Goal: Task Accomplishment & Management: Manage account settings

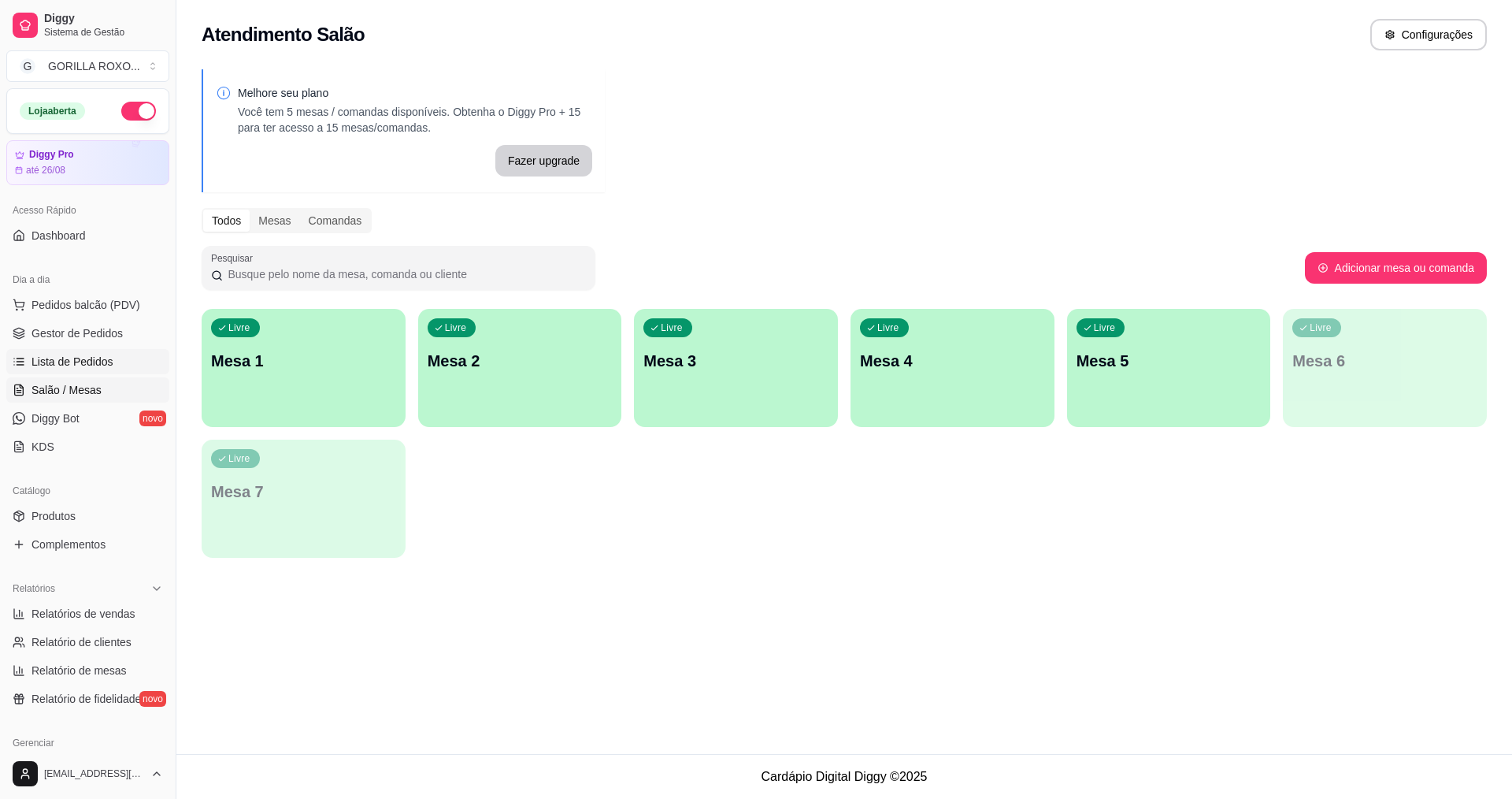
click at [119, 365] on link "Lista de Pedidos" at bounding box center [88, 361] width 163 height 25
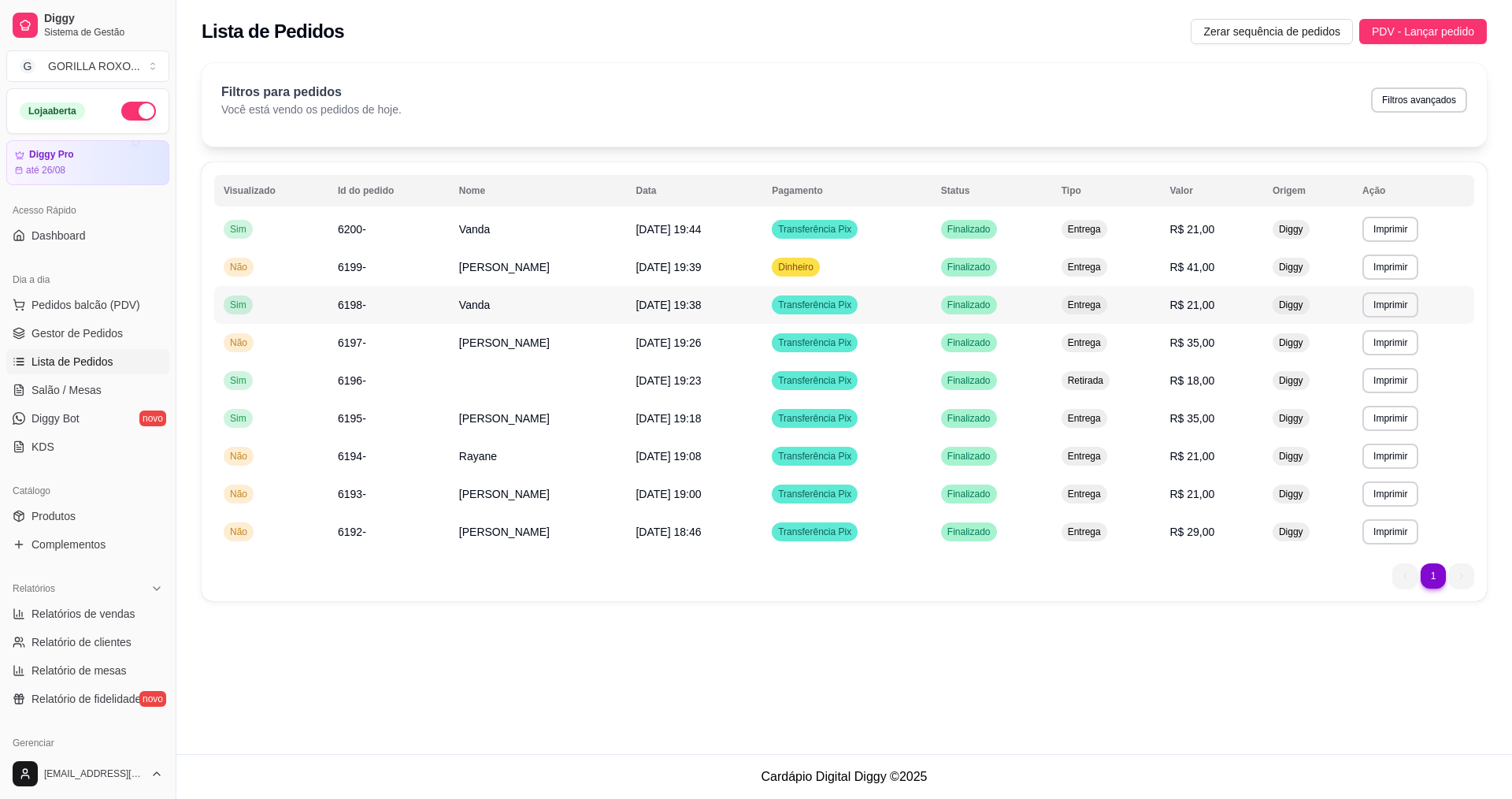
click at [520, 316] on td "Vanda" at bounding box center [538, 305] width 177 height 38
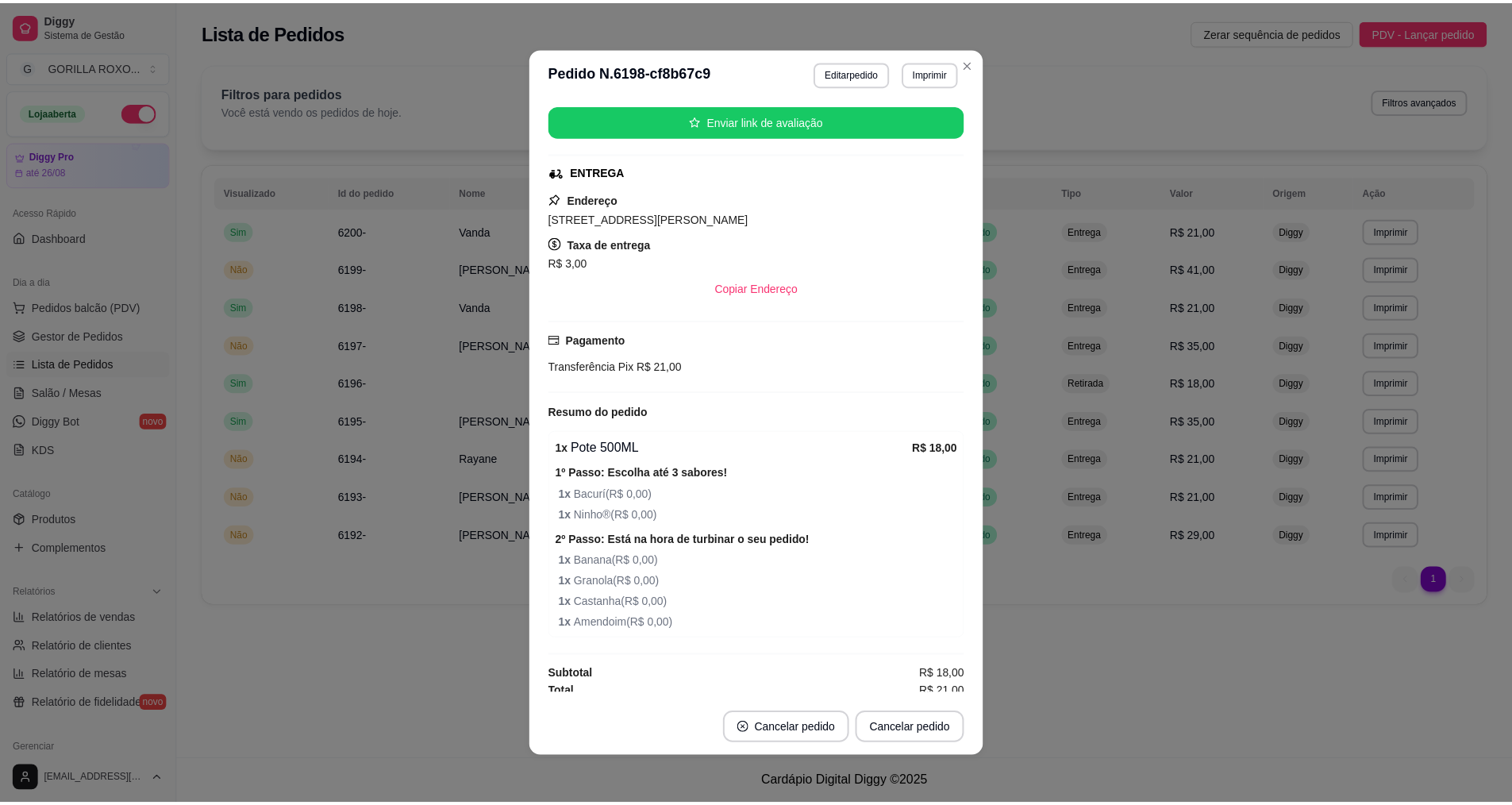
scroll to position [166, 0]
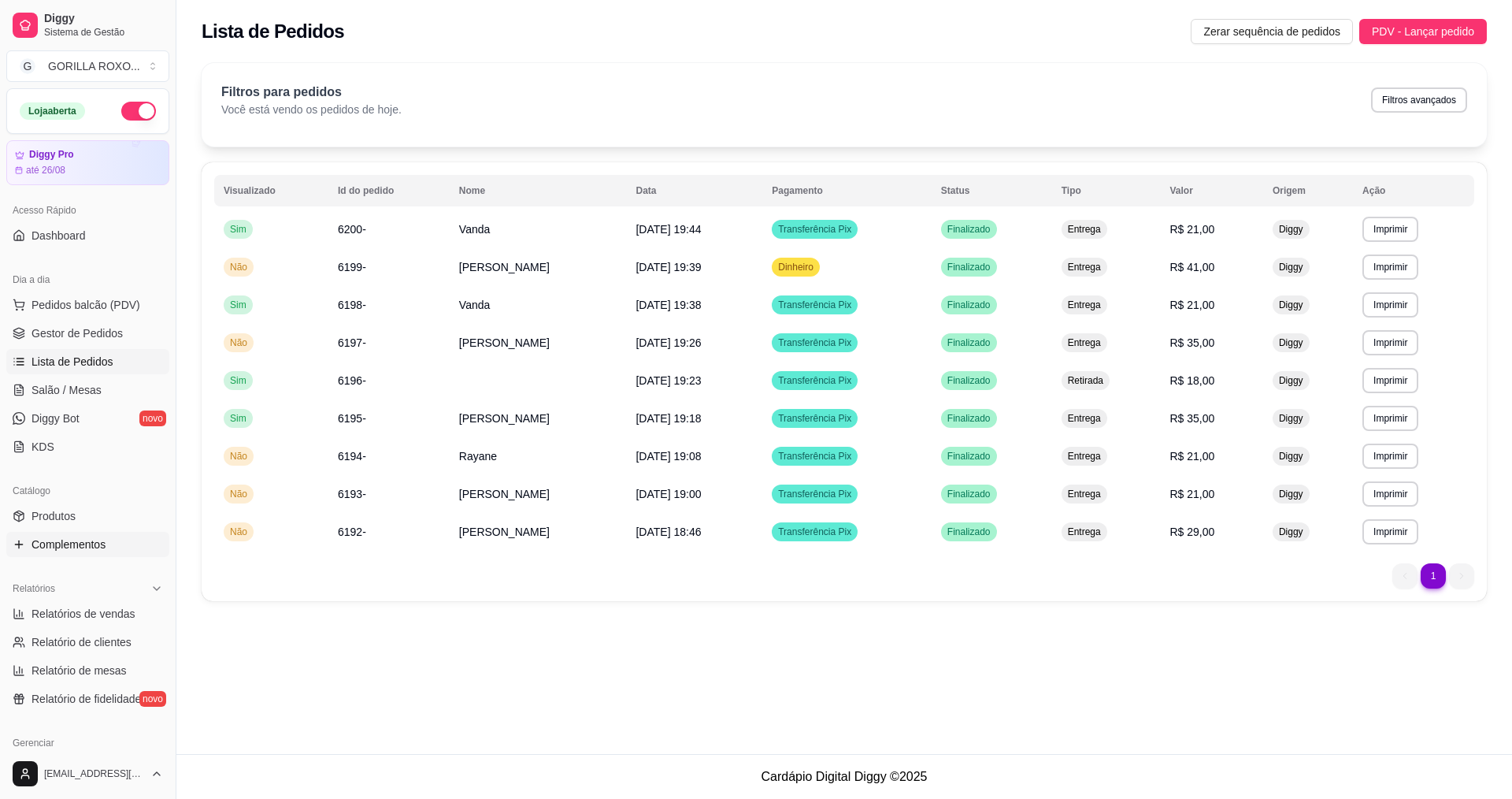
drag, startPoint x: 76, startPoint y: 559, endPoint x: 99, endPoint y: 543, distance: 28.0
click at [88, 552] on div "Catálogo Produtos Complementos" at bounding box center [88, 517] width 176 height 92
click at [99, 543] on span "Complementos" at bounding box center [68, 544] width 74 height 16
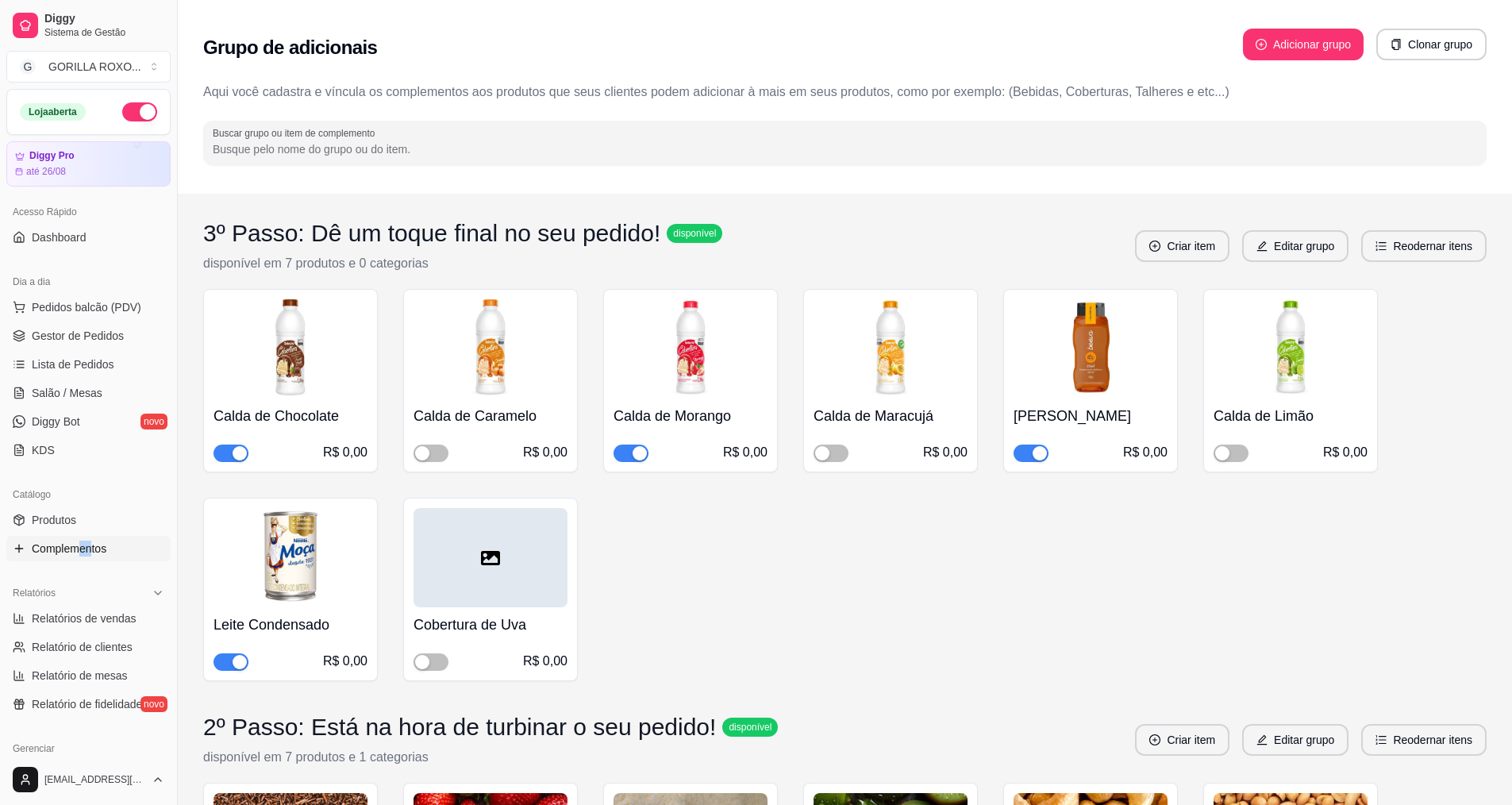
scroll to position [79, 0]
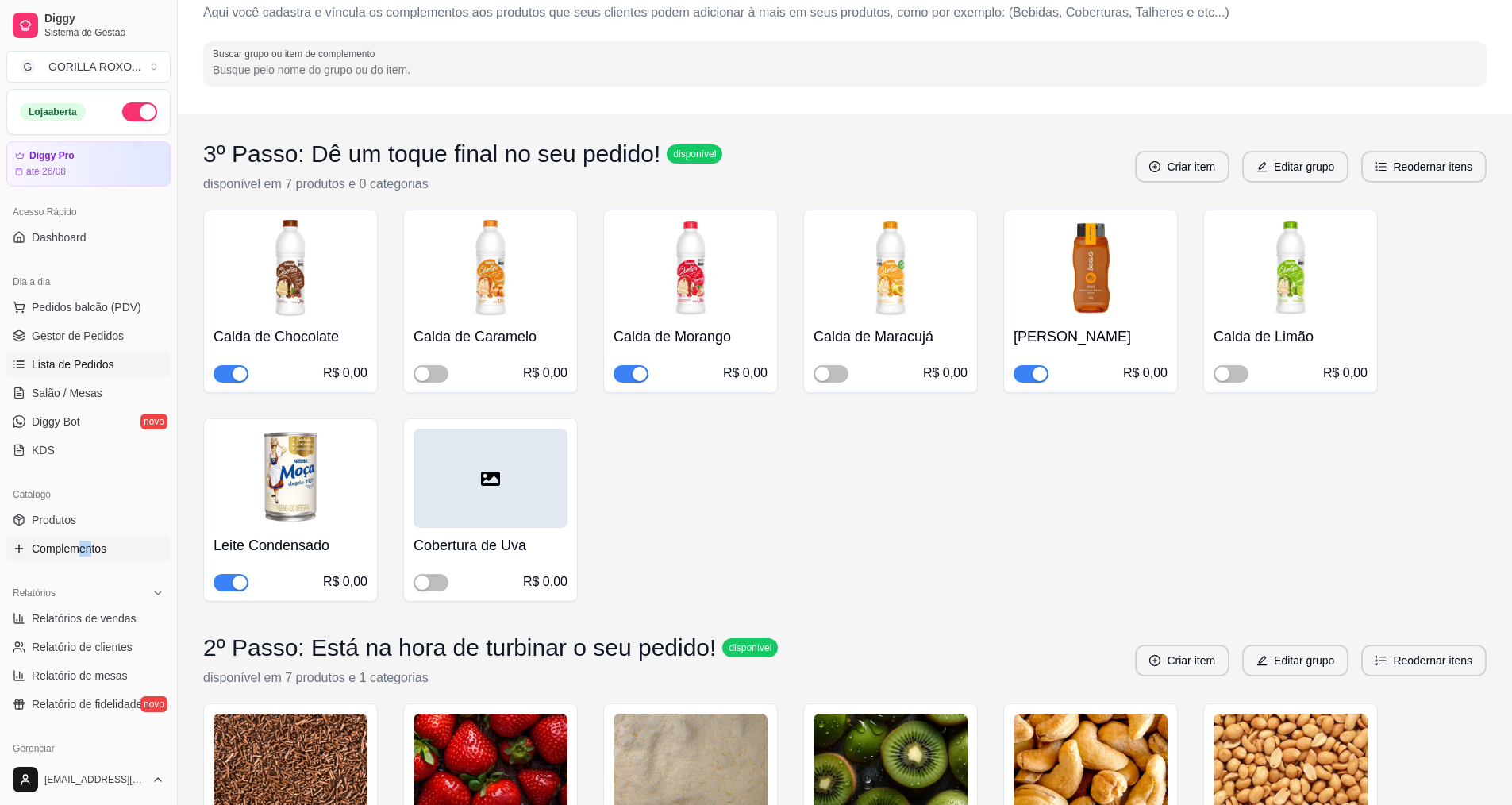
click at [80, 372] on link "Lista de Pedidos" at bounding box center [88, 364] width 164 height 26
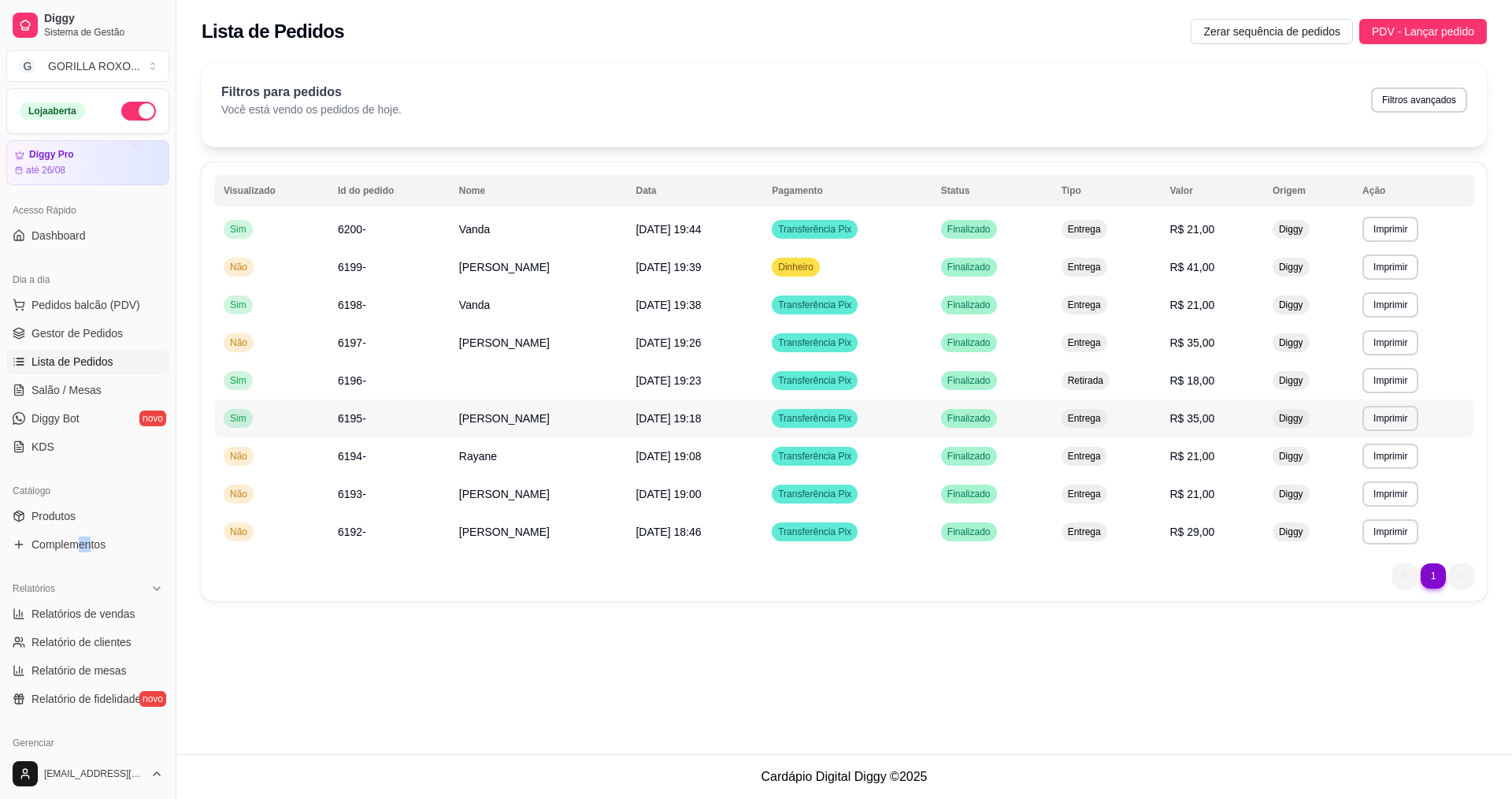
click at [550, 418] on span "[PERSON_NAME]" at bounding box center [505, 419] width 91 height 13
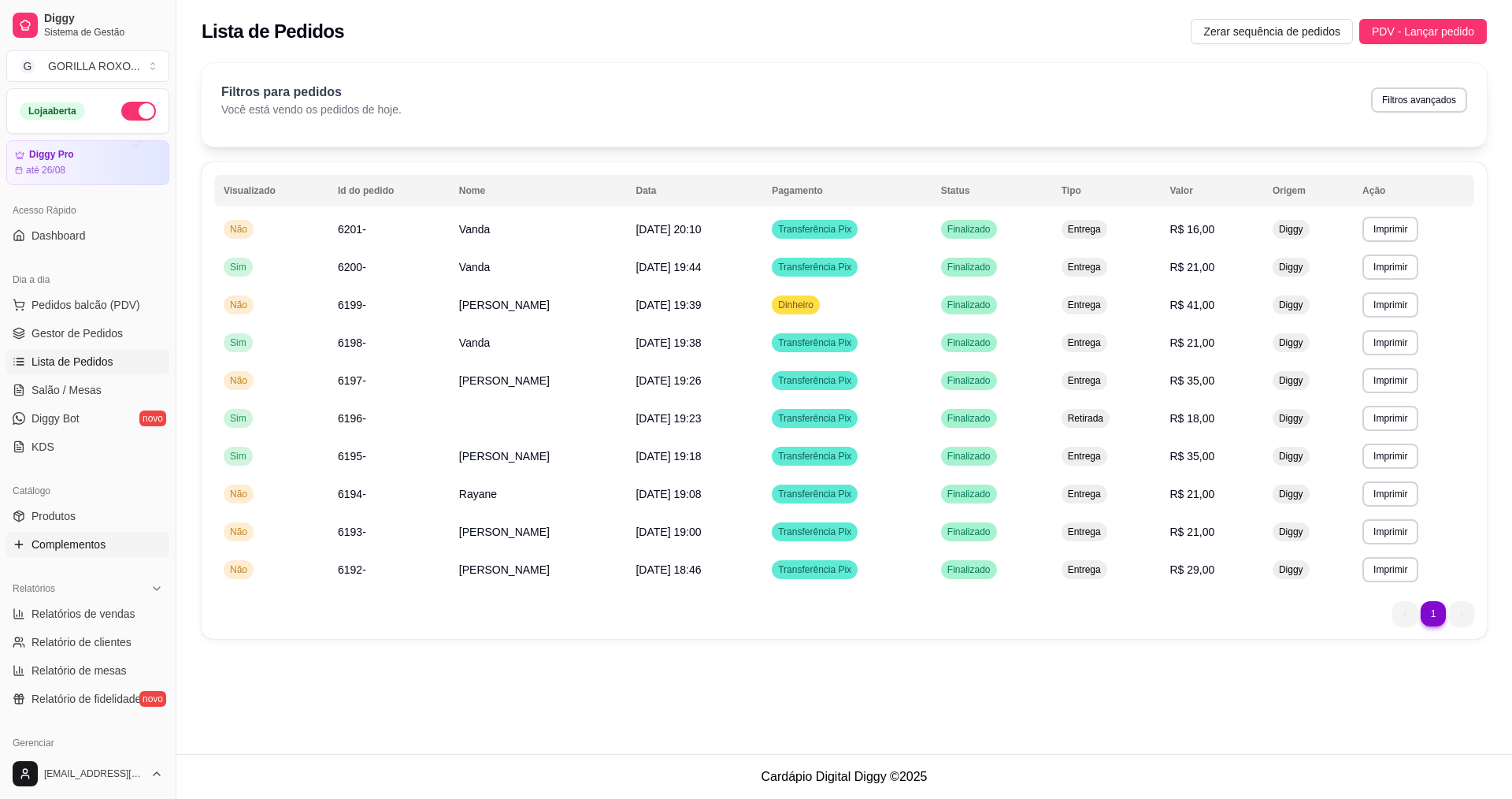
click at [96, 546] on span "Complementos" at bounding box center [68, 544] width 74 height 16
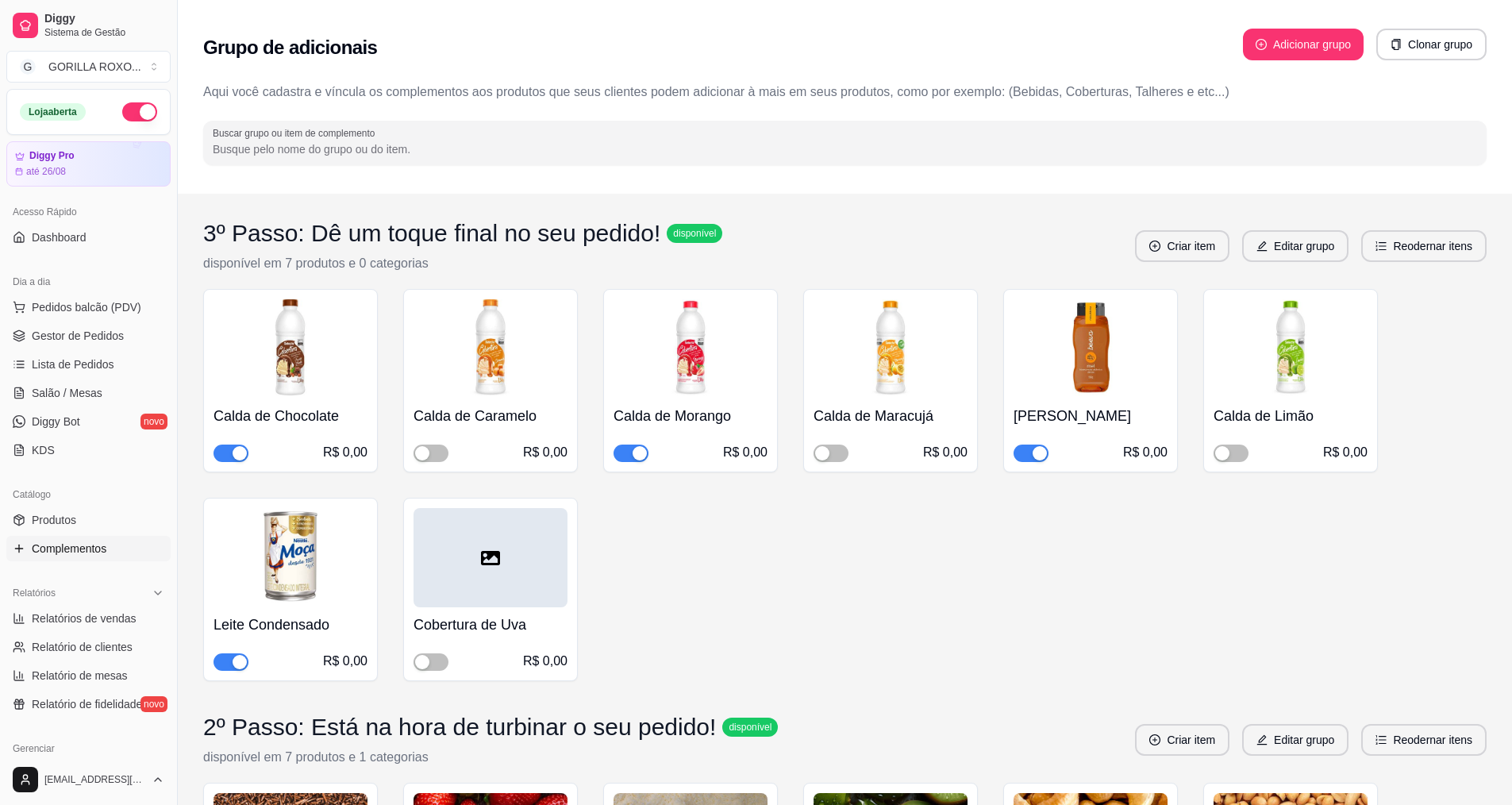
click at [115, 506] on div "Catálogo" at bounding box center [88, 495] width 164 height 26
click at [114, 512] on link "Produtos" at bounding box center [88, 520] width 164 height 26
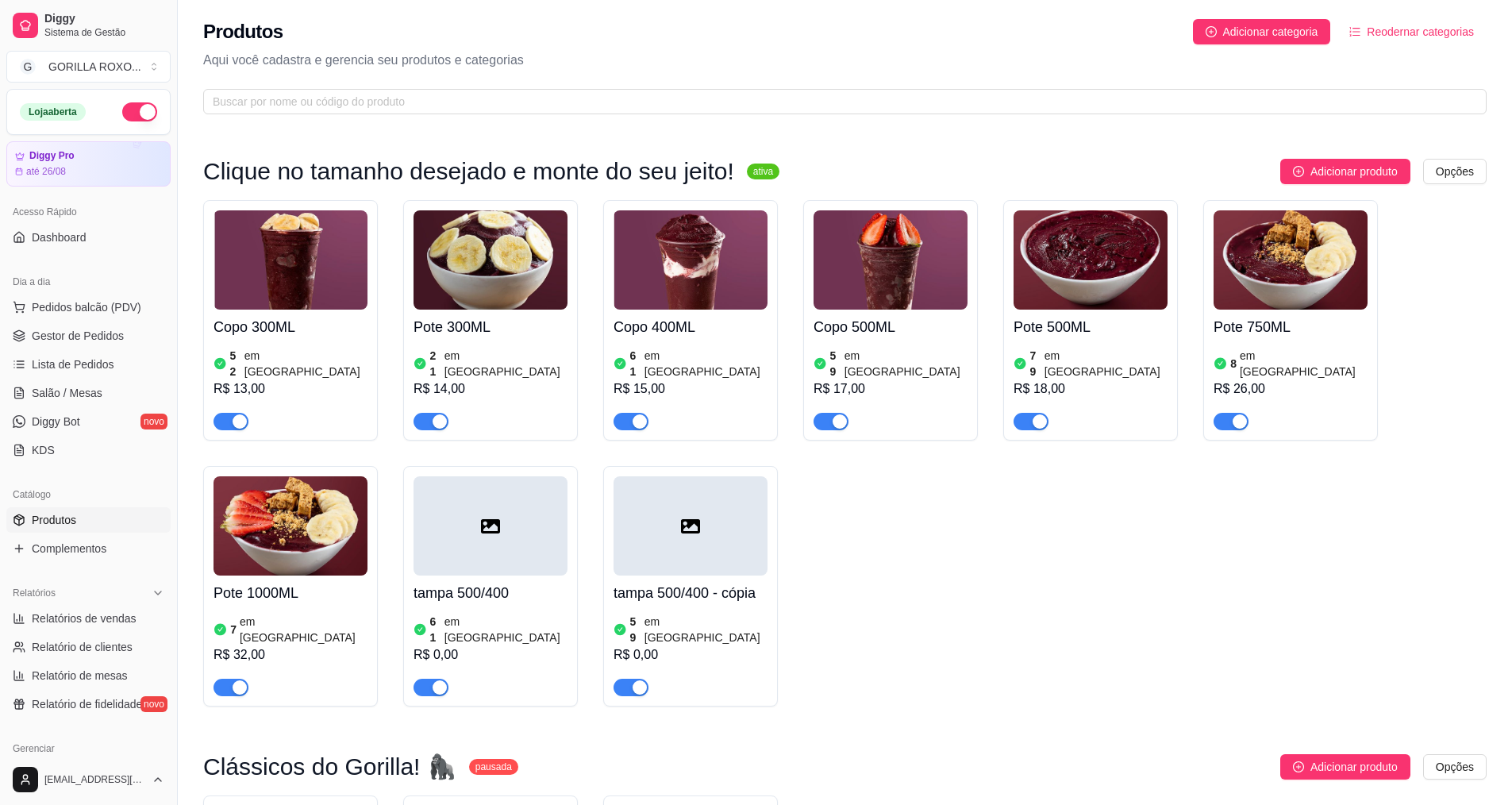
click at [421, 678] on span "button" at bounding box center [431, 687] width 35 height 18
click at [626, 678] on span "button" at bounding box center [631, 687] width 35 height 18
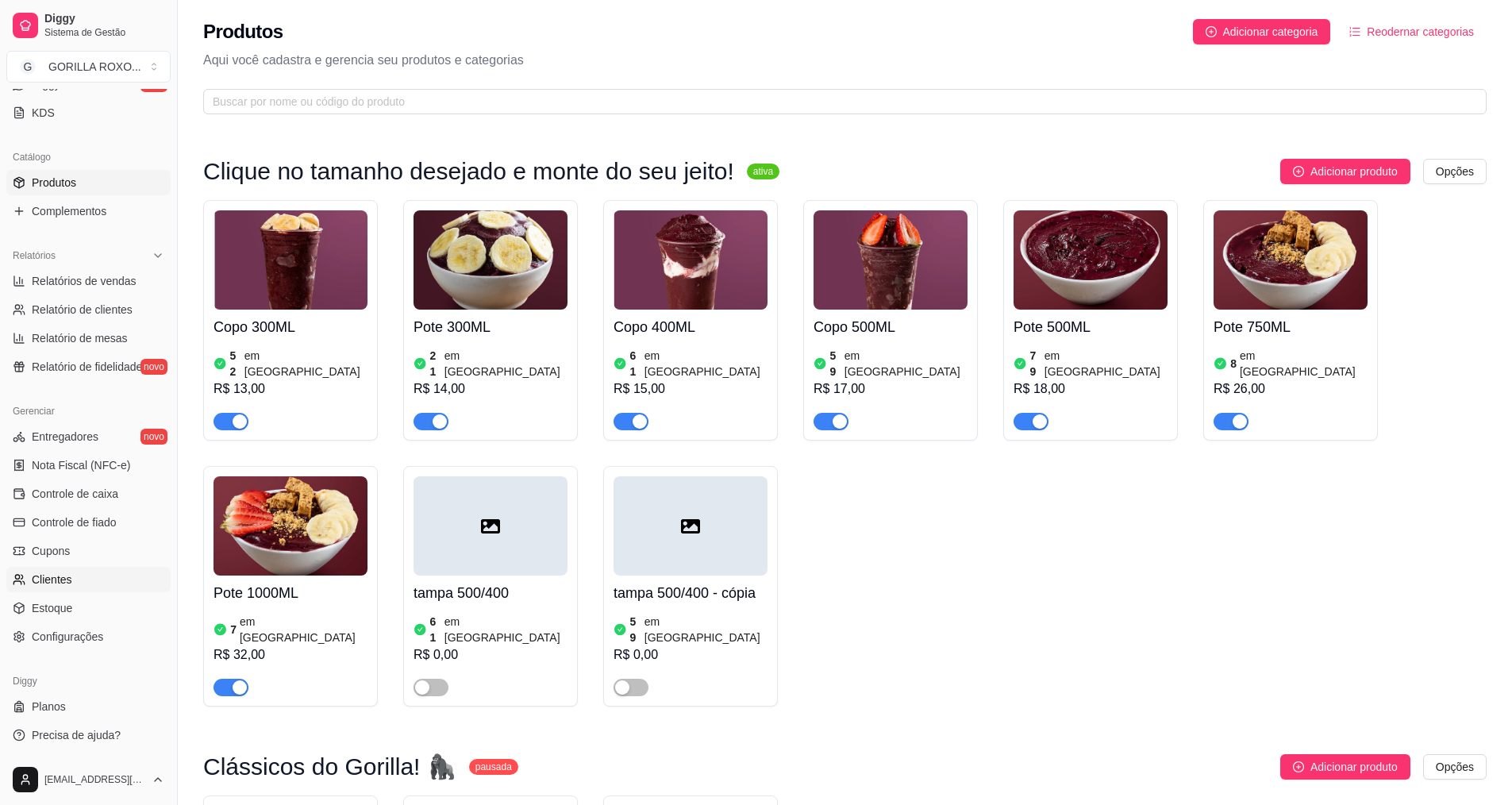
scroll to position [397, 0]
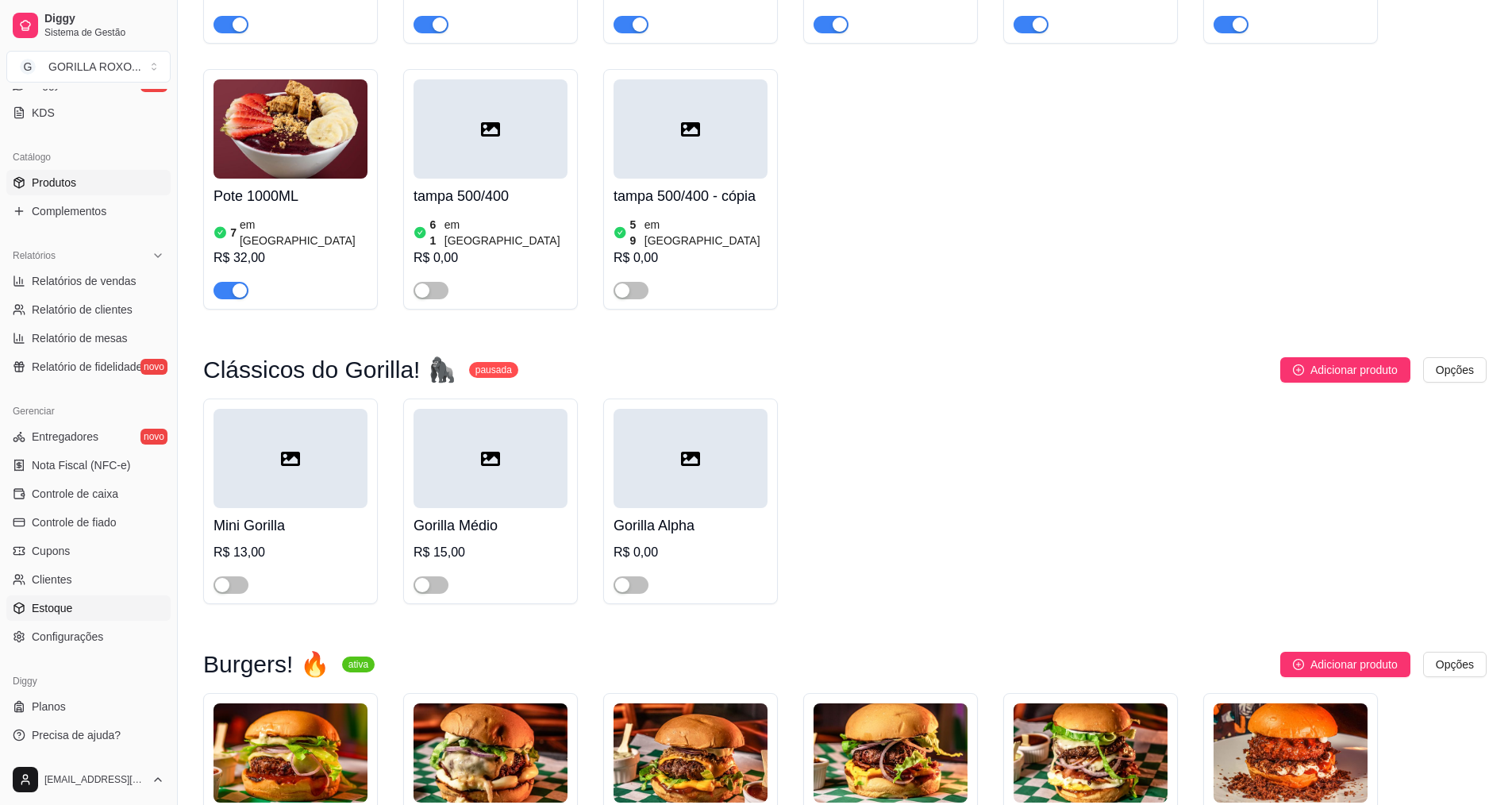
click at [117, 606] on link "Estoque" at bounding box center [88, 608] width 164 height 26
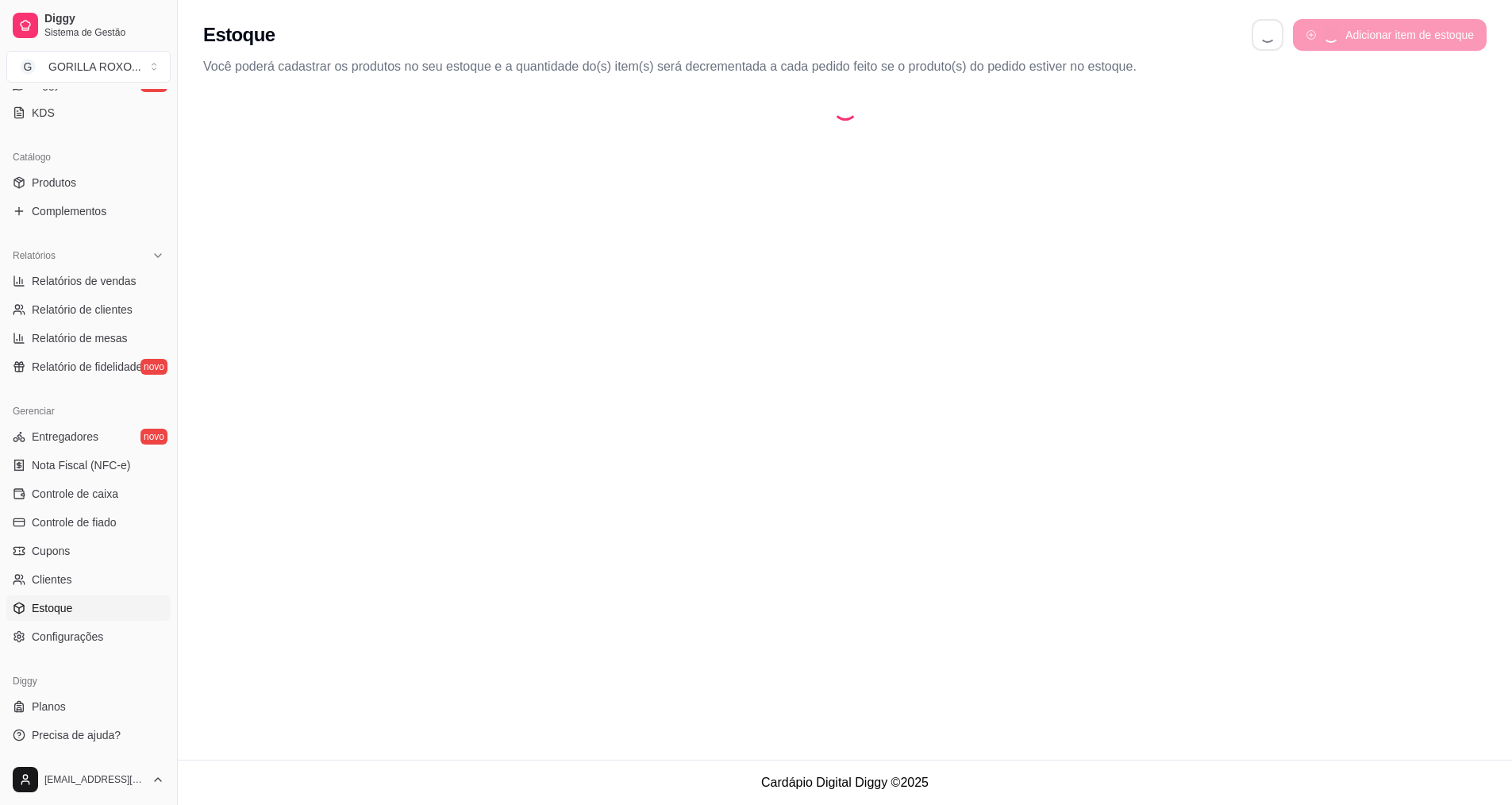
select select "QUANTITY_ORDER"
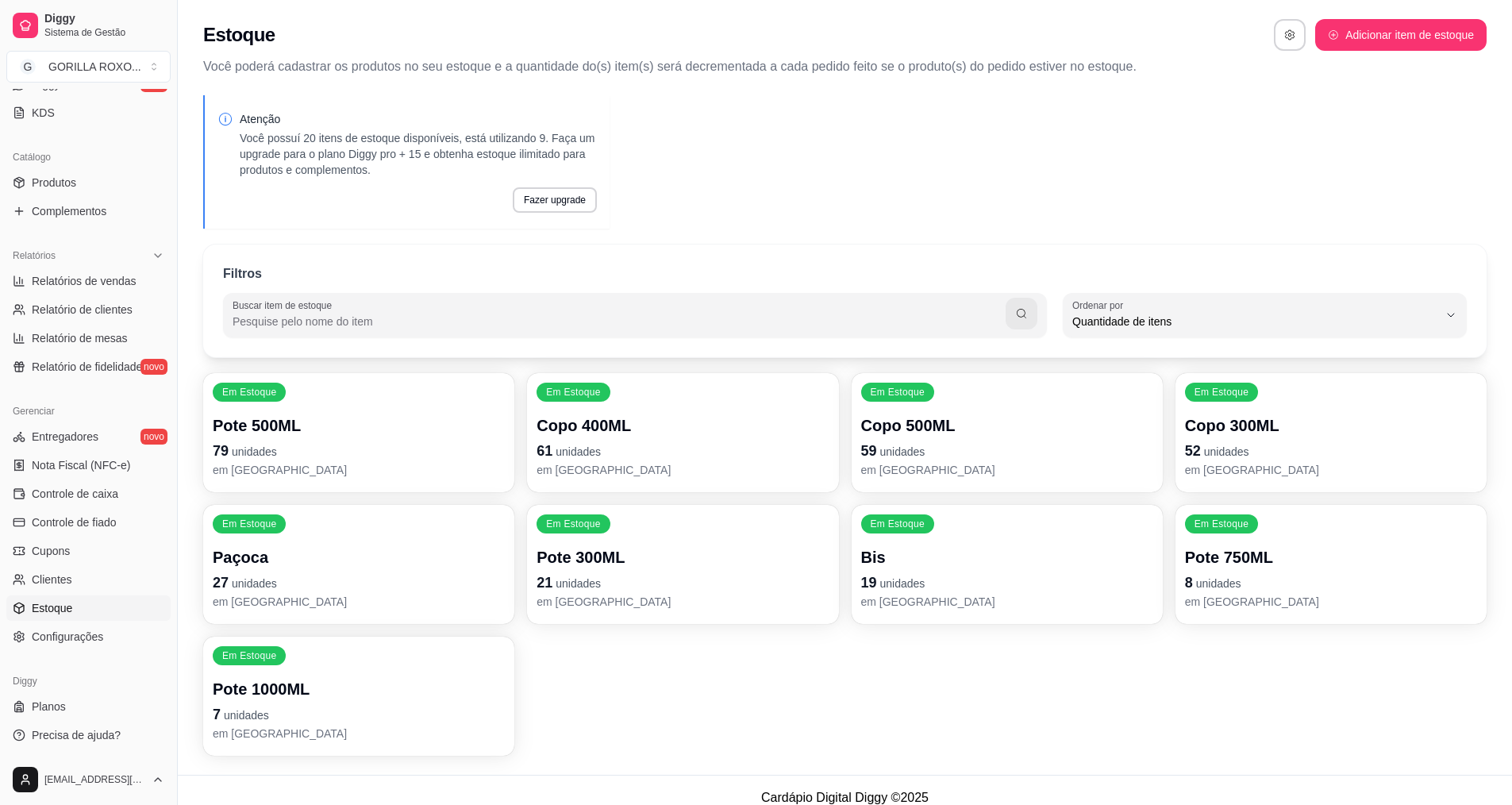
scroll to position [15, 0]
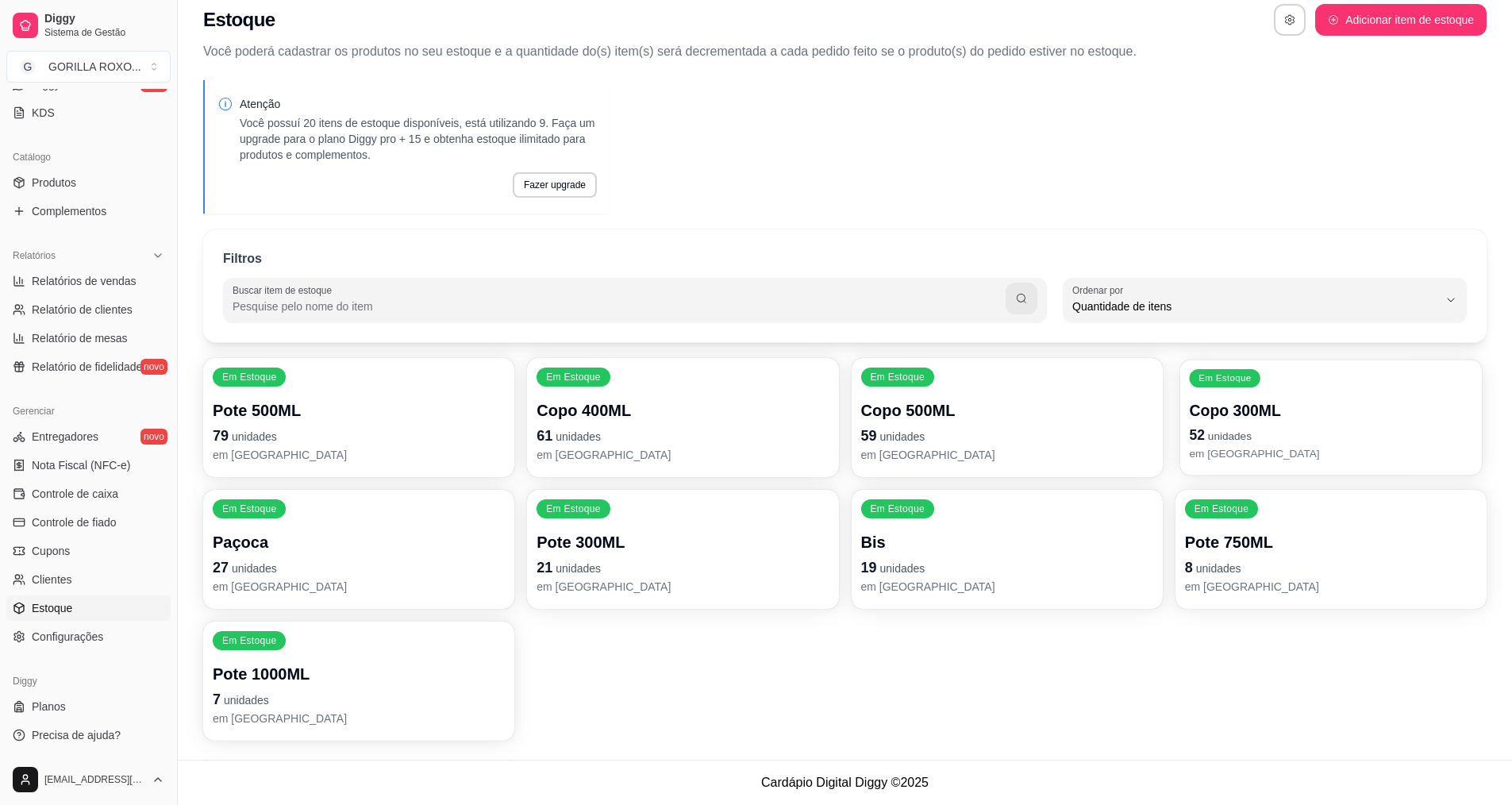
click at [1373, 418] on p "Copo 300ML" at bounding box center [1330, 411] width 283 height 22
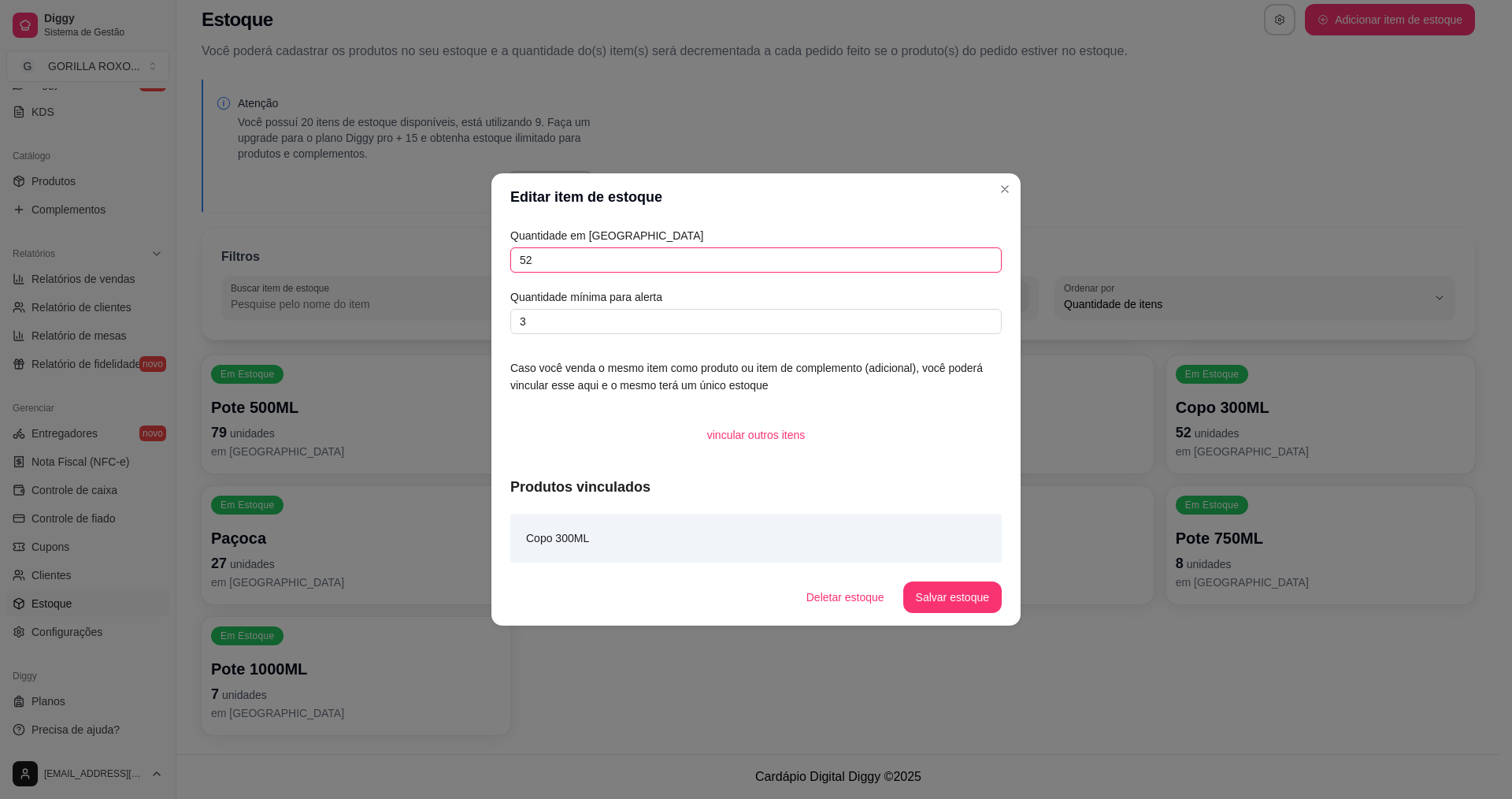
click at [517, 263] on input "52" at bounding box center [756, 260] width 492 height 25
type input "152"
click at [942, 596] on button "Salvar estoque" at bounding box center [953, 597] width 99 height 32
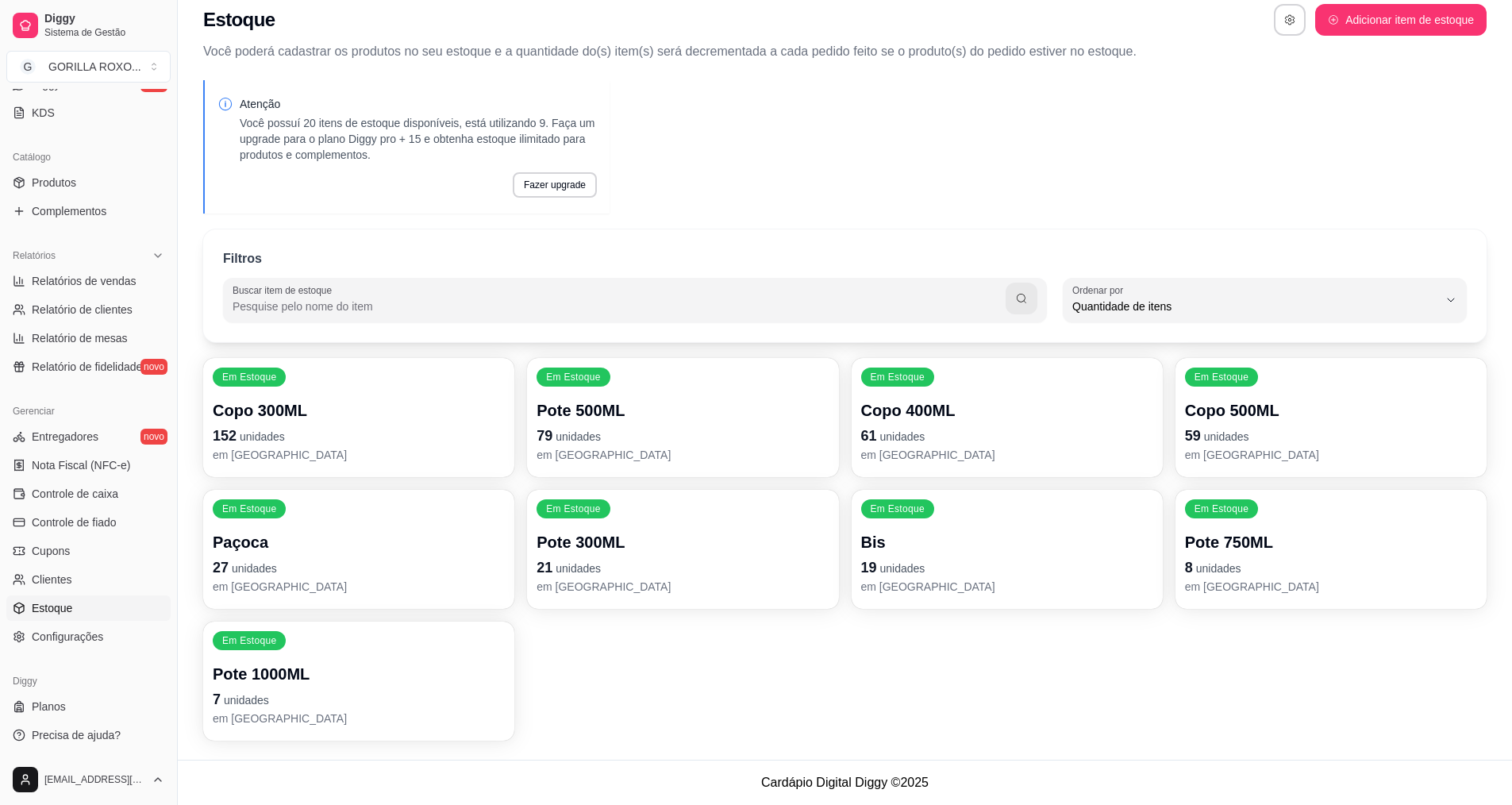
click at [621, 568] on p "21 unidades" at bounding box center [682, 568] width 292 height 22
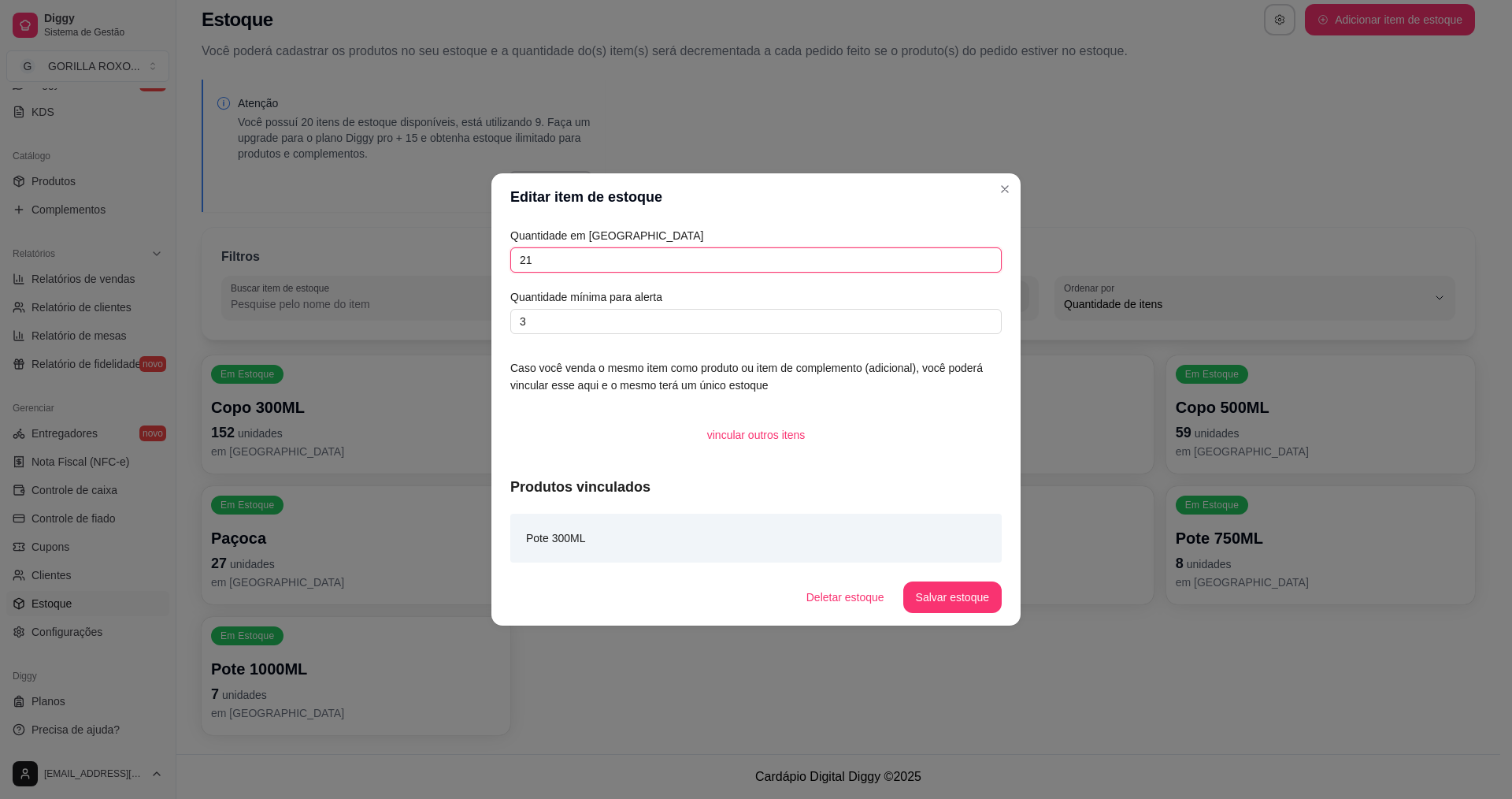
drag, startPoint x: 546, startPoint y: 253, endPoint x: 532, endPoint y: 267, distance: 19.8
click at [543, 259] on input "21" at bounding box center [756, 260] width 492 height 25
click at [528, 268] on input "21" at bounding box center [756, 260] width 492 height 25
type input "41"
click at [976, 595] on button "Salvar estoque" at bounding box center [953, 597] width 99 height 32
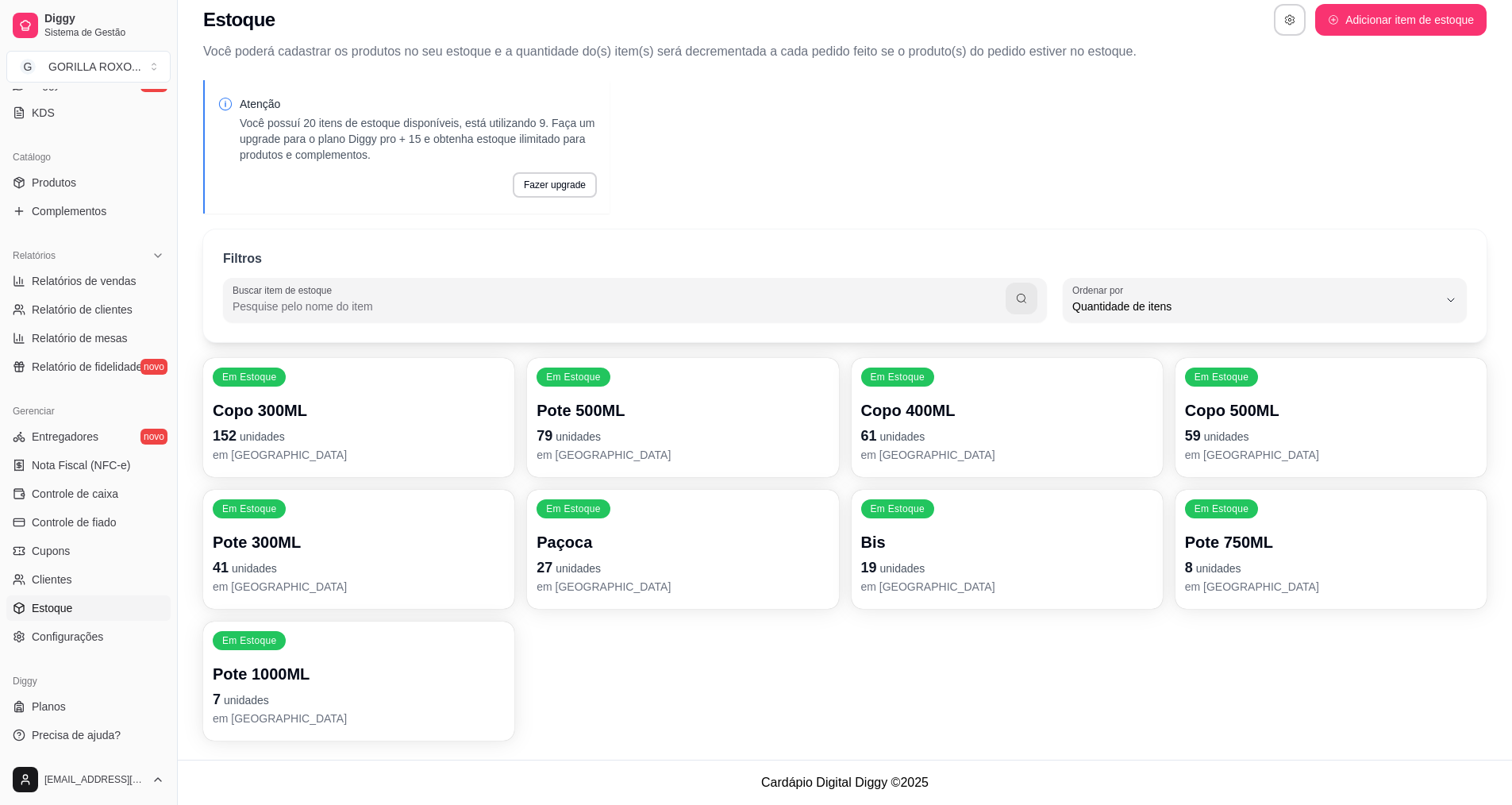
click at [980, 427] on p "61 unidades" at bounding box center [1007, 436] width 292 height 22
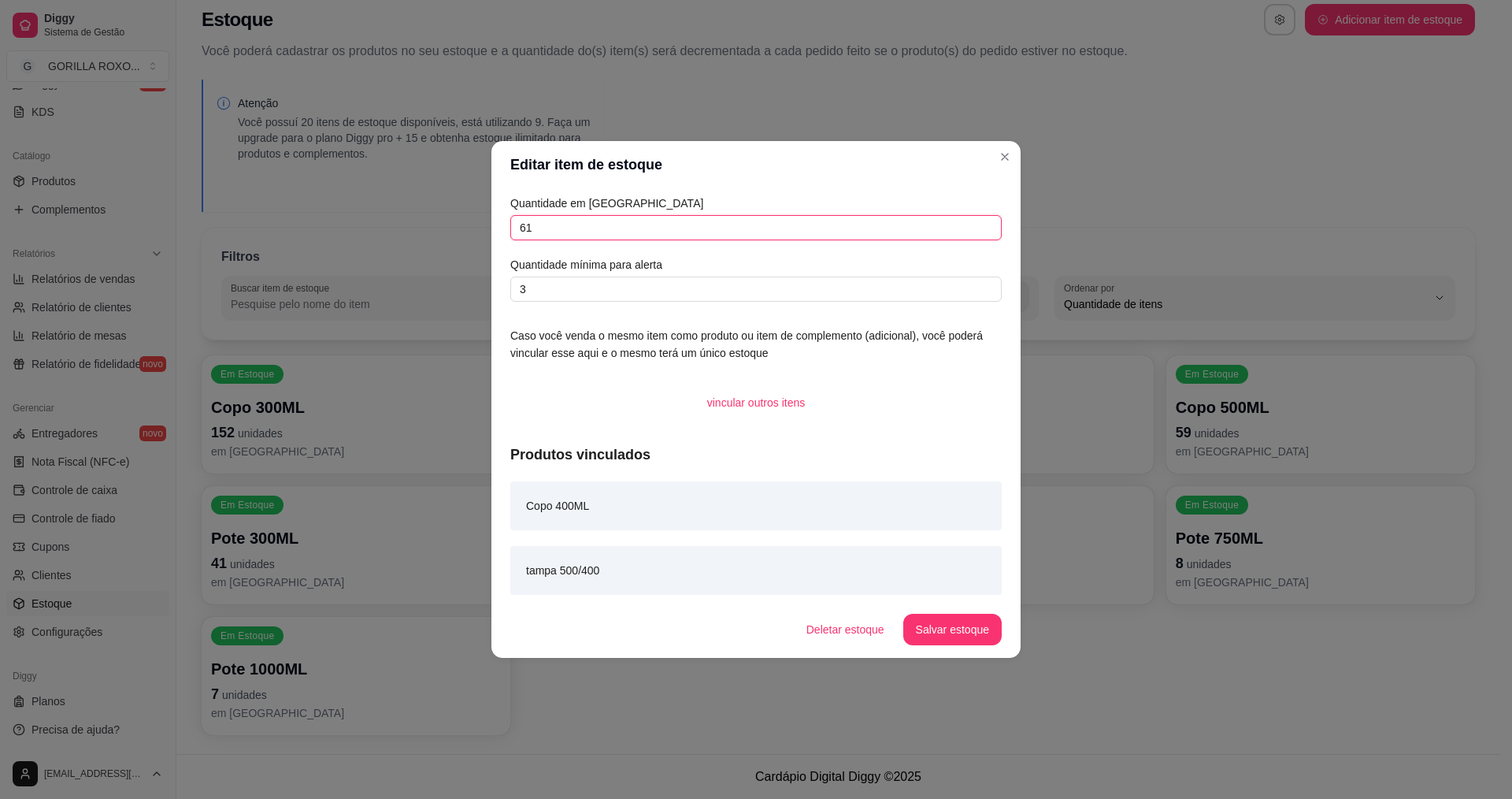
click at [527, 227] on input "61" at bounding box center [756, 228] width 492 height 25
type input "111"
click at [933, 632] on button "Salvar estoque" at bounding box center [952, 629] width 96 height 31
click at [1014, 146] on header "Editar item de estoque" at bounding box center [756, 164] width 529 height 47
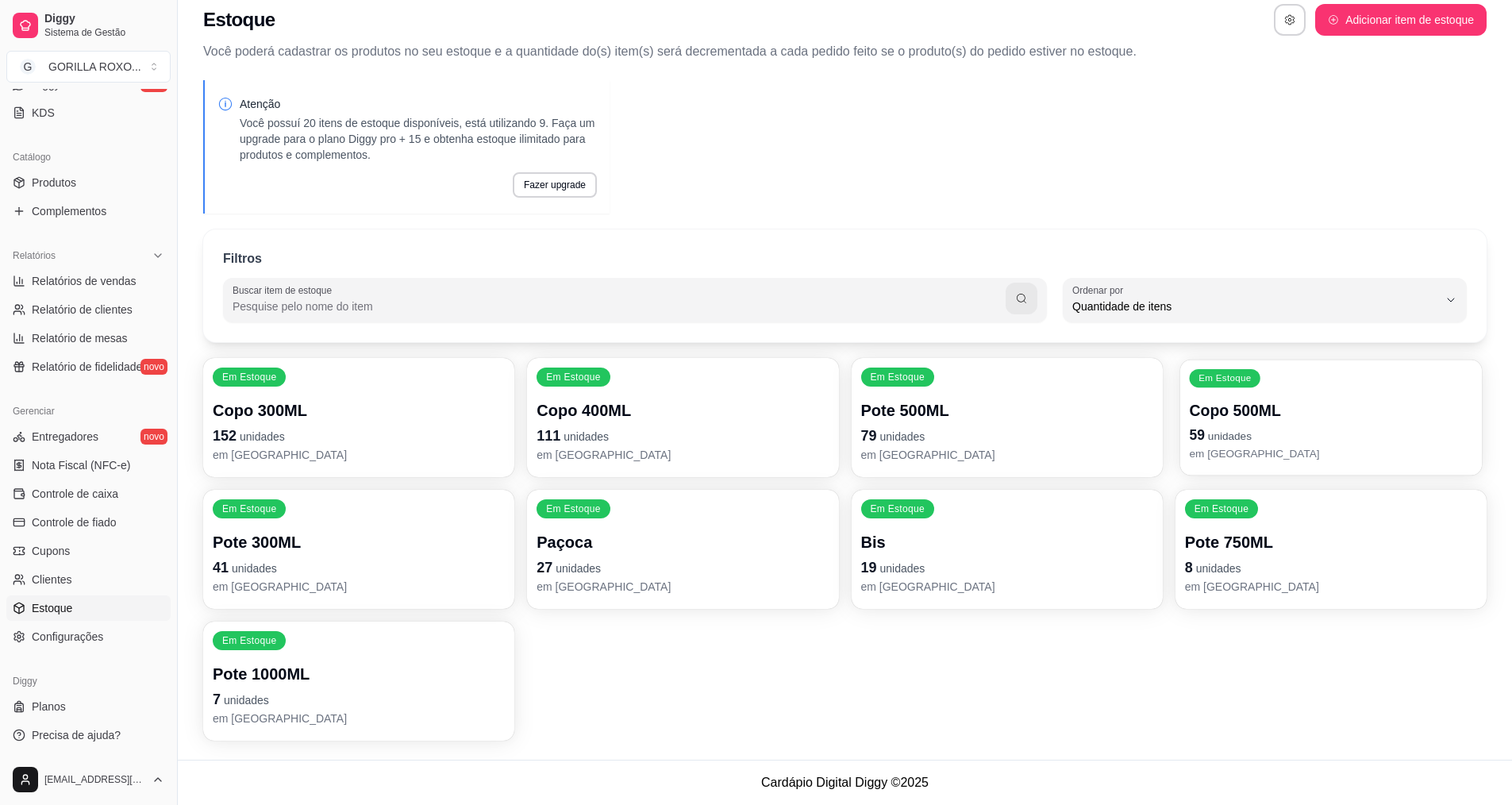
click at [1219, 400] on p "Copo 500ML" at bounding box center [1330, 411] width 283 height 22
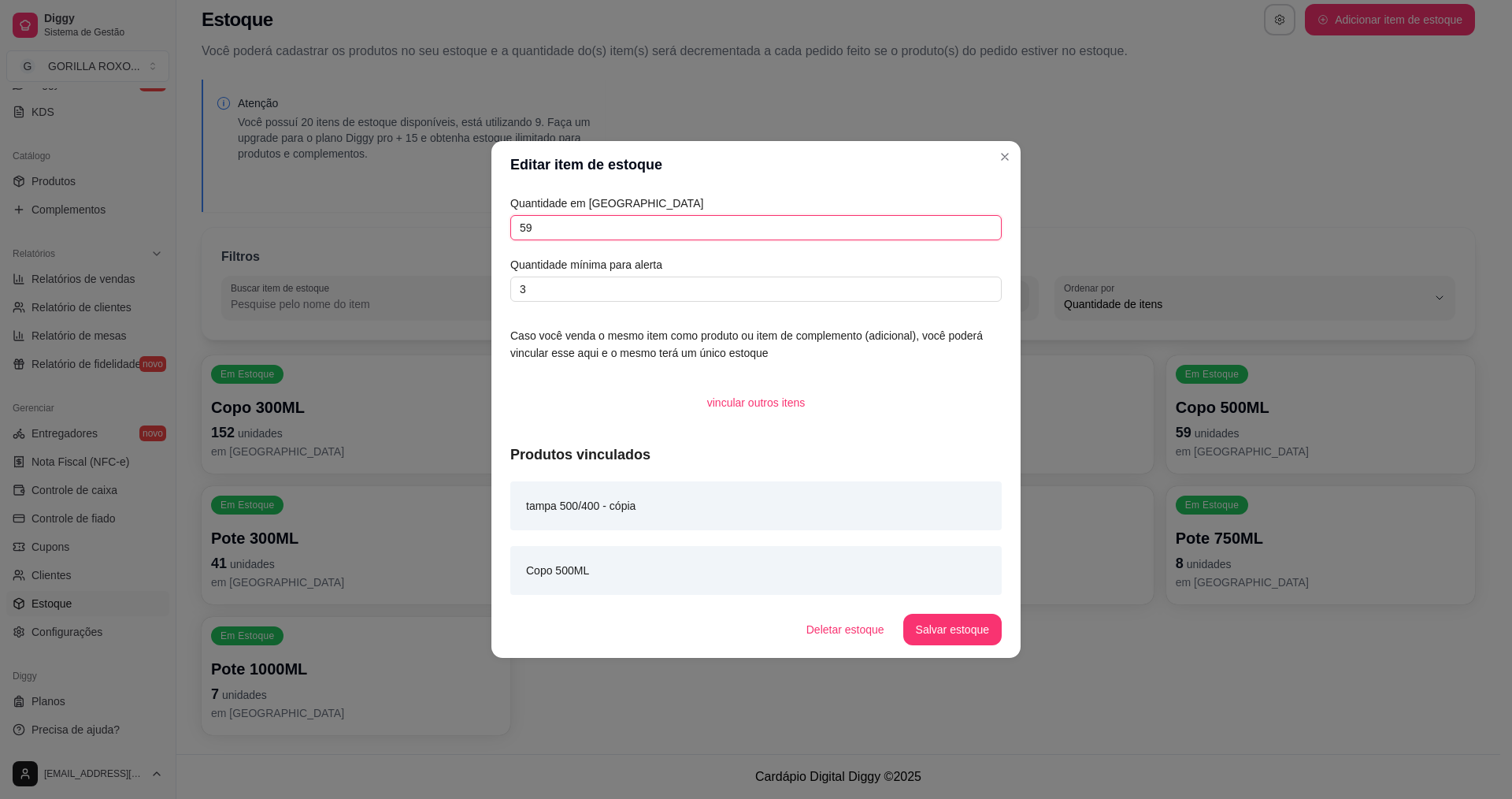
click at [523, 225] on input "59" at bounding box center [756, 228] width 492 height 25
click at [525, 230] on input "59" at bounding box center [756, 228] width 492 height 25
type input "109"
click at [948, 628] on button "Salvar estoque" at bounding box center [952, 629] width 96 height 31
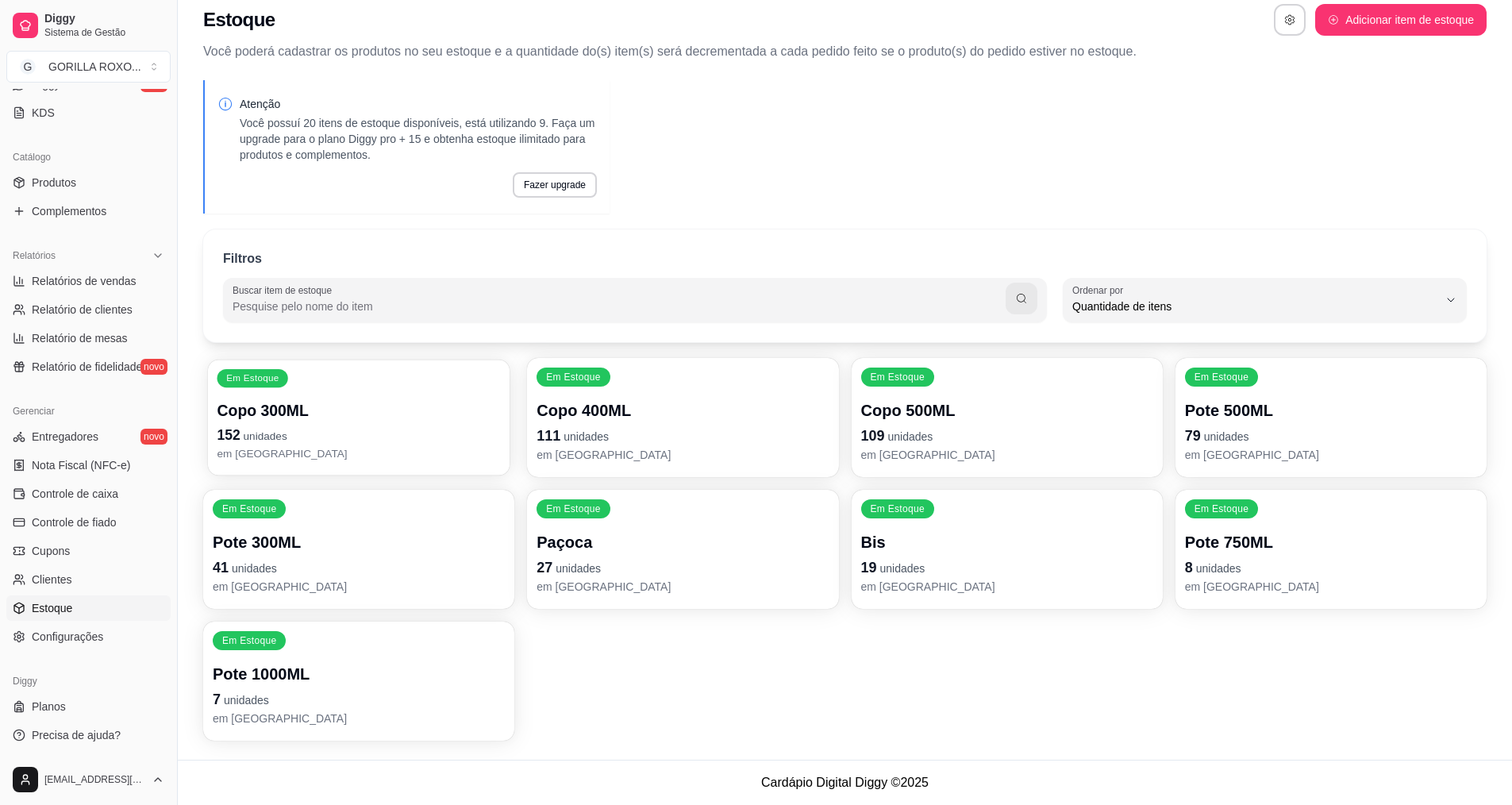
click at [358, 444] on p "152 unidades" at bounding box center [358, 435] width 283 height 22
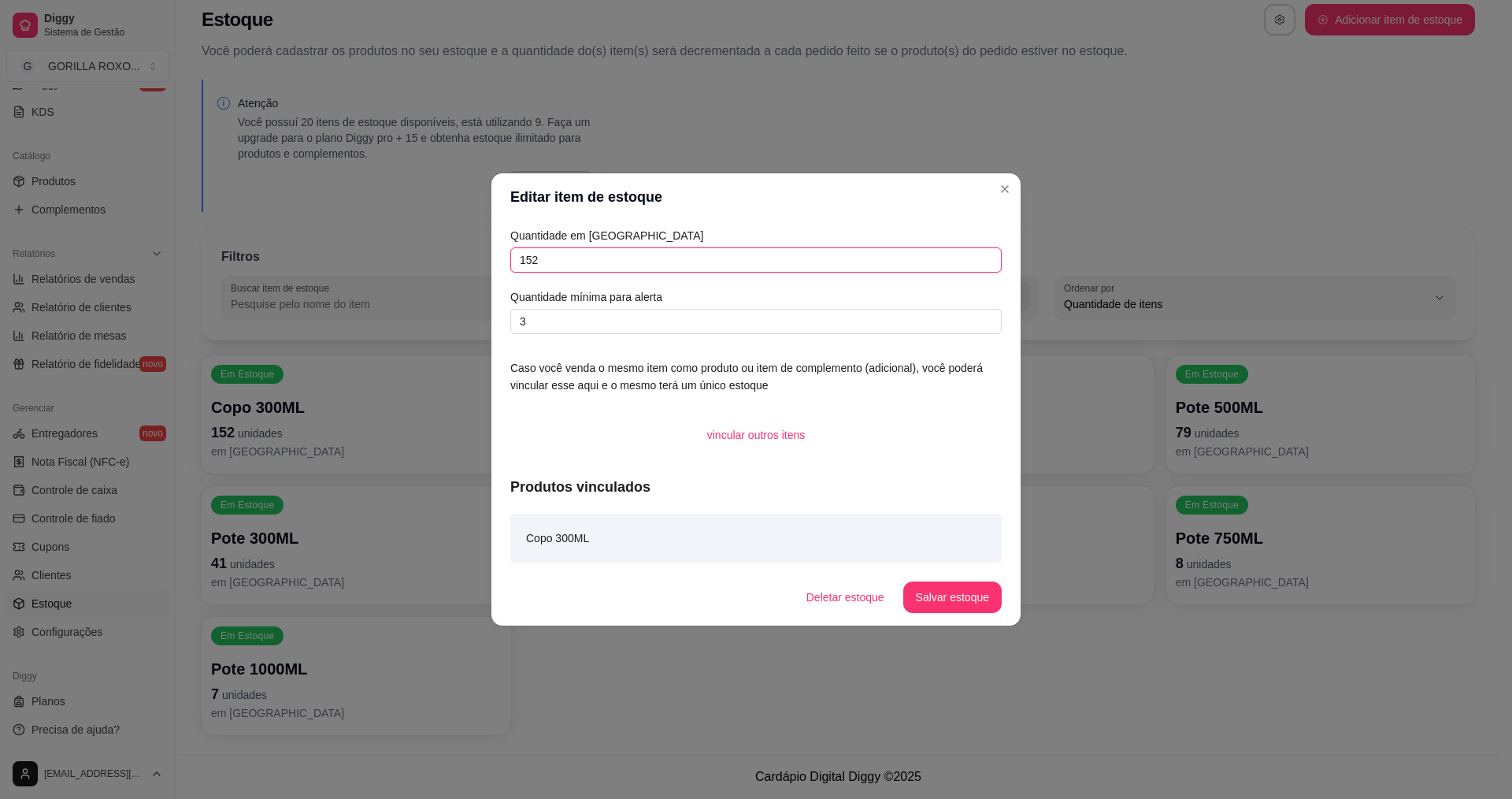
click at [537, 262] on input "152" at bounding box center [756, 260] width 492 height 25
type input "146"
click at [946, 606] on button "Salvar estoque" at bounding box center [952, 597] width 96 height 31
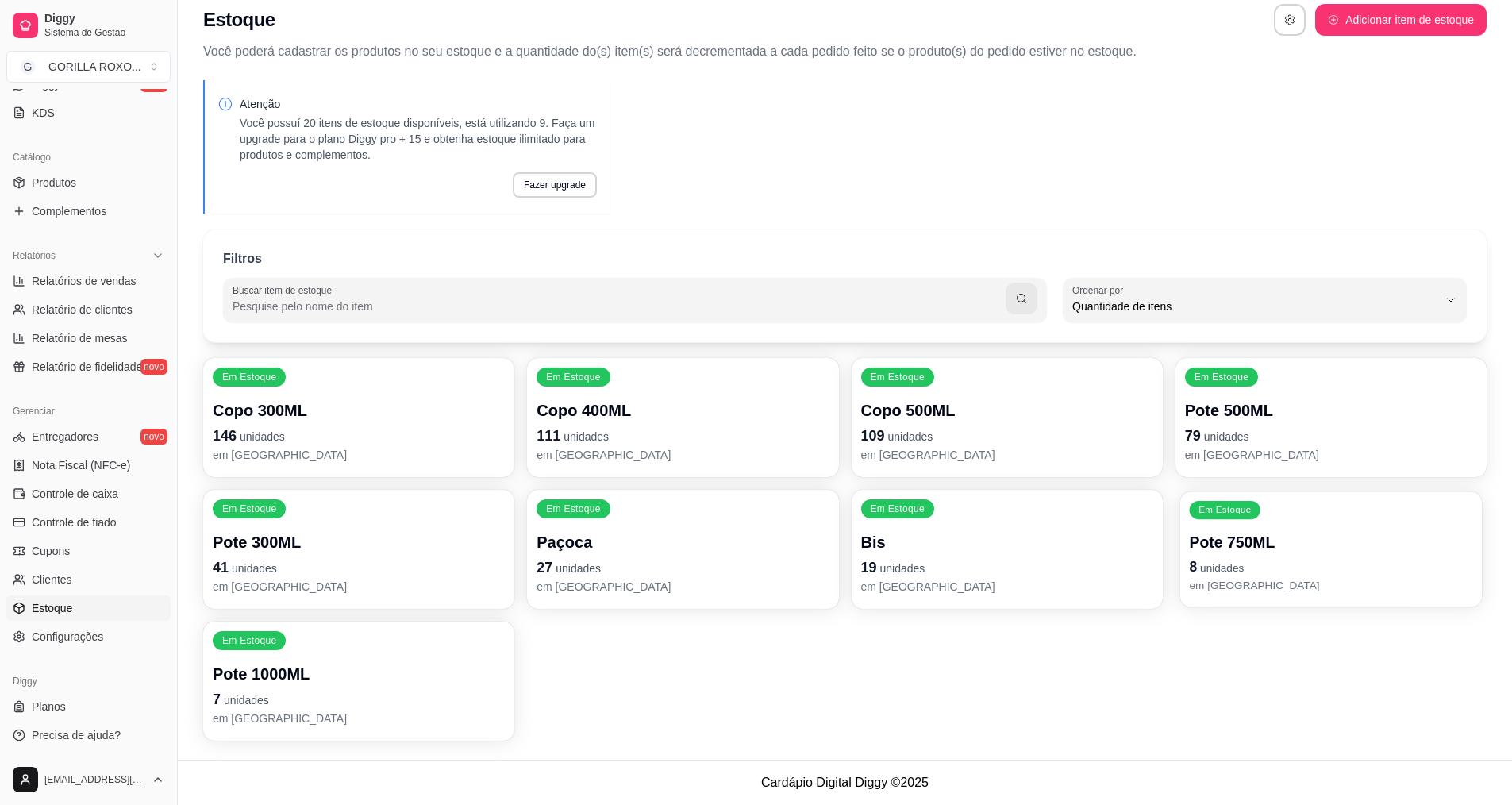
click at [1027, 584] on div "Em Estoque Copo 300ML 146 unidades em estoque Em Estoque Copo 400ML 111 unidade…" at bounding box center [844, 548] width 1284 height 382
click at [1227, 450] on p "em [GEOGRAPHIC_DATA]" at bounding box center [1331, 455] width 292 height 16
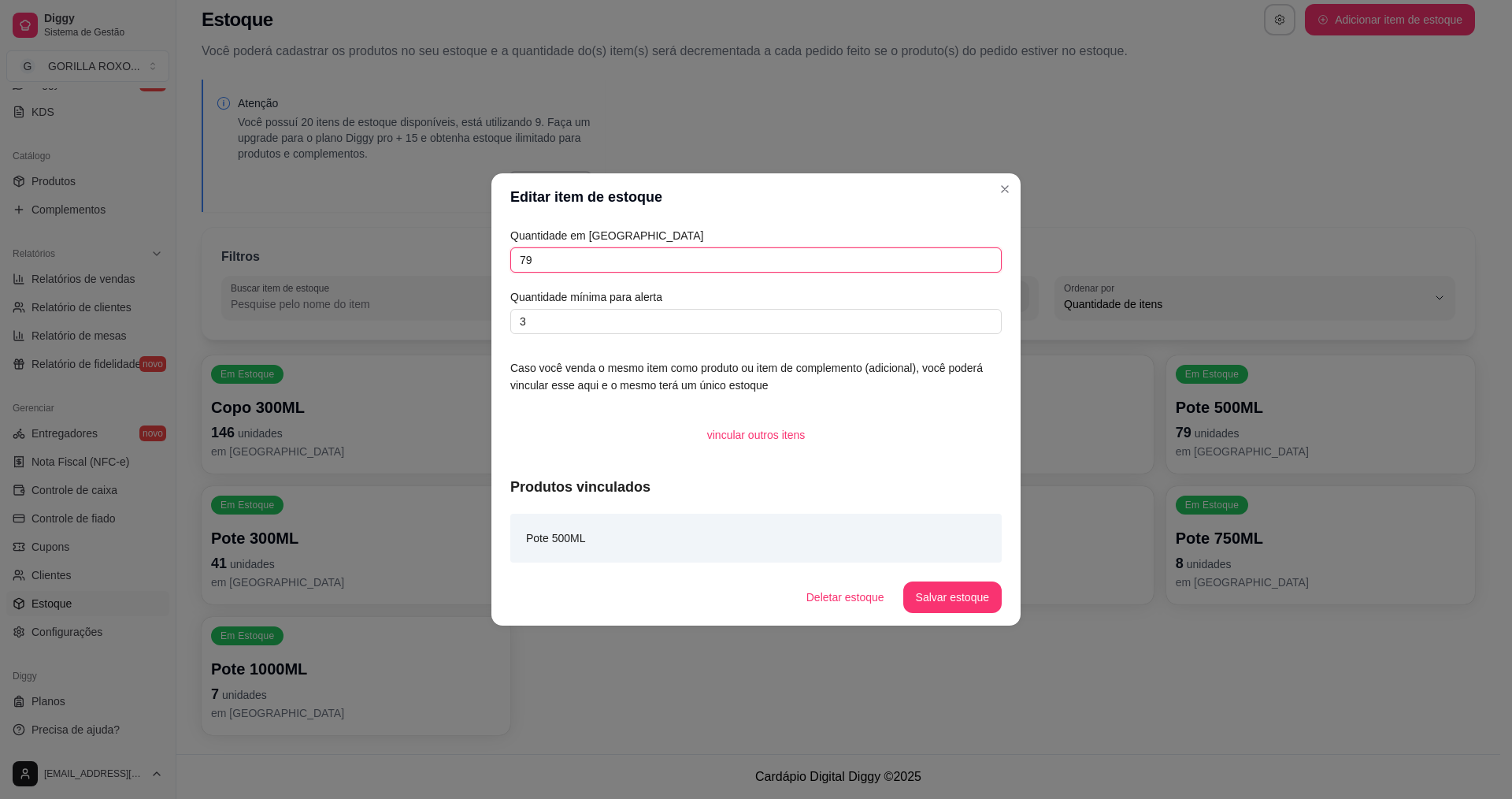
drag, startPoint x: 516, startPoint y: 268, endPoint x: 545, endPoint y: 255, distance: 31.8
click at [517, 266] on input "79" at bounding box center [756, 260] width 492 height 25
type input "179"
click at [922, 606] on button "Salvar estoque" at bounding box center [953, 597] width 99 height 32
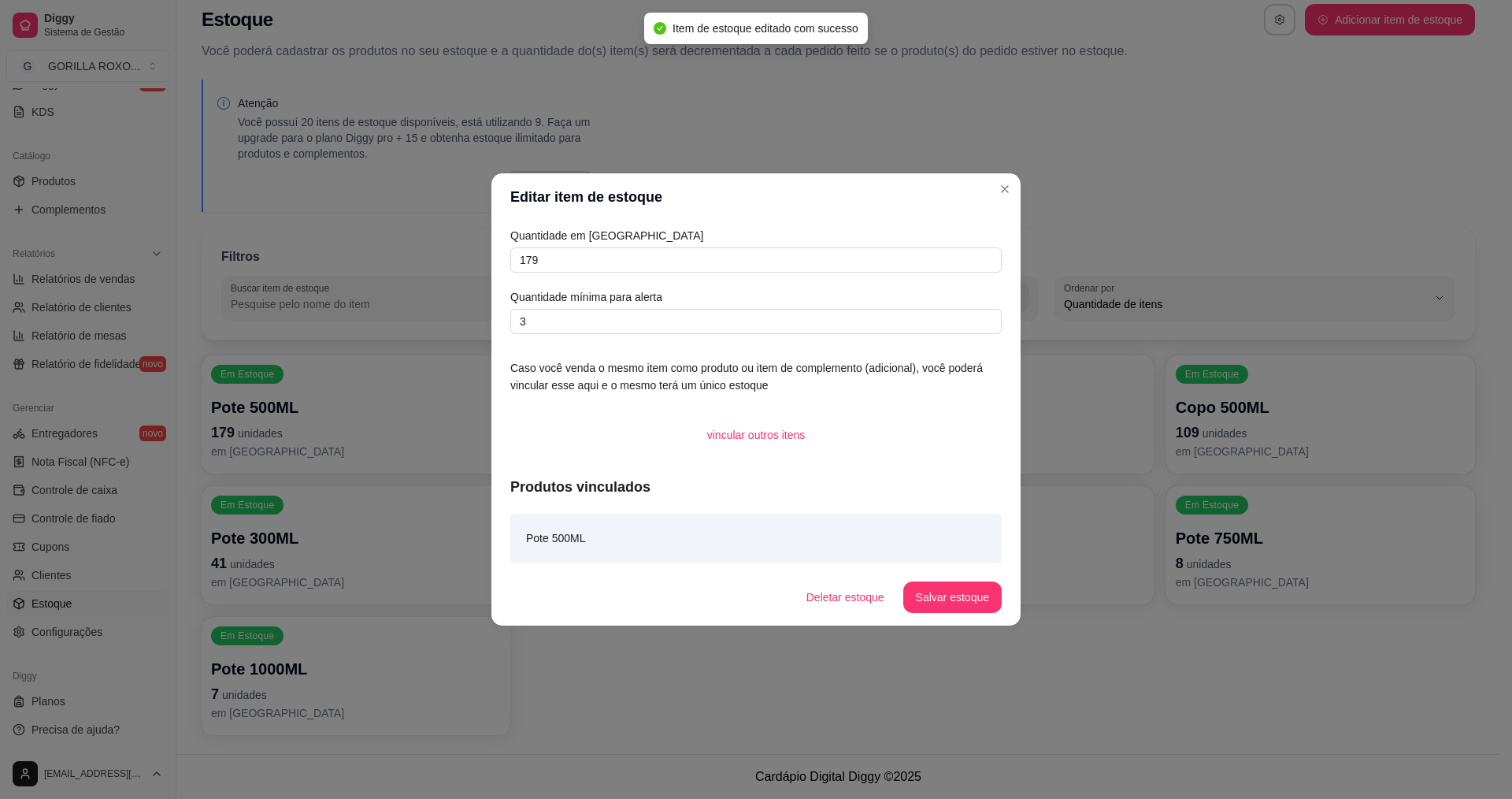
click at [1003, 203] on header "Editar item de estoque" at bounding box center [756, 197] width 529 height 47
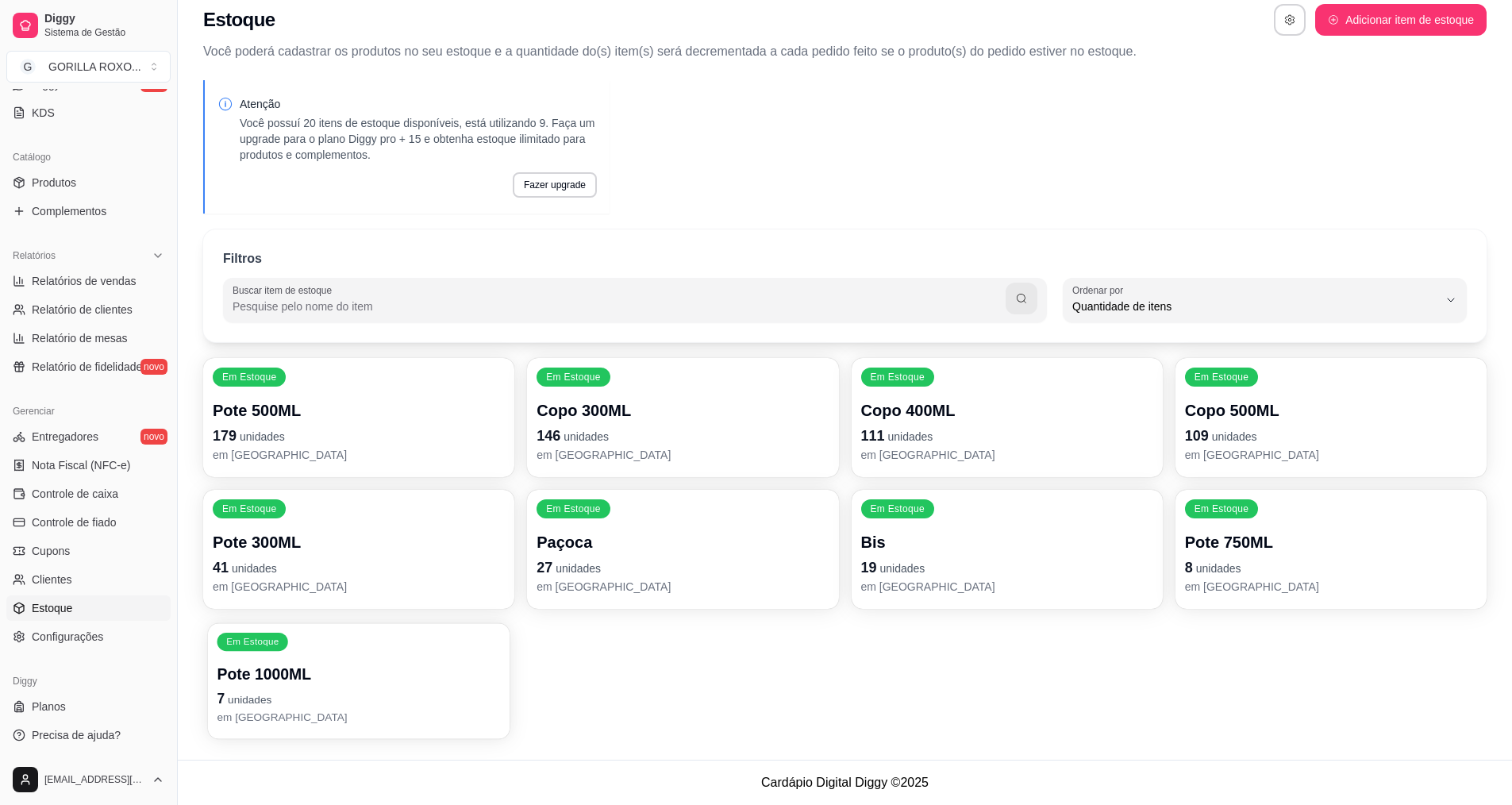
click at [413, 702] on p "7 unidades" at bounding box center [358, 698] width 283 height 22
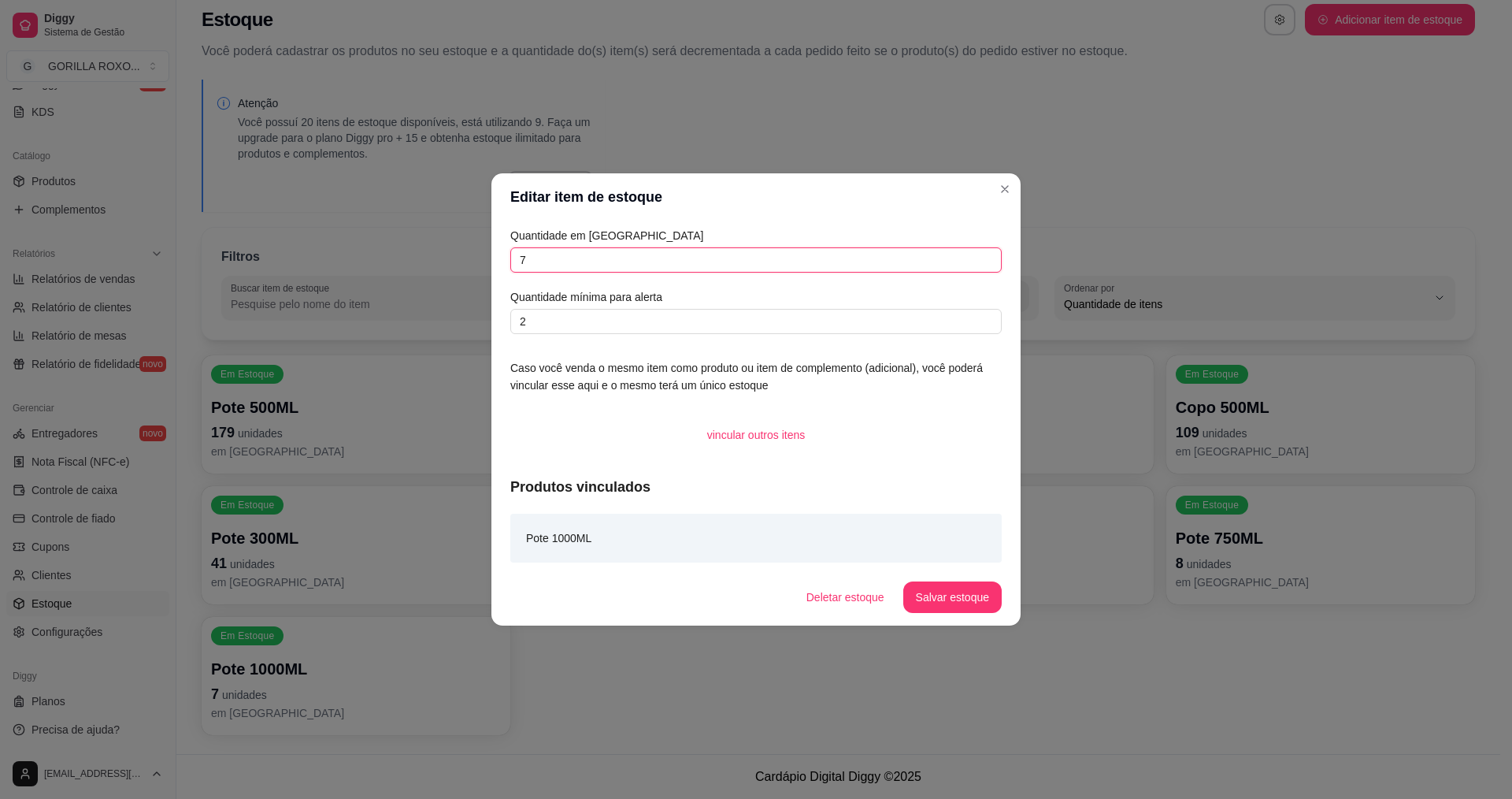
click at [516, 261] on input "7" at bounding box center [756, 260] width 492 height 25
type input "17"
click at [970, 594] on button "Salvar estoque" at bounding box center [952, 597] width 96 height 31
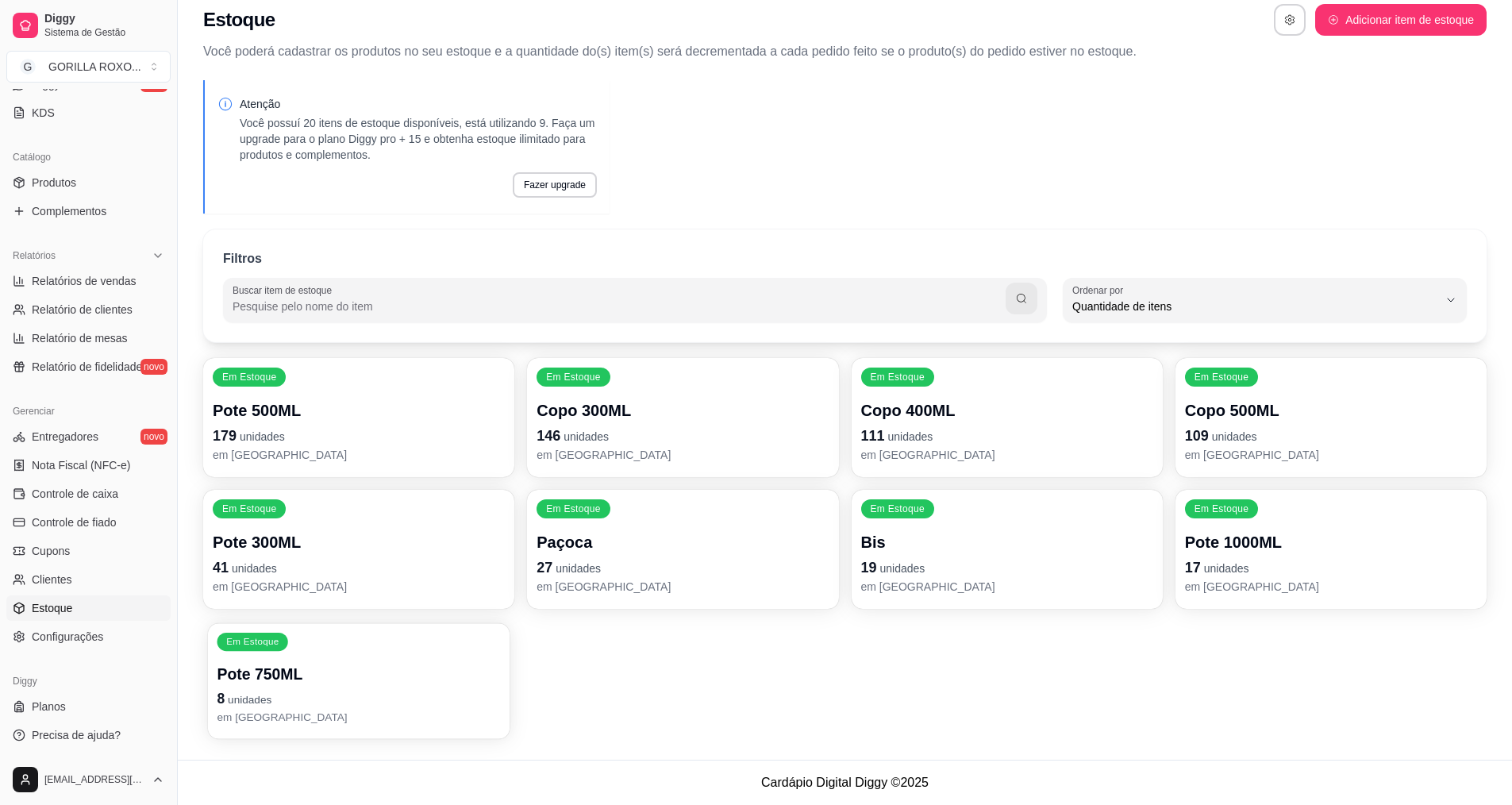
click at [406, 665] on p "Pote 750ML" at bounding box center [358, 674] width 283 height 22
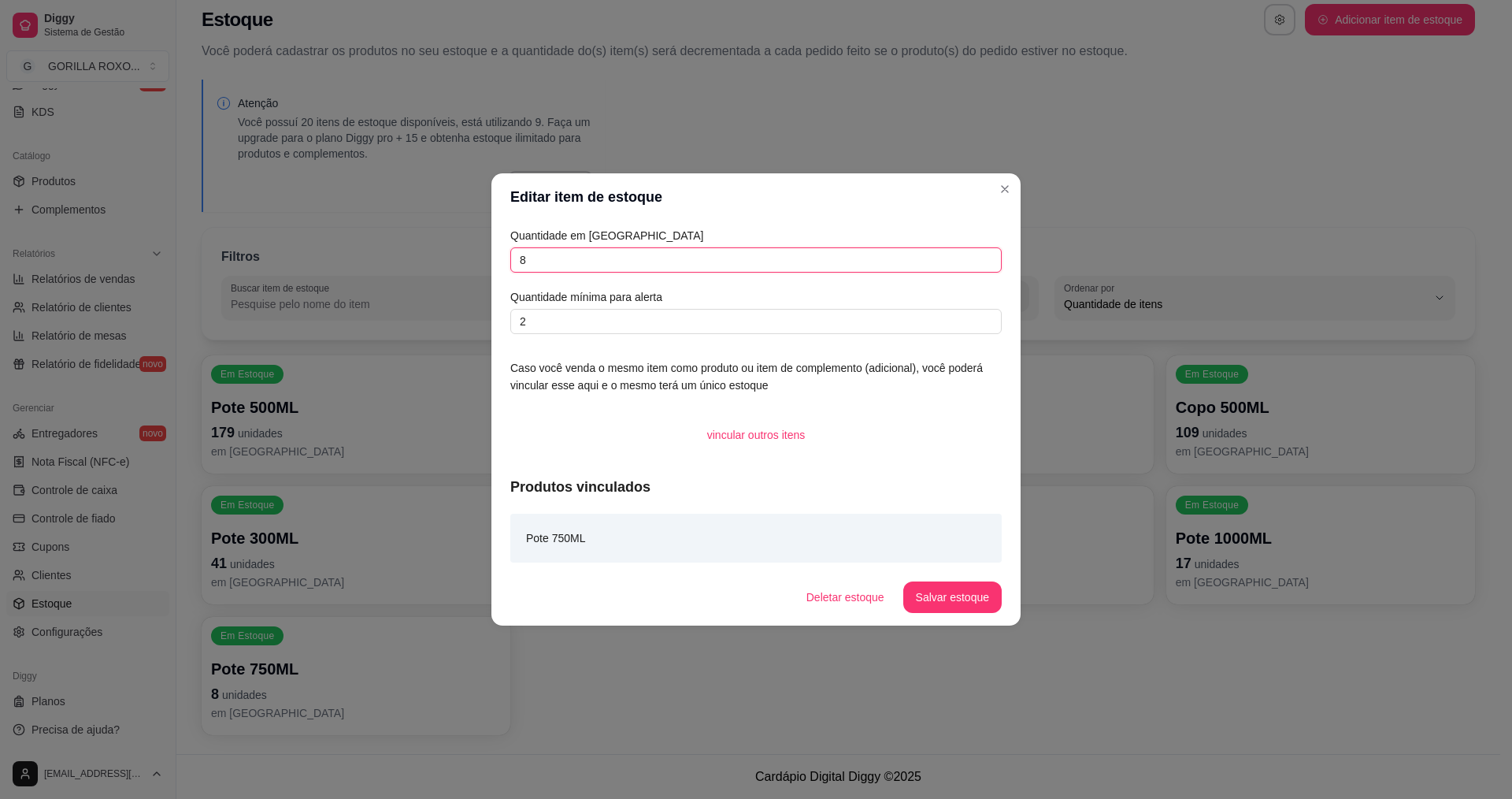
click at [515, 264] on input "8" at bounding box center [756, 260] width 492 height 25
type input "18"
click at [996, 594] on button "Salvar estoque" at bounding box center [953, 597] width 99 height 32
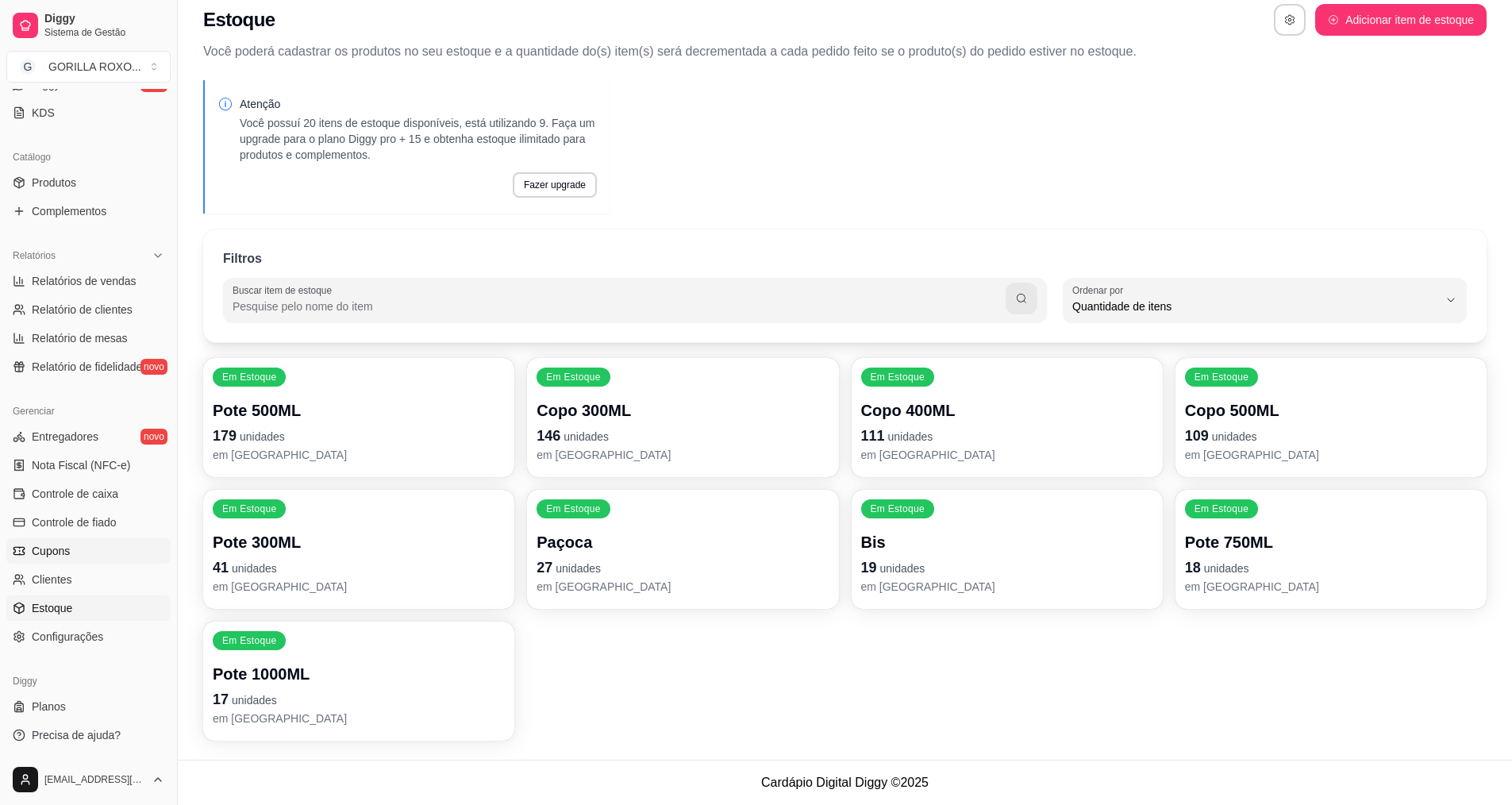
scroll to position [0, 0]
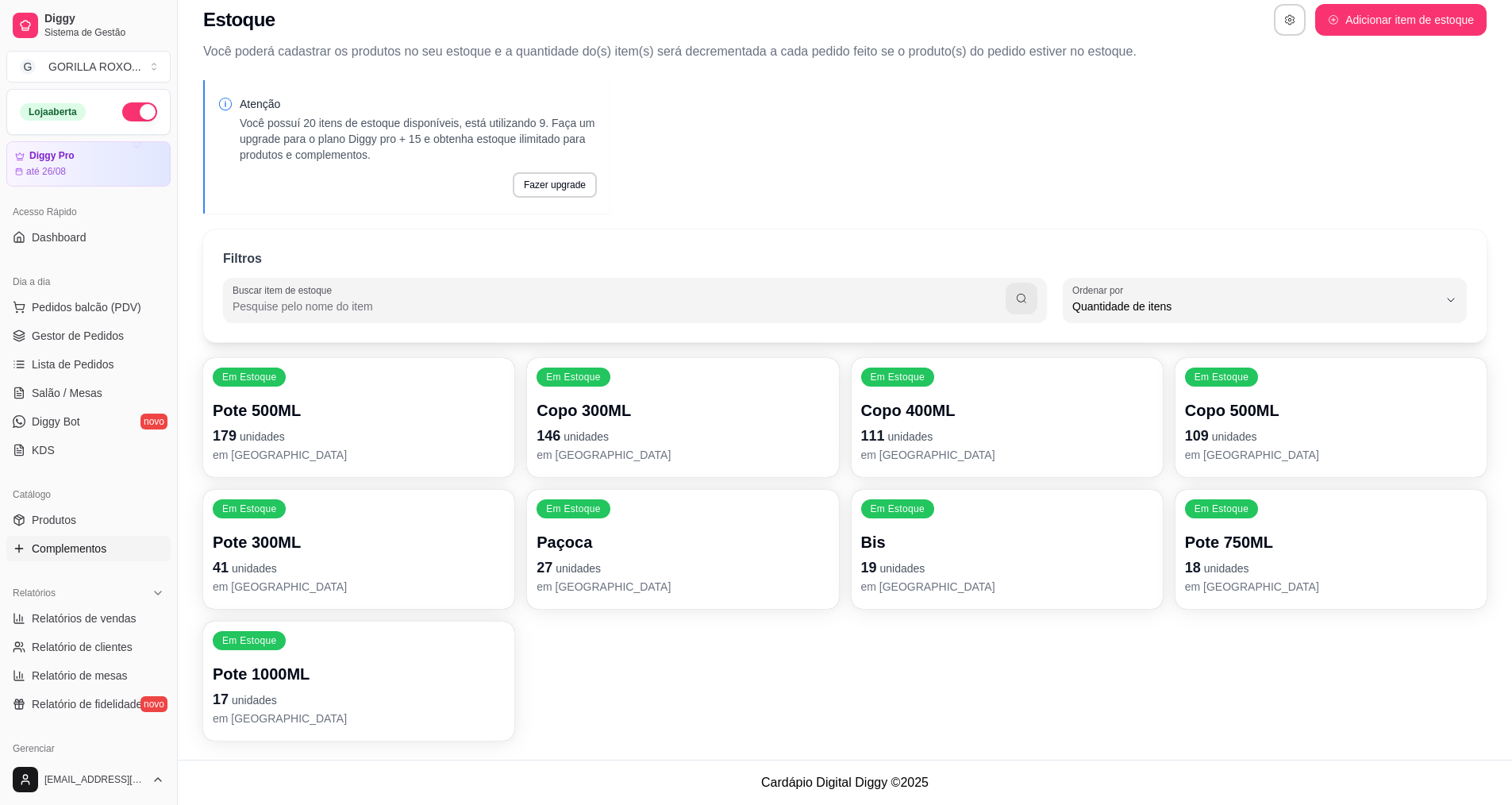
click at [75, 559] on link "Complementos" at bounding box center [88, 548] width 164 height 26
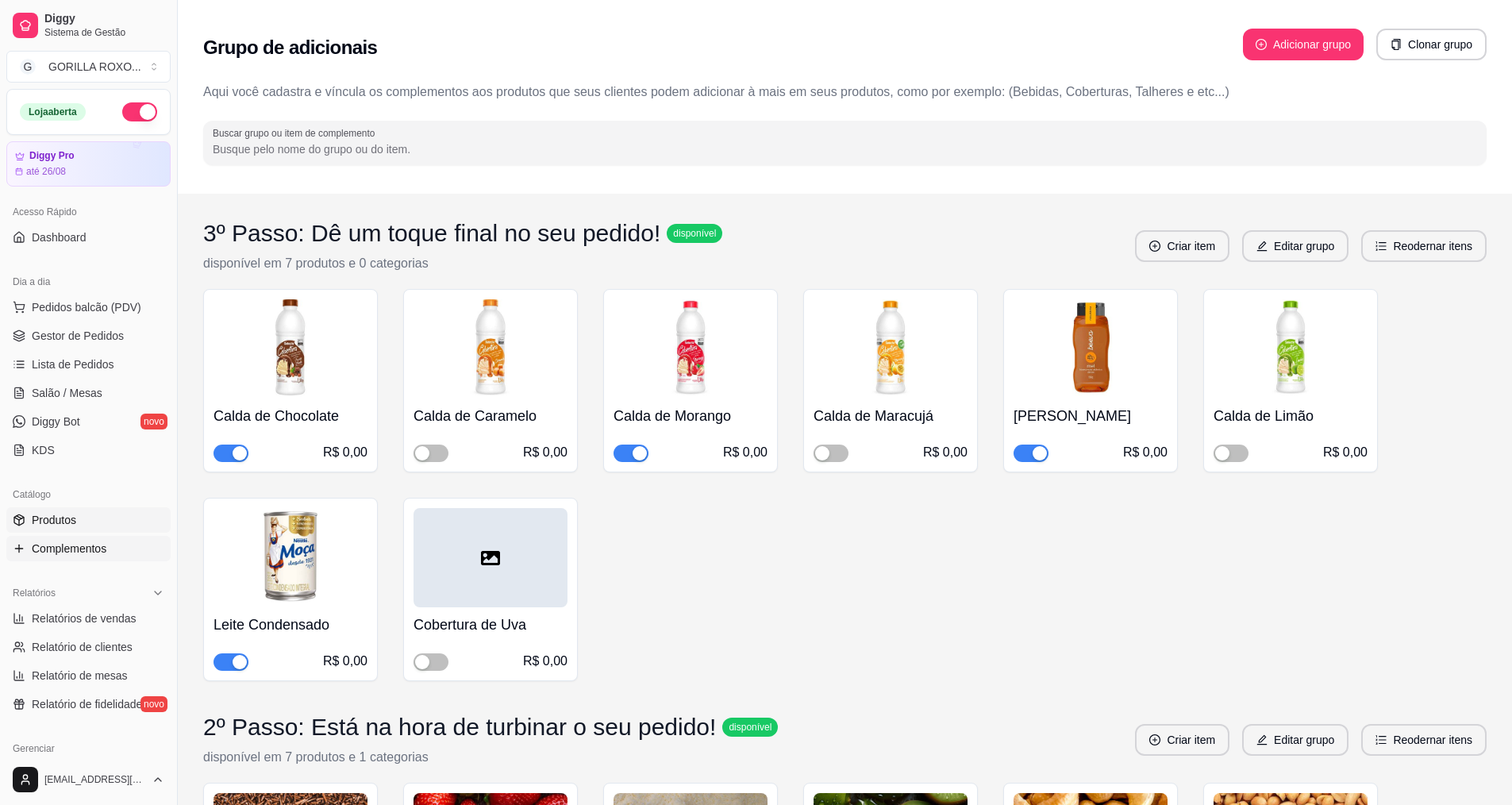
click at [86, 529] on link "Produtos" at bounding box center [88, 520] width 164 height 26
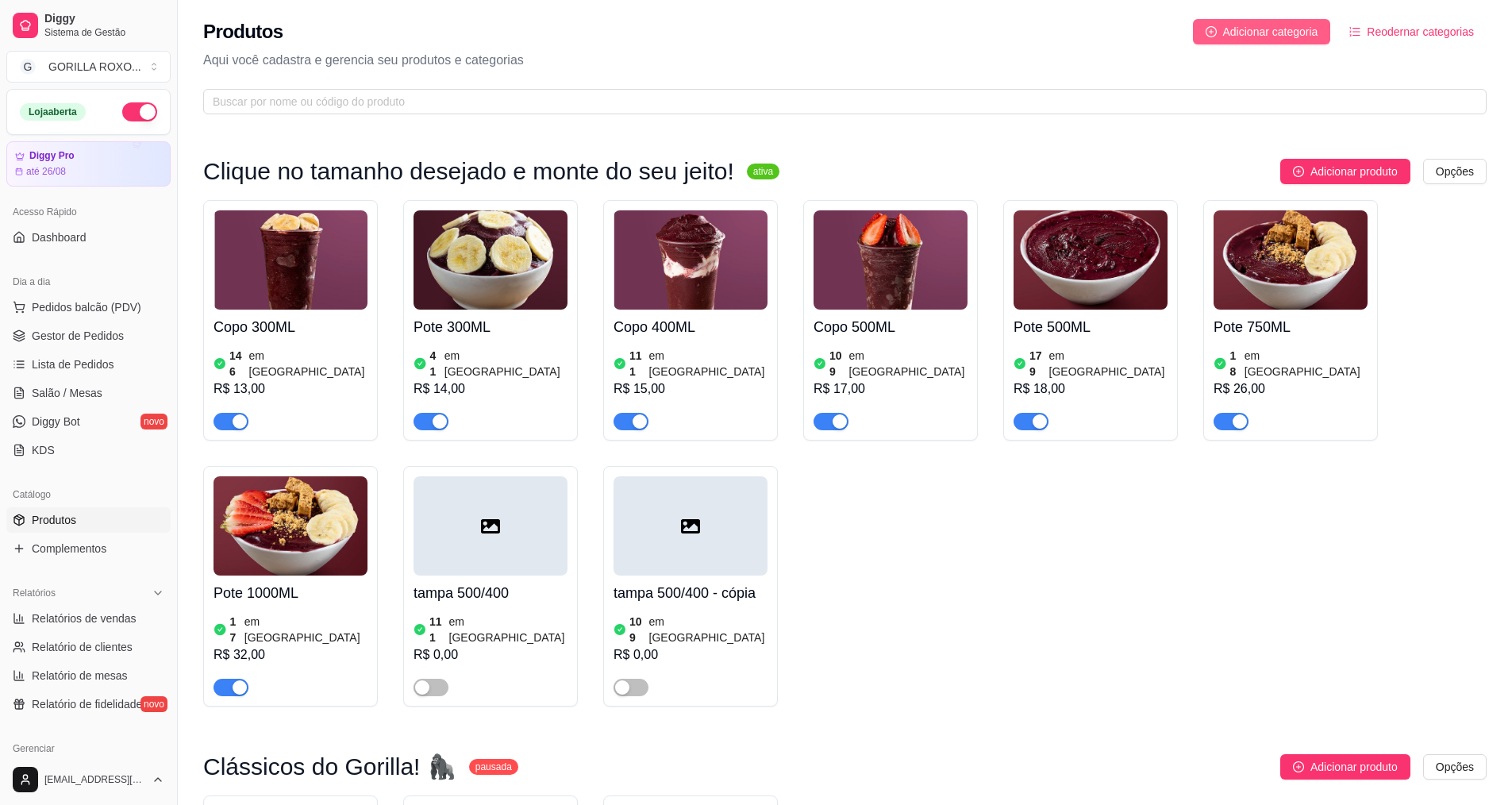
click at [1256, 24] on span "Adicionar categoria" at bounding box center [1270, 32] width 95 height 18
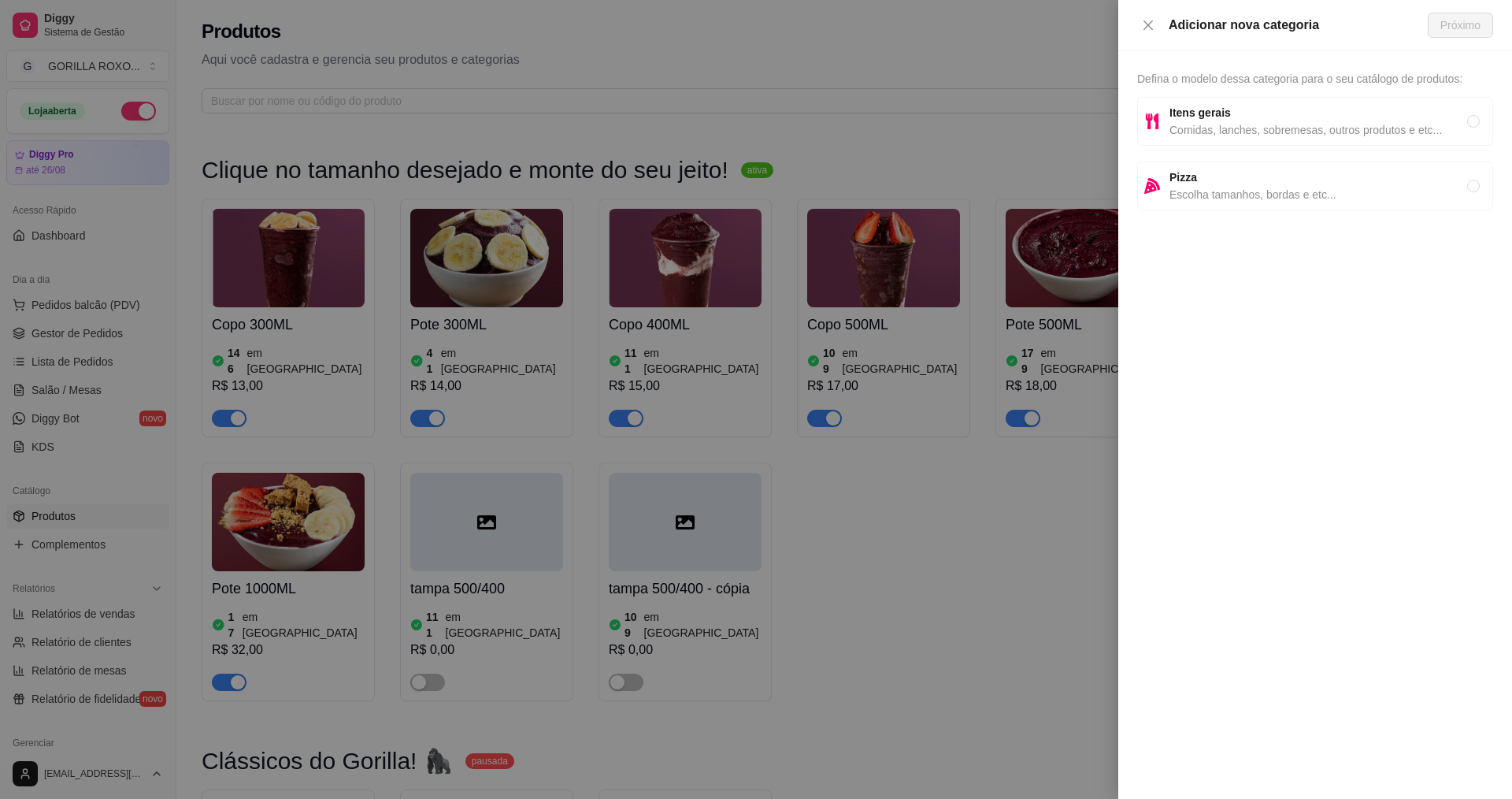
click at [1298, 119] on span "Itens gerais" at bounding box center [1319, 113] width 298 height 18
radio input "true"
click at [1455, 17] on span "Próximo" at bounding box center [1460, 25] width 40 height 18
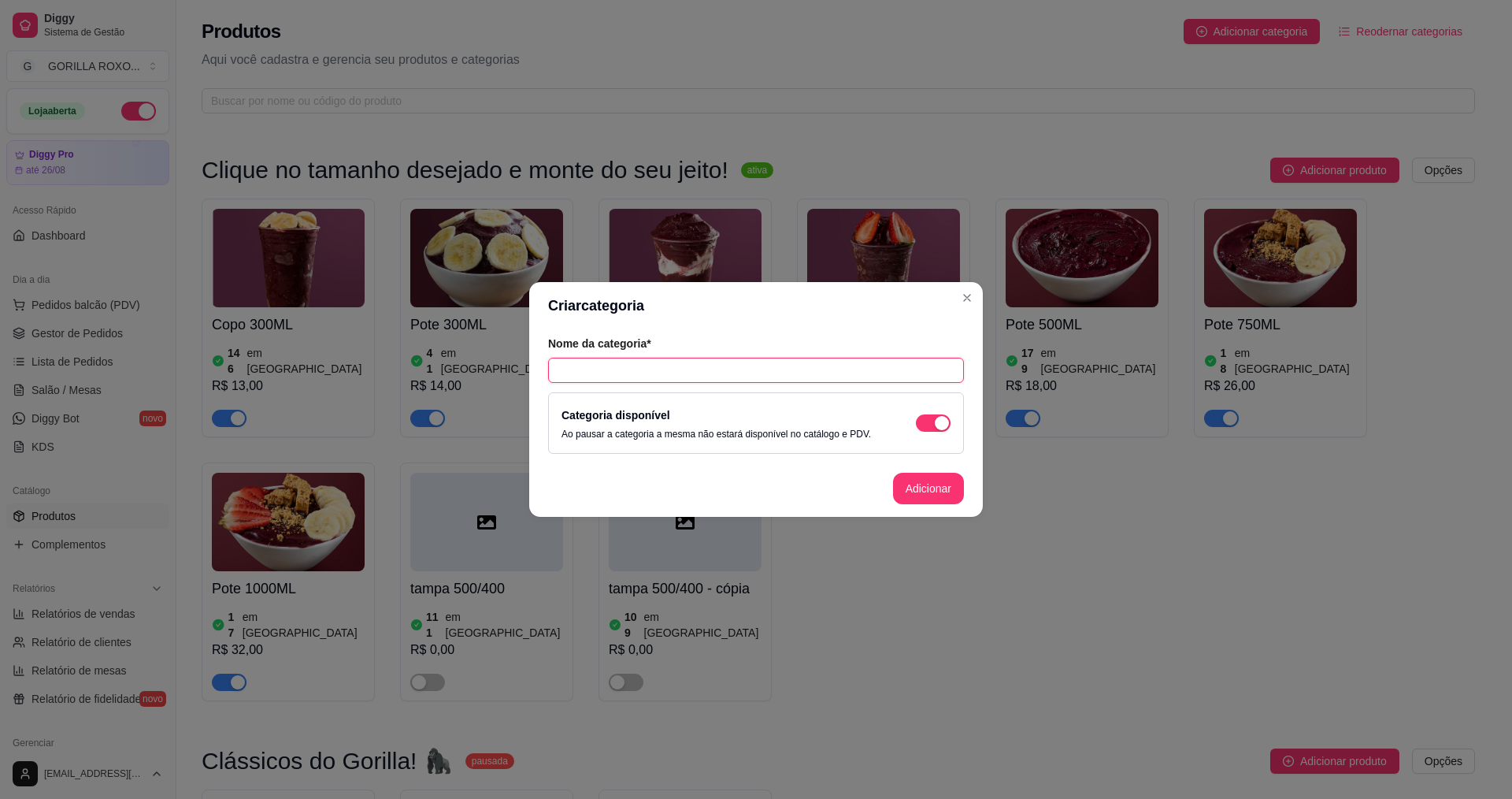
click at [775, 372] on input "text" at bounding box center [756, 370] width 416 height 25
click at [750, 382] on input "text" at bounding box center [756, 370] width 416 height 25
type input "Batata Frita"
click at [944, 427] on div "button" at bounding box center [942, 423] width 14 height 14
click at [925, 485] on button "Adicionar" at bounding box center [928, 489] width 69 height 31
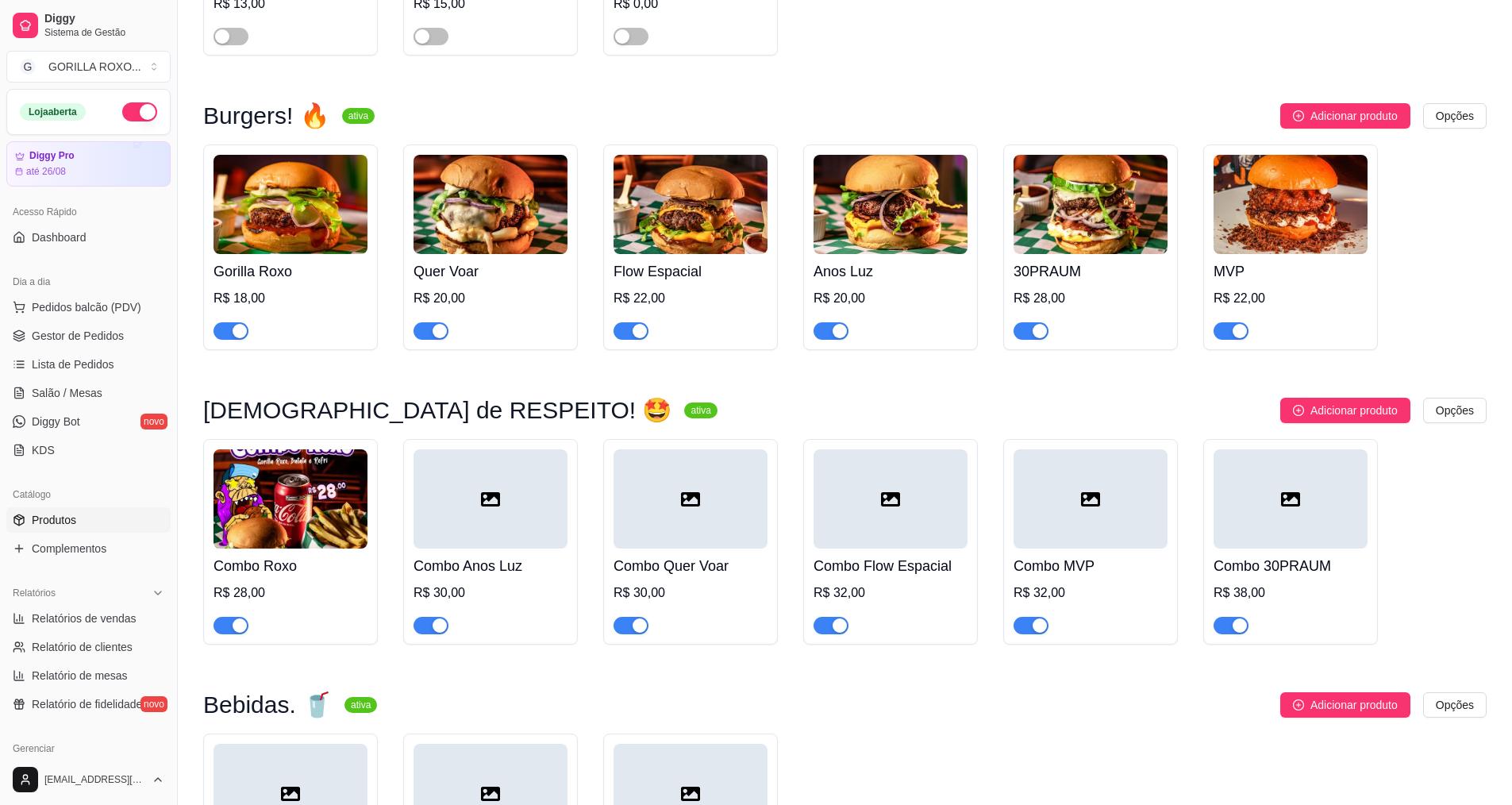
scroll to position [1263, 0]
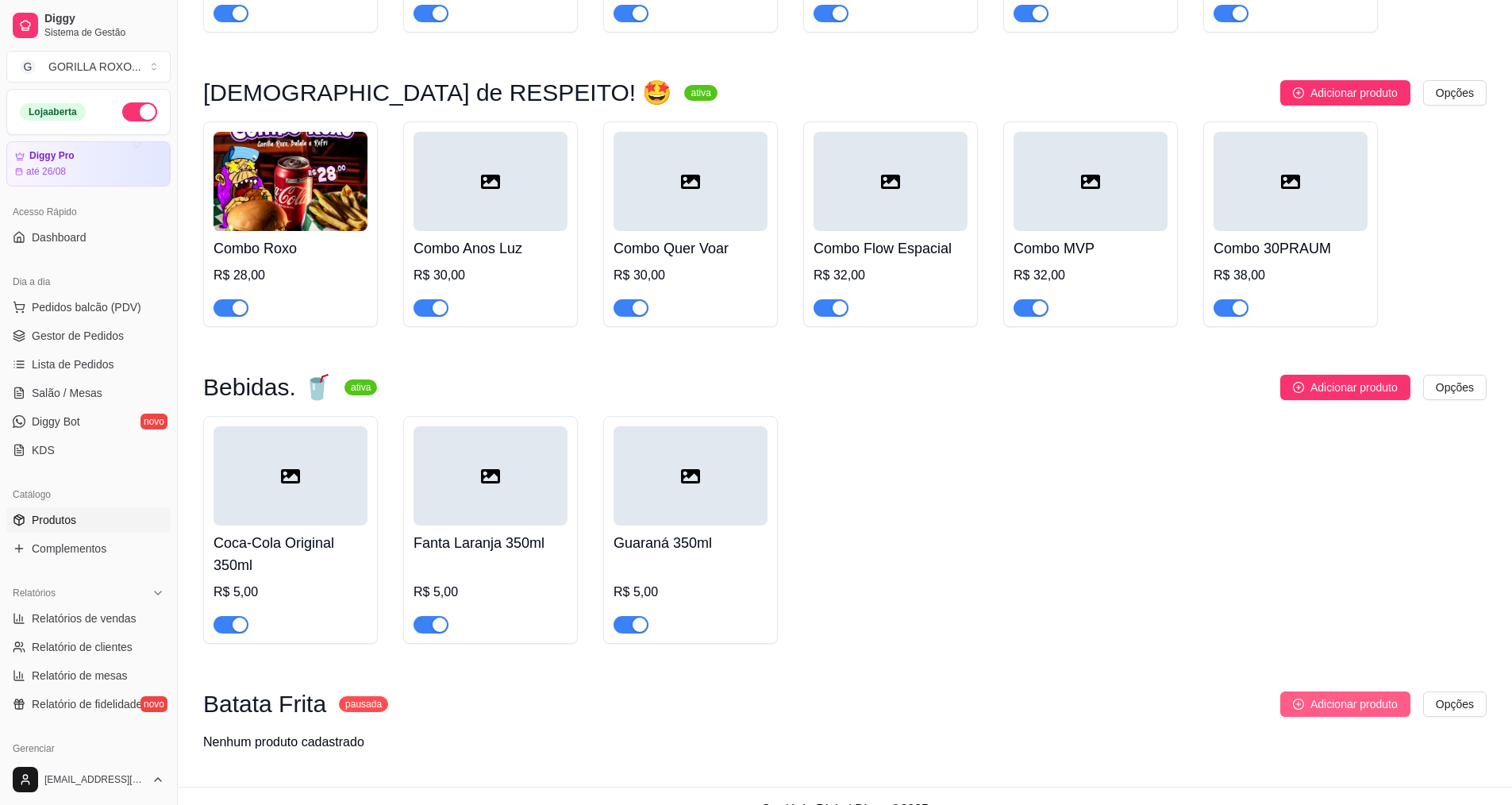
click at [1332, 695] on span "Adicionar produto" at bounding box center [1353, 704] width 87 height 18
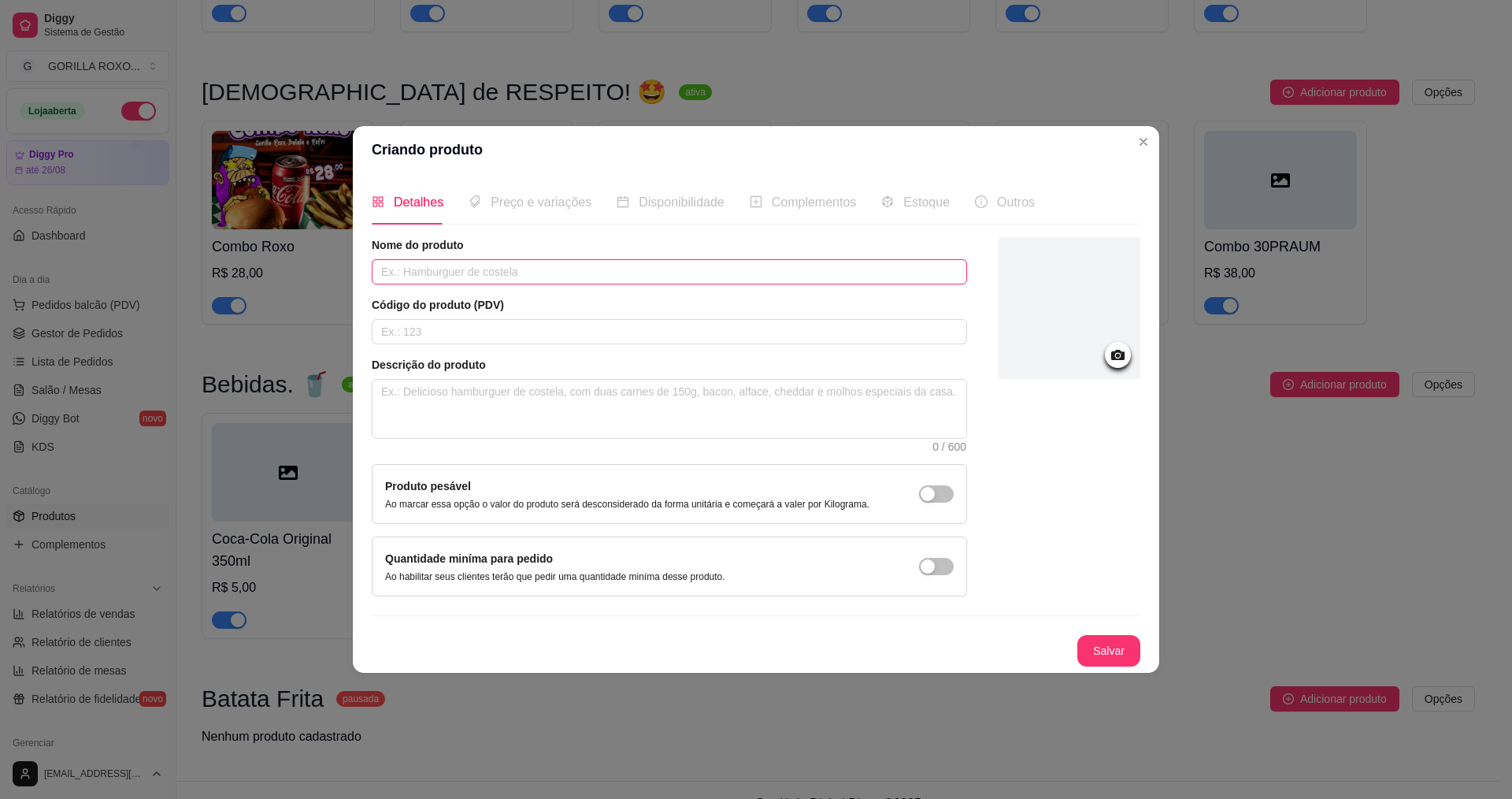
click at [529, 268] on input "text" at bounding box center [669, 272] width 595 height 25
type input "Batata Frita P"
click at [532, 410] on textarea at bounding box center [669, 408] width 594 height 58
type textarea "1"
type textarea "15"
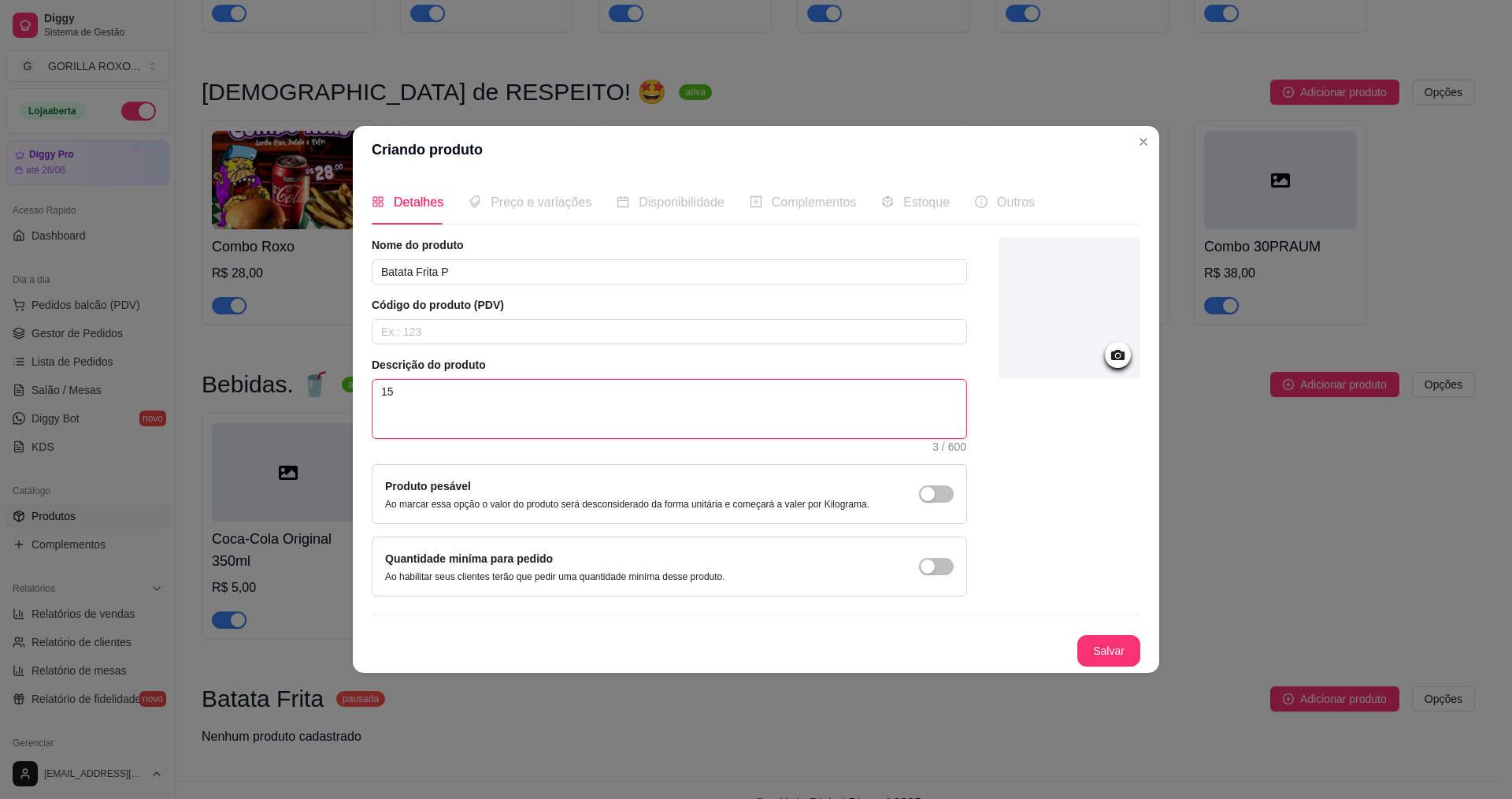
type textarea "150"
type textarea "150g"
click at [1108, 648] on button "Salvar" at bounding box center [1109, 651] width 63 height 32
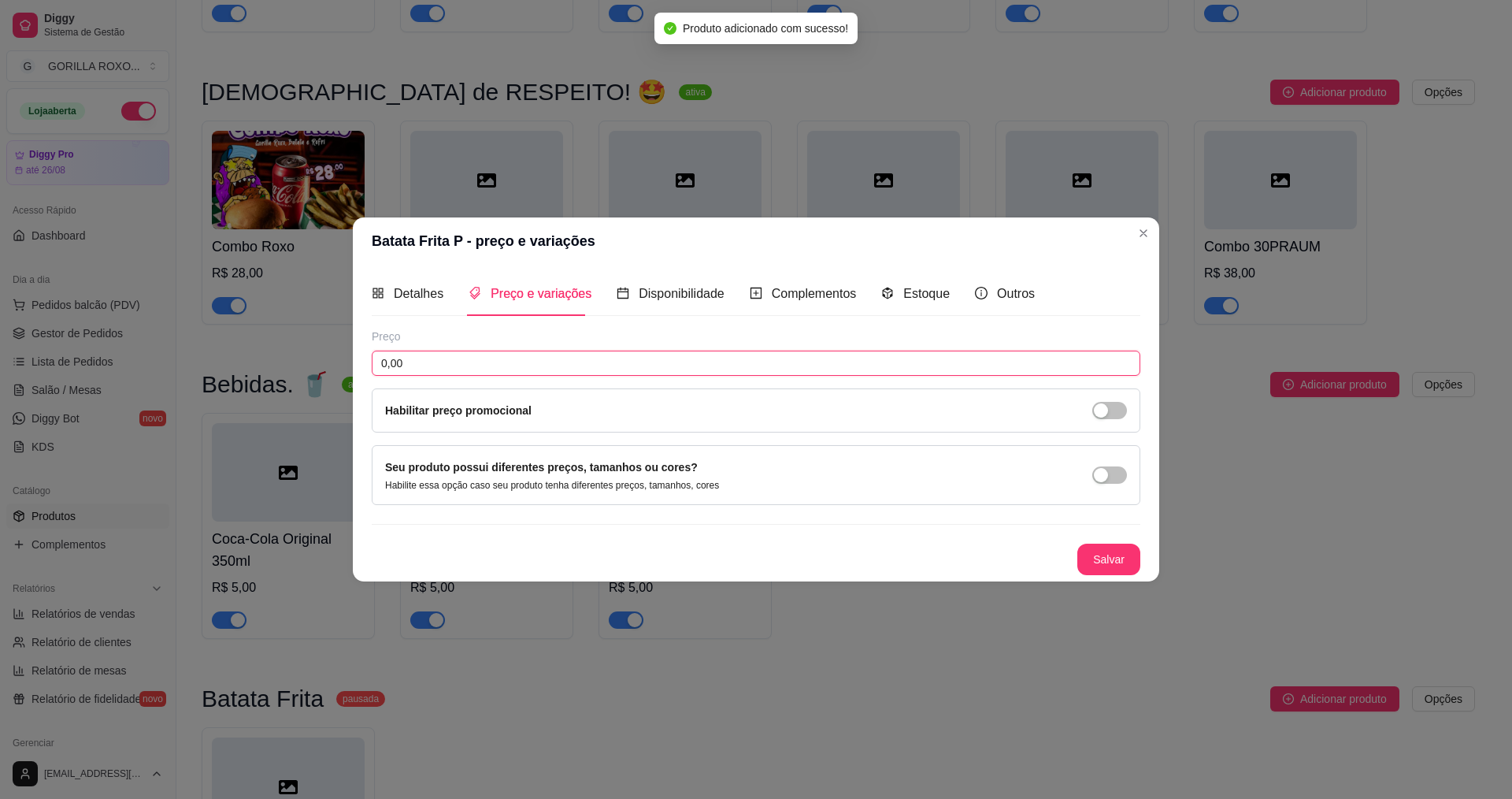
click at [446, 364] on input "0,00" at bounding box center [756, 363] width 769 height 25
type input "10,00"
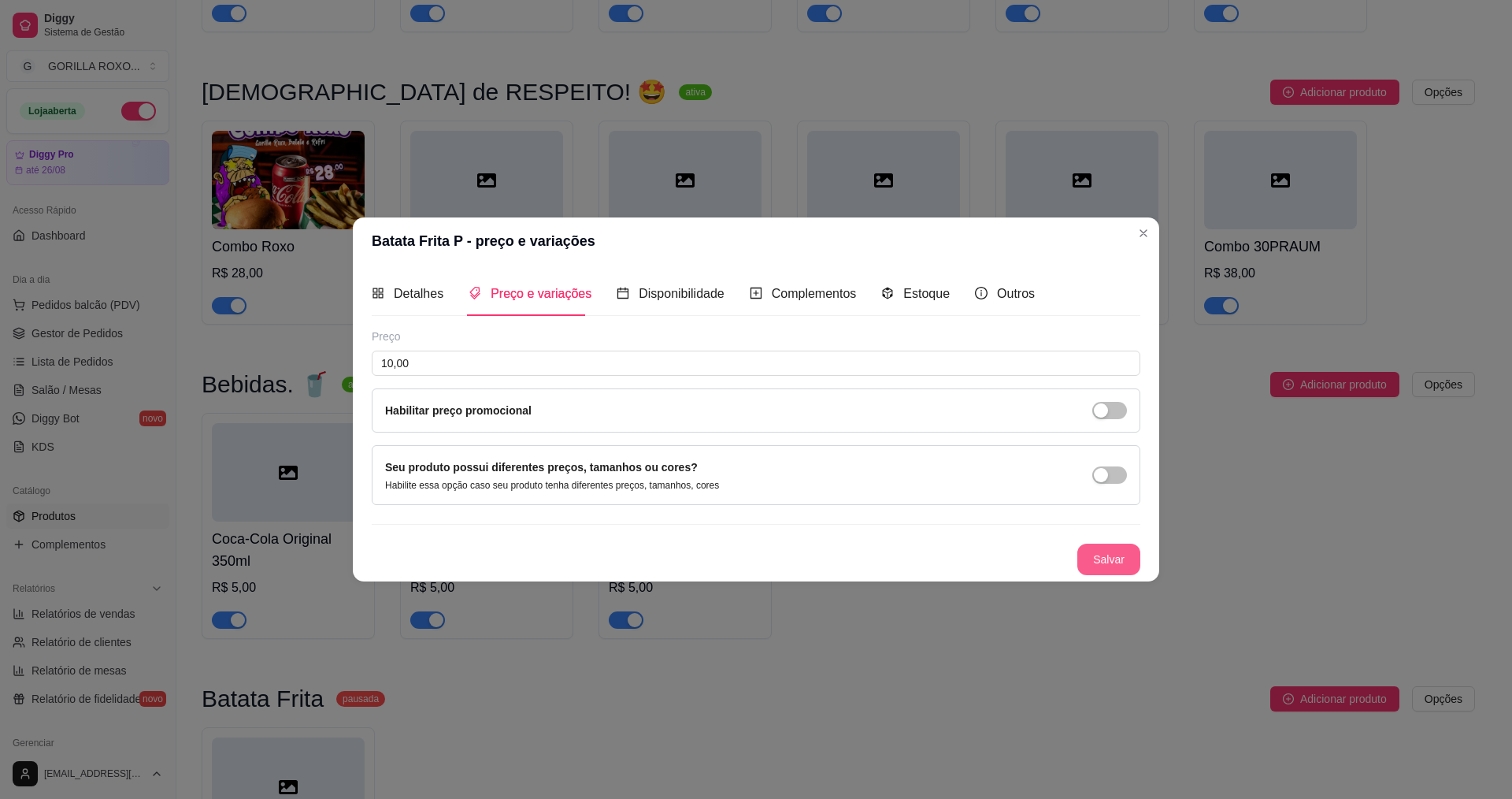
click at [1109, 559] on button "Salvar" at bounding box center [1109, 559] width 63 height 32
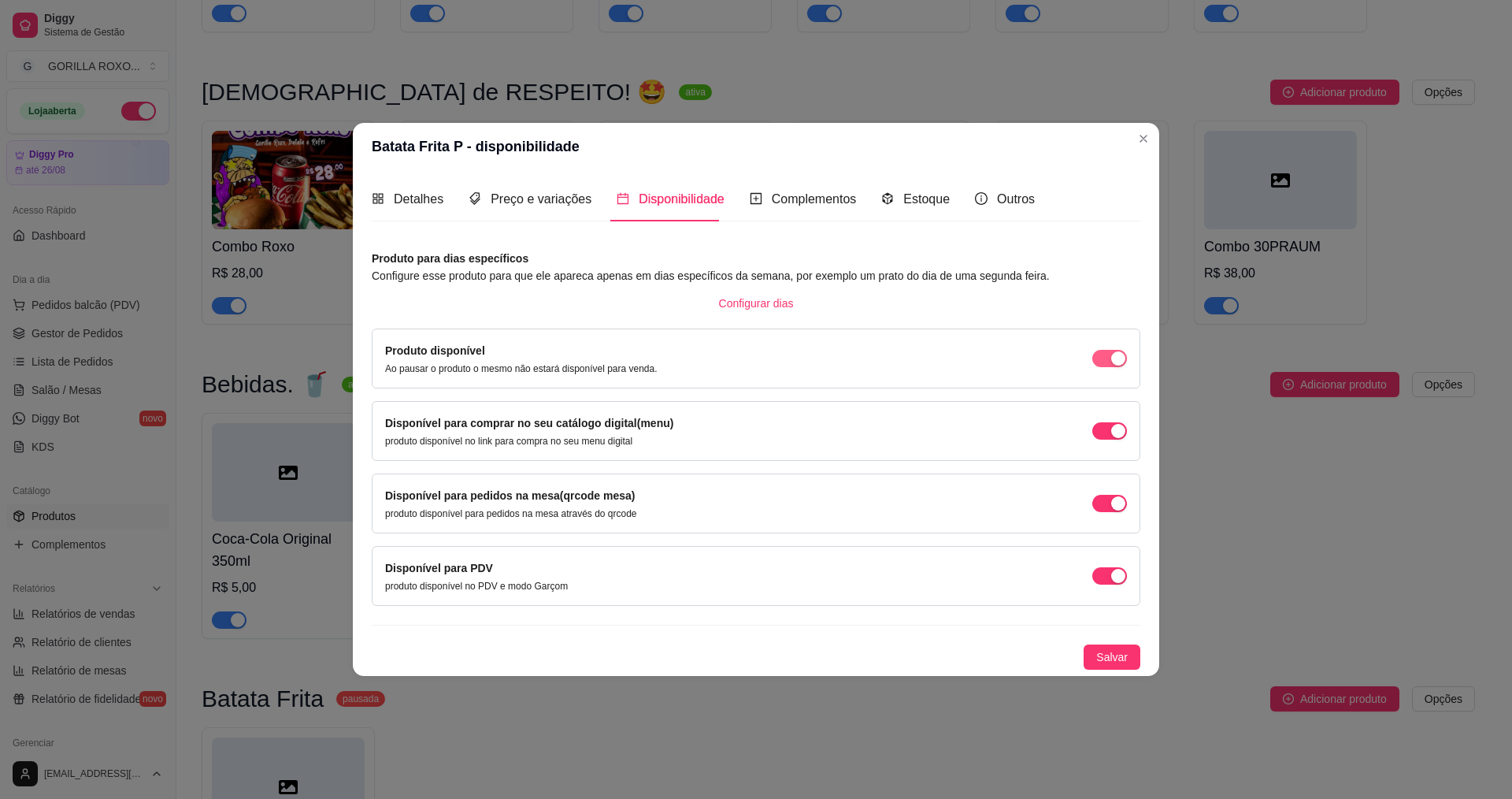
click at [1115, 354] on div "button" at bounding box center [1119, 358] width 14 height 14
click at [1132, 652] on button "Salvar" at bounding box center [1112, 657] width 57 height 25
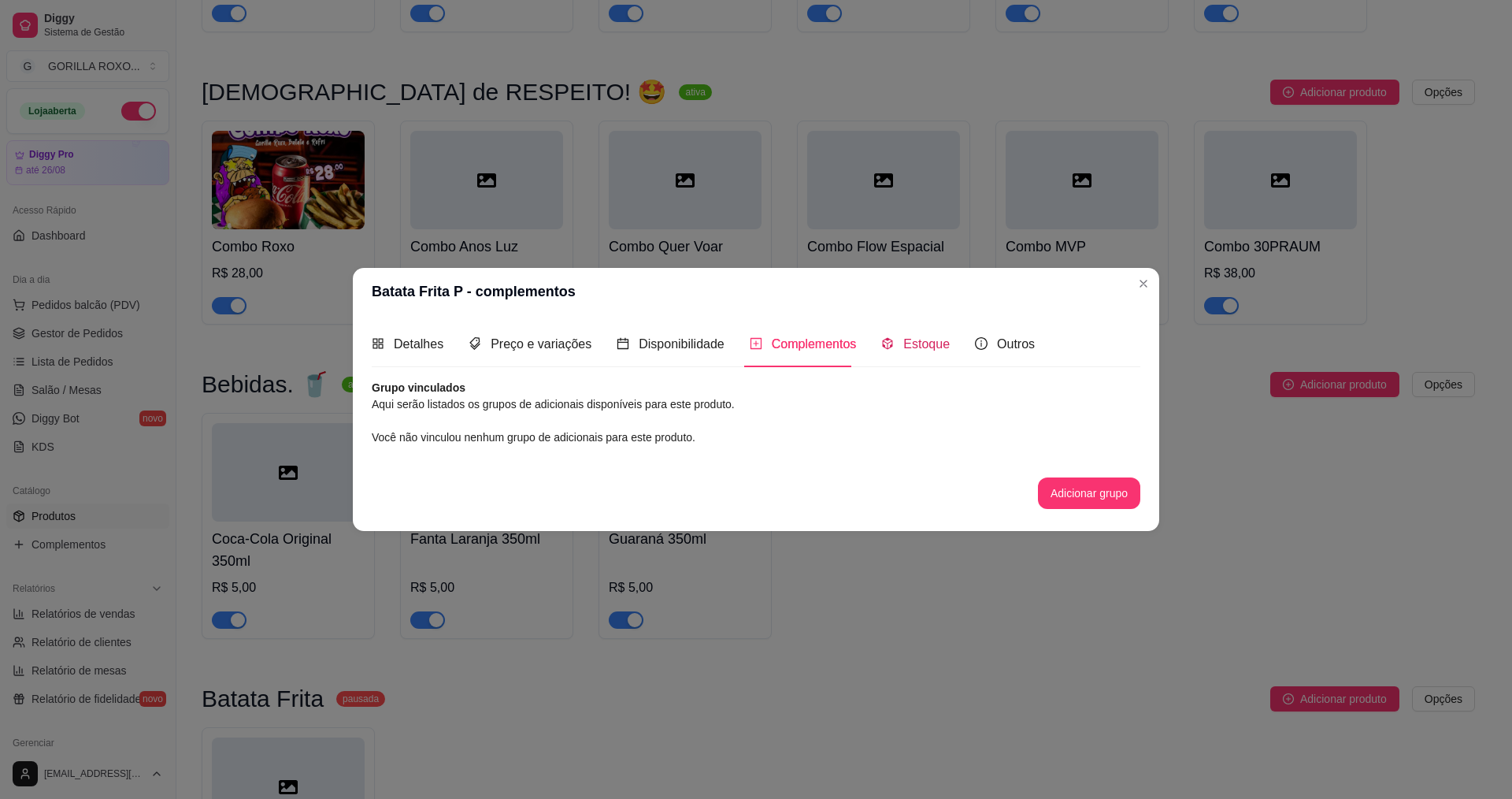
click at [917, 347] on span "Estoque" at bounding box center [926, 344] width 46 height 14
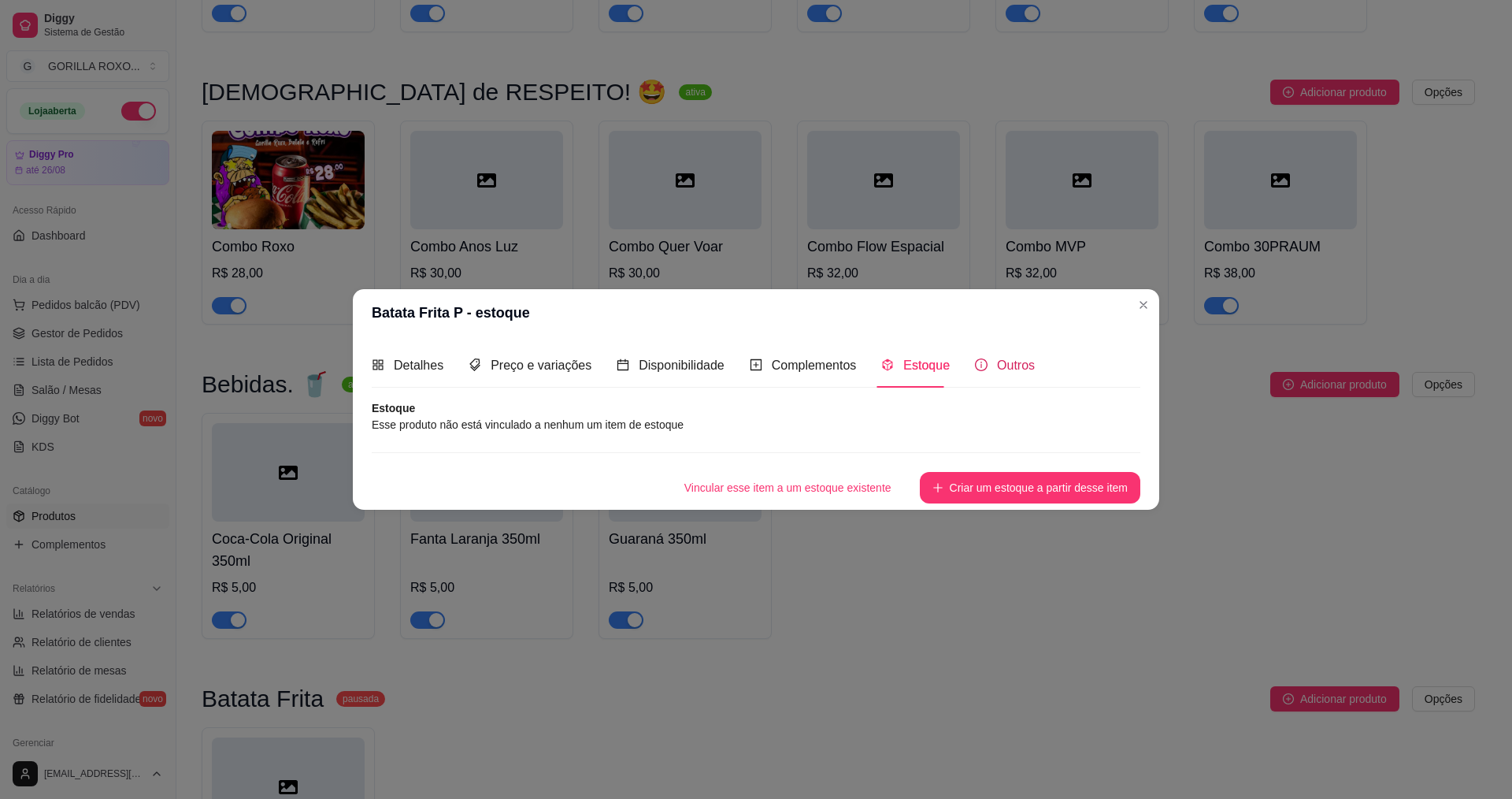
click at [1017, 365] on span "Outros" at bounding box center [1016, 364] width 38 height 14
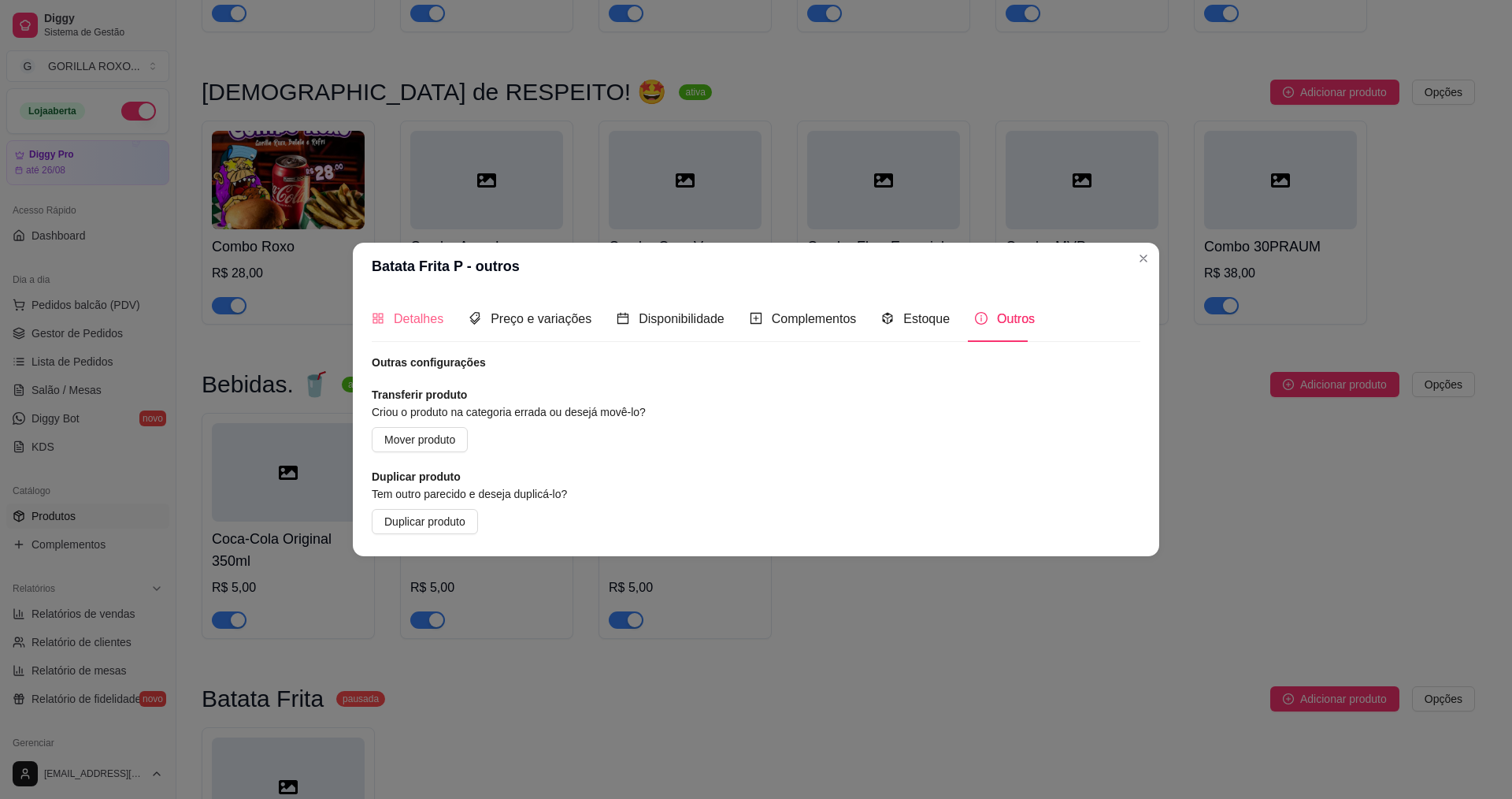
click at [427, 333] on div "Detalhes" at bounding box center [407, 318] width 72 height 45
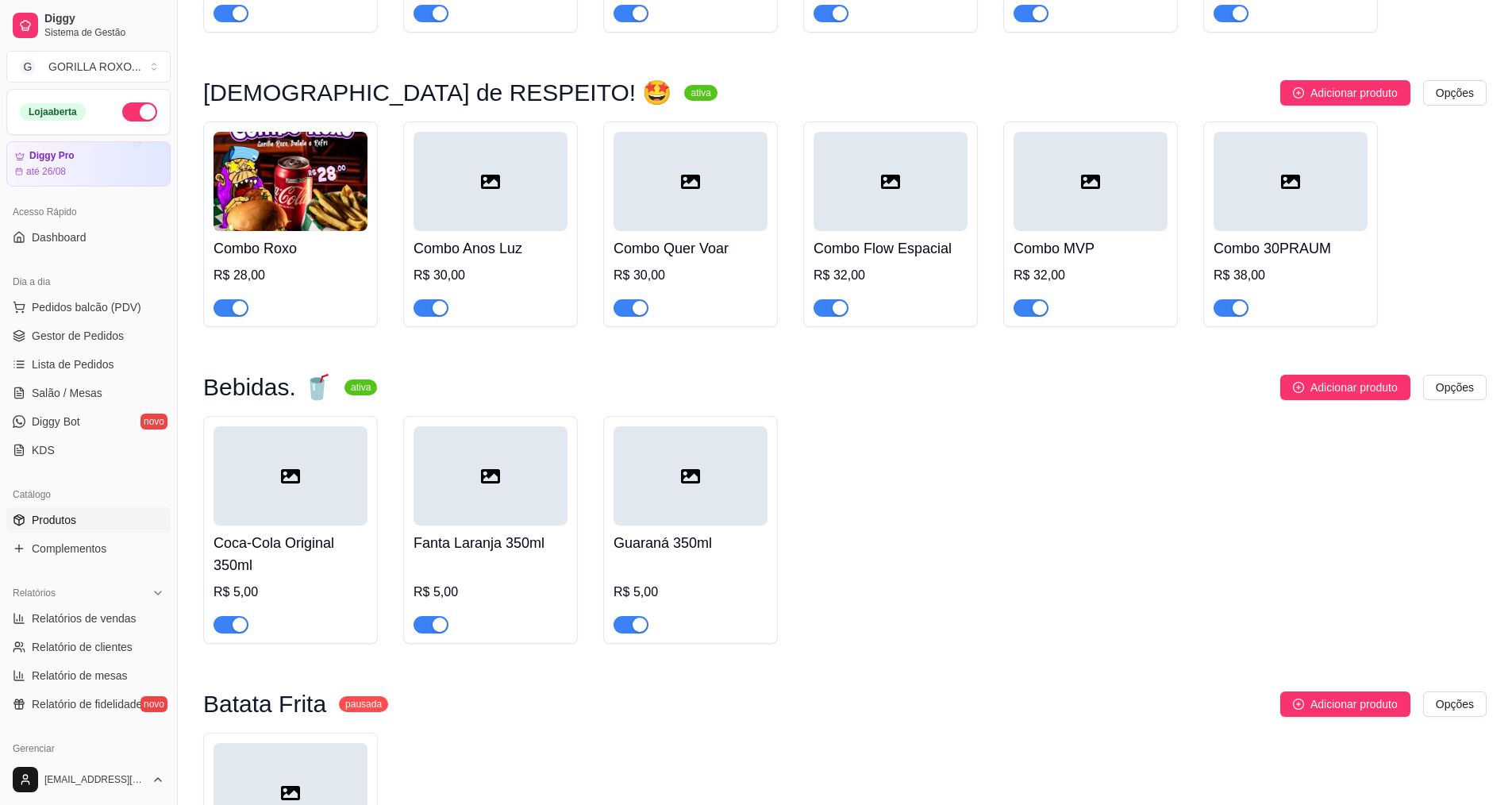
scroll to position [1450, 0]
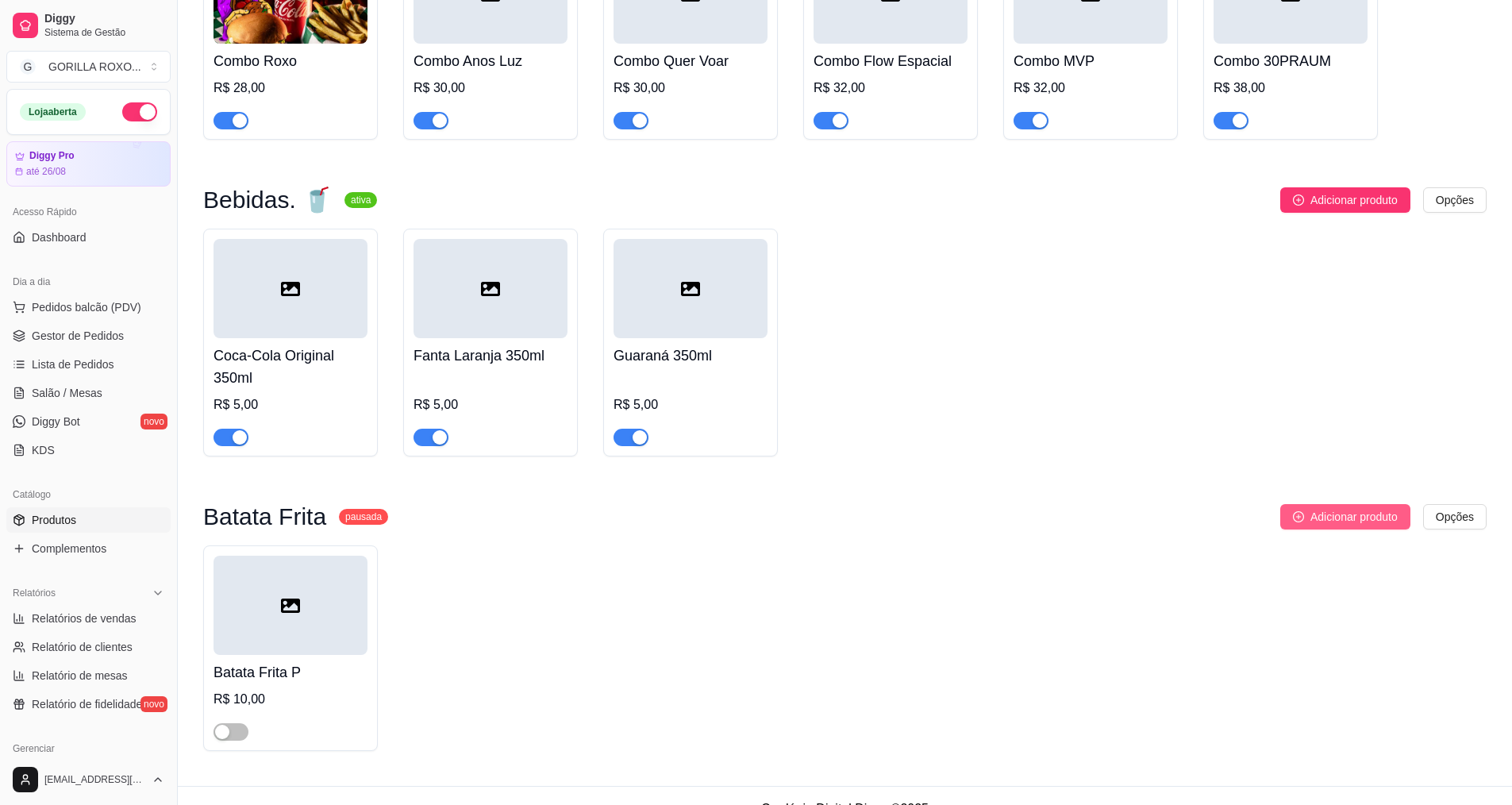
click at [1325, 508] on span "Adicionar produto" at bounding box center [1353, 516] width 87 height 18
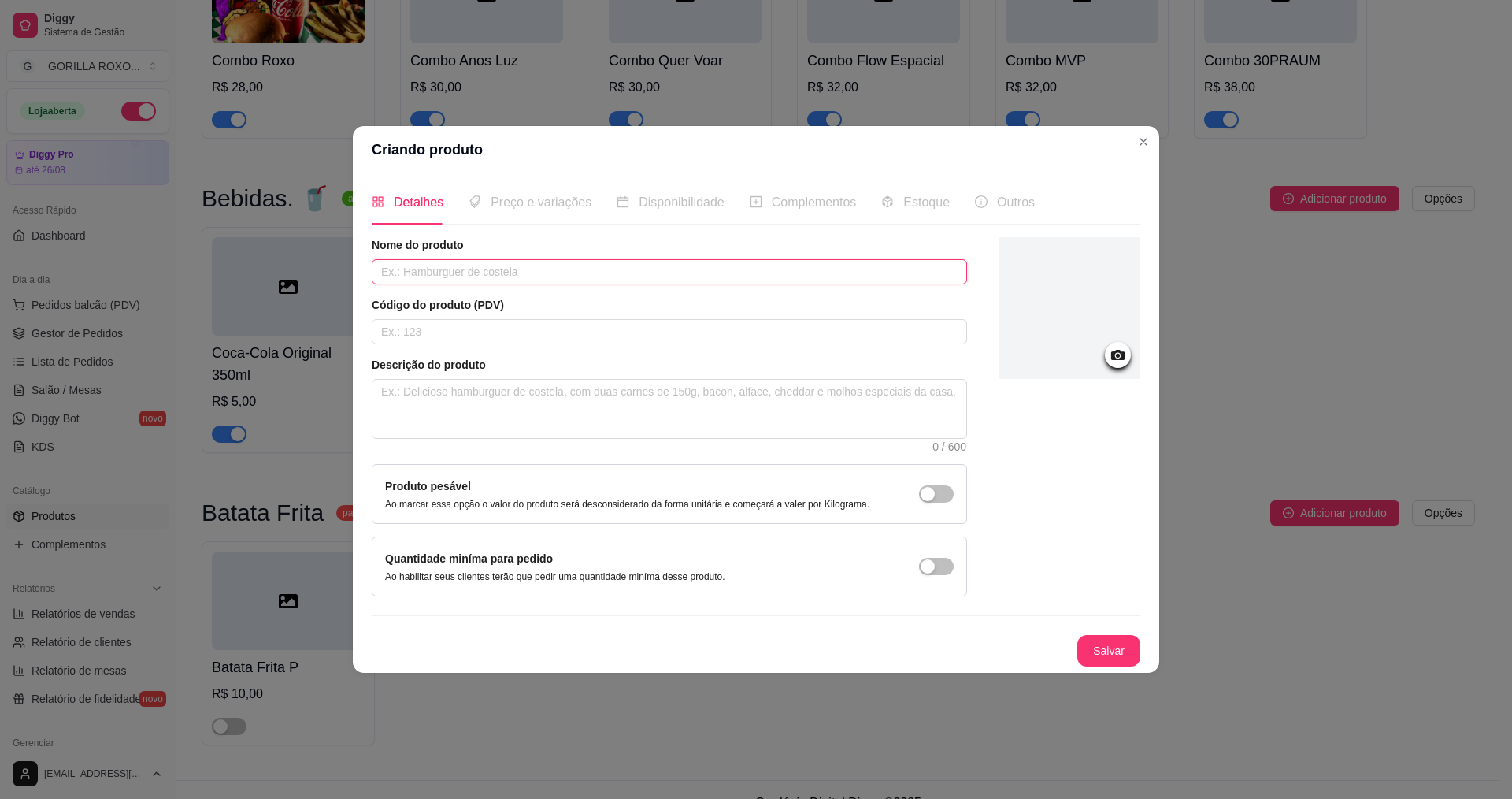
click at [515, 281] on input "text" at bounding box center [669, 272] width 595 height 25
type input "Batata Frita G"
click at [557, 341] on input "text" at bounding box center [669, 332] width 595 height 25
click at [564, 400] on textarea at bounding box center [669, 408] width 594 height 58
type textarea "3"
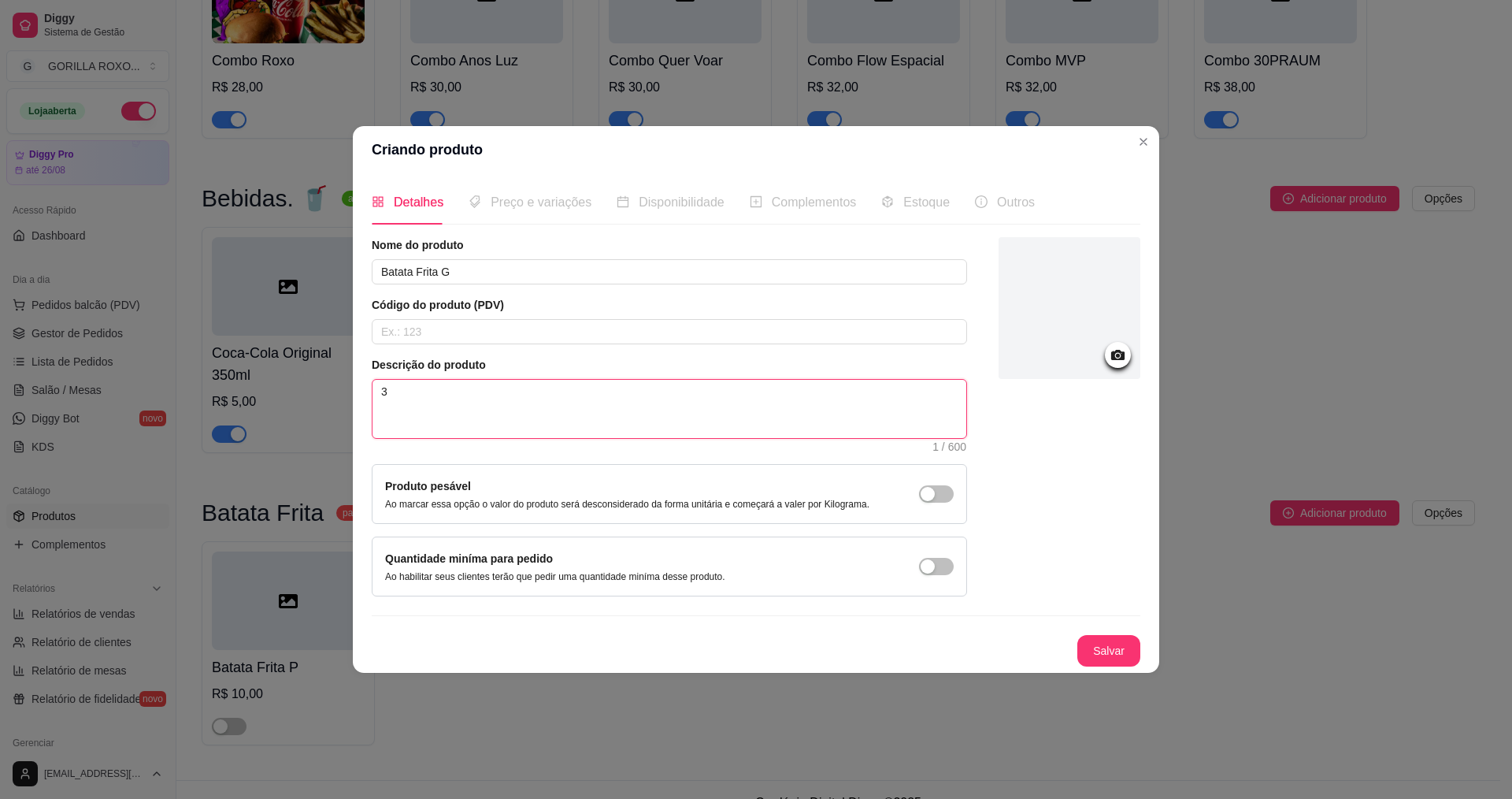
type textarea "30"
type textarea "300"
type textarea "300G"
type textarea "300"
type textarea "300G"
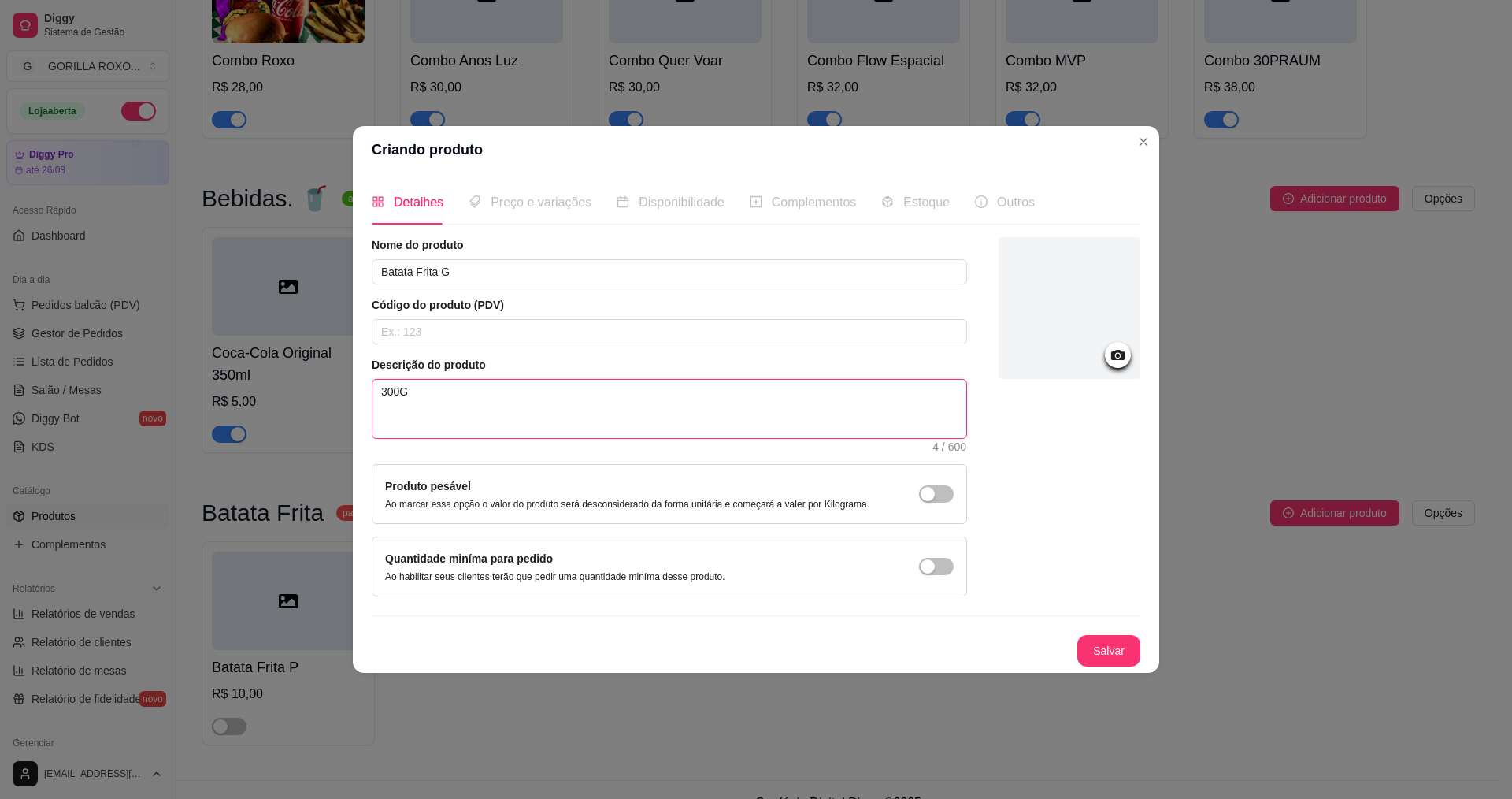
type textarea "300"
type textarea "300g"
click at [1117, 649] on button "Salvar" at bounding box center [1109, 651] width 63 height 32
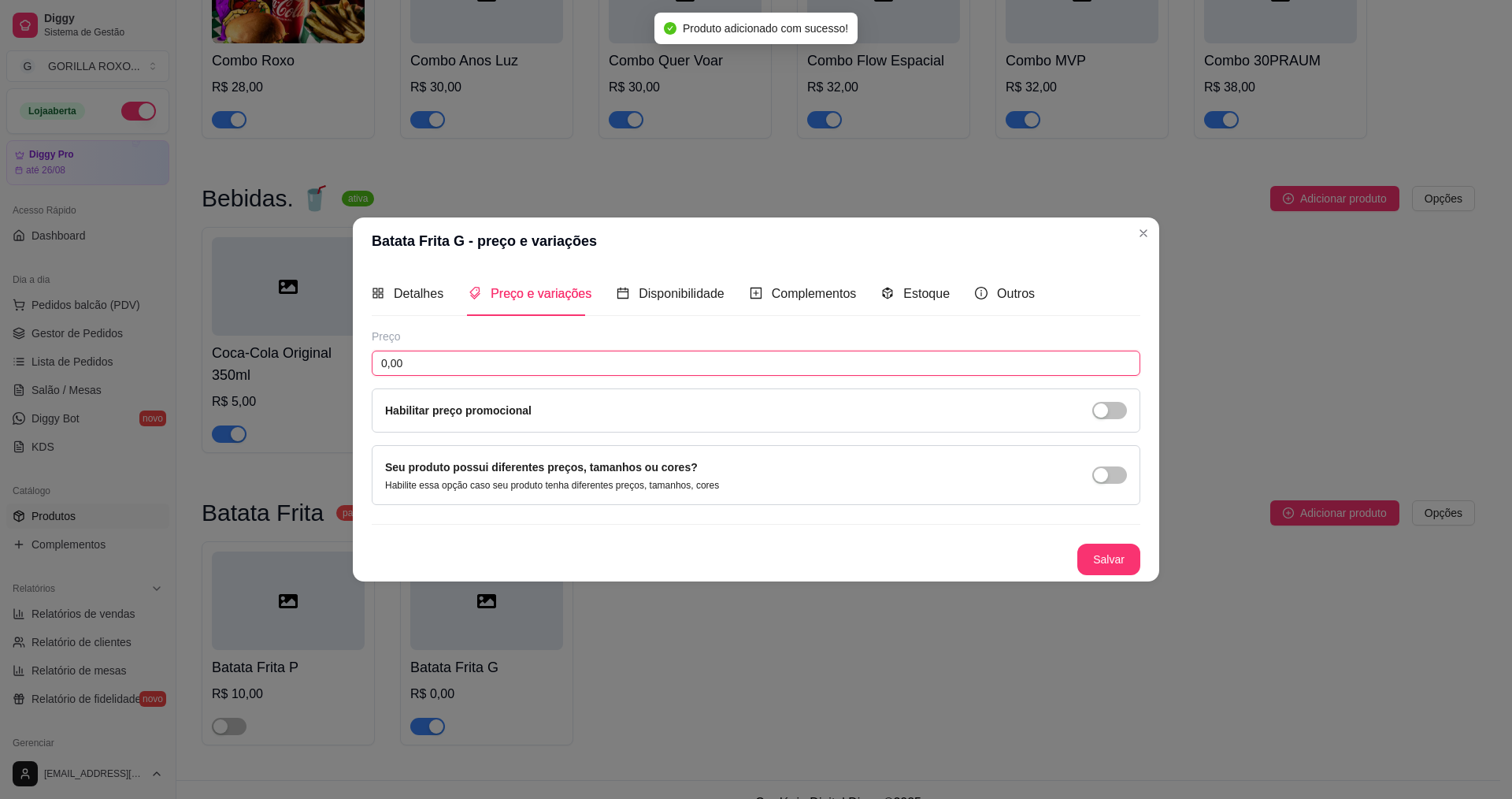
click at [531, 364] on input "0,00" at bounding box center [756, 363] width 769 height 25
type input "15,00"
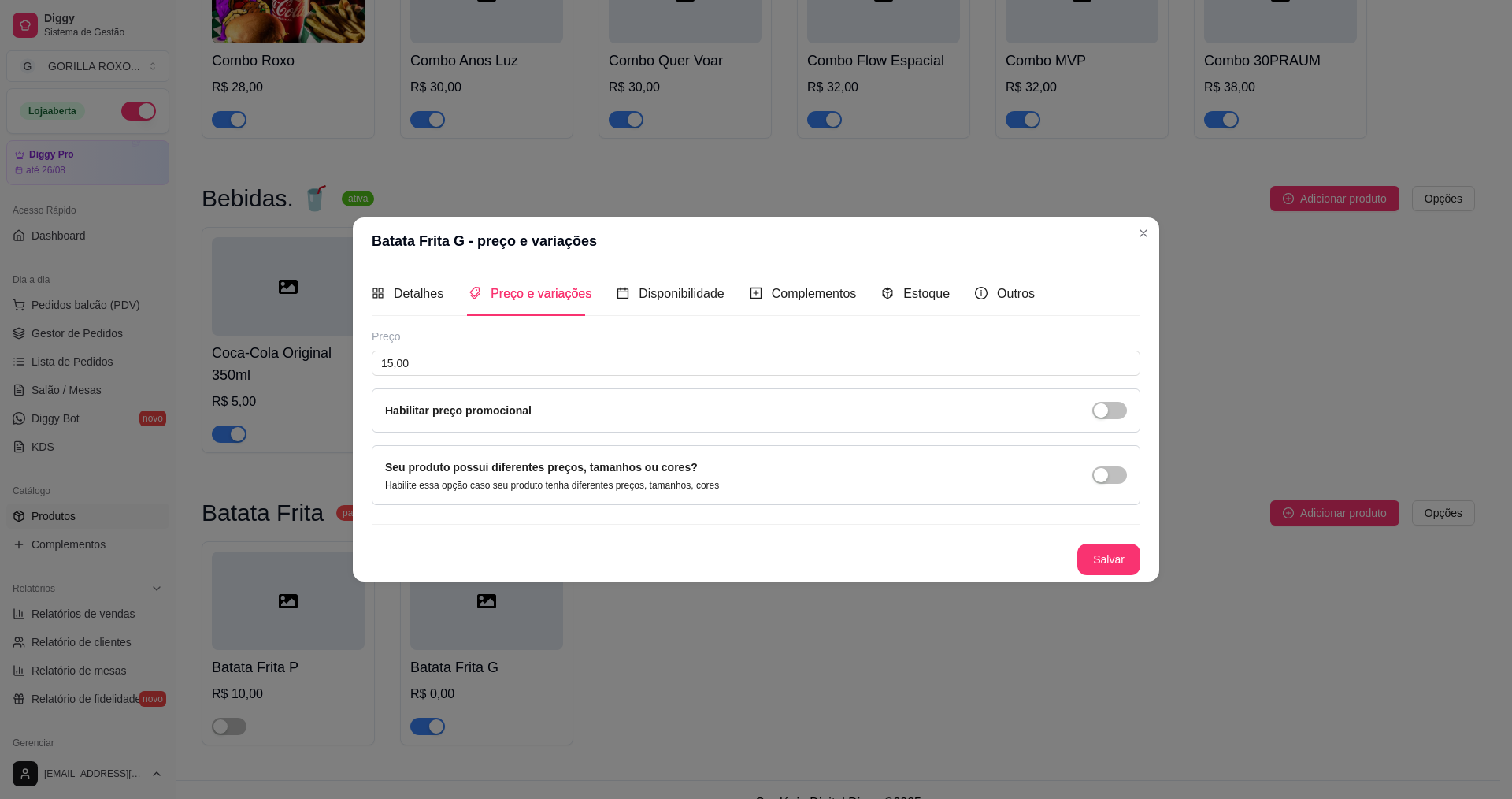
click at [1118, 565] on button "Salvar" at bounding box center [1109, 559] width 63 height 32
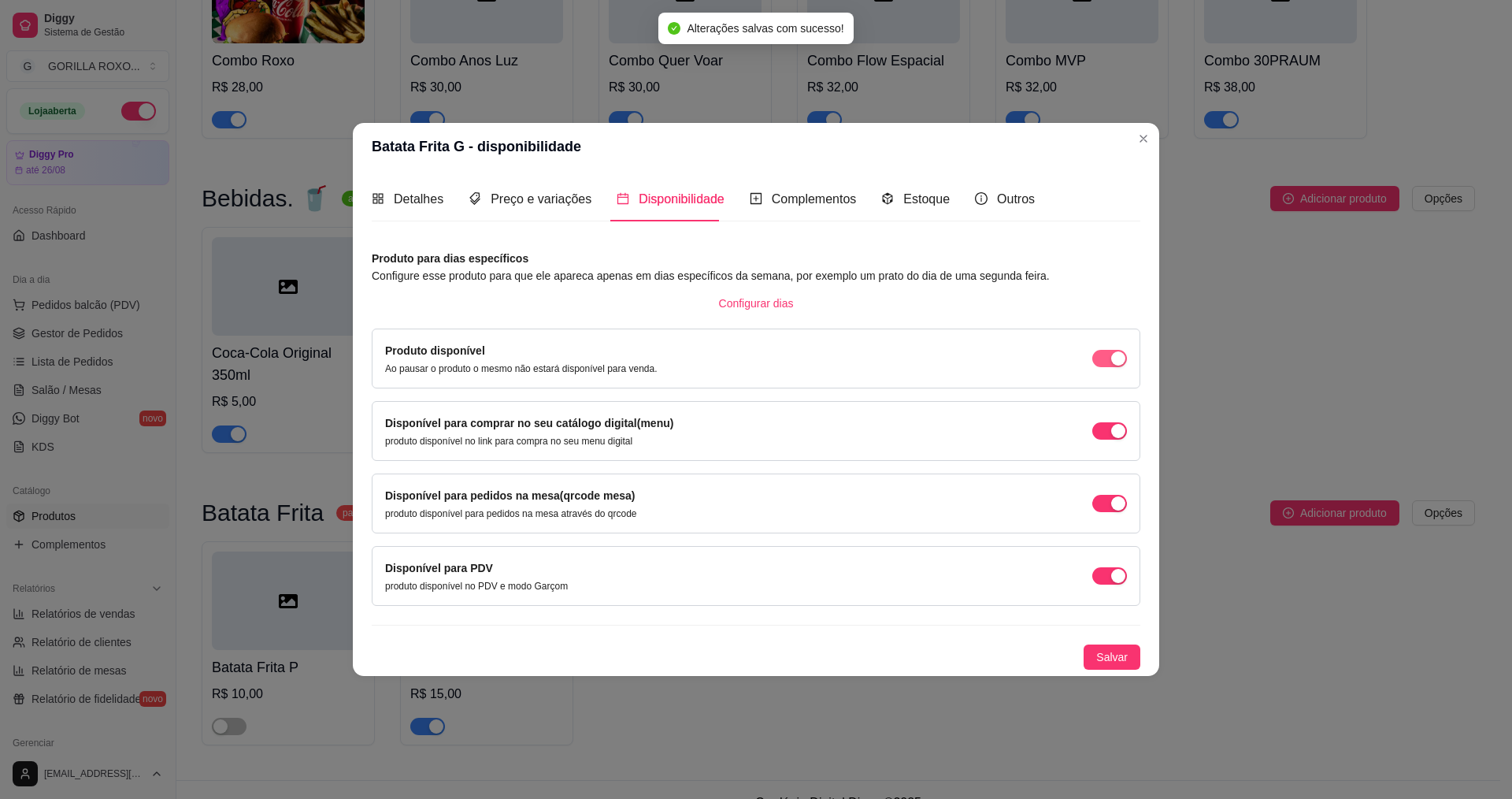
click at [1114, 356] on div "button" at bounding box center [1119, 358] width 14 height 14
click at [1123, 661] on span "Salvar" at bounding box center [1113, 657] width 32 height 18
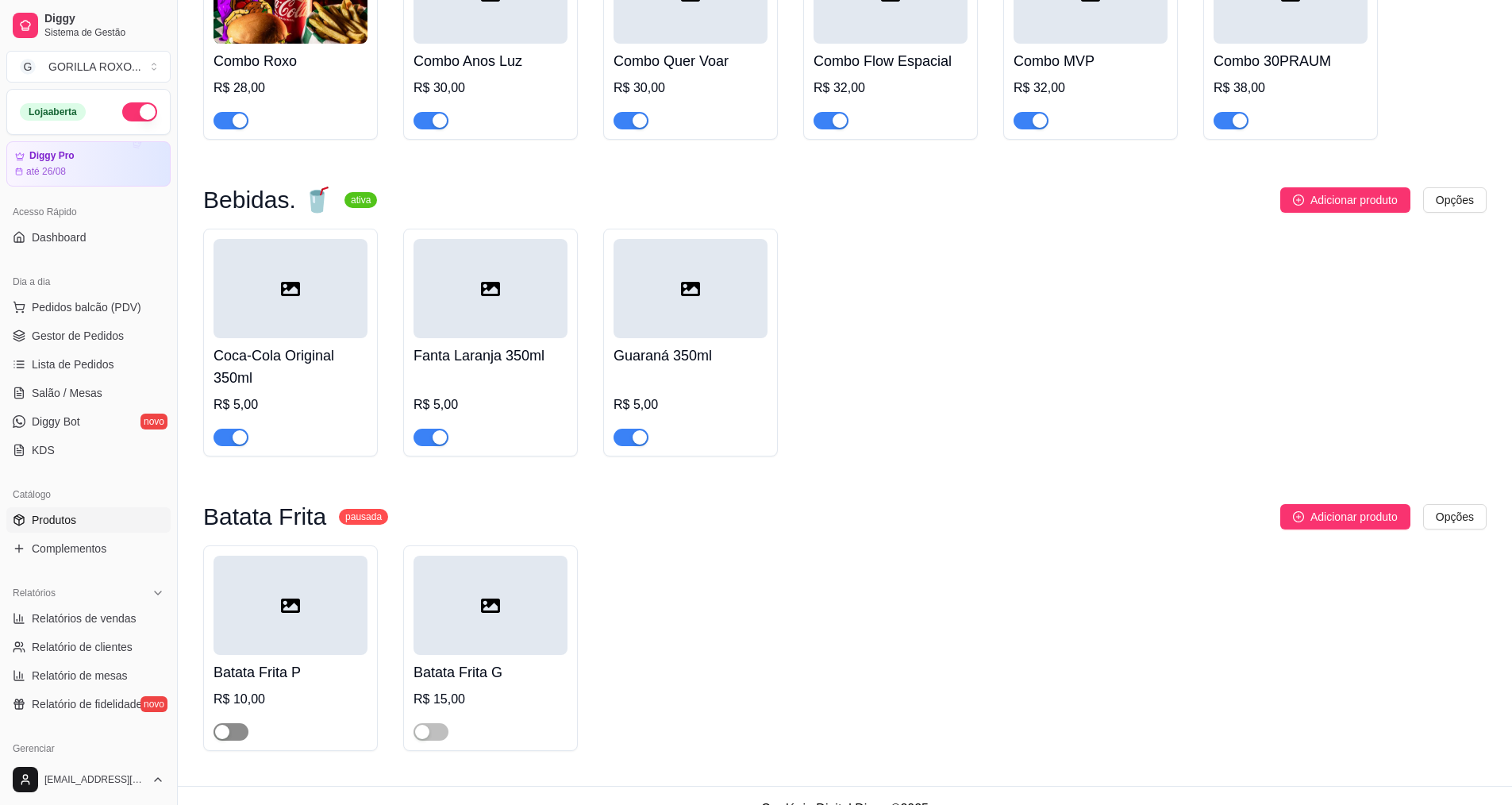
click at [219, 725] on div "button" at bounding box center [222, 732] width 14 height 14
click at [430, 723] on button "button" at bounding box center [431, 732] width 35 height 18
click at [363, 507] on div "Batata Frita pausada" at bounding box center [295, 516] width 185 height 19
drag, startPoint x: 1457, startPoint y: 506, endPoint x: 1462, endPoint y: 500, distance: 7.8
click at [1460, 505] on div "Batata Frita pausada Adicionar produto Opções Batata Frita P R$ 10,00 Batata Fr…" at bounding box center [844, 628] width 1284 height 247
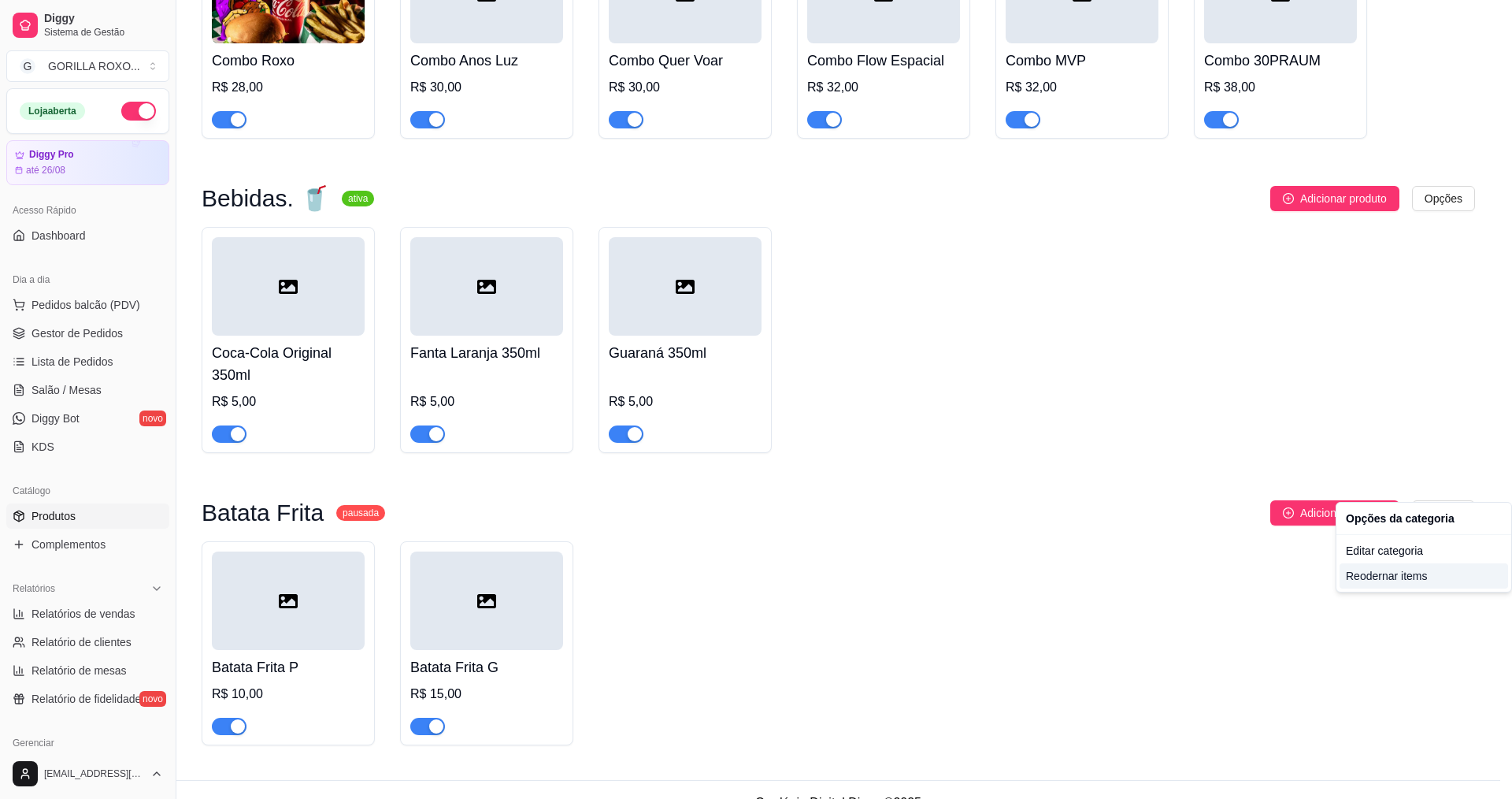
click at [1393, 584] on div "Reodernar items" at bounding box center [1424, 576] width 169 height 25
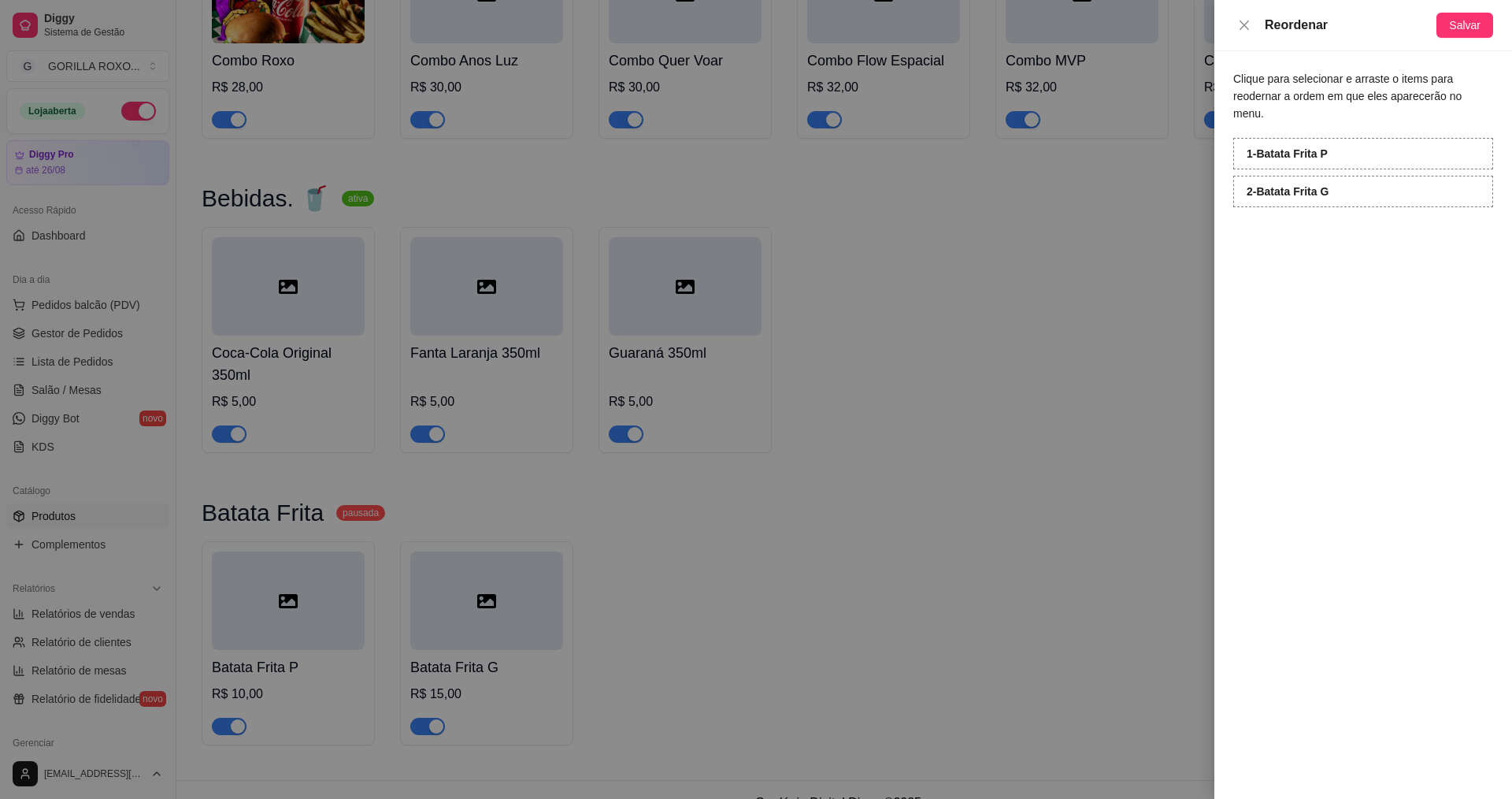
click at [1242, 16] on div "Reordenar" at bounding box center [1335, 25] width 203 height 19
click at [1237, 24] on button "Close" at bounding box center [1245, 25] width 22 height 15
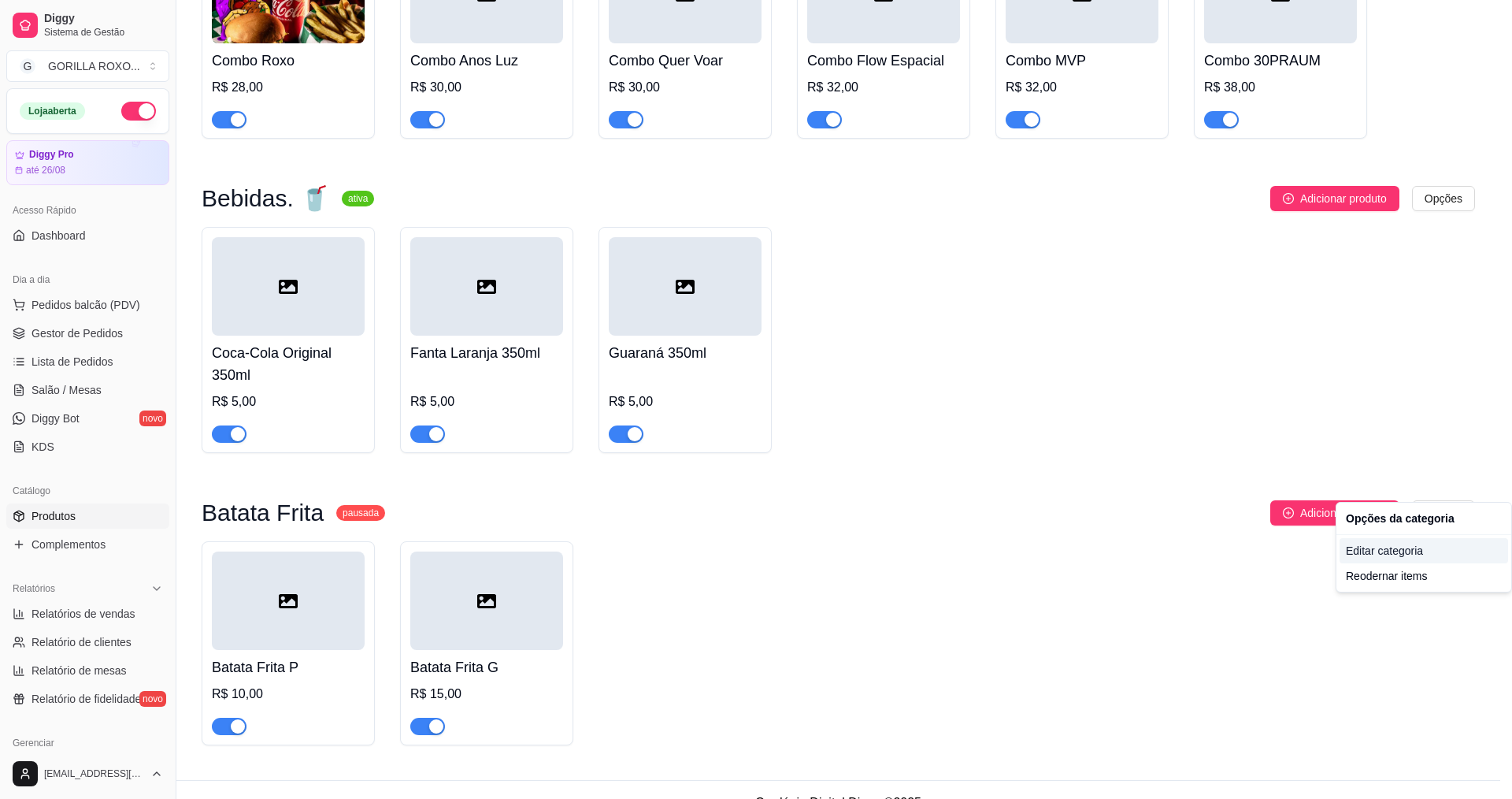
click at [1394, 555] on div "Editar categoria" at bounding box center [1424, 551] width 169 height 25
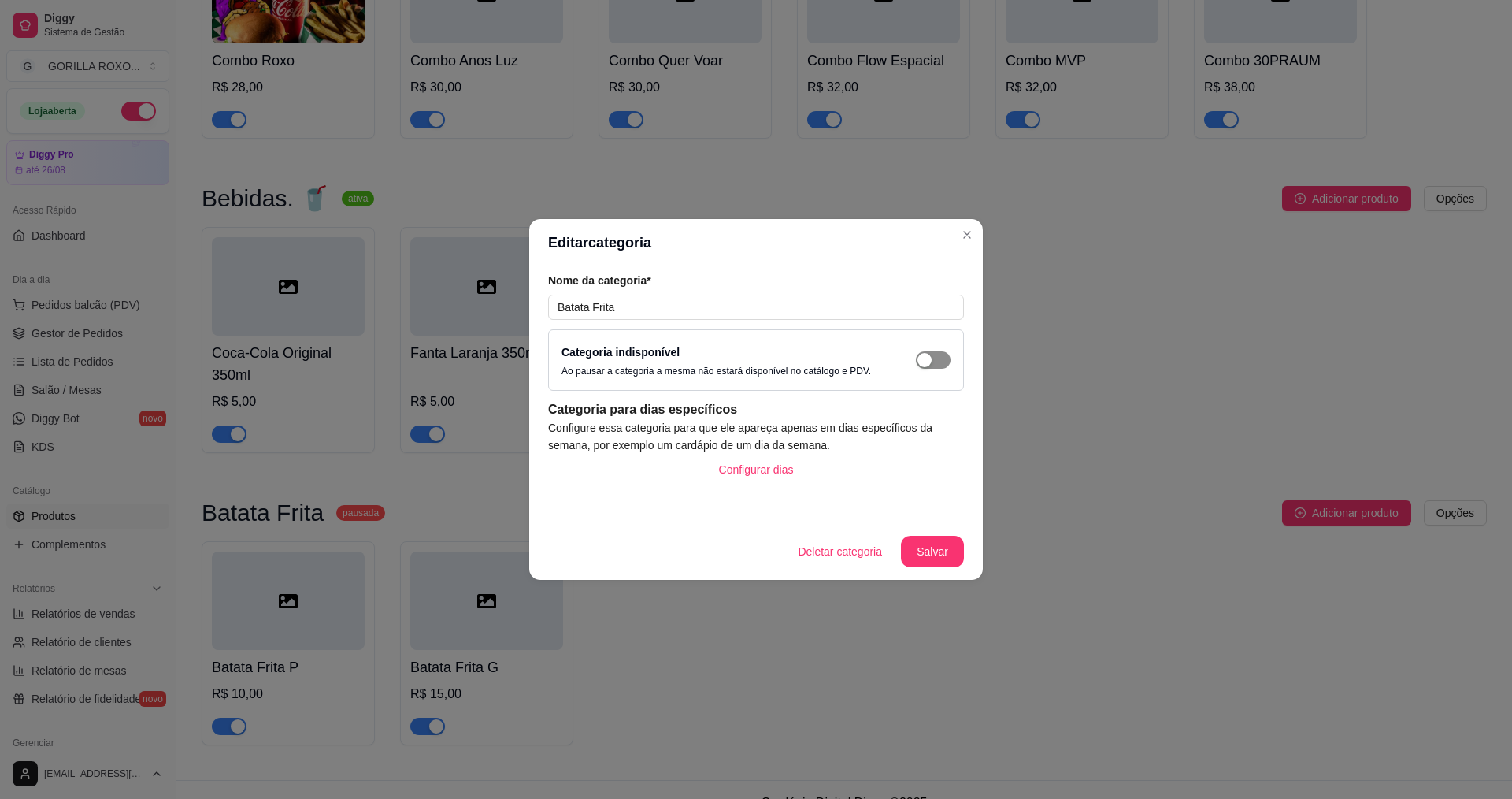
click at [939, 358] on span "button" at bounding box center [933, 360] width 35 height 18
click at [947, 559] on button "Salvar" at bounding box center [932, 552] width 63 height 32
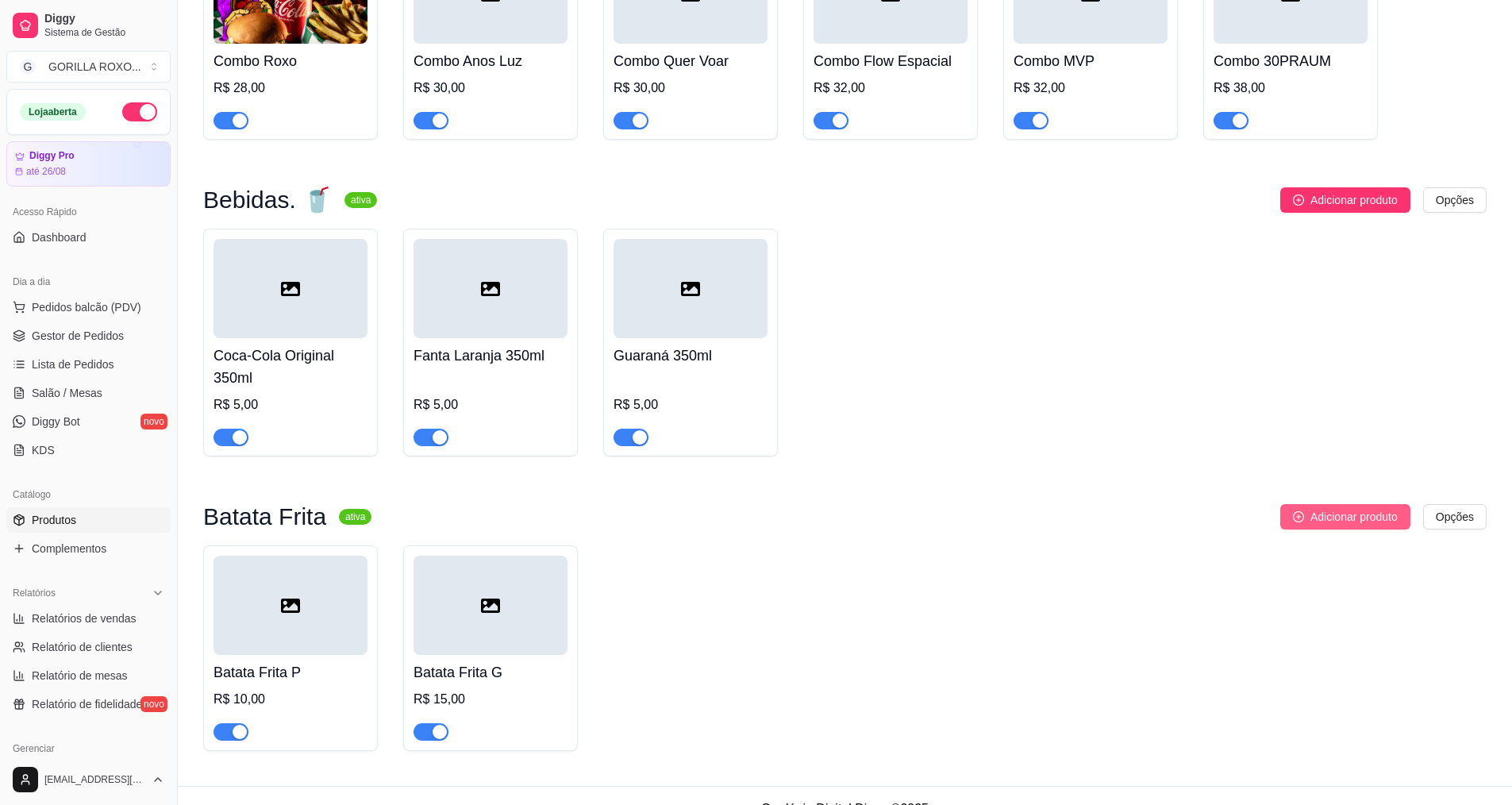
click at [1344, 508] on span "Adicionar produto" at bounding box center [1353, 516] width 87 height 18
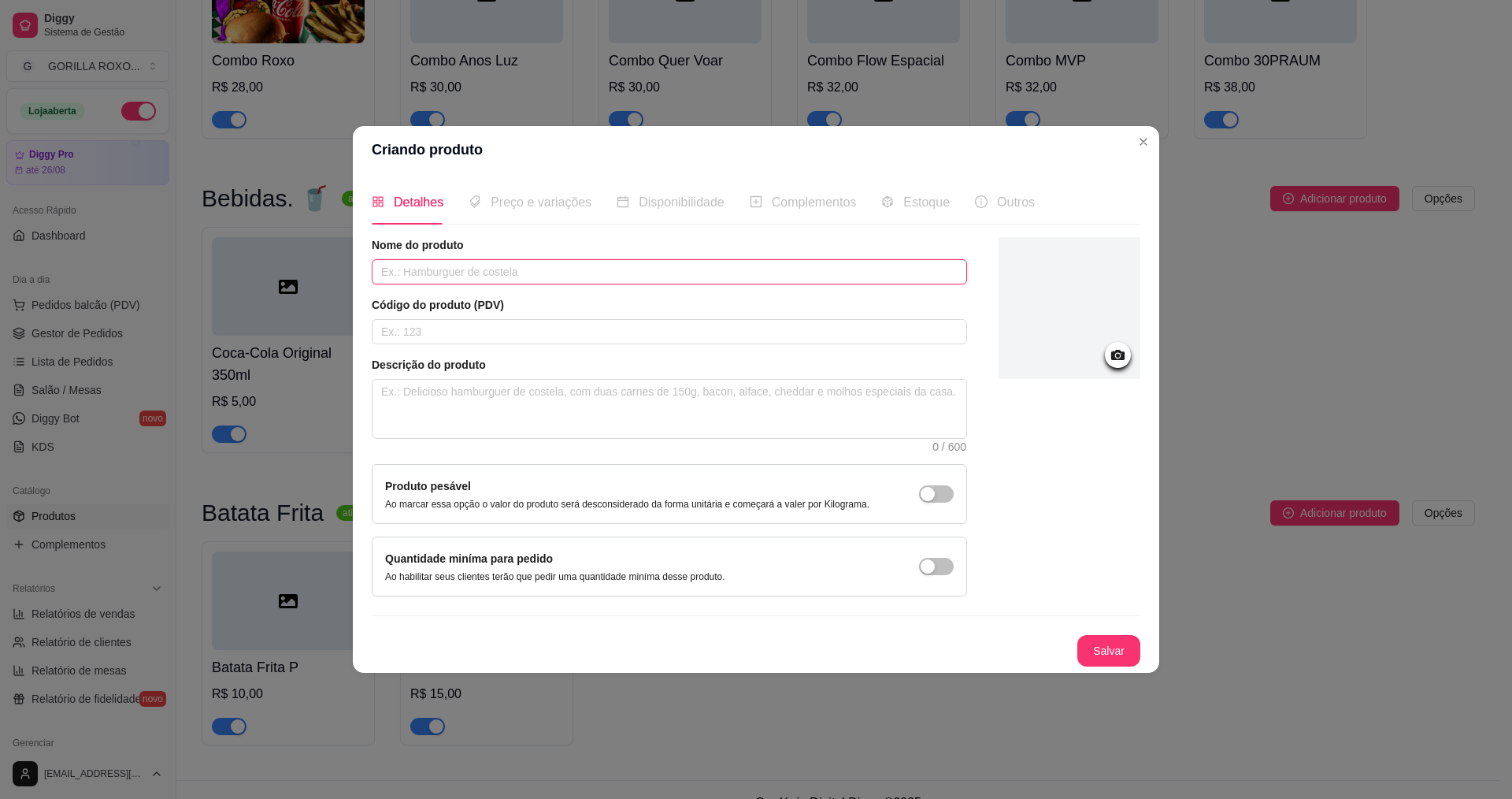
click at [639, 276] on input "text" at bounding box center [669, 272] width 595 height 25
type input "b"
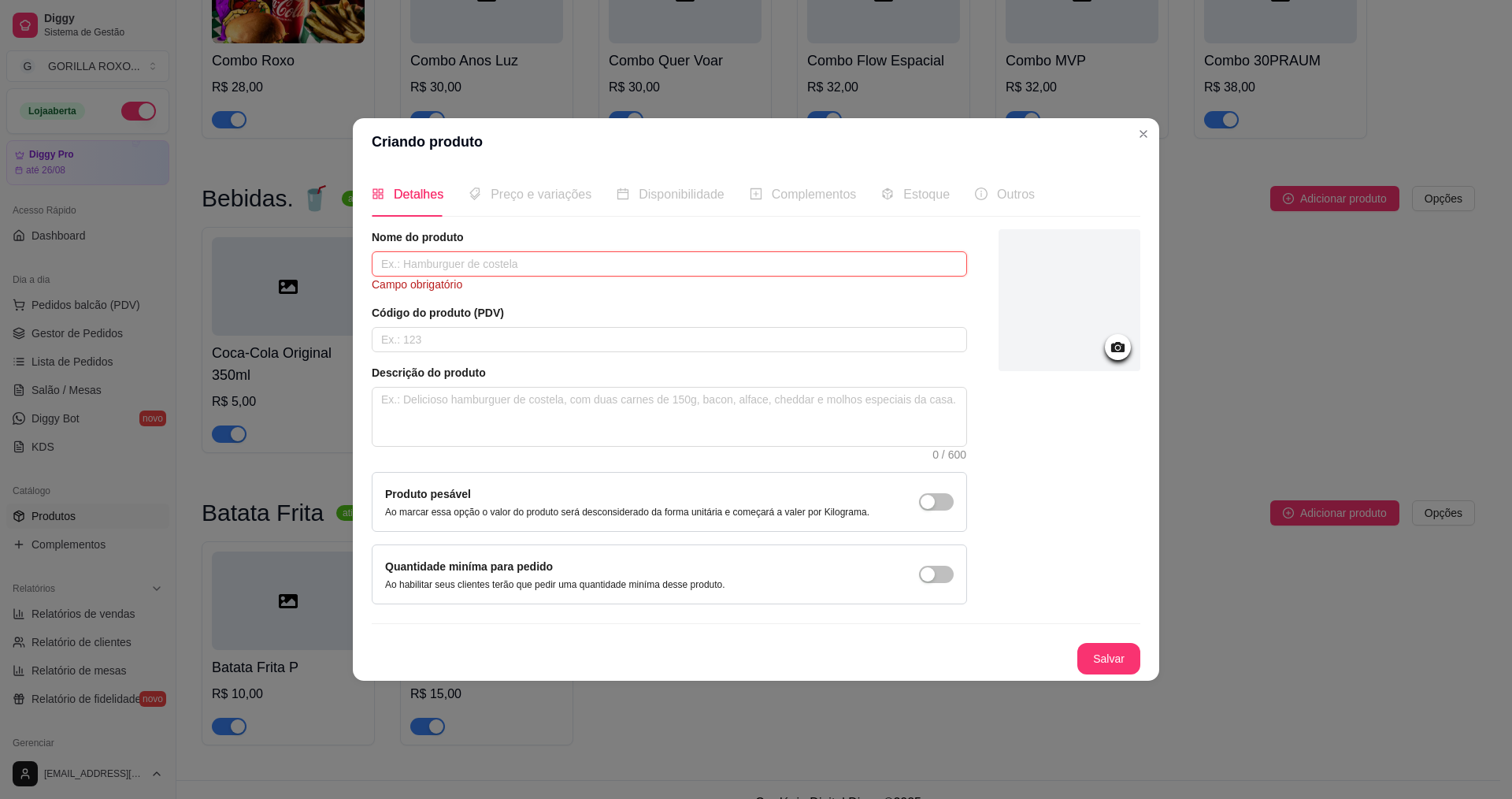
type input "b"
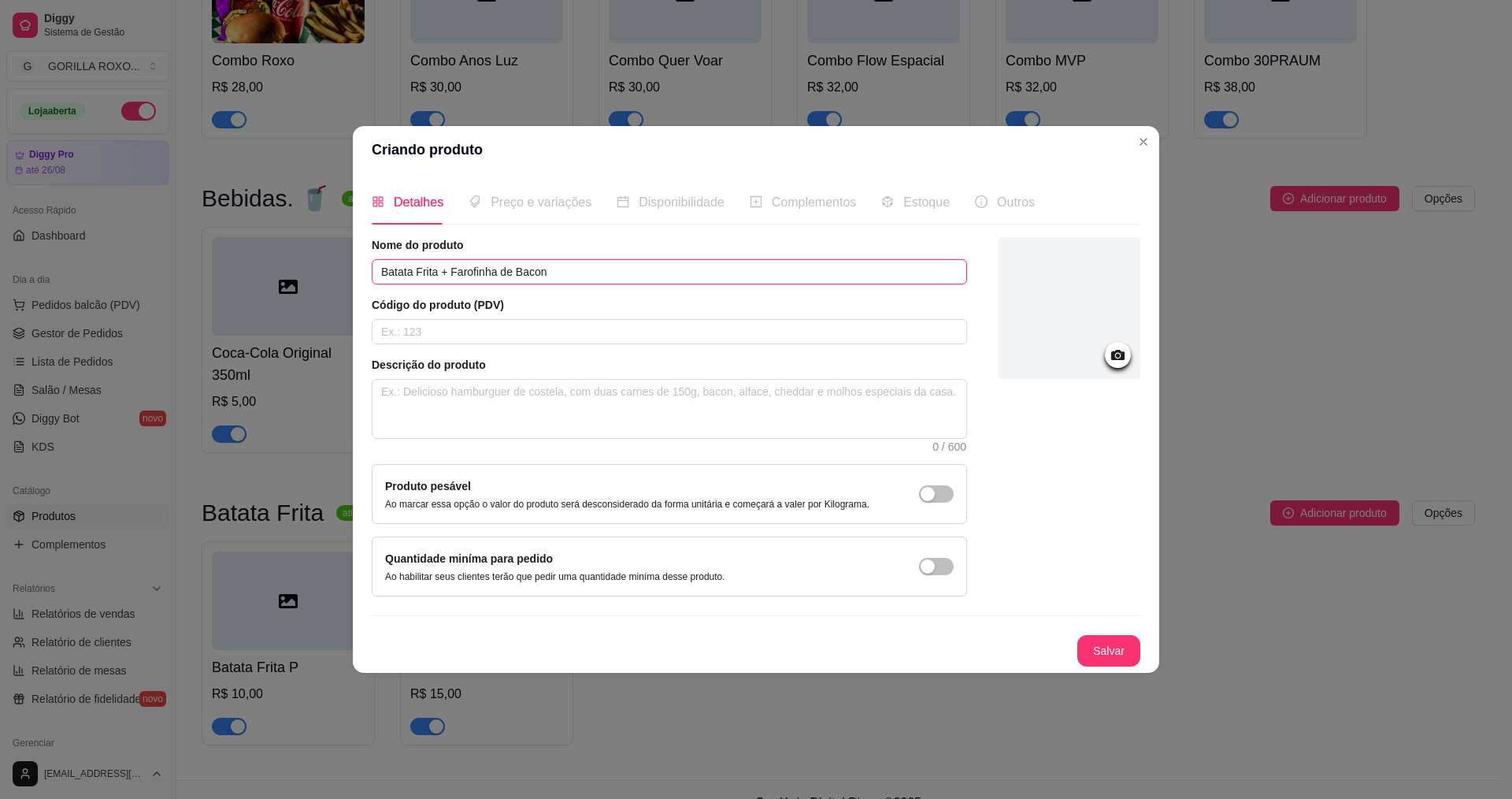
click at [520, 273] on input "Batata Frita + Farofinha de Bacon" at bounding box center [669, 272] width 595 height 25
click at [580, 269] on input "Batata Frita + Farofinha de bacon" at bounding box center [669, 272] width 595 height 25
click at [604, 334] on input "text" at bounding box center [669, 332] width 595 height 25
click at [491, 403] on textarea at bounding box center [669, 408] width 594 height 58
drag, startPoint x: 378, startPoint y: 273, endPoint x: 618, endPoint y: 269, distance: 240.0
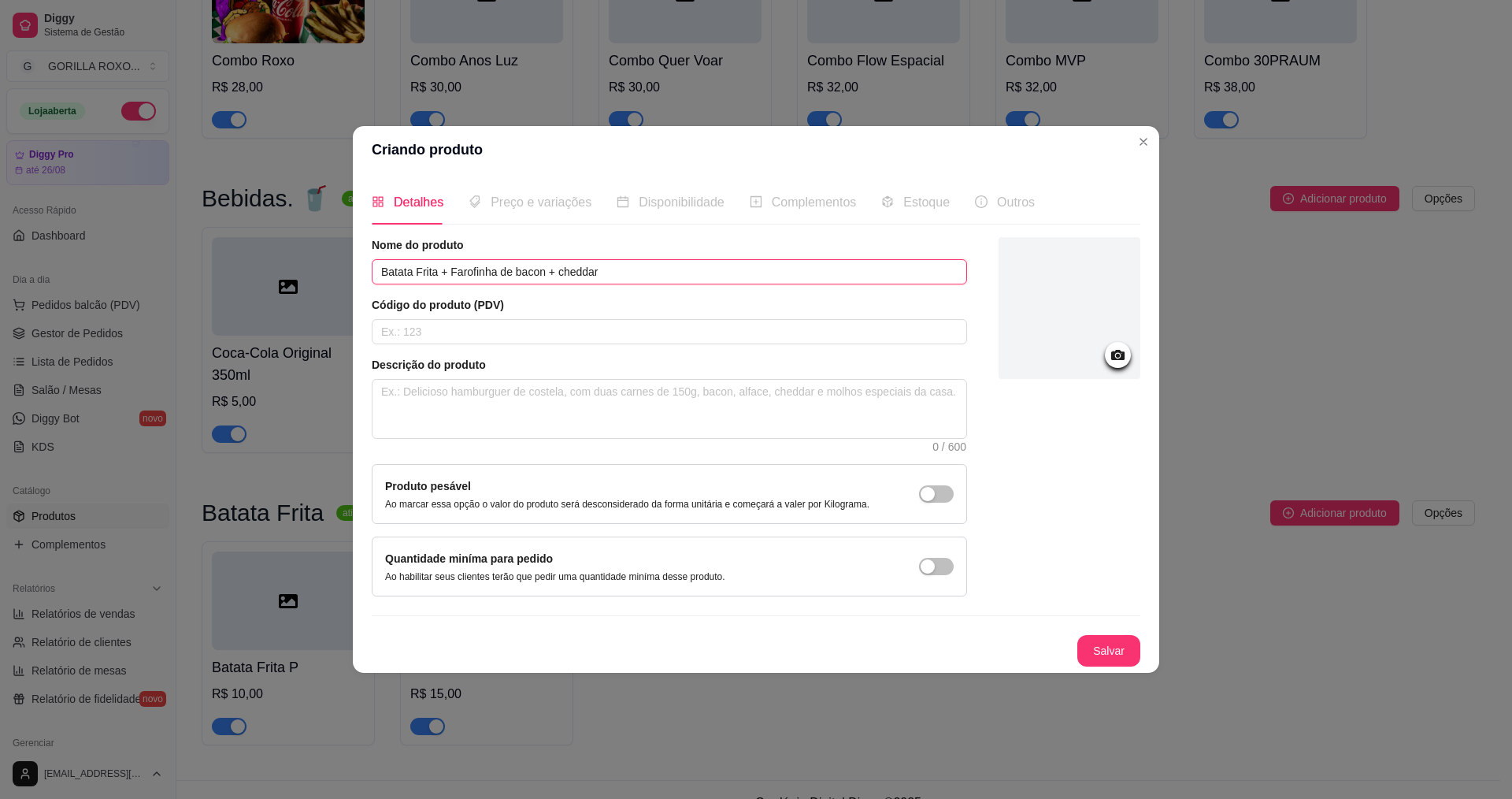
click at [618, 269] on input "Batata Frita + Farofinha de bacon + cheddar" at bounding box center [669, 272] width 595 height 25
click at [437, 281] on input "Batata Frita + Farofinha de bacon + cheddar" at bounding box center [669, 272] width 595 height 25
click at [458, 276] on input "Batata Frita G + Farofinha de bacon + cheddar" at bounding box center [669, 272] width 595 height 25
click at [470, 274] on input "Batata Frita G + Farofinha de bacon + cheddar" at bounding box center [669, 272] width 595 height 25
click at [462, 276] on input "Batata Frita G + Farofinha de bacon + cheddar" at bounding box center [669, 272] width 595 height 25
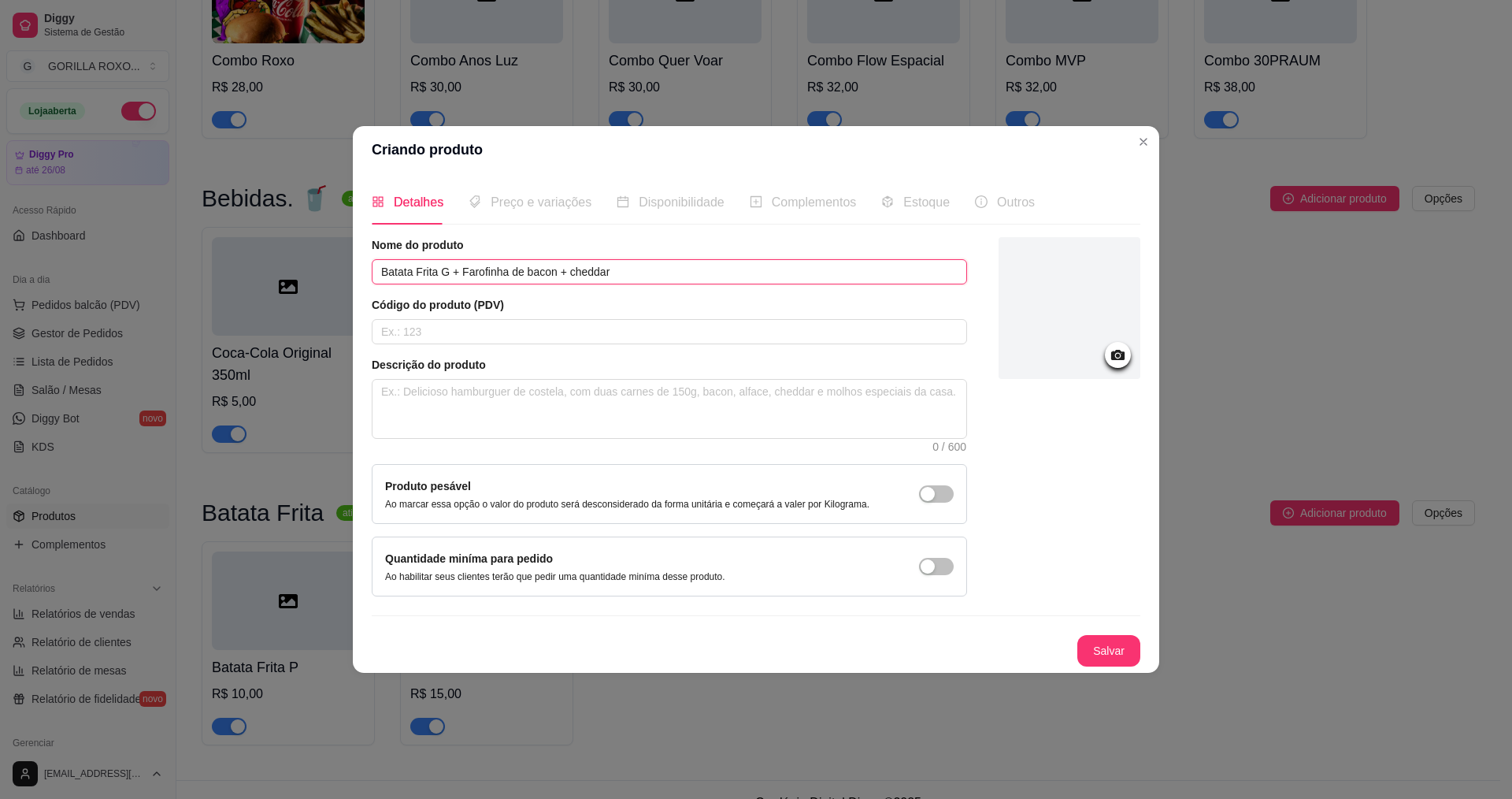
click at [532, 273] on input "Batata Frita G + Farofinha de bacon + cheddar" at bounding box center [669, 272] width 595 height 25
drag, startPoint x: 373, startPoint y: 274, endPoint x: 615, endPoint y: 267, distance: 242.1
click at [615, 267] on input "Batata Frita G + Farofinha de Bacon + cheddar" at bounding box center [669, 272] width 595 height 25
paste input "boa noite, iniciamos agora💜"
type input "boa noite, iniciamos agora💜"
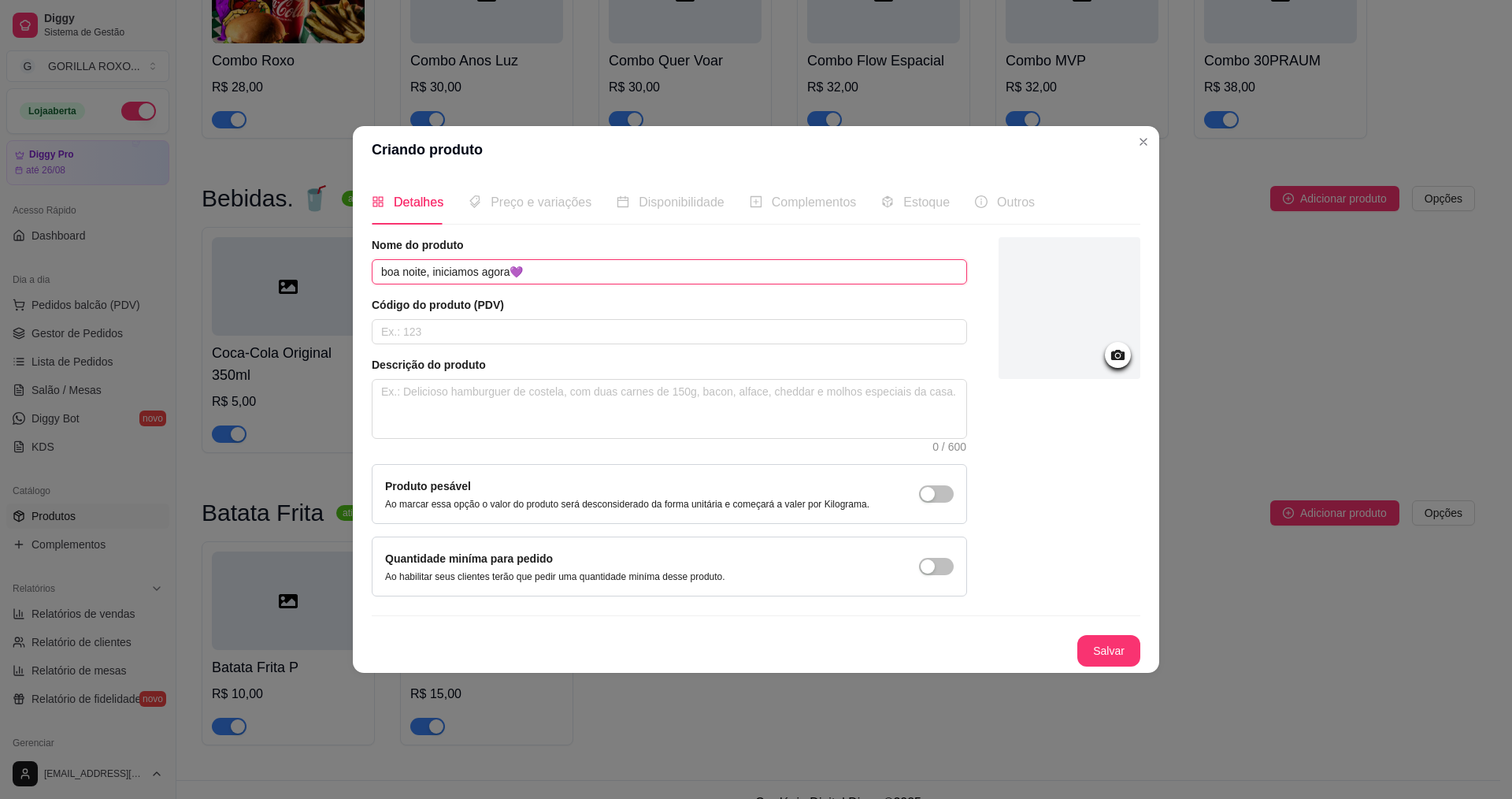
drag, startPoint x: 528, startPoint y: 274, endPoint x: 348, endPoint y: 274, distance: 180.0
click at [348, 274] on div "Criando produto Detalhes Preço e variações Disponibilidade Complementos Estoque…" at bounding box center [756, 400] width 1512 height 799
type input "Batata Frita G + Farofa de Bacon + Cheddar"
click at [487, 318] on div "Código do produto (PDV)" at bounding box center [669, 320] width 595 height 47
drag, startPoint x: 487, startPoint y: 325, endPoint x: 489, endPoint y: 345, distance: 20.1
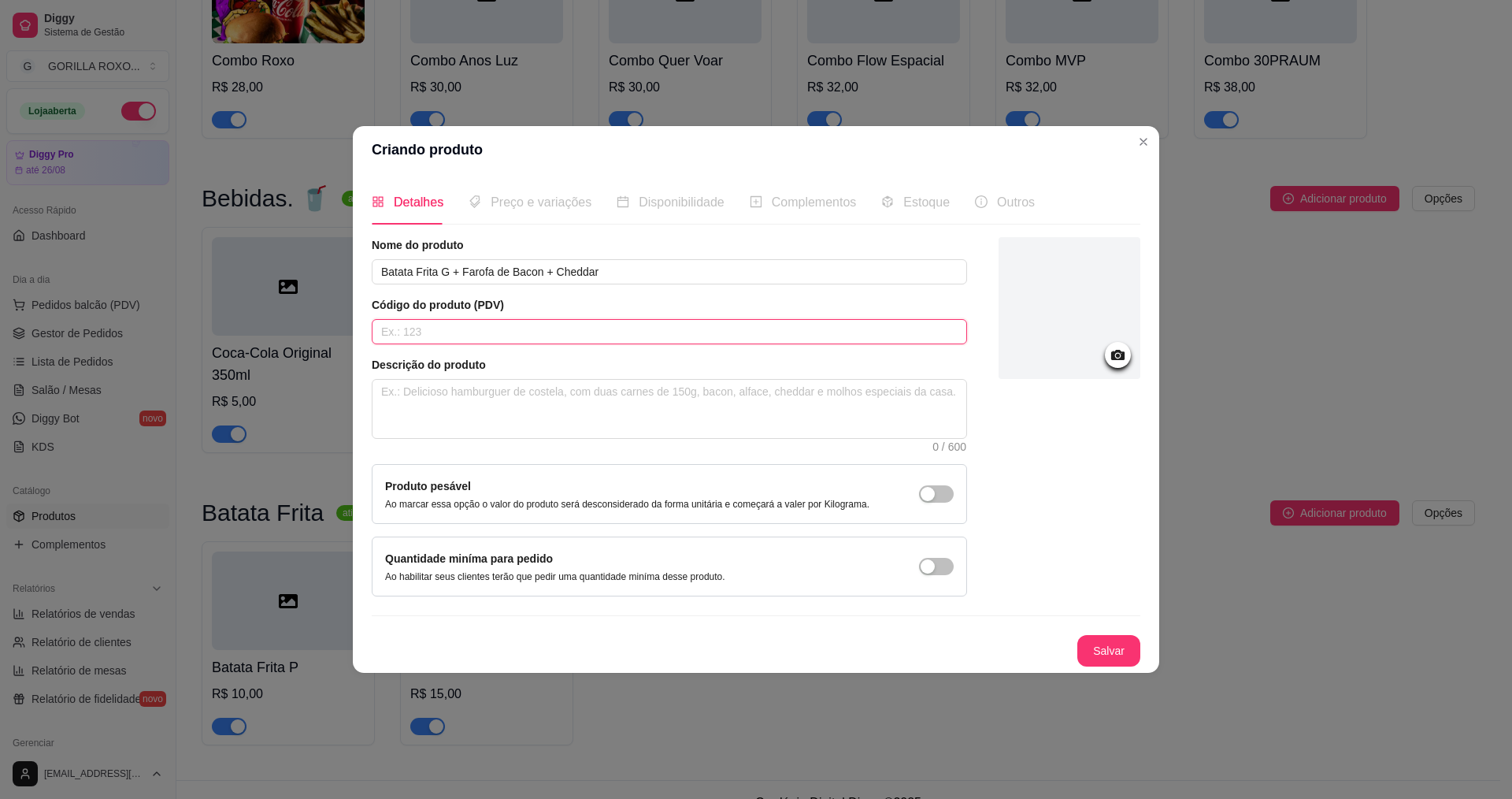
click at [487, 326] on input "text" at bounding box center [669, 332] width 595 height 25
drag, startPoint x: 490, startPoint y: 382, endPoint x: 491, endPoint y: 401, distance: 19.0
click at [489, 383] on textarea at bounding box center [669, 408] width 594 height 58
drag, startPoint x: 378, startPoint y: 270, endPoint x: 608, endPoint y: 269, distance: 230.0
click at [608, 269] on input "Batata Frita G + Farofa de Bacon + Cheddar" at bounding box center [669, 272] width 595 height 25
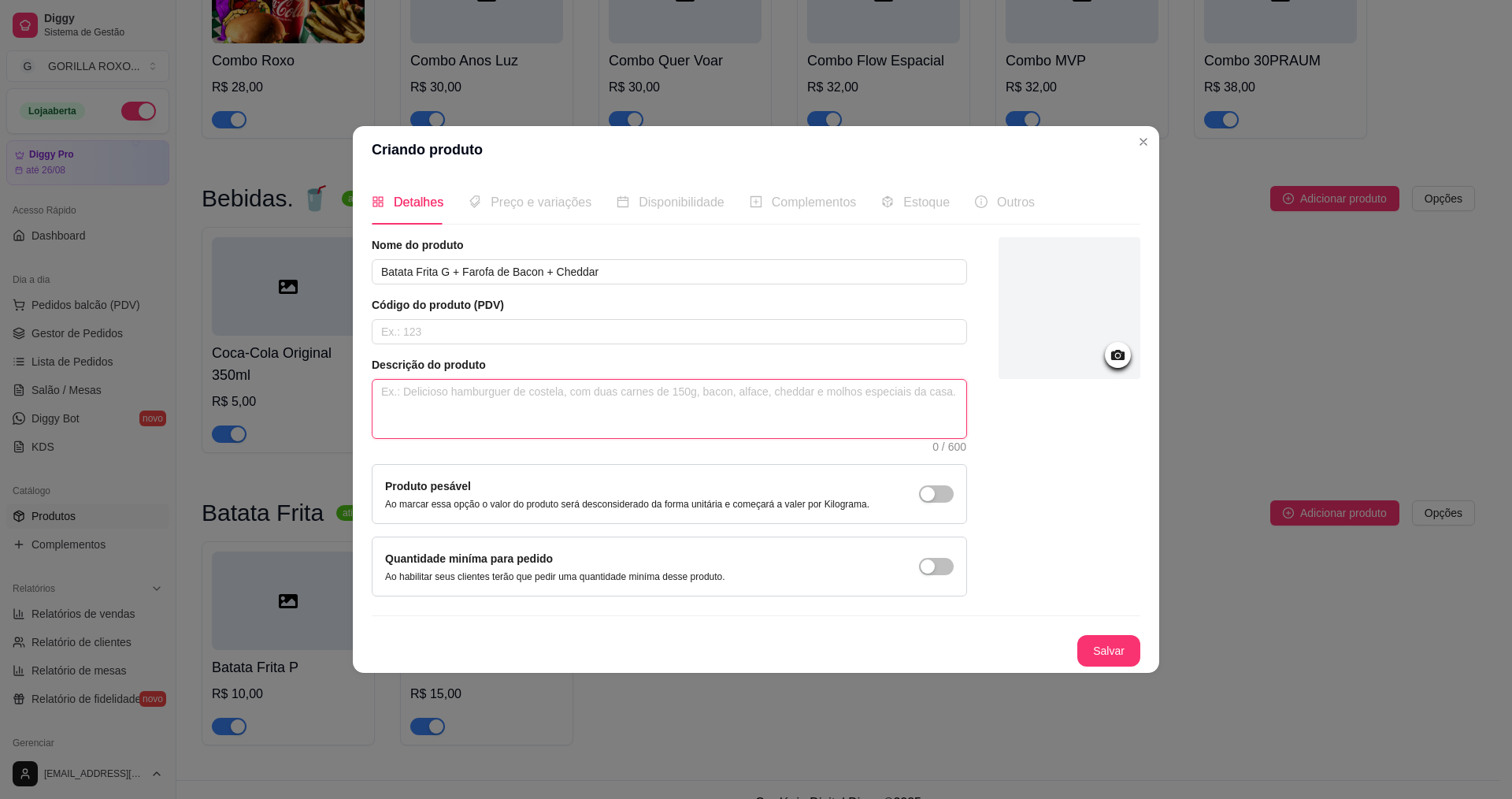
click at [440, 394] on textarea at bounding box center [669, 408] width 594 height 58
paste textarea "Batata Frita G + Farofa de Bacon + Cheddar"
type textarea "Batata Frita G + Farofa de Bacon + Cheddar"
click at [376, 388] on textarea "Batata Frita G + Farofa de Bacon + Cheddar" at bounding box center [669, 408] width 594 height 58
type textarea "3Batata Frita G + Farofa de Bacon + Cheddar"
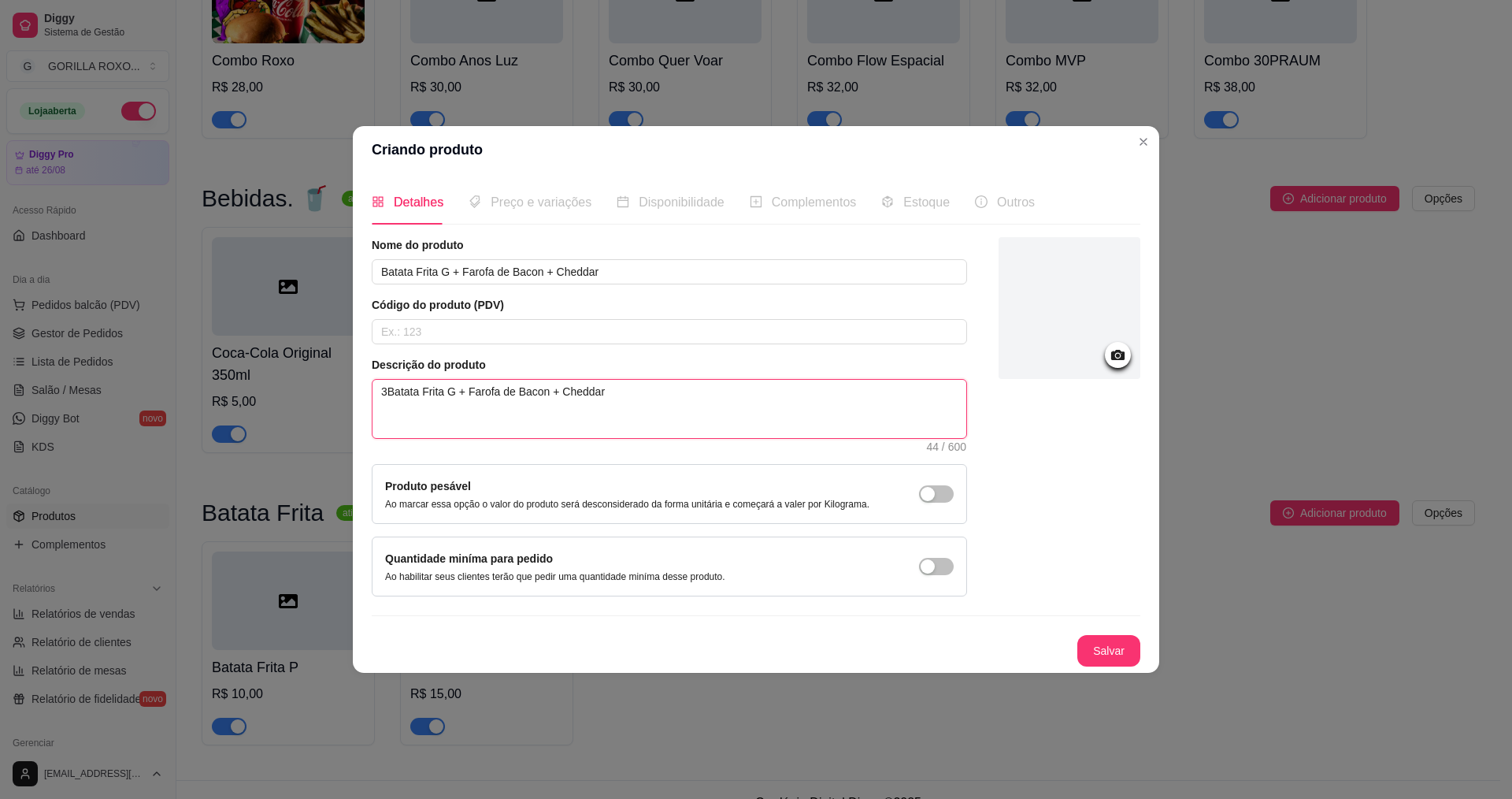
type textarea "30Batata Frita G + Farofa de Bacon + Cheddar"
type textarea "300Batata Frita G + Farofa de Bacon + Cheddar"
type textarea "300 Batata Frita G + Farofa de Bacon + Cheddar"
type textarea "300Batata Frita G + Farofa de Bacon + Cheddar"
type textarea "300gBatata Frita G + Farofa de Bacon + Cheddar"
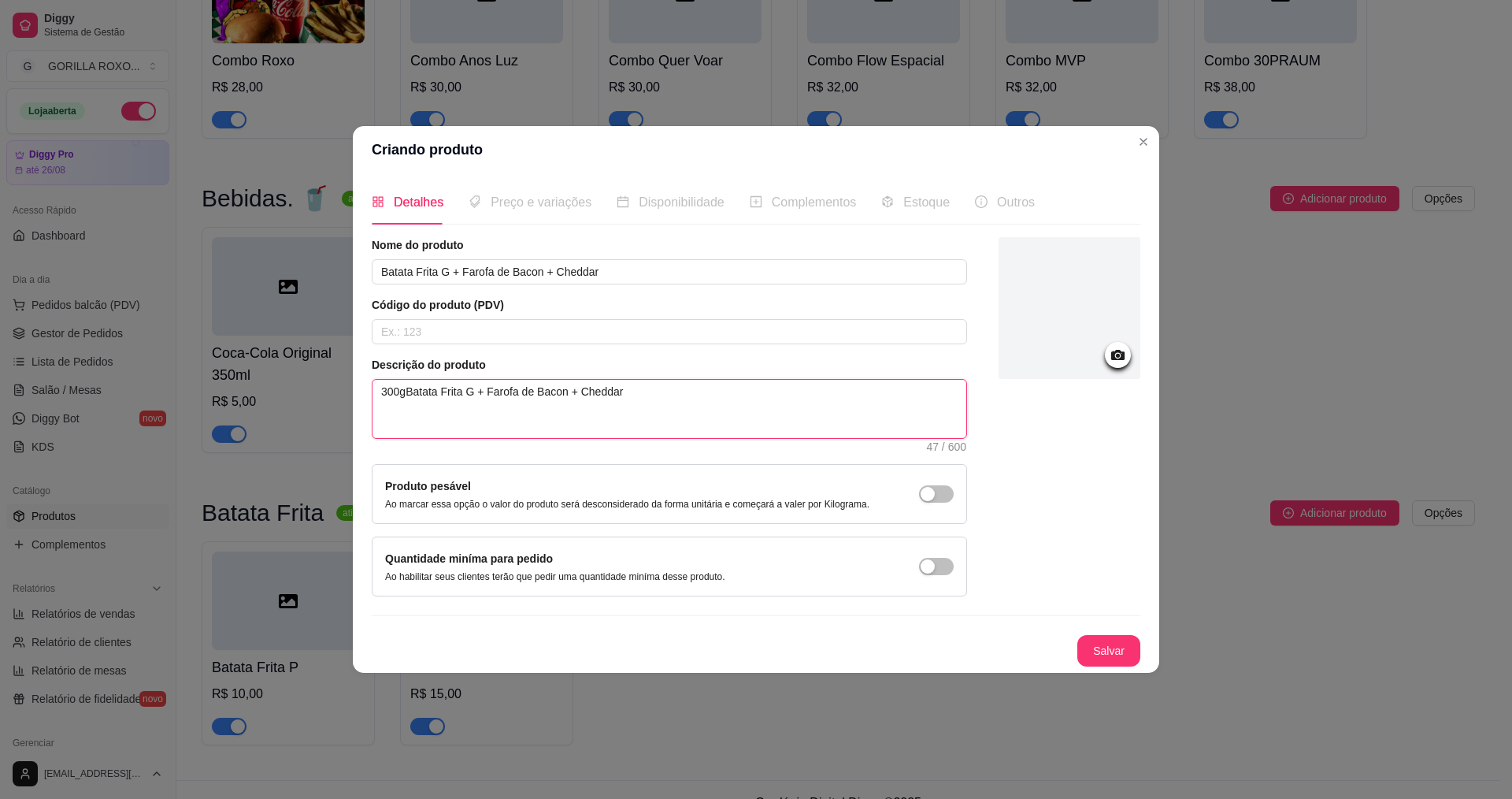
type textarea "300g Batata Frita G + Farofa de Bacon + Cheddar"
type textarea "300gBatata Frita G + Farofa de Bacon + Cheddar"
type textarea "300gdBatata Frita G + Farofa de Bacon + Cheddar"
type textarea "300gdeBatata Frita G + Farofa de Bacon + Cheddar"
type textarea "300gde Batata Frita G + Farofa de Bacon + Cheddar"
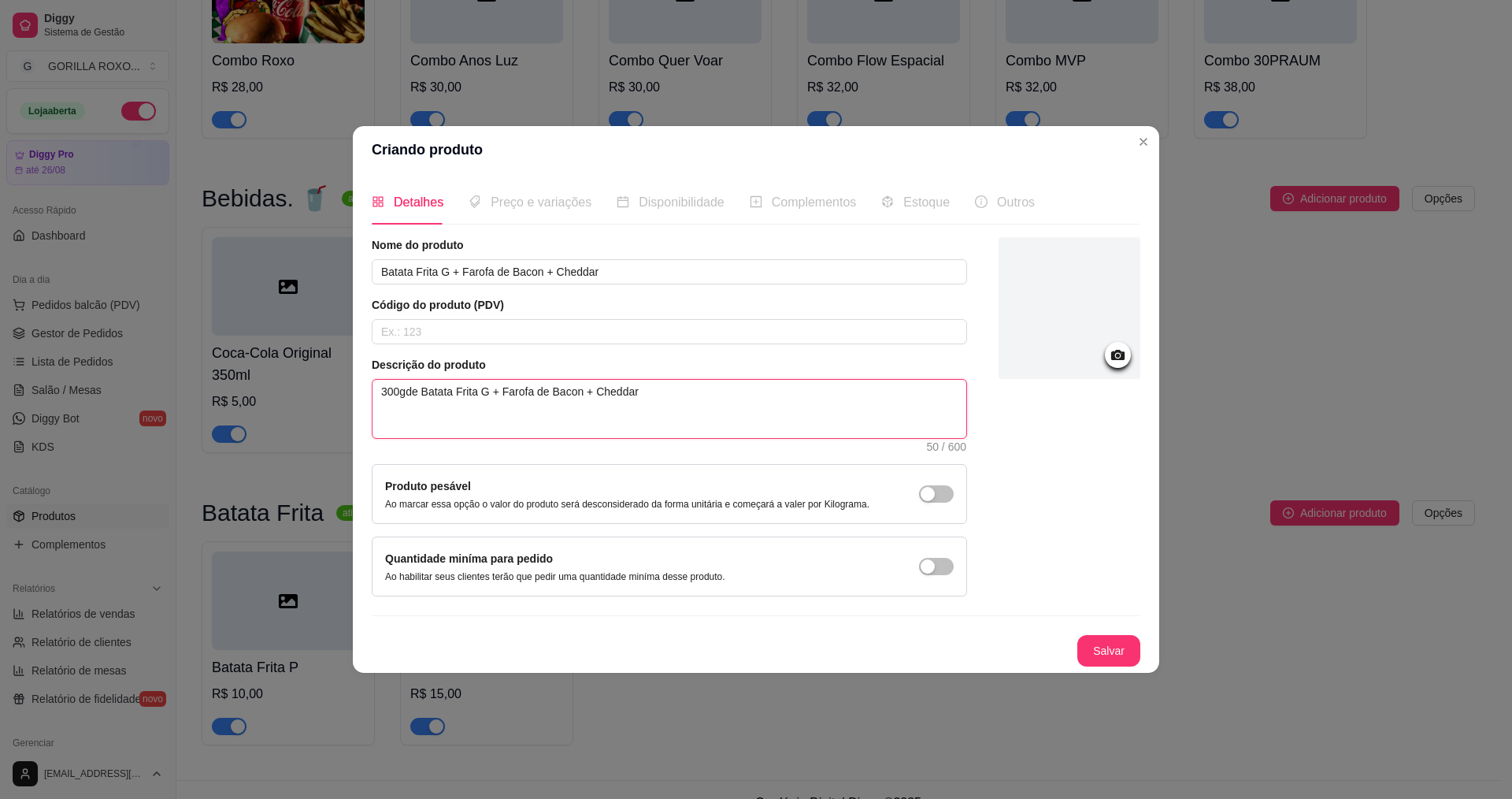
drag, startPoint x: 419, startPoint y: 396, endPoint x: 492, endPoint y: 392, distance: 73.1
click at [492, 392] on textarea "300gde Batata Frita G + Farofa de Bacon + Cheddar" at bounding box center [669, 408] width 594 height 58
type textarea "300gde+ Farofa de Bacon + Cheddar"
type textarea "300gde + Farofa de Bacon + Cheddar"
type textarea "300gde B+ Farofa de Bacon + Cheddar"
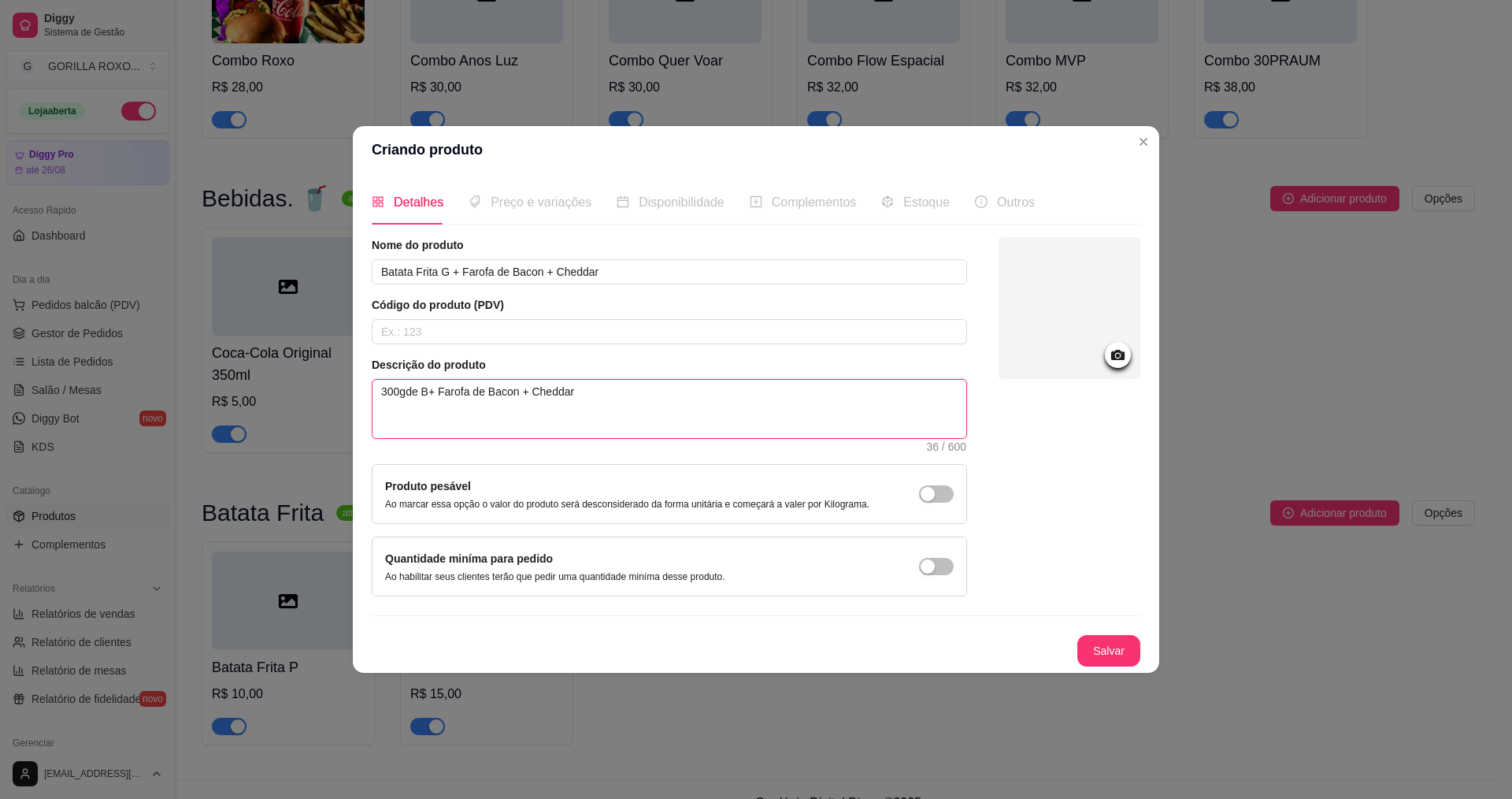
type textarea "300gde Ba+ Farofa de Bacon + Cheddar"
type textarea "300gde Bat+ Farofa de Bacon + Cheddar"
type textarea "300gde Bata+ Farofa de Bacon + Cheddar"
type textarea "300gde Batat+ Farofa de Bacon + Cheddar"
type textarea "300gde Batata+ Farofa de Bacon + Cheddar"
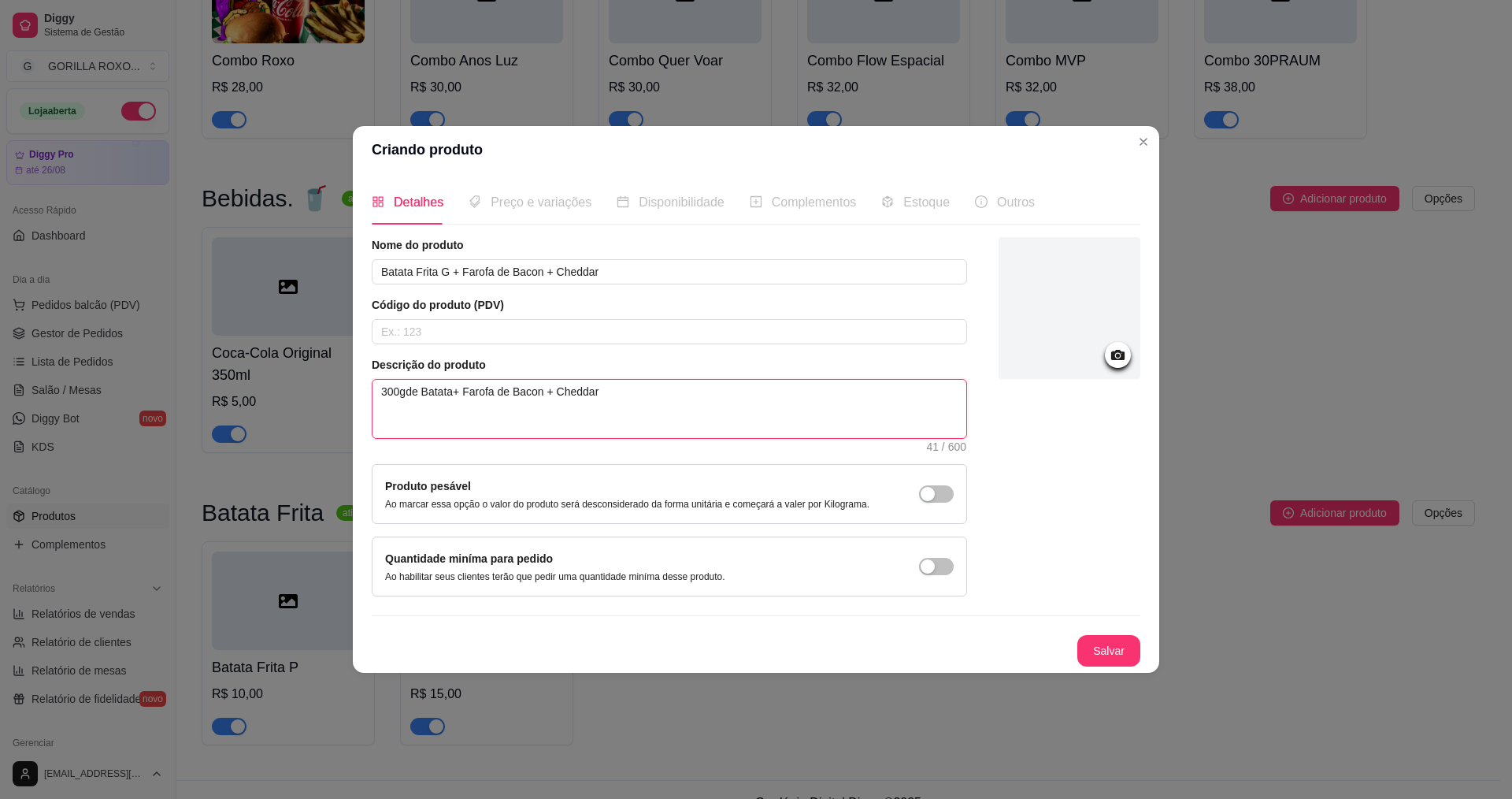
type textarea "300gde Batata + Farofa de Bacon + Cheddar"
click at [403, 395] on textarea "300gde Batata + Farofa de Bacon + Cheddar" at bounding box center [669, 408] width 594 height 58
type textarea "300g de Batata + Farofa de Bacon + Cheddar"
click at [500, 392] on textarea "300g de Batata + Farofa de Bacon + Cheddar" at bounding box center [669, 408] width 594 height 58
type textarea "300g de Batata + Farof de Bacon + Cheddar"
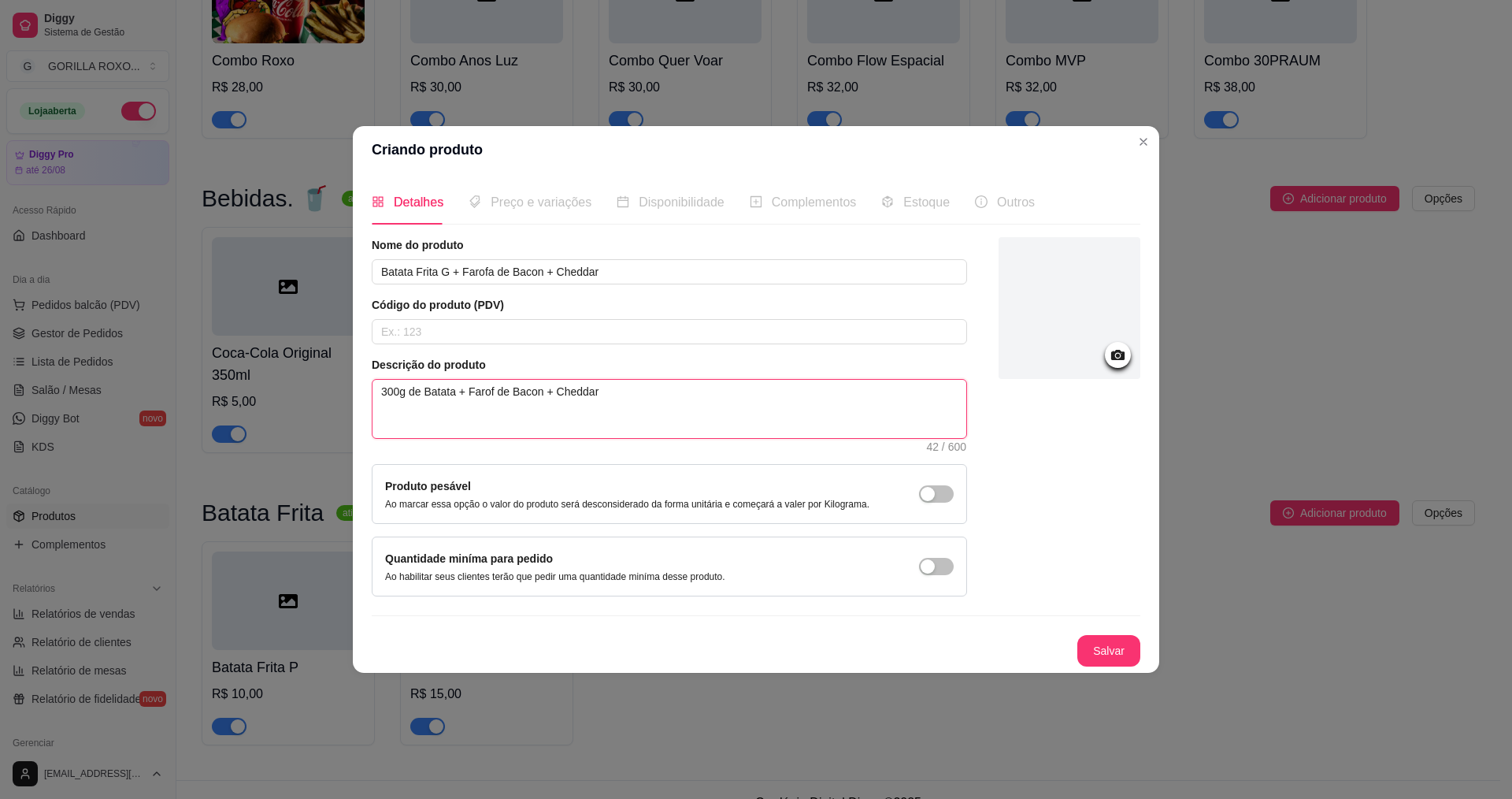
type textarea "300g de Batata + Farofi de Bacon + Cheddar"
type textarea "300g de Batata + Farofin de Bacon + Cheddar"
type textarea "300g de Batata + Farofinh de Bacon + Cheddar"
click at [664, 383] on textarea "300g de Batata + Farofinha de Bacon + Cheddar" at bounding box center [669, 408] width 594 height 58
type textarea "300g de Batata + Farofinha de Bacon + Cheddar"
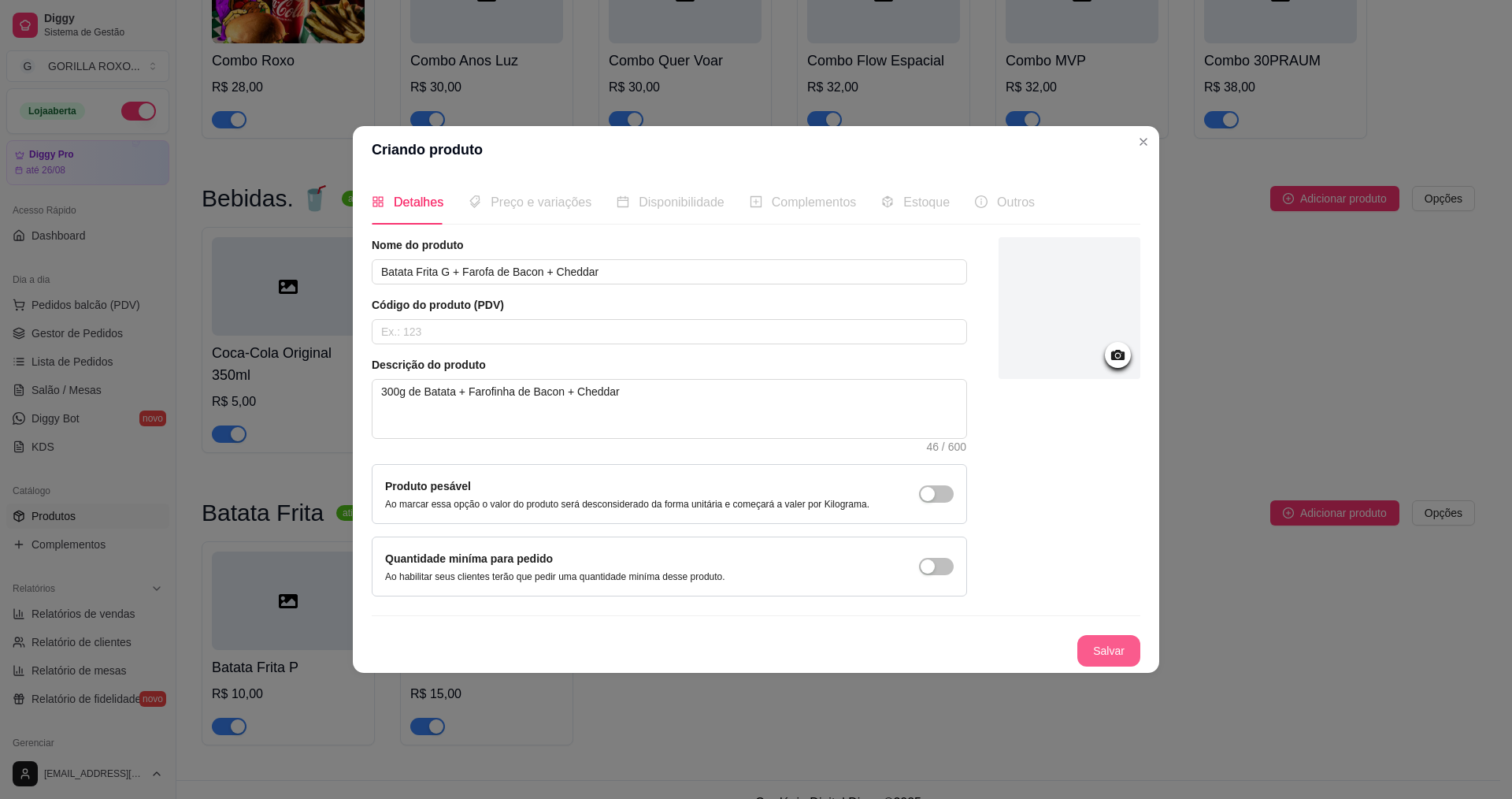
click at [1111, 649] on button "Salvar" at bounding box center [1109, 651] width 63 height 32
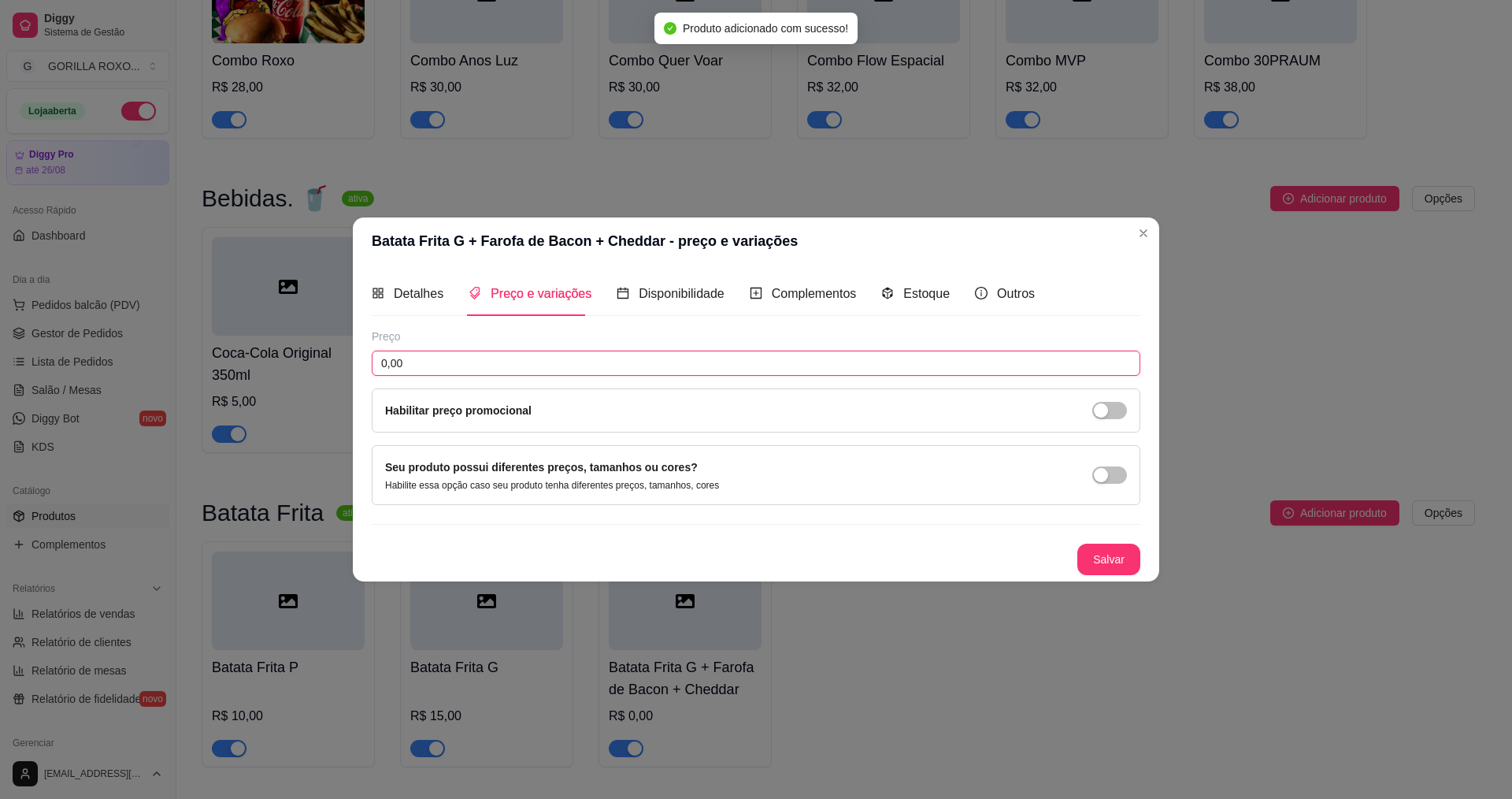
click at [532, 361] on input "0,00" at bounding box center [756, 363] width 769 height 25
type input "20,00"
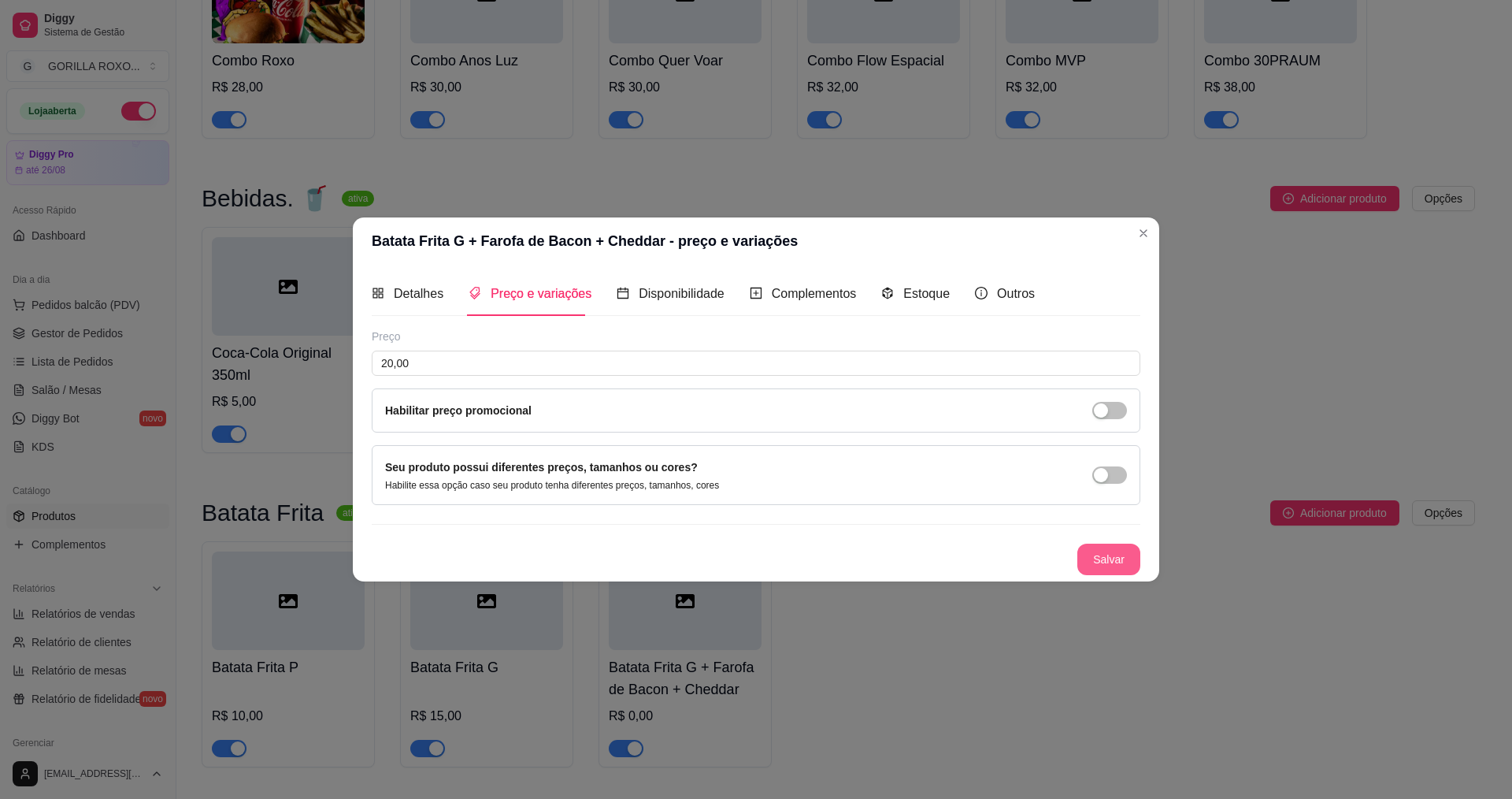
click at [1129, 552] on button "Salvar" at bounding box center [1109, 559] width 63 height 32
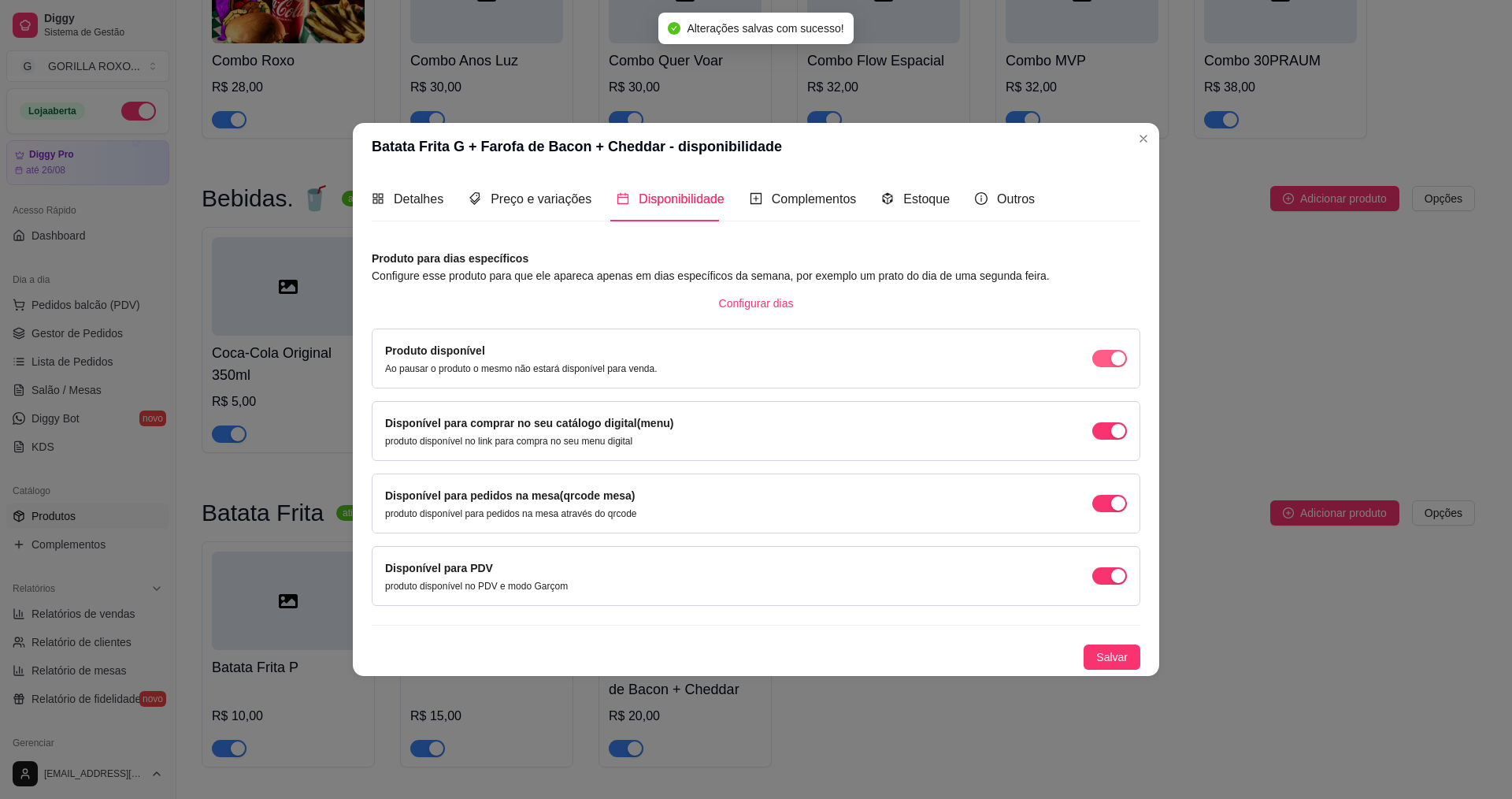
click at [1105, 363] on span "button" at bounding box center [1110, 358] width 35 height 18
click at [1116, 433] on div "button" at bounding box center [1119, 431] width 14 height 14
click at [1116, 425] on span "button" at bounding box center [1110, 431] width 35 height 18
click at [1113, 362] on span "button" at bounding box center [1110, 358] width 35 height 18
click at [1113, 361] on div "button" at bounding box center [1119, 358] width 14 height 14
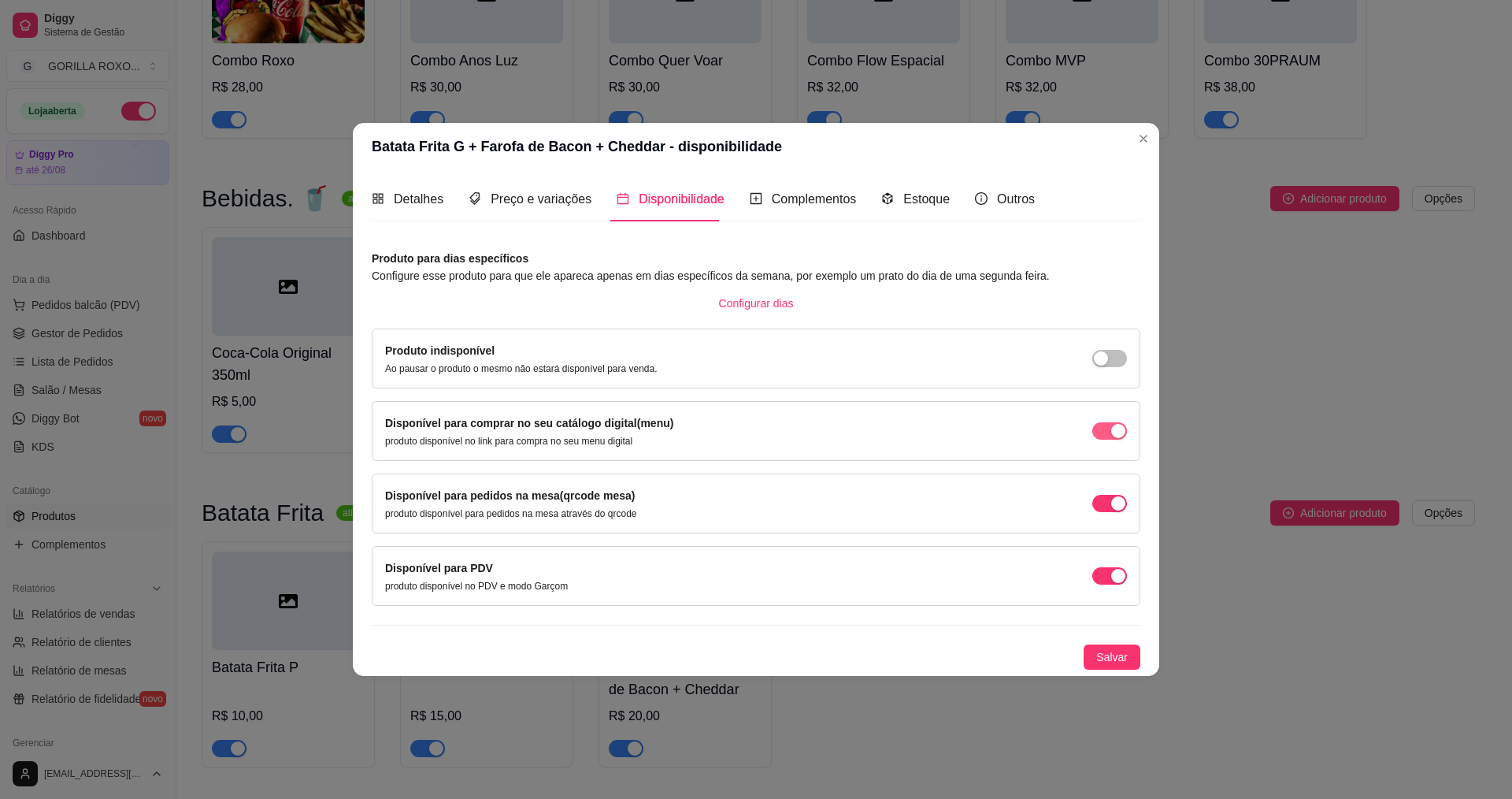
click at [1117, 438] on span "button" at bounding box center [1110, 431] width 35 height 18
click at [1120, 656] on span "Salvar" at bounding box center [1113, 657] width 32 height 18
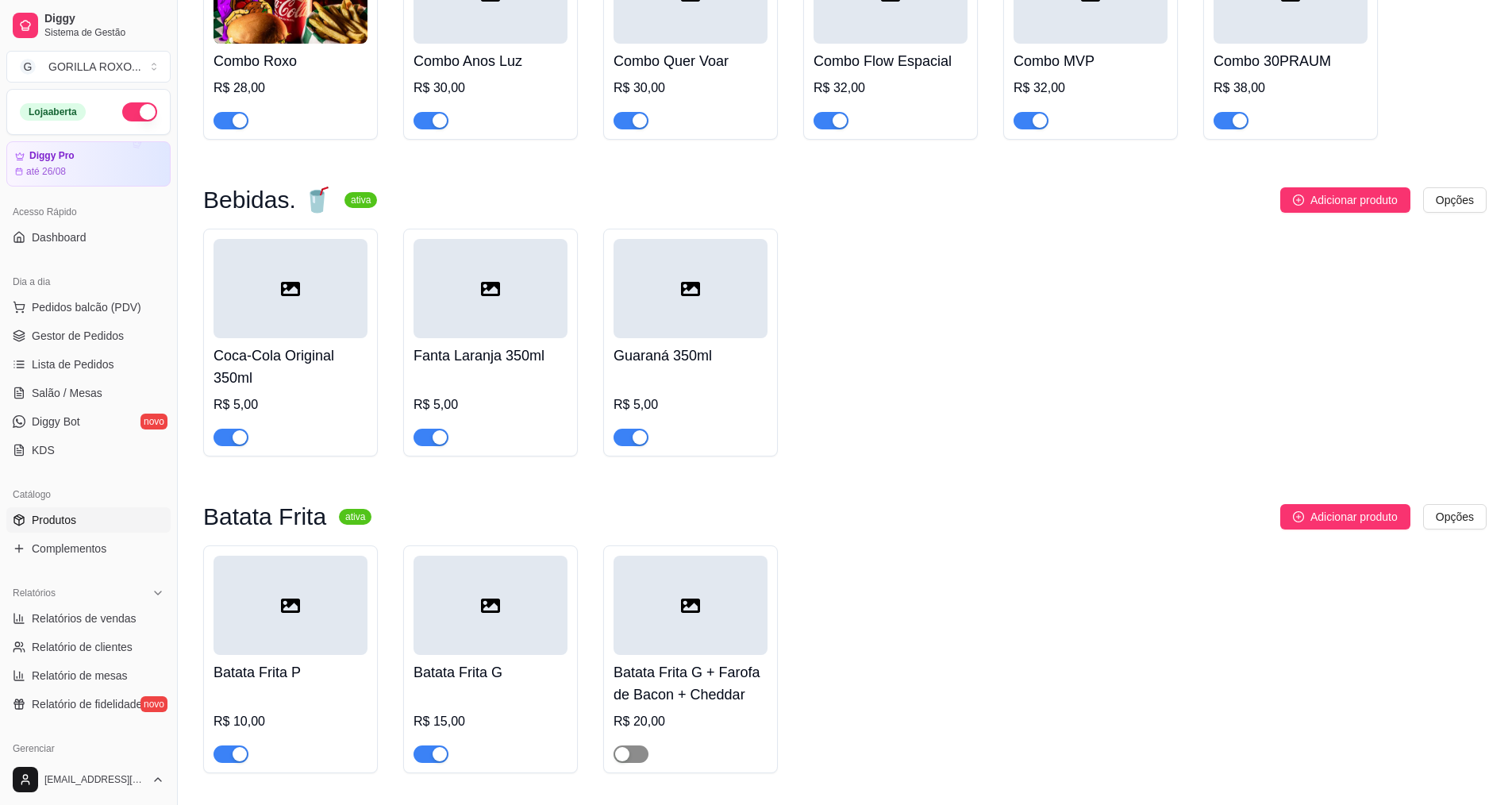
click at [640, 745] on span "button" at bounding box center [631, 754] width 35 height 18
click at [635, 746] on div "button" at bounding box center [640, 754] width 14 height 14
click at [700, 712] on div "R$ 20,00" at bounding box center [690, 722] width 154 height 19
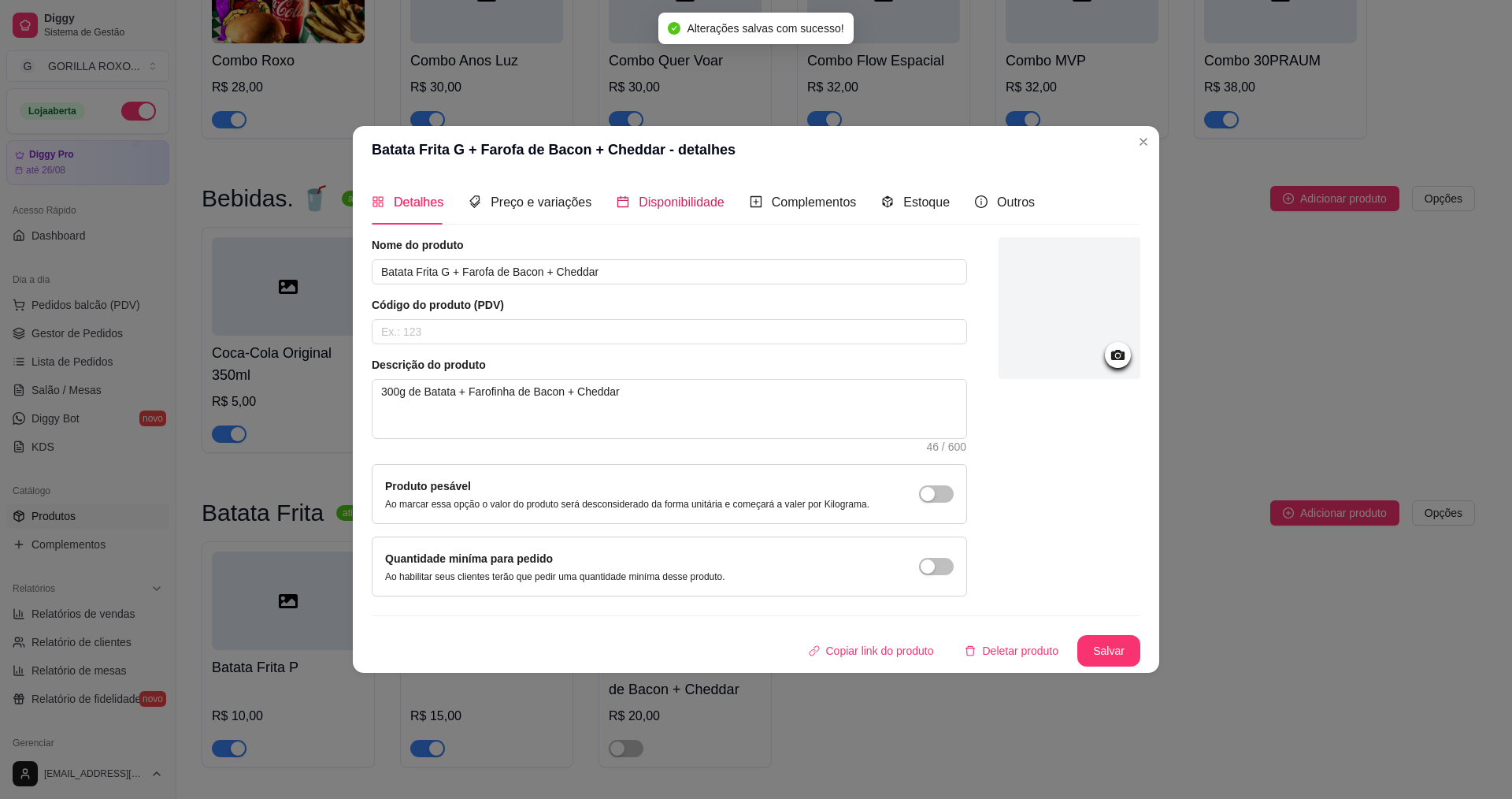
drag, startPoint x: 703, startPoint y: 192, endPoint x: 719, endPoint y: 207, distance: 21.9
click at [713, 202] on div "Disponibilidade" at bounding box center [671, 202] width 108 height 20
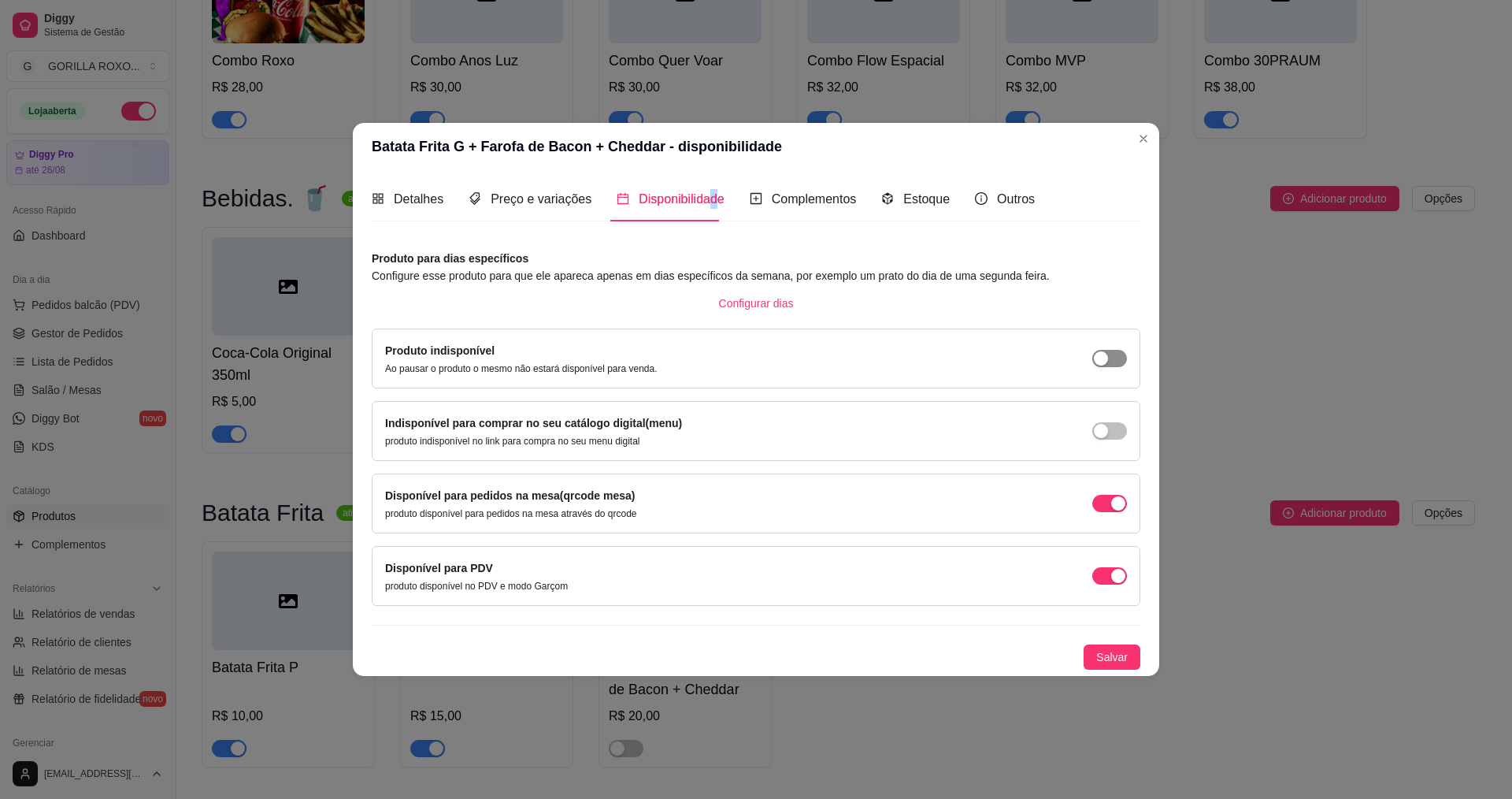
click at [1112, 364] on span "button" at bounding box center [1110, 358] width 35 height 18
drag, startPoint x: 1133, startPoint y: 427, endPoint x: 1109, endPoint y: 435, distance: 25.3
click at [1120, 433] on div "Indisponível para comprar no seu catálogo digital(menu) produto indisponível no…" at bounding box center [756, 431] width 769 height 60
click at [1109, 435] on span "button" at bounding box center [1110, 431] width 35 height 18
click at [1120, 656] on span "Salvar" at bounding box center [1113, 657] width 32 height 18
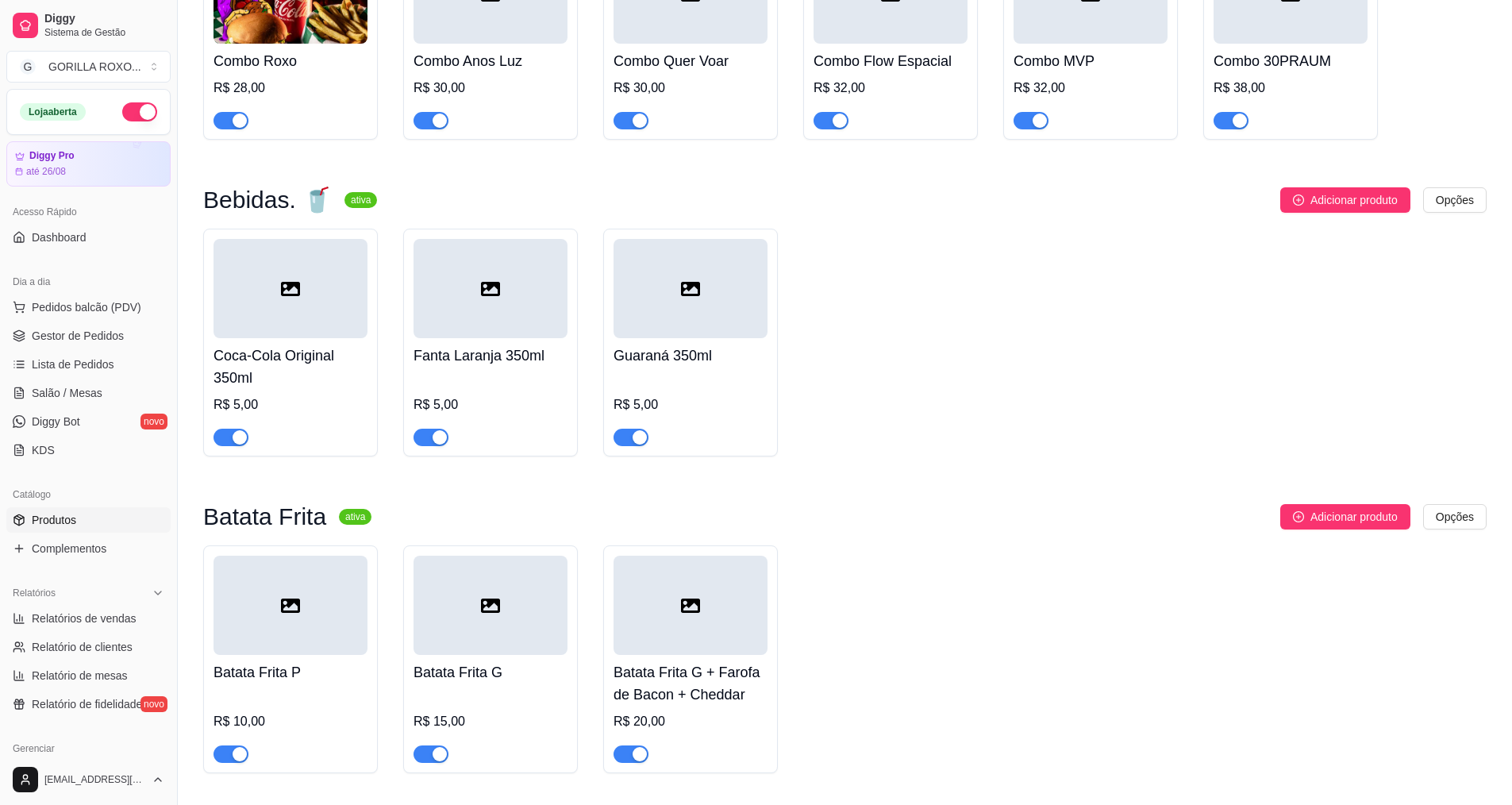
click at [617, 745] on span "button" at bounding box center [631, 754] width 35 height 18
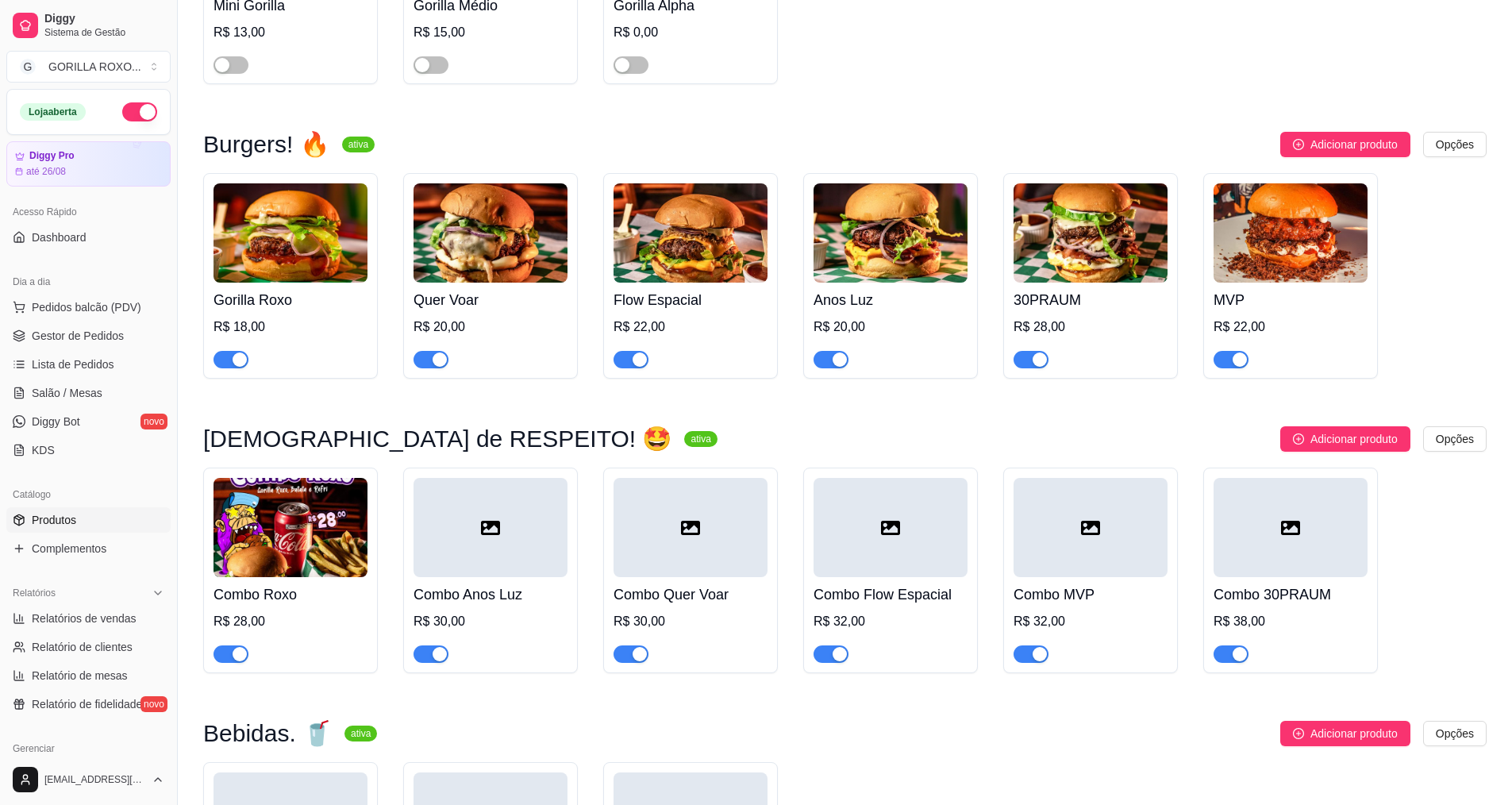
scroll to position [996, 0]
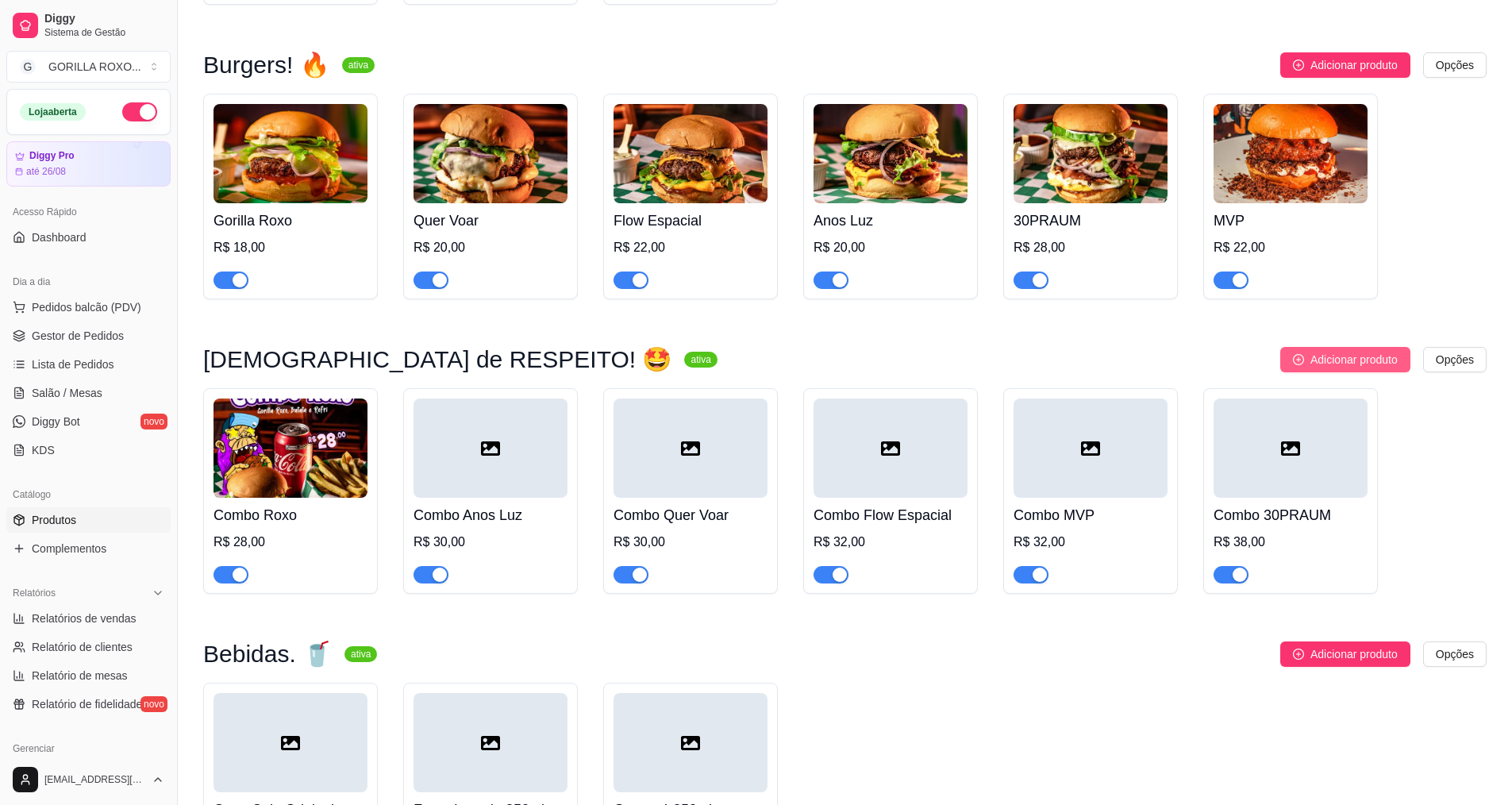
click at [1299, 354] on icon "plus-circle" at bounding box center [1298, 359] width 11 height 11
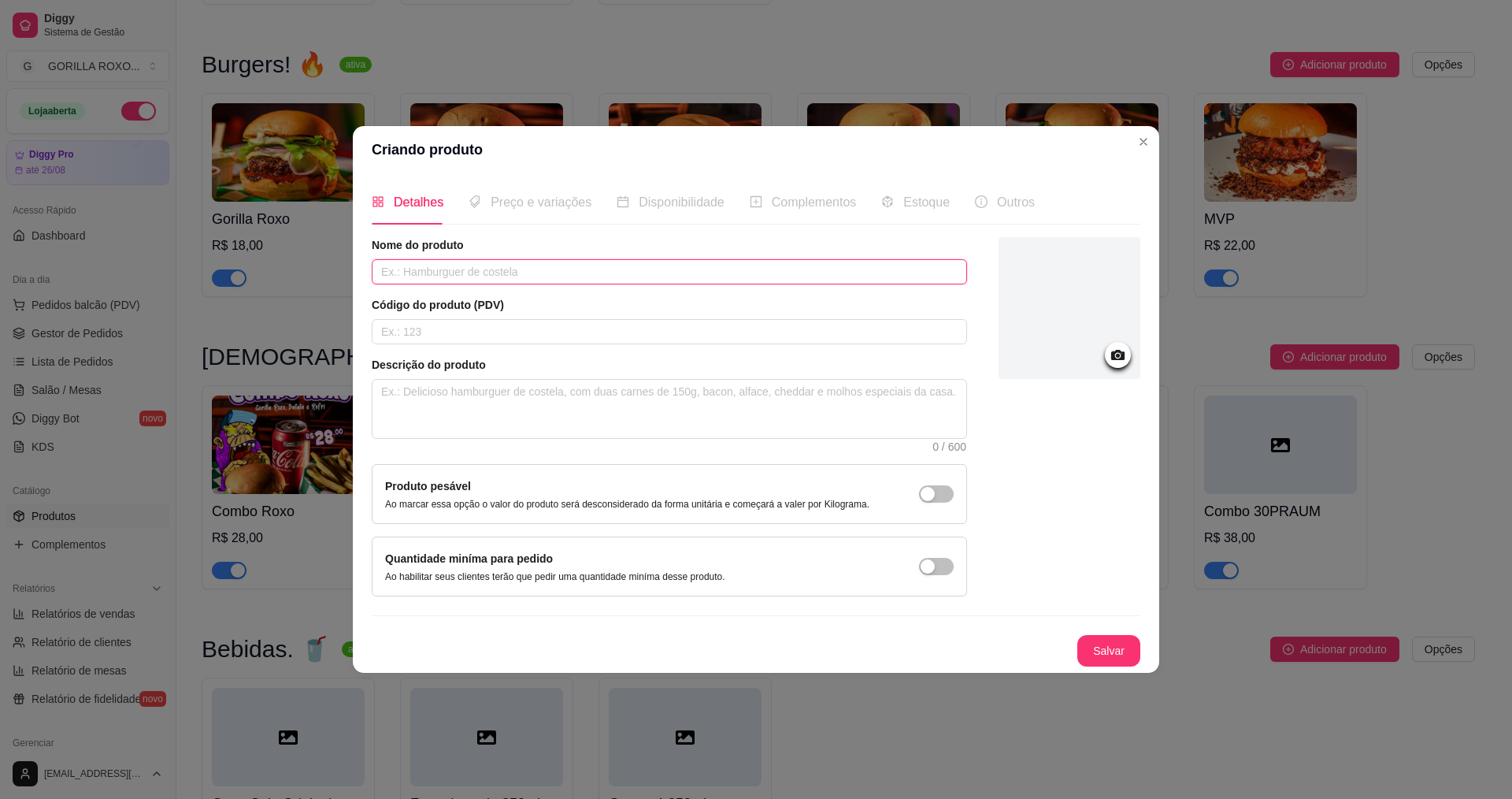
click at [552, 267] on input "text" at bounding box center [669, 272] width 595 height 25
click at [386, 271] on input "Luxuria" at bounding box center [669, 272] width 595 height 25
click at [388, 281] on input "Luxuria" at bounding box center [669, 272] width 595 height 25
click at [395, 279] on input "Luxuria" at bounding box center [669, 272] width 595 height 25
type input "Lúxuria"
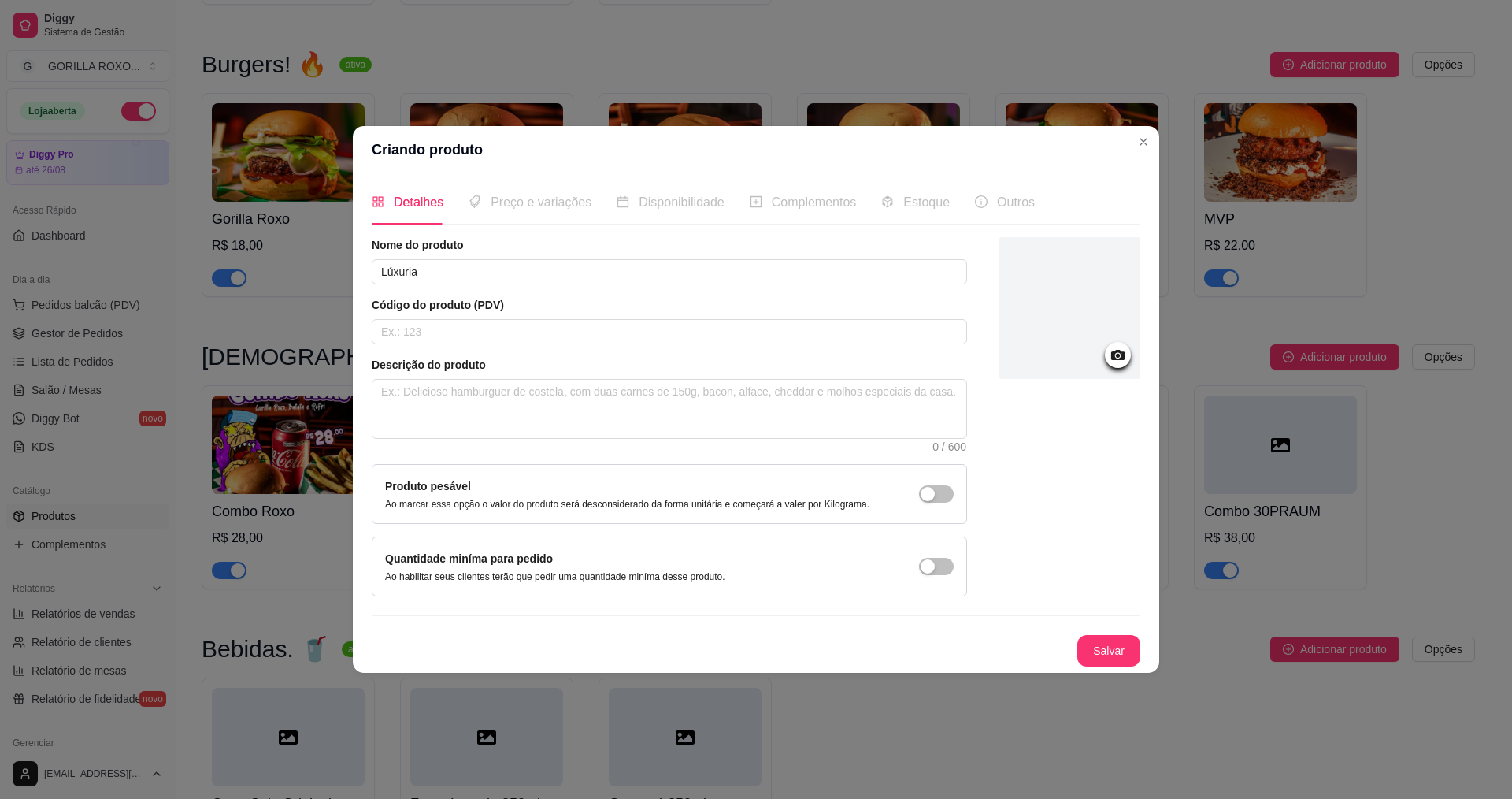
click at [590, 258] on div "Nome do produto Lúxuria" at bounding box center [669, 260] width 595 height 47
click at [541, 258] on div "Nome do produto Lúxuria" at bounding box center [669, 260] width 595 height 47
click at [520, 273] on input "Lúxuria" at bounding box center [669, 272] width 595 height 25
click at [411, 275] on input "Lúxuria" at bounding box center [669, 272] width 595 height 25
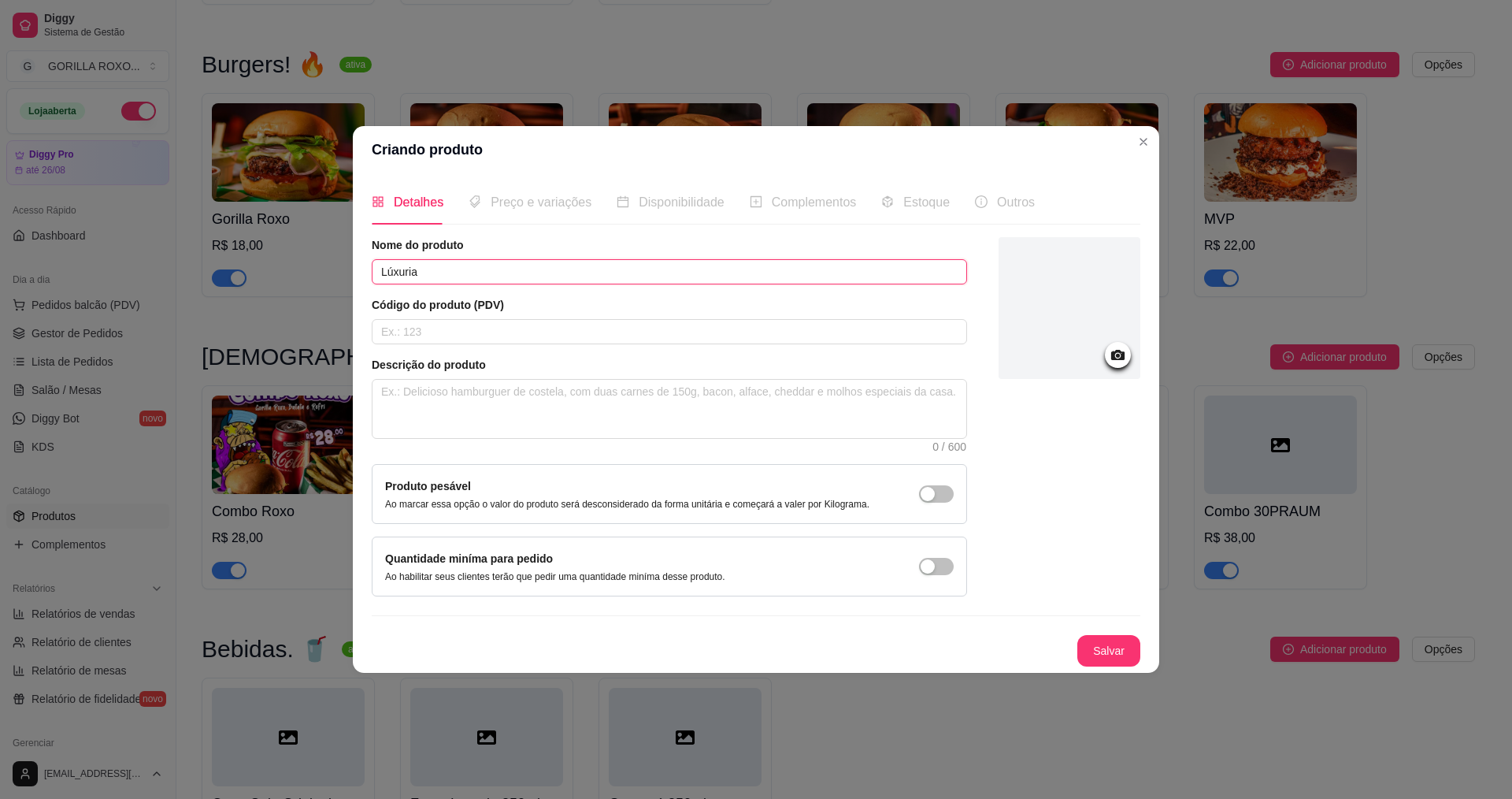
drag, startPoint x: 380, startPoint y: 271, endPoint x: 454, endPoint y: 280, distance: 74.5
click at [451, 279] on input "Lúxuria" at bounding box center [669, 272] width 595 height 25
click at [455, 281] on input "Lúxuria" at bounding box center [669, 272] width 595 height 25
click at [414, 275] on input "Lúxuria" at bounding box center [669, 272] width 595 height 25
drag, startPoint x: 404, startPoint y: 271, endPoint x: 714, endPoint y: 311, distance: 312.6
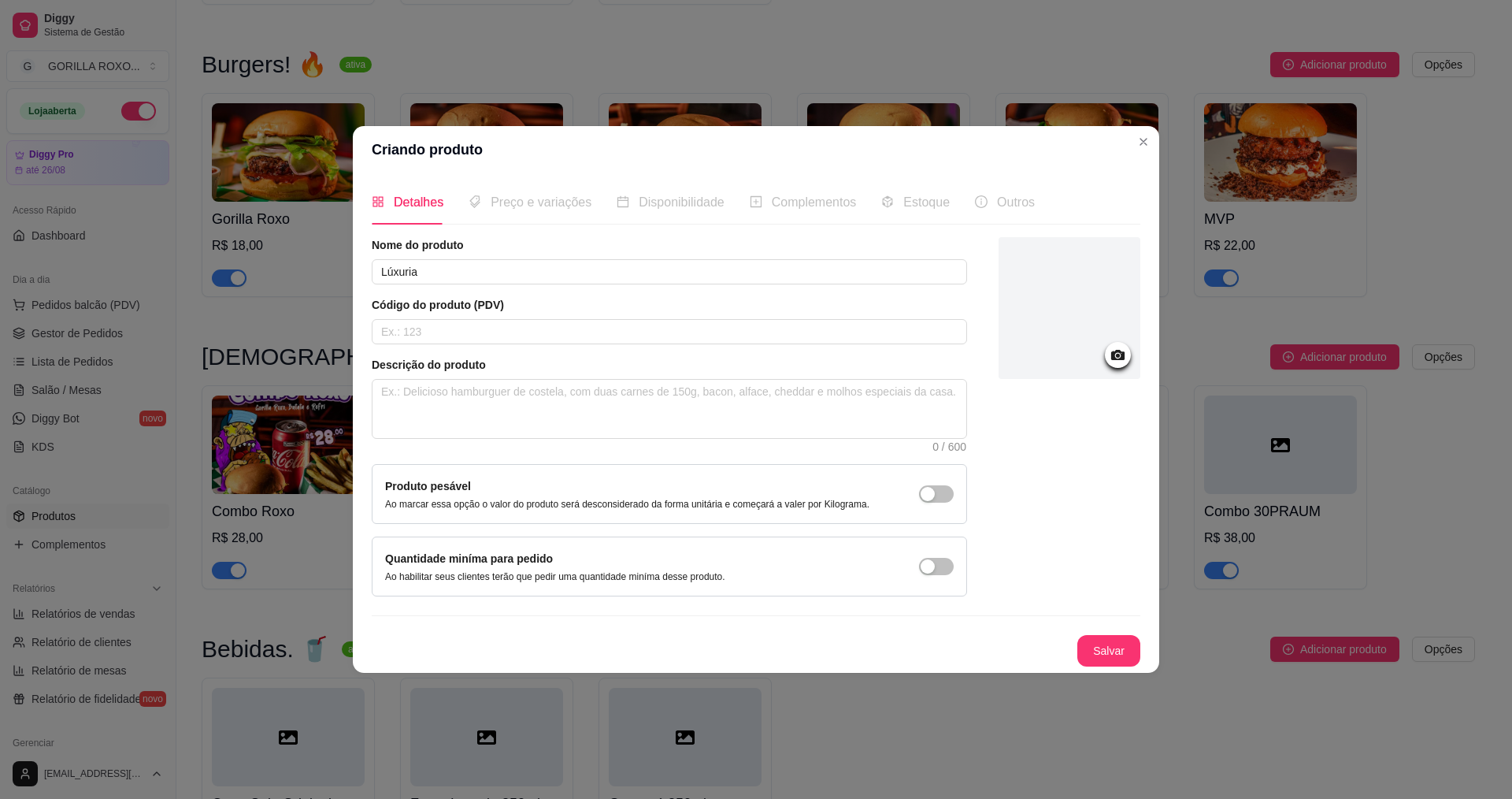
click at [714, 311] on article "Código do produto (PDV)" at bounding box center [669, 305] width 595 height 16
click at [614, 400] on textarea at bounding box center [669, 408] width 594 height 58
type textarea "2"
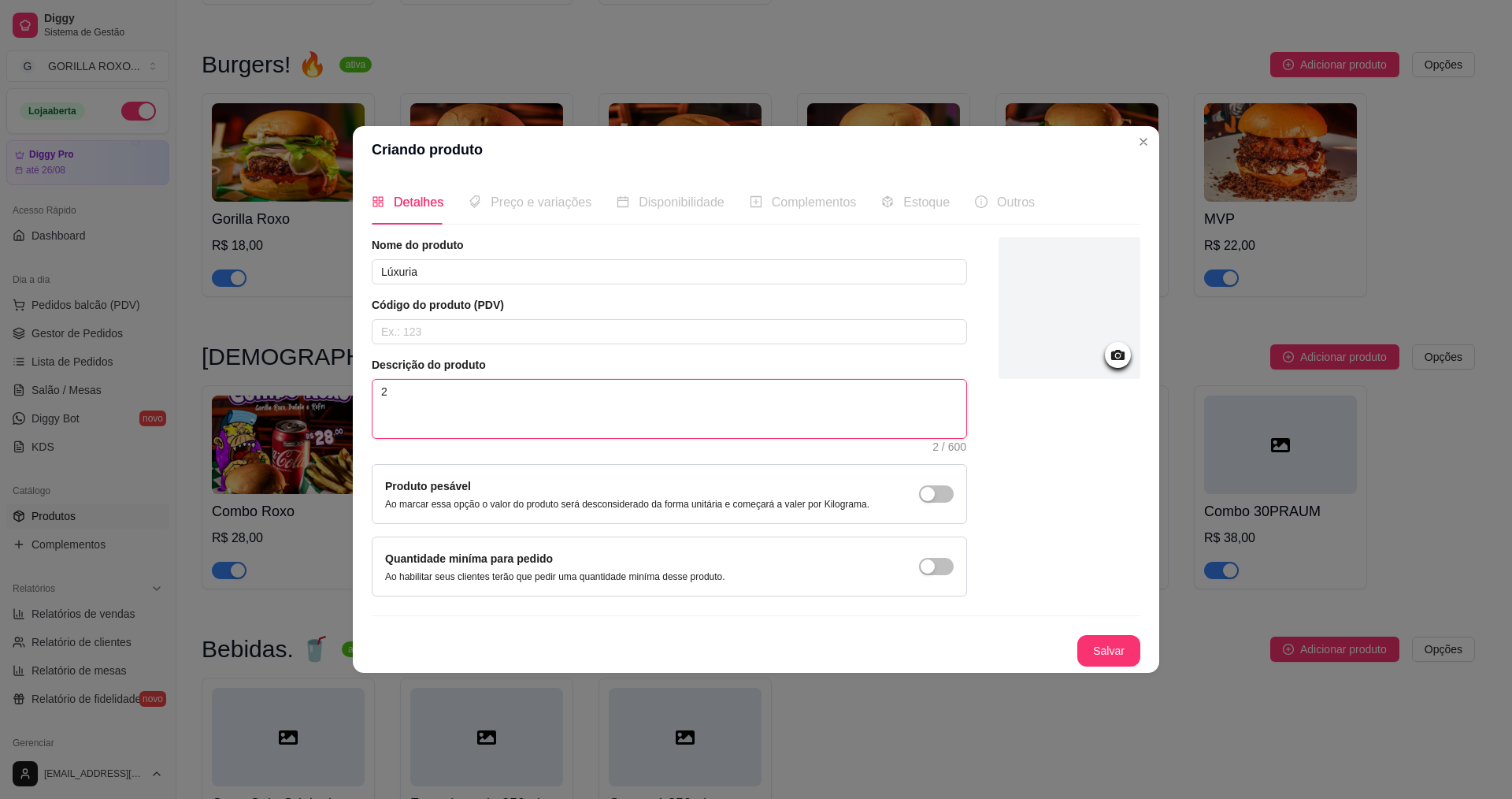
type textarea "2 G"
type textarea "2 Go"
type textarea "2 Gor"
type textarea "2 Gori"
type textarea "2 Goril"
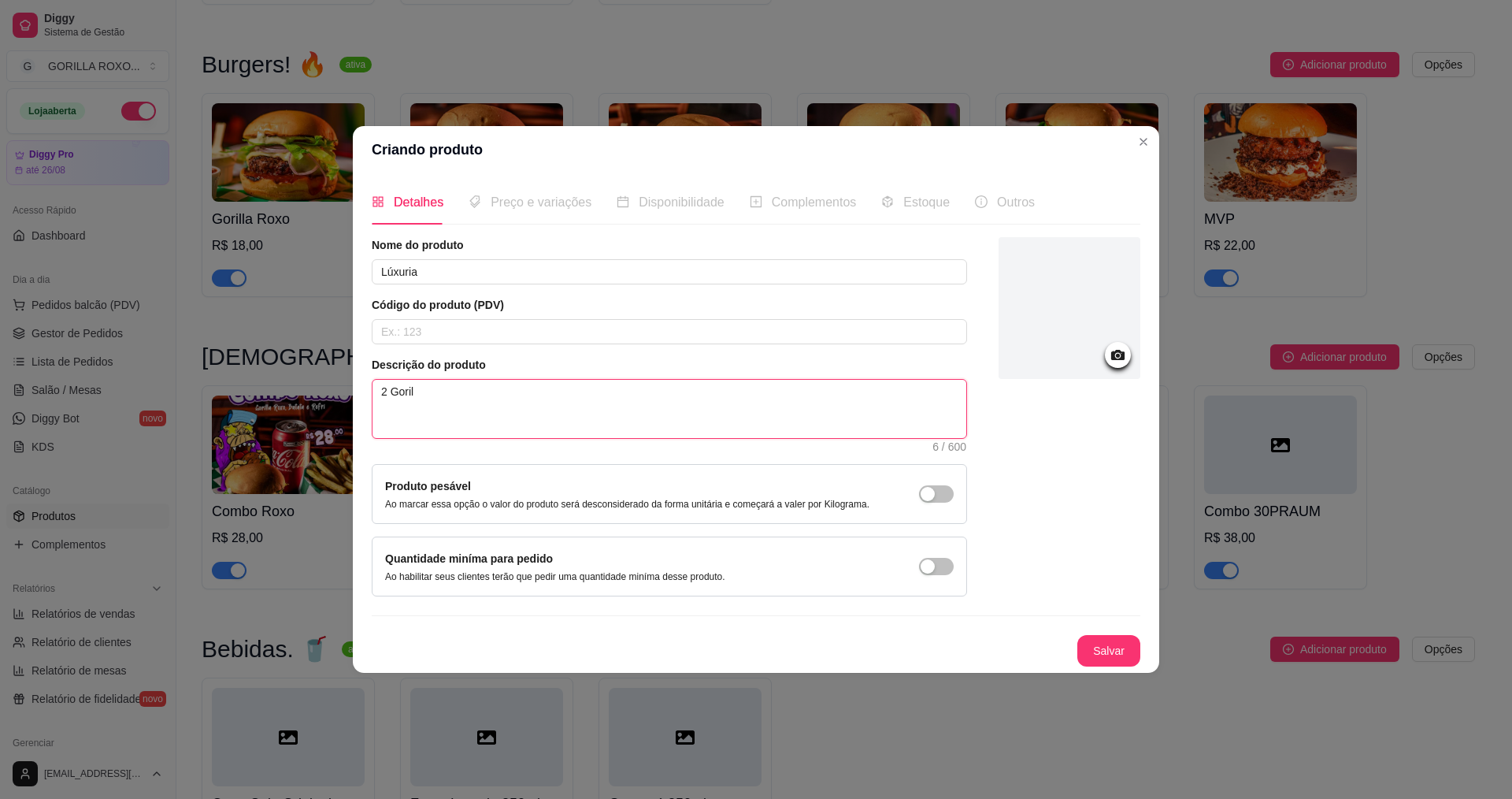
type textarea "2 Gorill"
type textarea "2 Gorilla"
type textarea "2 Gorilla R"
type textarea "2 Gorilla Ro"
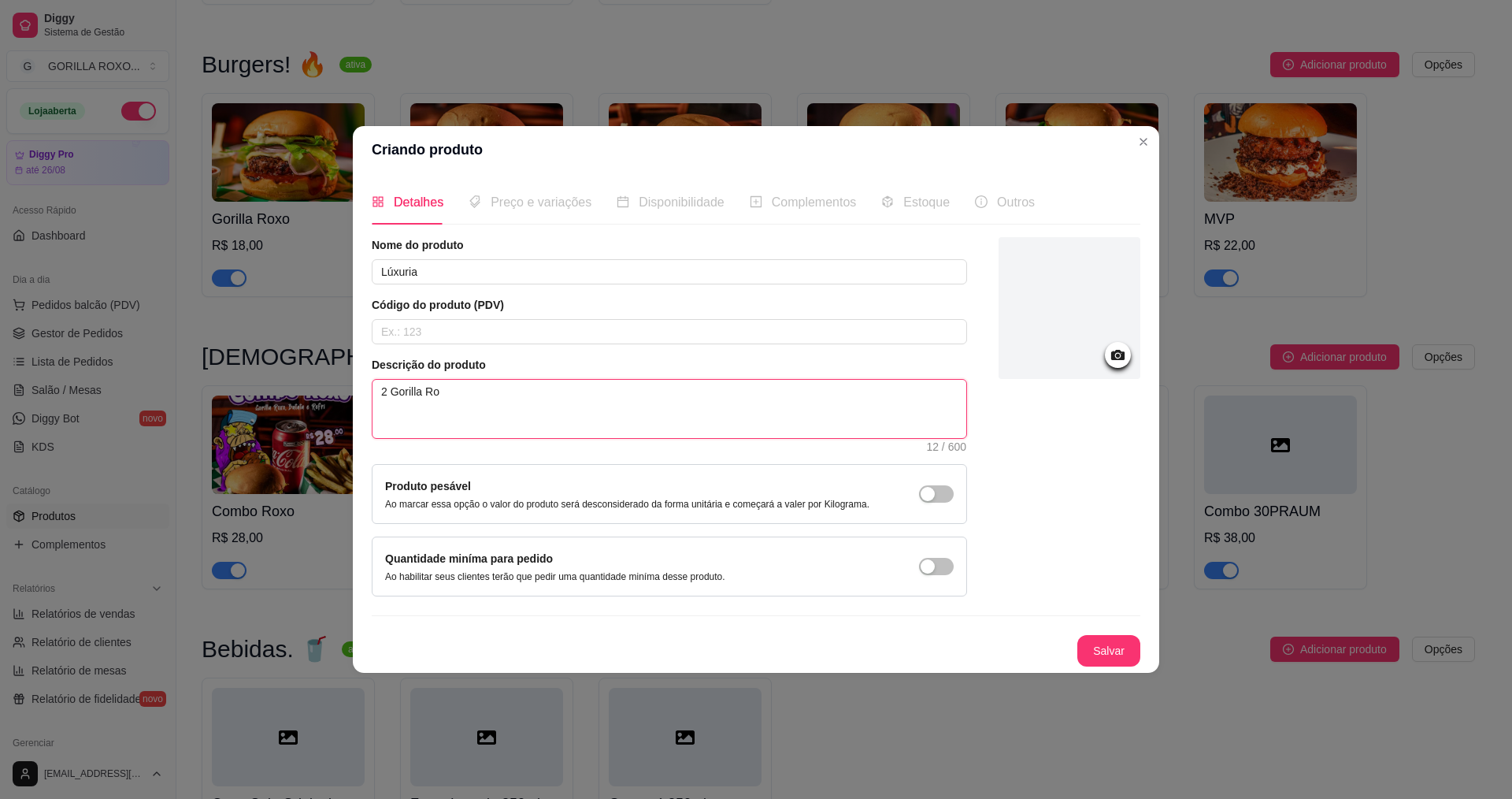
type textarea "2 Gorilla Rox"
type textarea "2 Gorilla Roxo"
type textarea "2 Gorilla Roxo +"
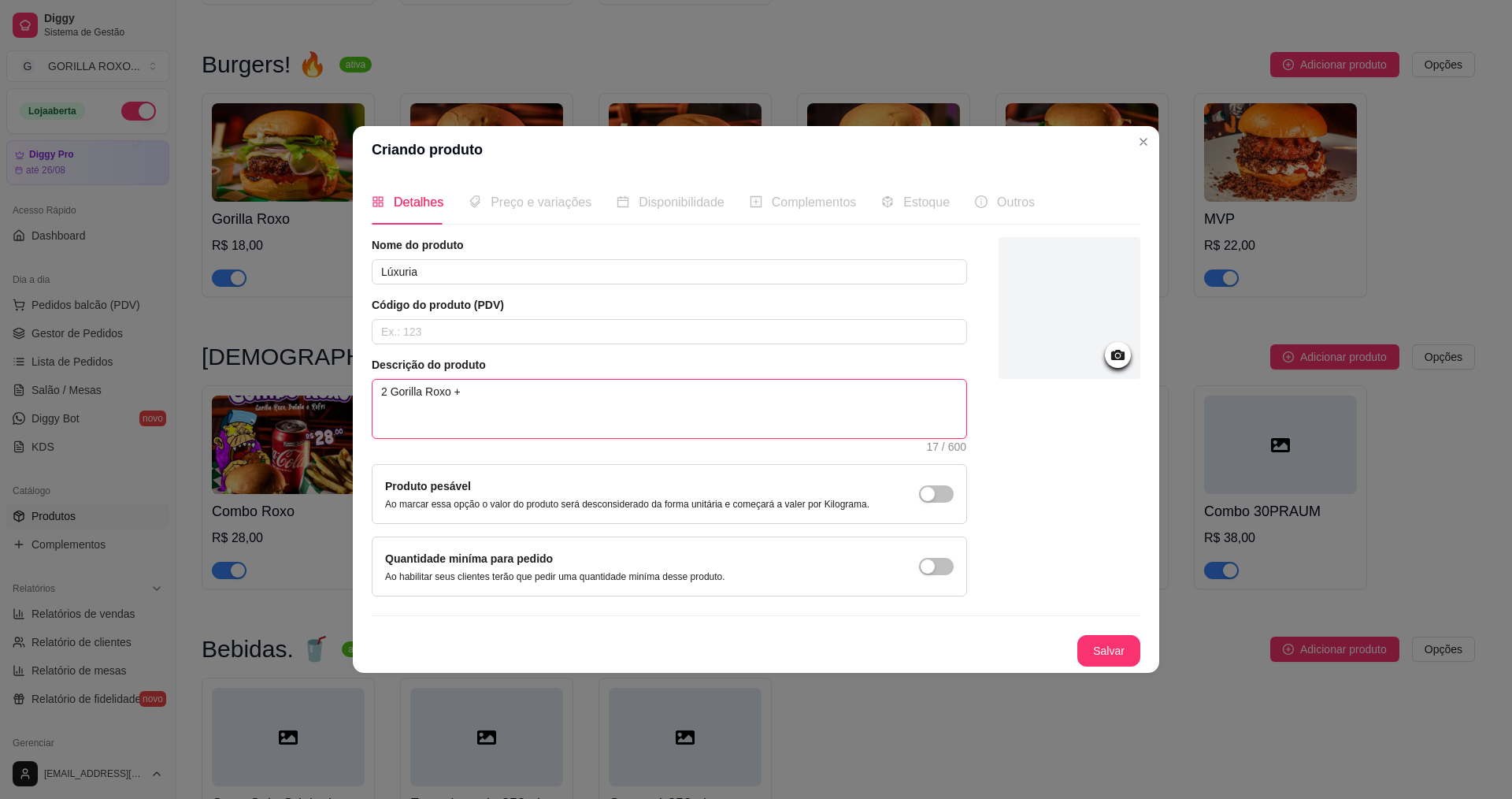
type textarea "2 Gorilla Roxo + B"
type textarea "2 Gorilla Roxo + Ba"
type textarea "2 Gorilla Roxo + Bat"
type textarea "2 Gorilla Roxo + Bata"
type textarea "2 Gorilla Roxo + Bataa"
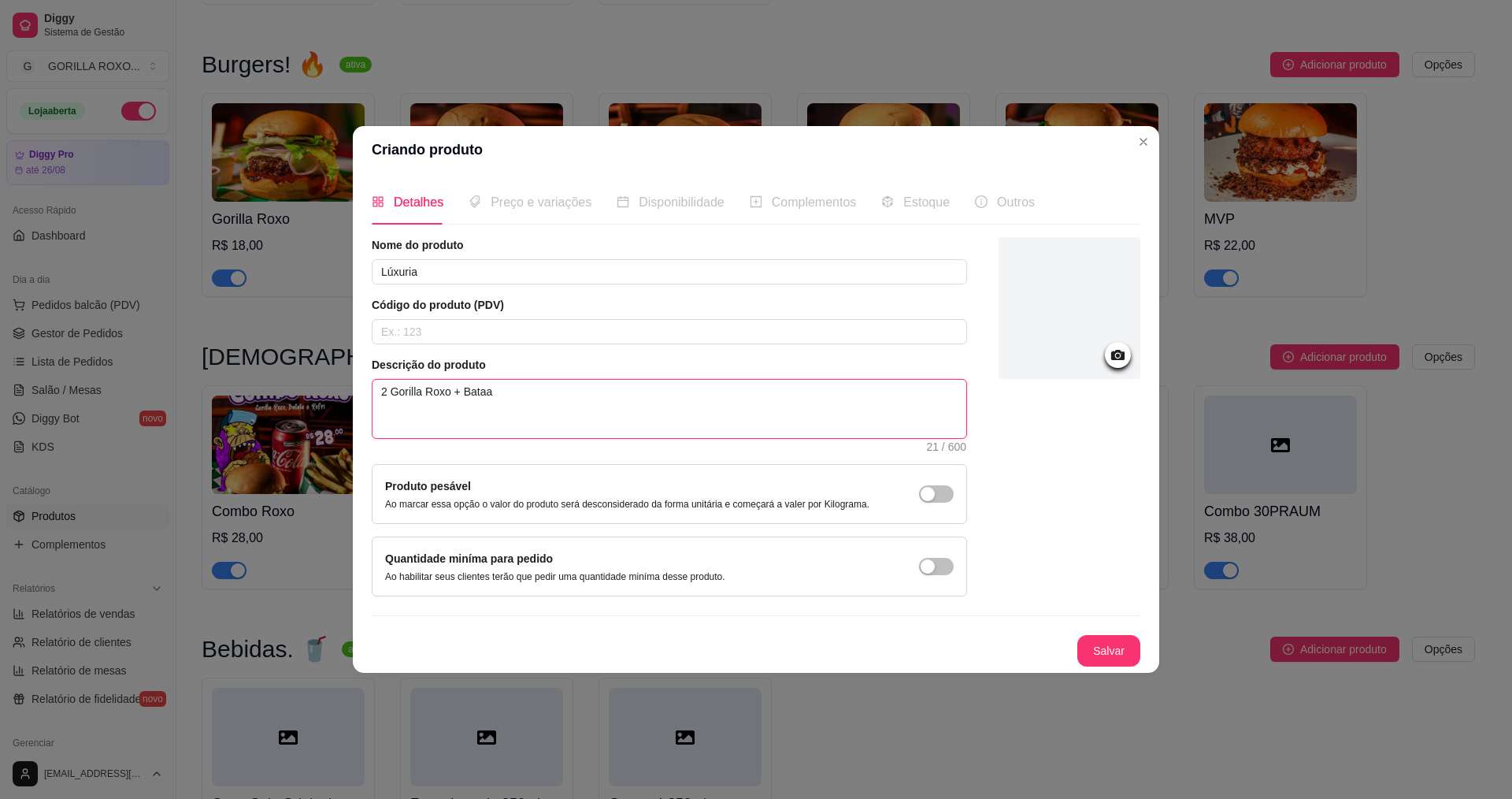
type textarea "2 Gorilla Roxo + Bataat"
type textarea "2 Gorilla Roxo + Bataa"
type textarea "2 Gorilla Roxo + Bata"
type textarea "2 Gorilla Roxo + Batat"
type textarea "2 Gorilla Roxo + Batata"
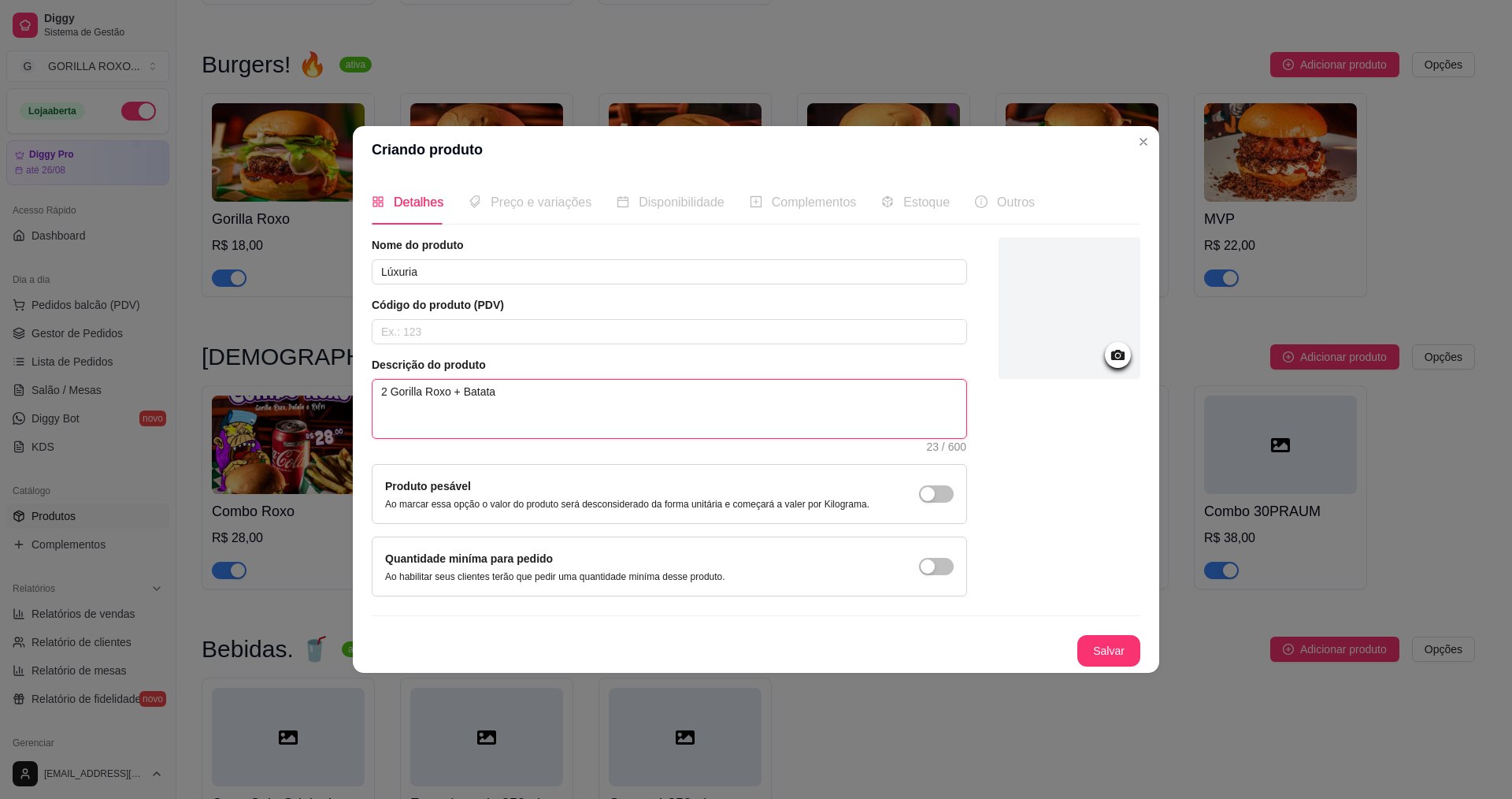
type textarea "2 Gorilla Roxo + Batata"
type textarea "2 Gorilla Roxo + Batata +"
type textarea "2 Gorilla Roxo + Batata + 2"
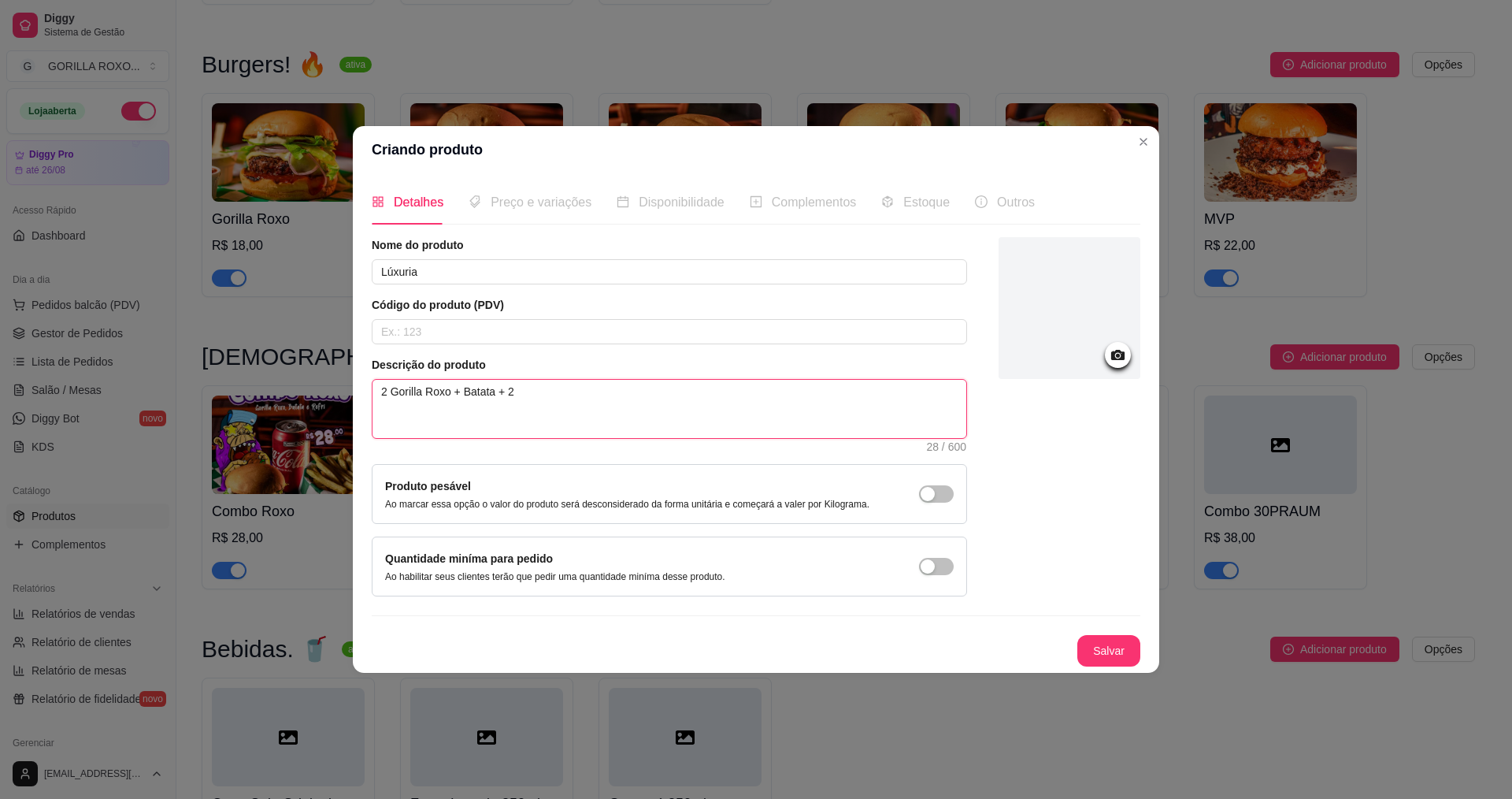
type textarea "2 Gorilla Roxo + Batata + 2 R"
type textarea "2 Gorilla Roxo + Batata + 2 Re"
type textarea "2 Gorilla Roxo + Batata + 2 Ref"
type textarea "2 Gorilla Roxo + Batata + 2 Refr"
type textarea "2 Gorilla Roxo + Batata + 2 Refri"
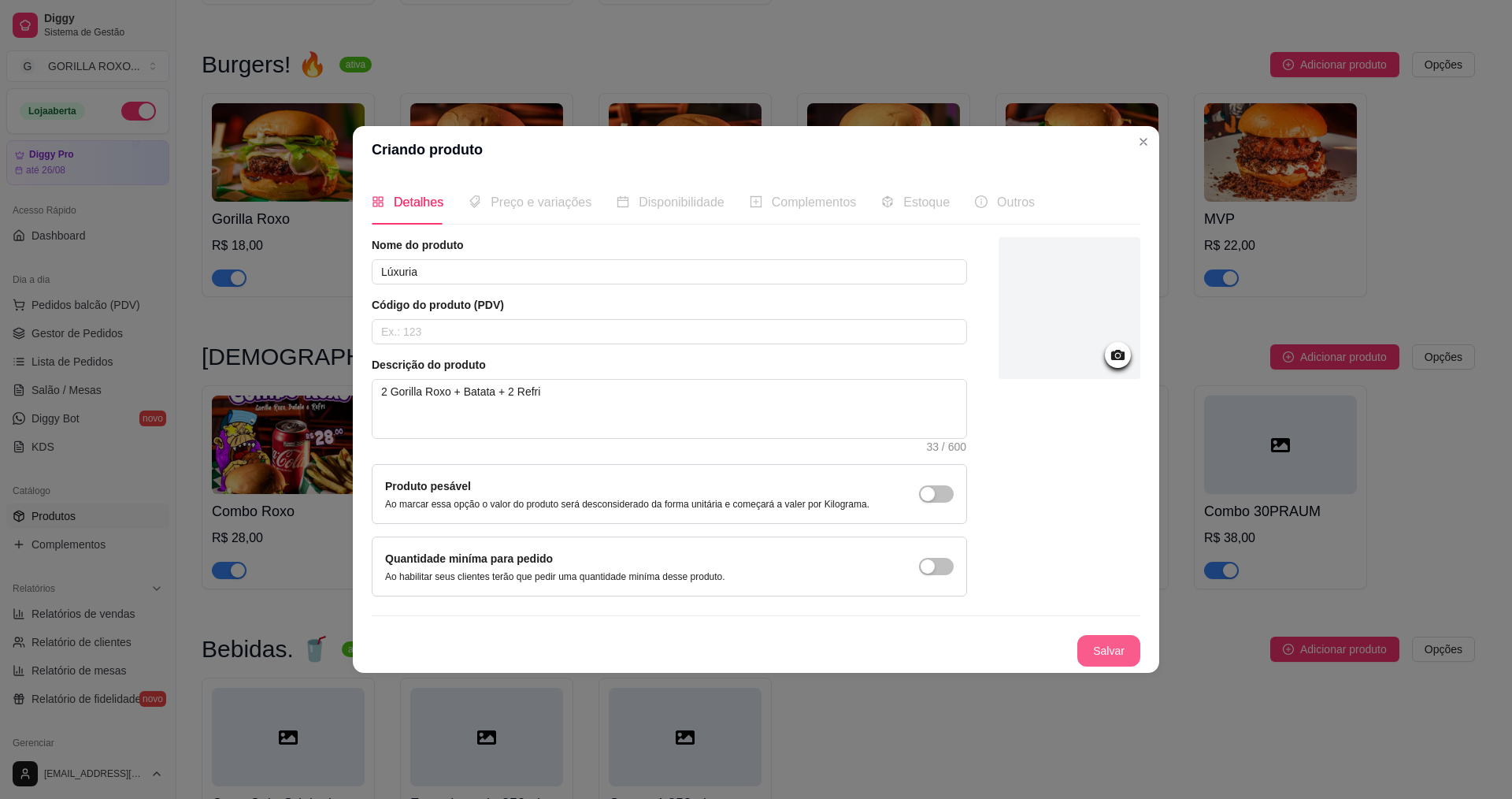
click at [1112, 657] on button "Salvar" at bounding box center [1109, 651] width 63 height 32
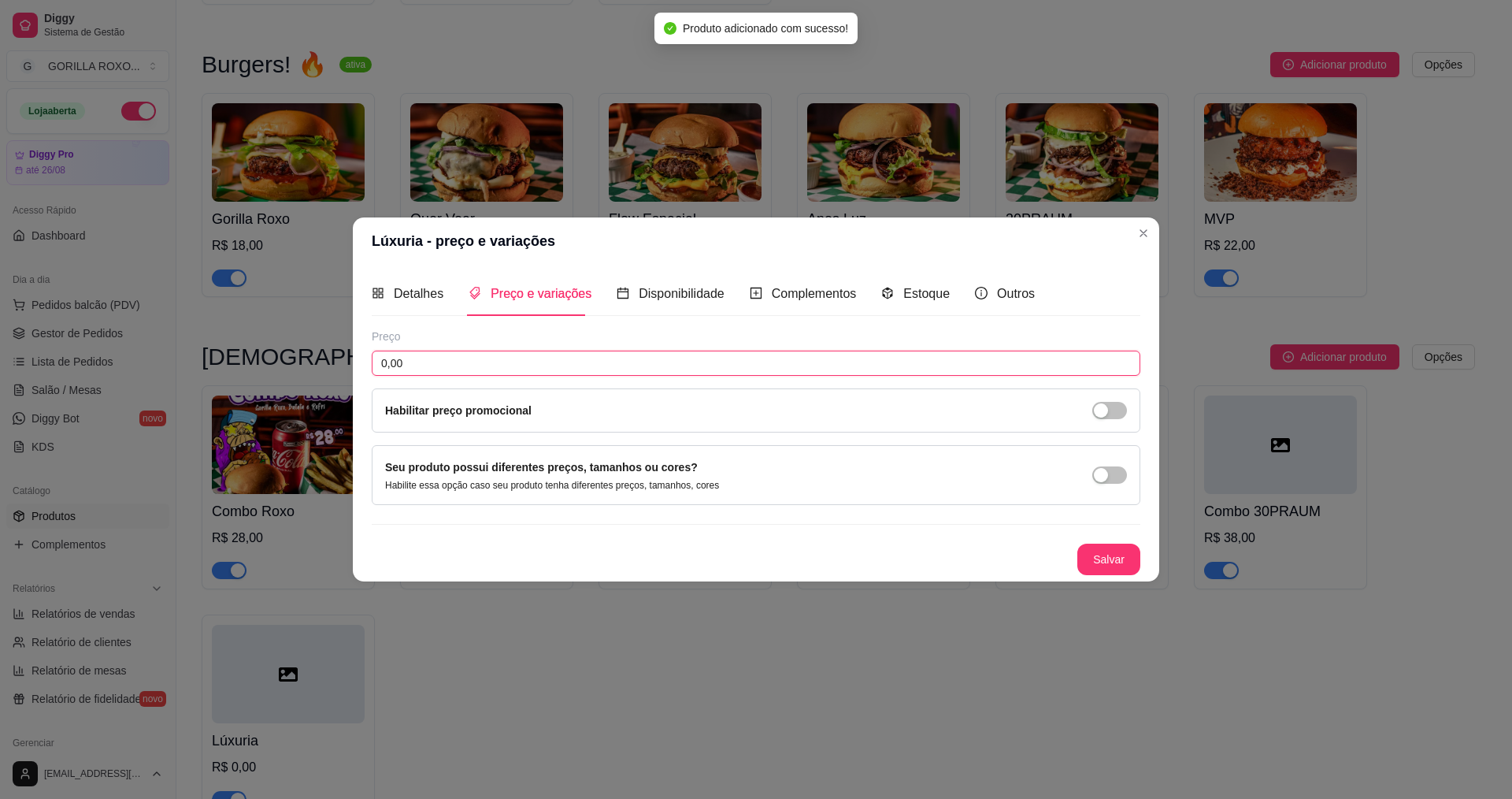
drag, startPoint x: 544, startPoint y: 372, endPoint x: 553, endPoint y: 369, distance: 9.5
click at [547, 371] on input "0,00" at bounding box center [756, 363] width 769 height 25
type input "46,00"
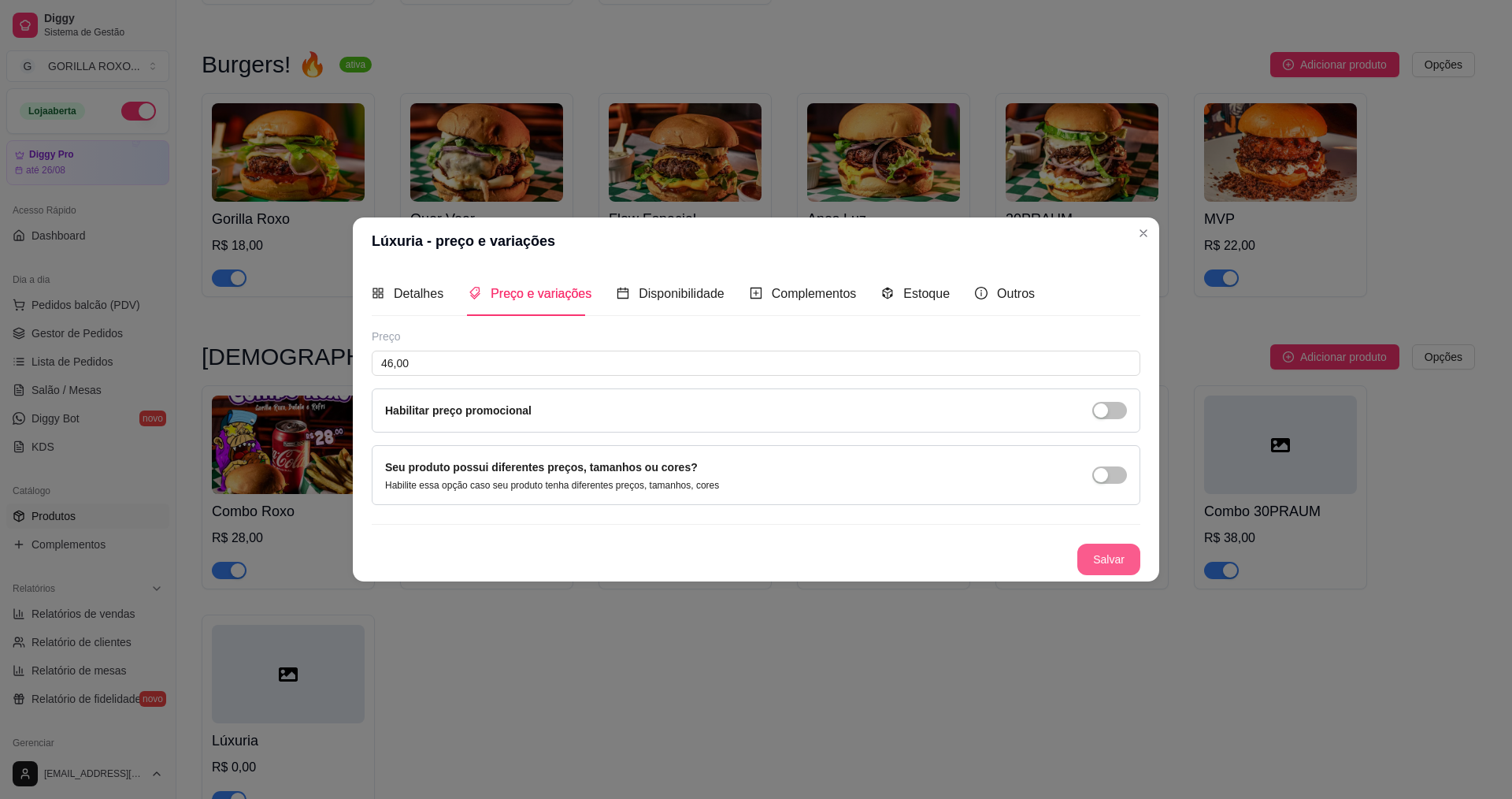
click at [1112, 562] on button "Salvar" at bounding box center [1109, 559] width 63 height 32
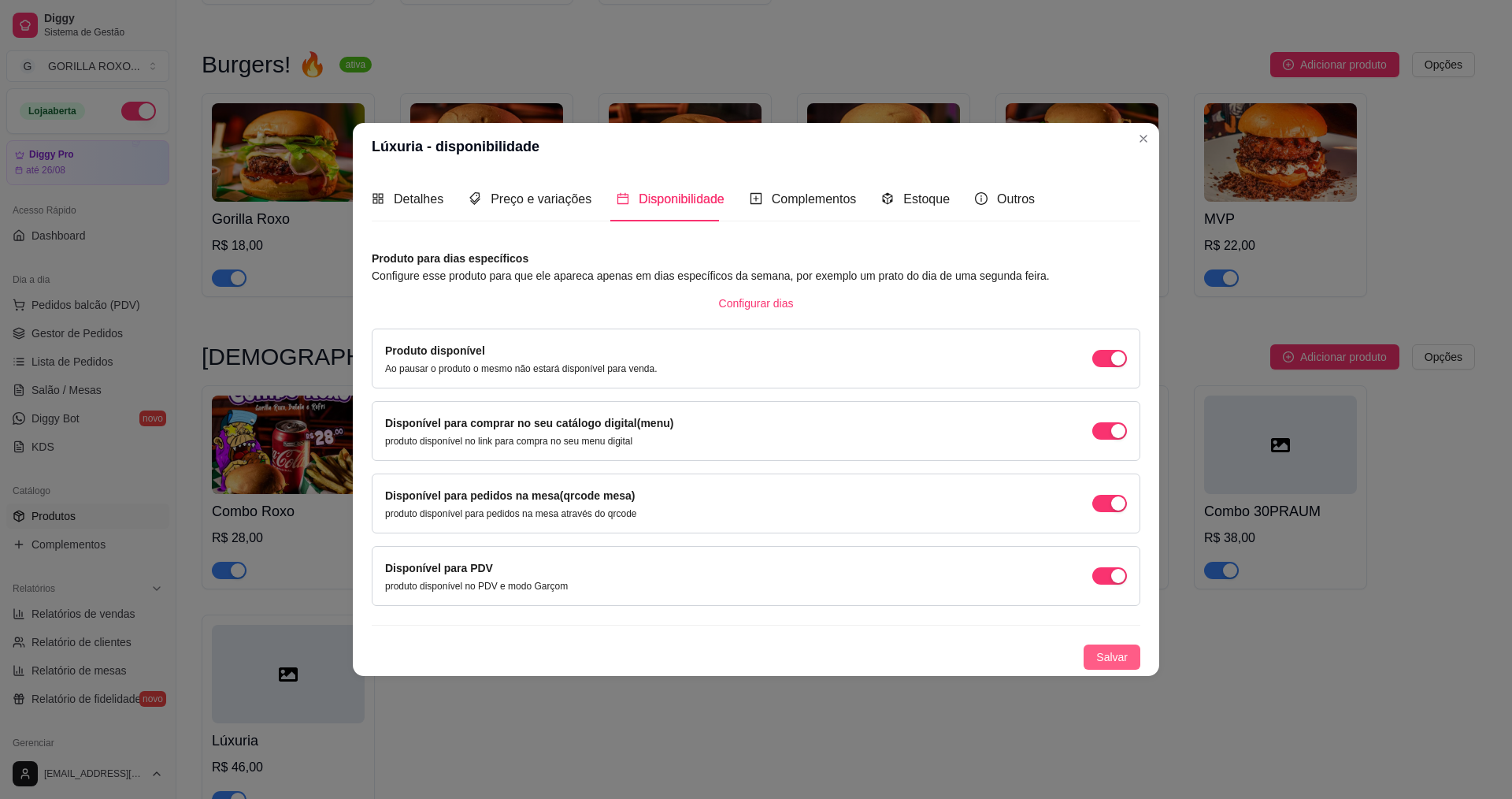
click at [1120, 657] on span "Salvar" at bounding box center [1113, 657] width 32 height 18
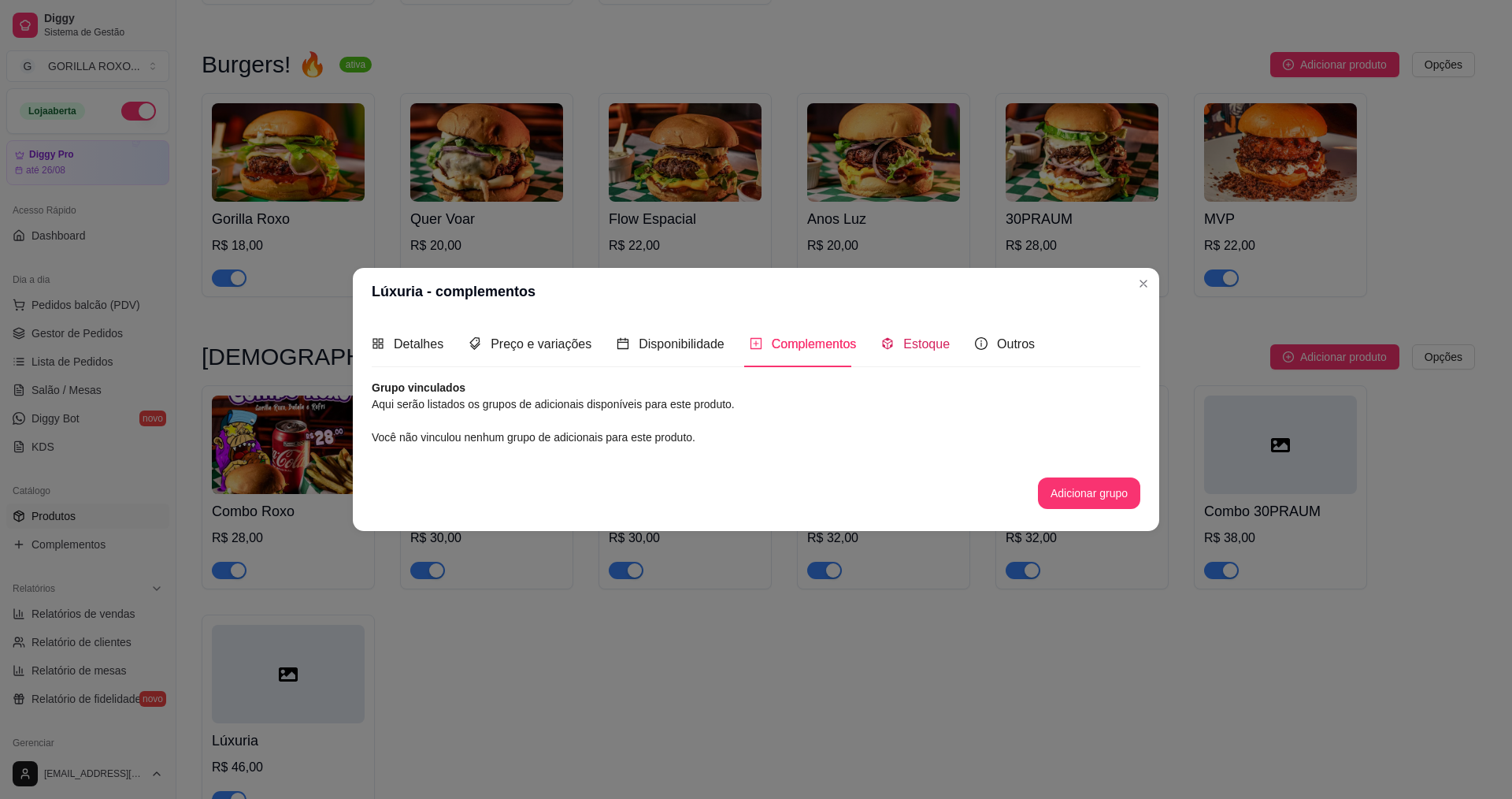
click at [903, 345] on span "Estoque" at bounding box center [926, 344] width 46 height 14
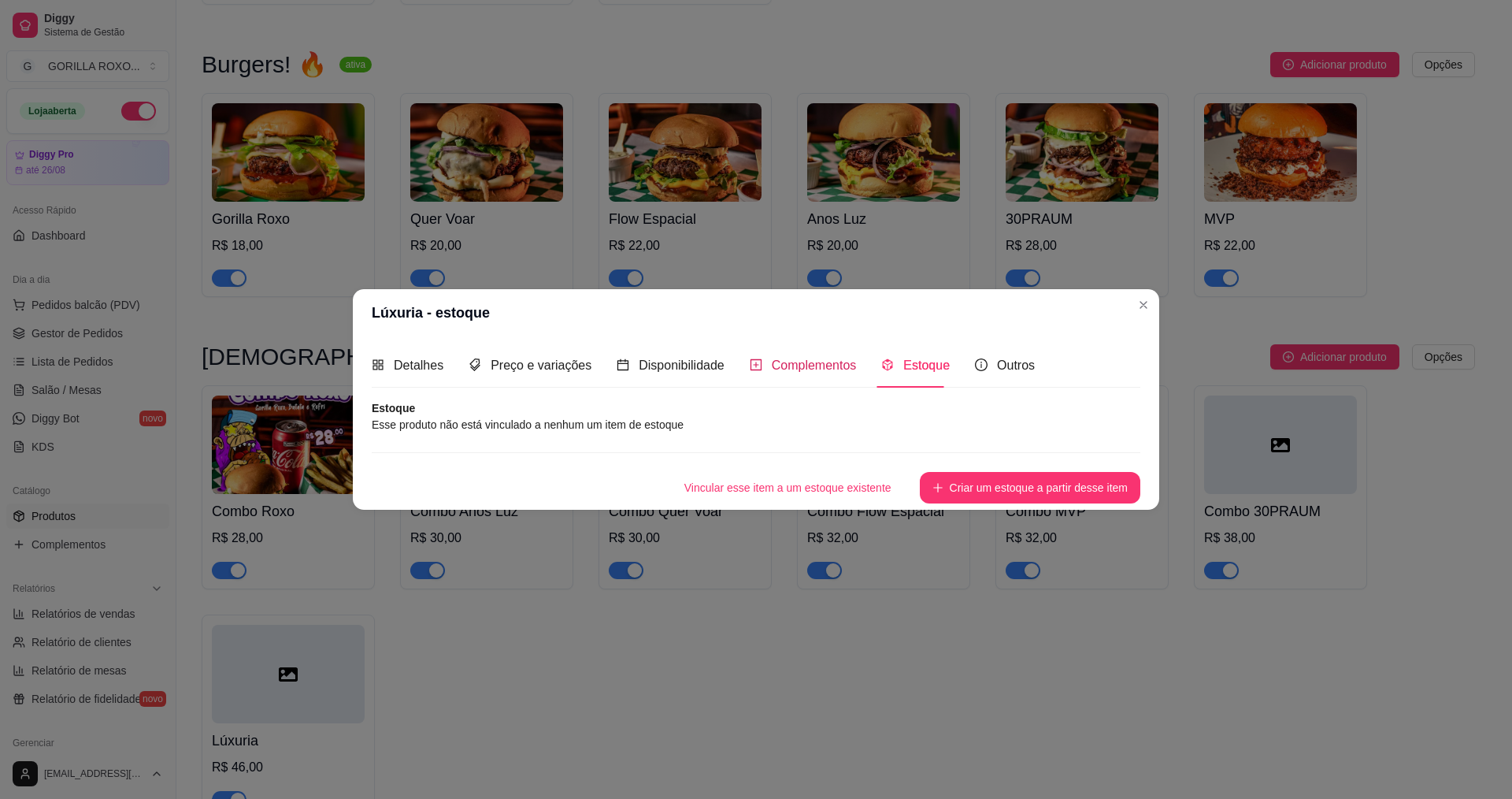
drag, startPoint x: 810, startPoint y: 362, endPoint x: 884, endPoint y: 358, distance: 74.1
click at [821, 361] on span "Complementos" at bounding box center [814, 364] width 85 height 14
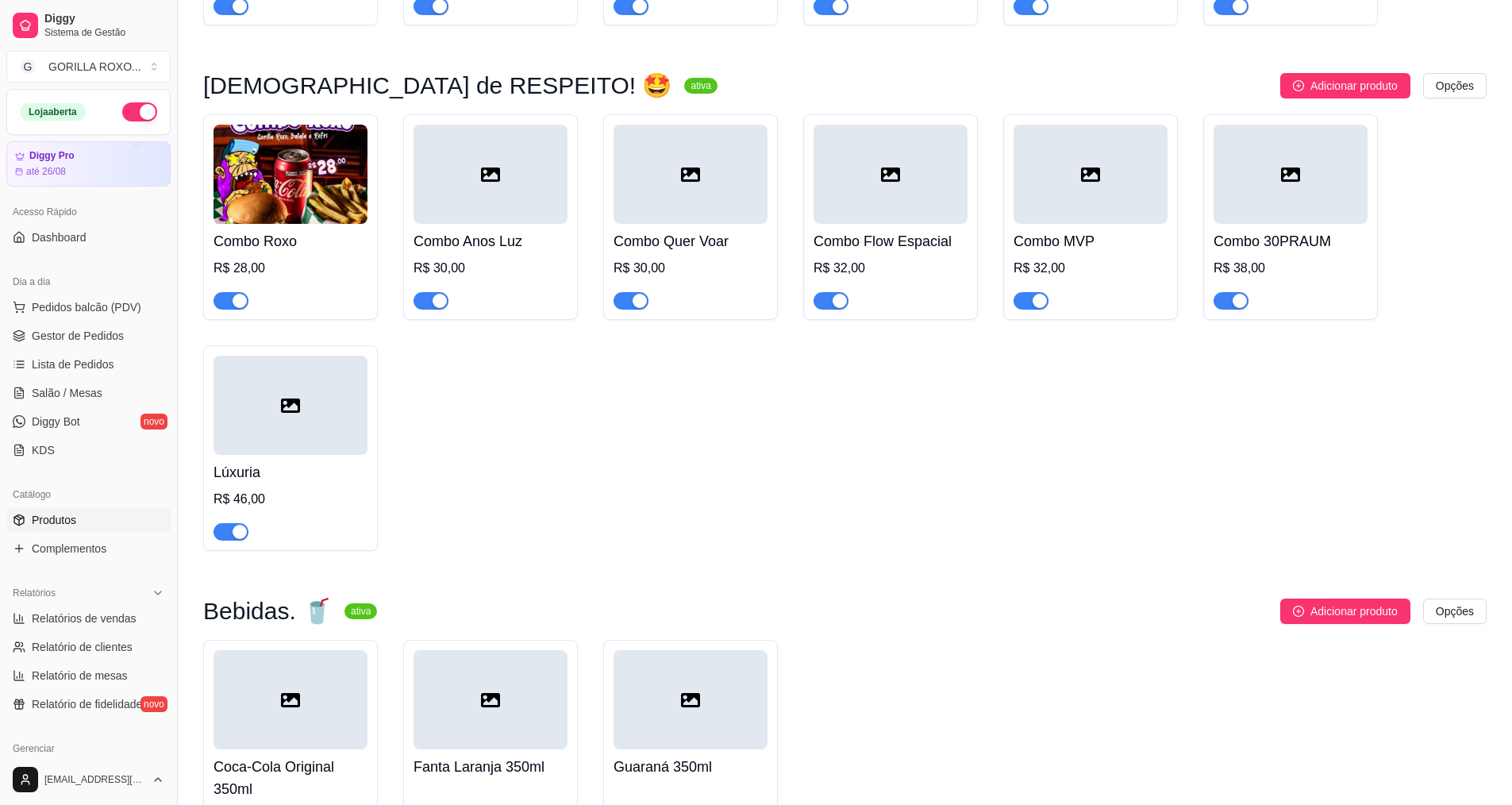
scroll to position [1191, 0]
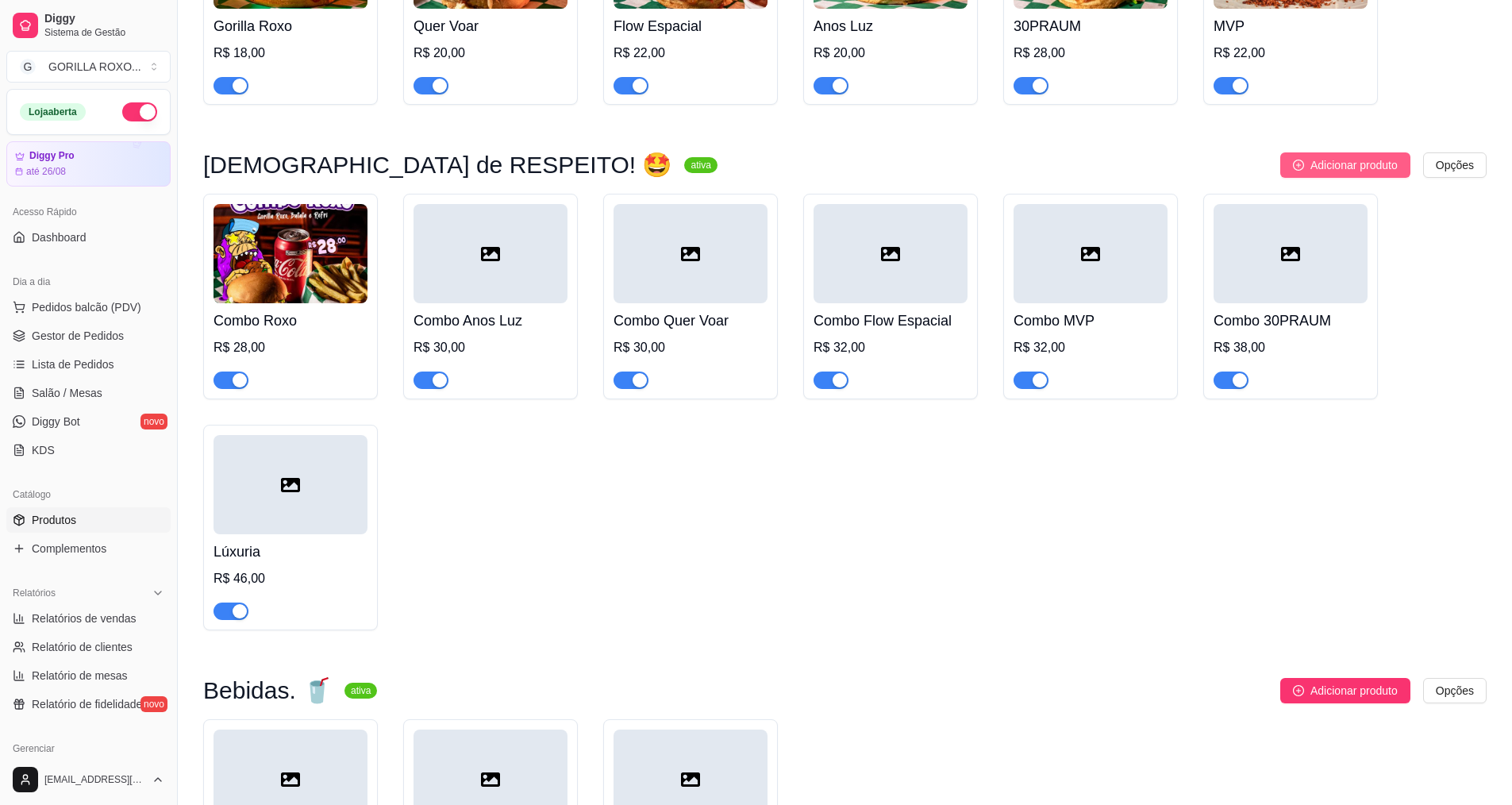
click at [1361, 152] on button "Adicionar produto" at bounding box center [1345, 165] width 130 height 26
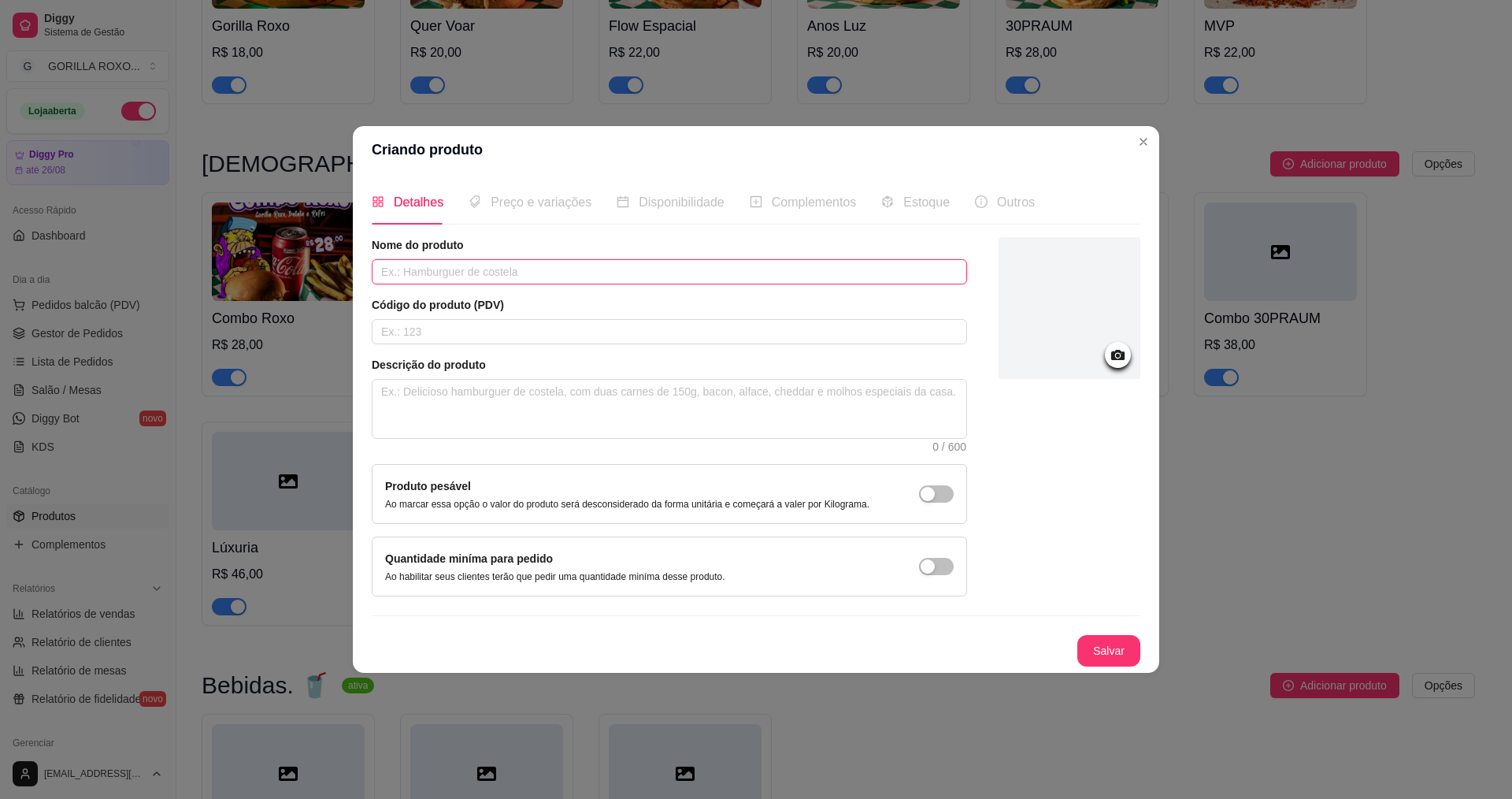
click at [567, 277] on input "text" at bounding box center [669, 272] width 595 height 25
drag, startPoint x: 539, startPoint y: 262, endPoint x: 546, endPoint y: 278, distance: 17.5
click at [539, 265] on input "text" at bounding box center [669, 272] width 595 height 25
type input "Groupies"
click at [557, 386] on textarea at bounding box center [669, 408] width 594 height 58
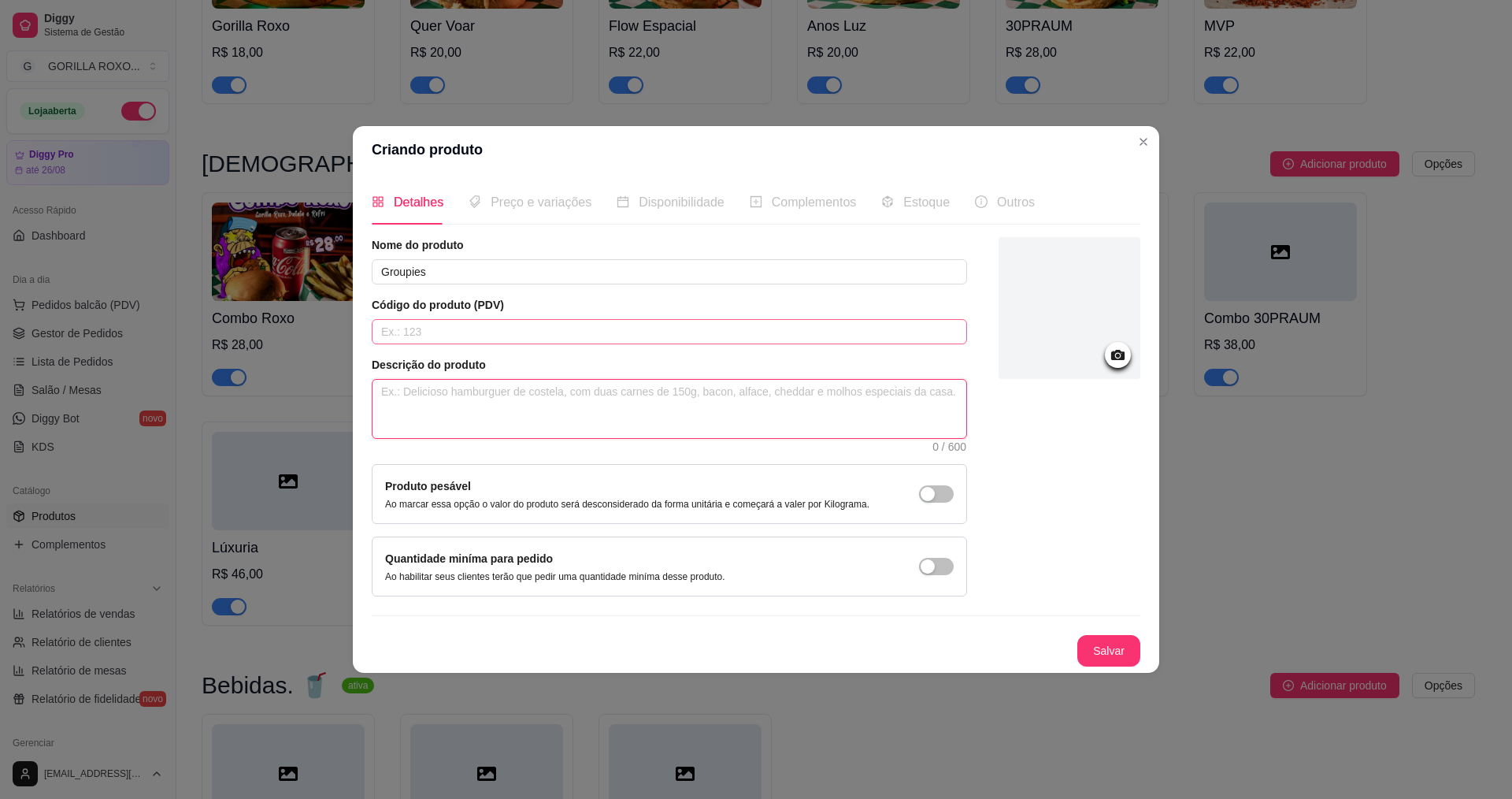
type textarea "4"
type textarea "4 G"
type textarea "4 Go"
type textarea "4 Gor"
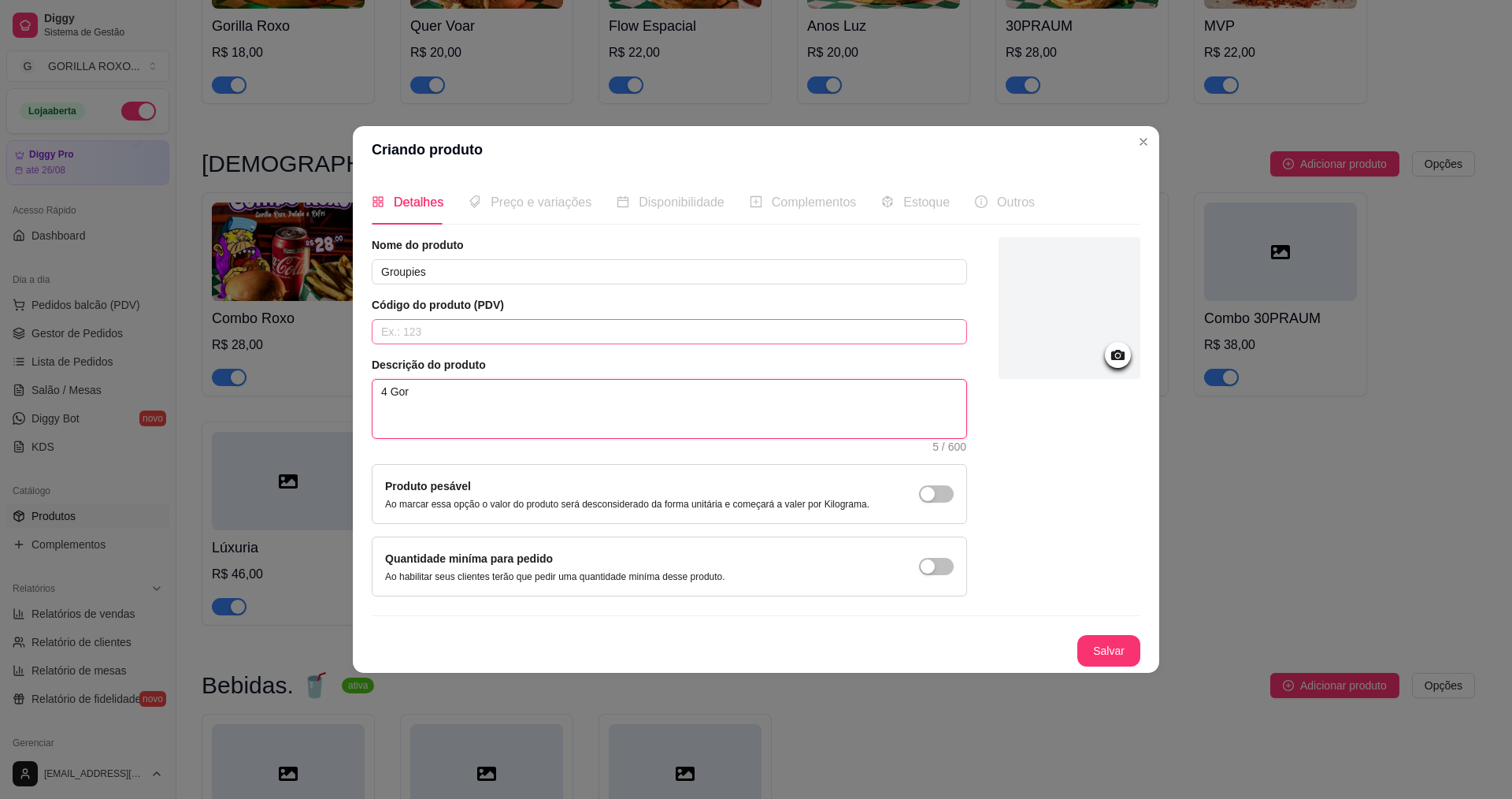
type textarea "4 Gori"
type textarea "4 Goril"
click at [554, 392] on textarea "4 Gorilla Roxo + 1 batata G + 4 Refri." at bounding box center [669, 408] width 594 height 58
click at [555, 392] on textarea "4 Gorilla Roxo + 1 batata G + 4 Refri." at bounding box center [669, 408] width 594 height 58
click at [1116, 655] on button "Salvar" at bounding box center [1109, 651] width 63 height 32
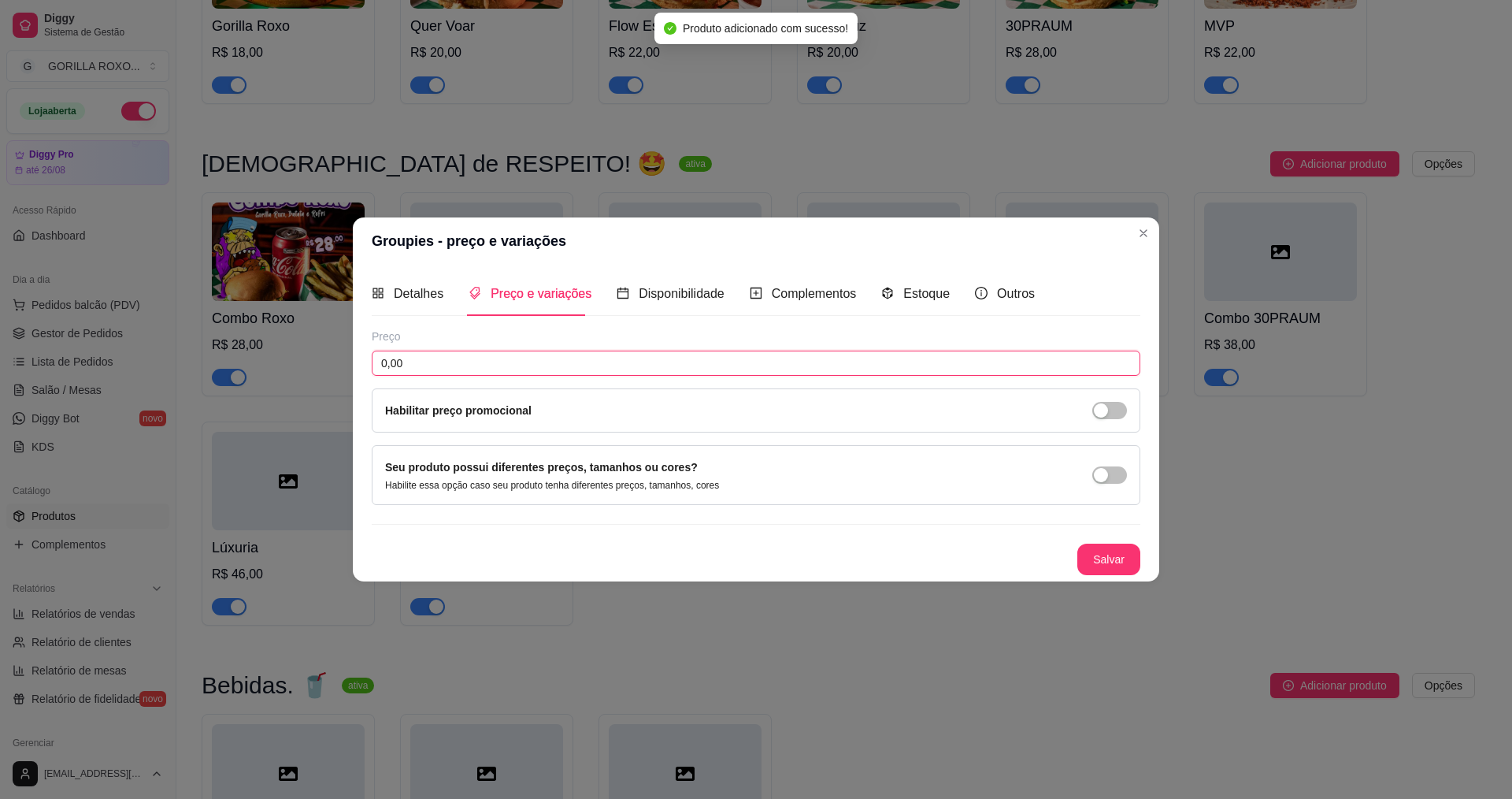
click at [473, 357] on input "0,00" at bounding box center [756, 363] width 769 height 25
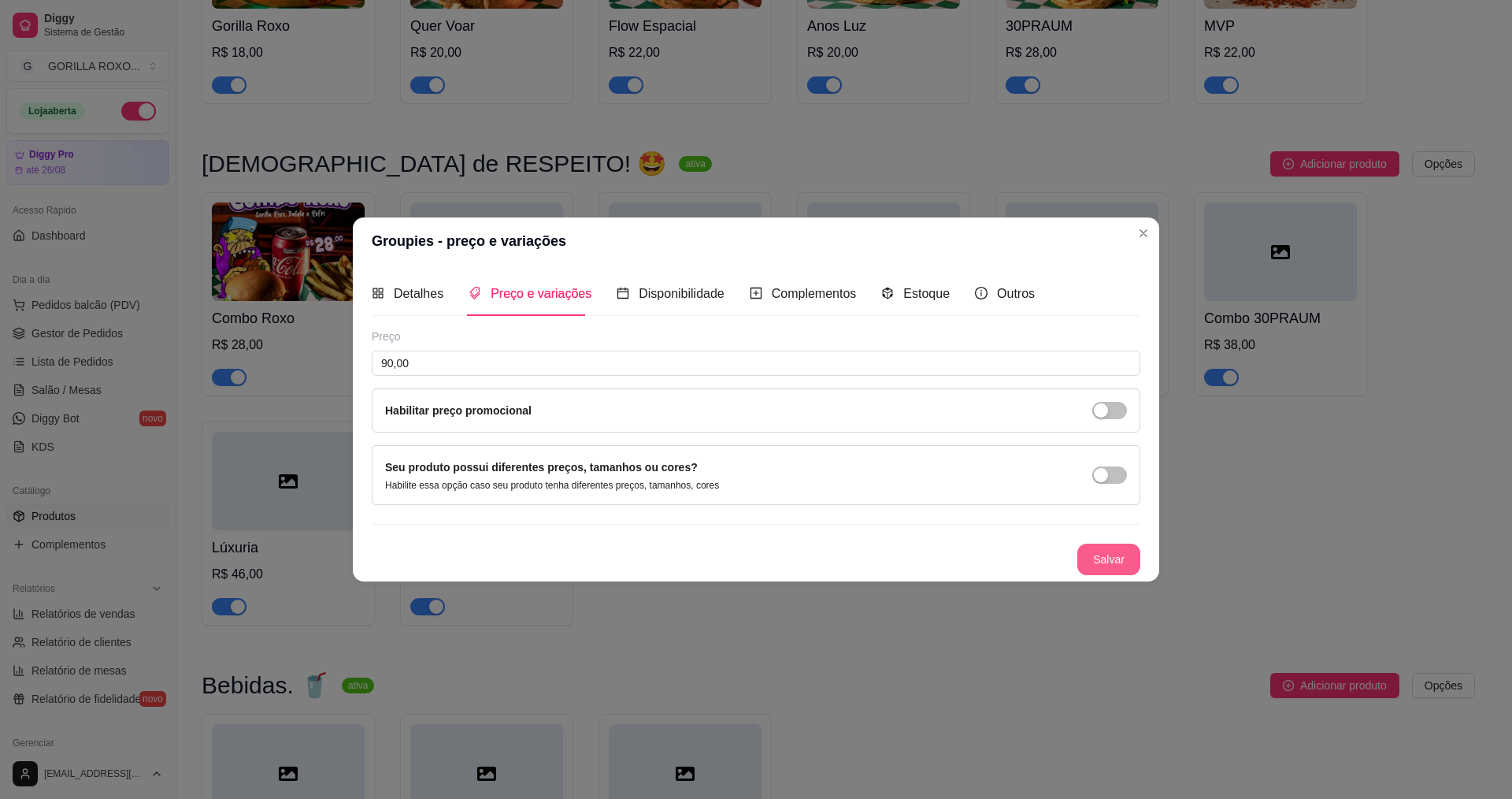
click at [1101, 562] on button "Salvar" at bounding box center [1109, 559] width 63 height 32
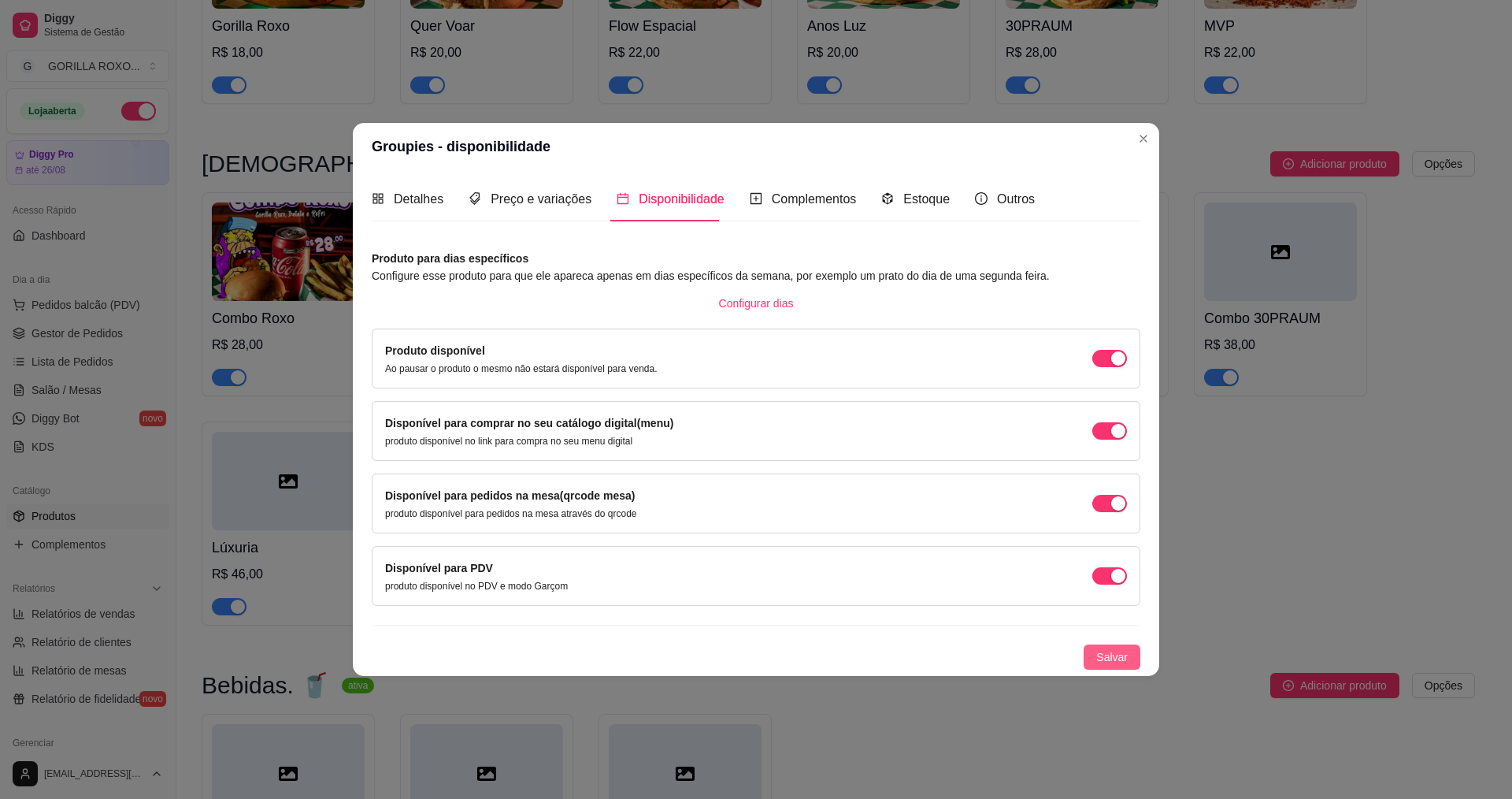
click at [1120, 654] on span "Salvar" at bounding box center [1113, 657] width 32 height 18
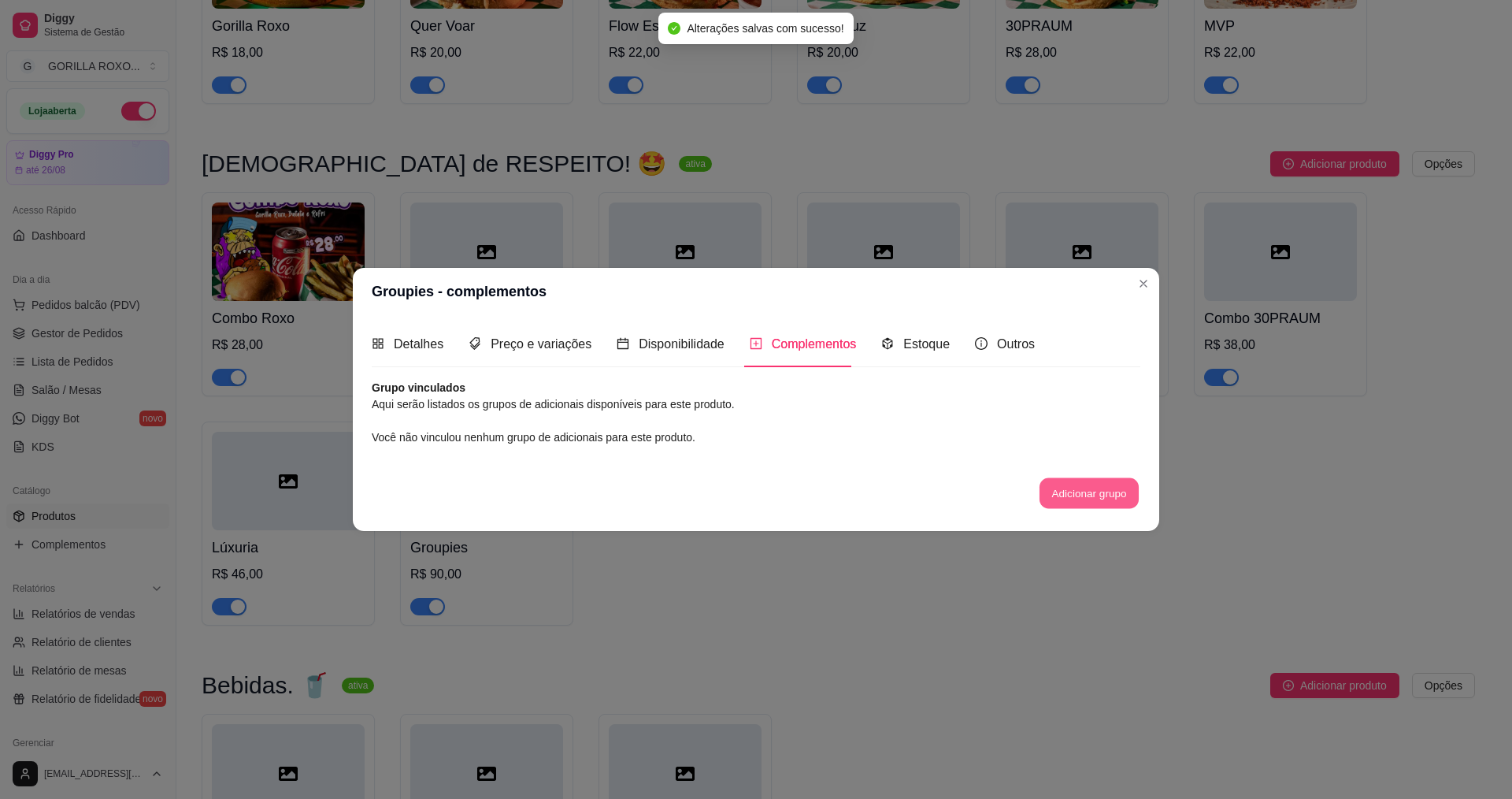
click at [1087, 488] on button "Adicionar grupo" at bounding box center [1089, 493] width 99 height 31
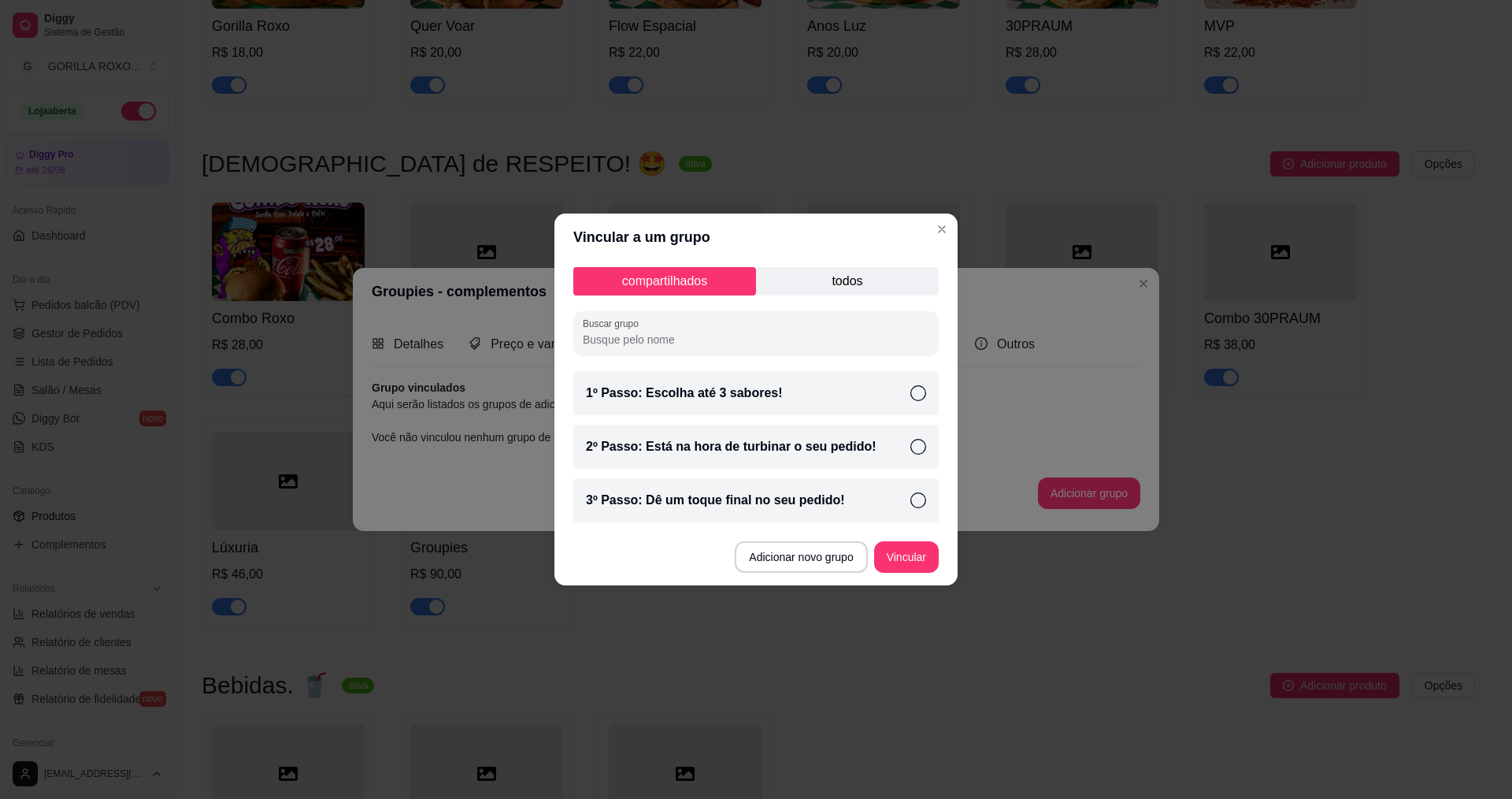
click at [864, 289] on p "todos" at bounding box center [848, 282] width 183 height 29
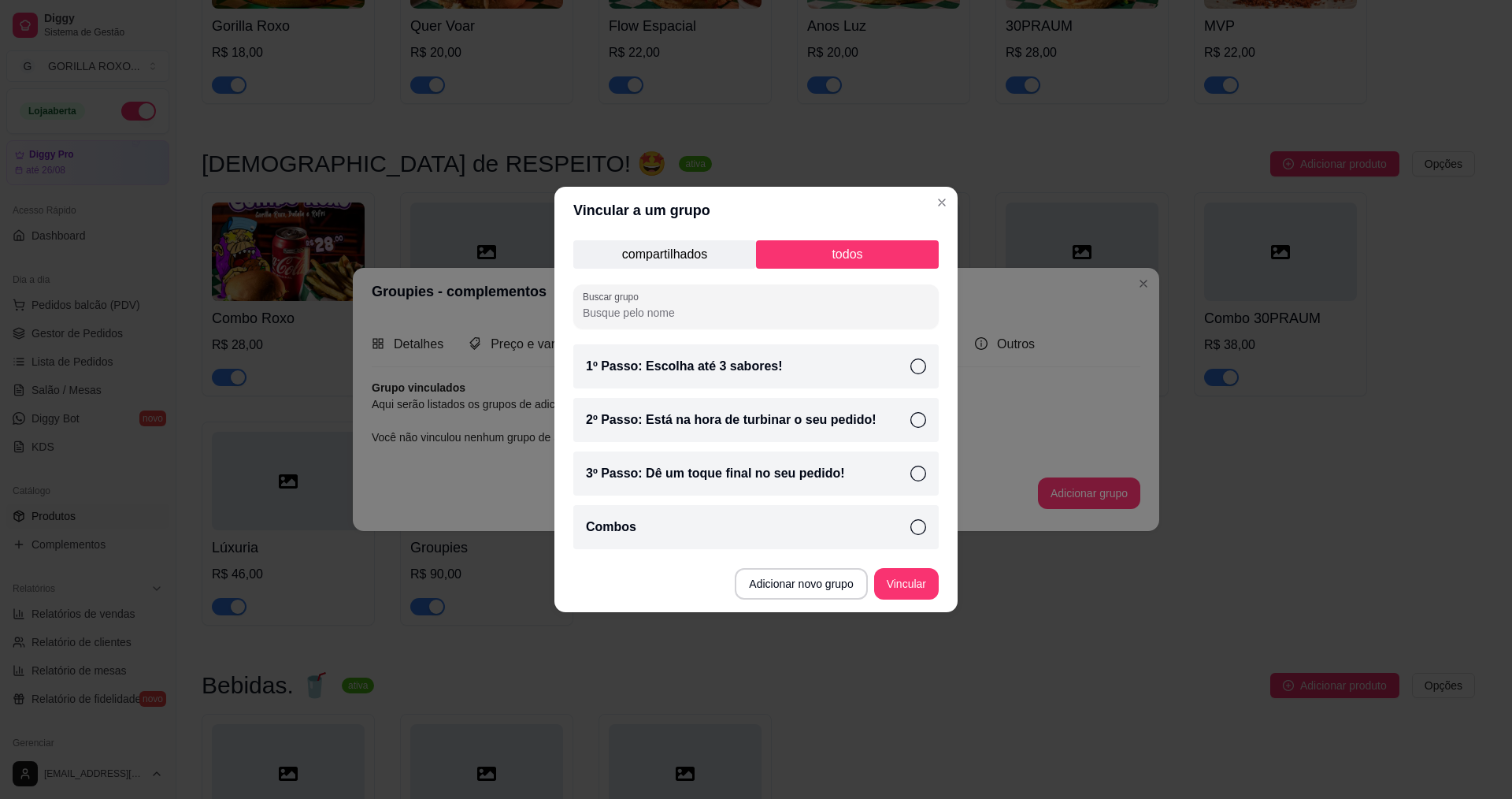
click at [683, 251] on p "compartilhados" at bounding box center [665, 255] width 183 height 29
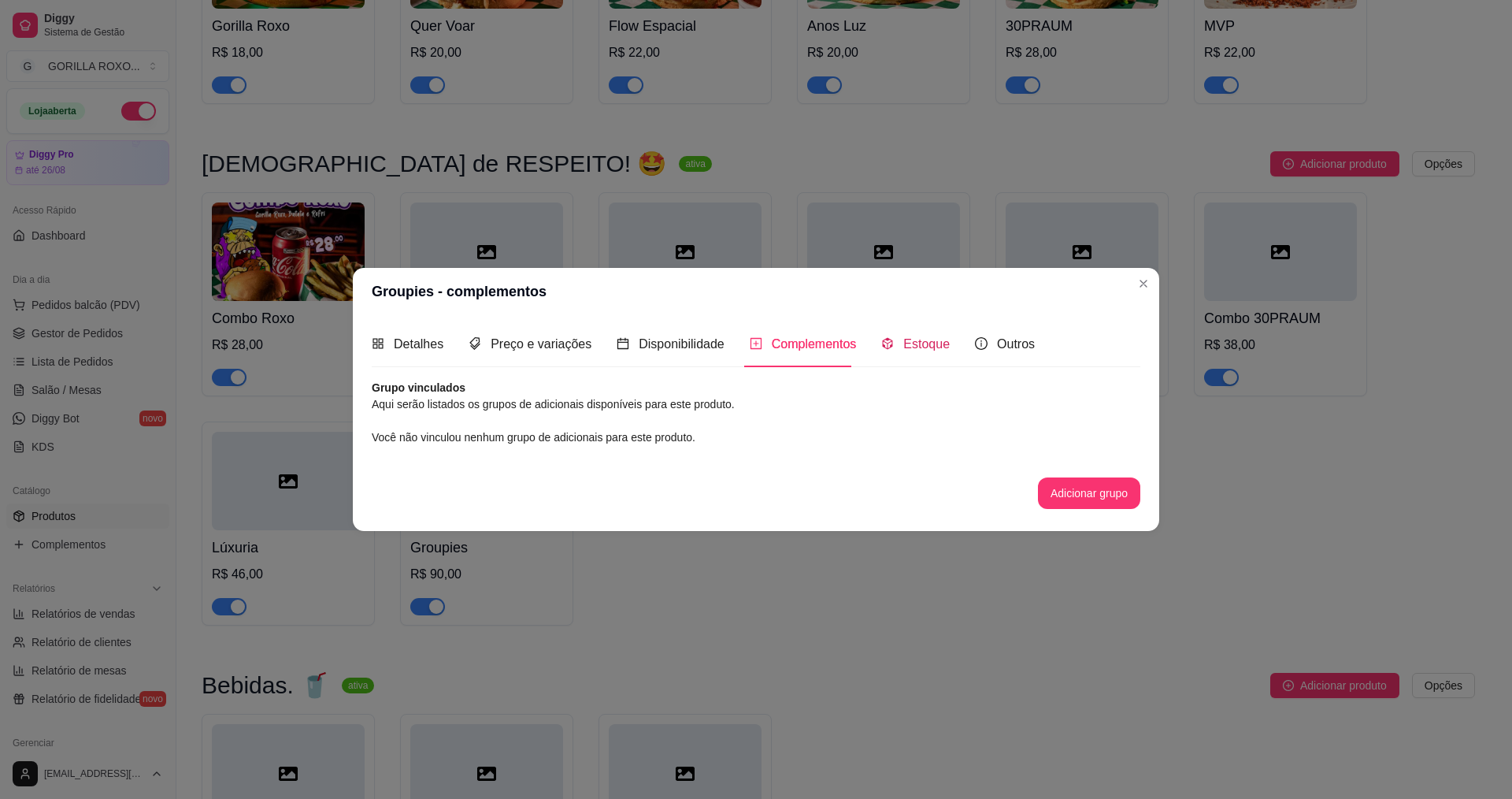
click at [926, 353] on div "Estoque" at bounding box center [916, 344] width 68 height 20
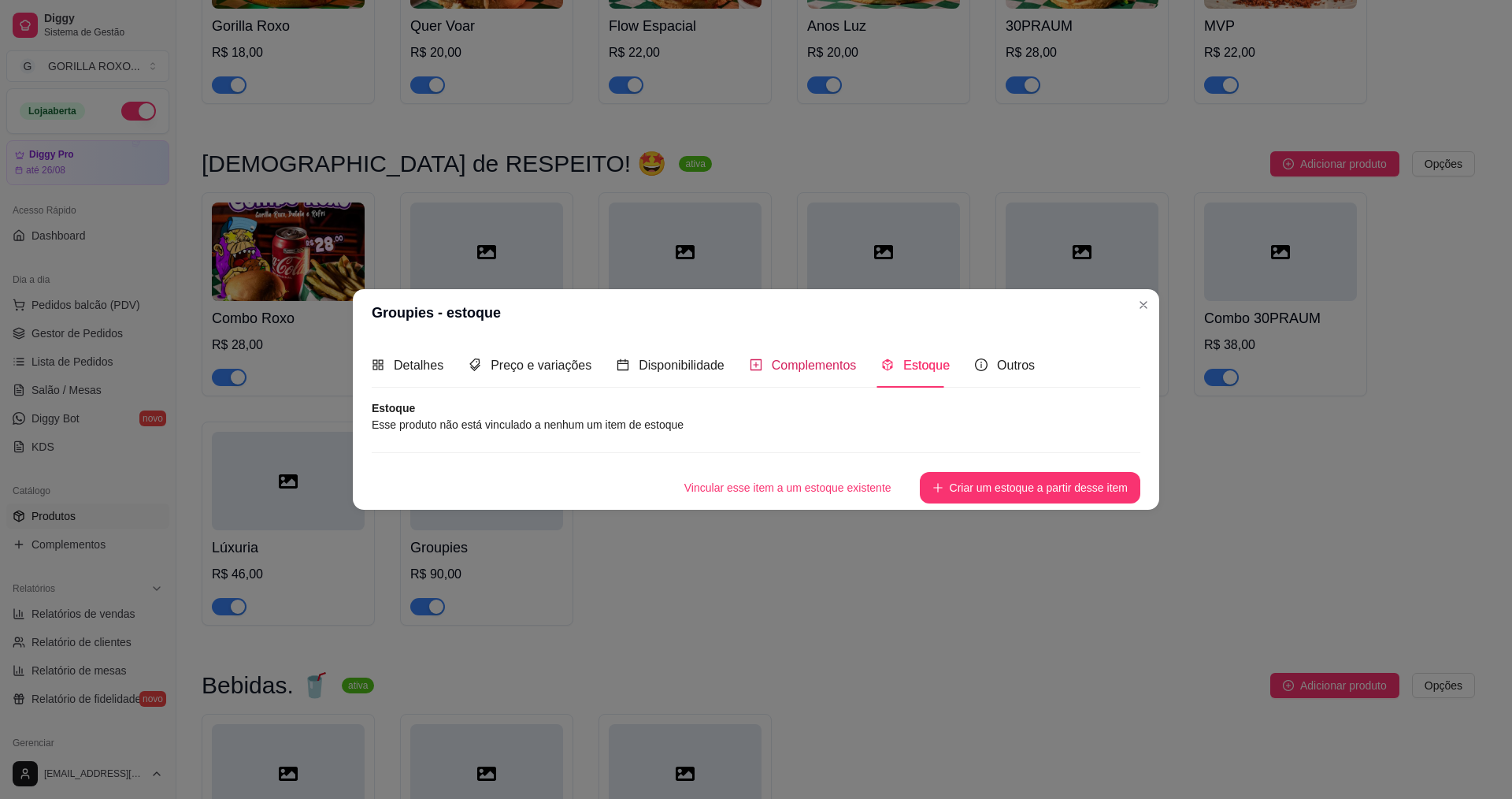
click at [794, 366] on span "Complementos" at bounding box center [814, 364] width 85 height 14
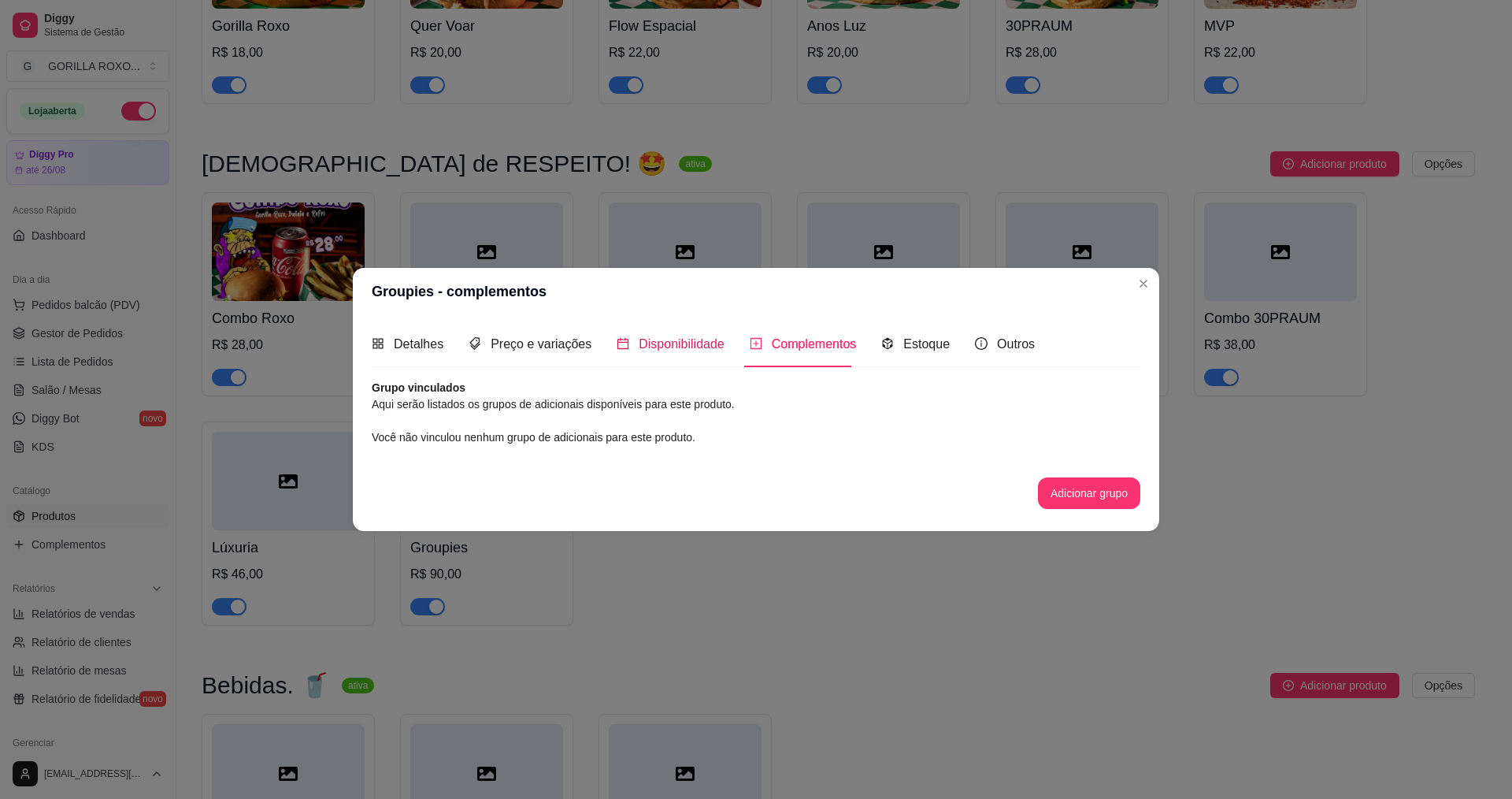
drag, startPoint x: 661, startPoint y: 341, endPoint x: 762, endPoint y: 349, distance: 101.3
click at [661, 341] on span "Disponibilidade" at bounding box center [682, 344] width 86 height 14
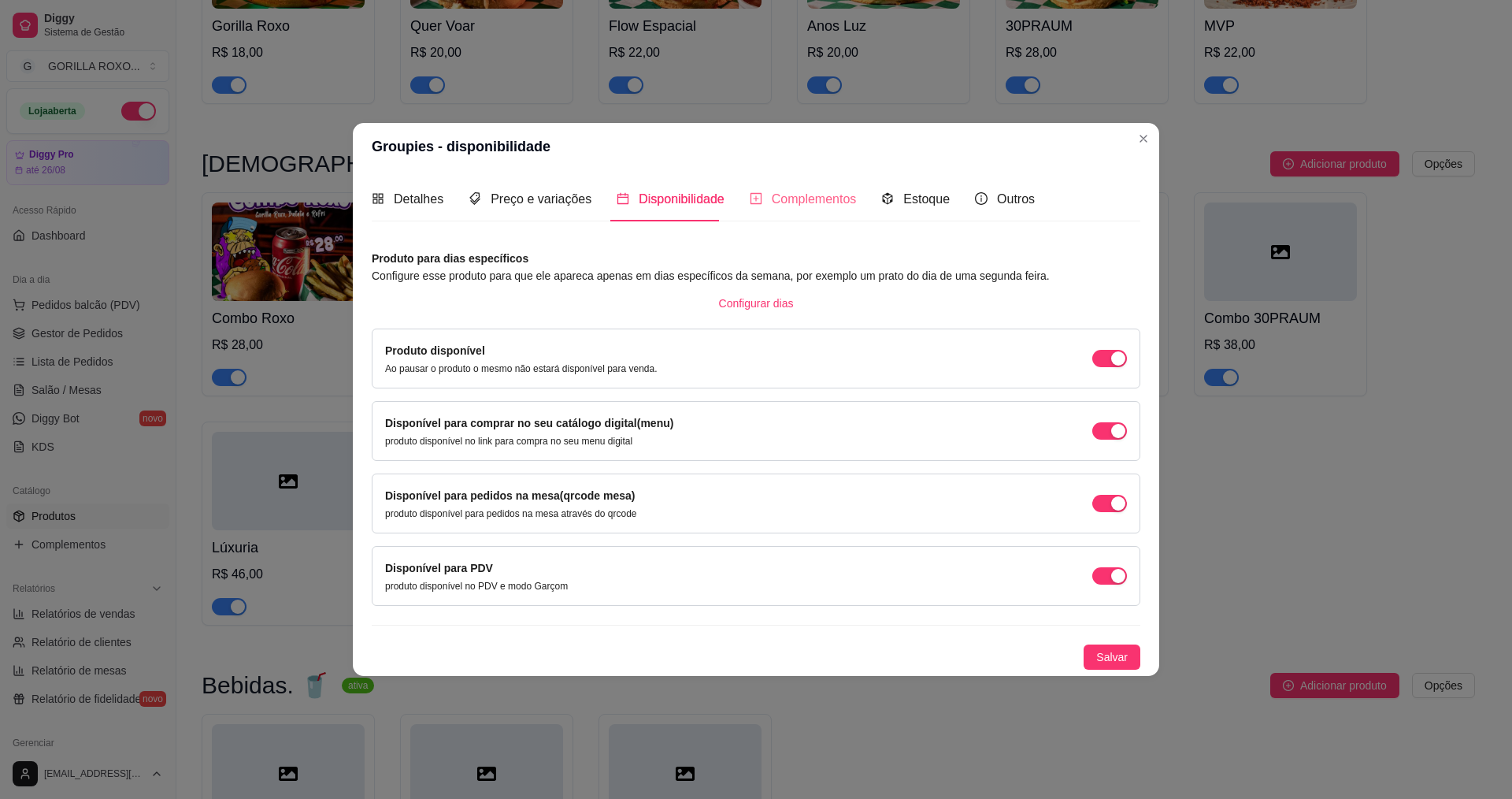
click at [810, 214] on div "Complementos" at bounding box center [803, 199] width 107 height 45
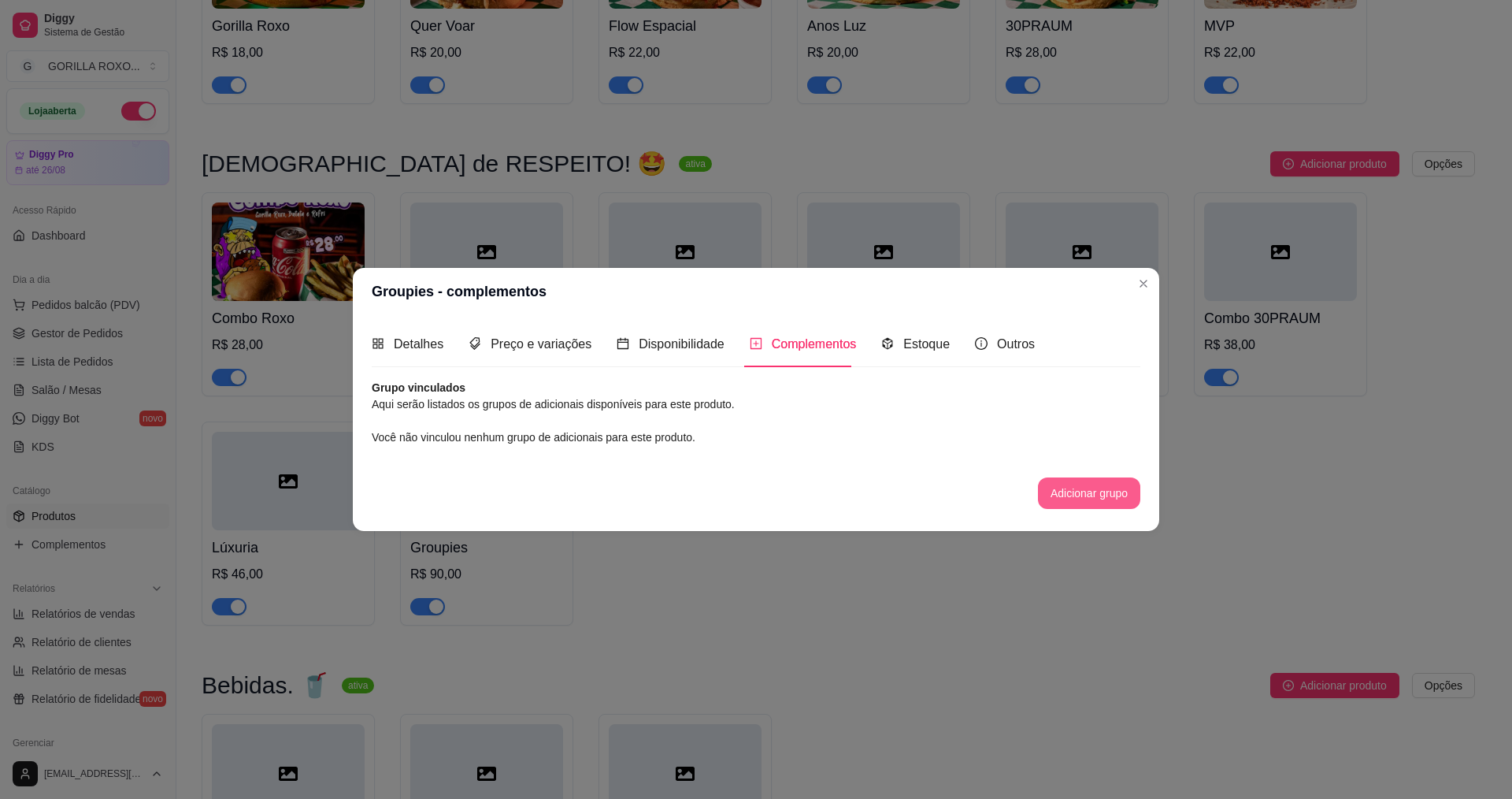
click at [1098, 489] on button "Adicionar grupo" at bounding box center [1089, 493] width 103 height 32
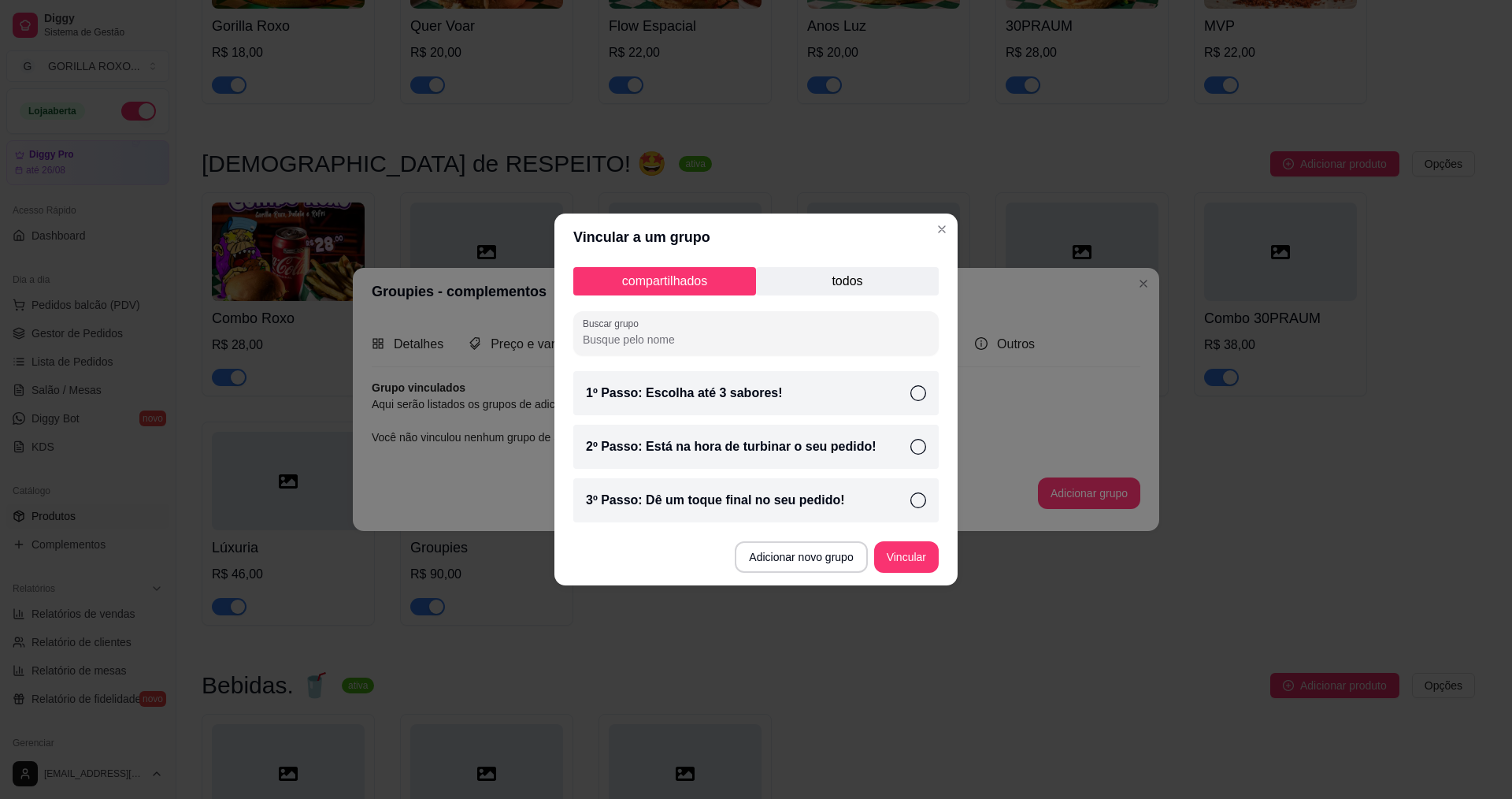
click at [837, 279] on p "todos" at bounding box center [848, 282] width 183 height 29
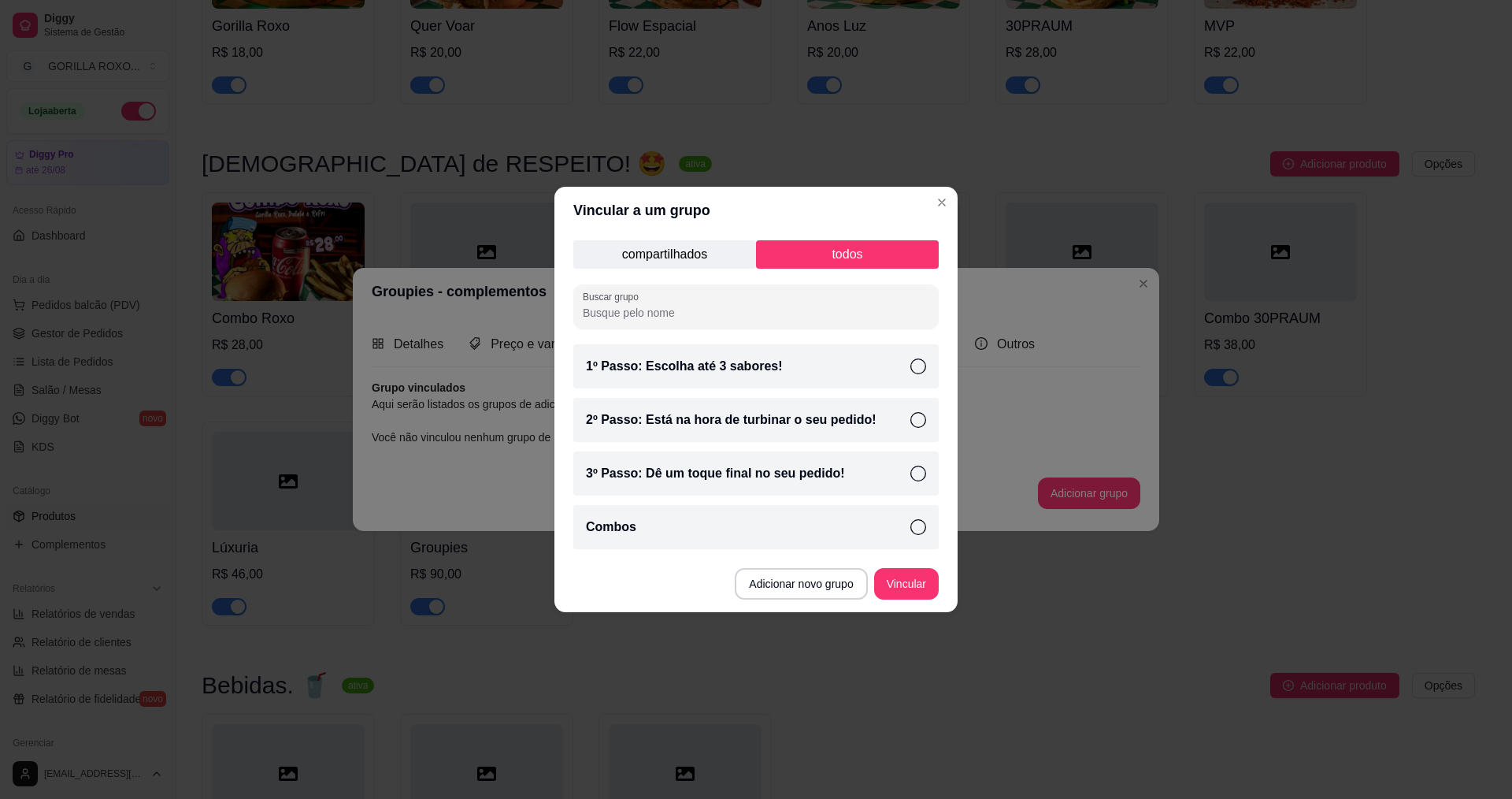
click at [741, 253] on p "compartilhados" at bounding box center [665, 255] width 183 height 29
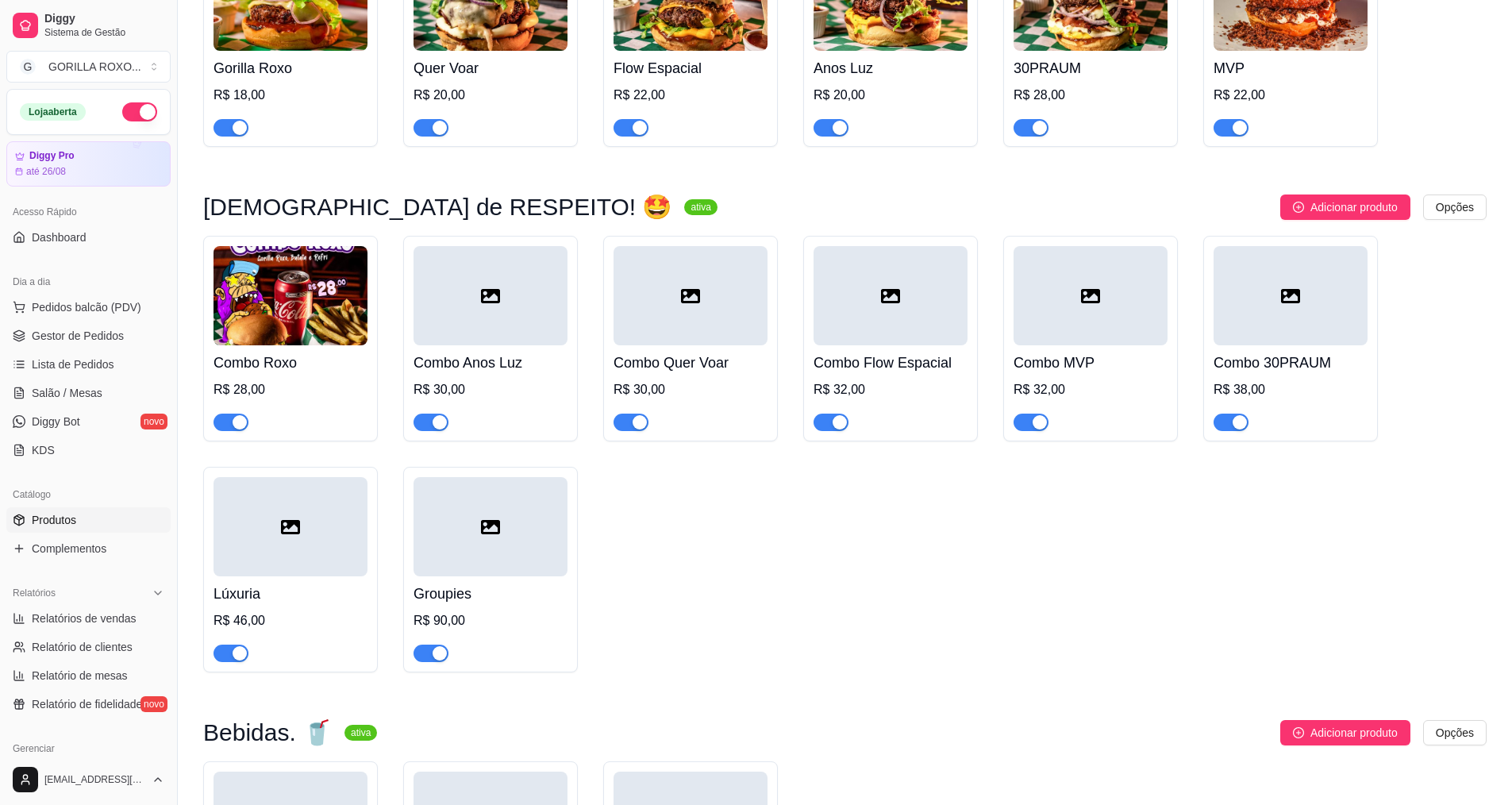
scroll to position [1545, 0]
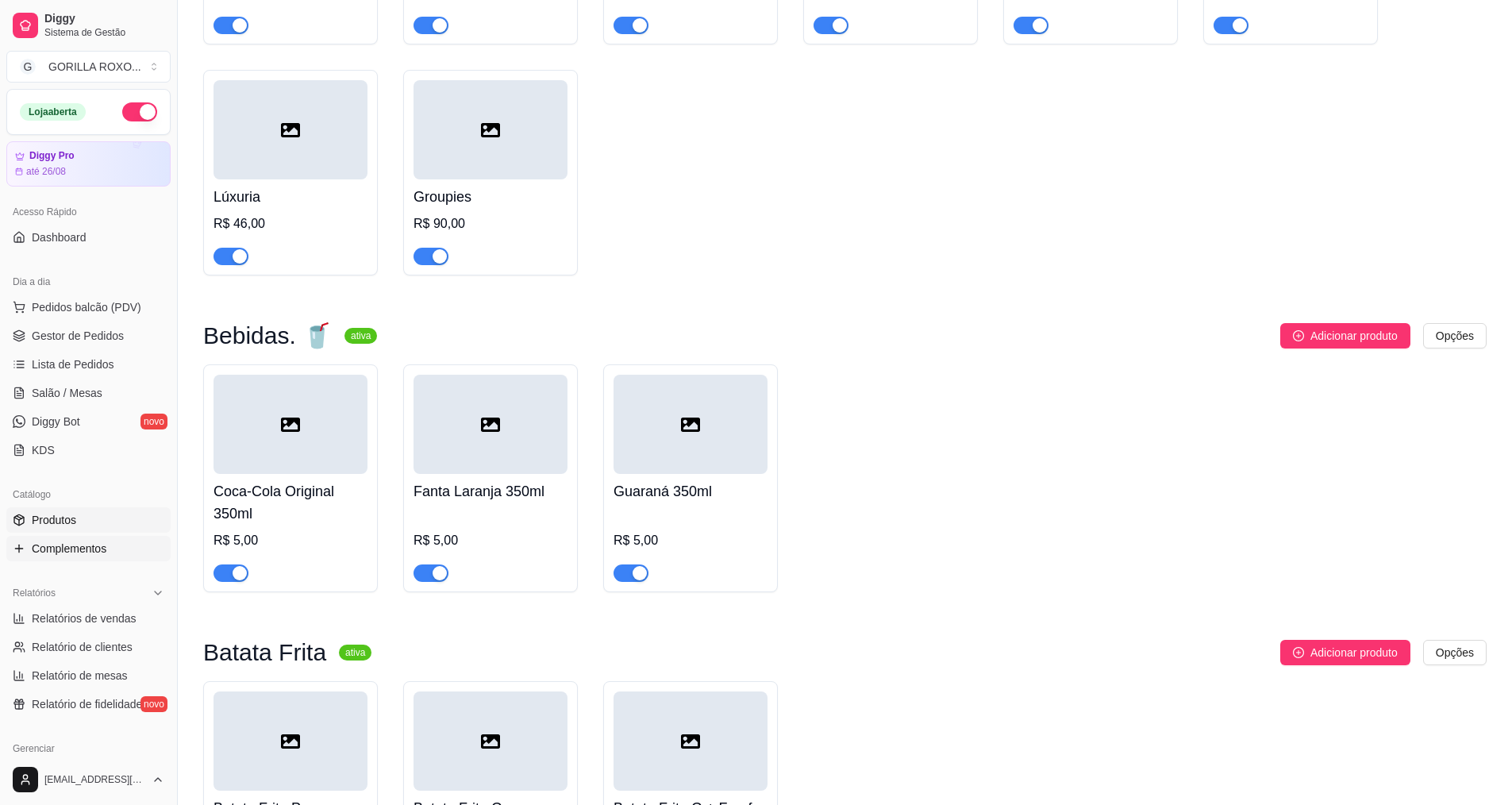
click at [105, 550] on span "Complementos" at bounding box center [69, 548] width 75 height 16
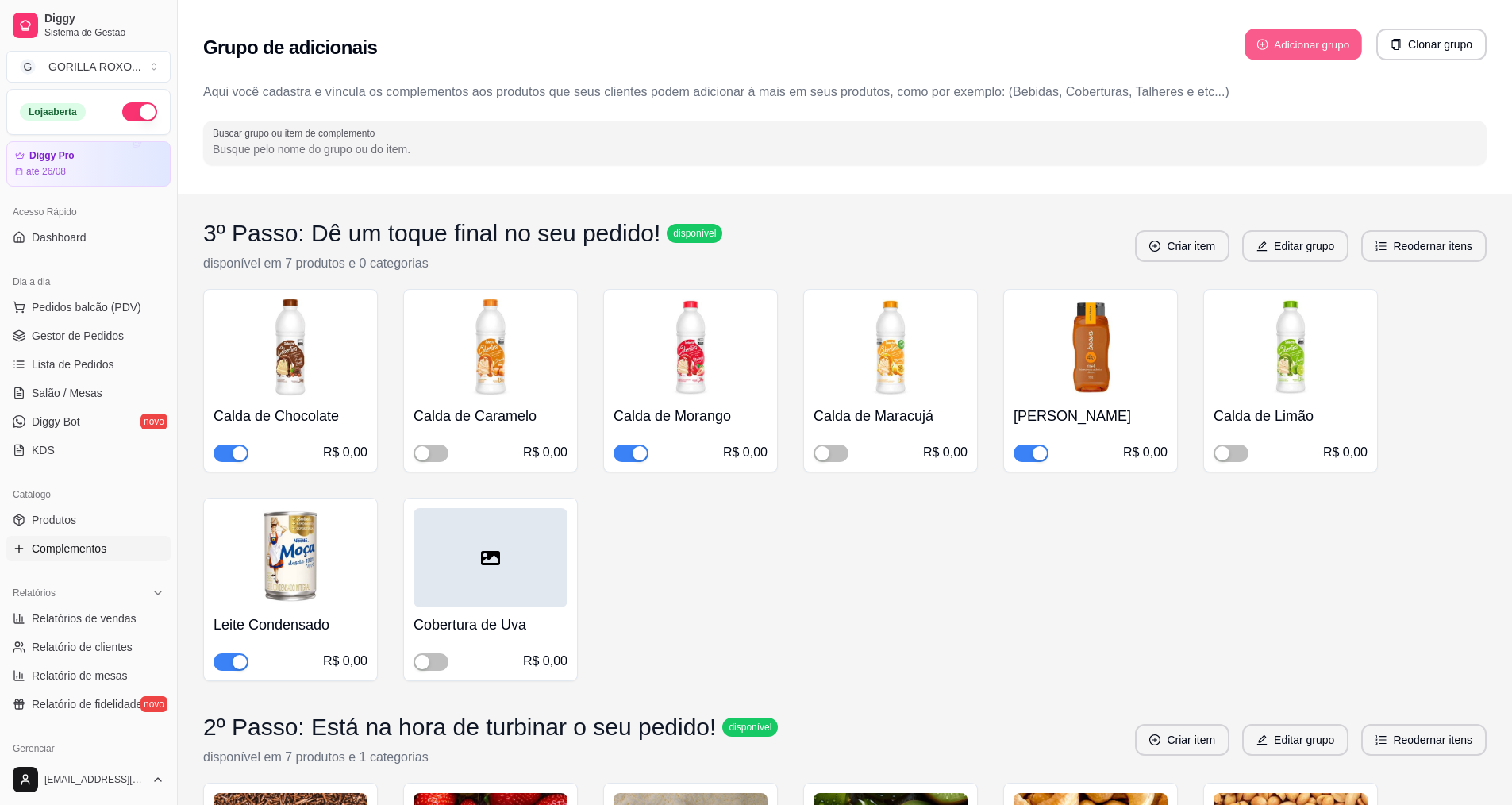
click at [1282, 44] on button "Adicionar grupo" at bounding box center [1303, 45] width 117 height 31
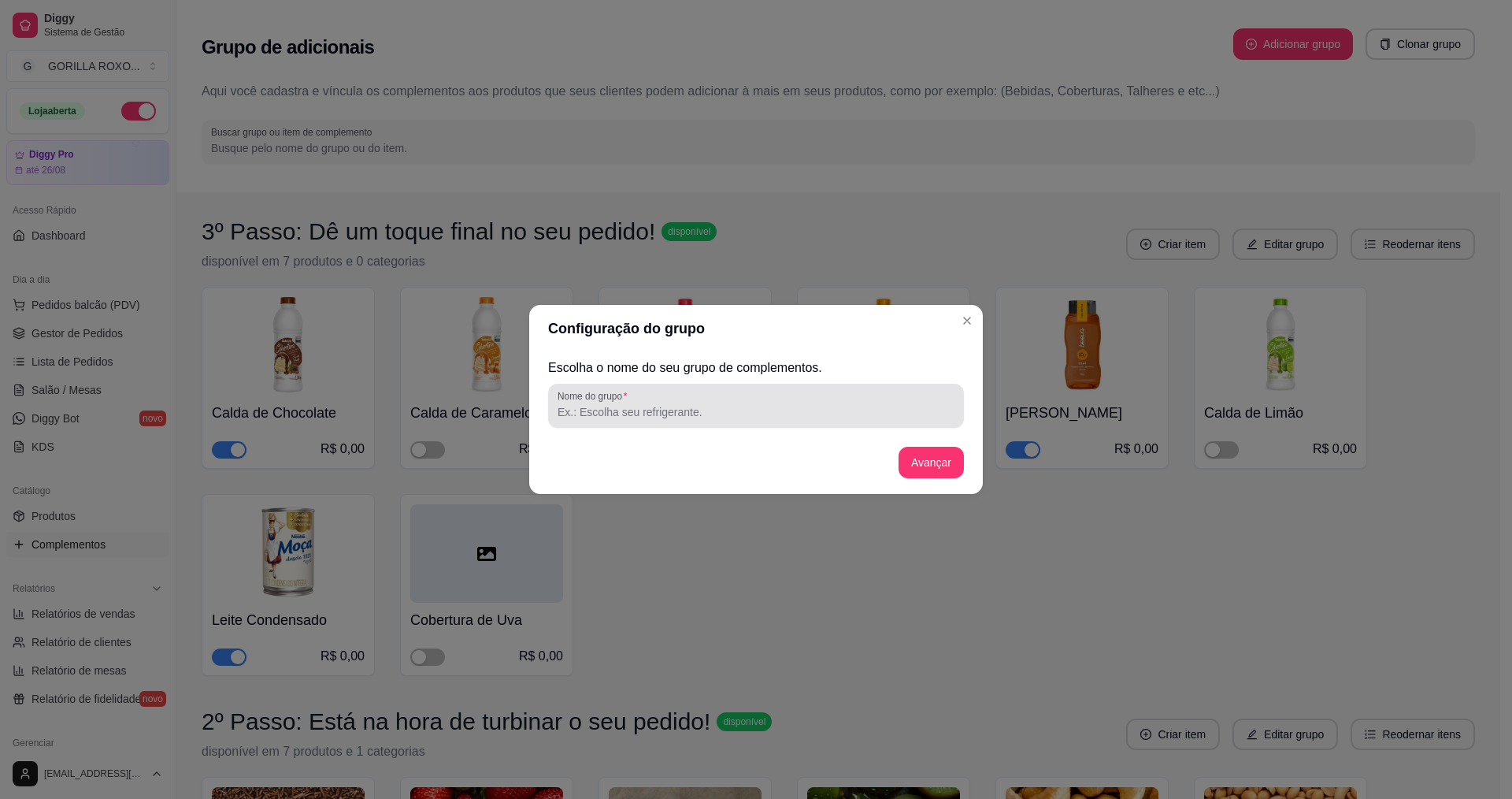
click at [682, 399] on div at bounding box center [756, 406] width 397 height 32
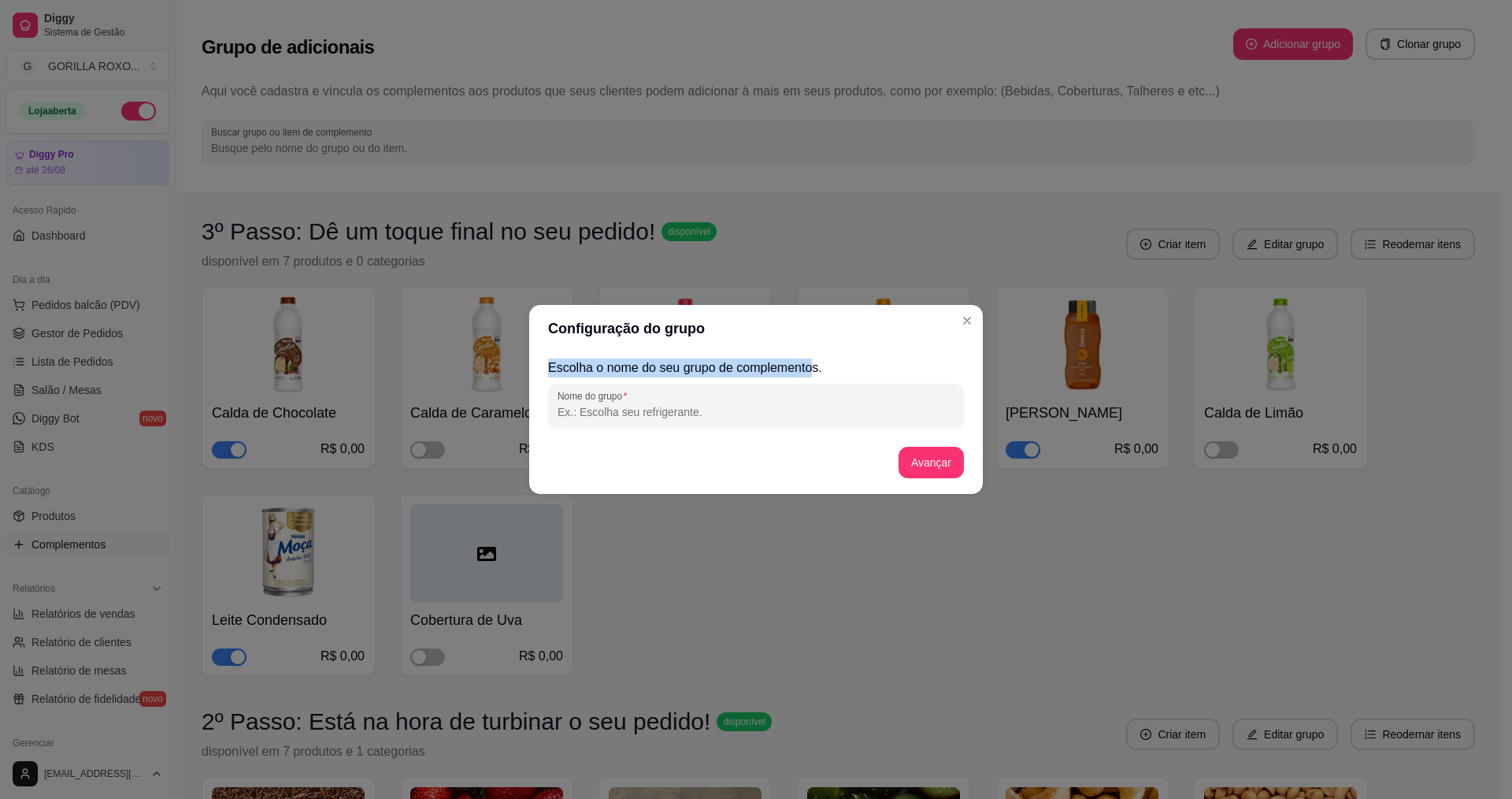
drag, startPoint x: 540, startPoint y: 365, endPoint x: 822, endPoint y: 367, distance: 282.0
click at [822, 367] on div "Escolha o nome do seu grupo de complementos. Nome do grupo Avançar" at bounding box center [756, 423] width 454 height 142
click at [891, 373] on h2 "Escolha o nome do seu grupo de complementos." at bounding box center [756, 368] width 416 height 19
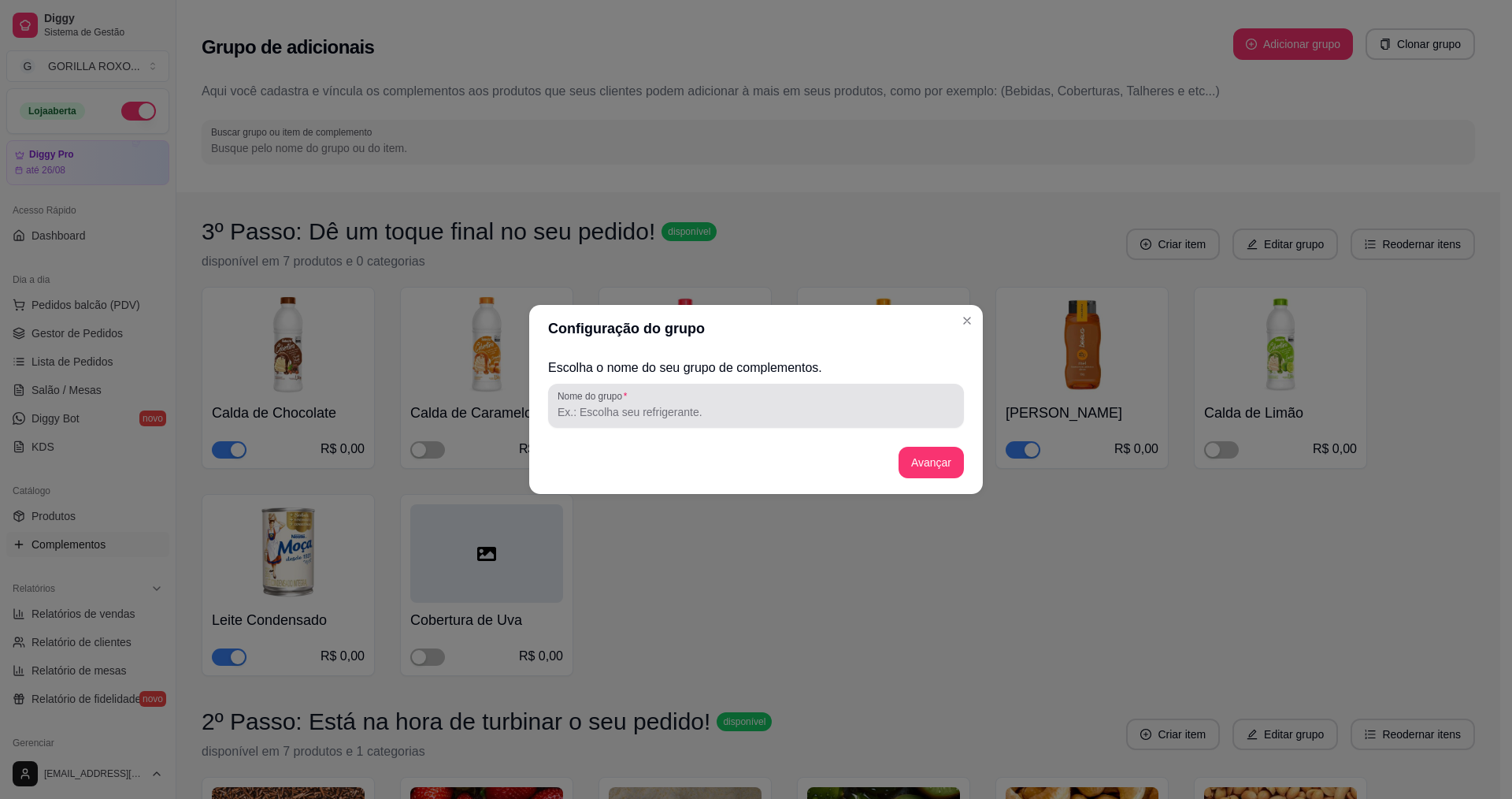
click at [662, 416] on input "Nome do grupo" at bounding box center [756, 412] width 397 height 16
click at [936, 464] on button "Avançar" at bounding box center [931, 462] width 65 height 32
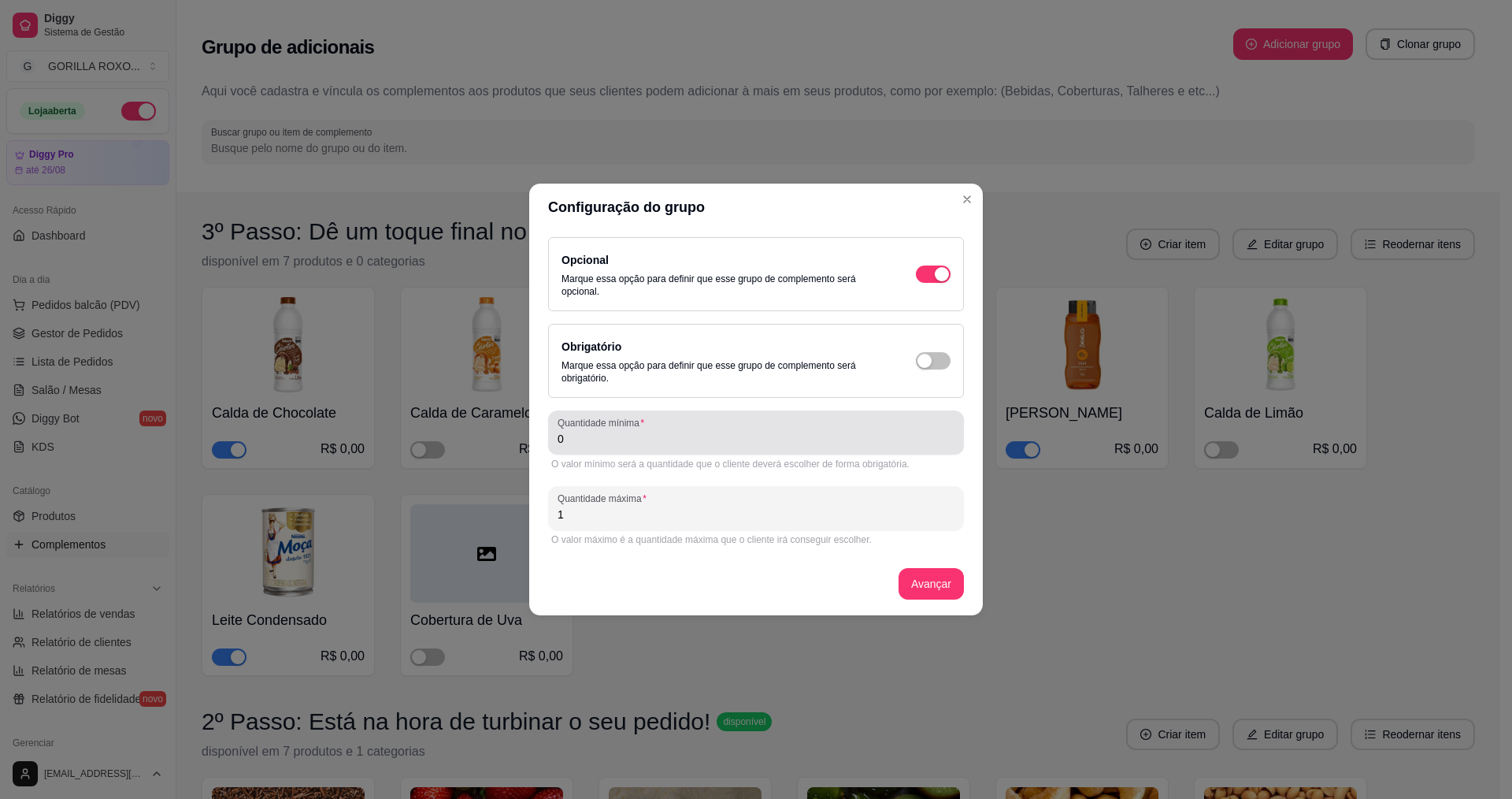
click at [785, 431] on input "0" at bounding box center [756, 438] width 397 height 16
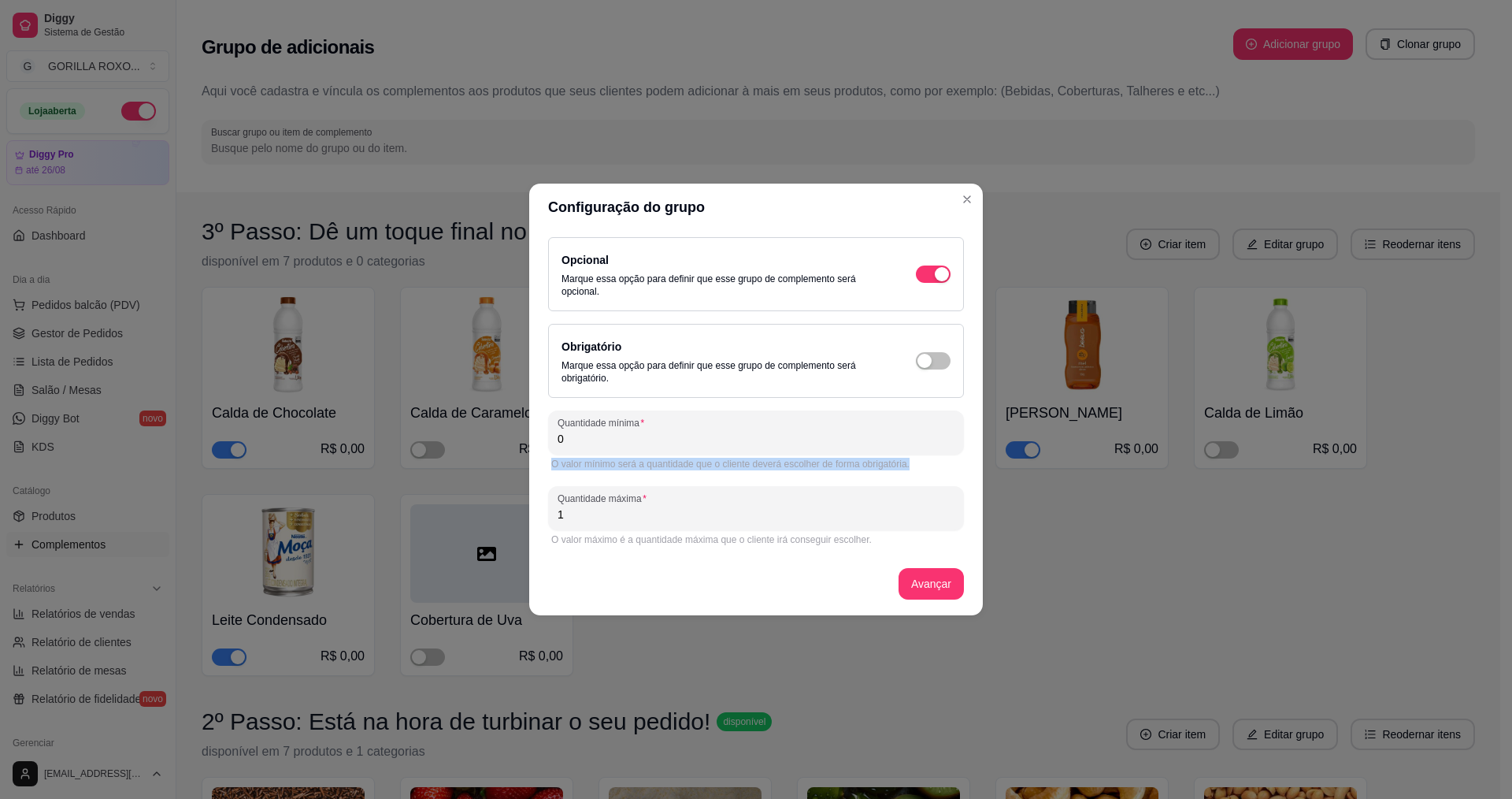
drag, startPoint x: 553, startPoint y: 466, endPoint x: 941, endPoint y: 466, distance: 388.0
click at [936, 466] on div "O valor mínimo será a quantidade que o cliente deverá escolher de forma obrigat…" at bounding box center [756, 464] width 410 height 13
click at [941, 466] on div "O valor mínimo será a quantidade que o cliente deverá escolher de forma obrigat…" at bounding box center [756, 464] width 410 height 13
drag, startPoint x: 601, startPoint y: 536, endPoint x: 906, endPoint y: 536, distance: 305.0
click at [906, 536] on div "O valor máximo é a quantidade máxima que o cliente irá conseguir escolher." at bounding box center [756, 540] width 410 height 13
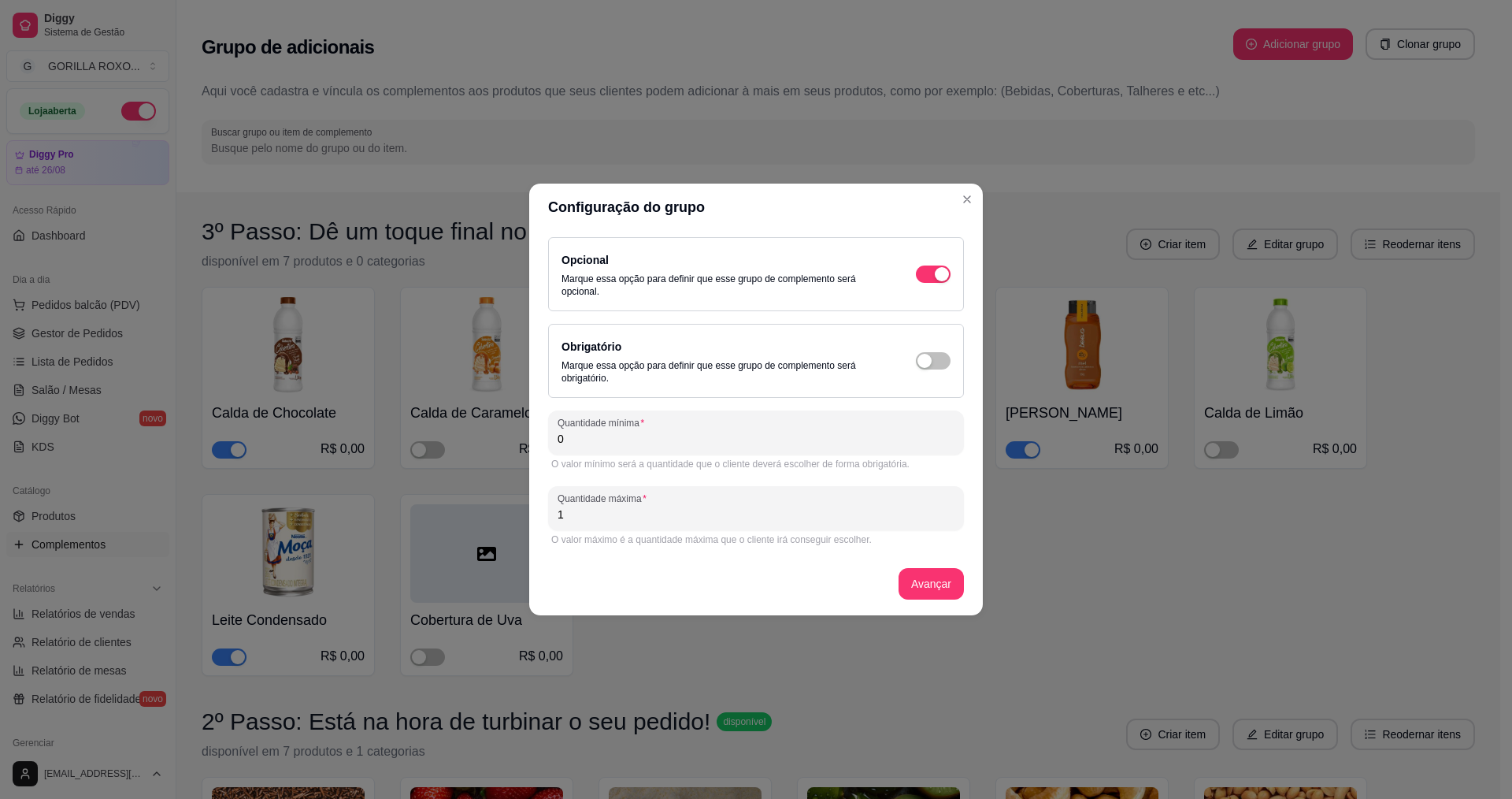
click at [859, 567] on div "Opcional Marque essa opção para definir que esse grupo de complemento será opci…" at bounding box center [756, 423] width 416 height 372
click at [697, 462] on div "O valor mínimo será a quantidade que o cliente deverá escolher de forma obrigat…" at bounding box center [756, 464] width 410 height 13
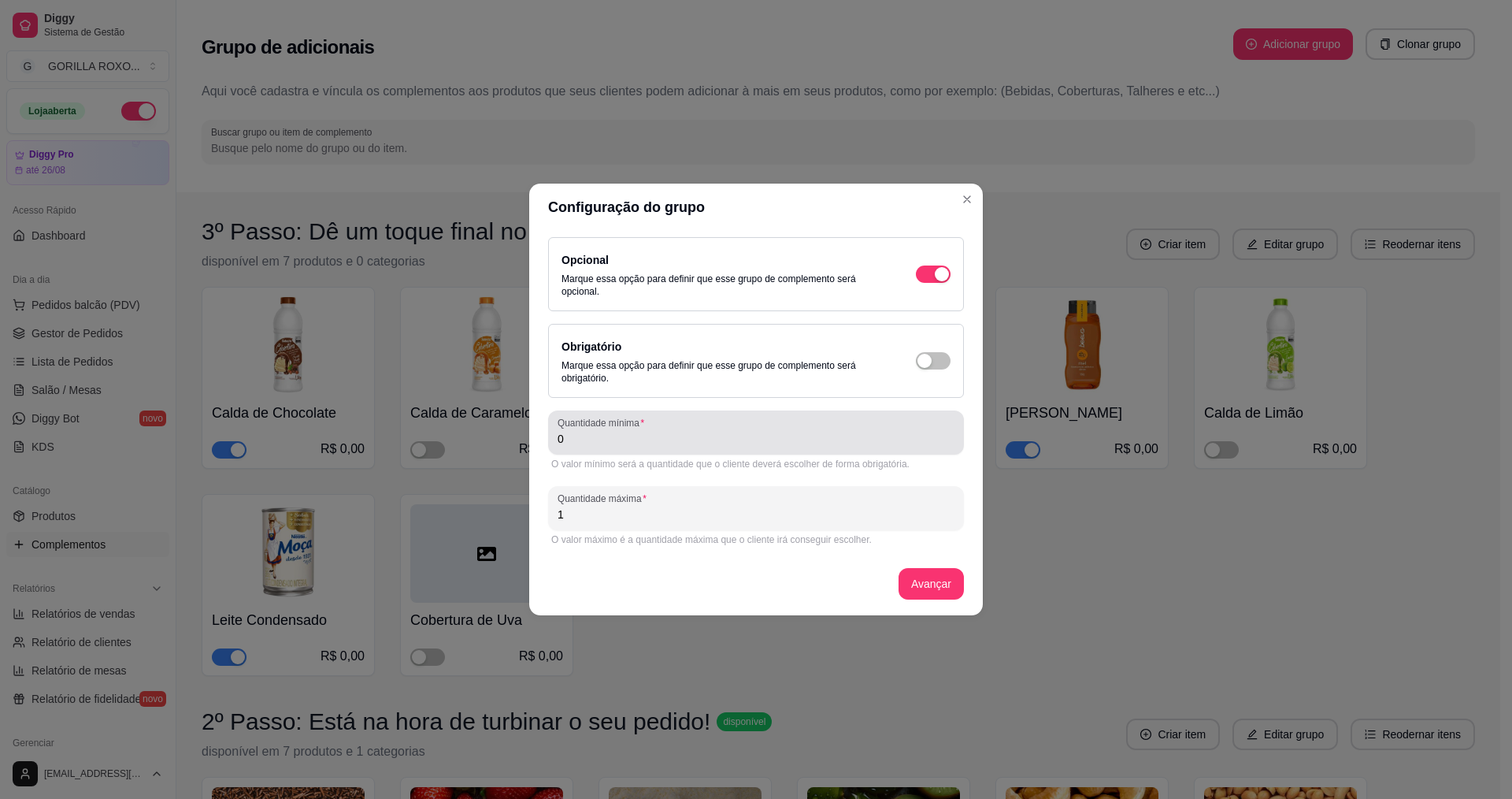
click at [705, 449] on div "Quantidade mínima 0" at bounding box center [756, 432] width 416 height 44
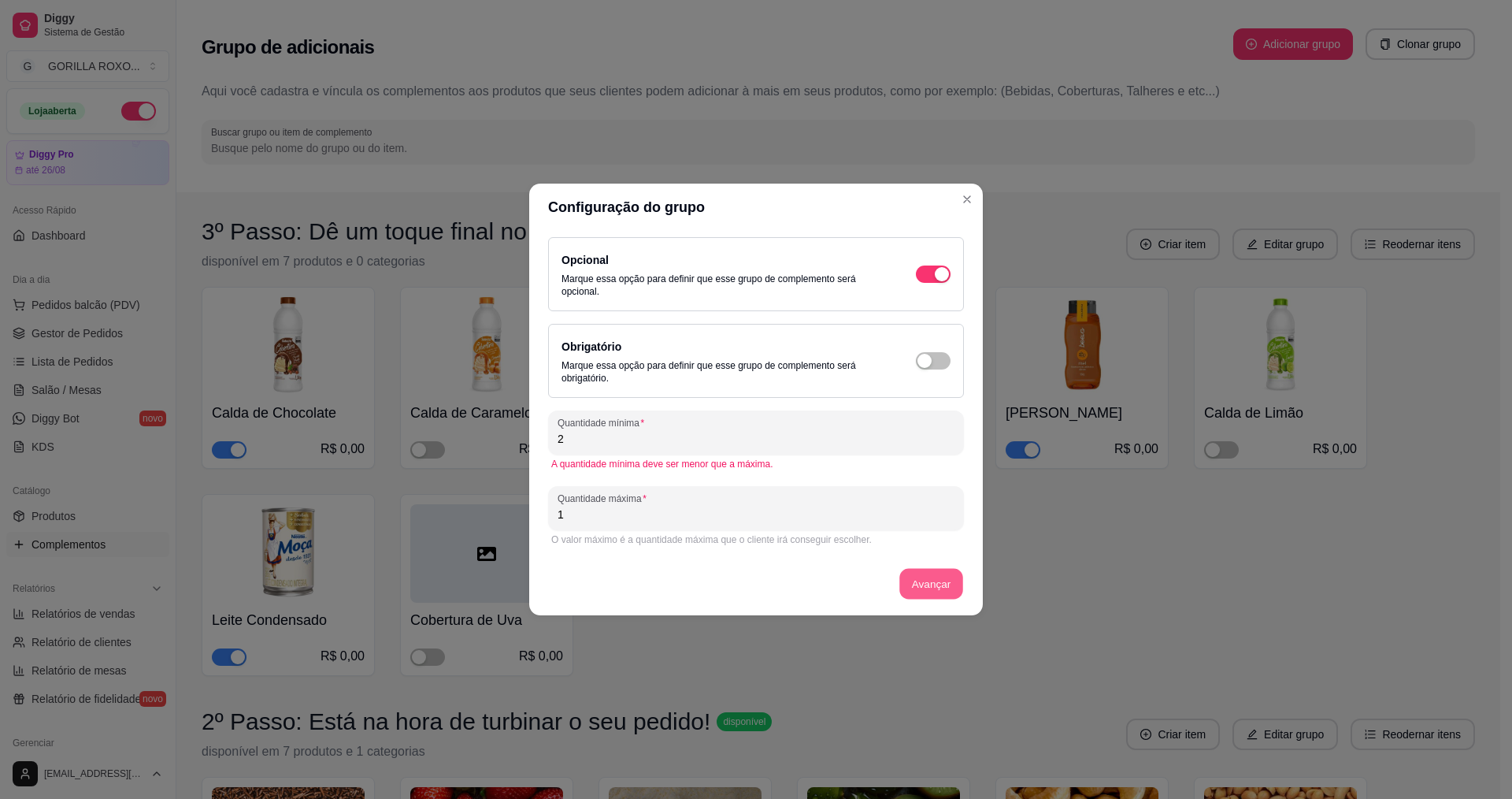
click at [947, 583] on button "Avançar" at bounding box center [931, 584] width 64 height 31
click at [615, 443] on input "2" at bounding box center [756, 438] width 397 height 16
click at [672, 531] on div "A quantidade máxima deve ser menor que a mínima." at bounding box center [756, 540] width 416 height 19
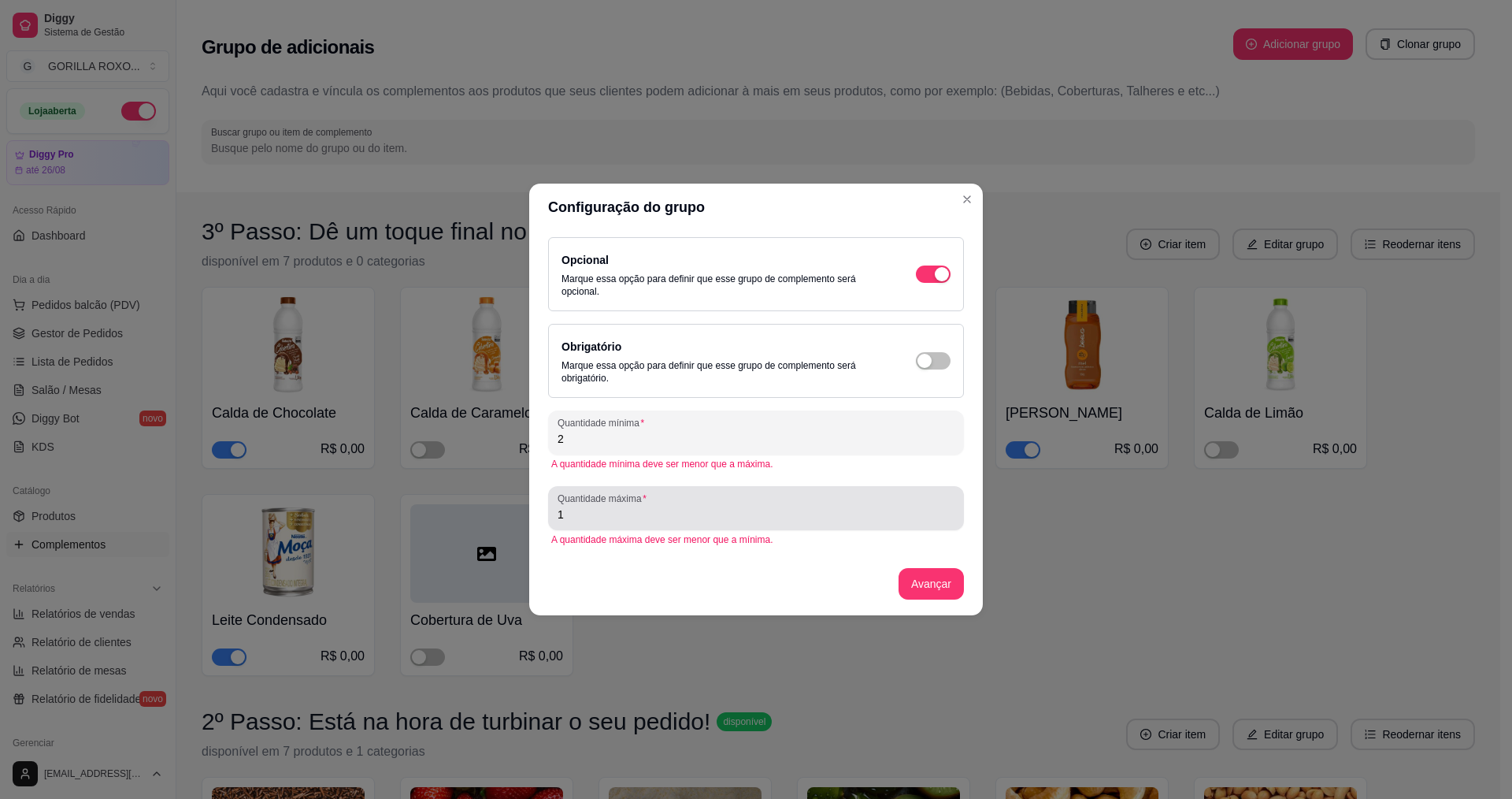
click at [691, 517] on input "1" at bounding box center [756, 514] width 397 height 16
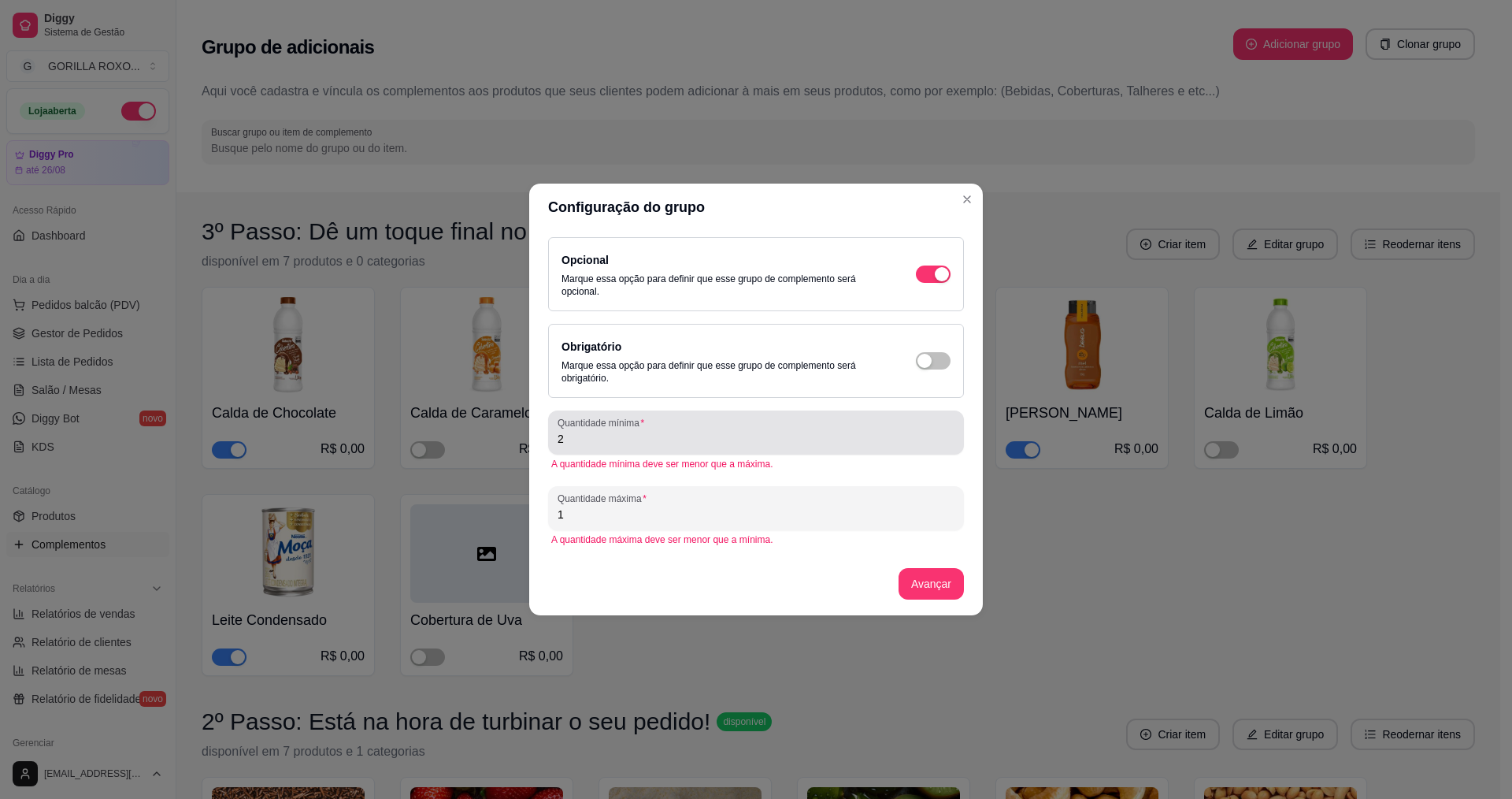
click at [719, 441] on input "2" at bounding box center [756, 438] width 397 height 16
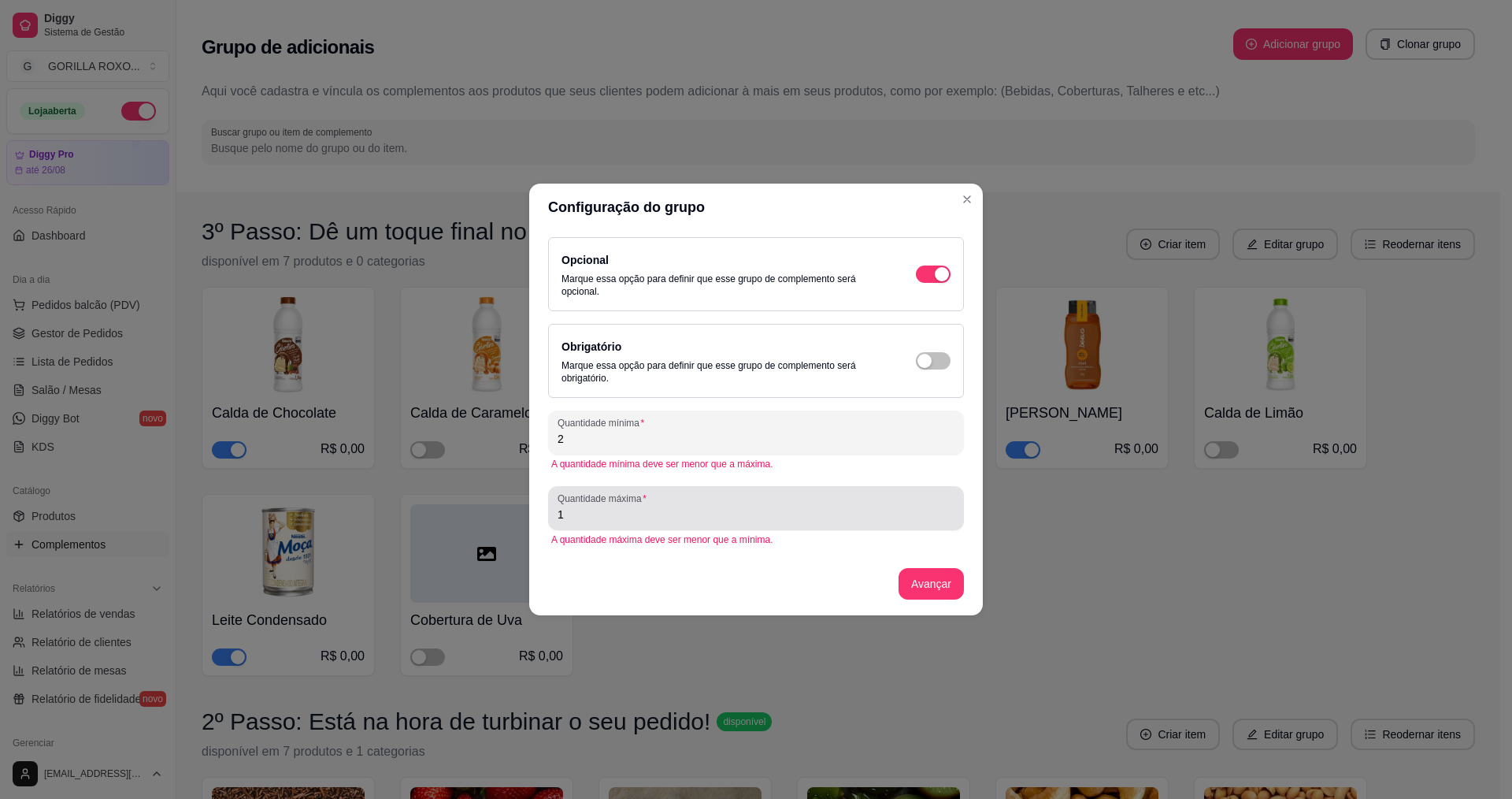
click at [654, 519] on input "1" at bounding box center [756, 514] width 397 height 16
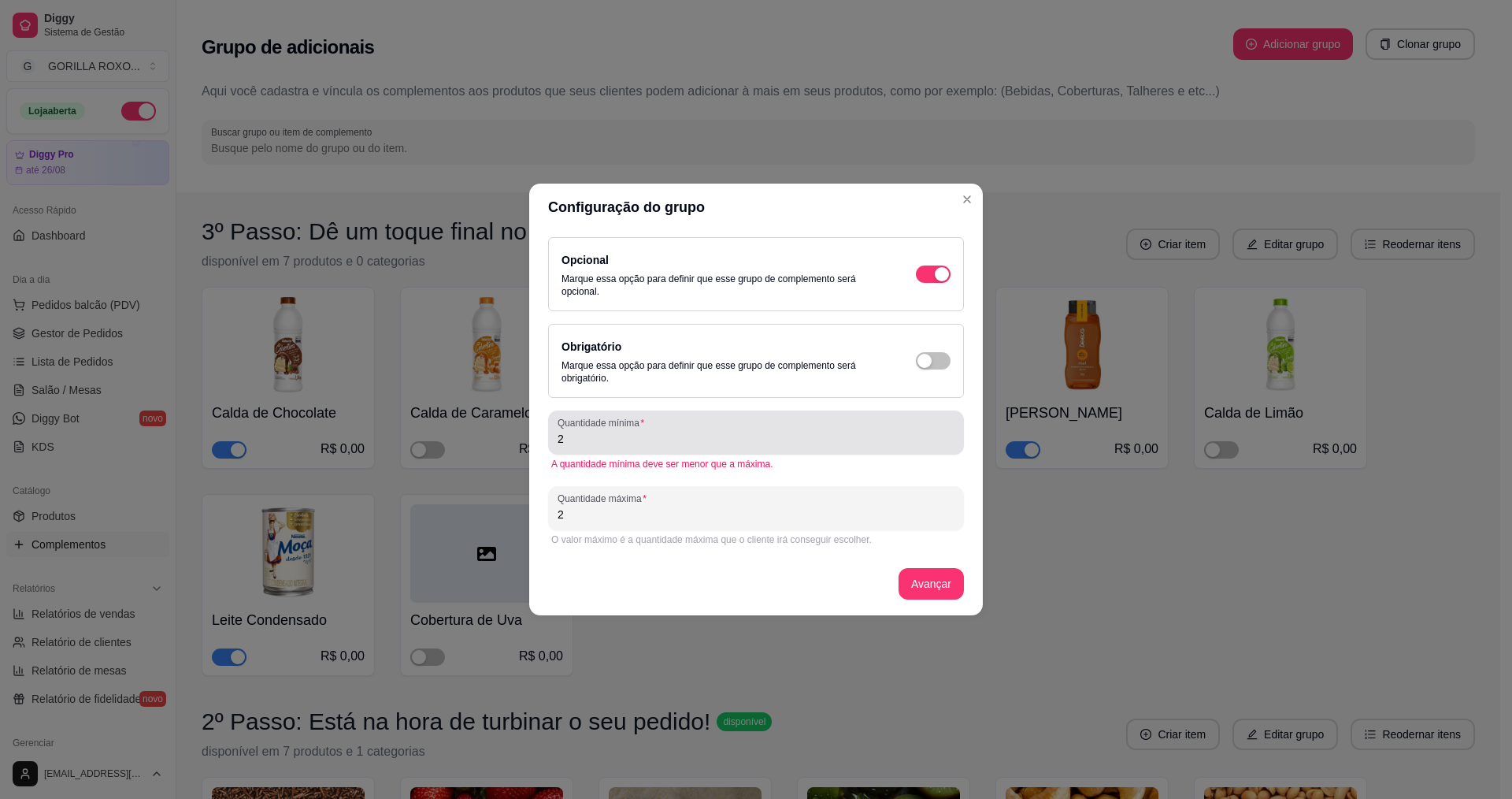
click at [630, 437] on input "2" at bounding box center [756, 438] width 397 height 16
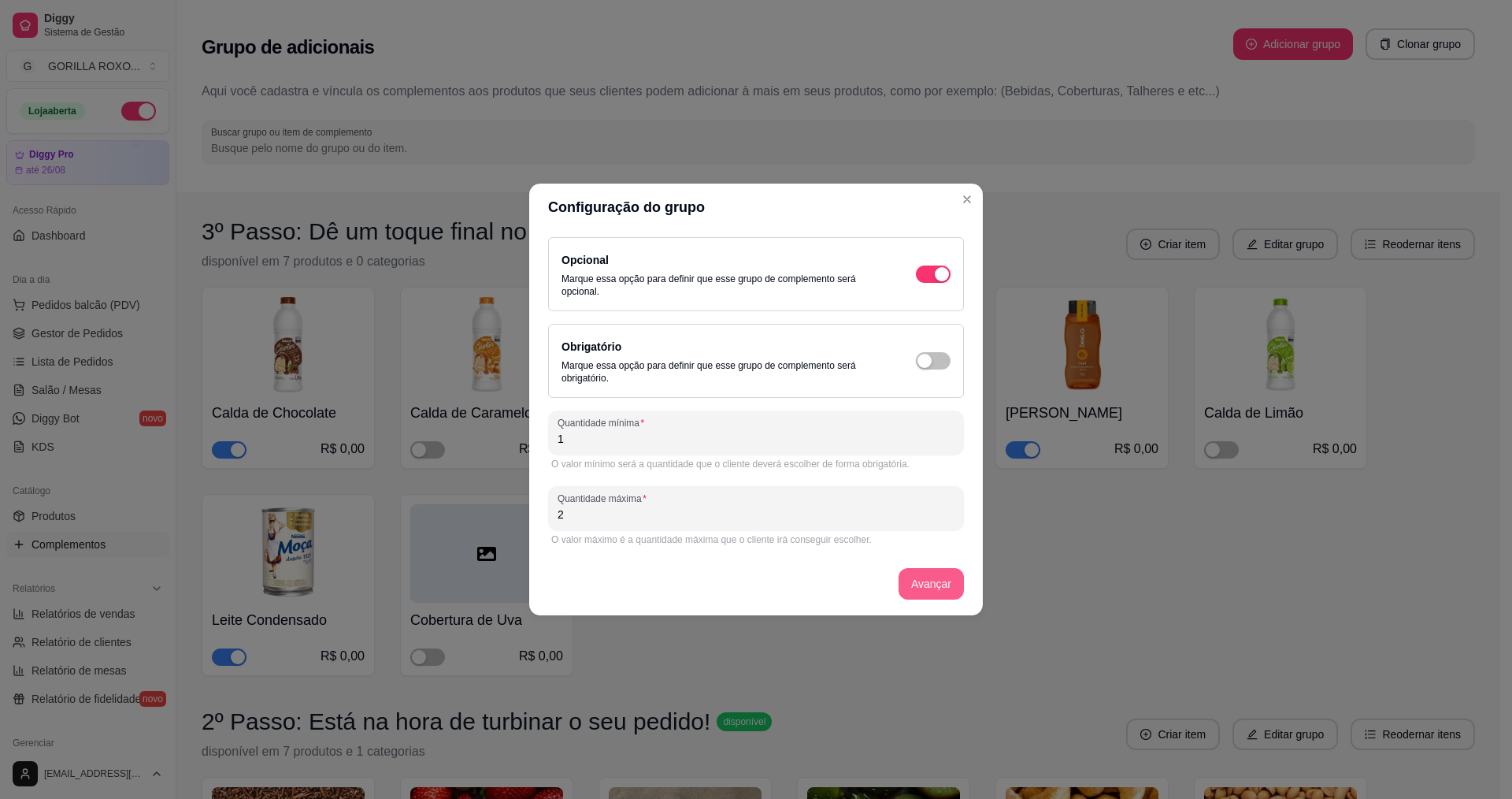
click at [932, 587] on button "Avançar" at bounding box center [931, 584] width 65 height 32
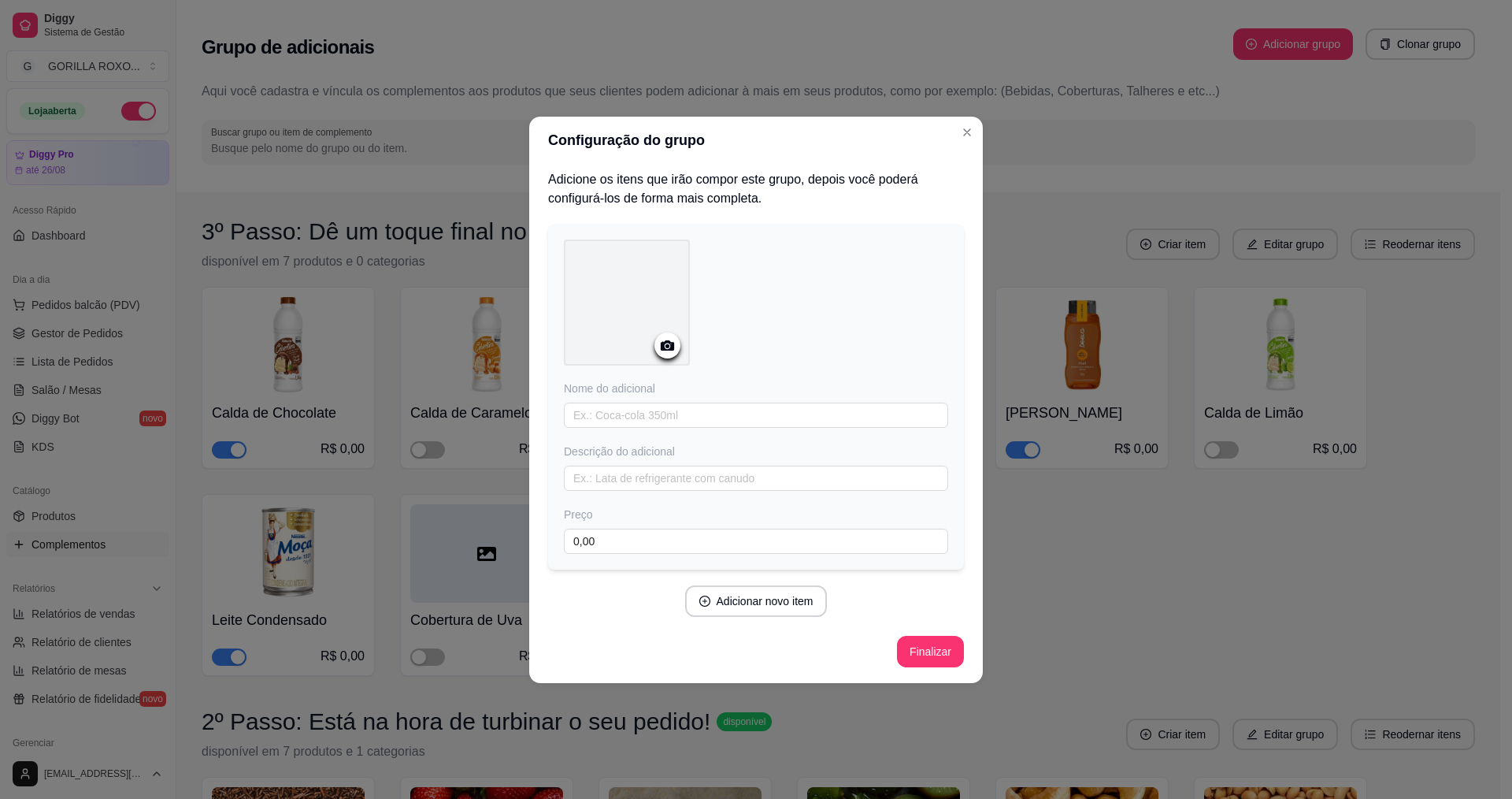
click at [674, 427] on div "Nome do adicional Descrição do adicional Preço 0,00" at bounding box center [756, 467] width 384 height 173
click at [699, 411] on input "text" at bounding box center [756, 415] width 384 height 25
click at [629, 423] on input "Coca-Cola original" at bounding box center [756, 415] width 384 height 25
click at [629, 415] on input "Coca-Cola original" at bounding box center [756, 415] width 384 height 25
click at [700, 480] on input "text" at bounding box center [756, 478] width 384 height 25
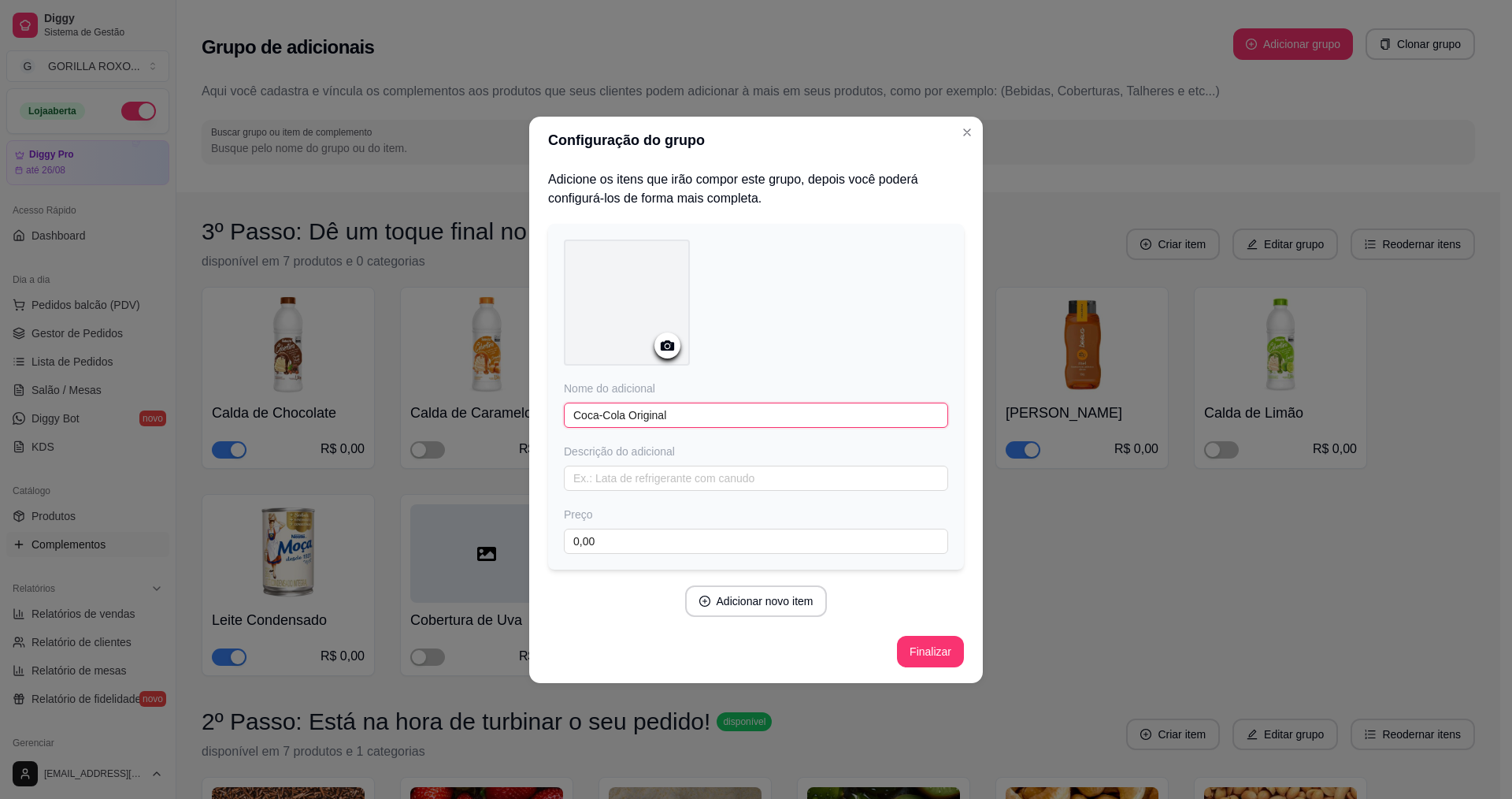
click at [739, 425] on input "Coca-Cola Original" at bounding box center [756, 415] width 384 height 25
click at [723, 474] on input "text" at bounding box center [756, 478] width 384 height 25
drag, startPoint x: 703, startPoint y: 415, endPoint x: 733, endPoint y: 415, distance: 30.0
click at [719, 415] on input "Coca-Cola Original" at bounding box center [756, 415] width 384 height 25
click at [762, 601] on button "Adicionar novo item" at bounding box center [756, 600] width 138 height 31
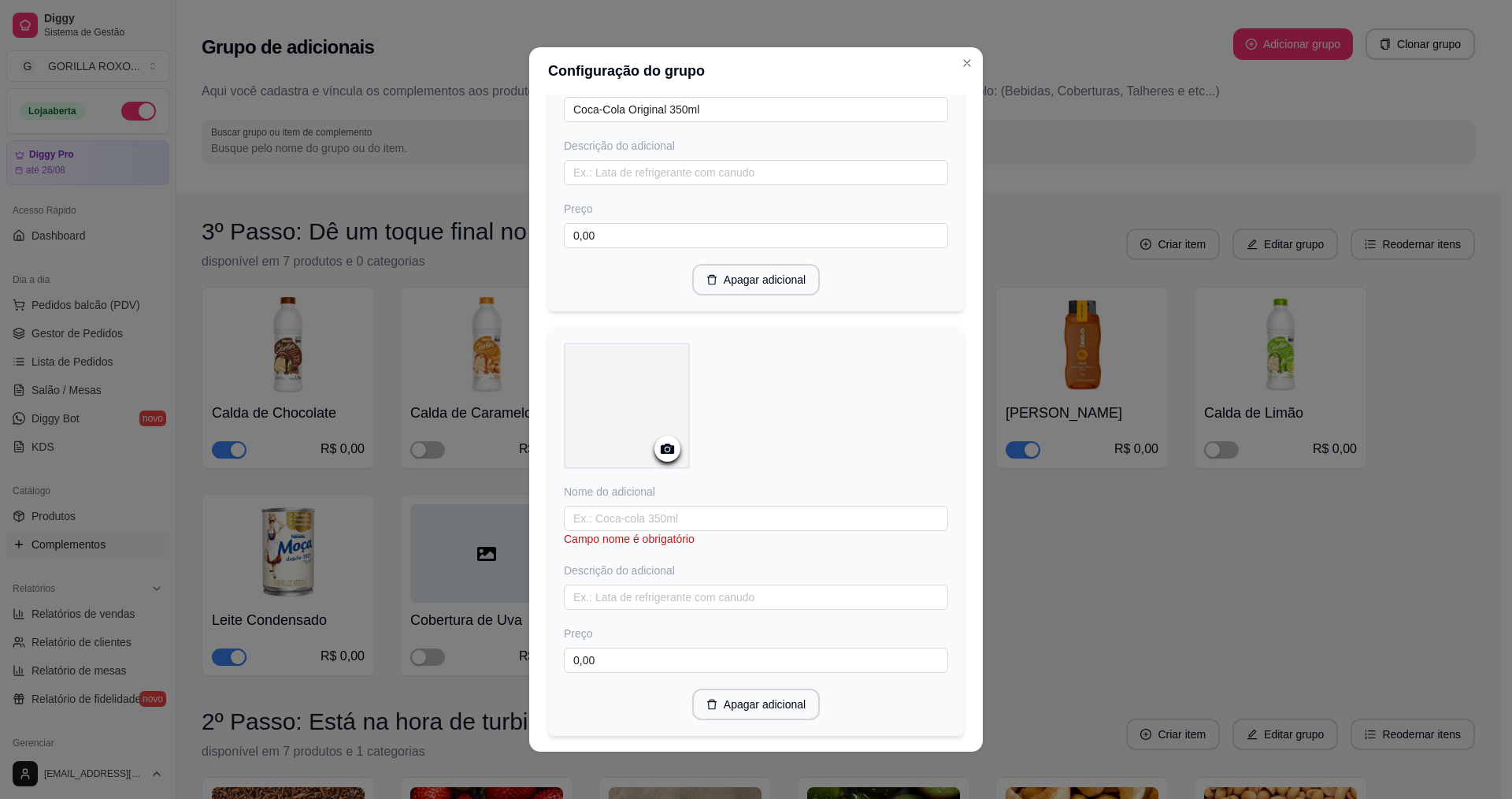
scroll to position [315, 0]
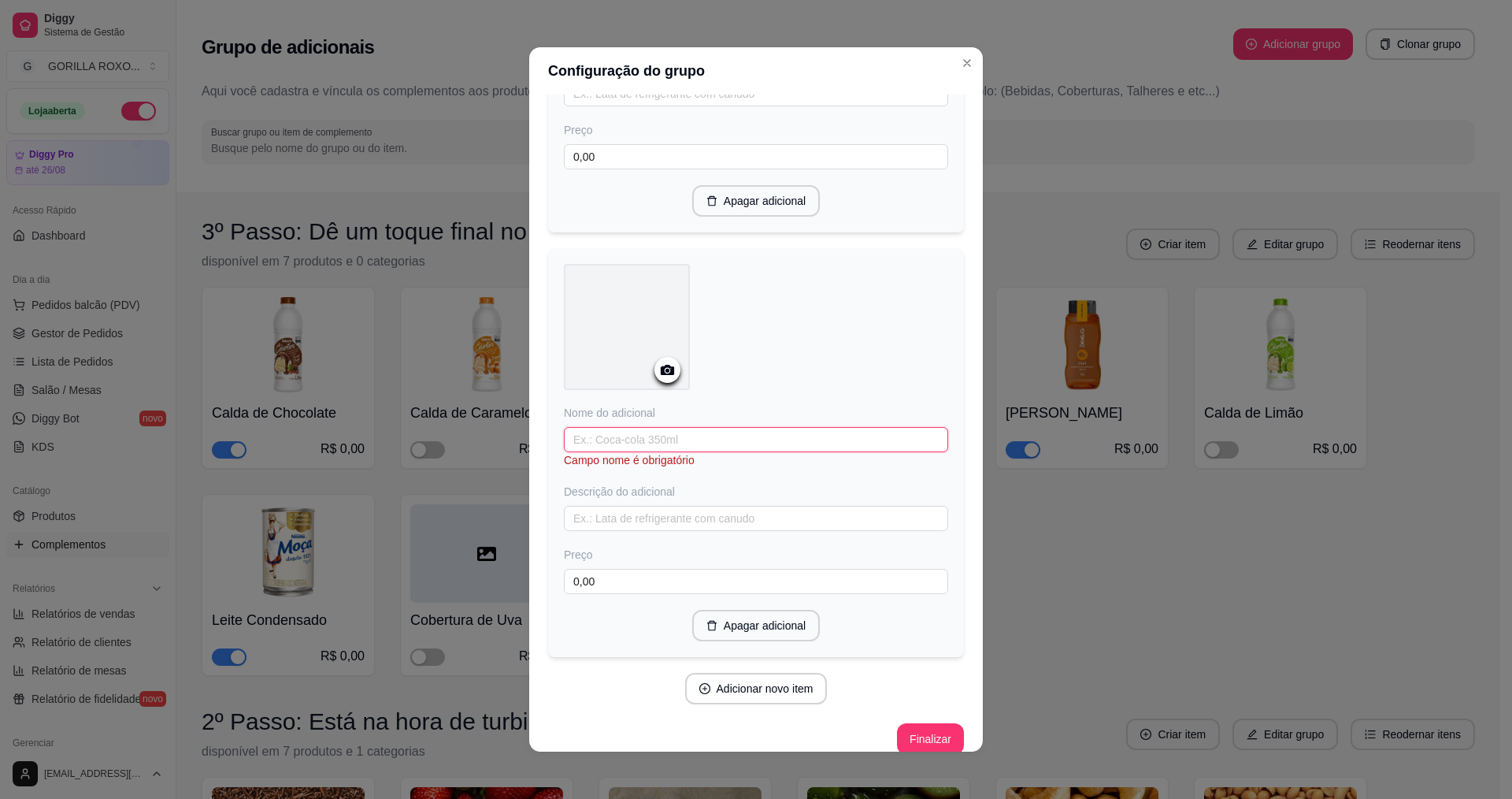
click at [719, 446] on input "text" at bounding box center [756, 439] width 384 height 25
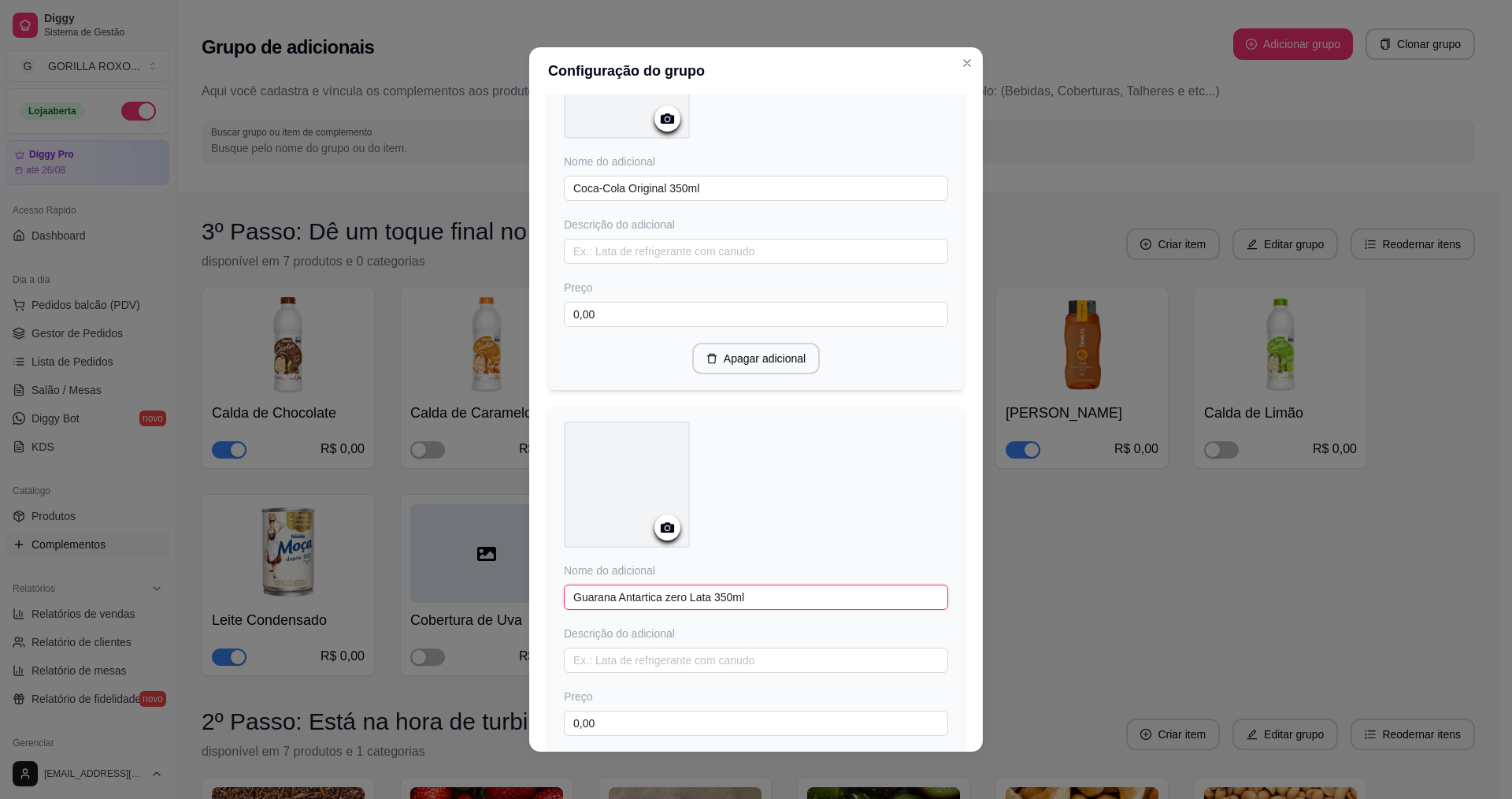
scroll to position [79, 0]
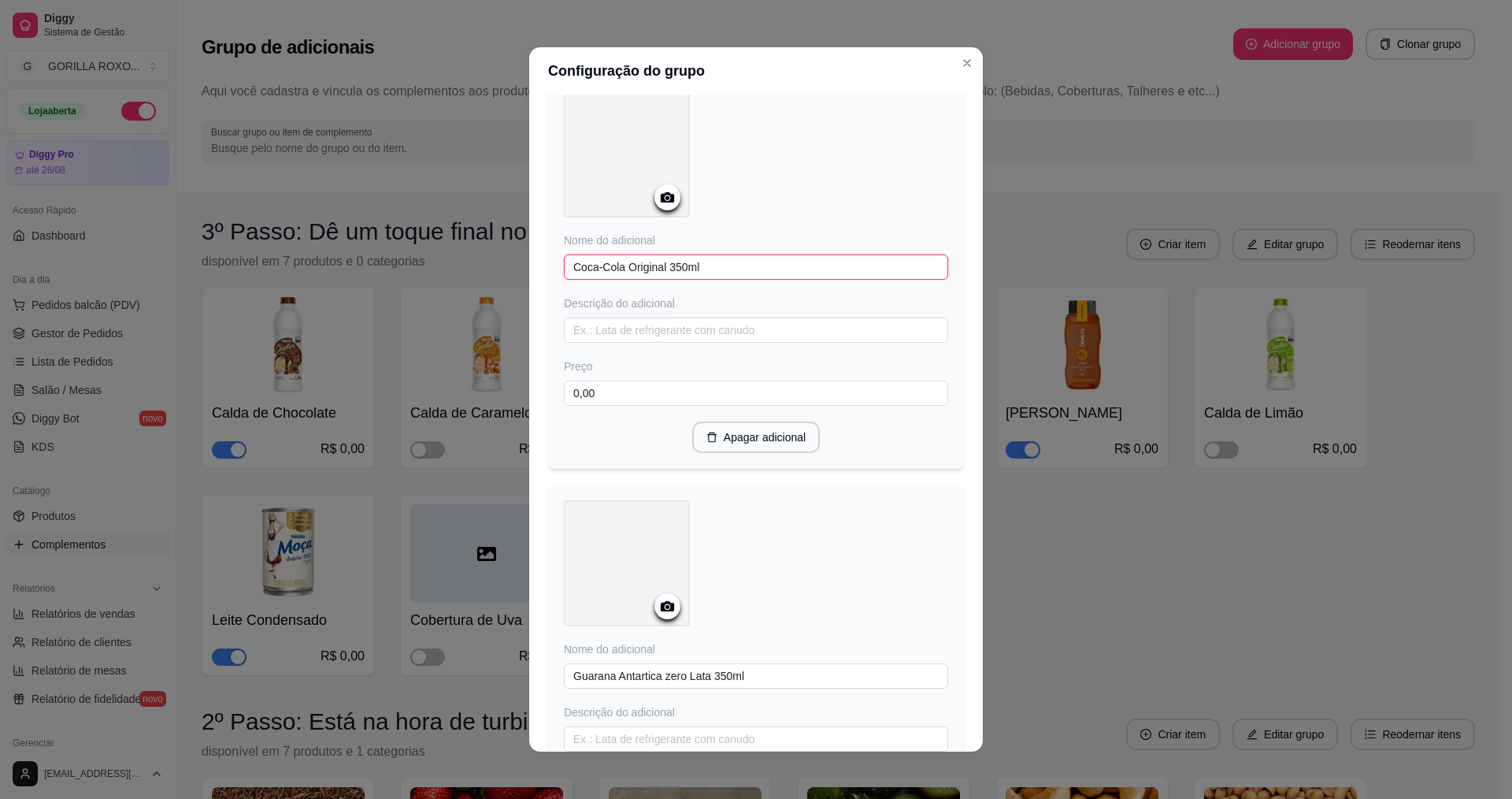
click at [657, 265] on input "Coca-Cola Original 350ml" at bounding box center [756, 267] width 384 height 25
click at [659, 265] on input "Coca-Cola Original 350ml" at bounding box center [756, 267] width 384 height 25
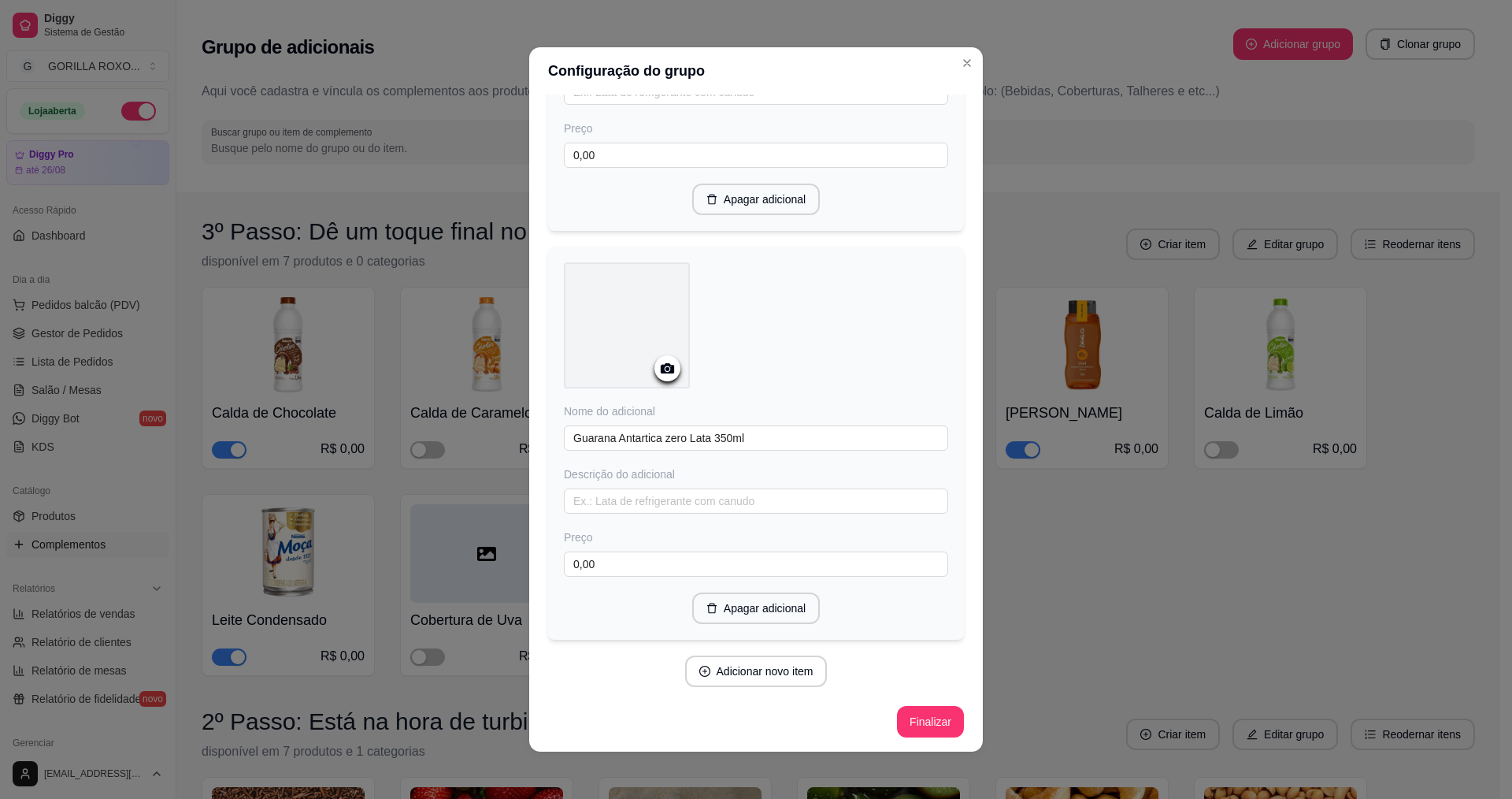
scroll to position [3, 0]
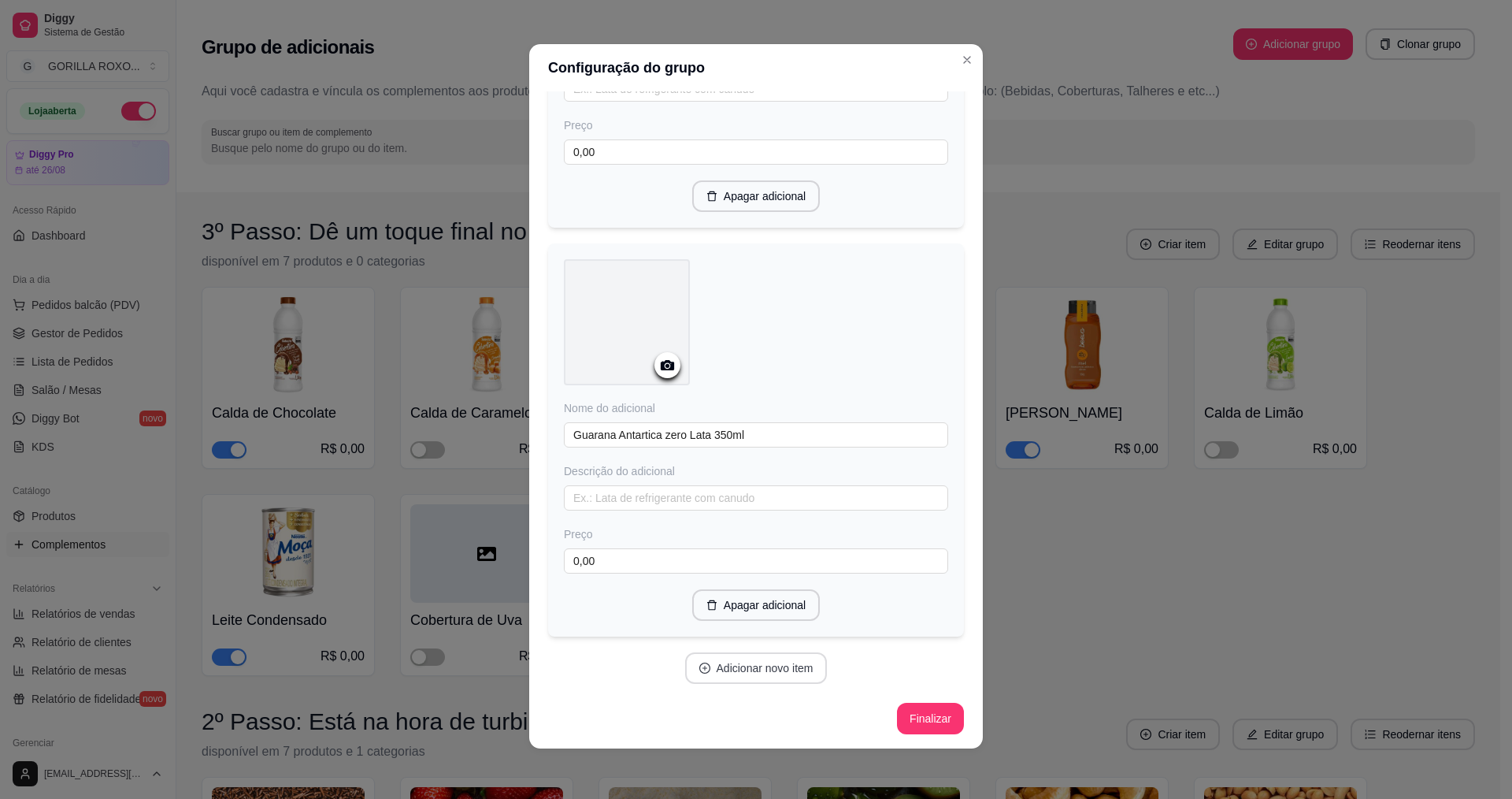
click at [782, 668] on button "Adicionar novo item" at bounding box center [756, 668] width 142 height 32
drag, startPoint x: 678, startPoint y: 409, endPoint x: 677, endPoint y: 424, distance: 15.0
click at [677, 419] on input "text" at bounding box center [756, 420] width 384 height 25
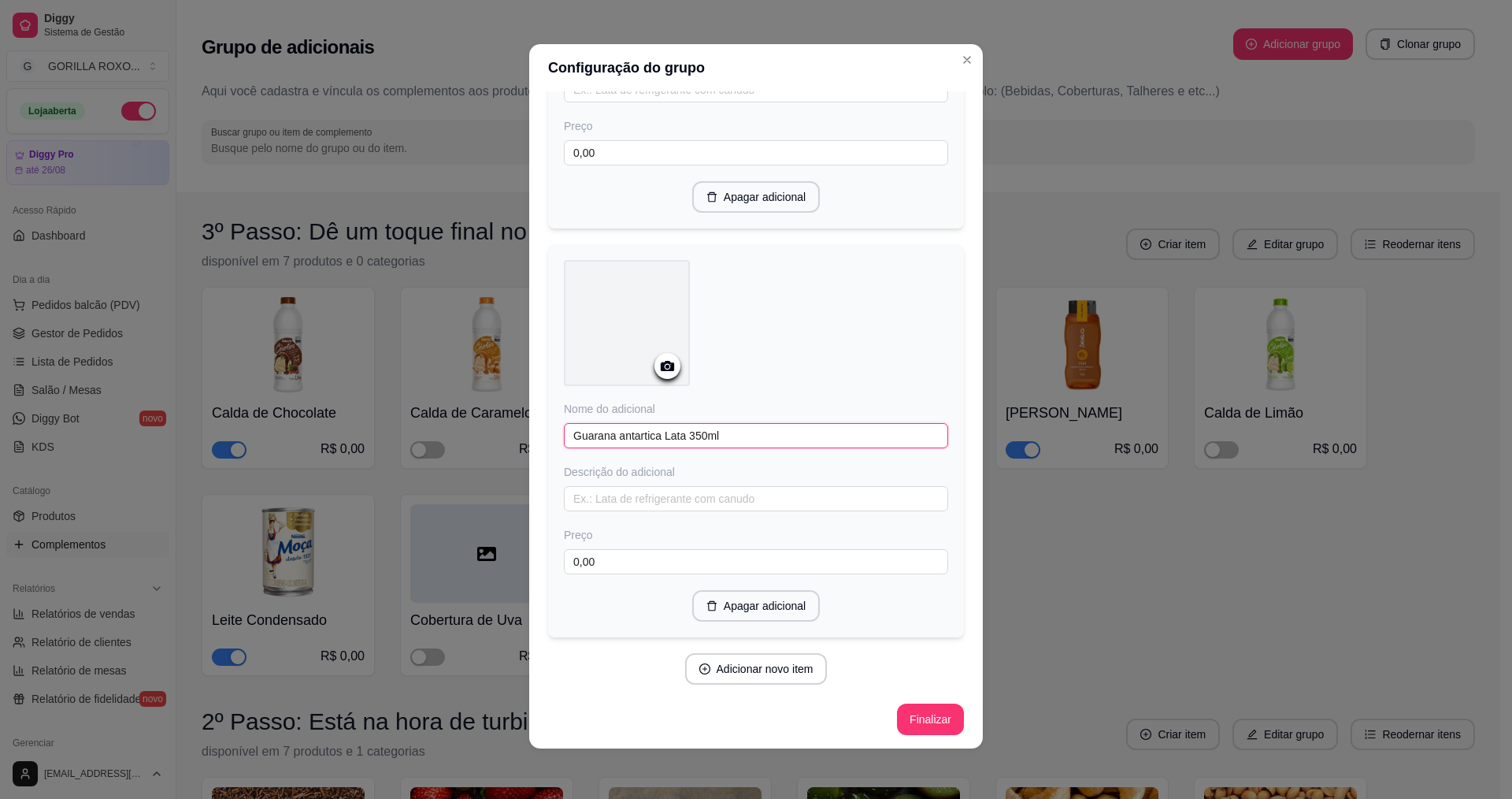
click at [591, 435] on input "Guarana antartica Lata 350ml" at bounding box center [756, 436] width 384 height 25
click at [631, 442] on input "Guaraná antartica Lata 350ml" at bounding box center [756, 436] width 384 height 25
drag, startPoint x: 618, startPoint y: 434, endPoint x: 680, endPoint y: 428, distance: 62.3
click at [629, 435] on input "Guaraná antártica Lata 350ml" at bounding box center [756, 436] width 384 height 25
click at [832, 425] on input "Guaraná Antártica Lata 350ml" at bounding box center [756, 436] width 384 height 25
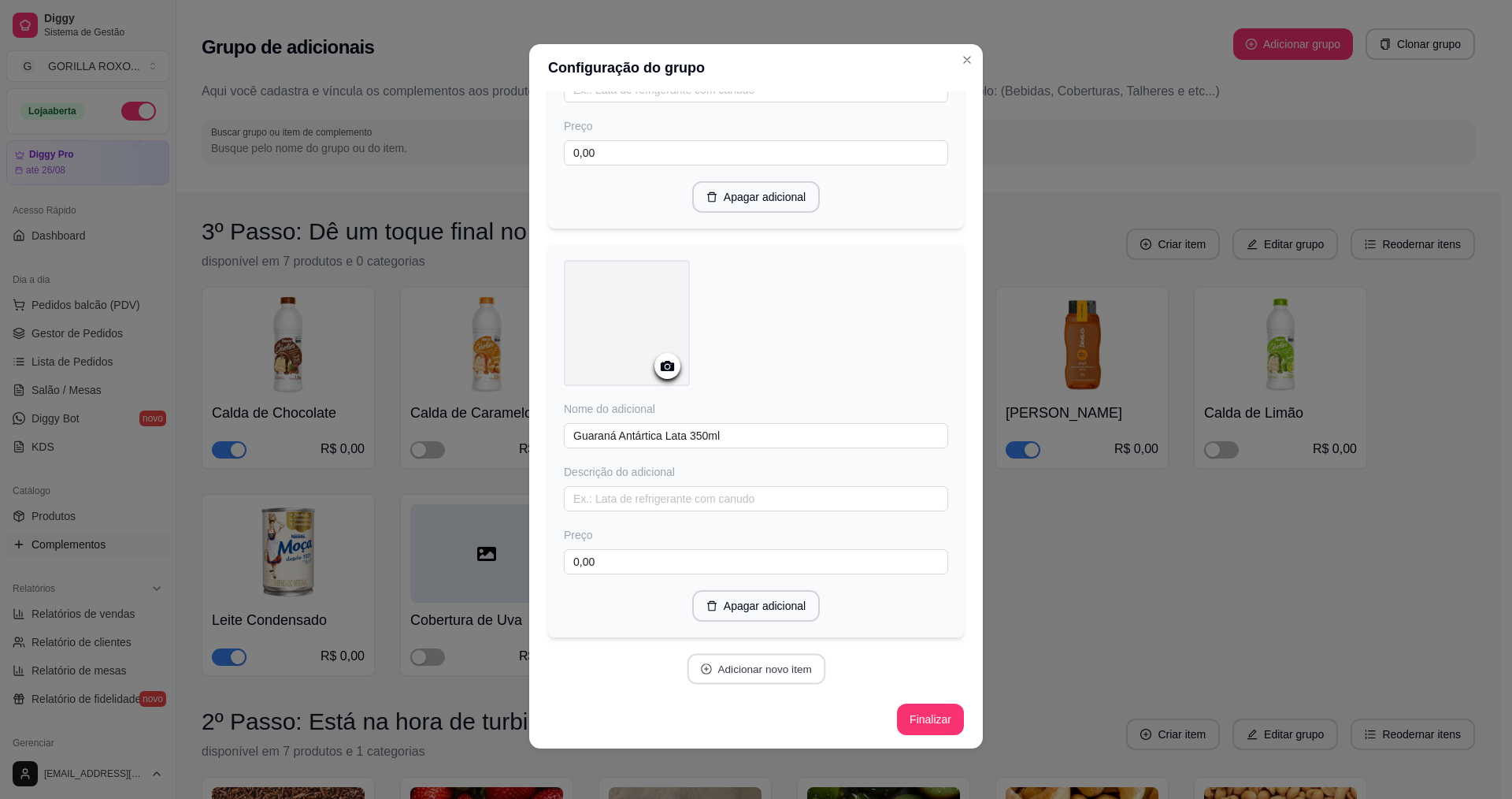
click at [766, 675] on button "Adicionar novo item" at bounding box center [756, 669] width 138 height 31
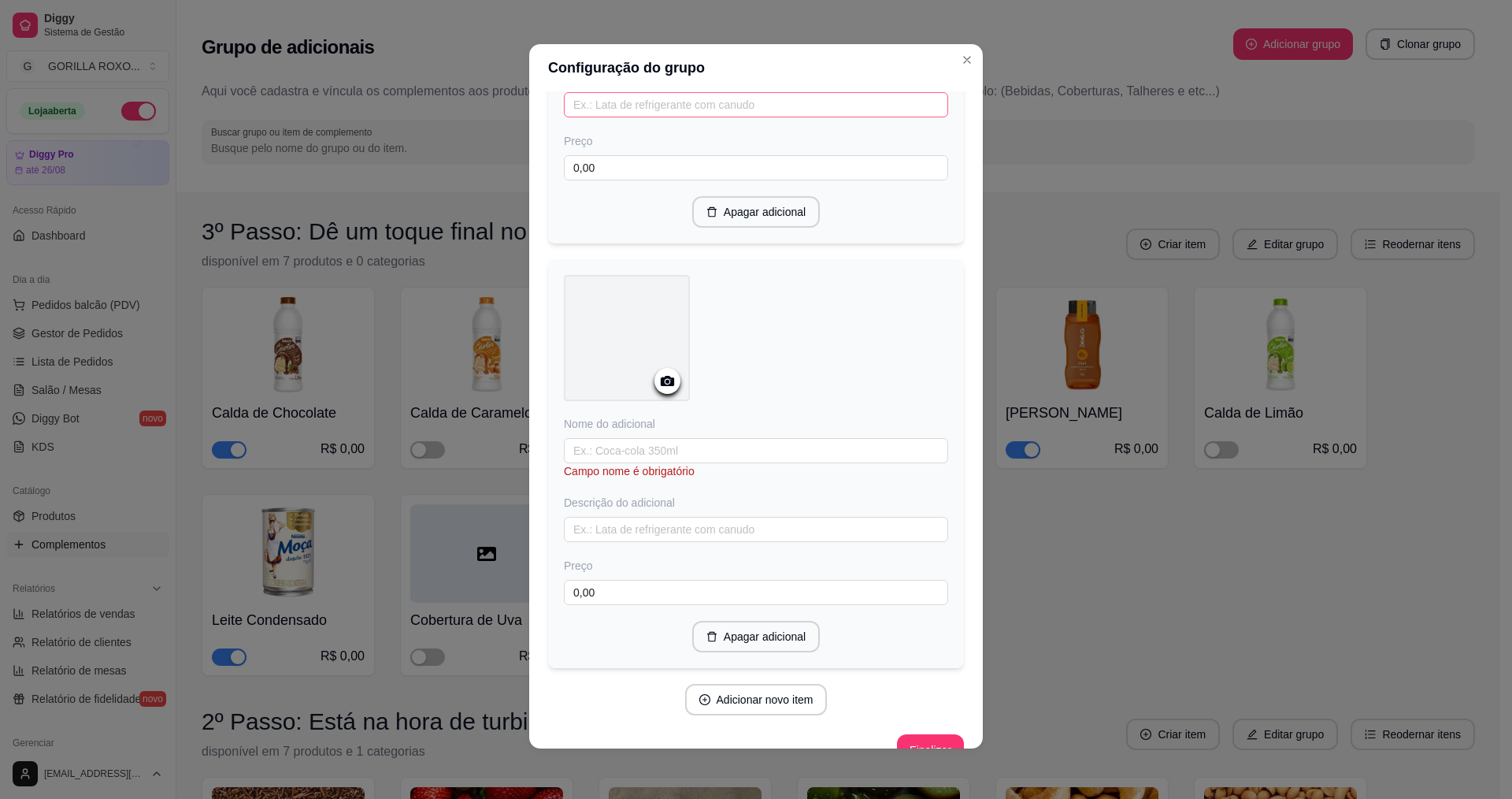
scroll to position [1148, 0]
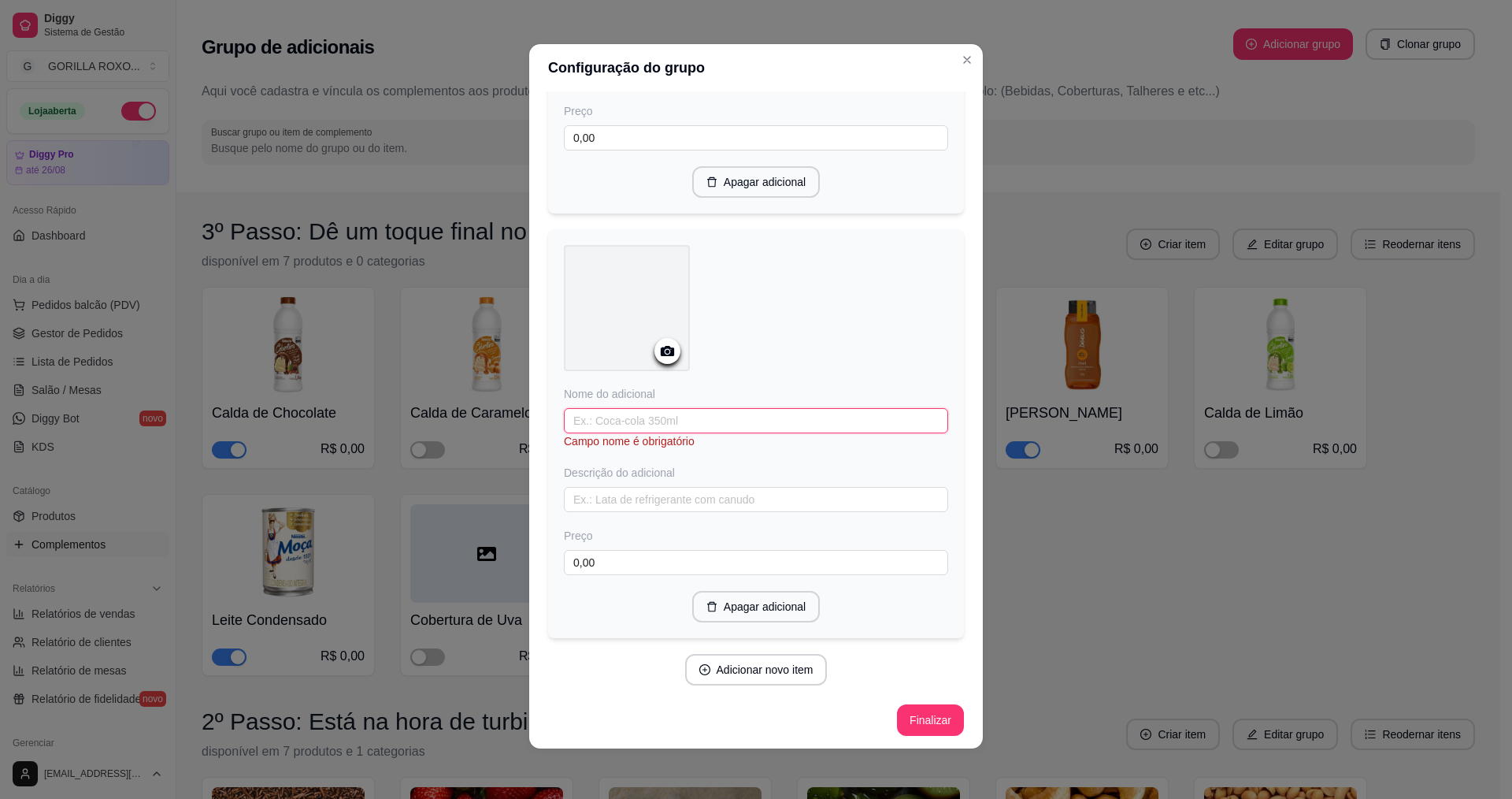
click at [660, 425] on input "text" at bounding box center [756, 421] width 384 height 25
click at [964, 57] on icon "Close" at bounding box center [968, 60] width 6 height 6
click at [971, 56] on button "Close" at bounding box center [968, 60] width 25 height 25
click at [127, 340] on div "Configuração do grupo Adicione os itens que irão compor este grupo, depois você…" at bounding box center [756, 400] width 1512 height 799
click at [764, 413] on input "text" at bounding box center [756, 421] width 384 height 25
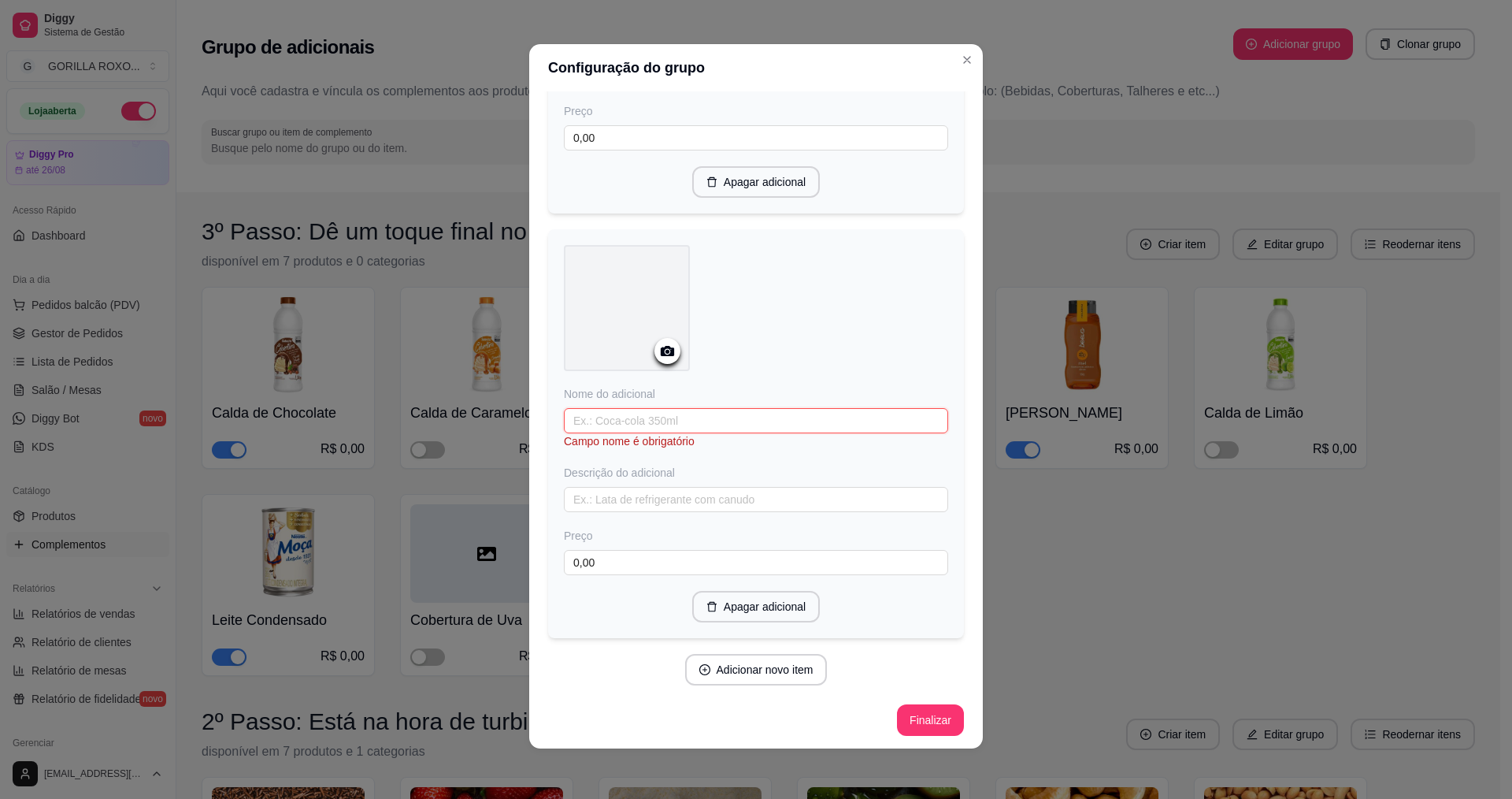
click at [721, 417] on input "text" at bounding box center [756, 421] width 384 height 25
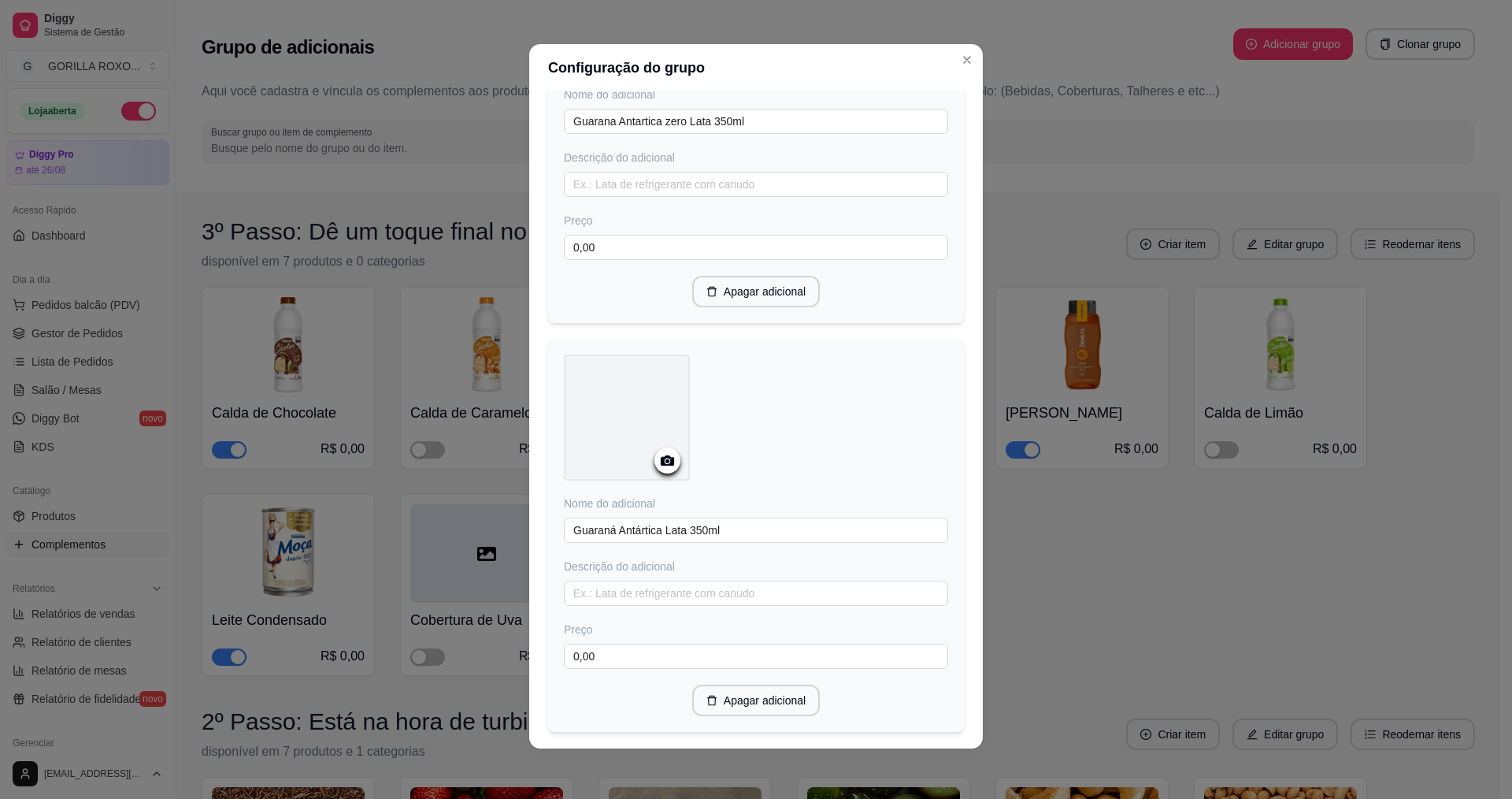
scroll to position [1132, 0]
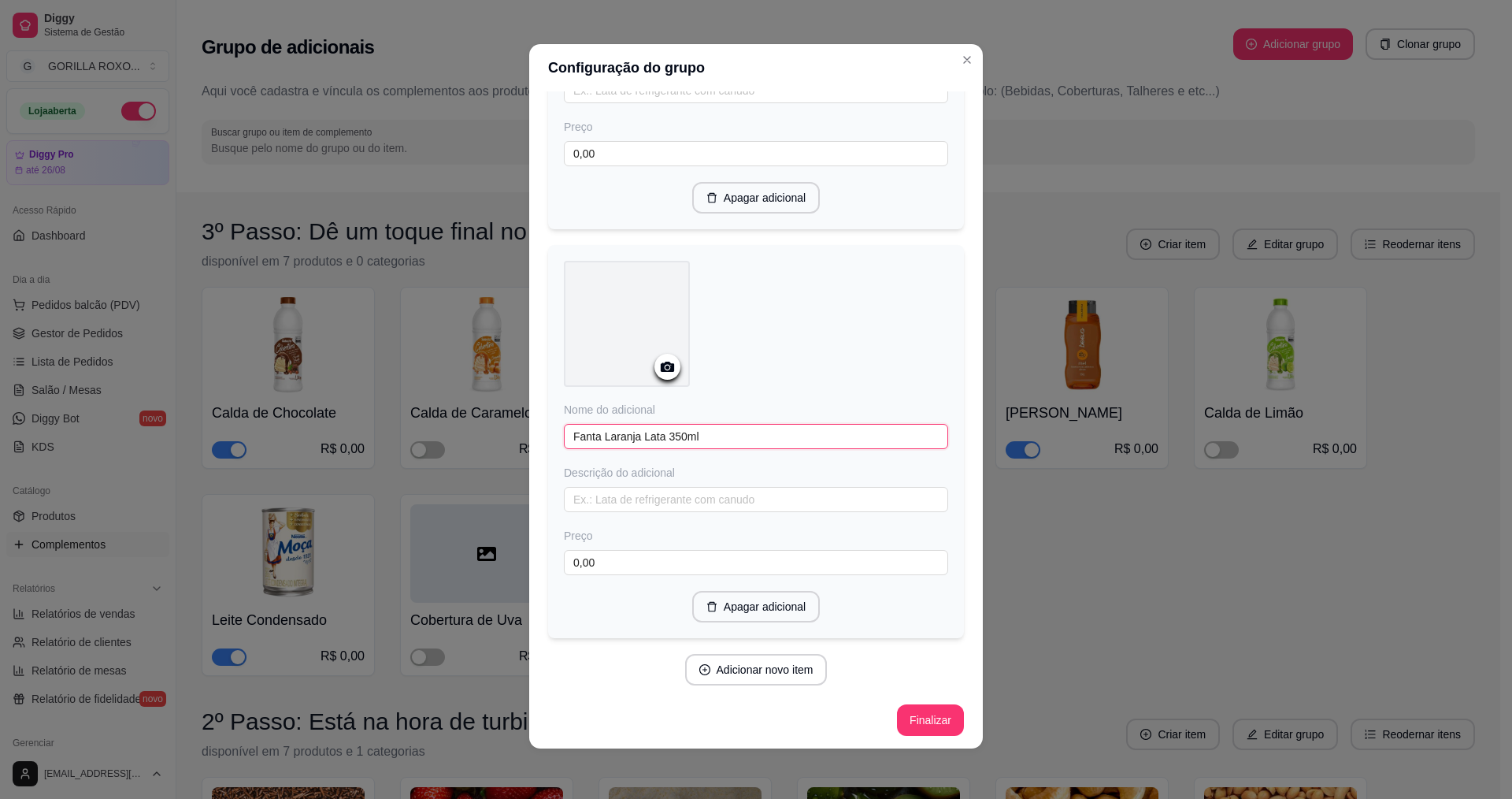
drag, startPoint x: 746, startPoint y: 440, endPoint x: 746, endPoint y: 430, distance: 10.0
click at [746, 438] on input "Fanta Laranja Lata 350ml" at bounding box center [756, 437] width 384 height 25
click at [777, 675] on button "Adicionar novo item" at bounding box center [756, 670] width 142 height 32
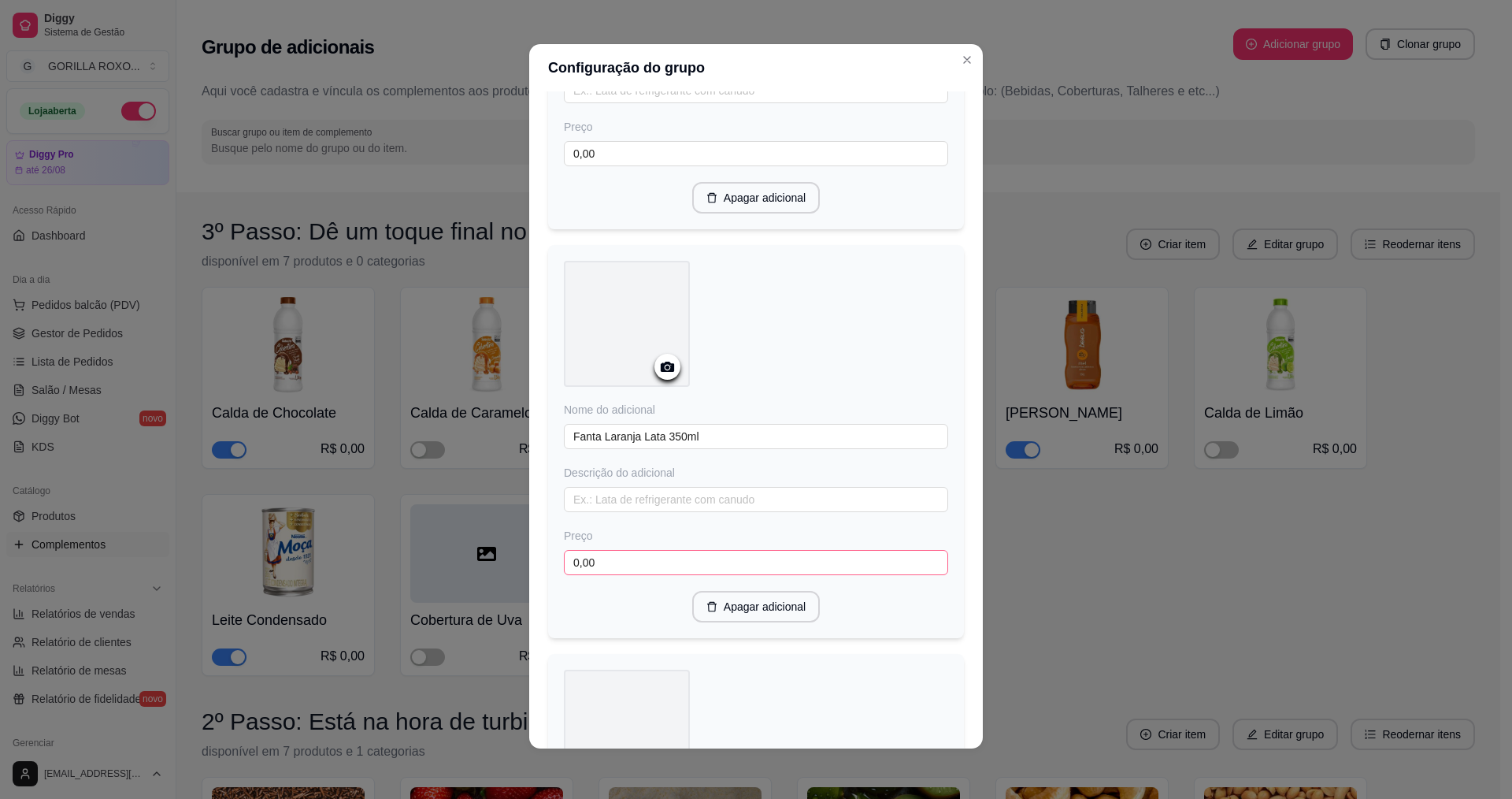
scroll to position [1557, 0]
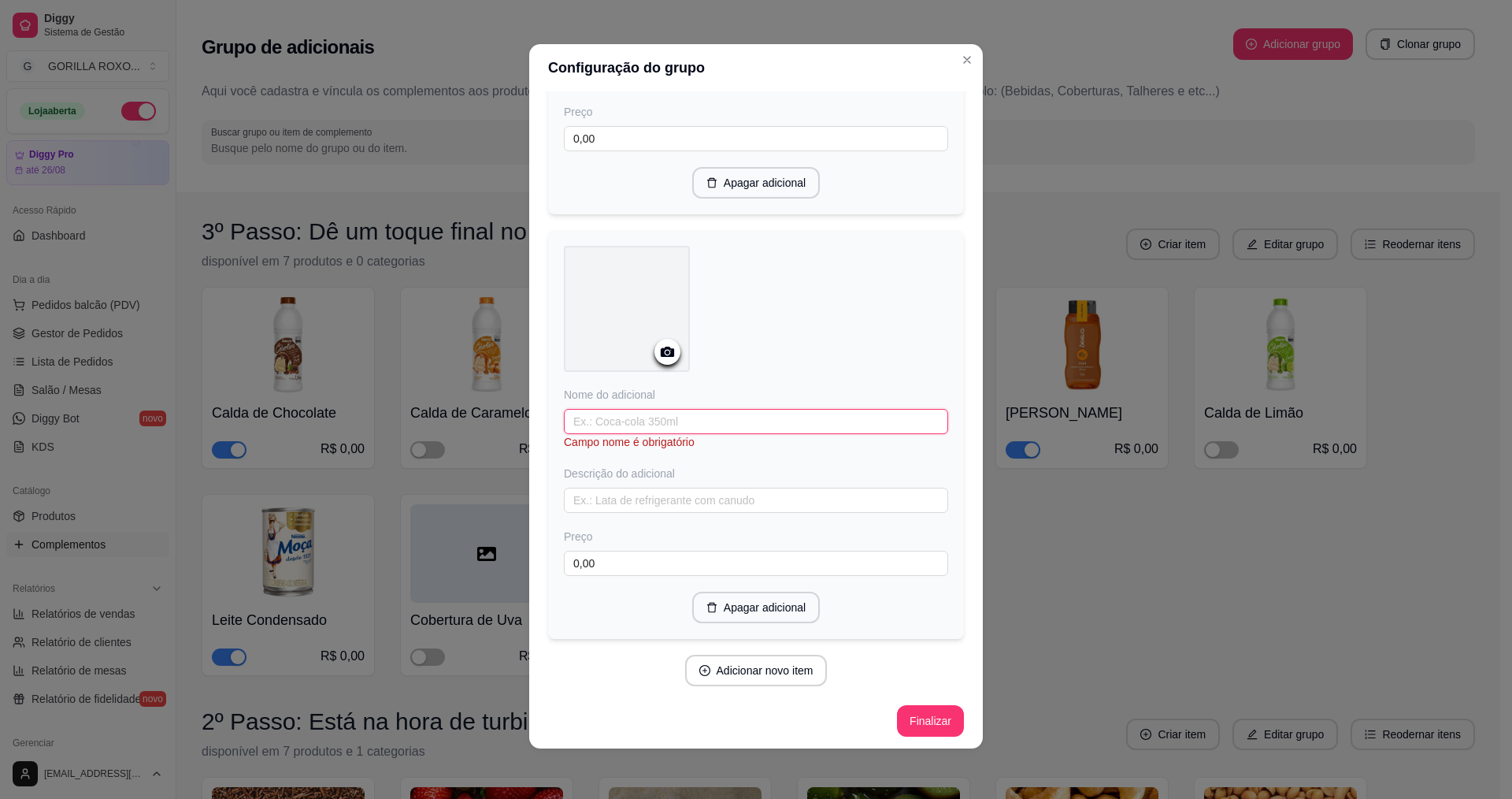
click at [676, 420] on input "text" at bounding box center [756, 422] width 384 height 25
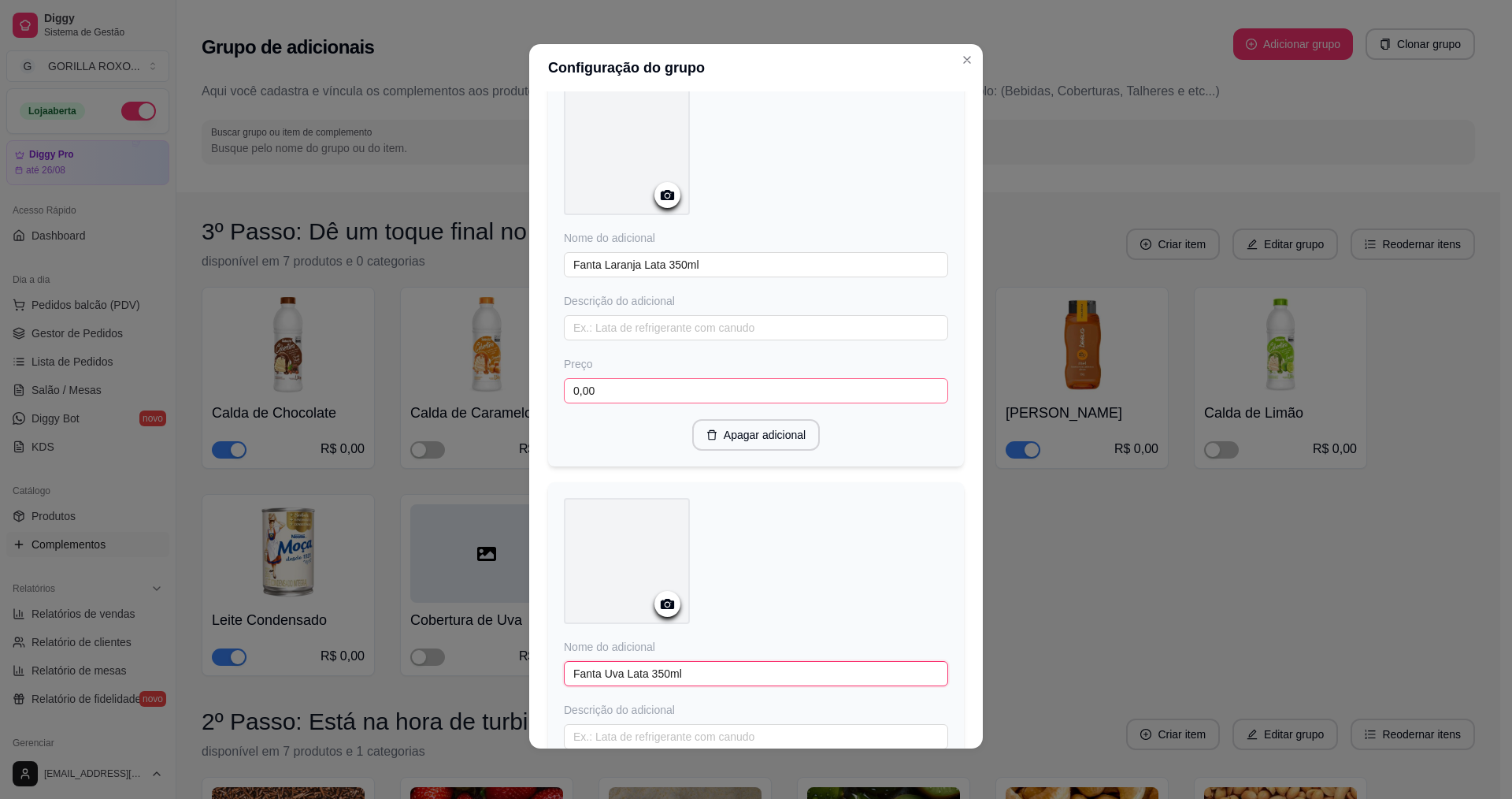
scroll to position [1541, 0]
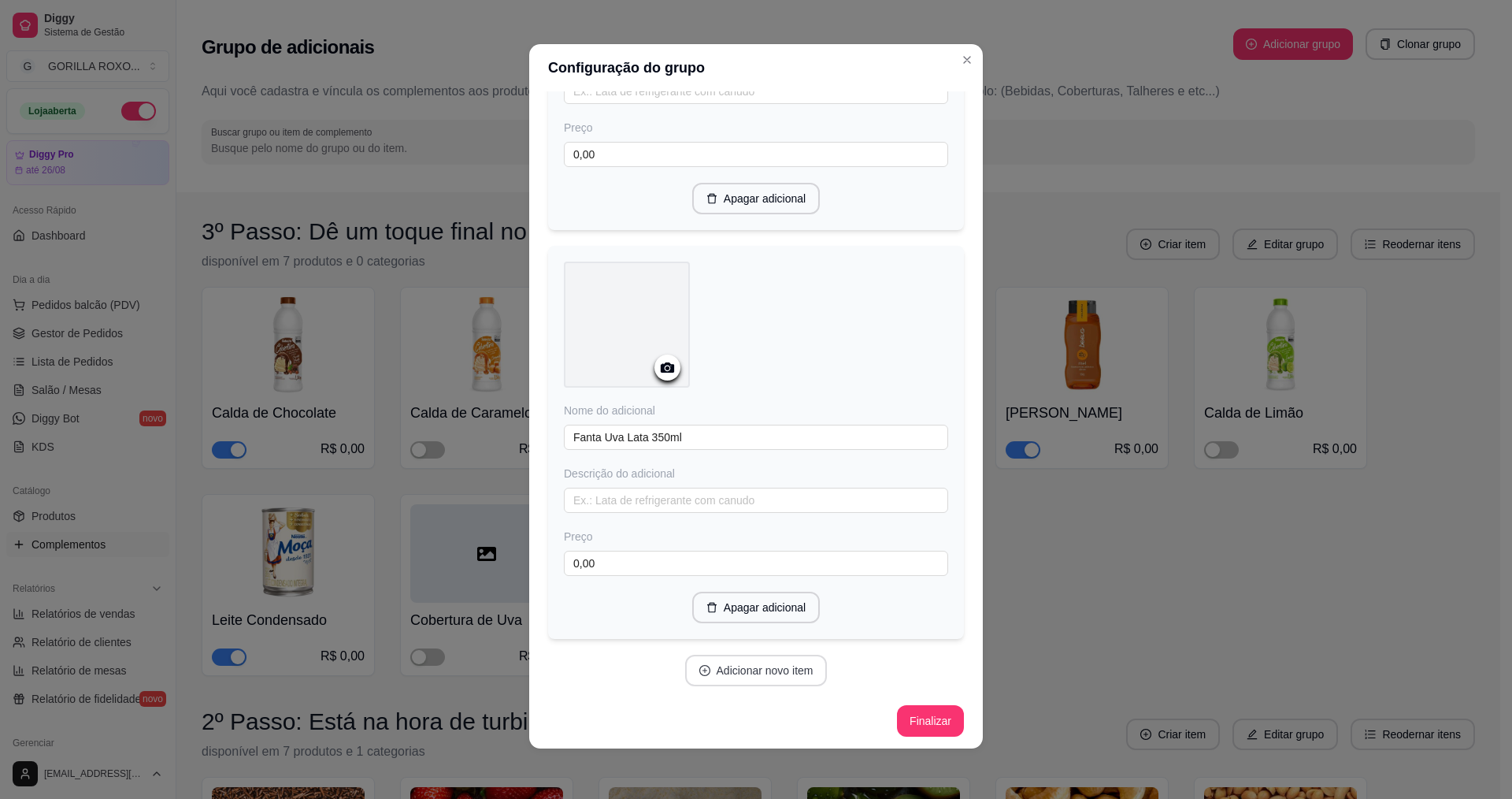
click at [780, 668] on button "Adicionar novo item" at bounding box center [756, 671] width 142 height 32
drag, startPoint x: 711, startPoint y: 425, endPoint x: 741, endPoint y: 411, distance: 33.1
click at [713, 424] on input "text" at bounding box center [756, 423] width 384 height 25
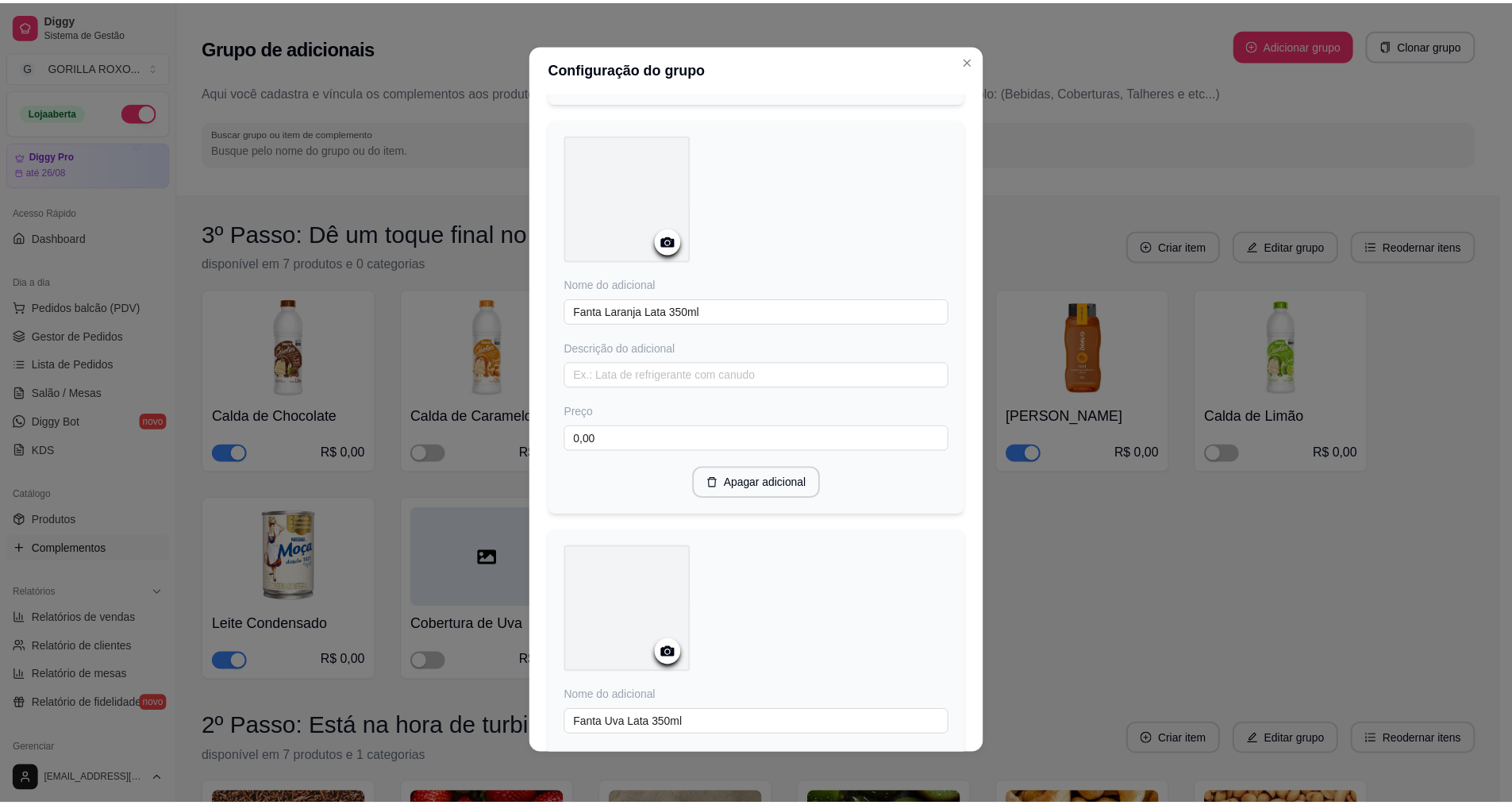
scroll to position [1552, 0]
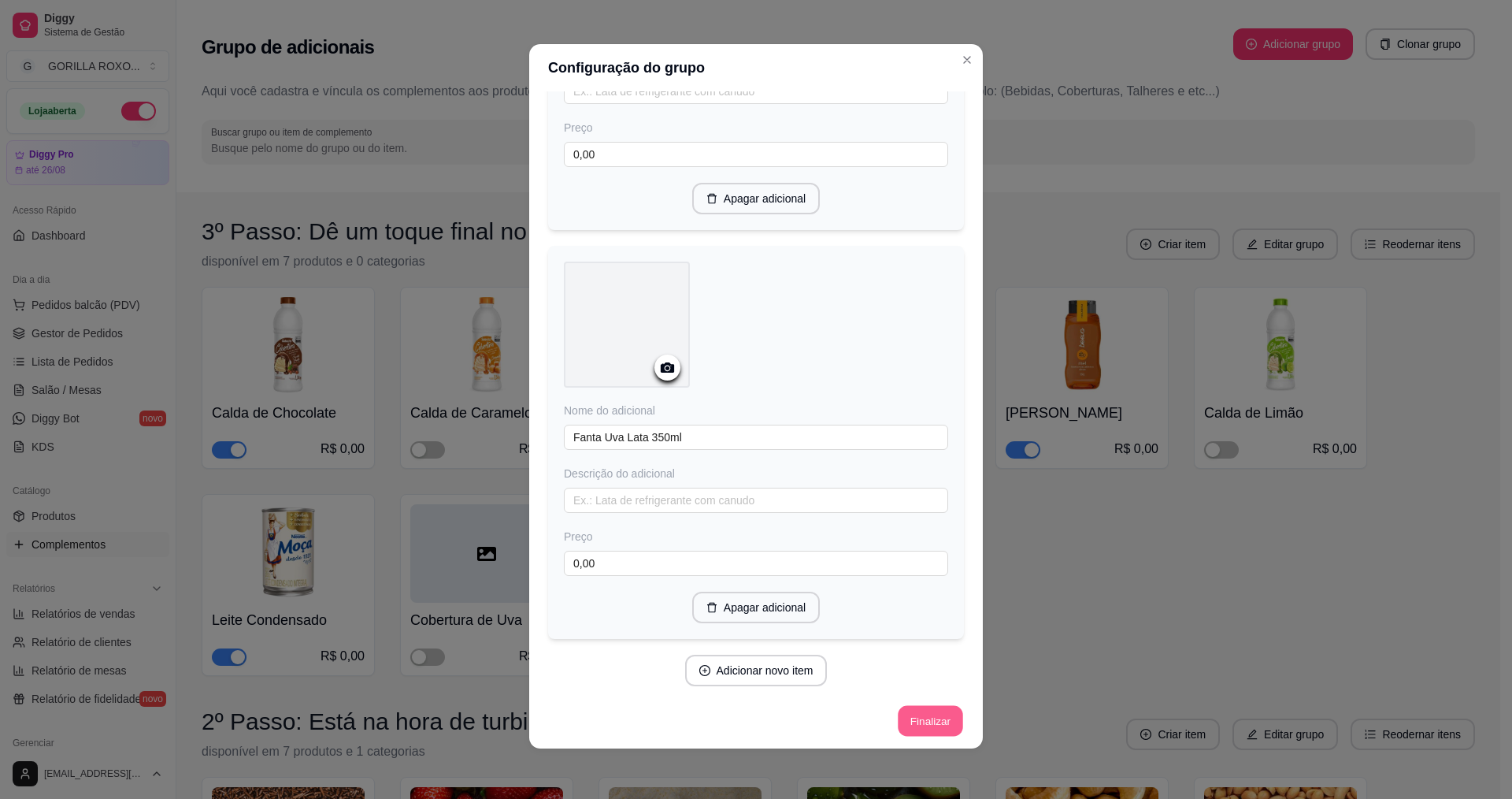
click at [916, 711] on button "Finalizar" at bounding box center [929, 721] width 64 height 31
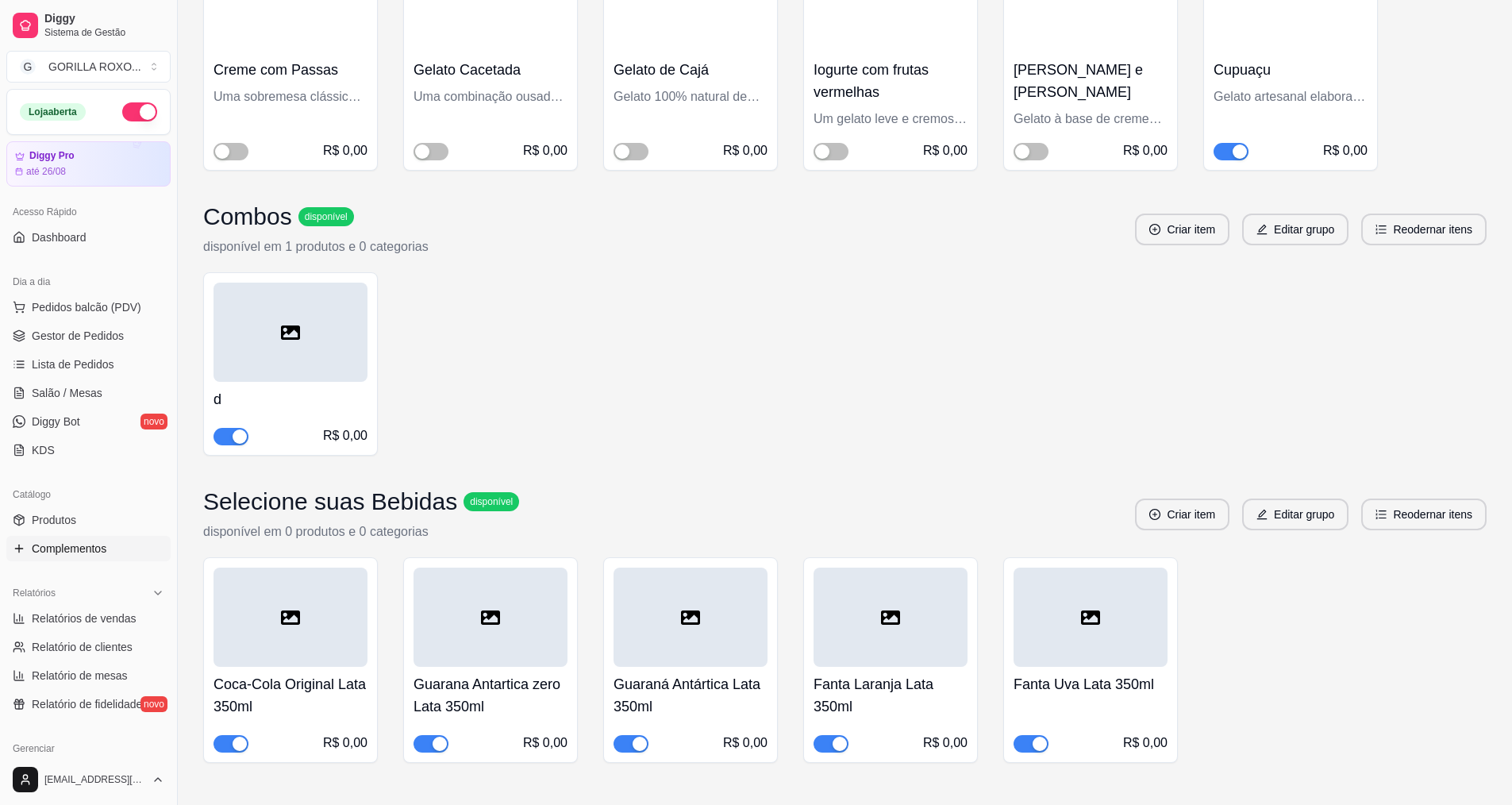
scroll to position [3532, 0]
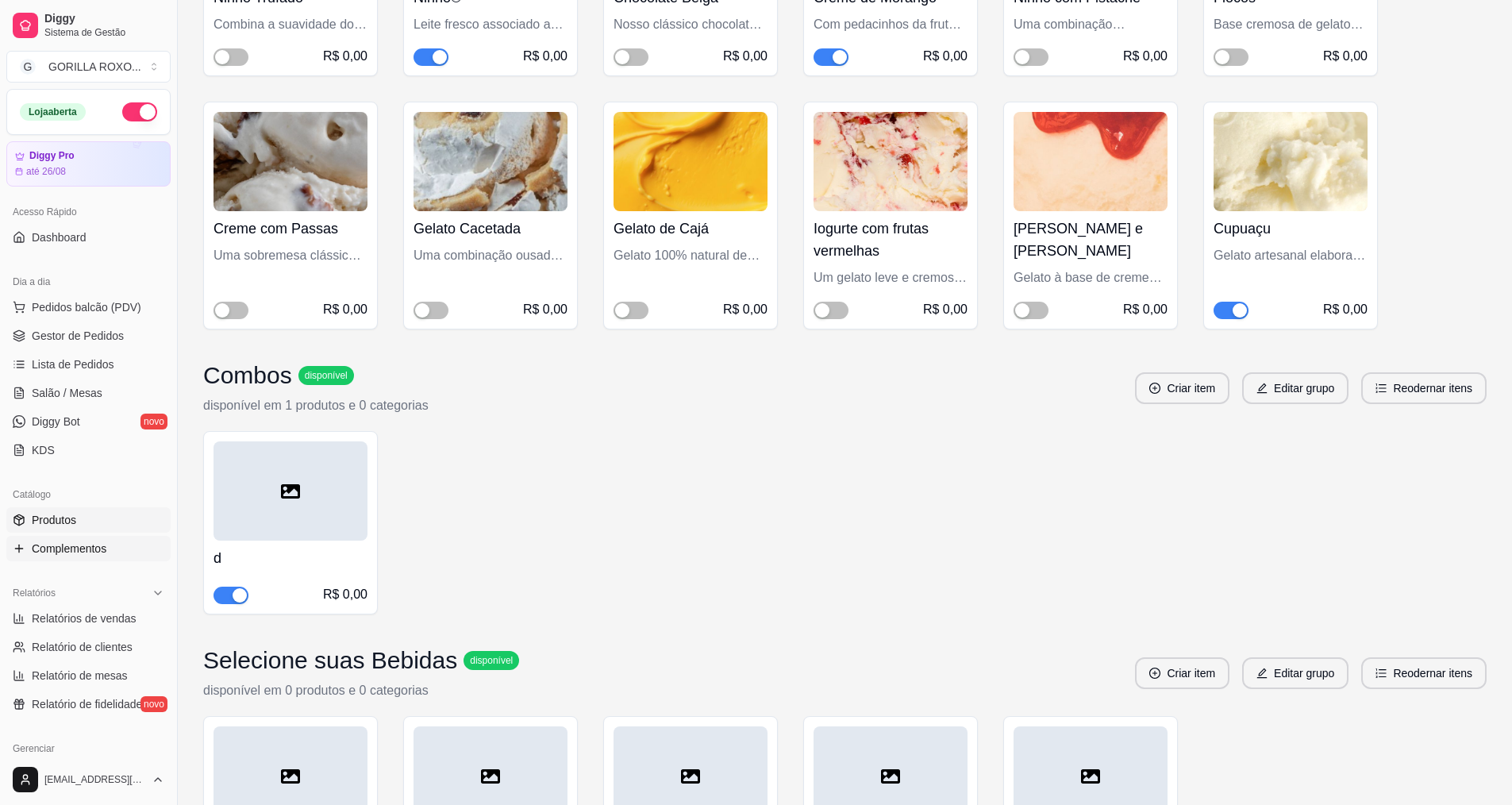
click at [123, 508] on link "Produtos" at bounding box center [88, 520] width 164 height 26
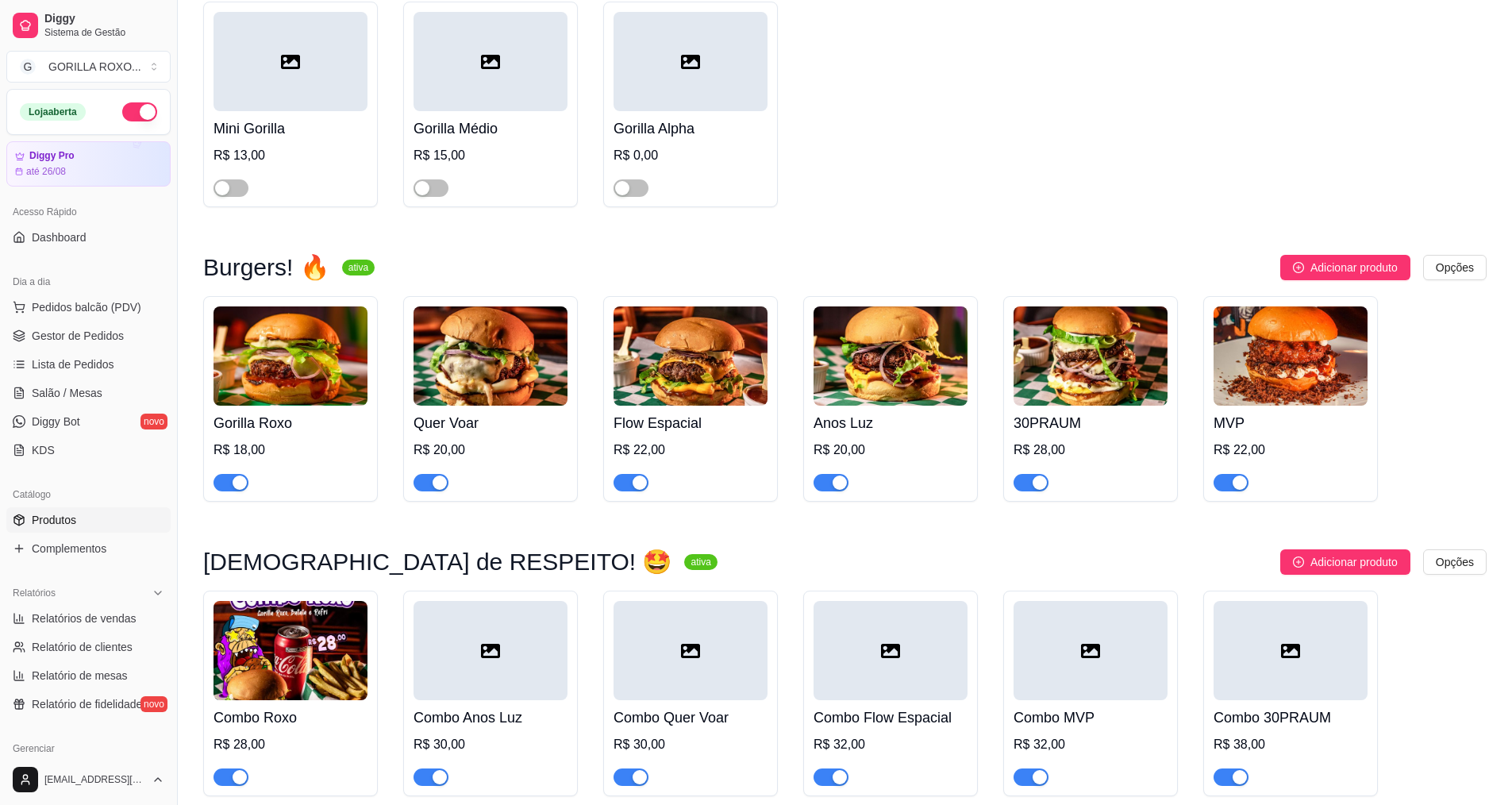
scroll to position [1111, 0]
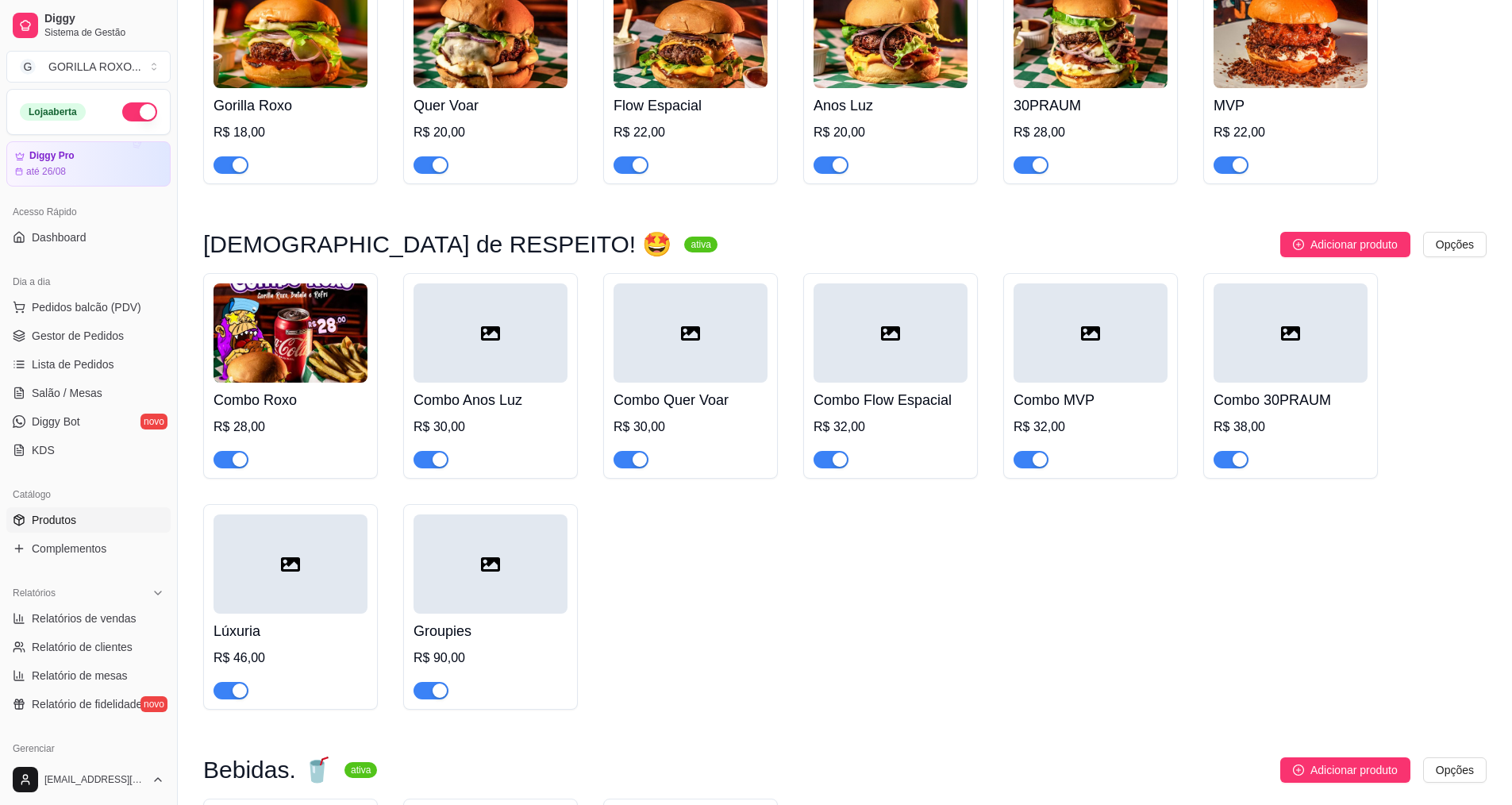
click at [315, 418] on div "R$ 28,00" at bounding box center [290, 427] width 154 height 19
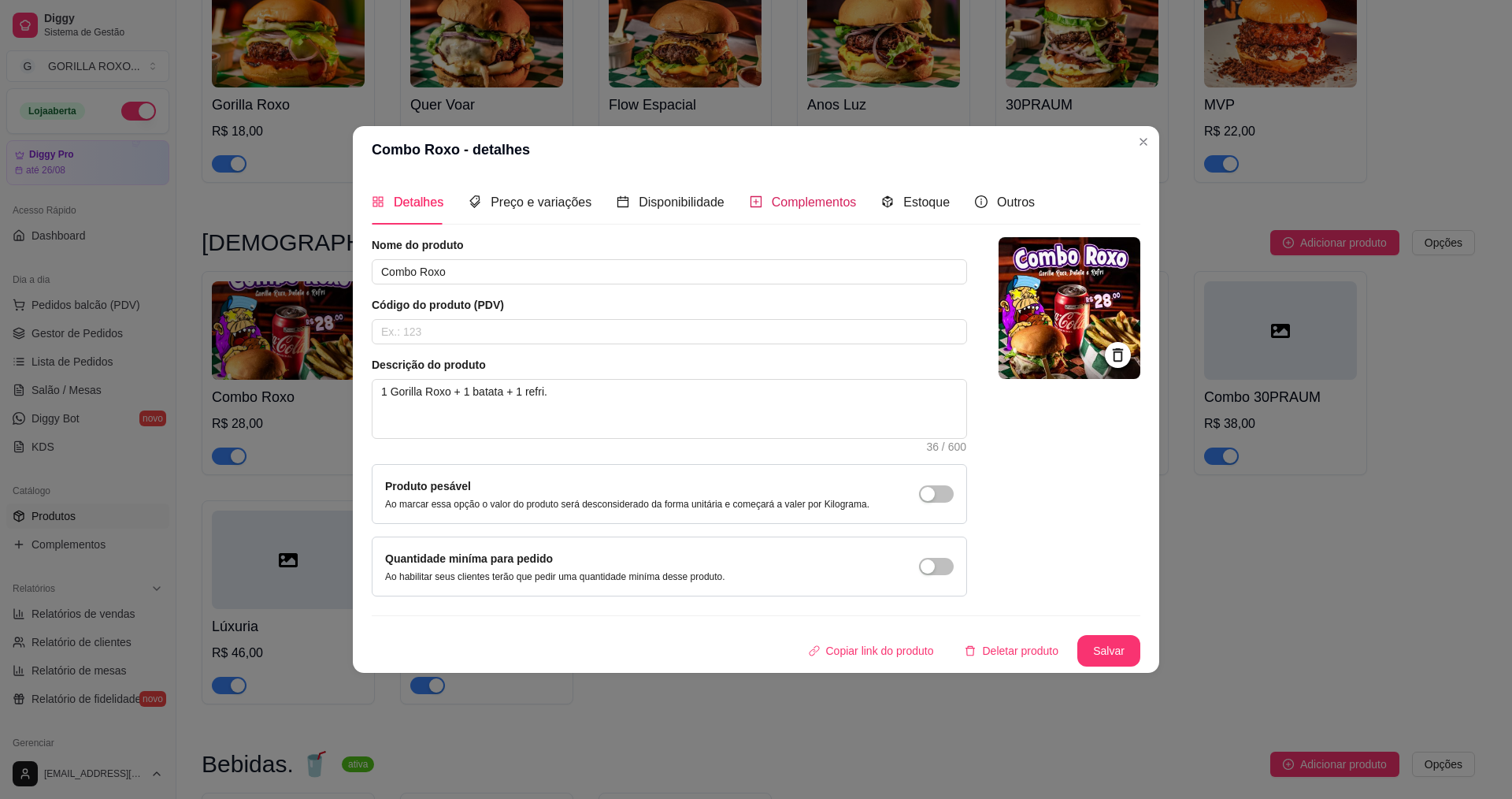
click at [786, 198] on span "Complementos" at bounding box center [814, 201] width 85 height 14
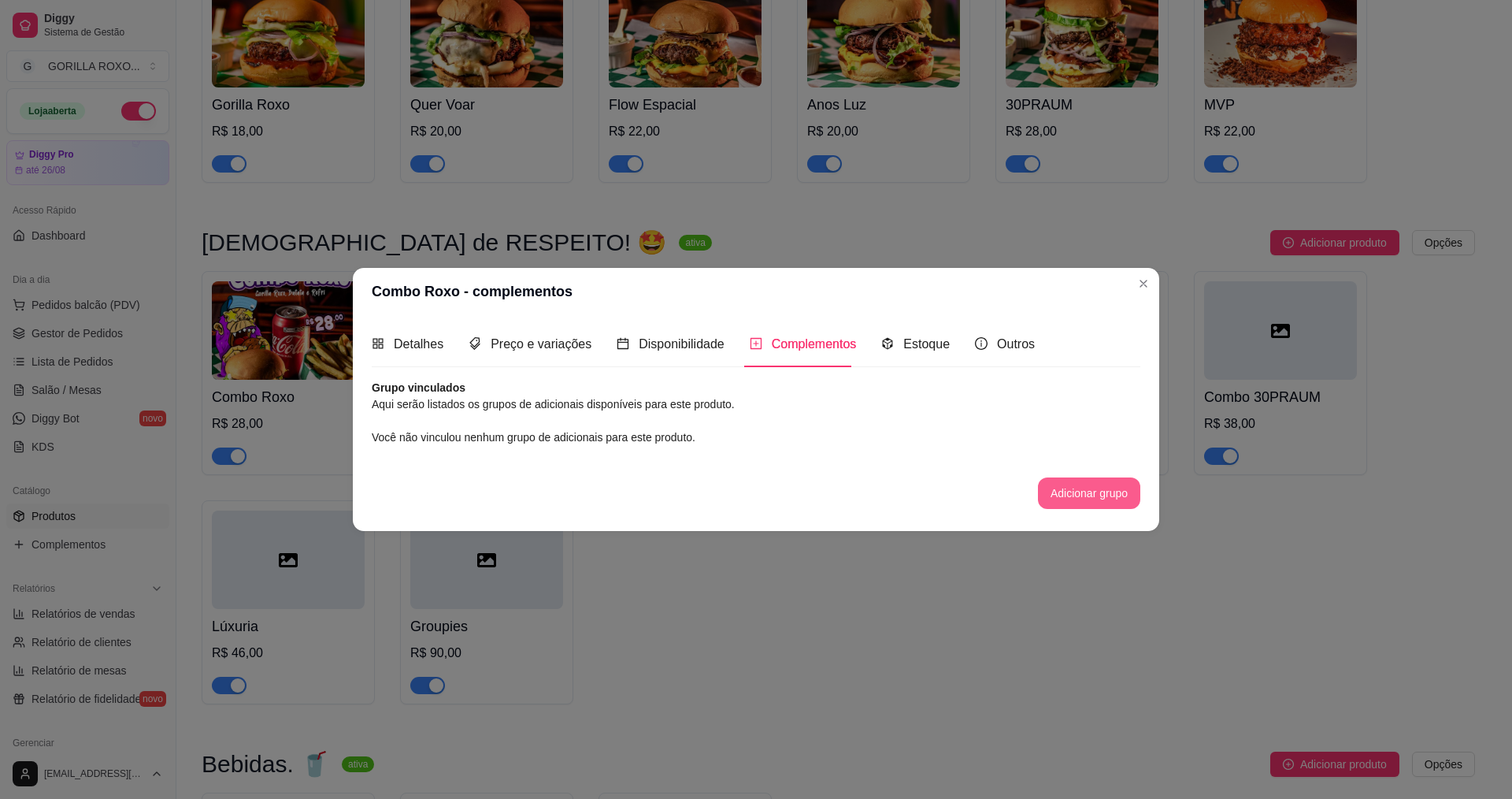
click at [1093, 489] on button "Adicionar grupo" at bounding box center [1089, 493] width 103 height 32
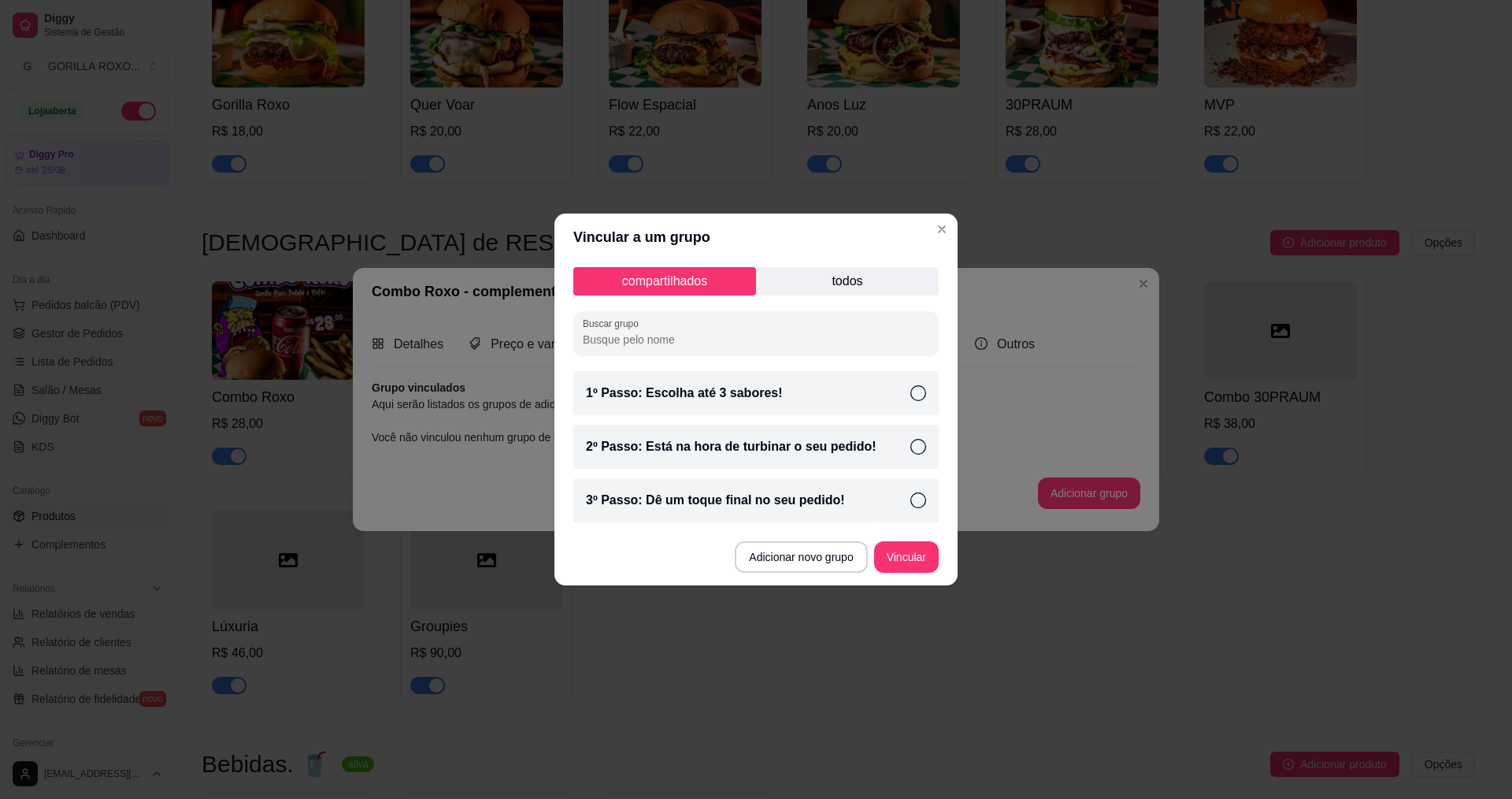
click at [826, 291] on p "todos" at bounding box center [848, 282] width 183 height 29
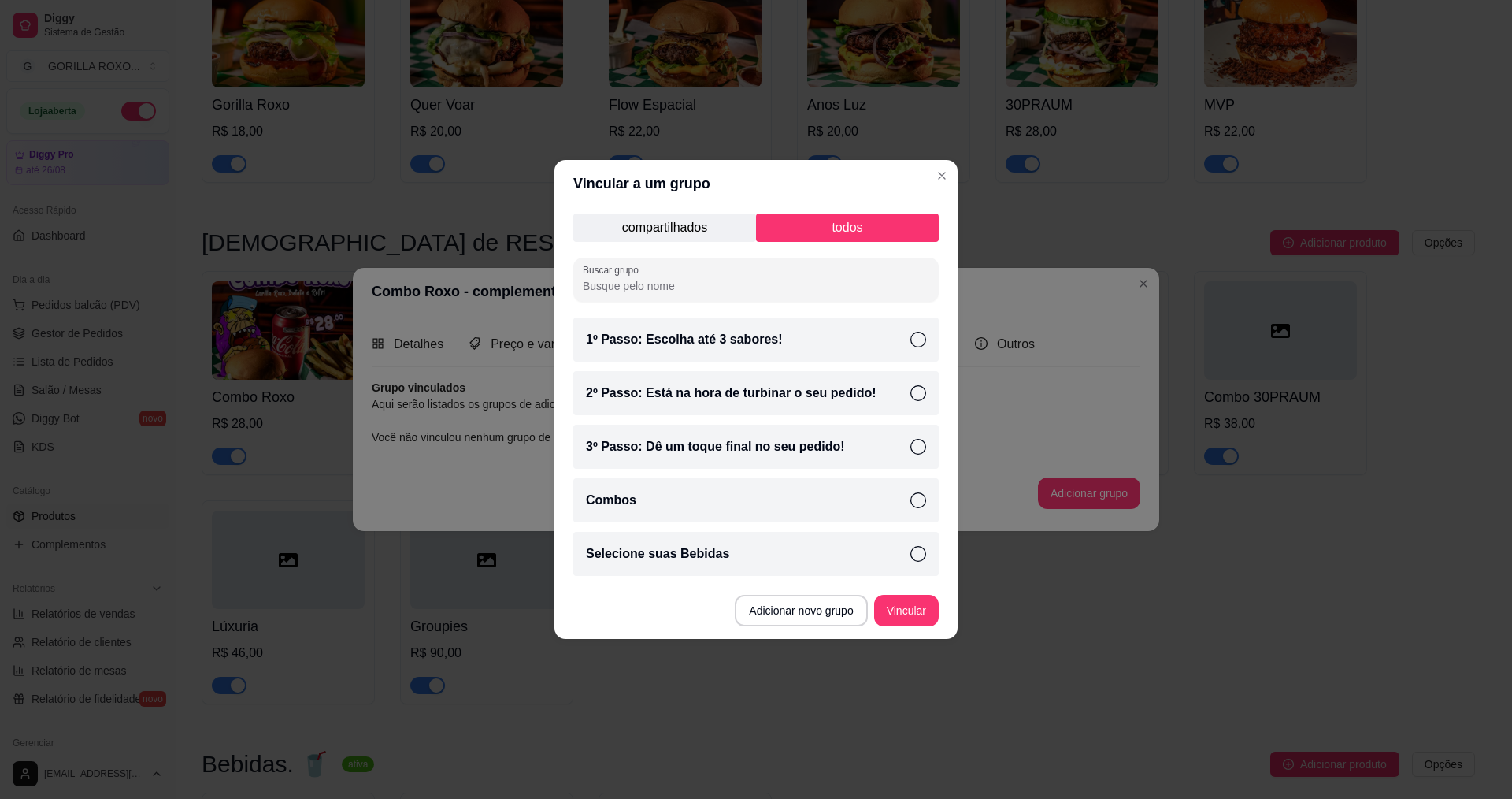
click at [912, 553] on icon at bounding box center [918, 554] width 16 height 16
click at [918, 607] on button "Vincular" at bounding box center [906, 610] width 64 height 32
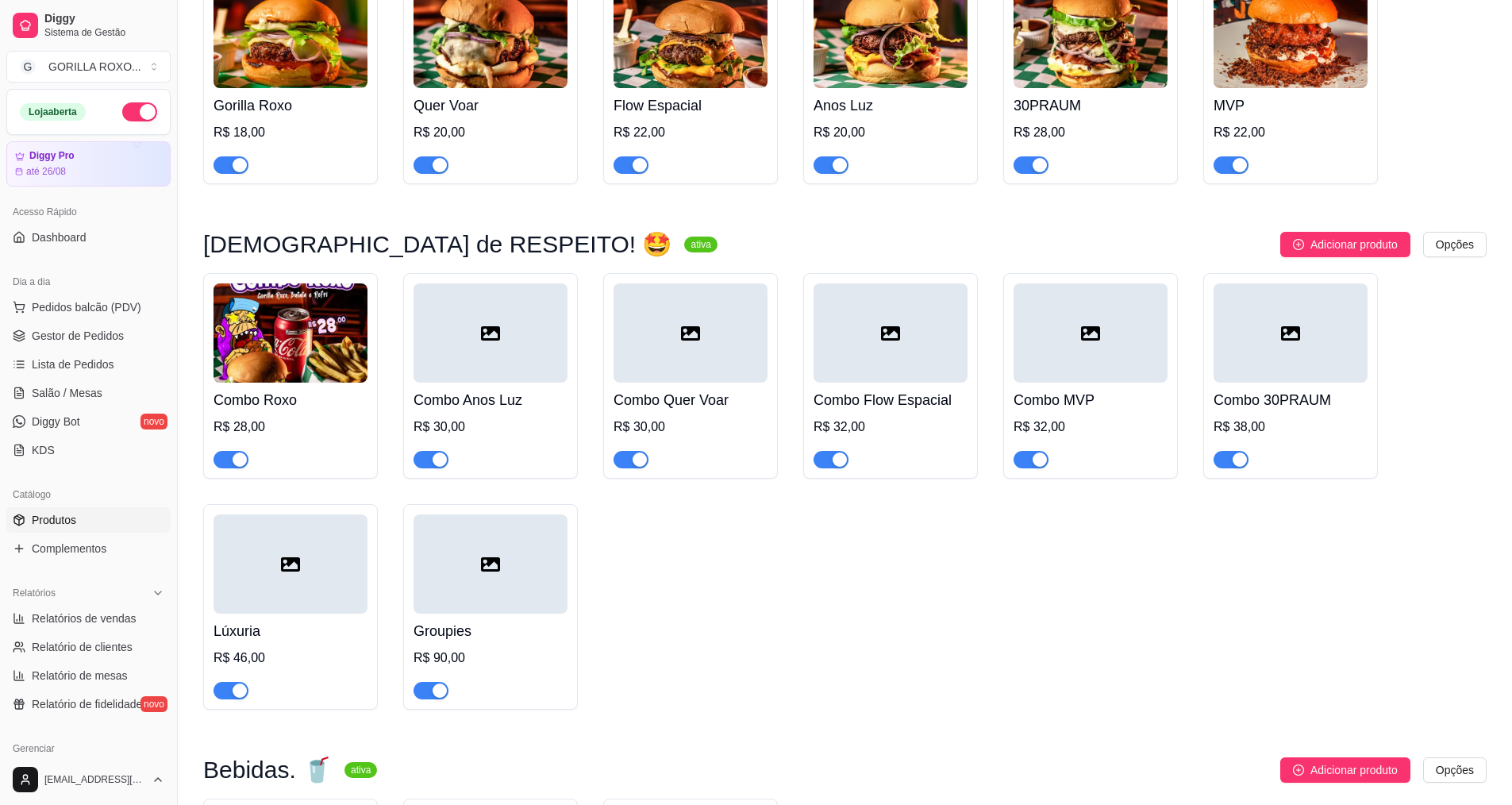
click at [519, 388] on div "Combo Anos Luz R$ 30,00" at bounding box center [491, 425] width 154 height 86
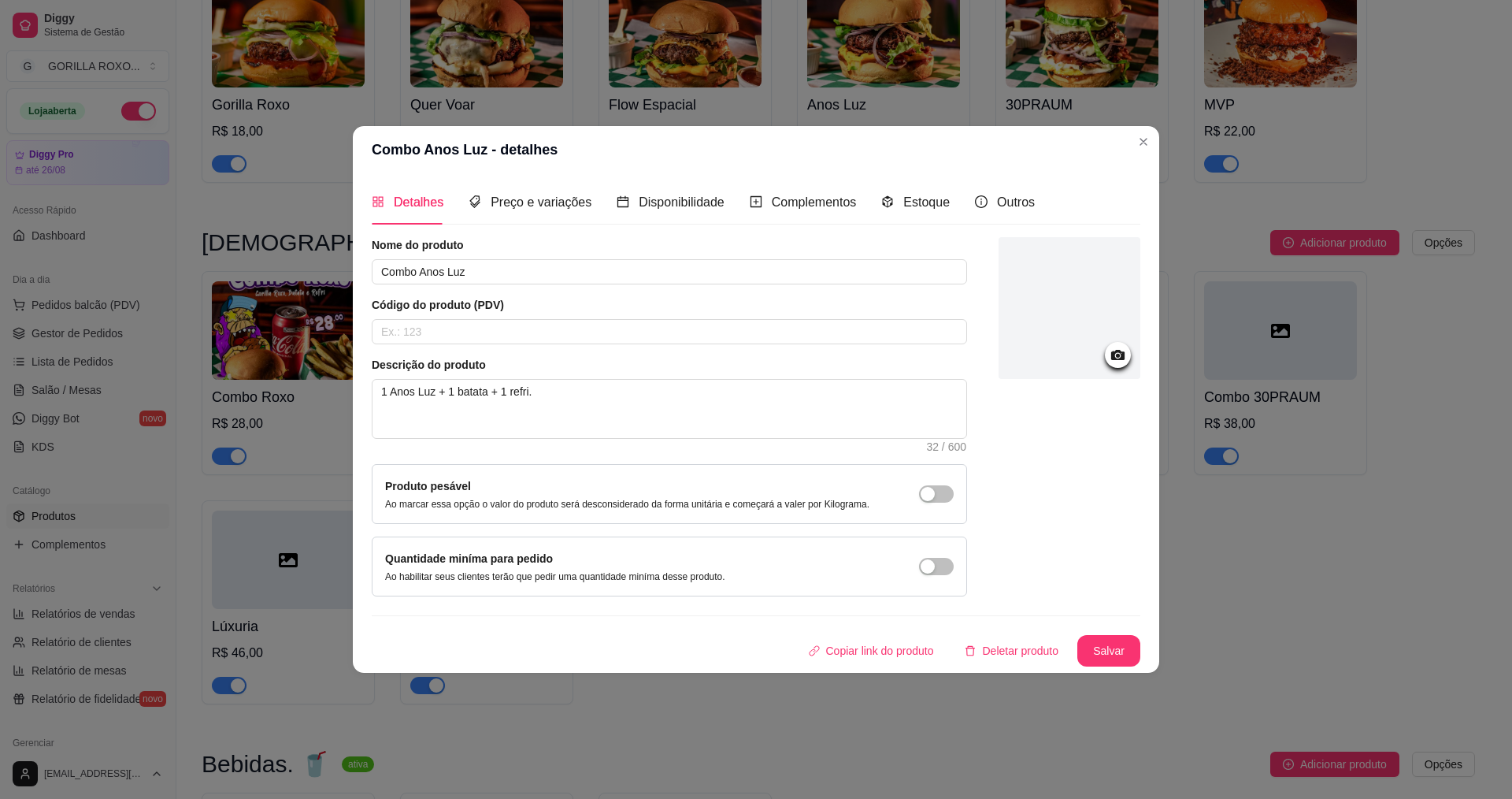
click at [1125, 146] on header "Combo Anos Luz - detalhes" at bounding box center [756, 149] width 807 height 47
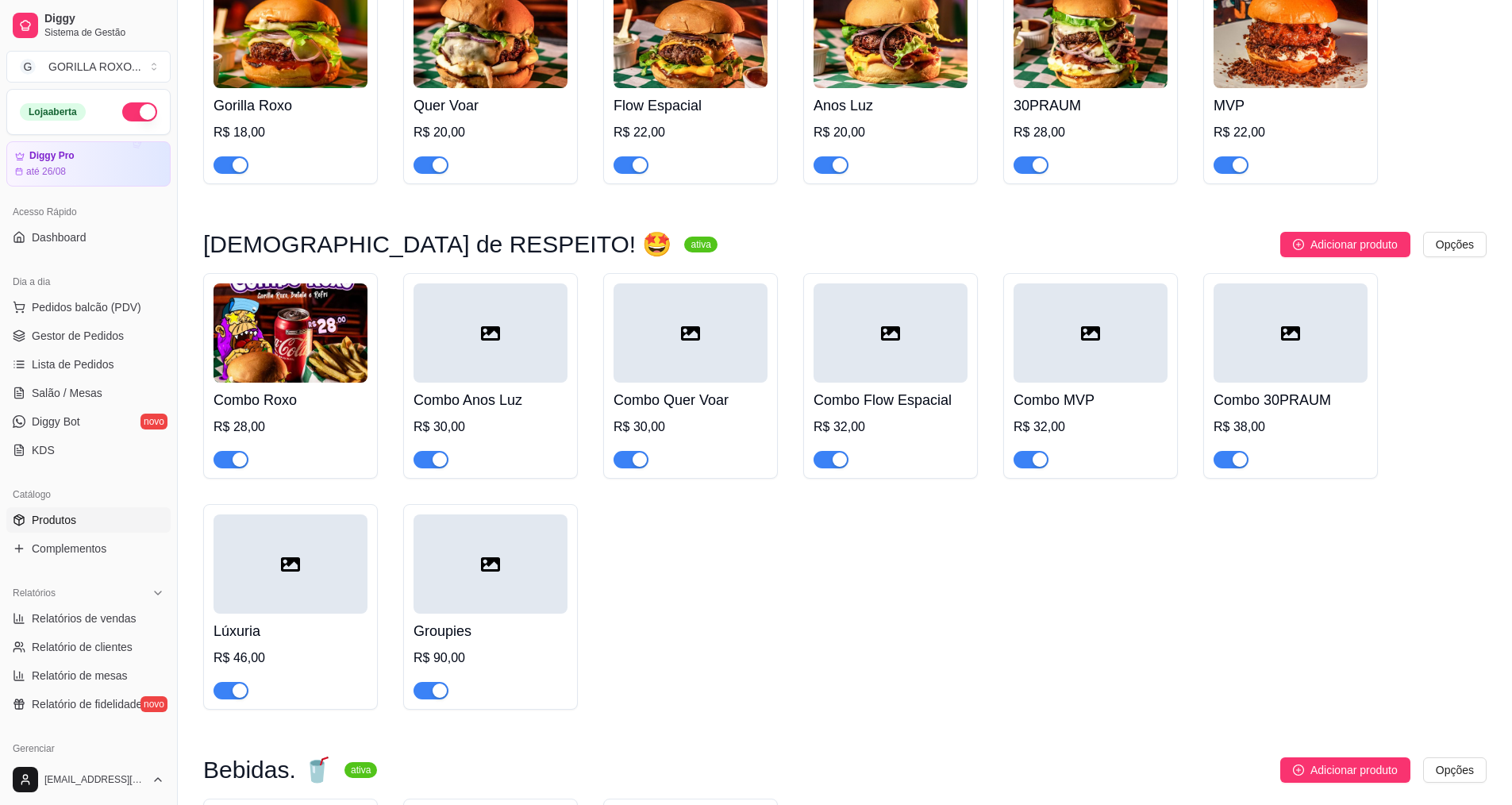
click at [215, 382] on div "Combo Roxo R$ 28,00" at bounding box center [290, 425] width 154 height 86
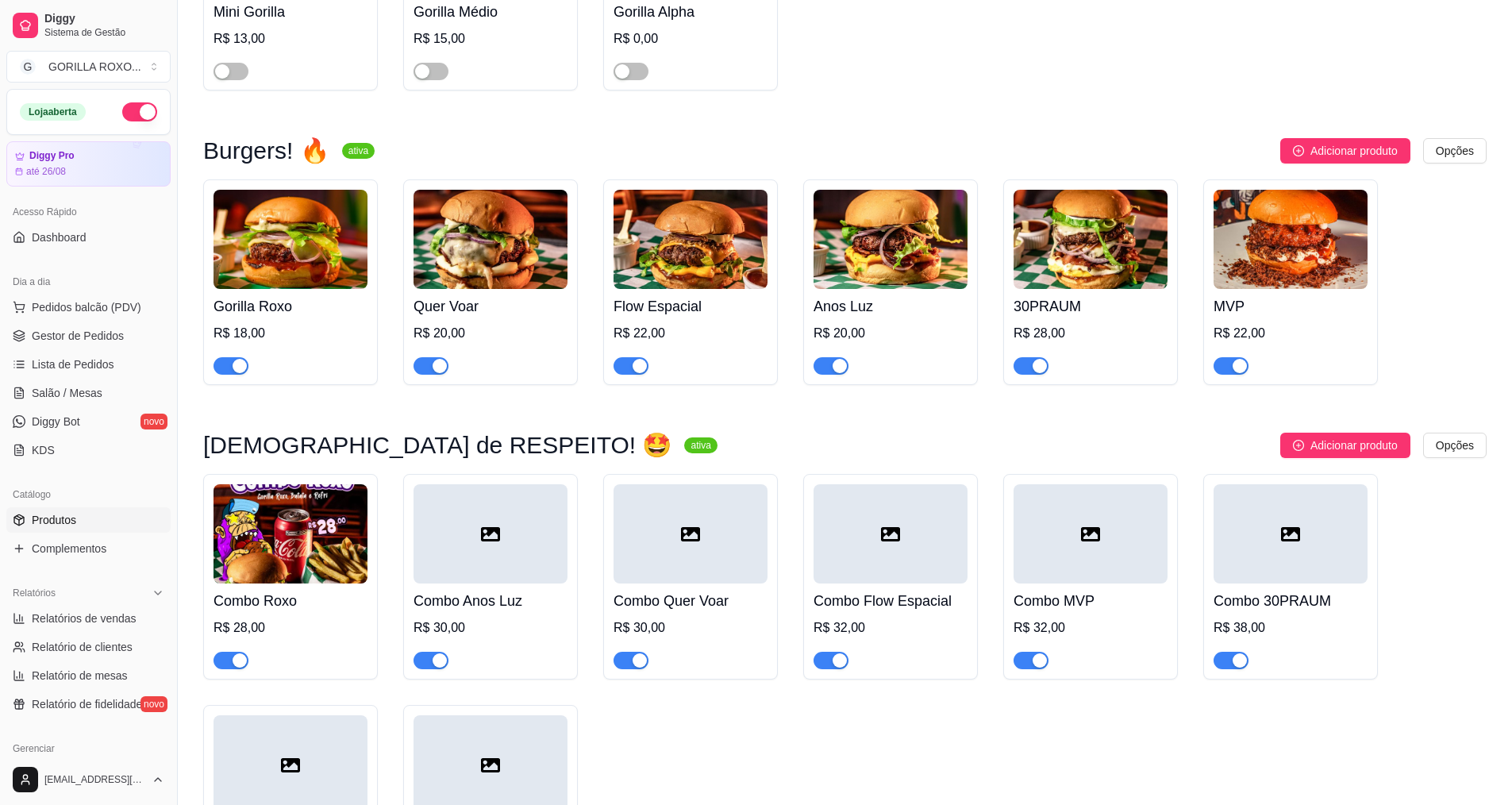
scroll to position [1307, 0]
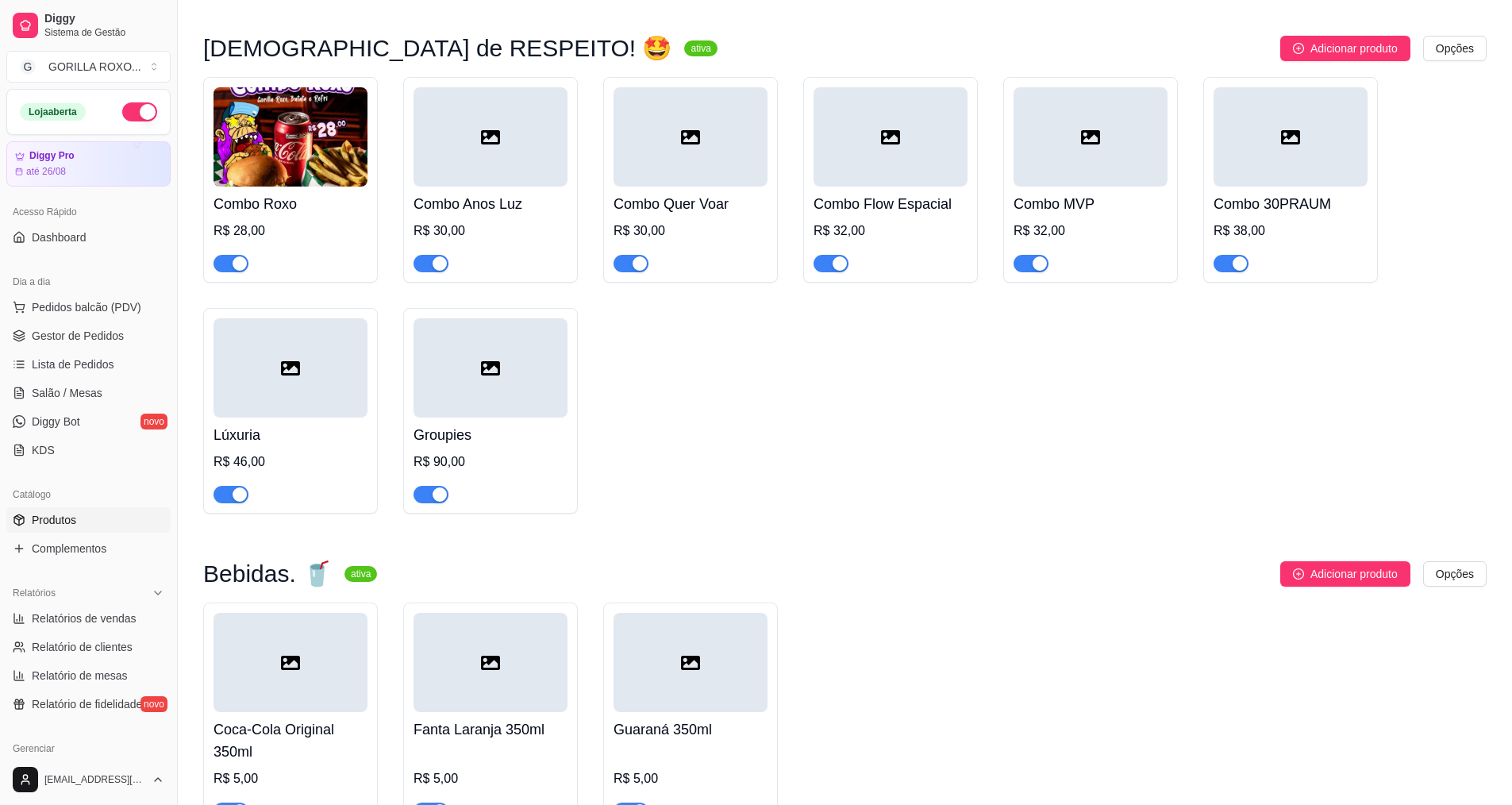
click at [503, 150] on div at bounding box center [491, 137] width 154 height 99
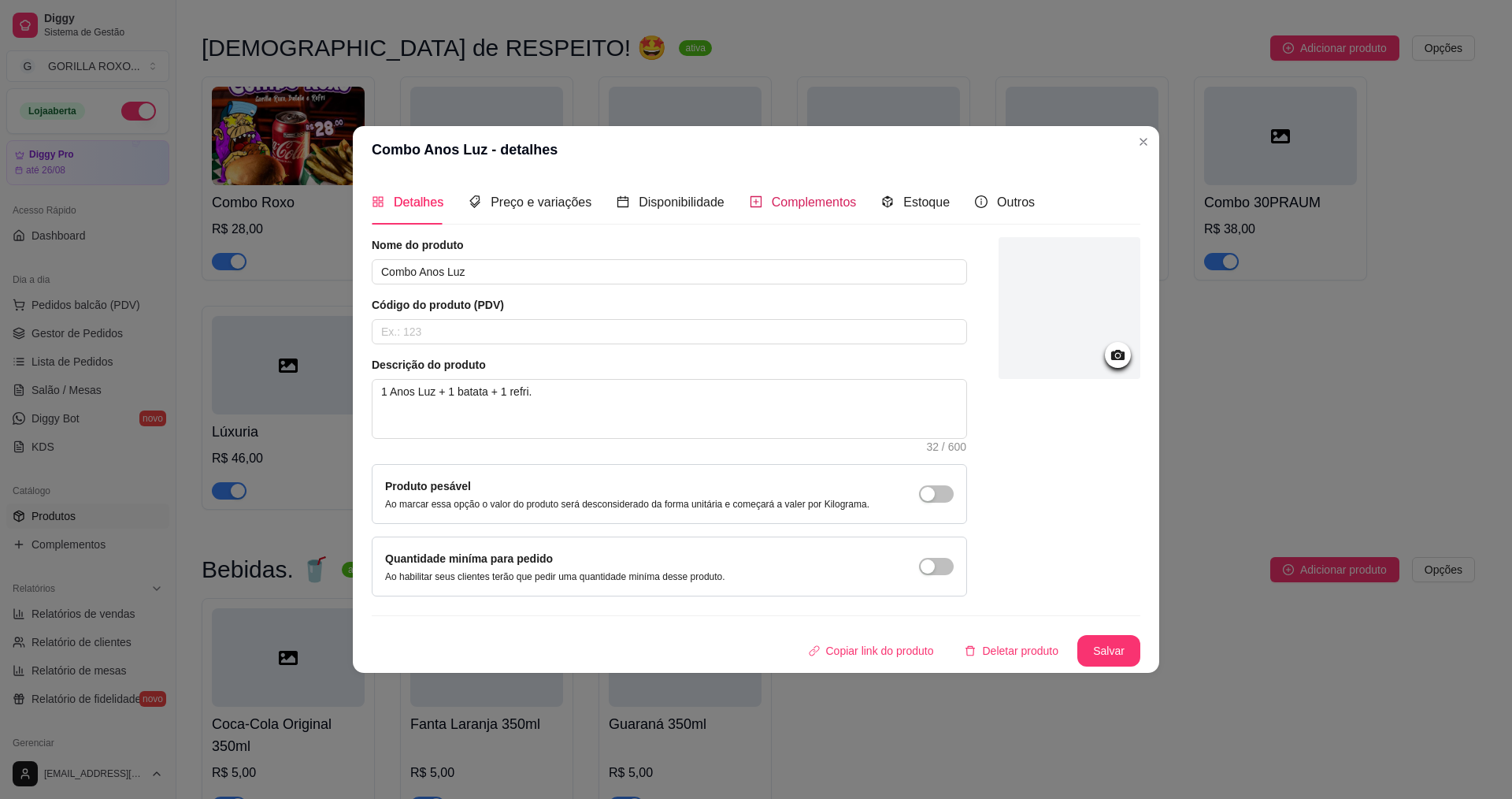
click at [815, 193] on div "Complementos" at bounding box center [803, 202] width 107 height 20
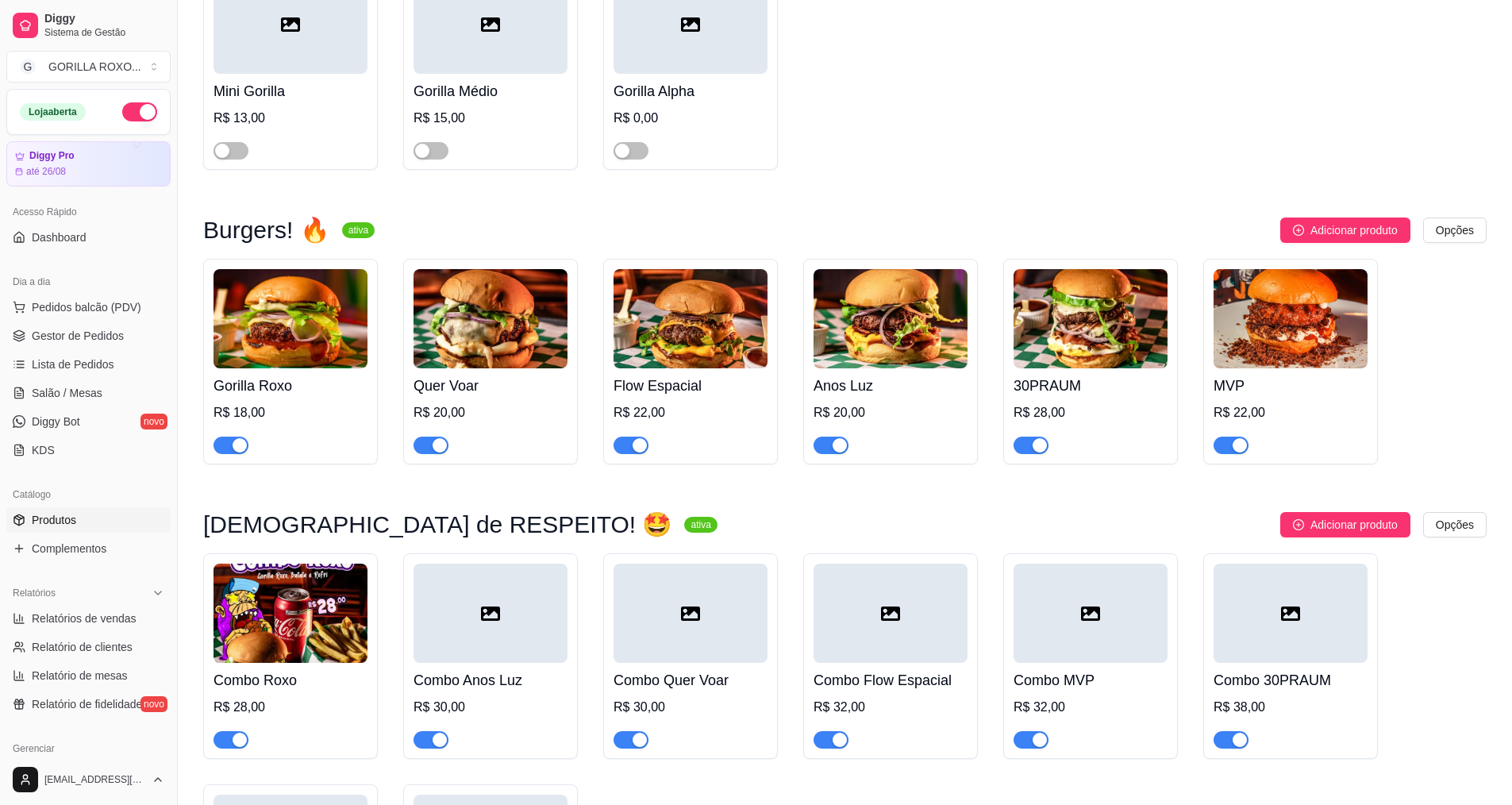
scroll to position [1069, 0]
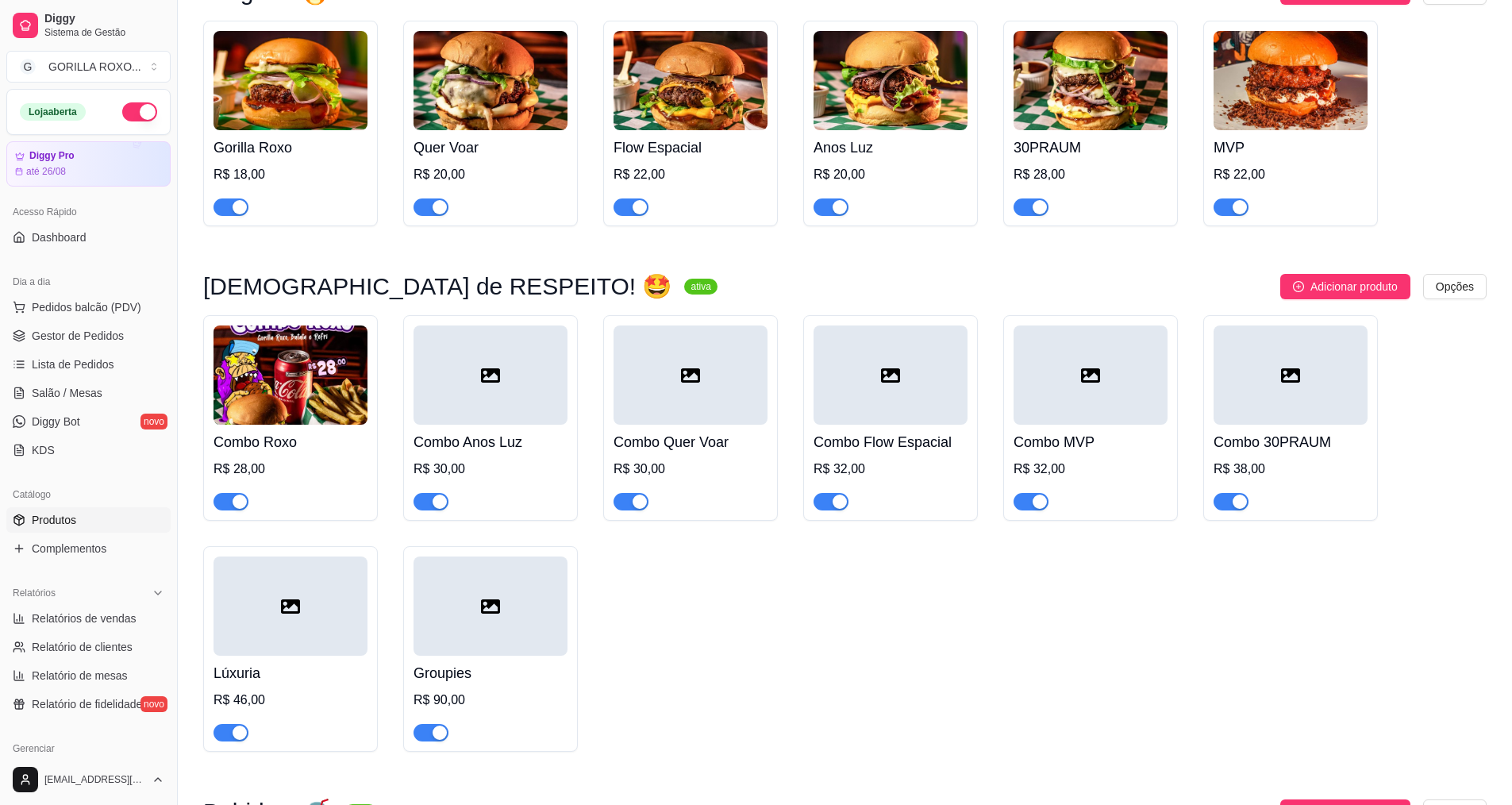
click at [310, 620] on div at bounding box center [290, 606] width 154 height 99
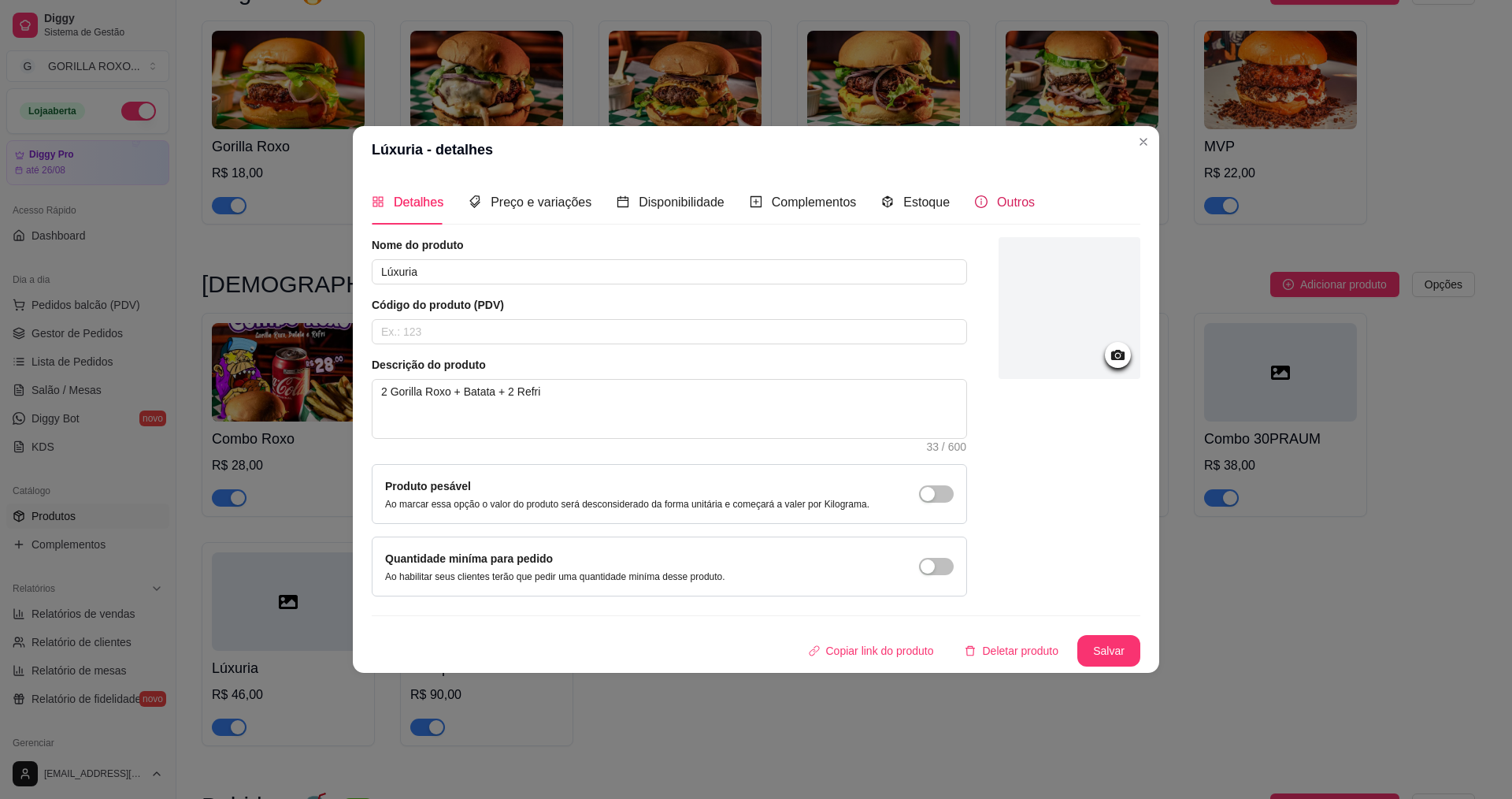
click at [987, 206] on div "Outros" at bounding box center [1004, 202] width 60 height 20
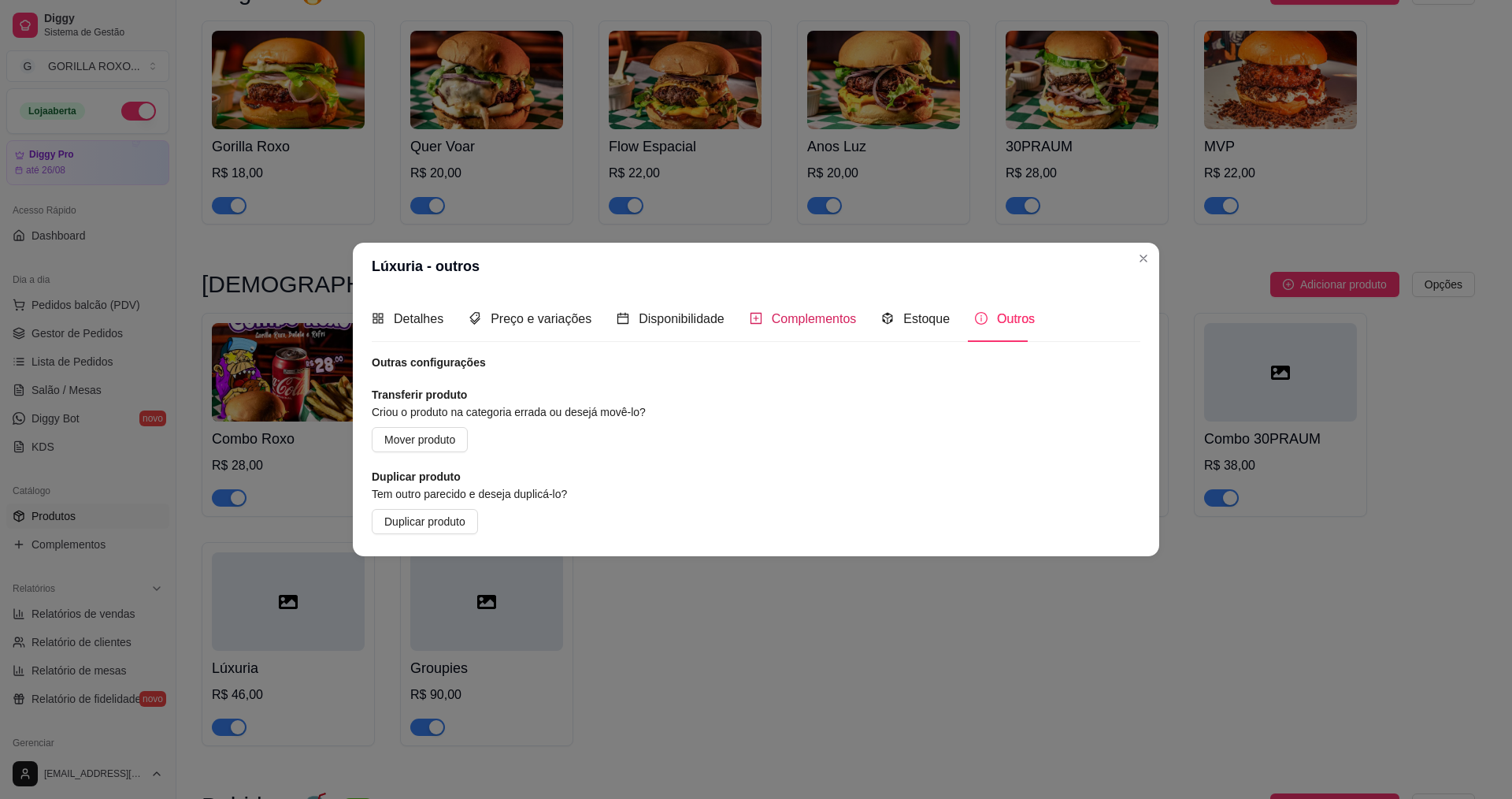
click at [795, 314] on span "Complementos" at bounding box center [814, 318] width 85 height 14
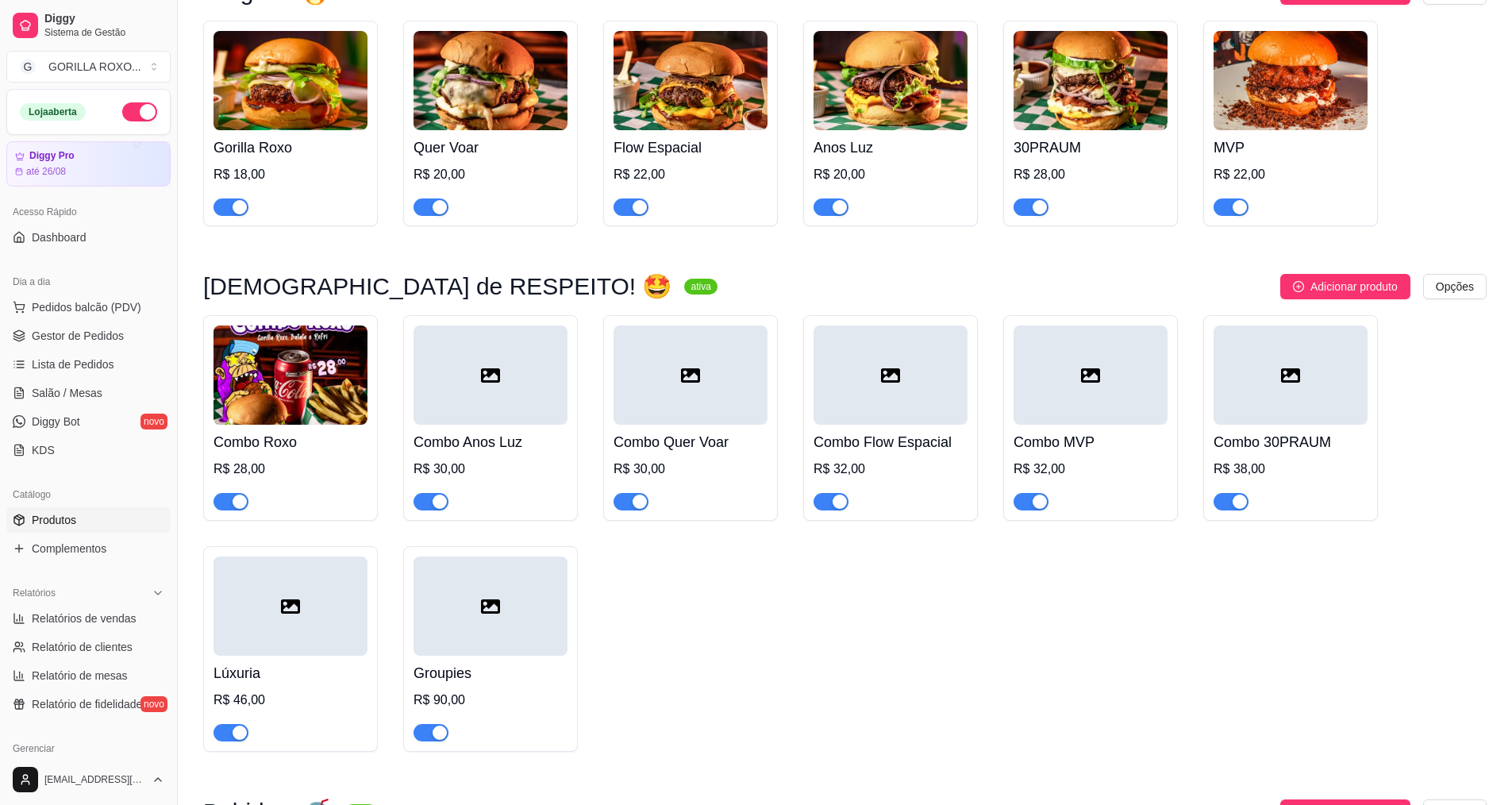
click at [277, 657] on div "Lúxuria R$ 46,00" at bounding box center [290, 698] width 154 height 86
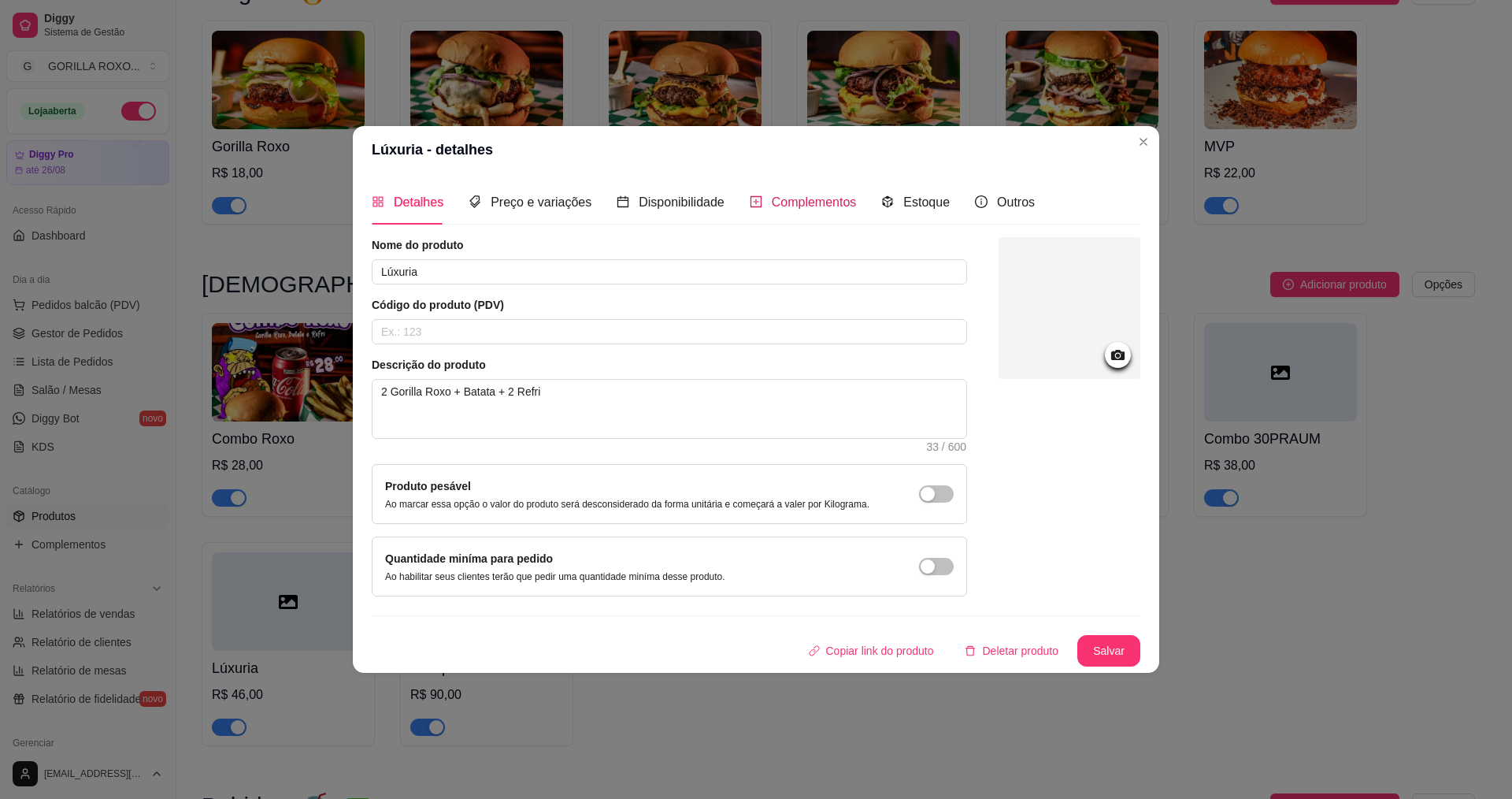
click at [809, 207] on span "Complementos" at bounding box center [814, 201] width 85 height 14
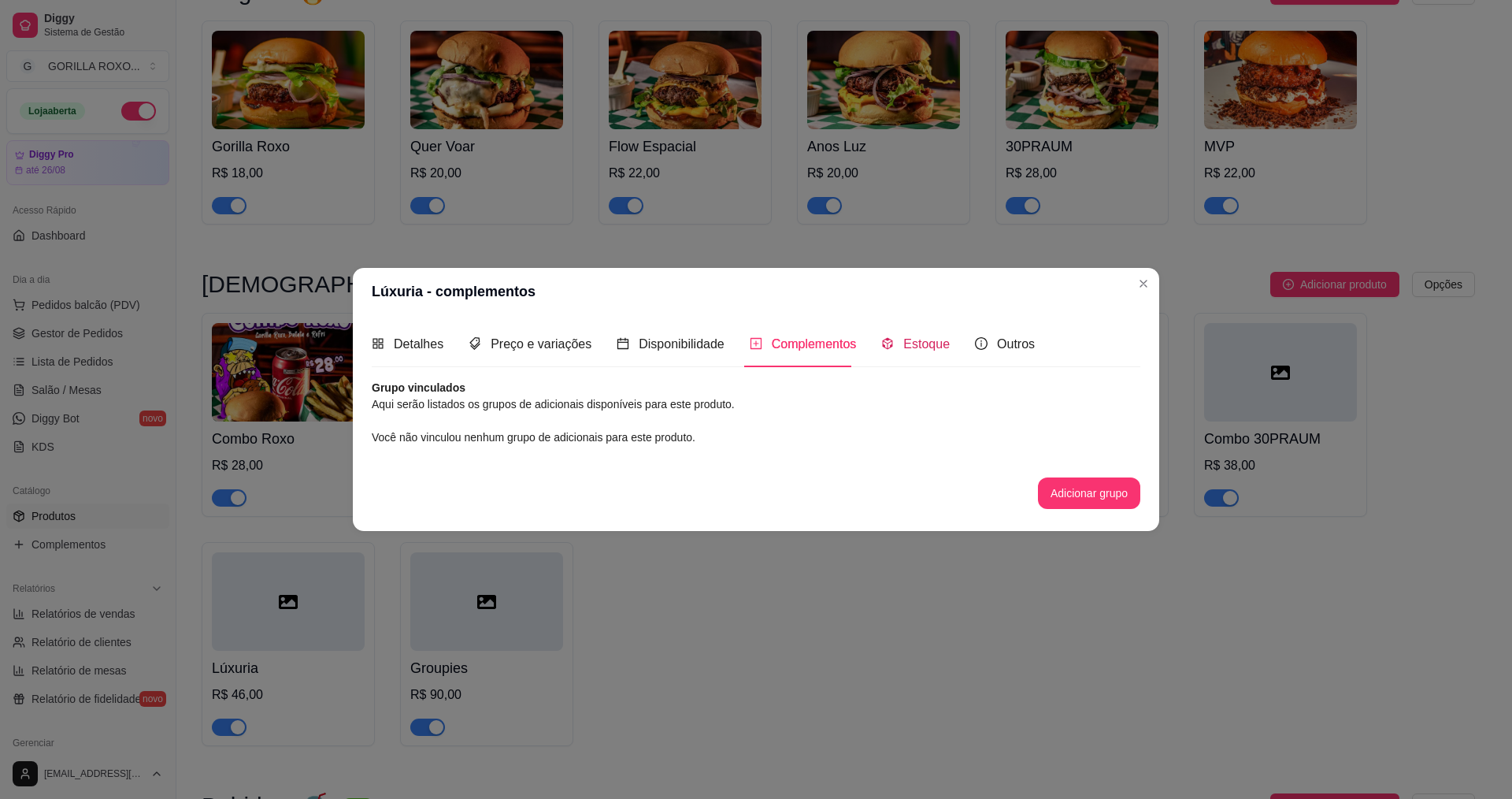
drag, startPoint x: 936, startPoint y: 345, endPoint x: 848, endPoint y: 352, distance: 88.3
click at [937, 346] on span "Estoque" at bounding box center [926, 344] width 46 height 14
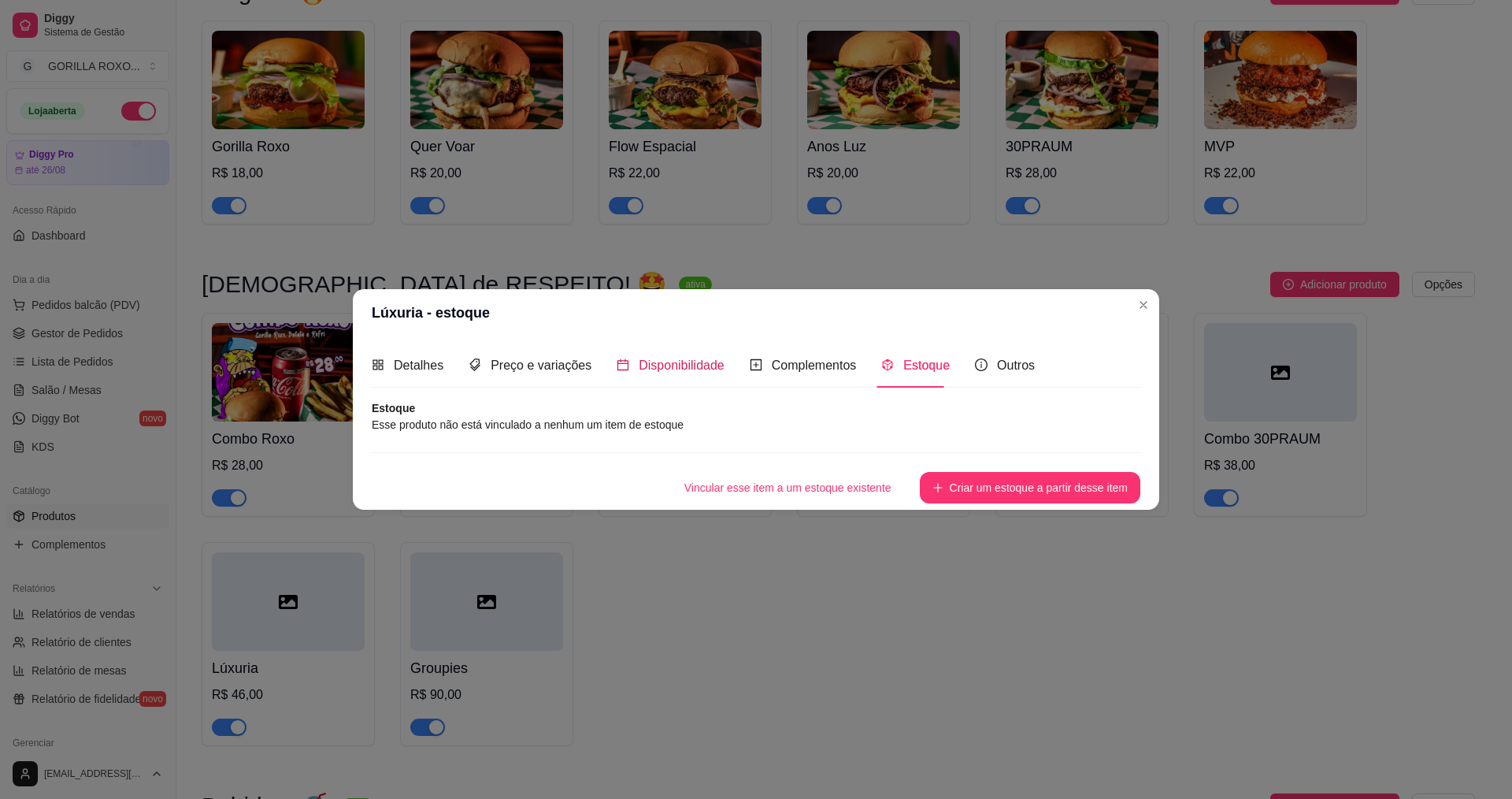
click at [703, 369] on span "Disponibilidade" at bounding box center [682, 364] width 86 height 14
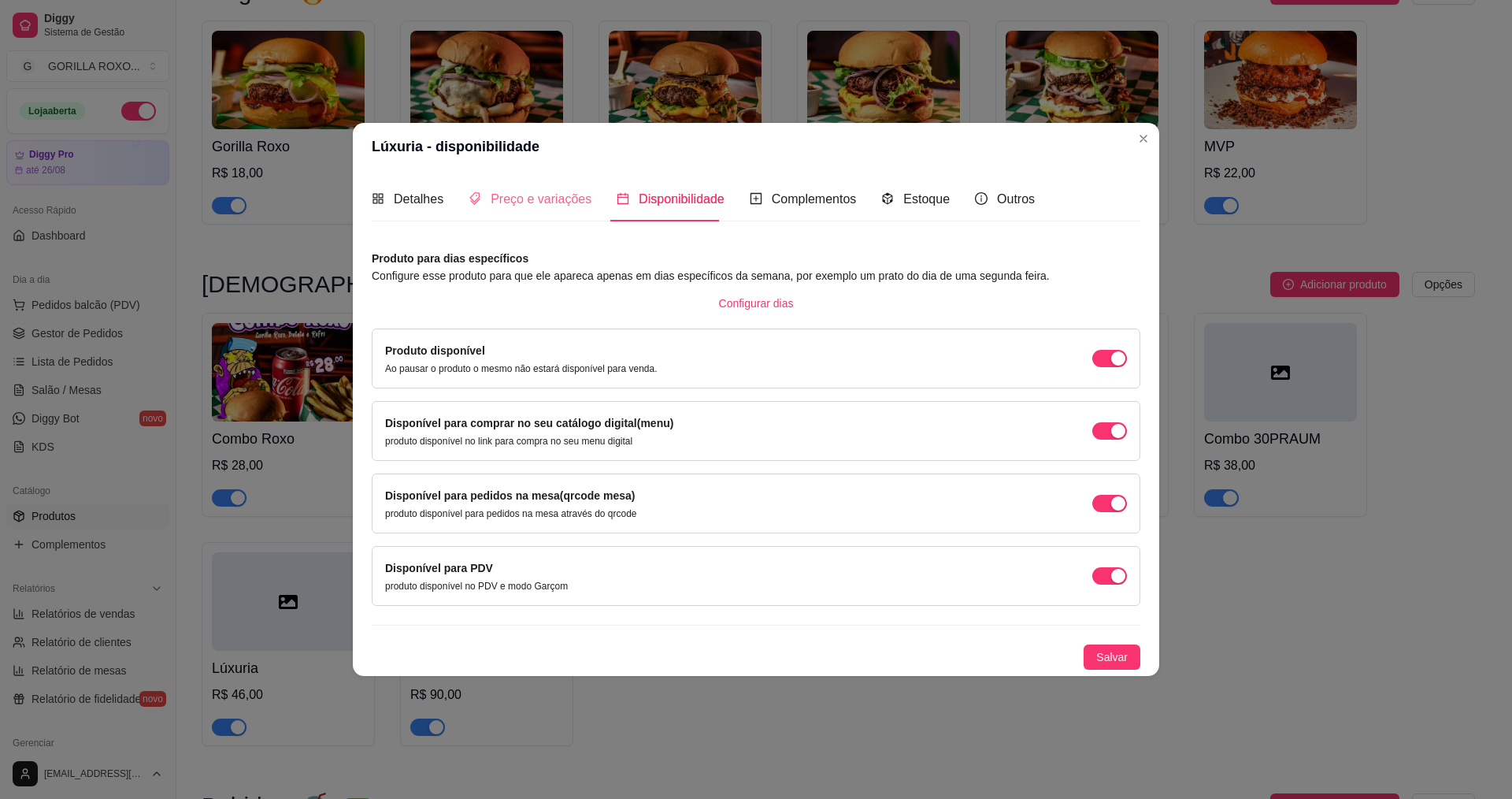
click at [522, 210] on div "Preço e variações" at bounding box center [530, 199] width 123 height 45
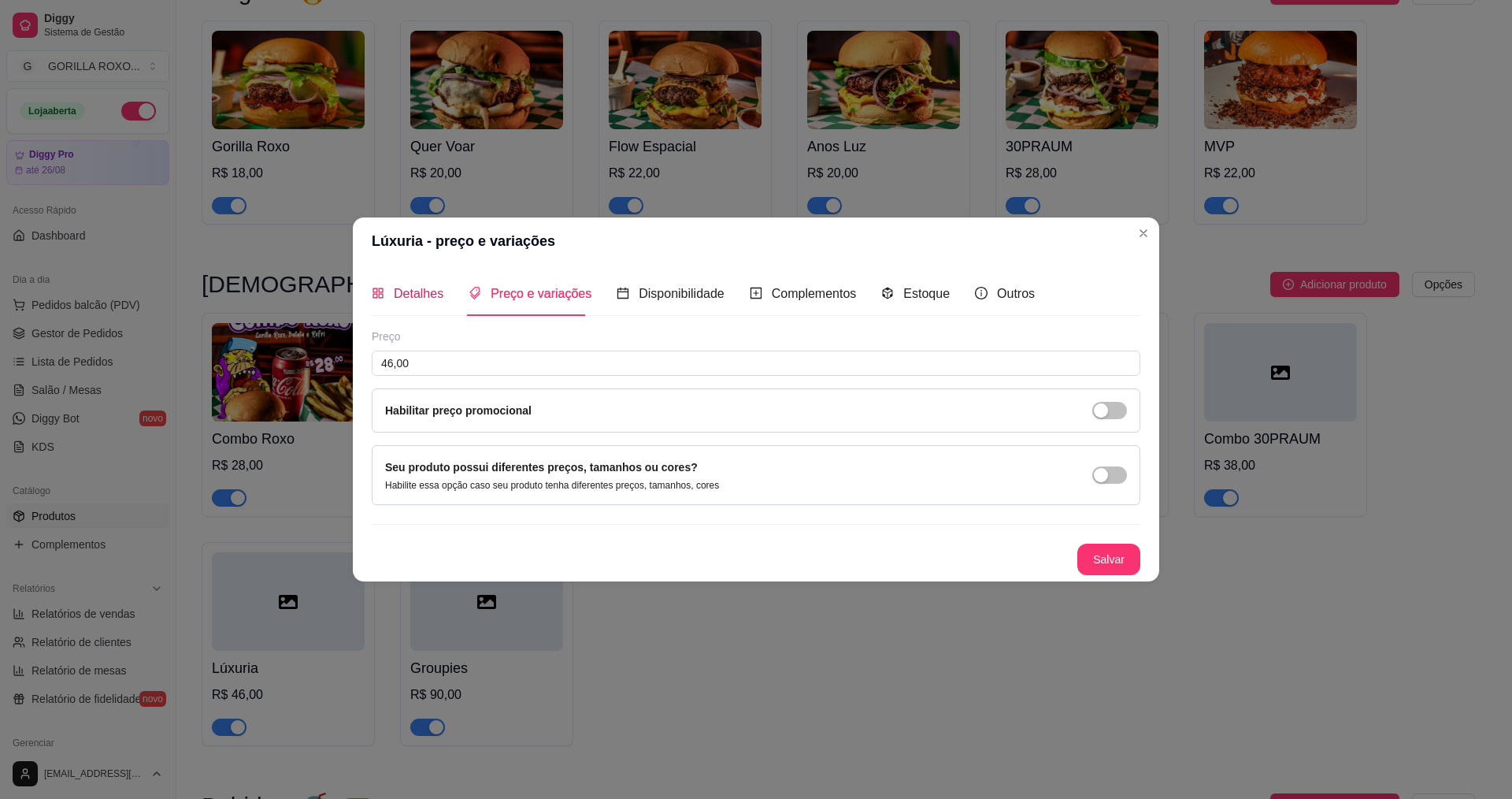
drag, startPoint x: 419, startPoint y: 302, endPoint x: 649, endPoint y: 290, distance: 230.3
click at [421, 301] on div "Detalhes" at bounding box center [407, 293] width 72 height 20
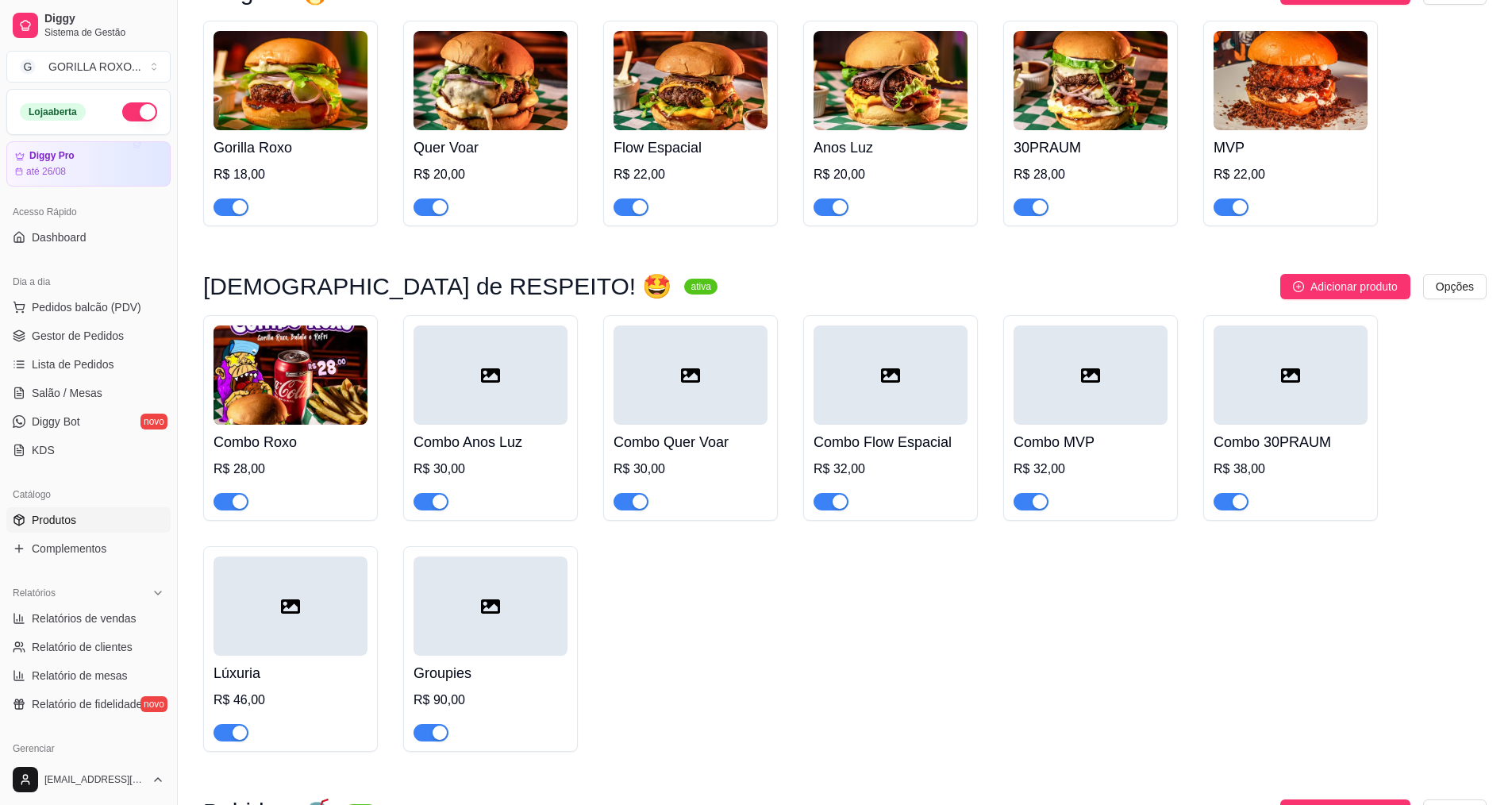
click at [1082, 459] on div "R$ 32,00" at bounding box center [1090, 469] width 154 height 19
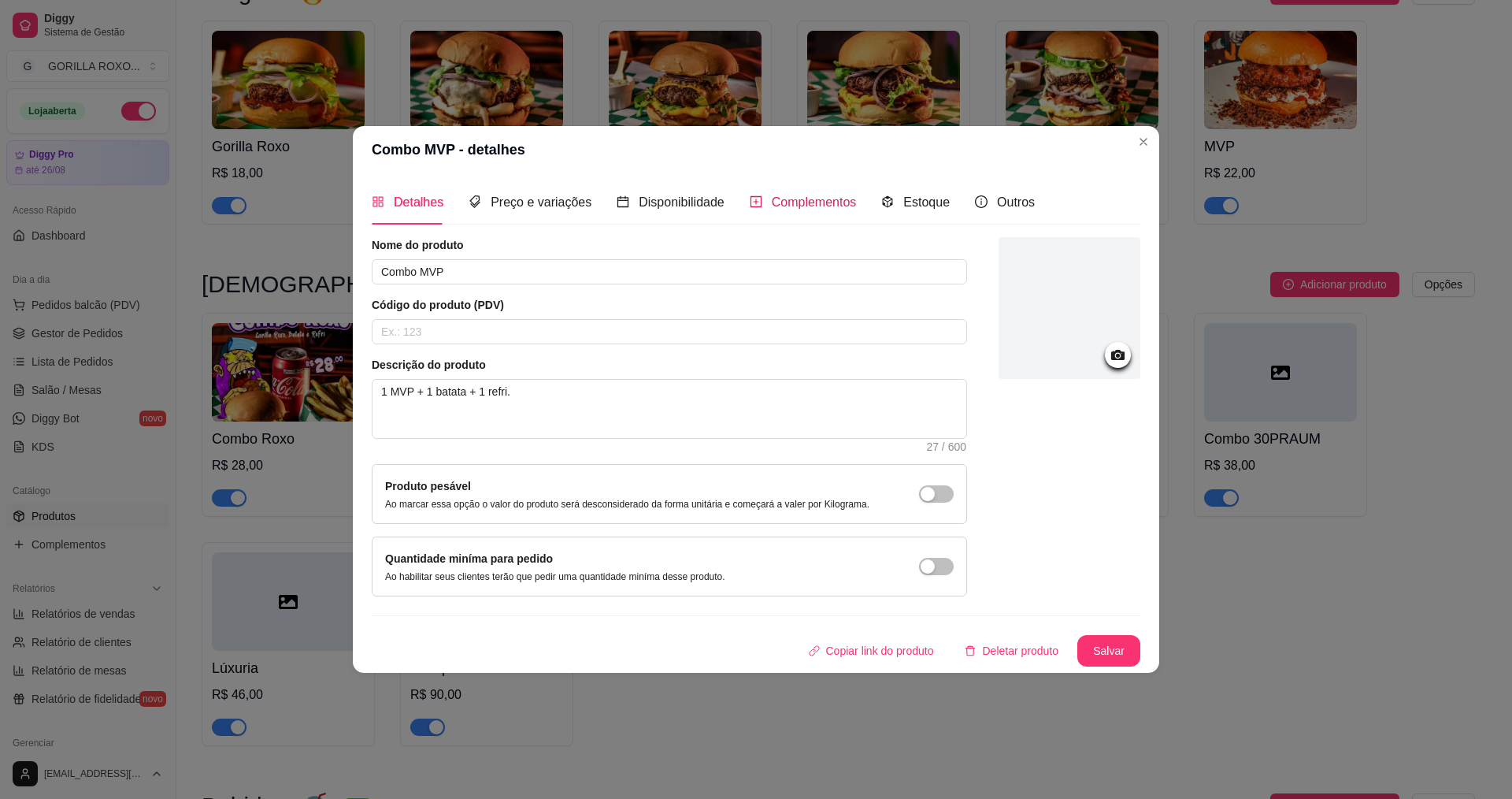
drag, startPoint x: 783, startPoint y: 196, endPoint x: 814, endPoint y: 220, distance: 39.2
click at [785, 197] on span "Complementos" at bounding box center [814, 201] width 85 height 14
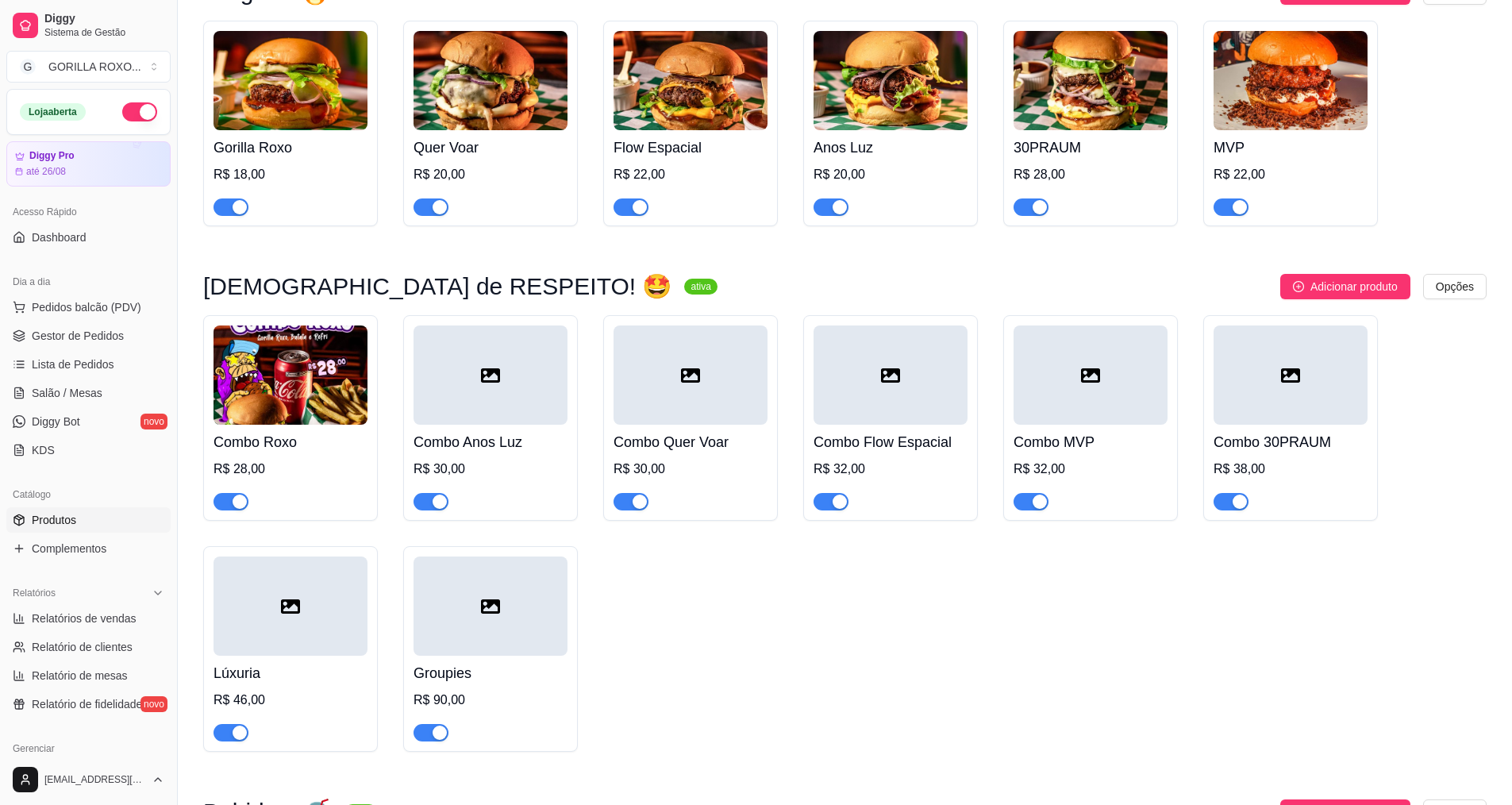
click at [1339, 359] on div at bounding box center [1290, 375] width 154 height 99
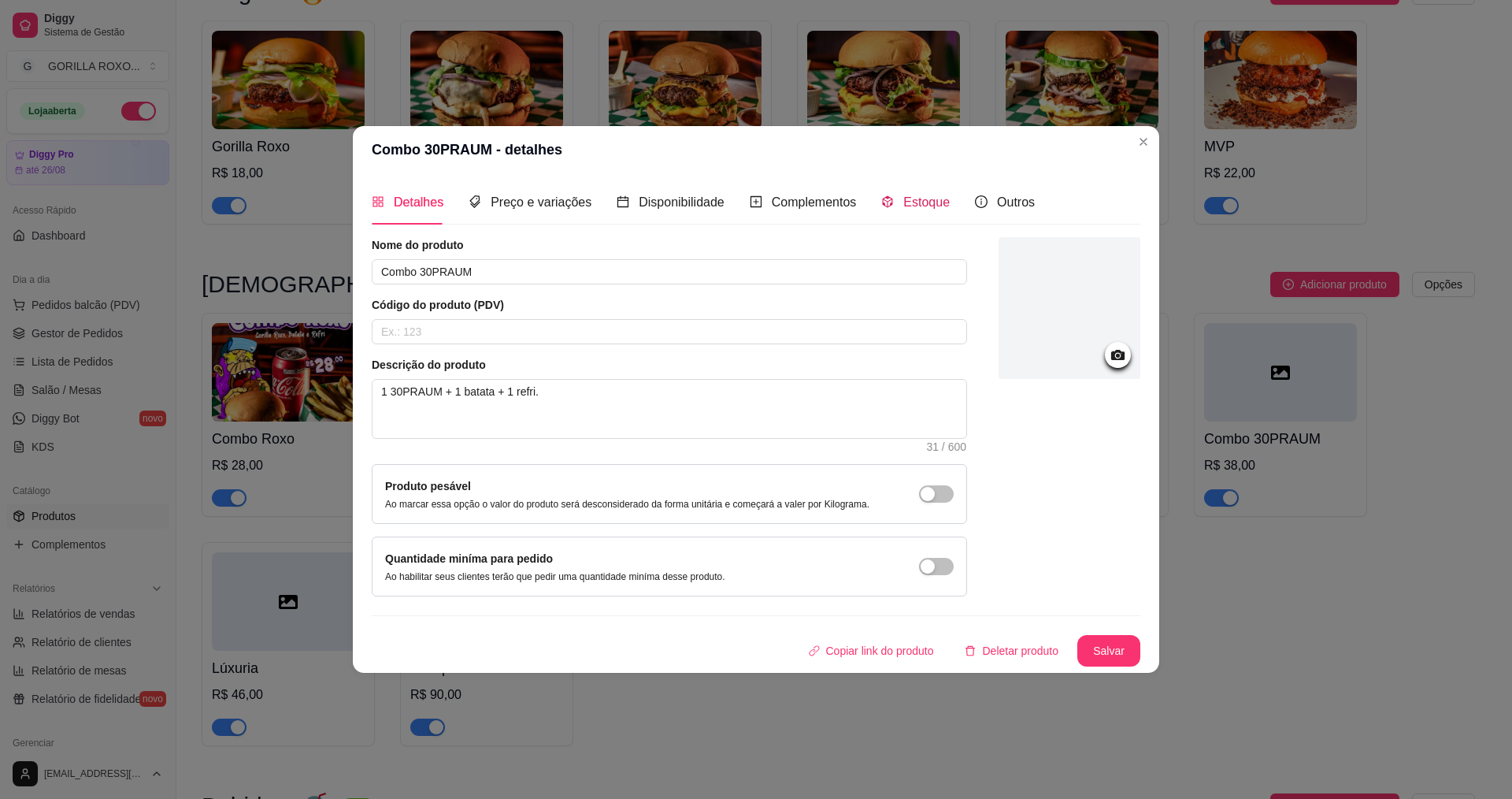
click at [919, 202] on span "Estoque" at bounding box center [926, 201] width 46 height 14
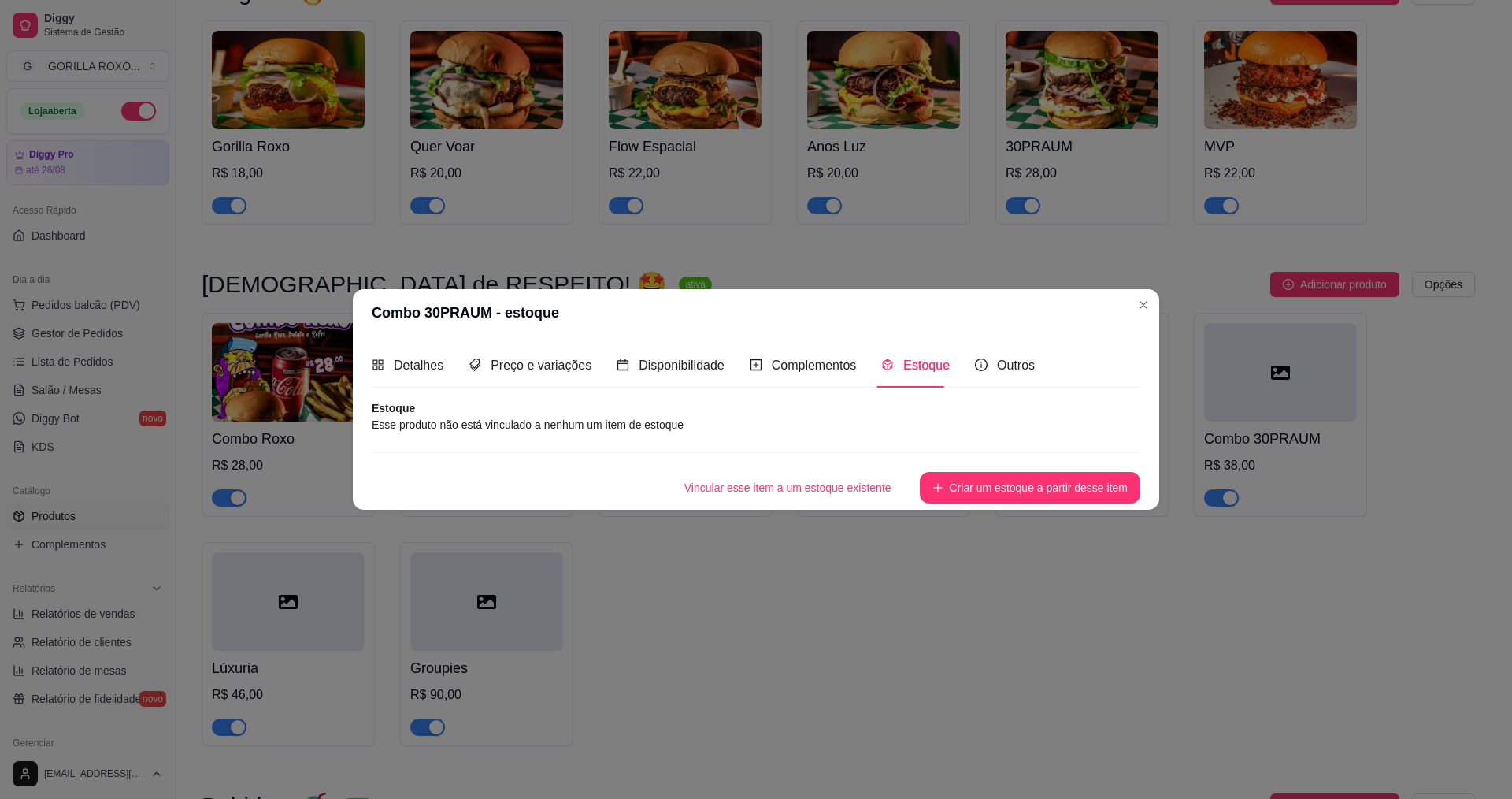
drag, startPoint x: 838, startPoint y: 353, endPoint x: 831, endPoint y: 368, distance: 16.6
click at [837, 356] on div "Complementos" at bounding box center [803, 365] width 107 height 45
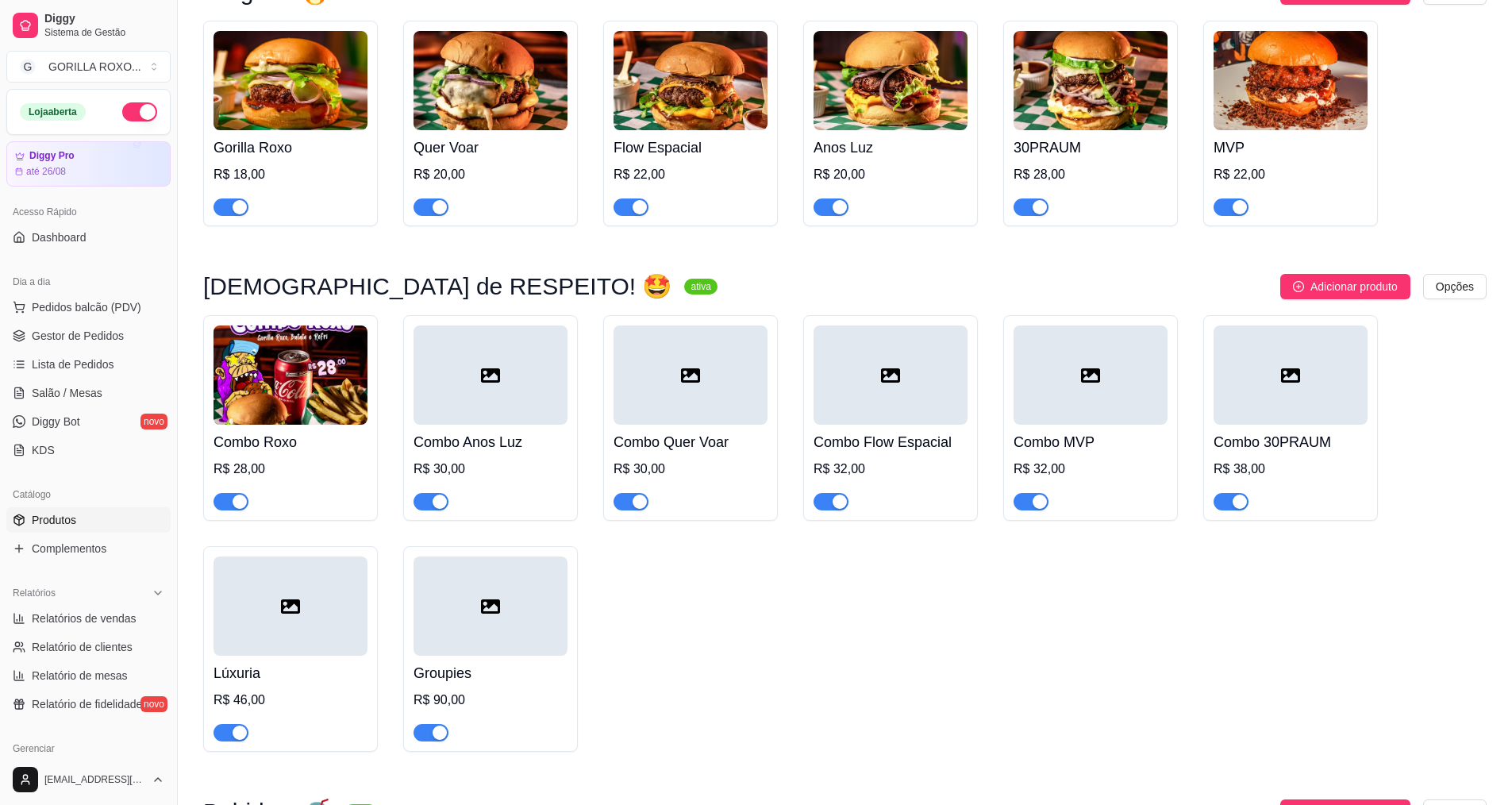
click at [732, 425] on div "Combo Quer Voar R$ 30,00" at bounding box center [690, 467] width 154 height 86
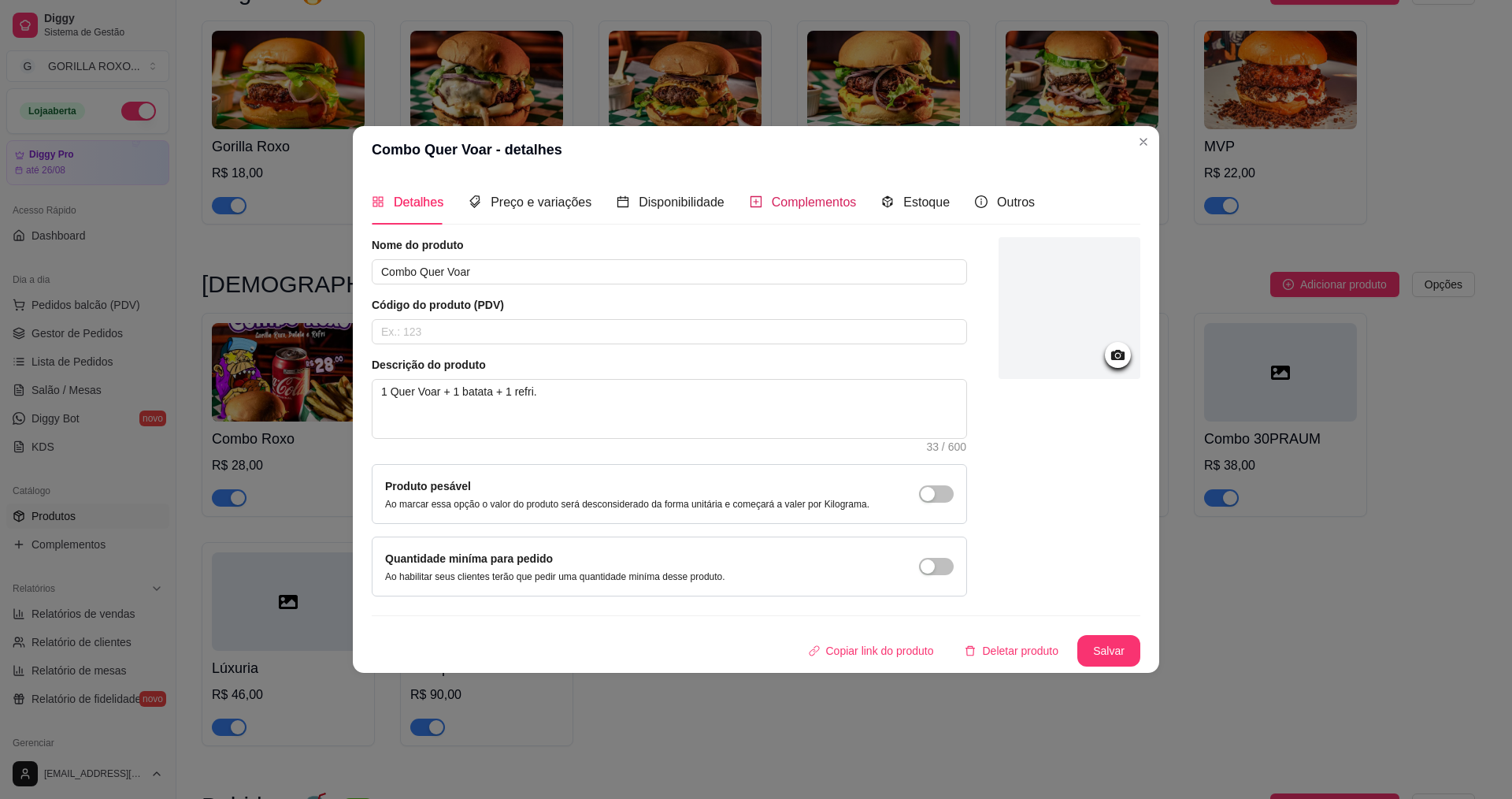
click at [825, 205] on span "Complementos" at bounding box center [814, 201] width 85 height 14
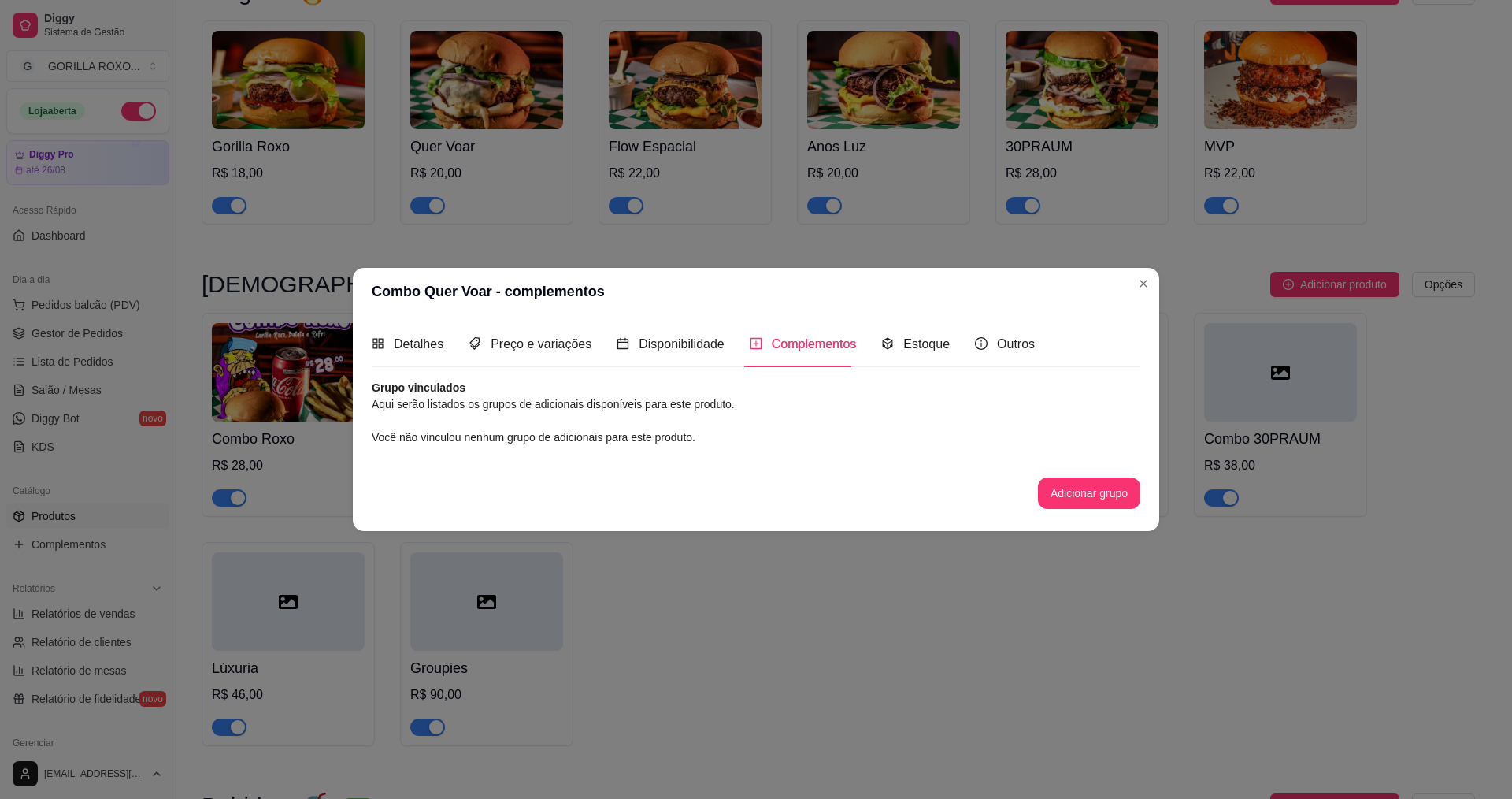
click at [1154, 291] on header "Combo Quer Voar - complementos" at bounding box center [756, 291] width 807 height 47
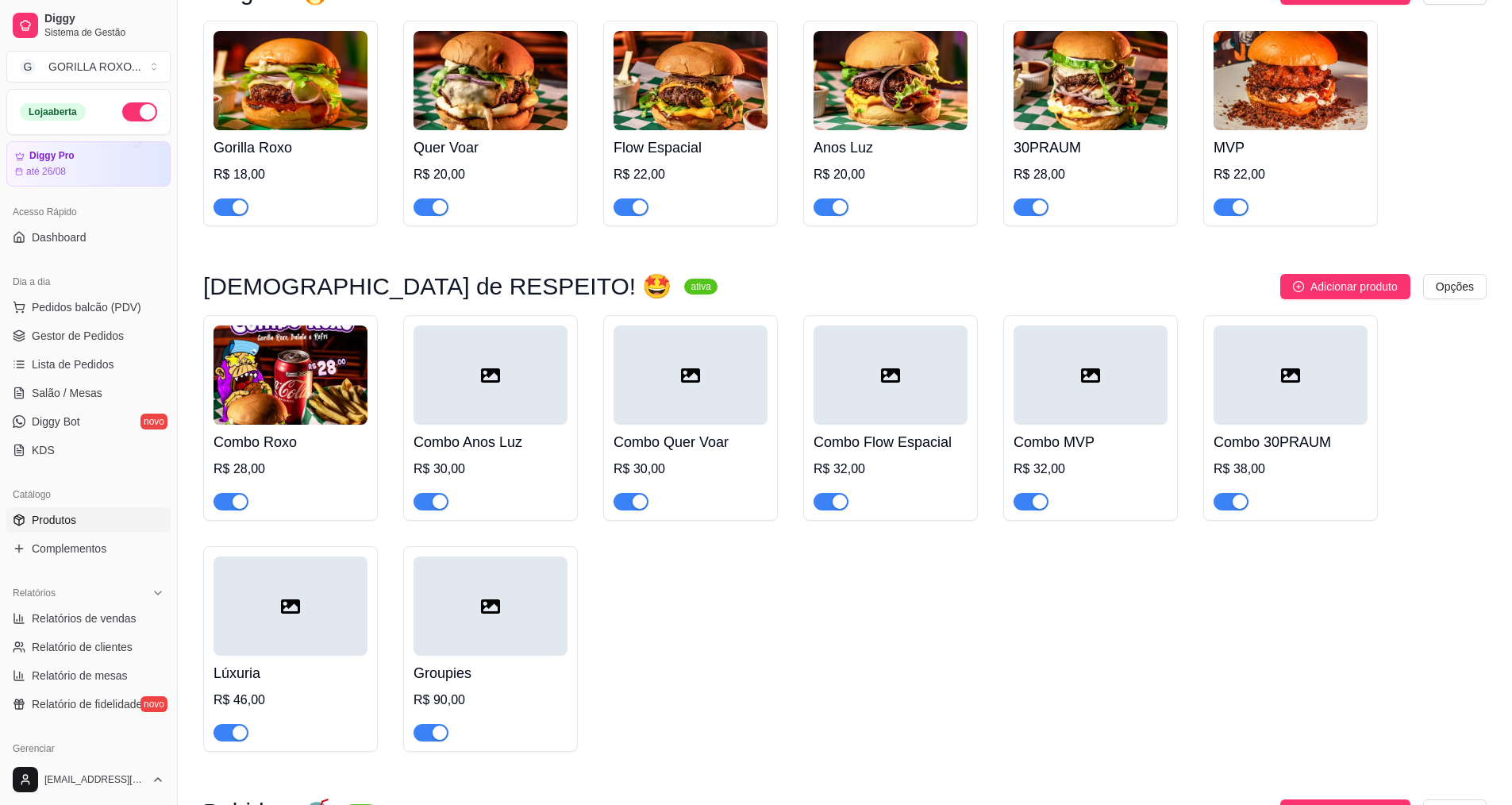
click at [485, 431] on h4 "Combo Anos Luz" at bounding box center [491, 442] width 154 height 22
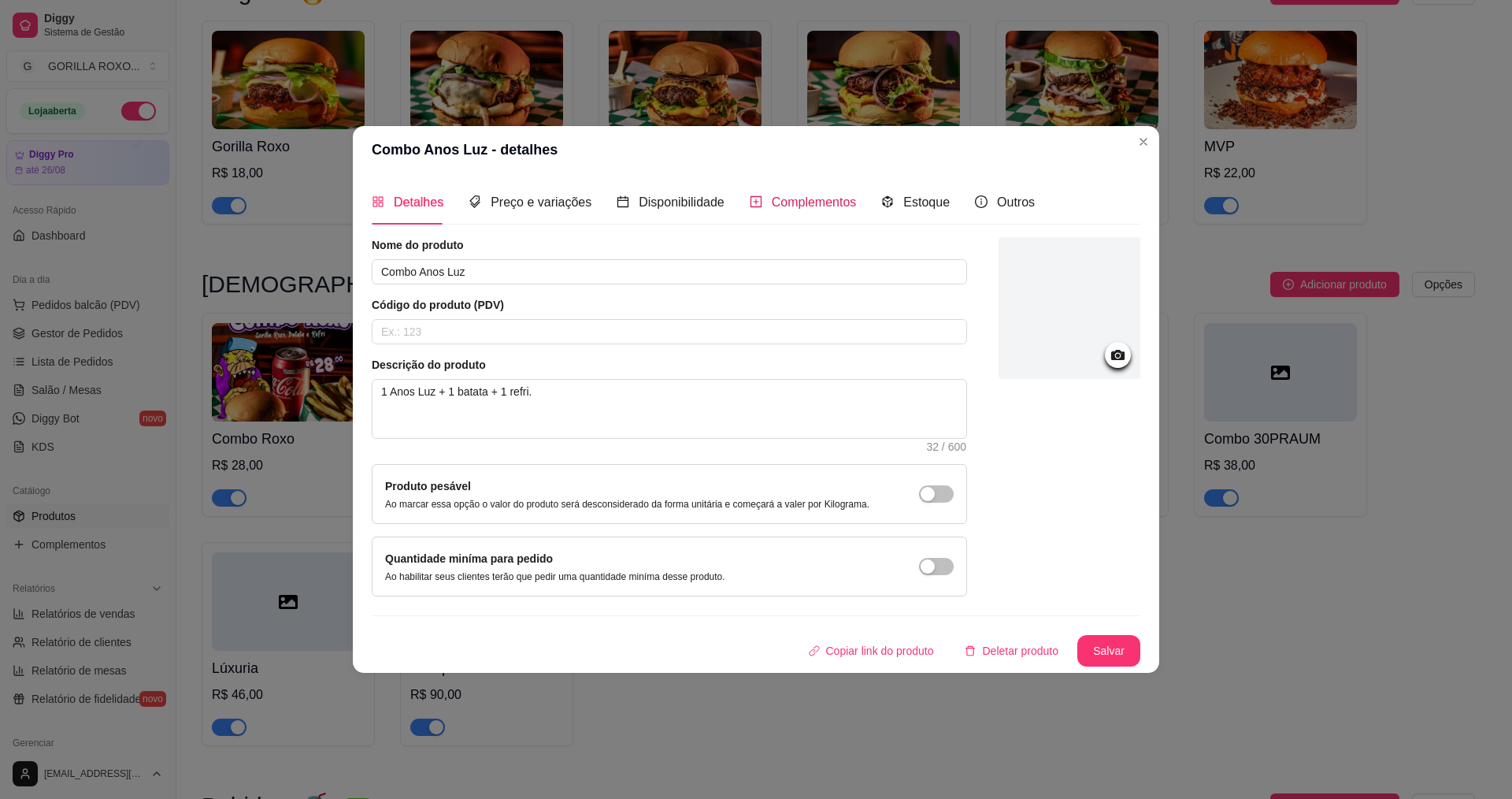
drag, startPoint x: 793, startPoint y: 201, endPoint x: 872, endPoint y: 251, distance: 93.5
click at [803, 203] on span "Complementos" at bounding box center [814, 201] width 85 height 14
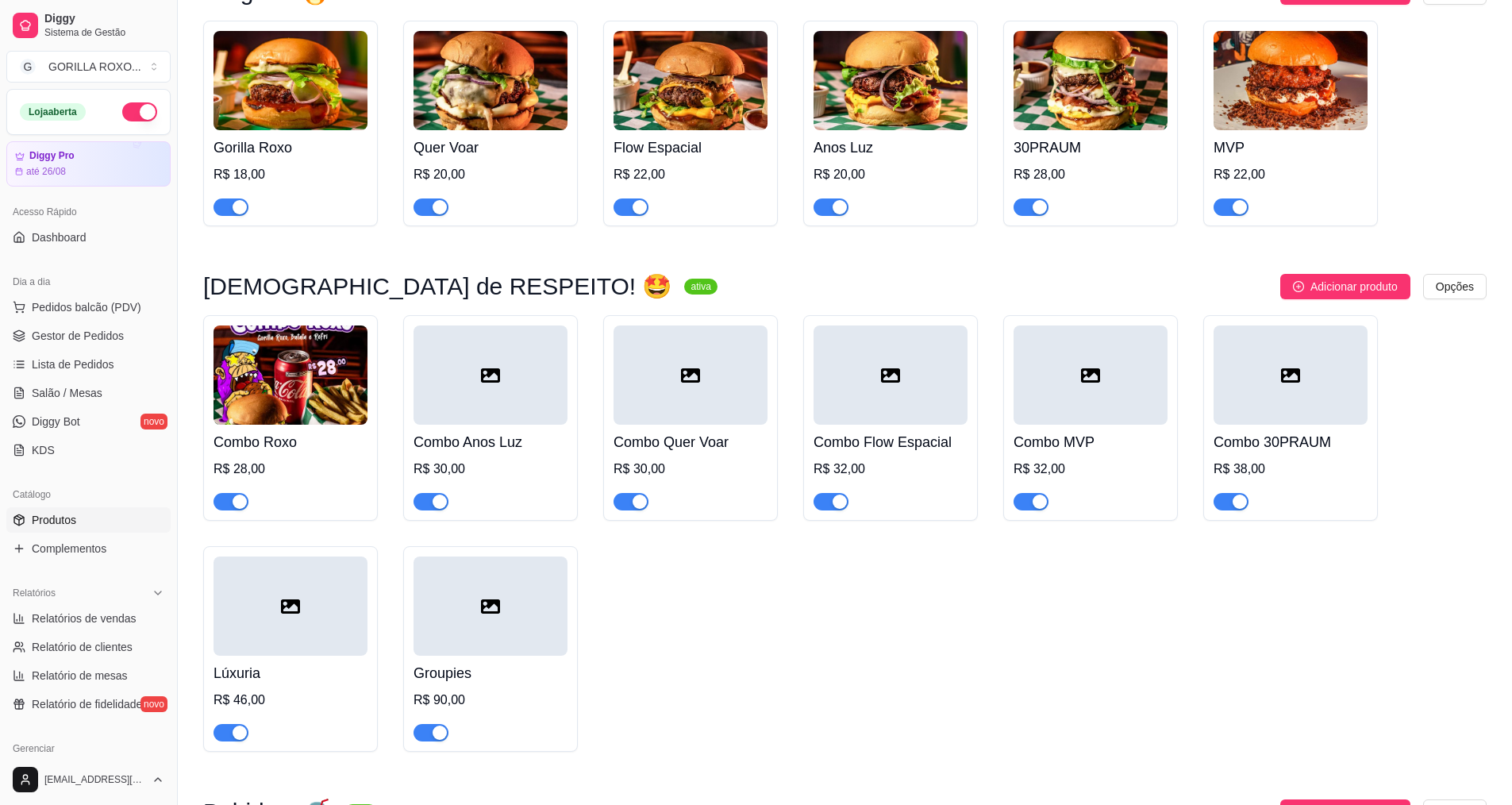
click at [503, 626] on div at bounding box center [491, 606] width 154 height 99
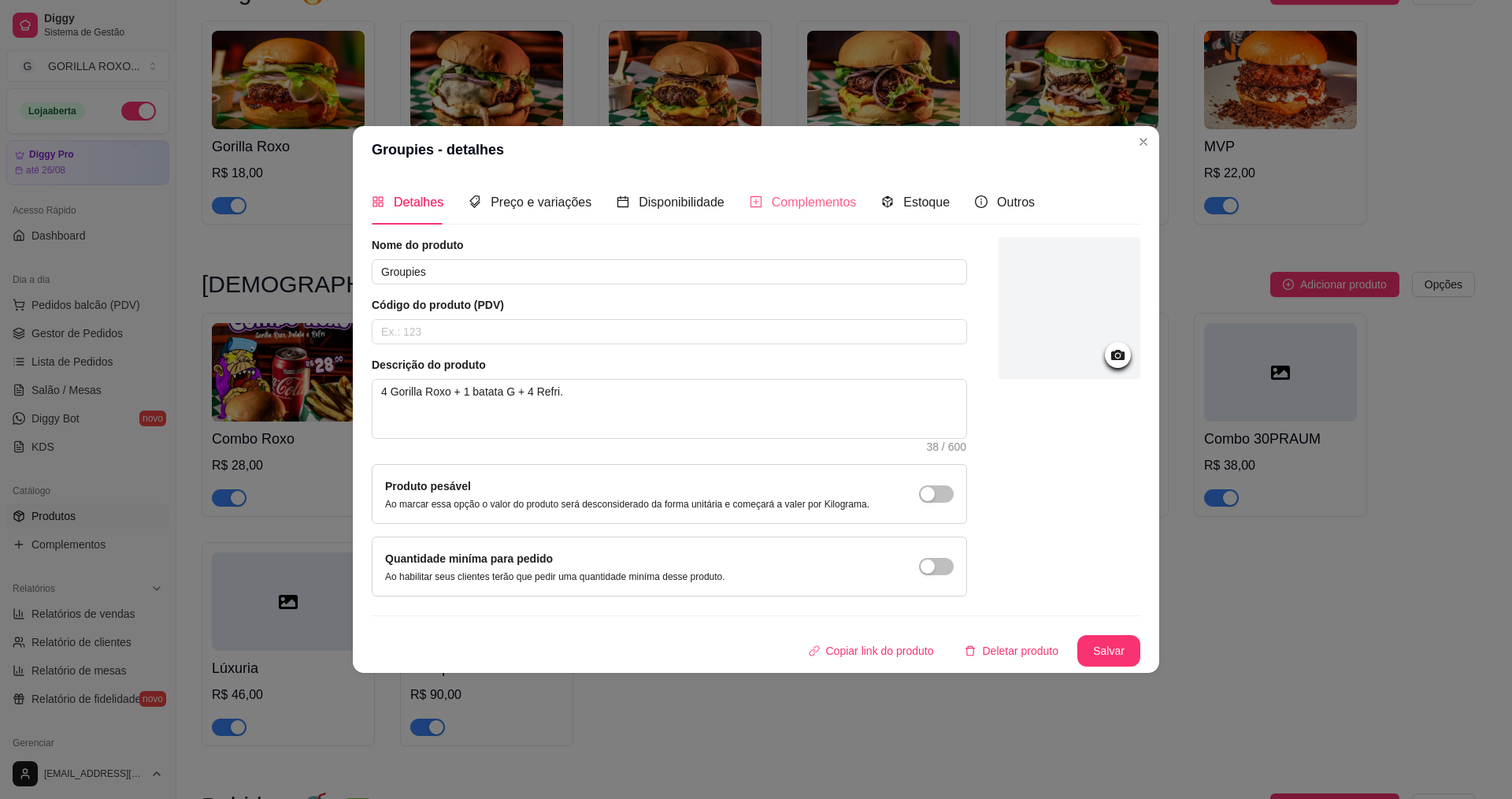
click at [803, 191] on div "Complementos" at bounding box center [803, 202] width 107 height 45
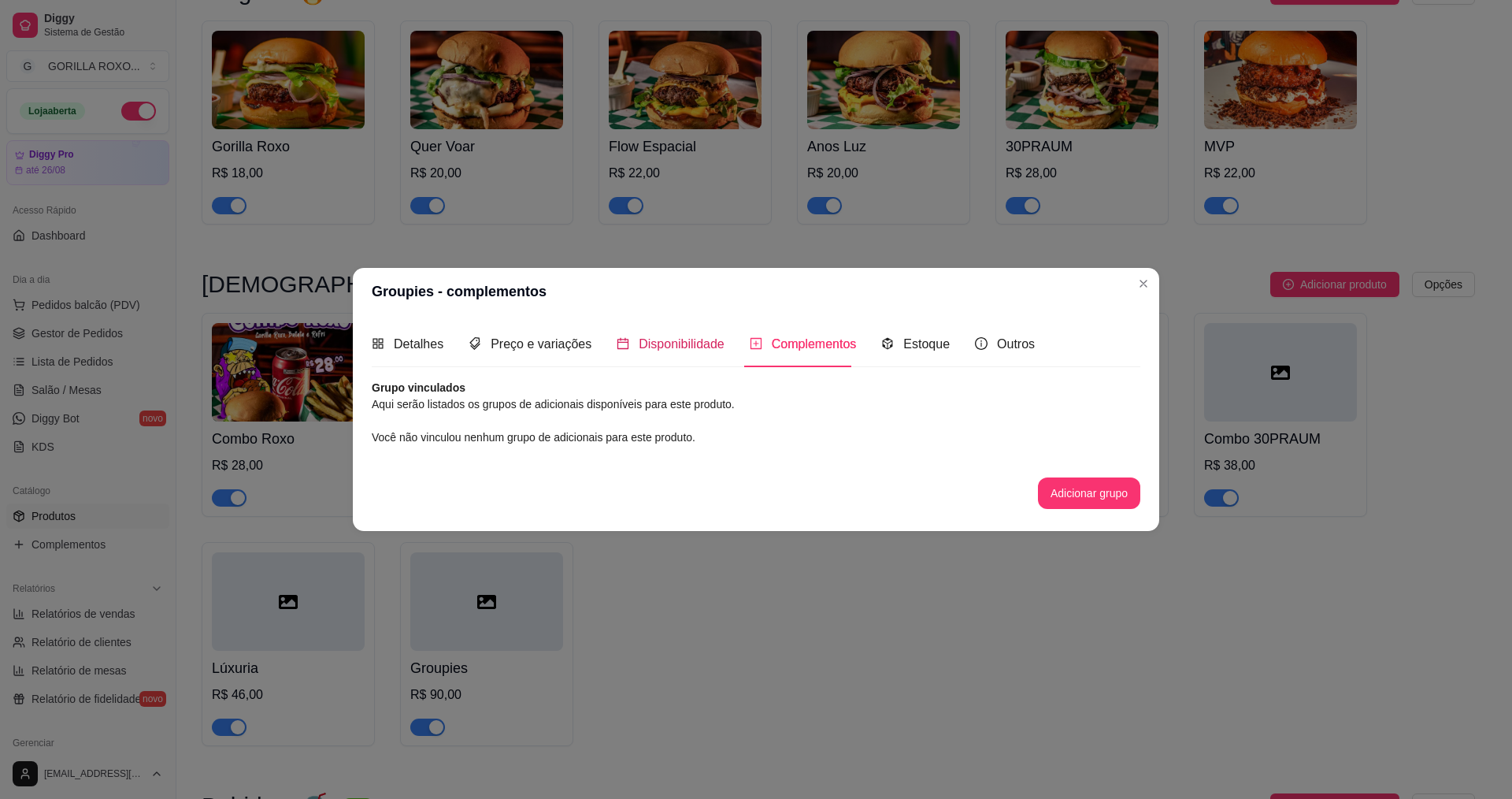
click at [656, 338] on span "Disponibilidade" at bounding box center [682, 344] width 86 height 14
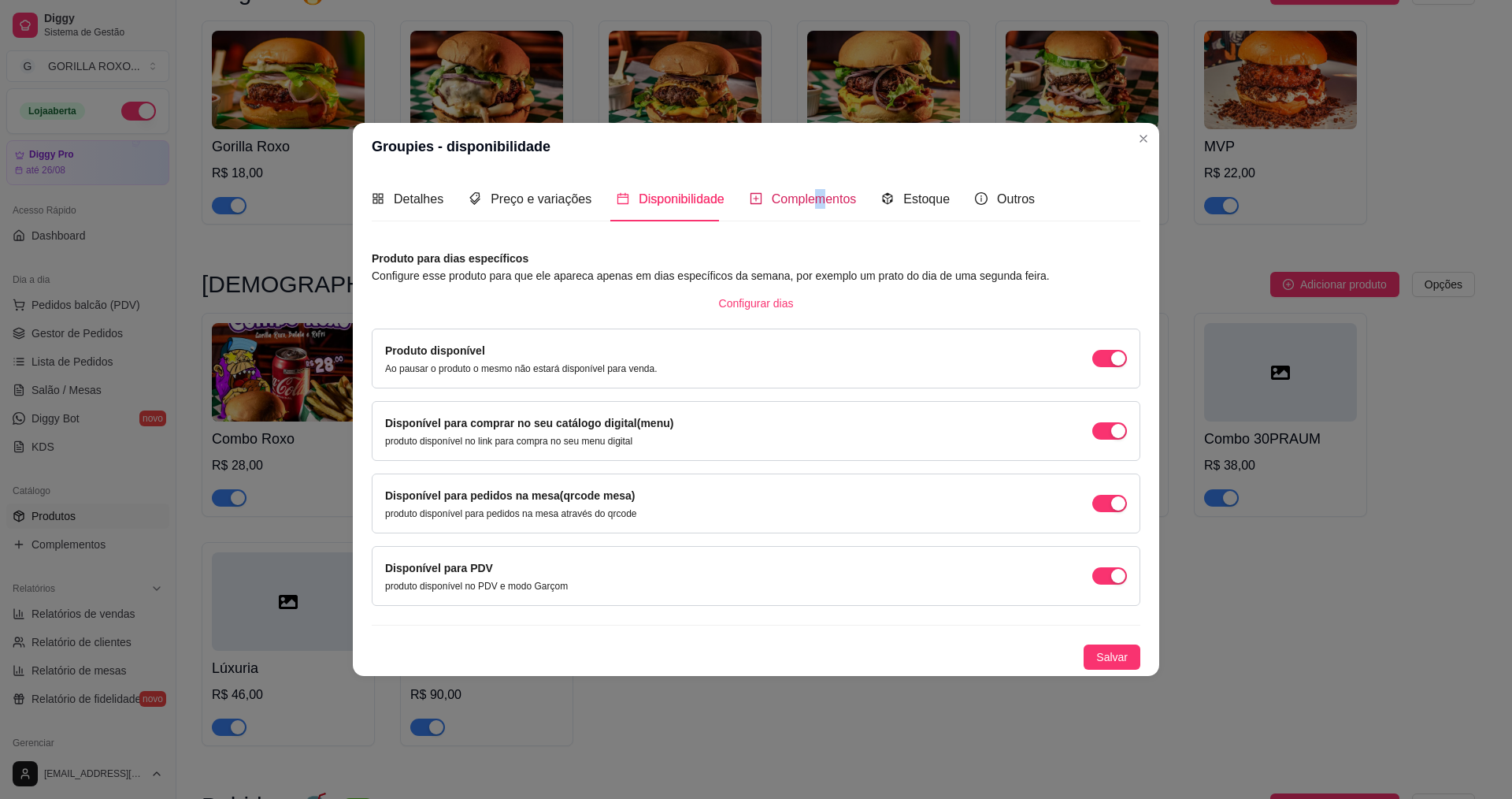
drag, startPoint x: 815, startPoint y: 200, endPoint x: 924, endPoint y: 194, distance: 109.2
click at [816, 199] on span "Complementos" at bounding box center [814, 199] width 85 height 14
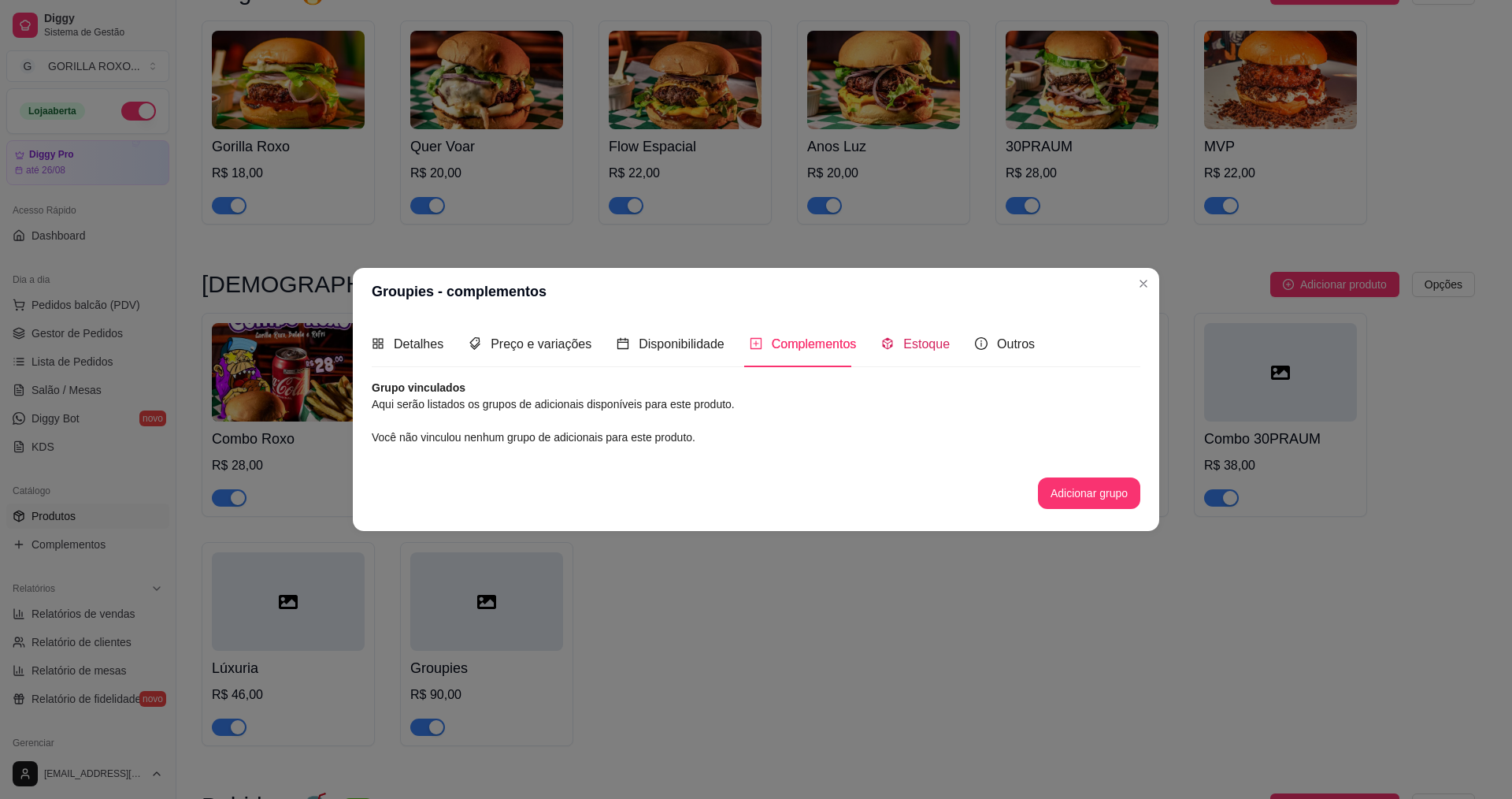
drag, startPoint x: 929, startPoint y: 346, endPoint x: 1071, endPoint y: 313, distance: 145.8
click at [933, 344] on span "Estoque" at bounding box center [926, 344] width 46 height 14
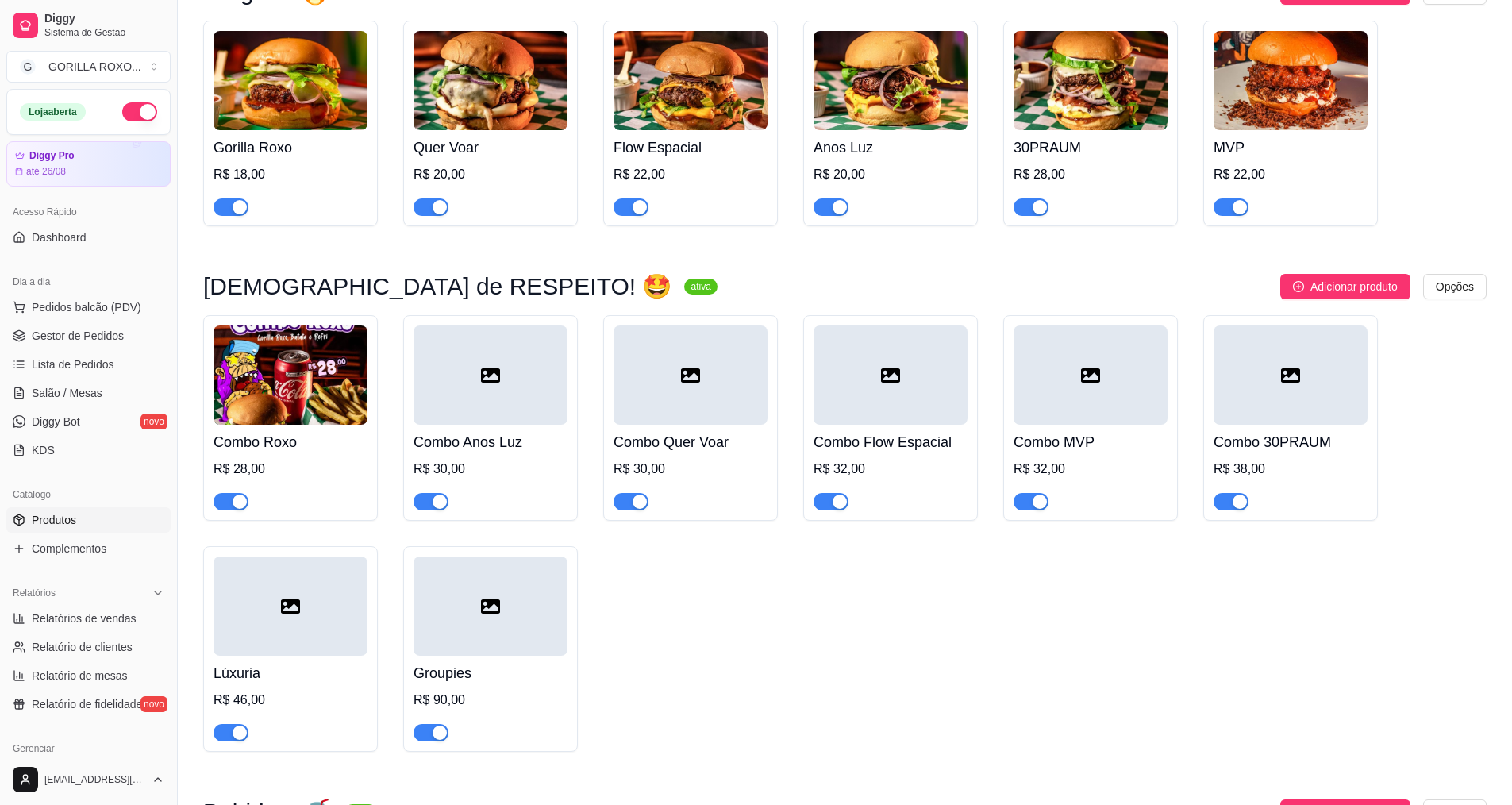
scroll to position [1386, 0]
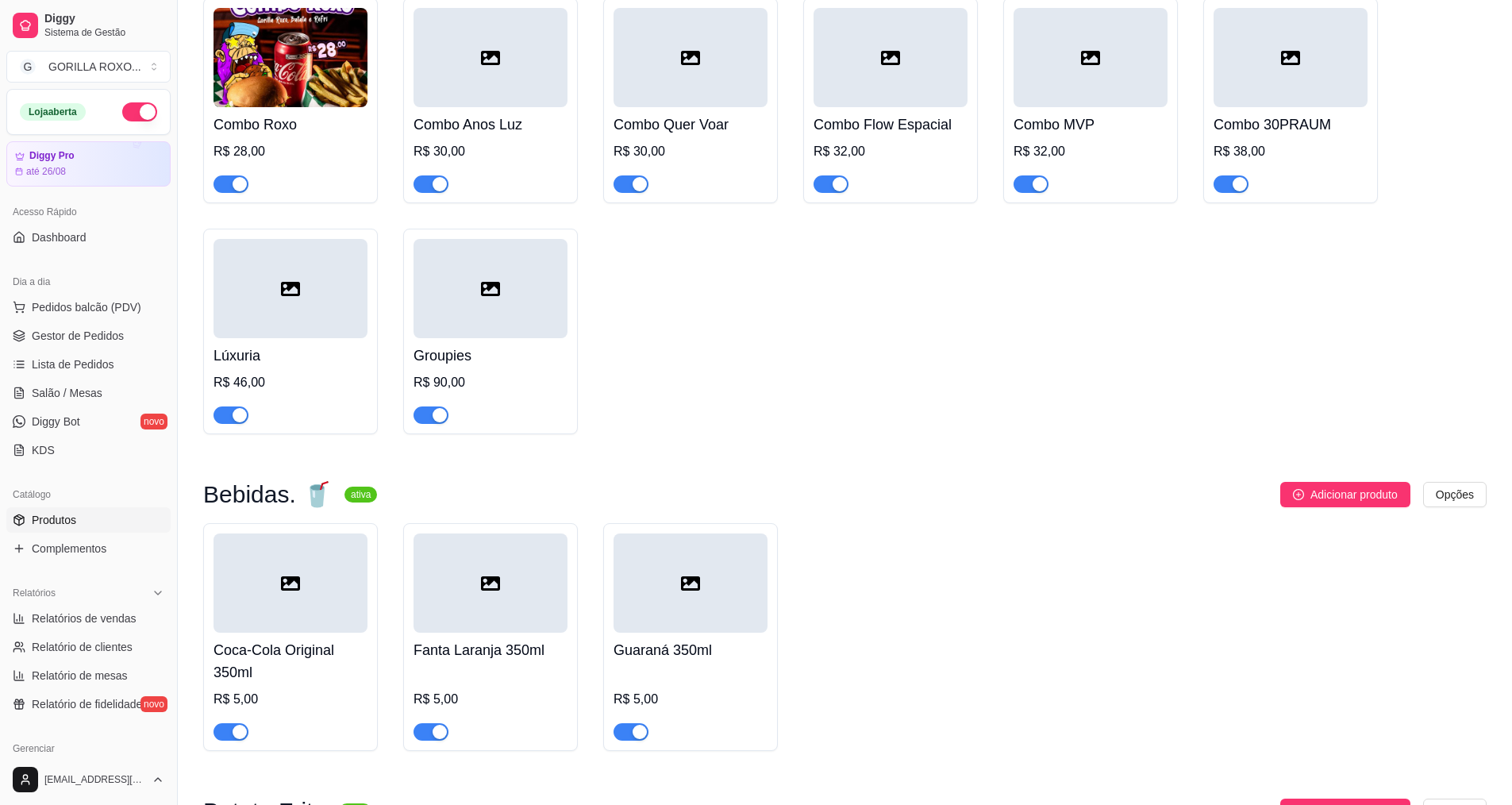
click at [509, 373] on div "R$ 90,00" at bounding box center [491, 382] width 154 height 19
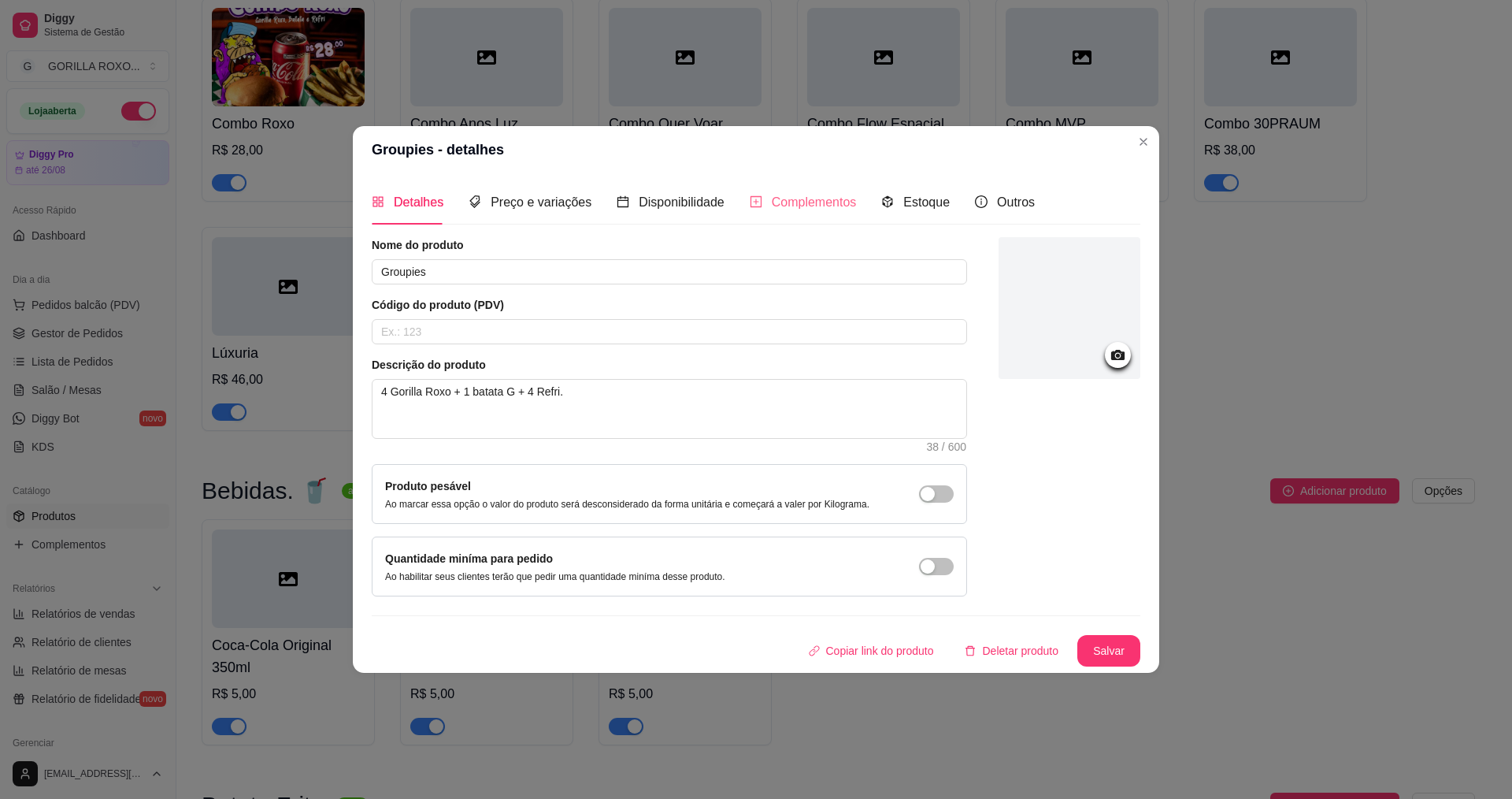
click at [832, 216] on div "Complementos" at bounding box center [803, 202] width 107 height 45
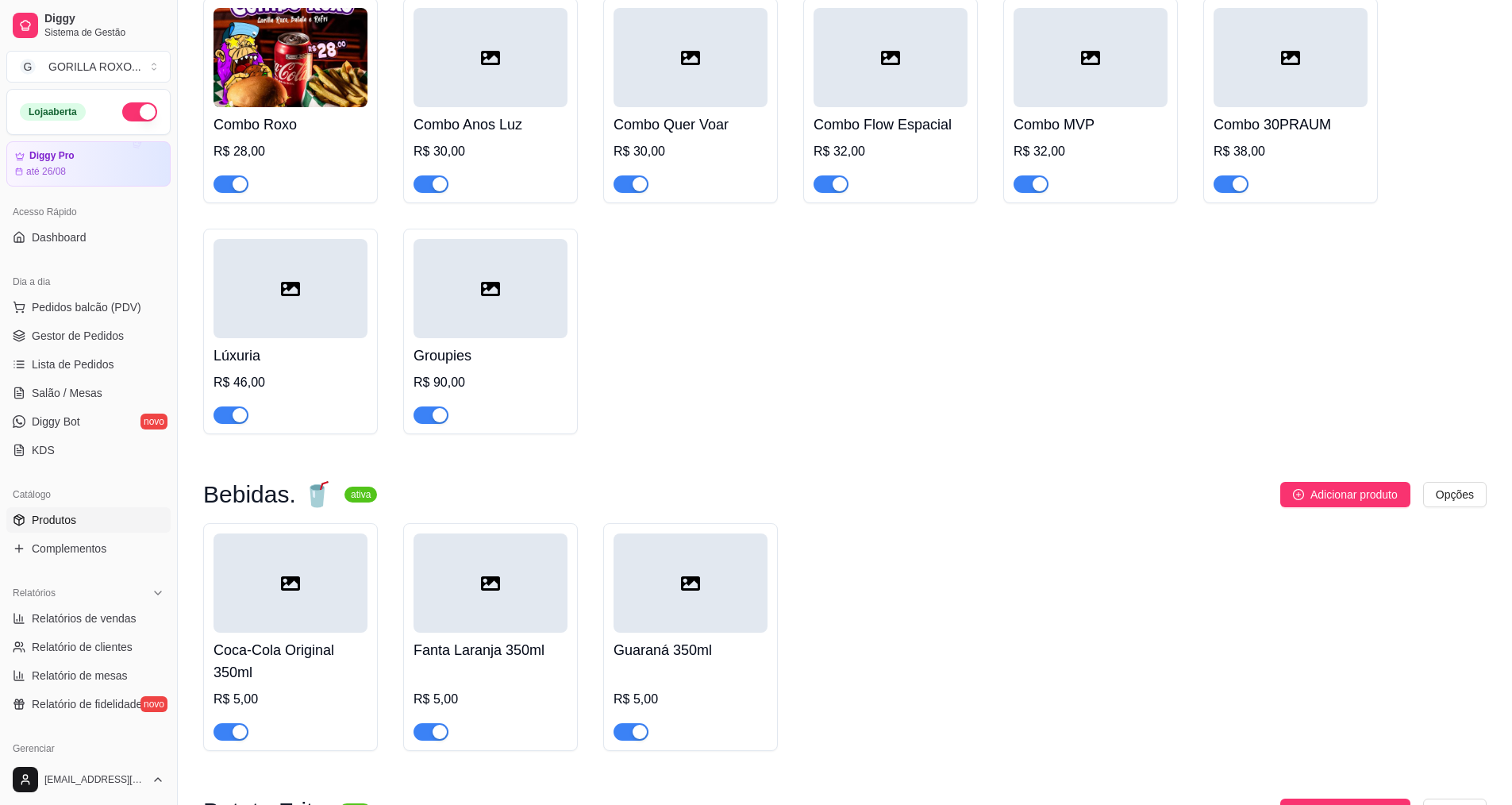
click at [286, 574] on icon at bounding box center [290, 584] width 19 height 19
click at [1159, 161] on div at bounding box center [1090, 177] width 154 height 32
click at [311, 290] on div at bounding box center [290, 289] width 154 height 99
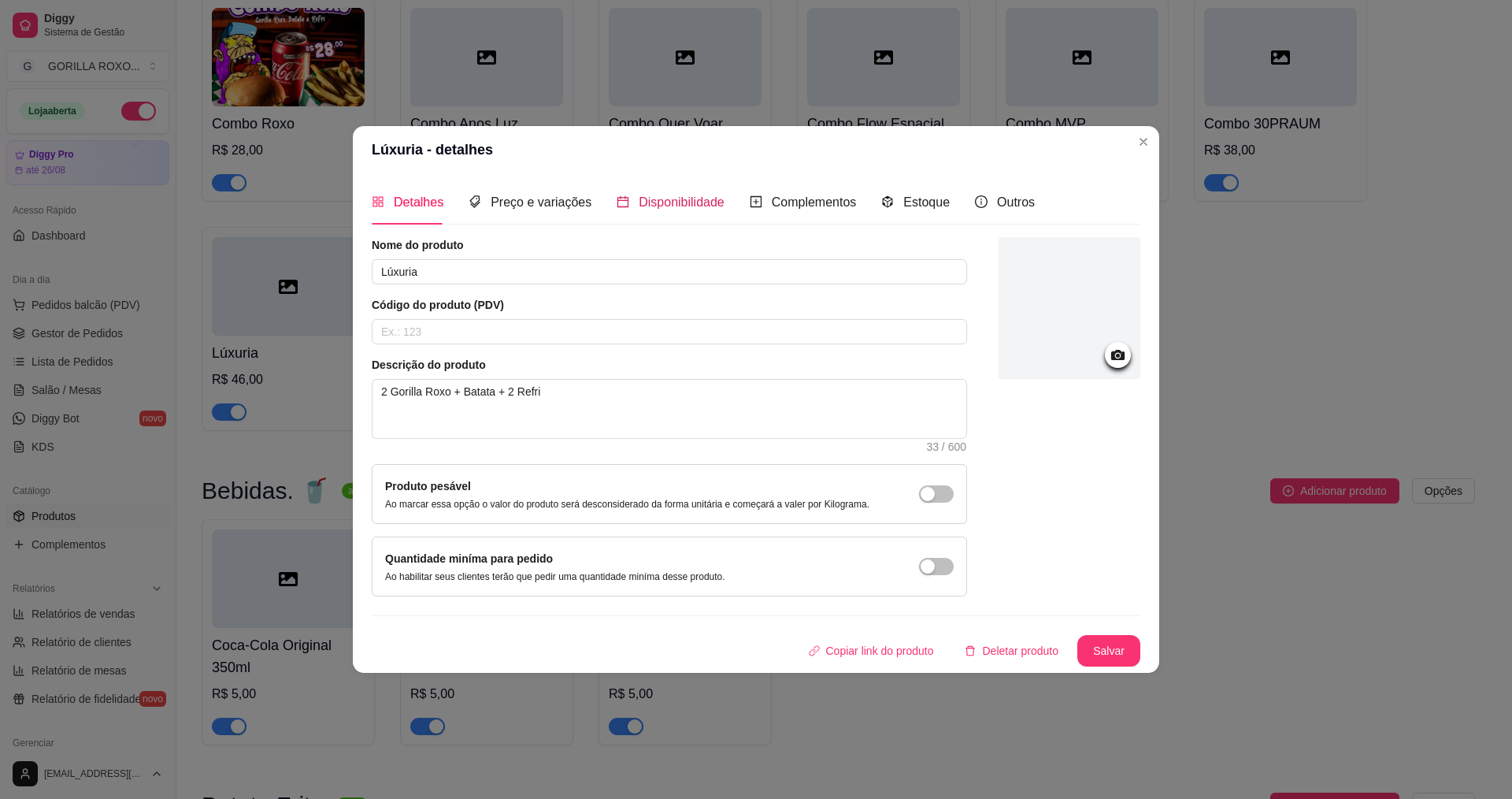
drag, startPoint x: 645, startPoint y: 201, endPoint x: 707, endPoint y: 207, distance: 62.3
click at [654, 205] on span "Disponibilidade" at bounding box center [682, 201] width 86 height 14
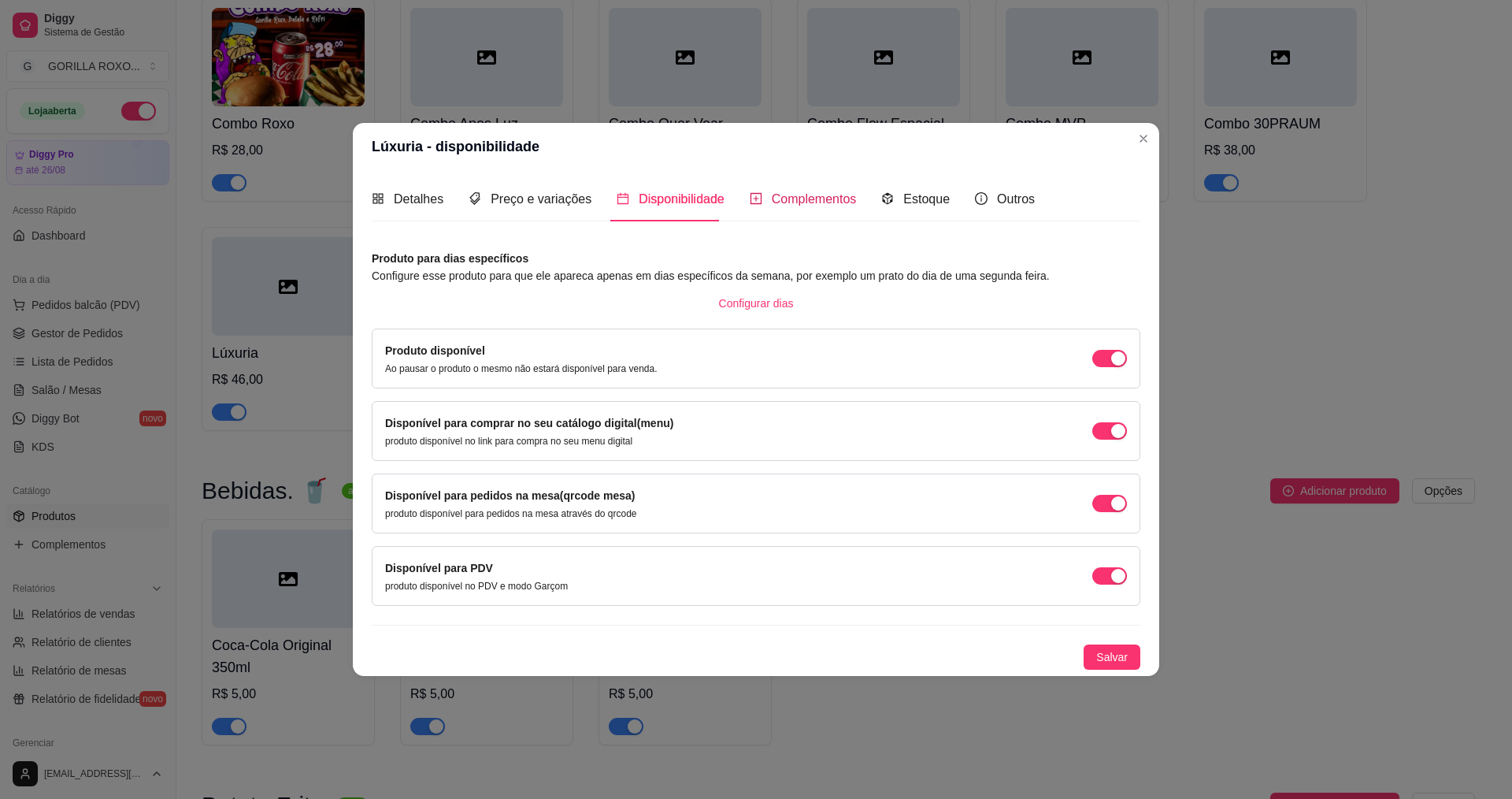
click at [790, 202] on span "Complementos" at bounding box center [814, 199] width 85 height 14
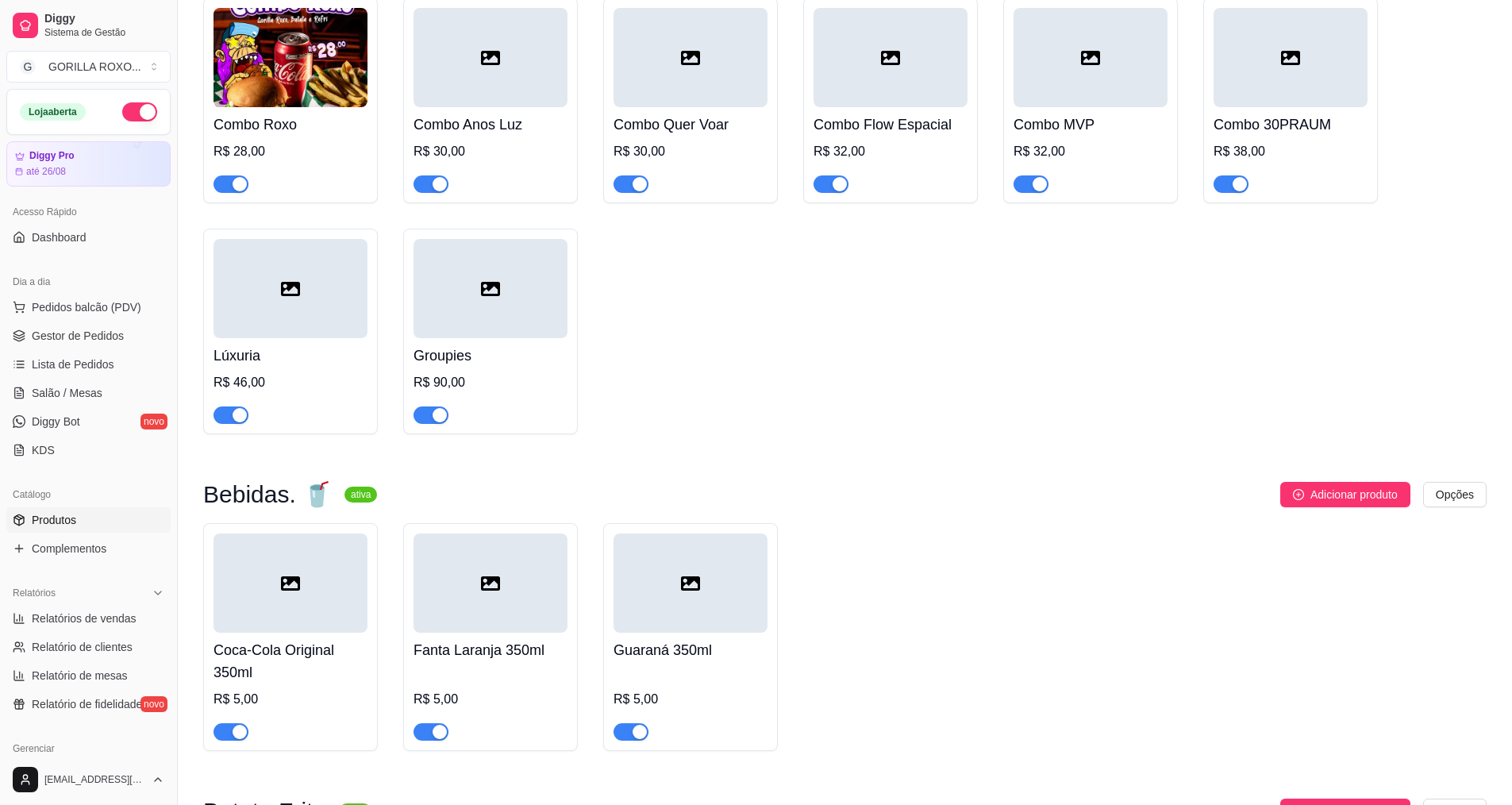
scroll to position [1704, 0]
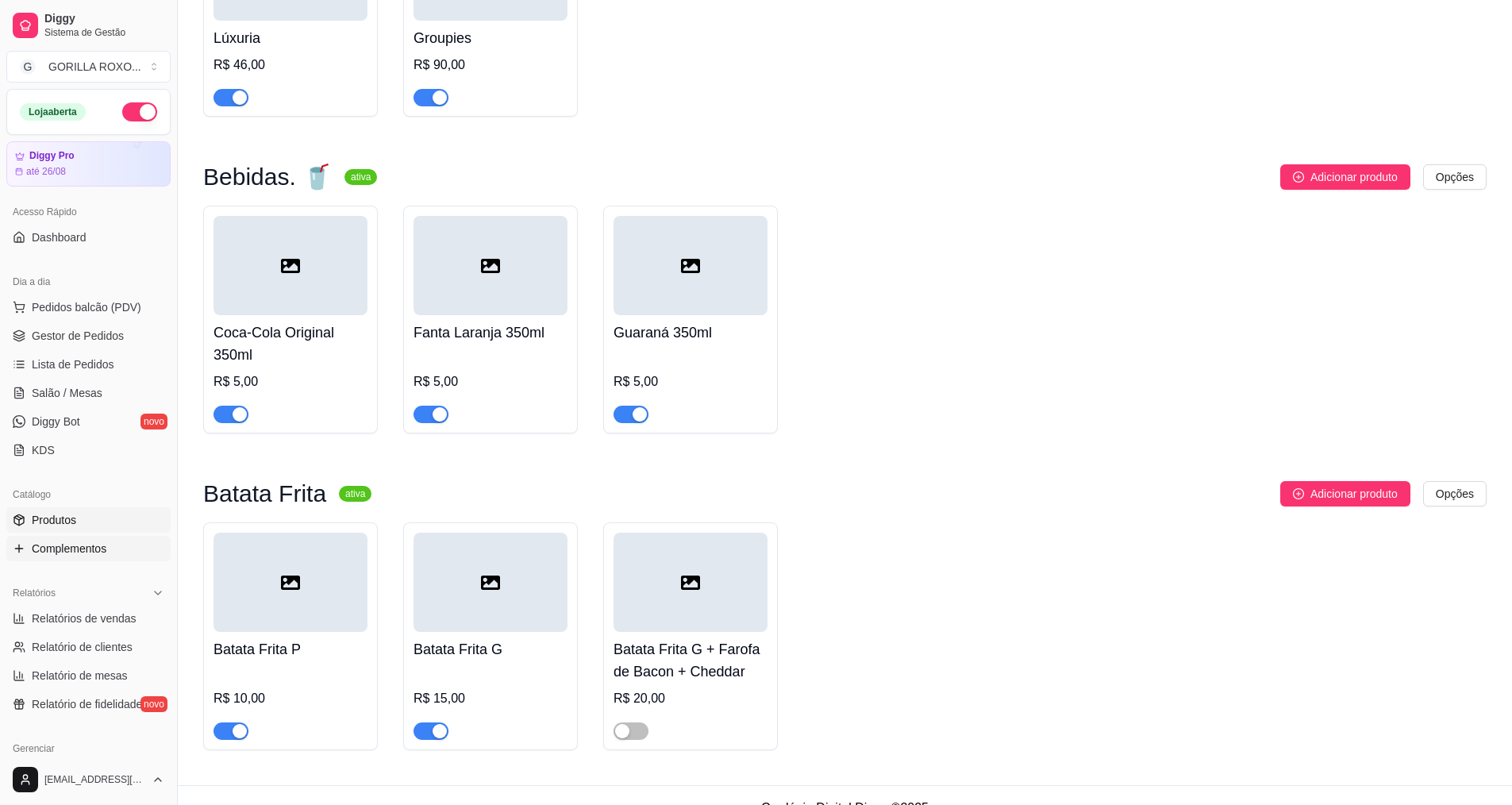
click at [117, 546] on link "Complementos" at bounding box center [88, 548] width 164 height 26
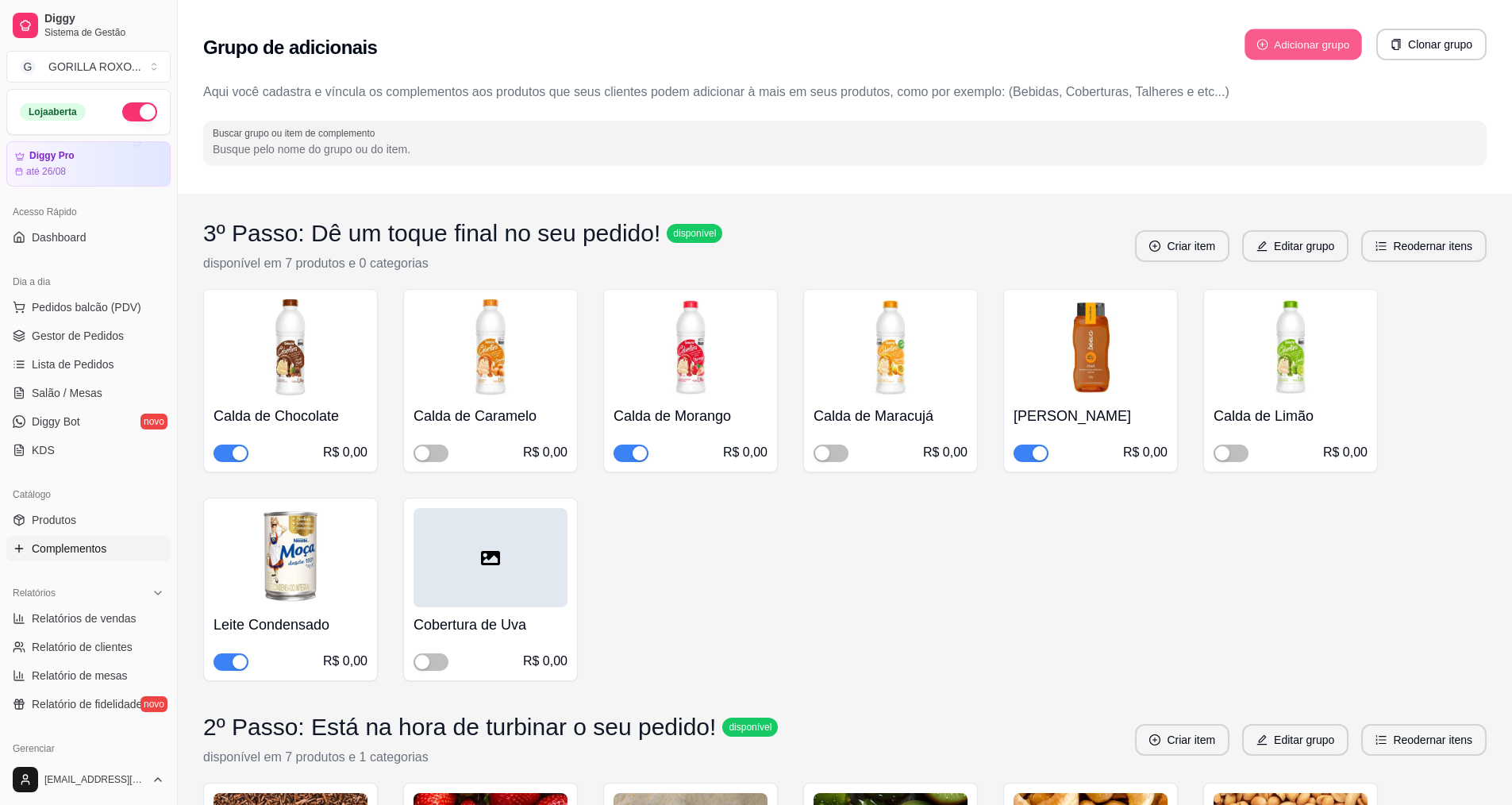
click at [1298, 48] on button "Adicionar grupo" at bounding box center [1303, 45] width 117 height 31
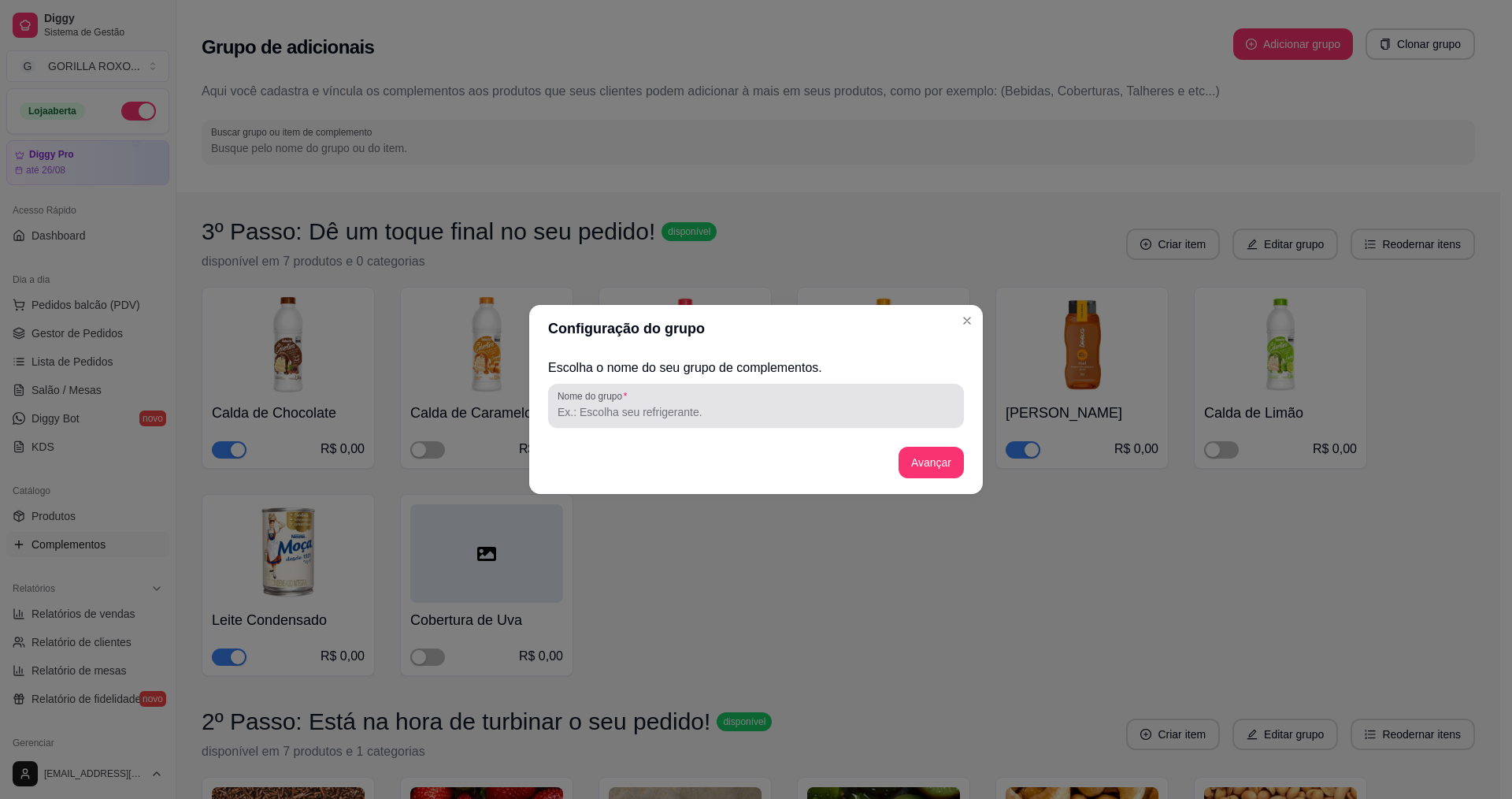
click at [696, 409] on input "Nome do grupo" at bounding box center [756, 412] width 397 height 16
click at [939, 468] on button "Avançar" at bounding box center [931, 462] width 65 height 32
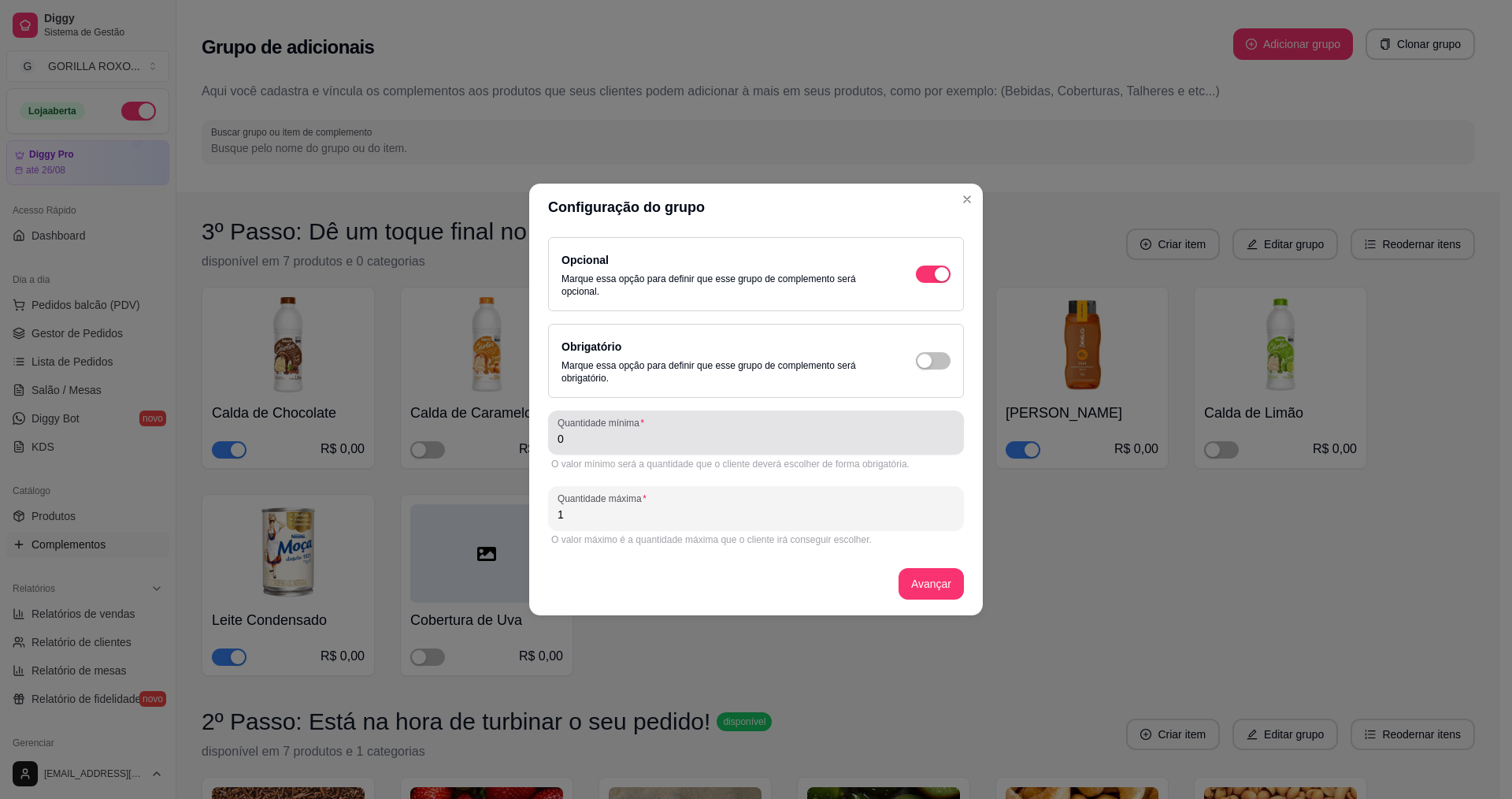
click at [625, 451] on div "Quantidade mínima 0" at bounding box center [756, 432] width 416 height 44
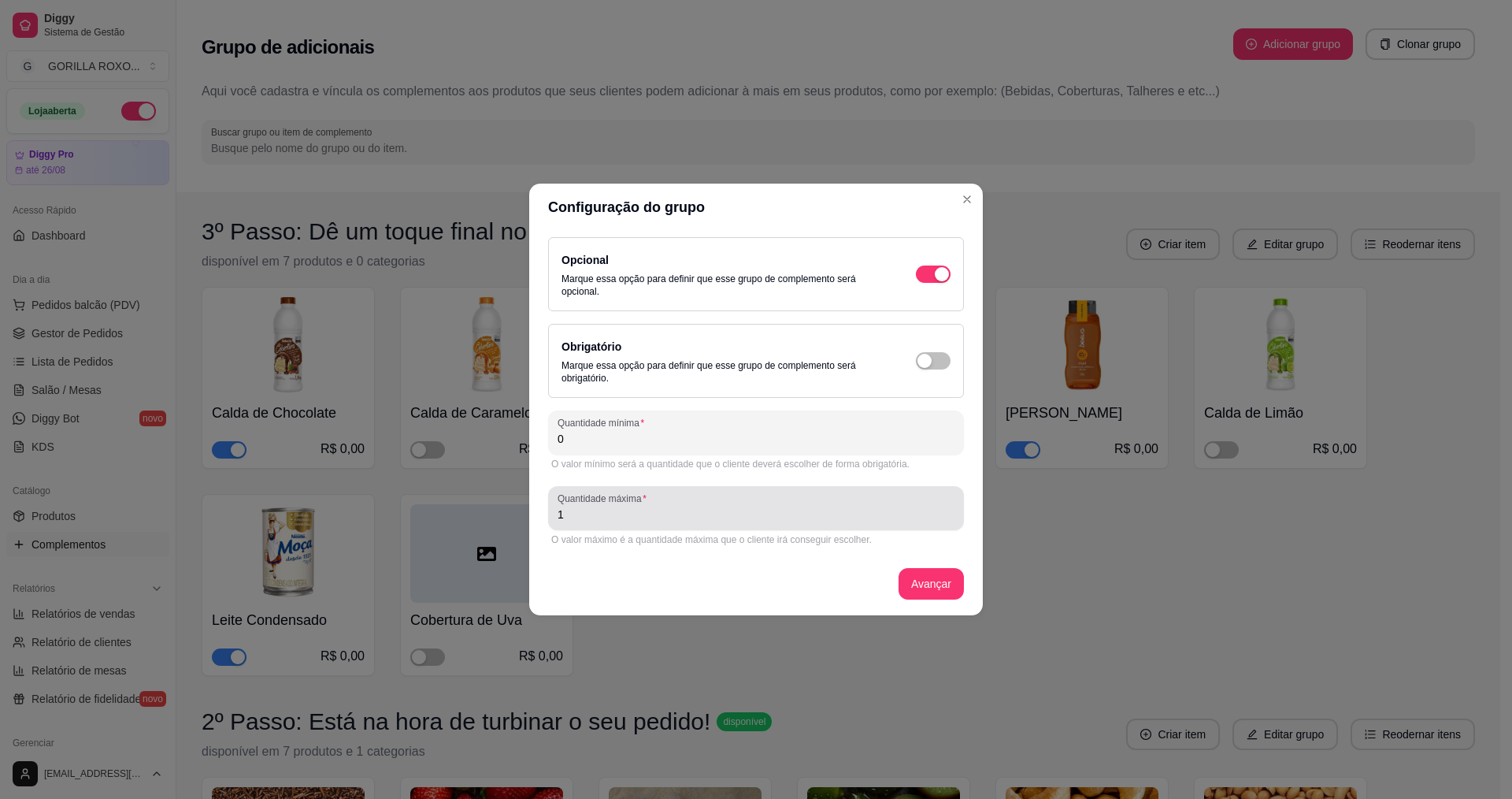
click at [636, 517] on input "1" at bounding box center [756, 514] width 397 height 16
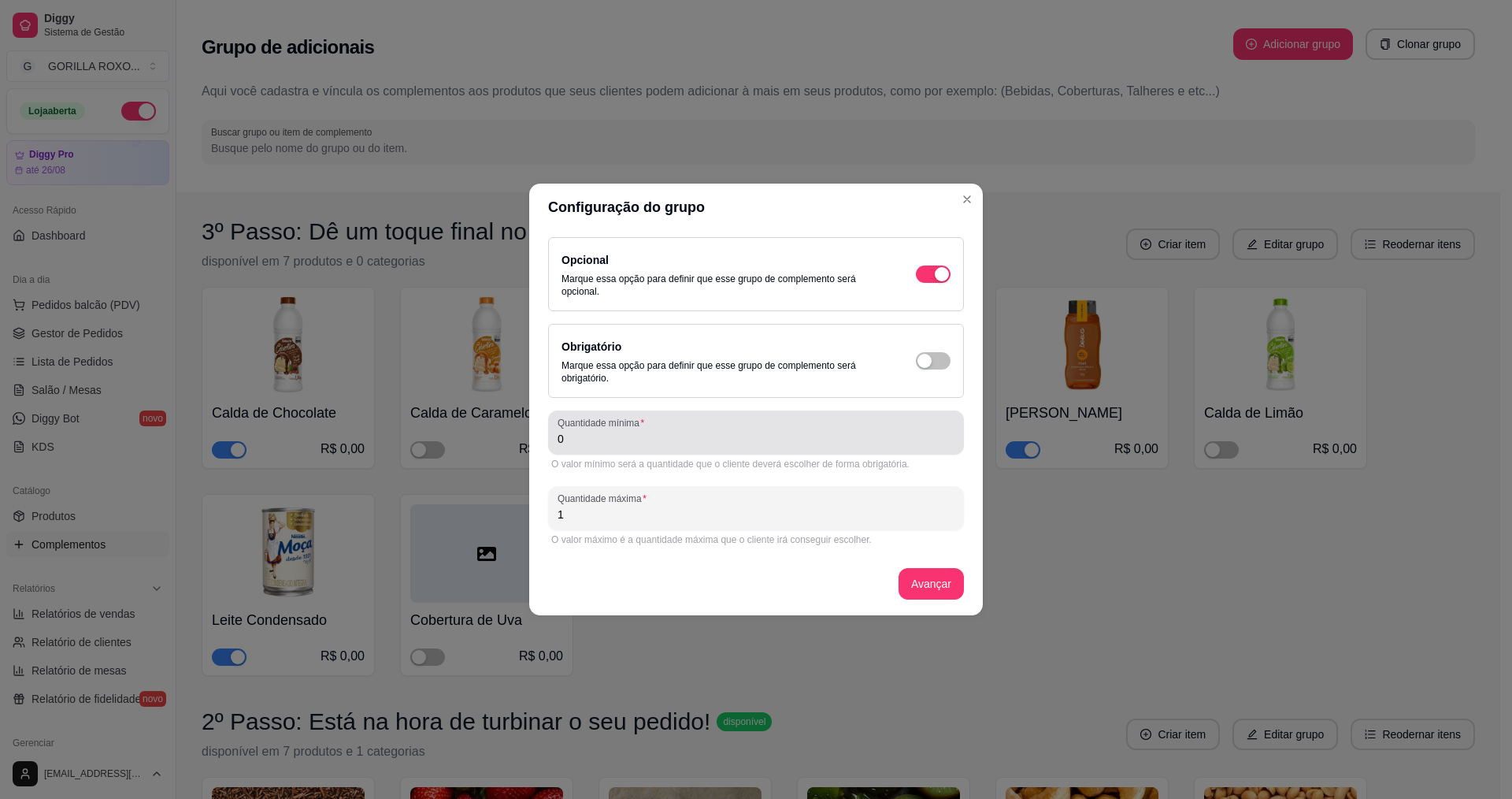
click at [668, 421] on div "0" at bounding box center [756, 433] width 397 height 32
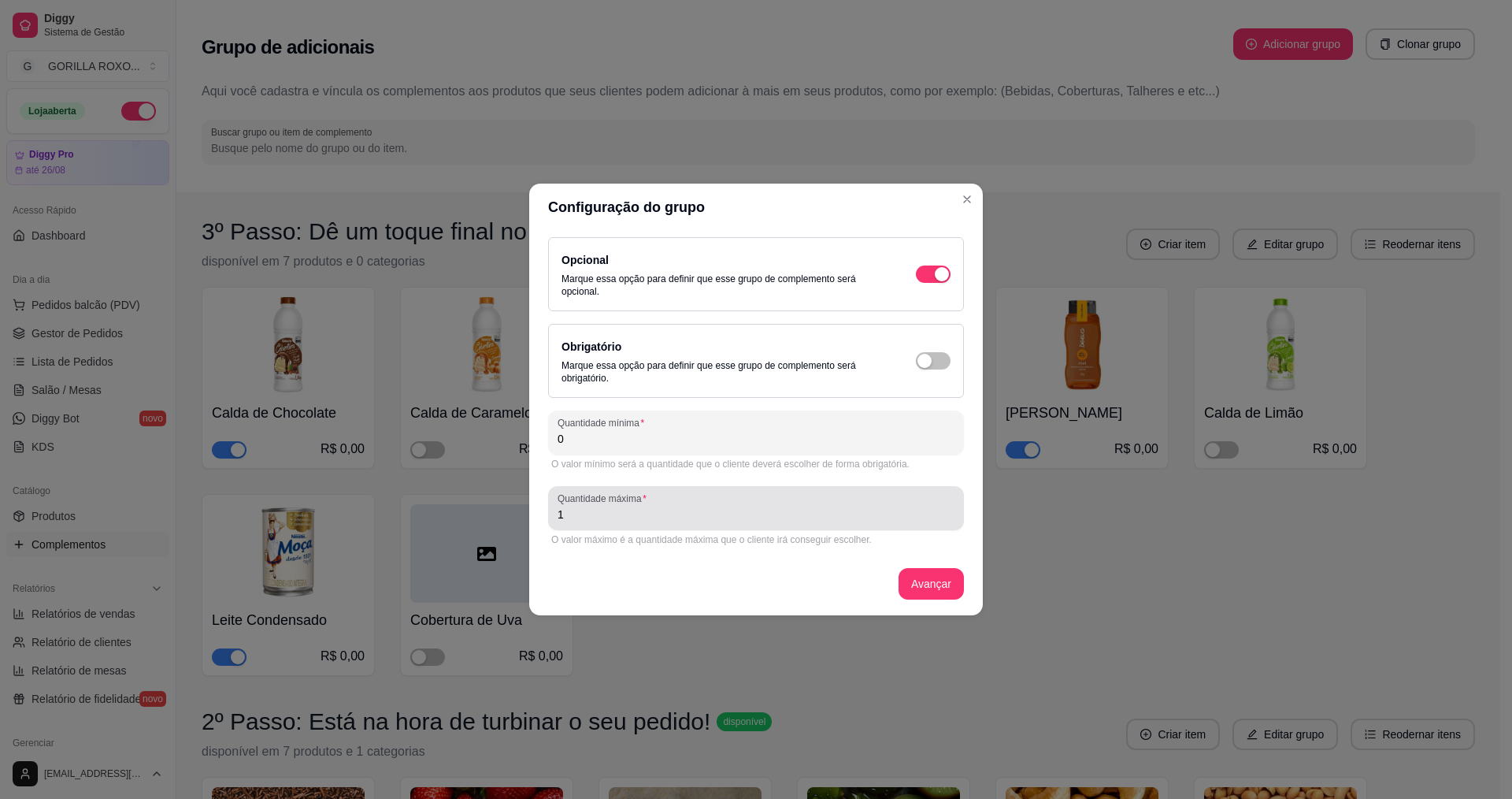
click at [632, 524] on div "Quantidade máxima 1" at bounding box center [756, 508] width 416 height 44
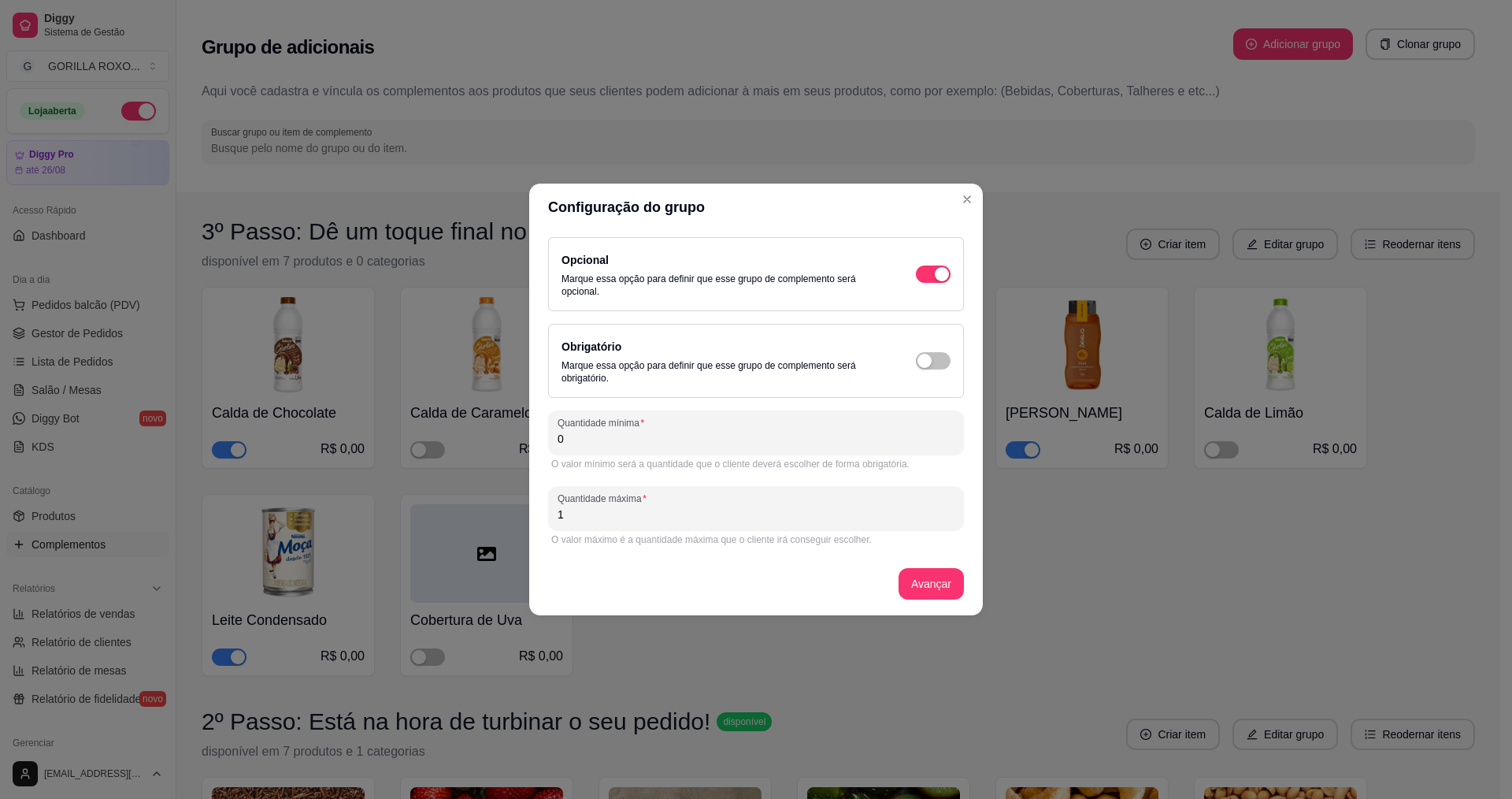
click at [664, 460] on div "O valor mínimo será a quantidade que o cliente deverá escolher de forma obrigat…" at bounding box center [756, 464] width 410 height 13
click at [668, 456] on div "O valor mínimo será a quantidade que o cliente deverá escolher de forma obrigat…" at bounding box center [756, 464] width 416 height 19
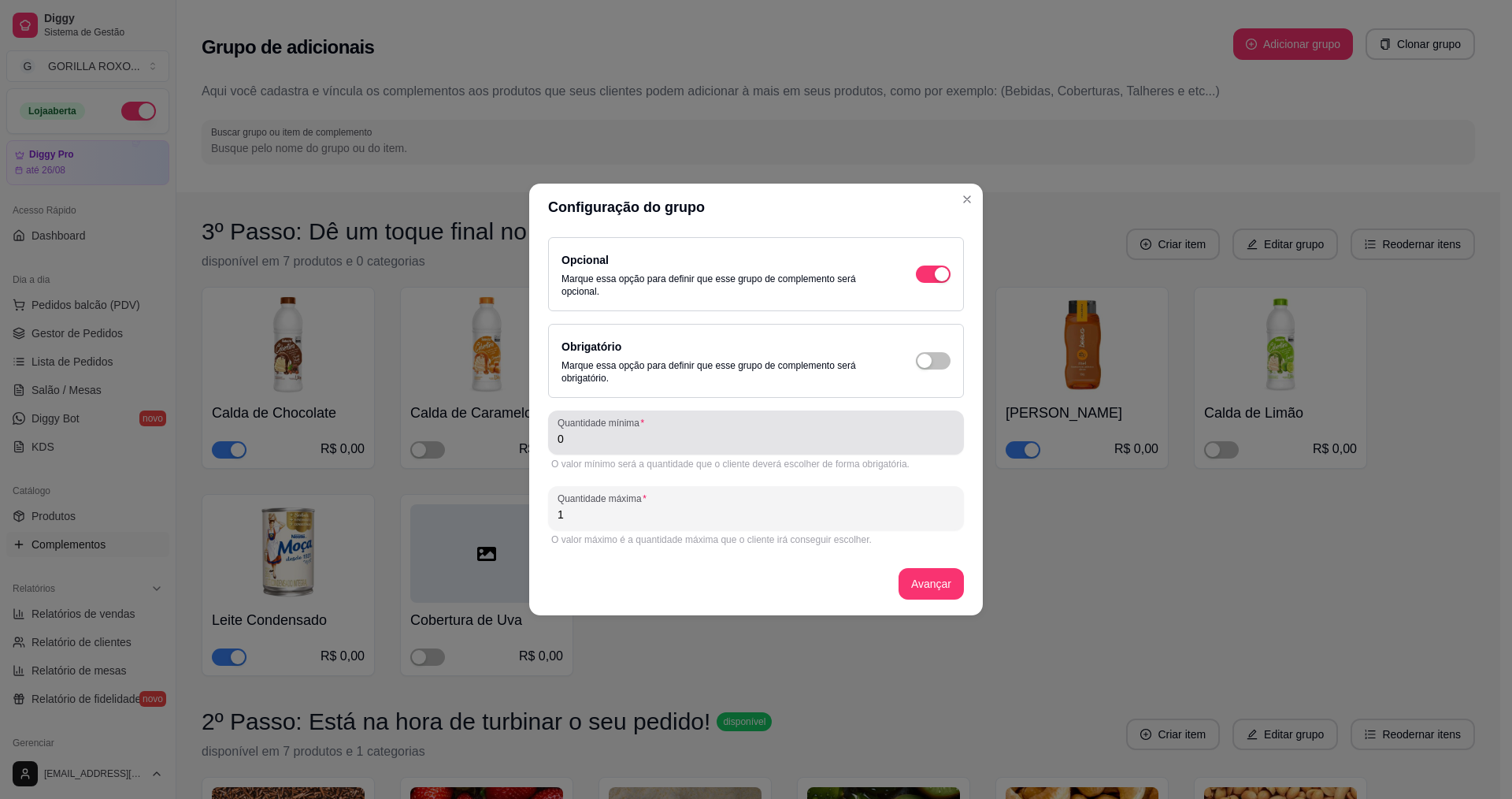
drag, startPoint x: 725, startPoint y: 423, endPoint x: 715, endPoint y: 448, distance: 26.9
click at [723, 431] on div "0" at bounding box center [756, 433] width 397 height 32
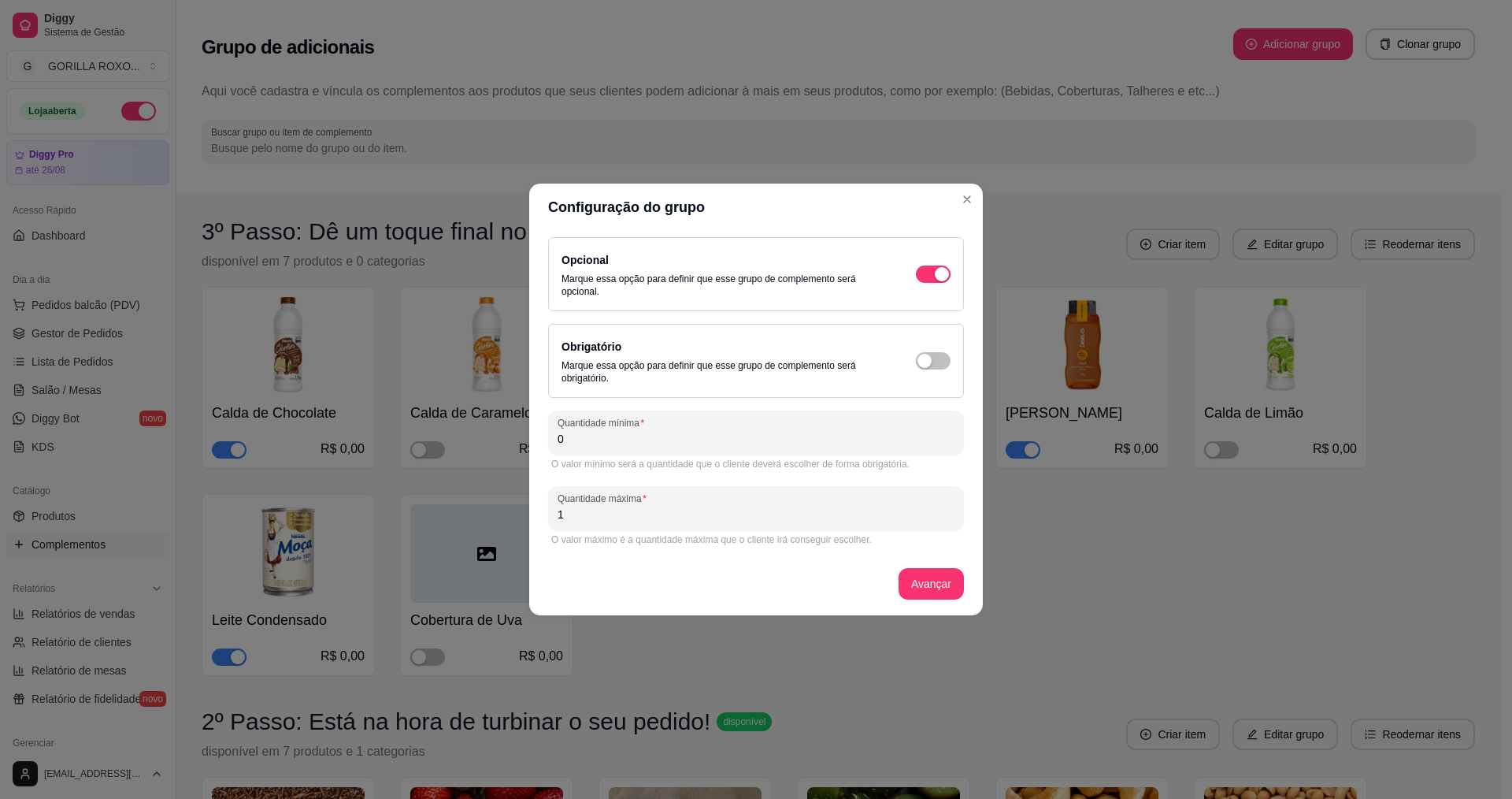
click at [708, 532] on div "O valor máximo é a quantidade máxima que o cliente irá conseguir escolher." at bounding box center [756, 540] width 416 height 19
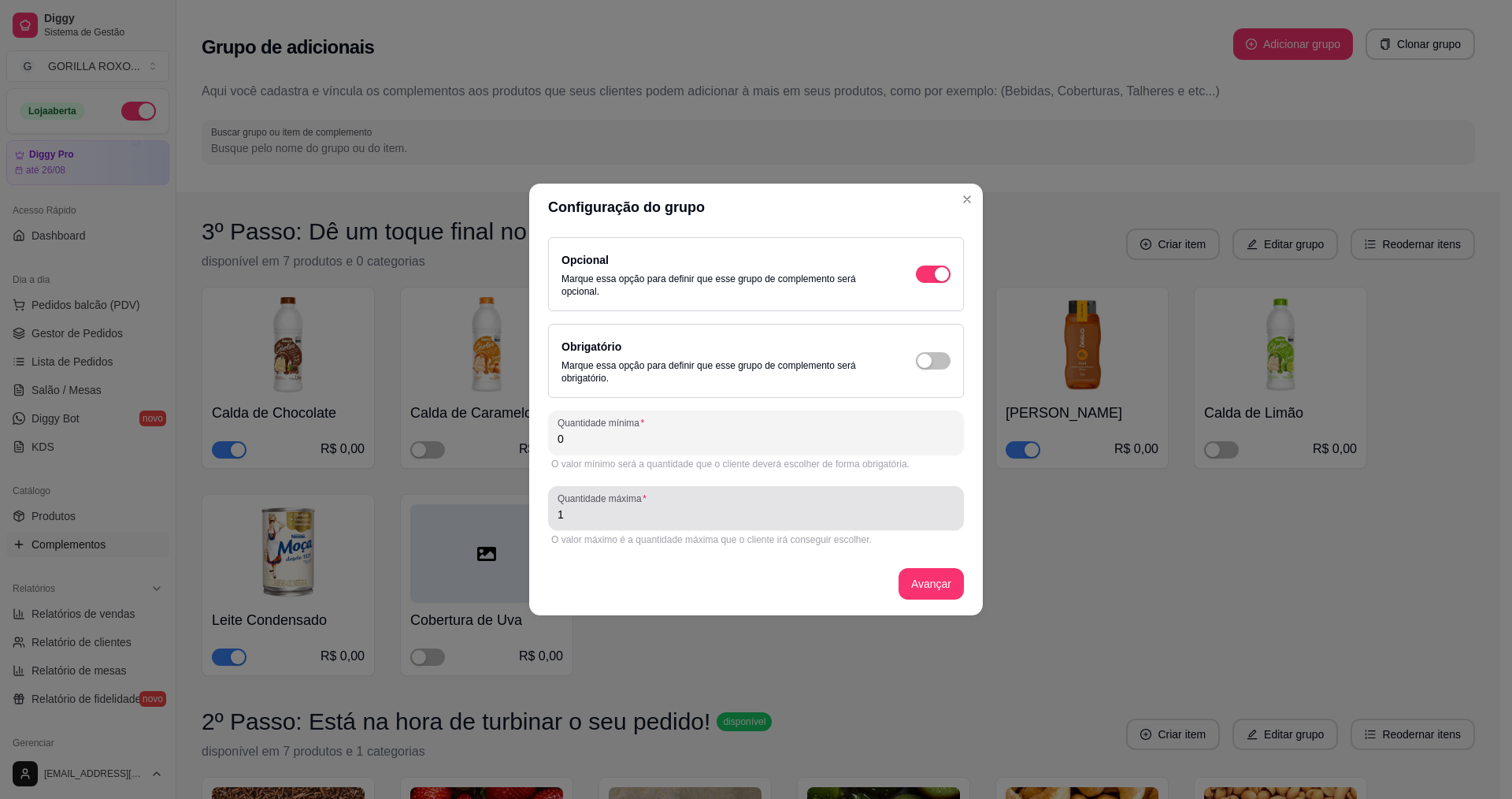
click at [708, 523] on div "1" at bounding box center [756, 509] width 397 height 32
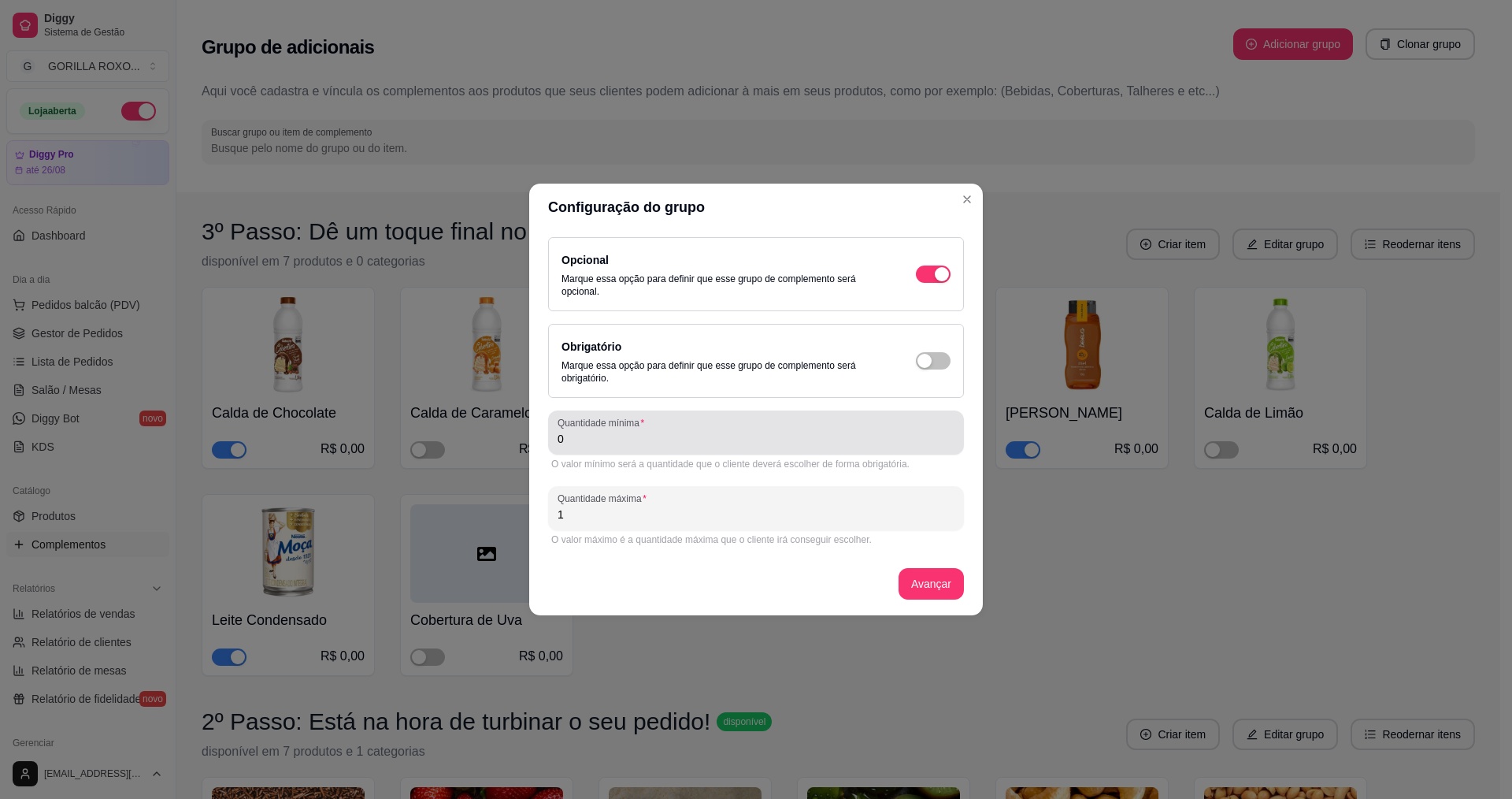
click at [717, 452] on div "Quantidade mínima 0" at bounding box center [756, 432] width 416 height 44
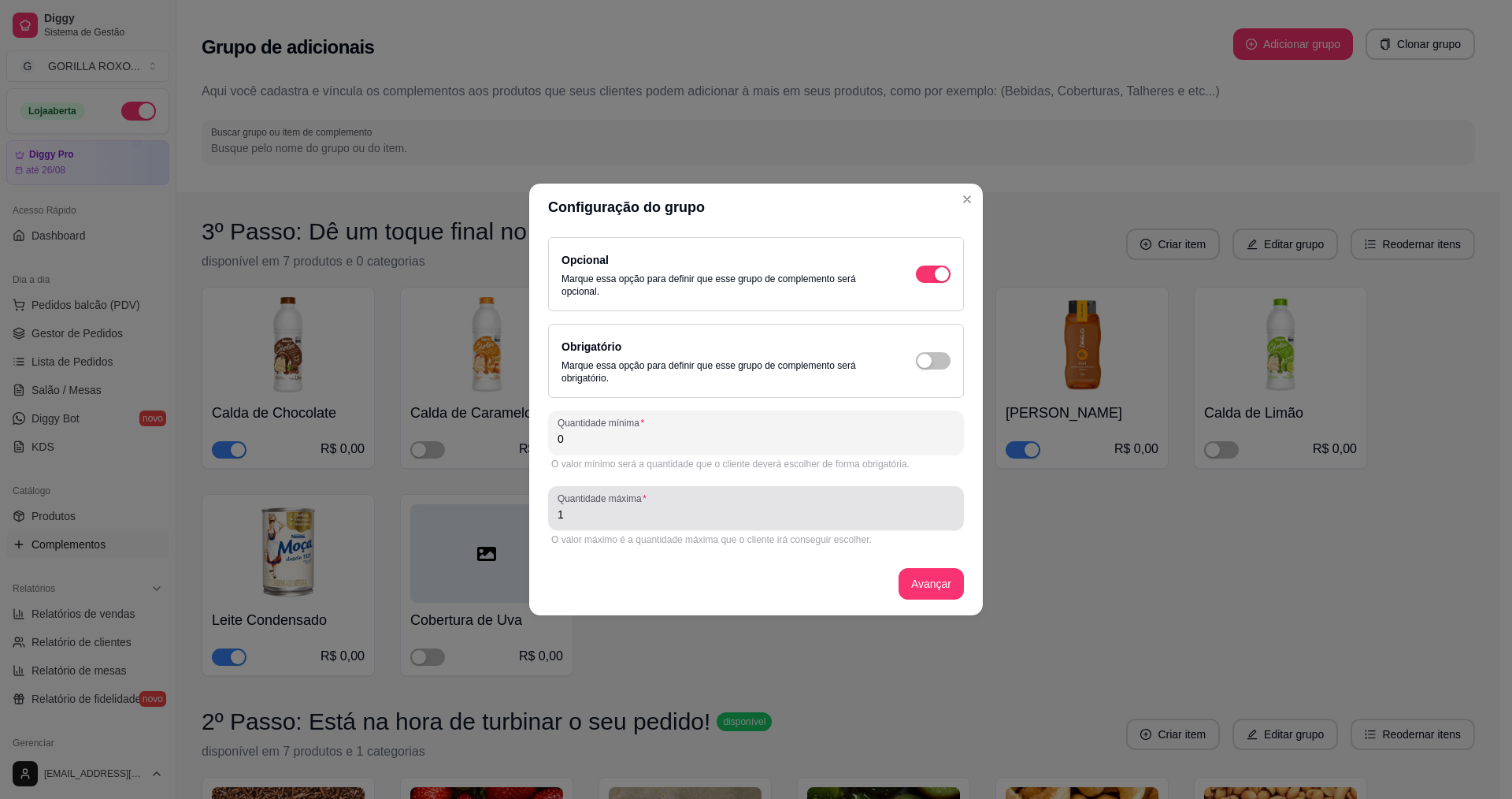
click at [708, 497] on div "1" at bounding box center [756, 509] width 397 height 32
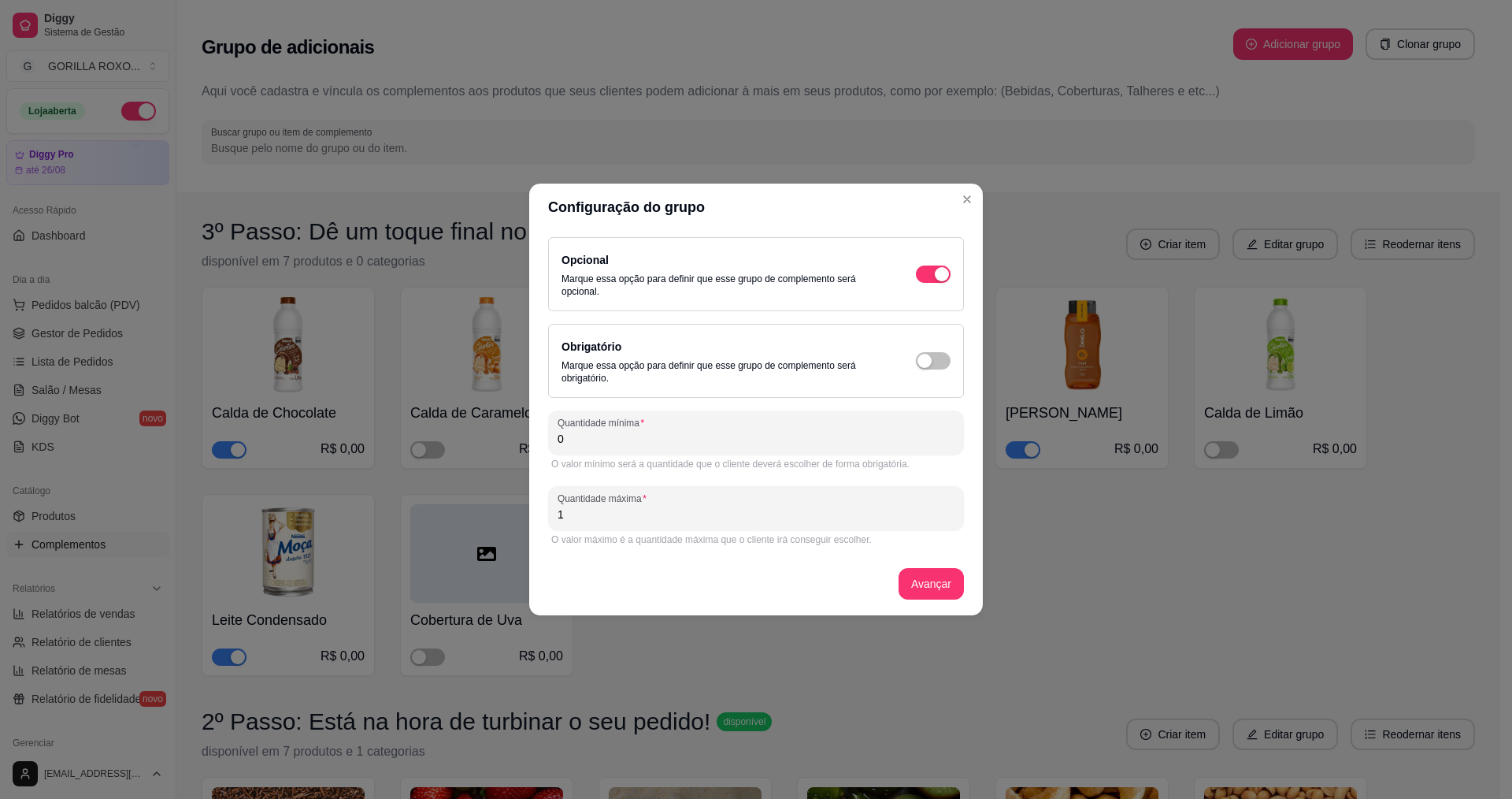
click at [731, 432] on input "0" at bounding box center [756, 438] width 397 height 16
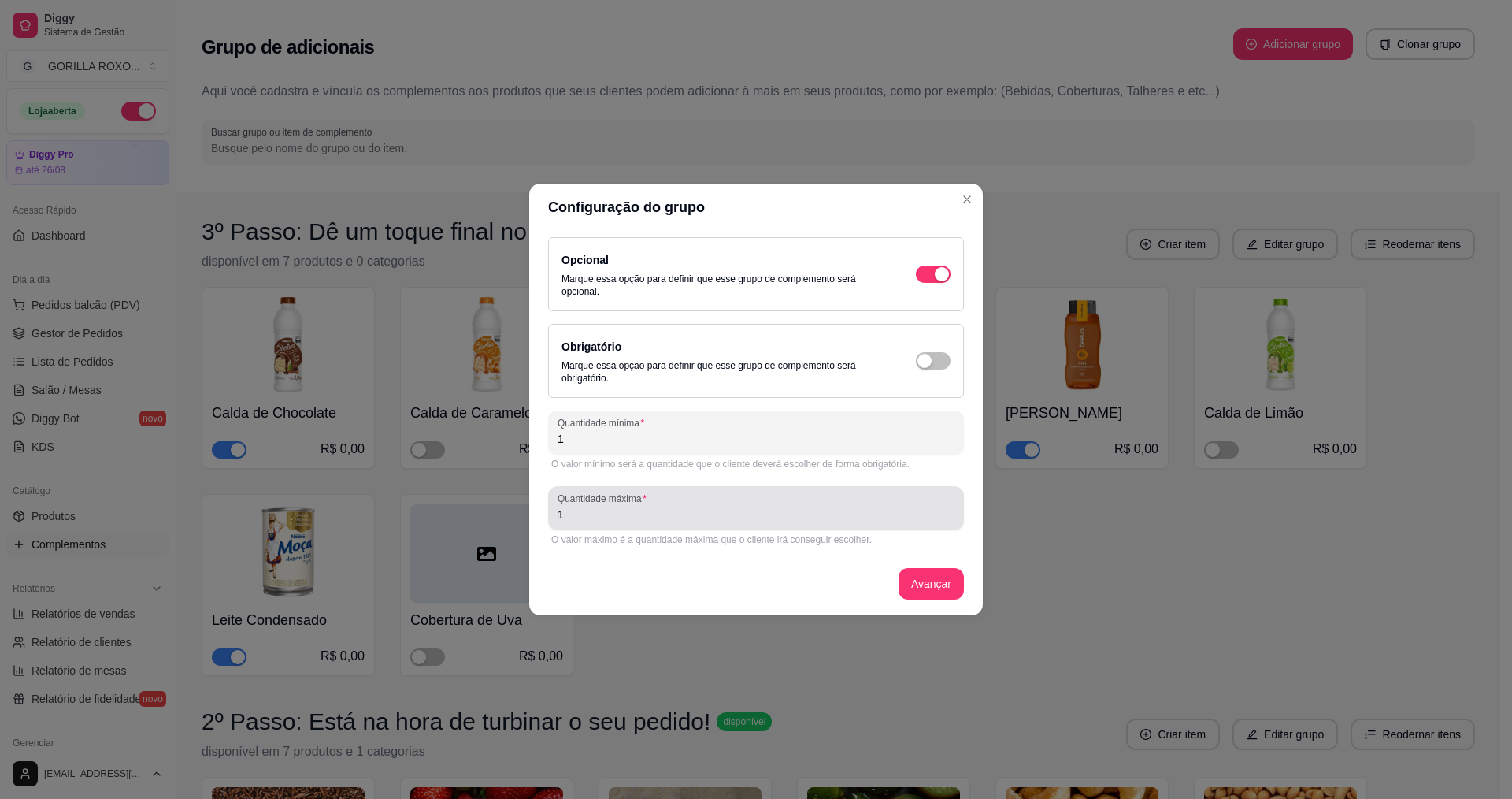
click at [674, 501] on div "1" at bounding box center [756, 509] width 397 height 32
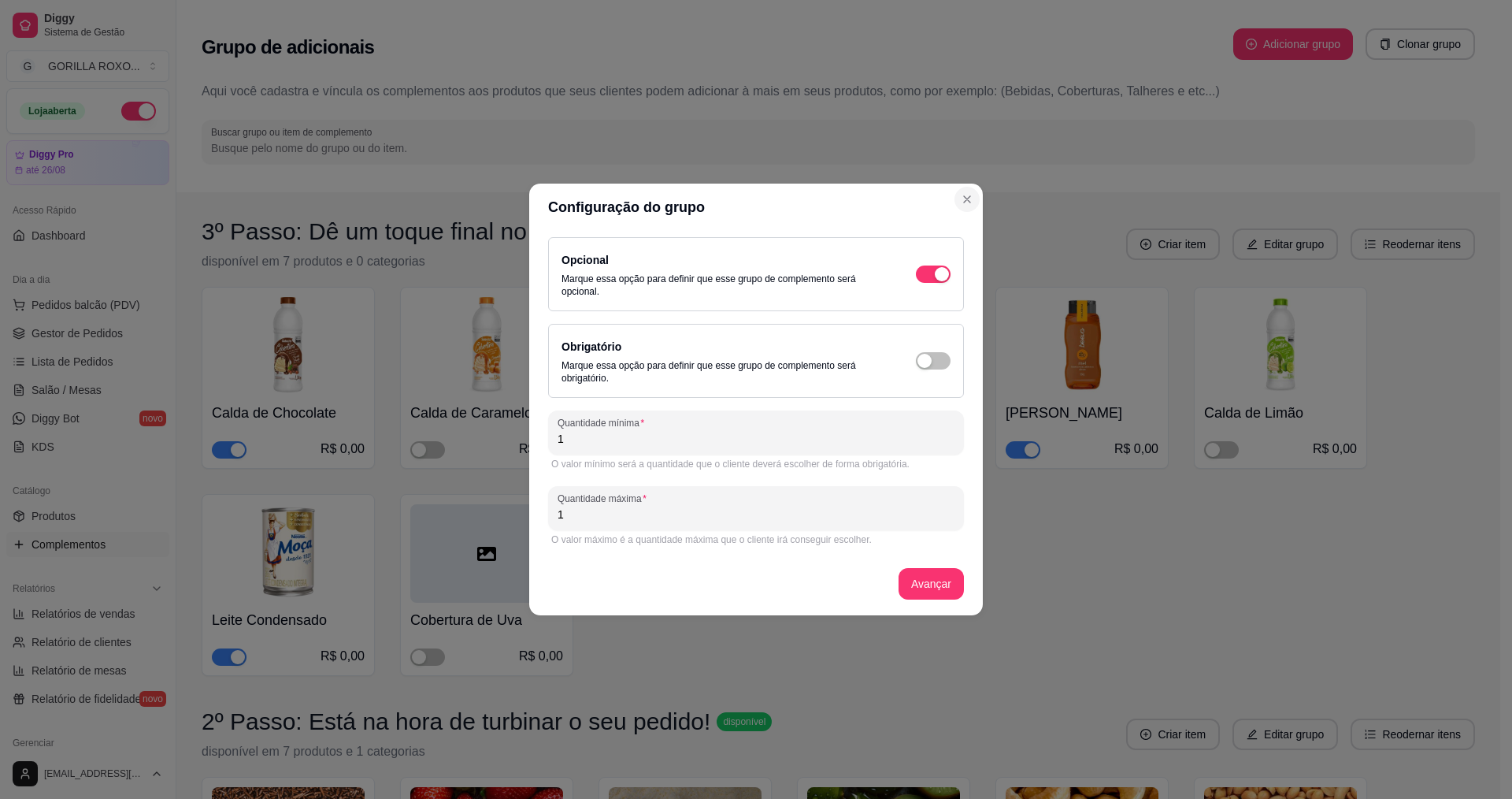
click at [970, 198] on icon "Close" at bounding box center [968, 200] width 13 height 13
click at [966, 203] on icon "Close" at bounding box center [968, 200] width 13 height 13
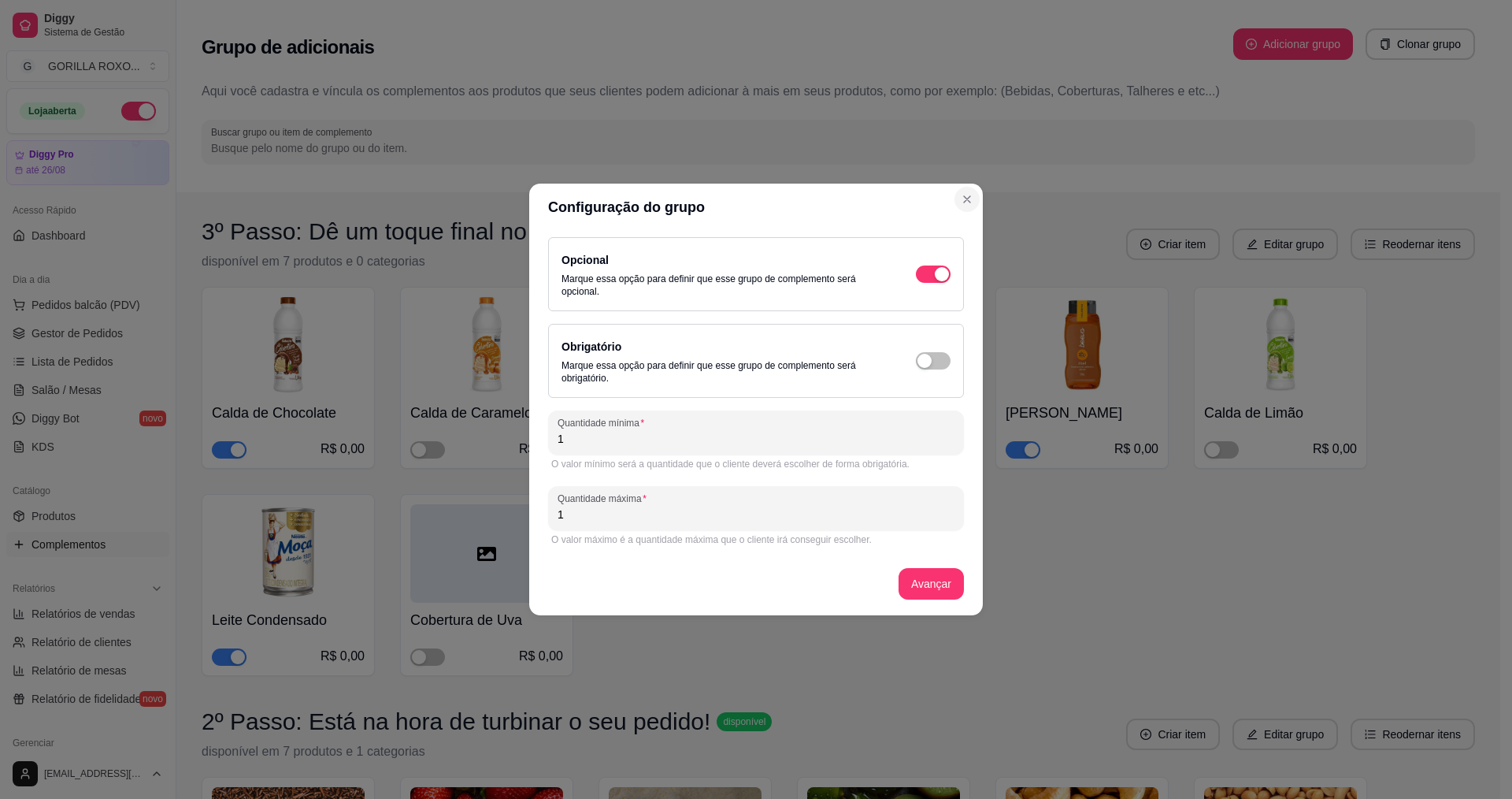
click at [966, 203] on icon "Close" at bounding box center [968, 200] width 13 height 13
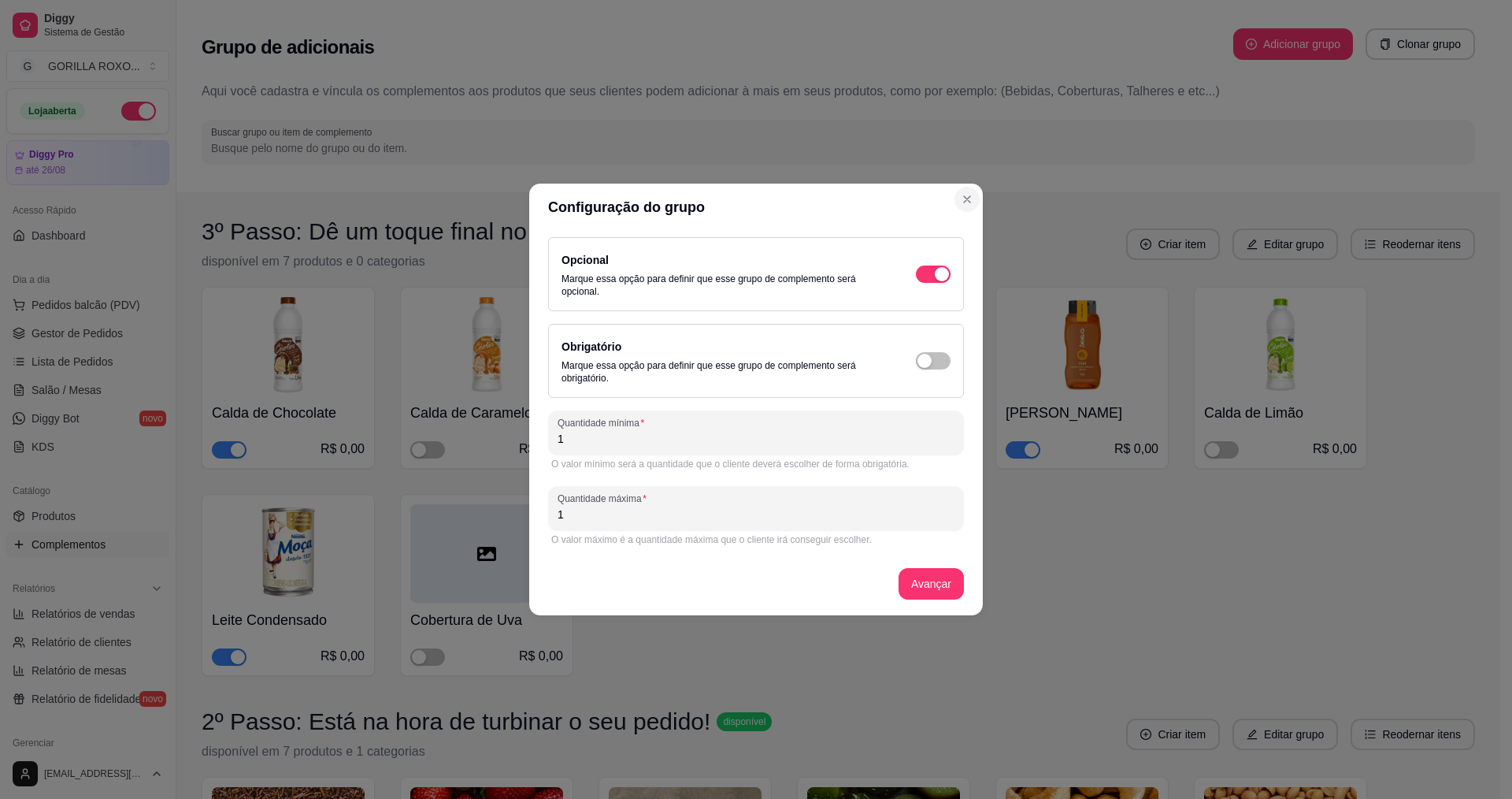
click at [966, 203] on icon "Close" at bounding box center [968, 200] width 13 height 13
click at [966, 202] on icon "Close" at bounding box center [968, 200] width 13 height 13
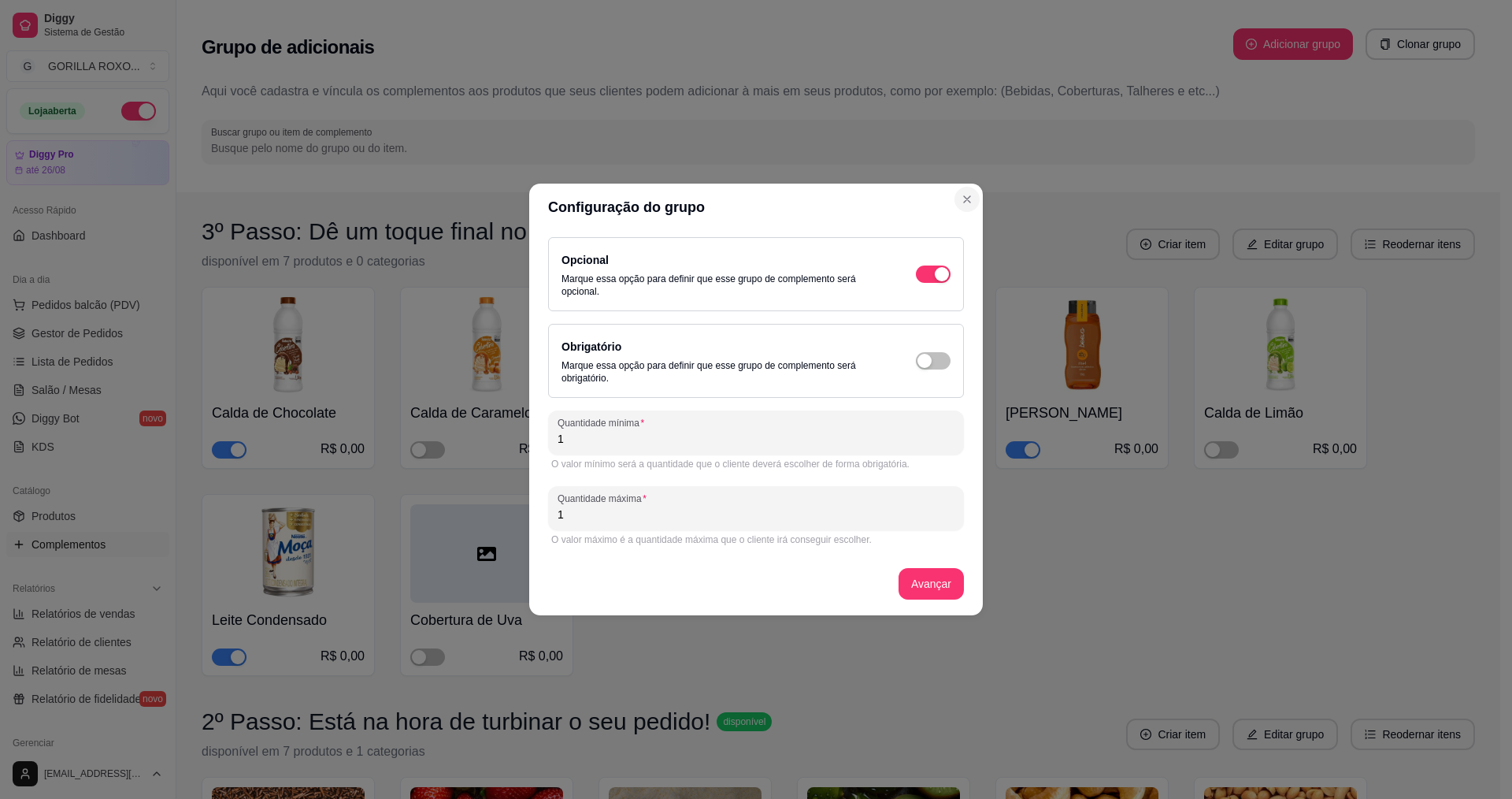
click at [966, 202] on icon "Close" at bounding box center [968, 200] width 13 height 13
drag, startPoint x: 634, startPoint y: 459, endPoint x: 638, endPoint y: 449, distance: 10.8
click at [637, 450] on div "Quantidade mínima 1 O valor mínimo será a quantidade que o cliente deverá escol…" at bounding box center [756, 442] width 416 height 63
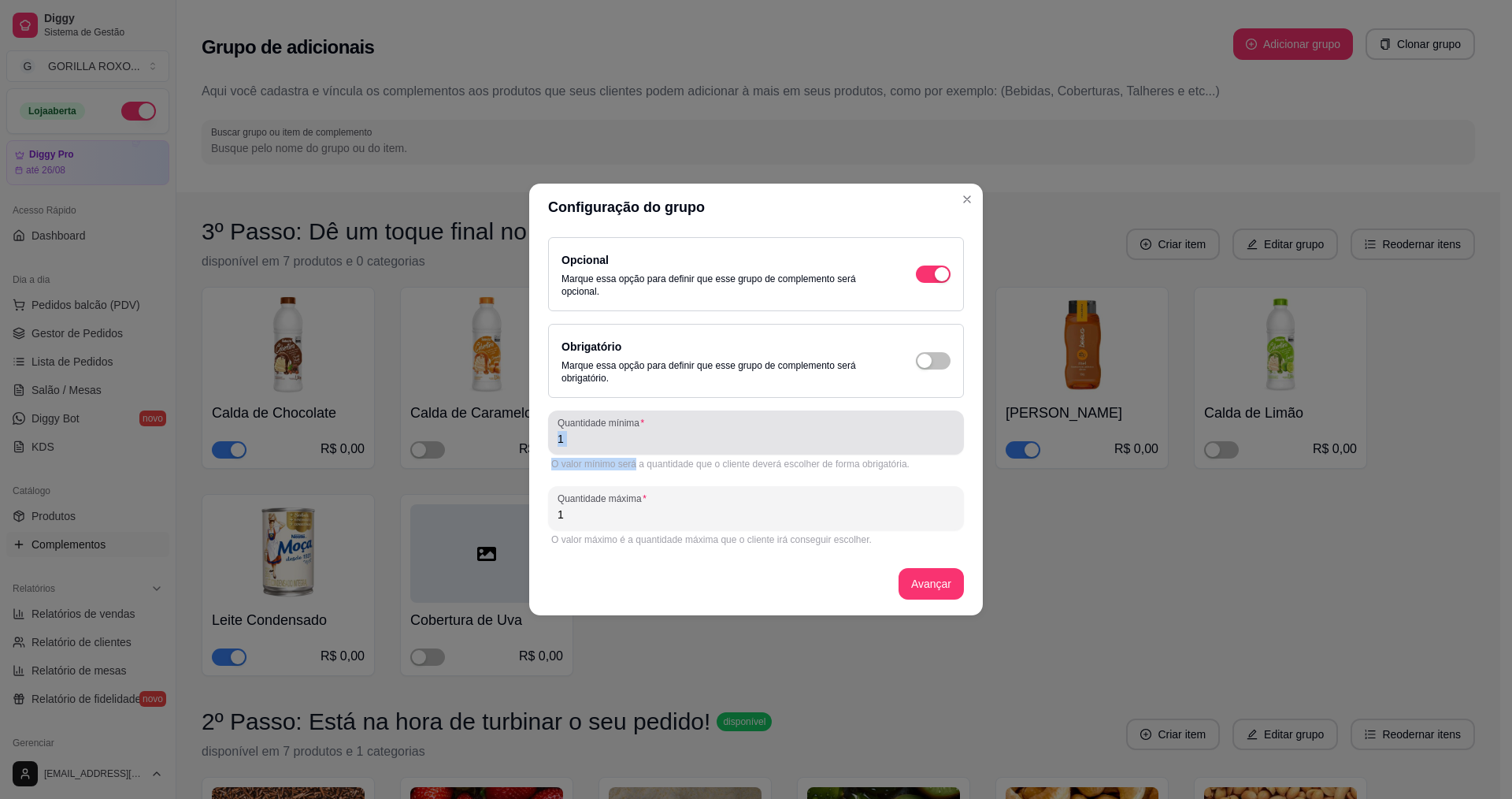
click at [651, 434] on input "1" at bounding box center [756, 438] width 397 height 16
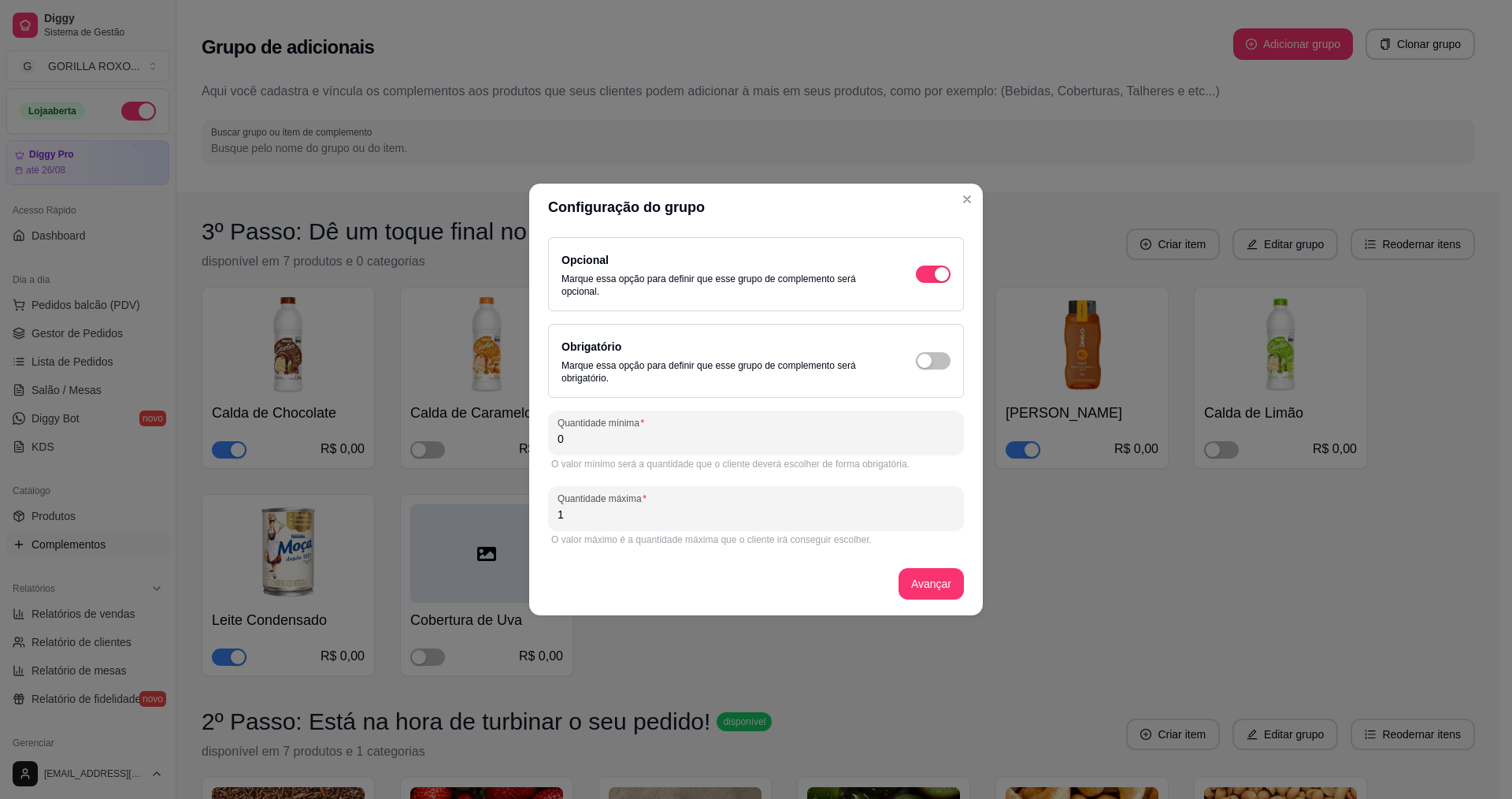
click at [983, 202] on div "Configuração do grupo Opcional Marque essa opção para definir que esse grupo de…" at bounding box center [756, 400] width 1512 height 799
click at [970, 204] on icon "Close" at bounding box center [968, 200] width 13 height 13
click at [969, 203] on icon "Close" at bounding box center [968, 200] width 13 height 13
click at [964, 208] on button "Close" at bounding box center [968, 200] width 25 height 25
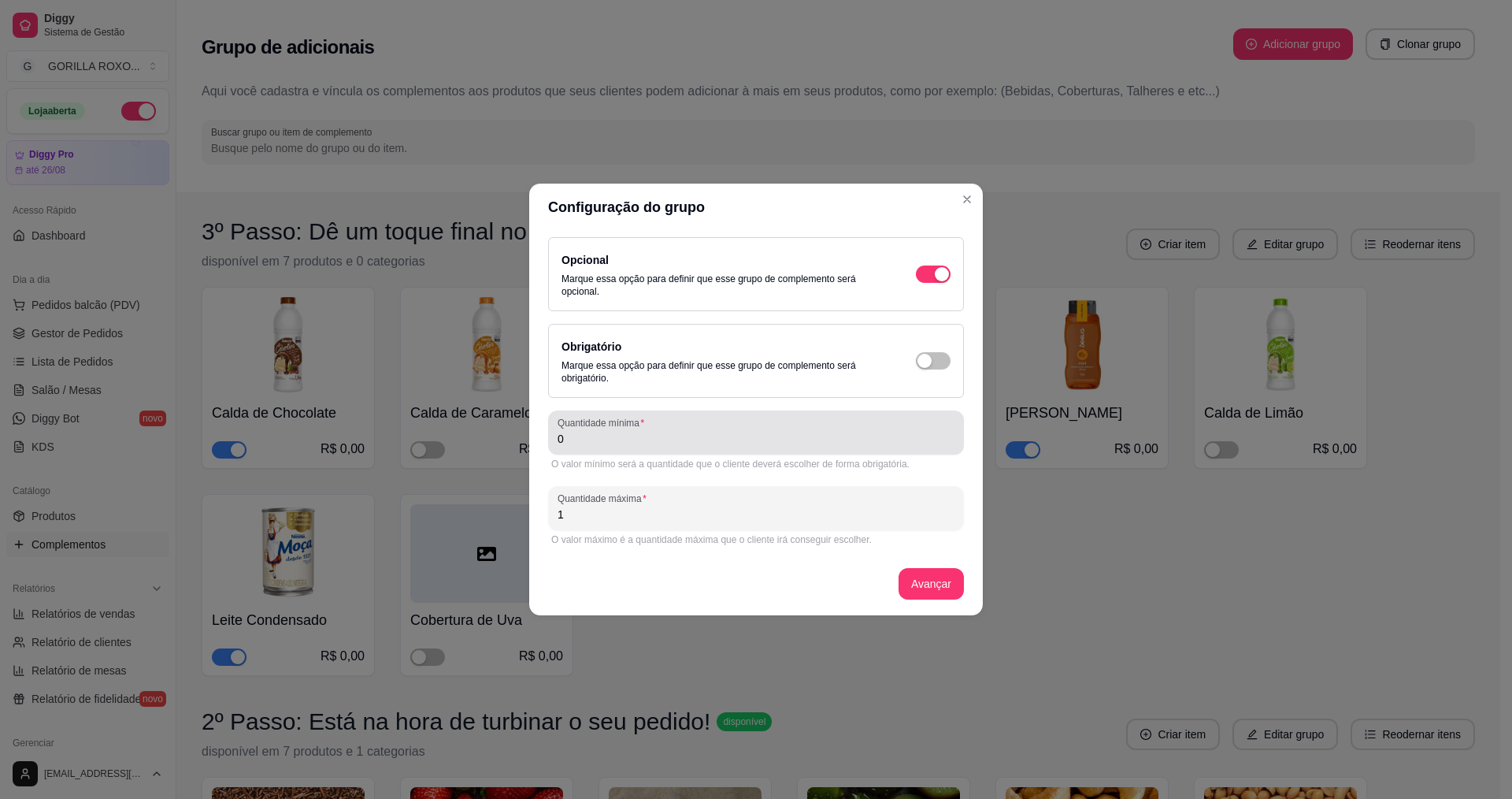
drag, startPoint x: 693, startPoint y: 423, endPoint x: 688, endPoint y: 434, distance: 12.1
click at [691, 424] on div "0" at bounding box center [756, 433] width 397 height 32
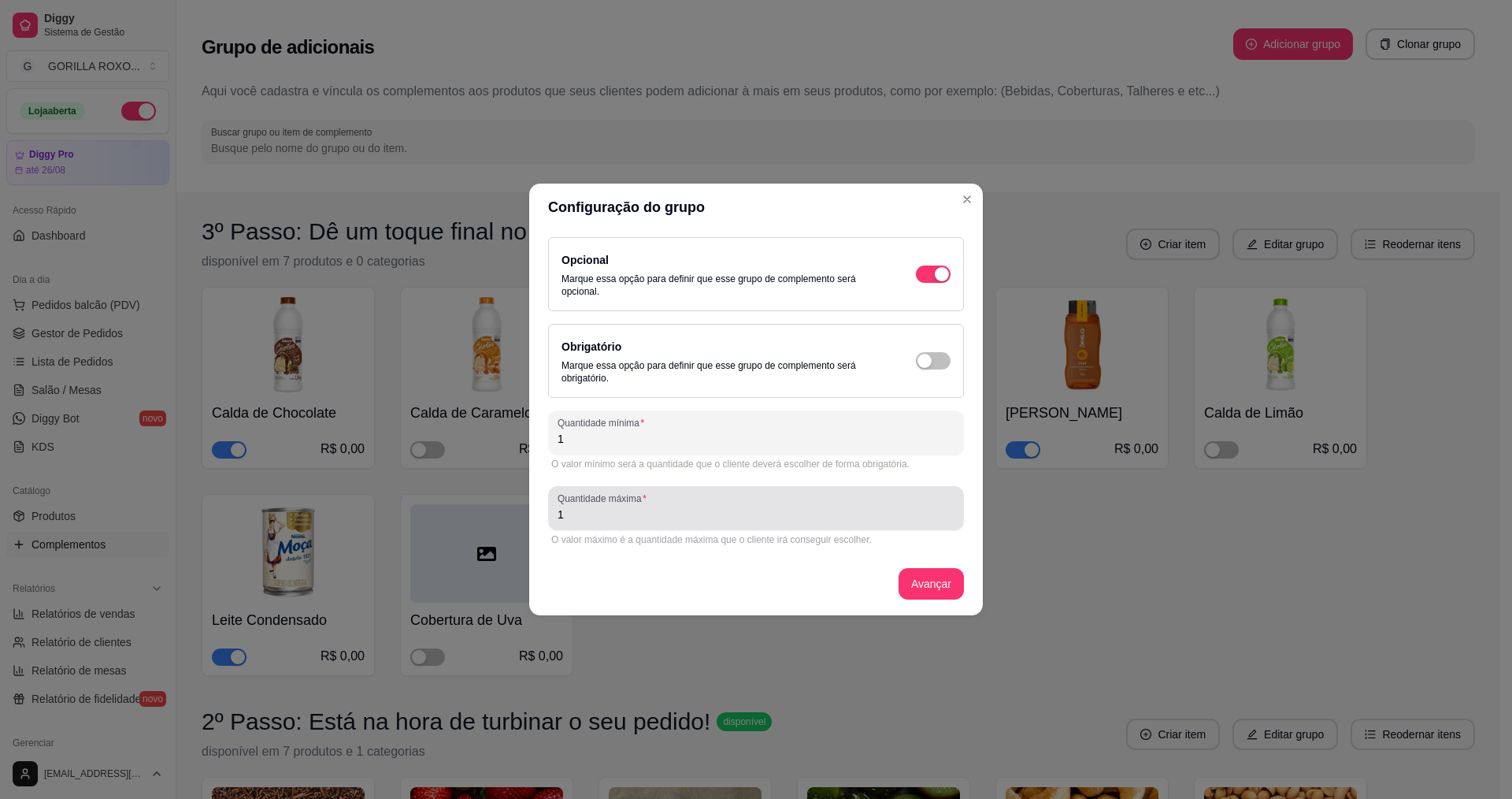
click at [604, 526] on div "Quantidade máxima 1" at bounding box center [756, 508] width 416 height 44
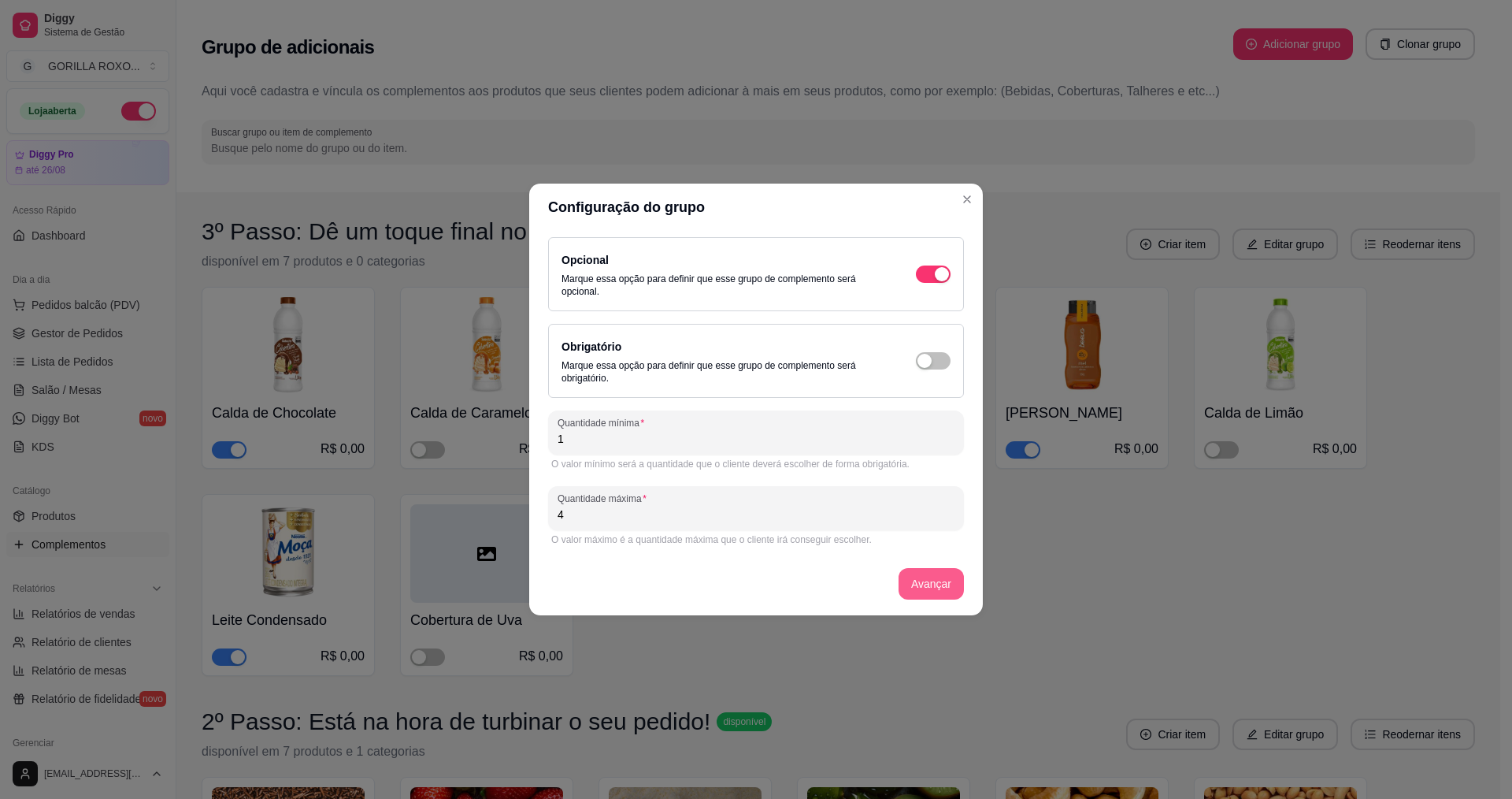
click at [922, 587] on button "Avançar" at bounding box center [931, 584] width 65 height 32
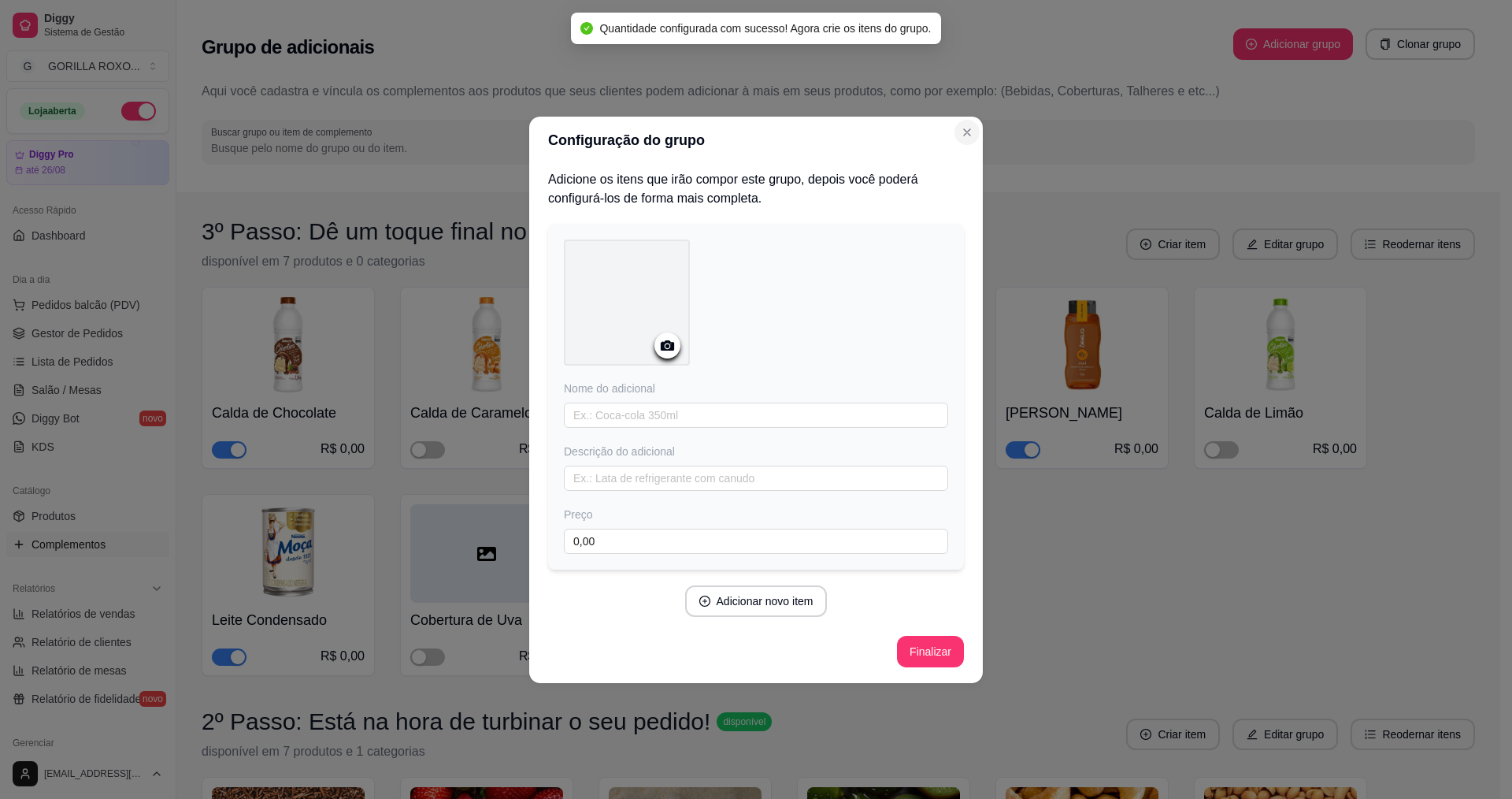
click at [975, 132] on button "Close" at bounding box center [968, 132] width 25 height 25
click at [964, 133] on icon "Close" at bounding box center [968, 132] width 13 height 13
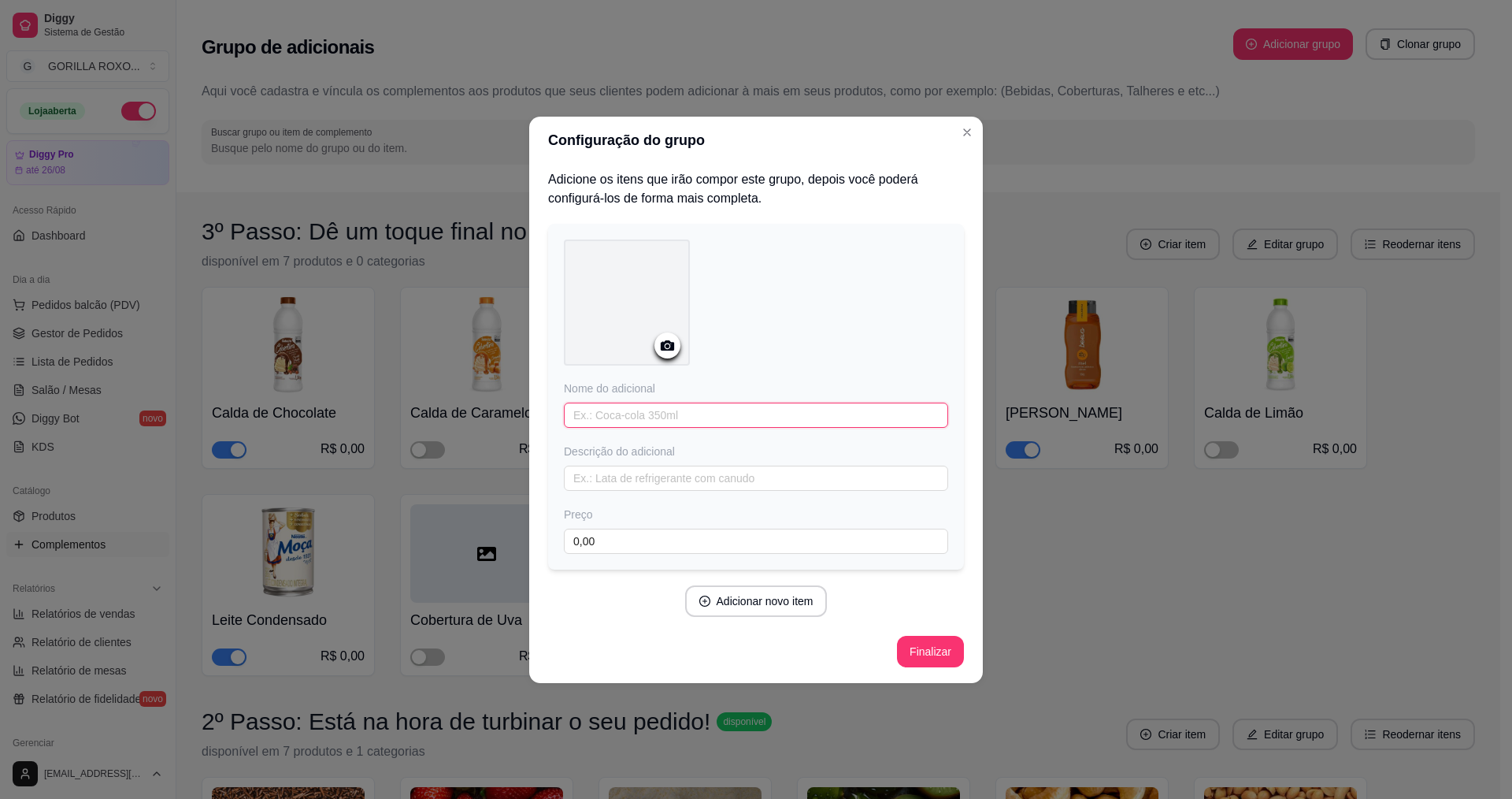
drag, startPoint x: 684, startPoint y: 414, endPoint x: 832, endPoint y: 378, distance: 152.3
click at [692, 413] on input "text" at bounding box center [756, 415] width 384 height 25
click at [933, 657] on button "Finalizar" at bounding box center [929, 651] width 64 height 31
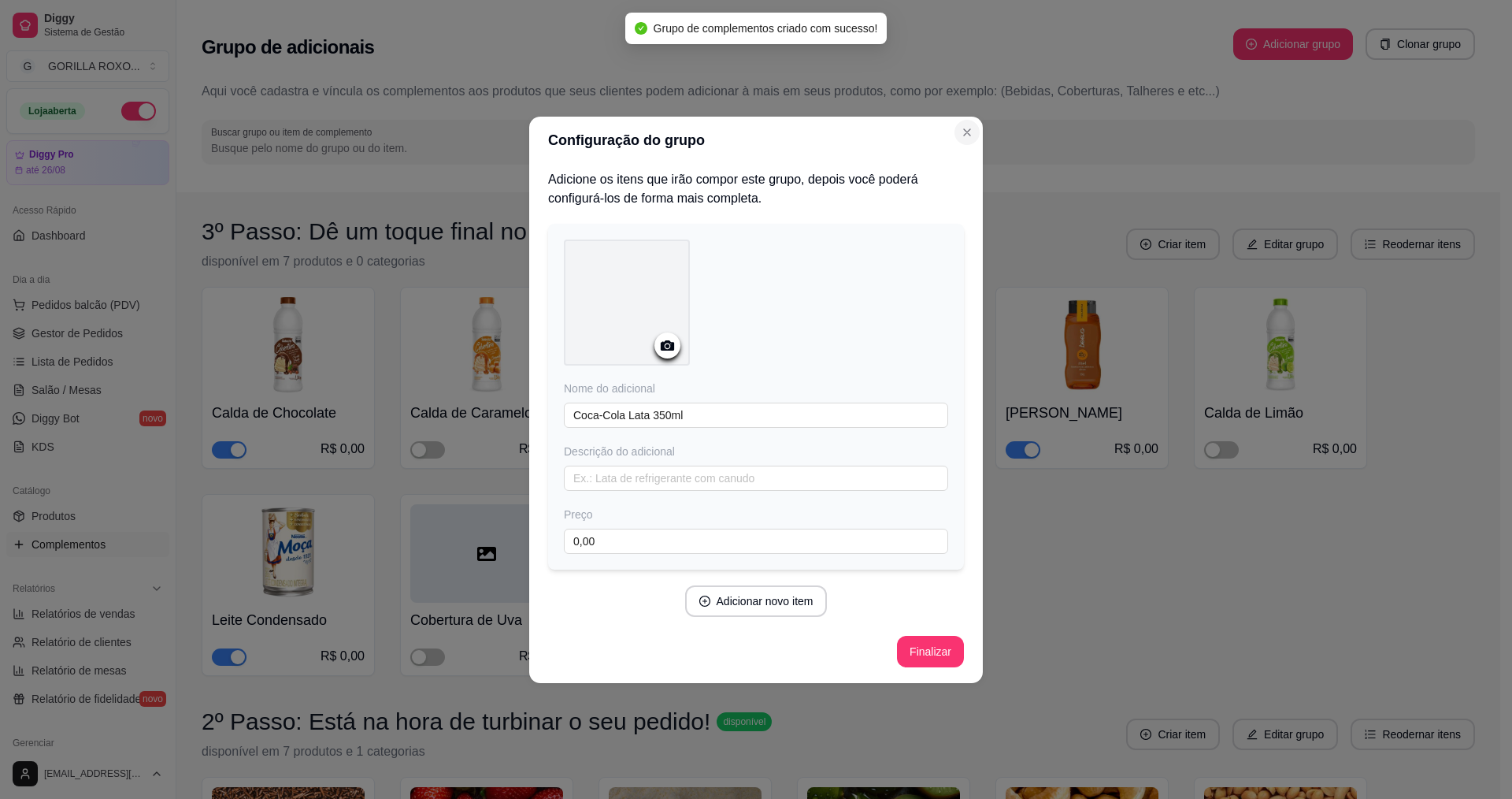
click at [965, 131] on icon "Close" at bounding box center [968, 132] width 13 height 13
click at [972, 136] on icon "Close" at bounding box center [968, 132] width 13 height 13
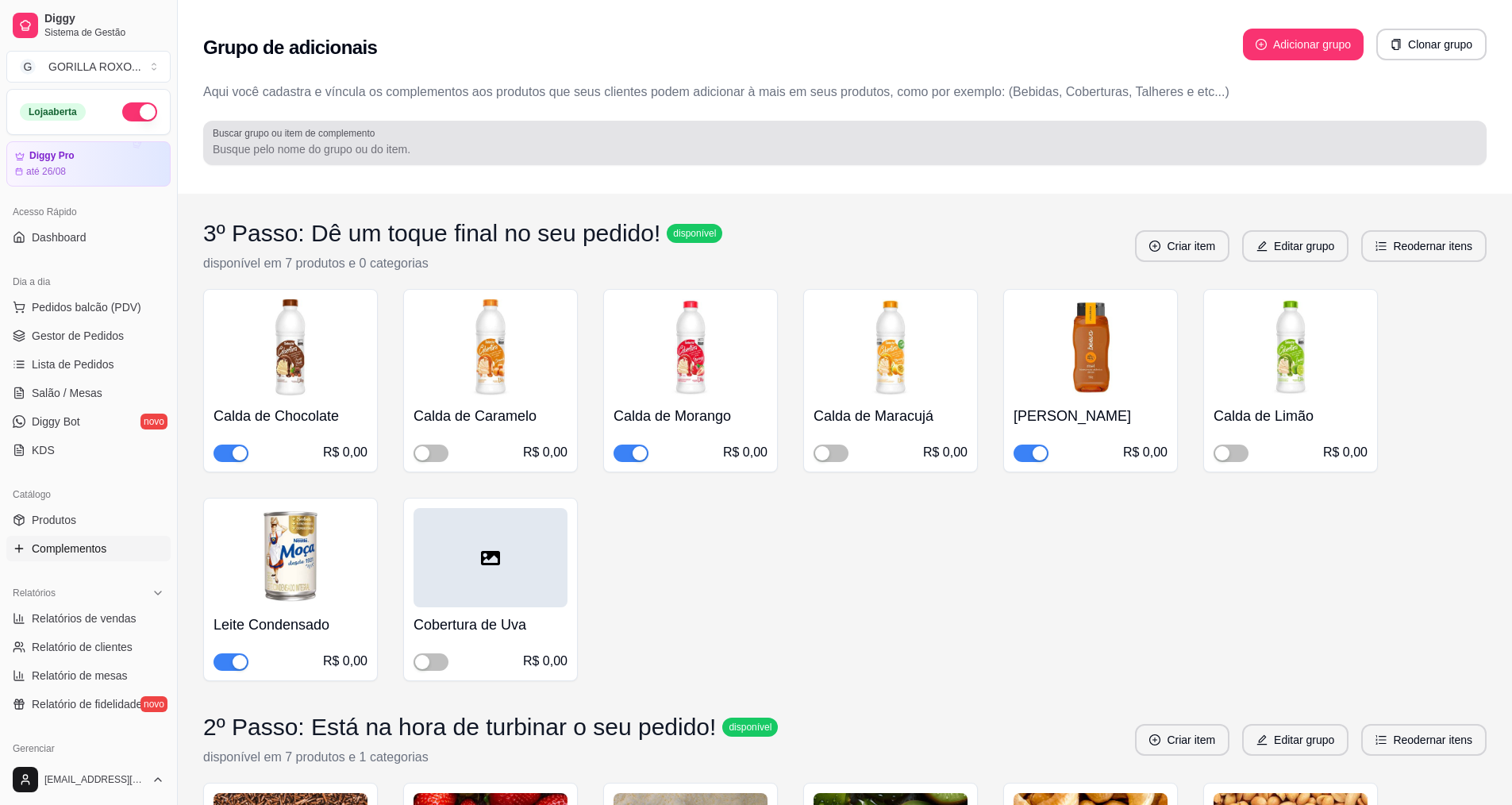
click at [980, 137] on div at bounding box center [844, 143] width 1264 height 32
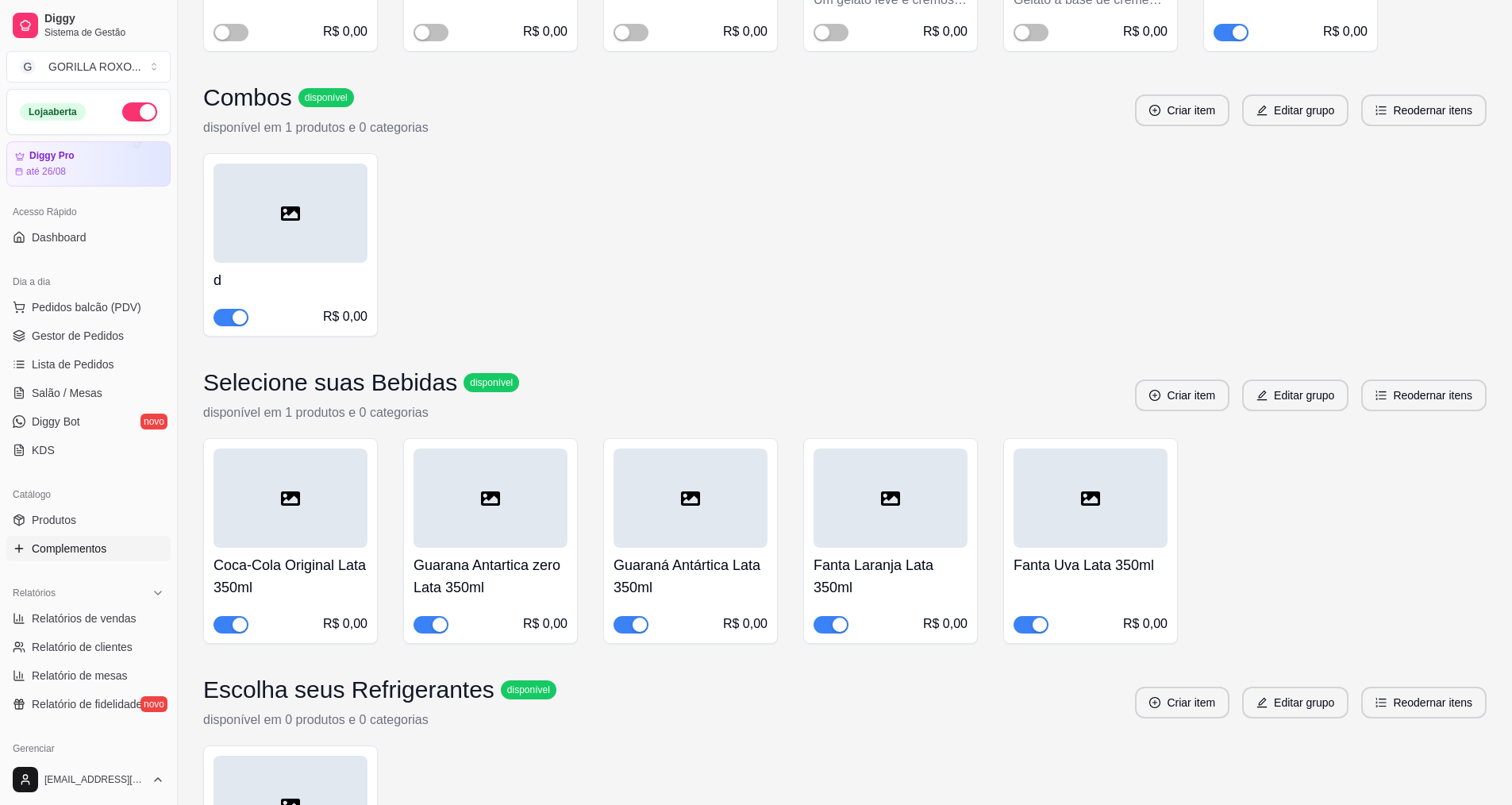
scroll to position [3975, 0]
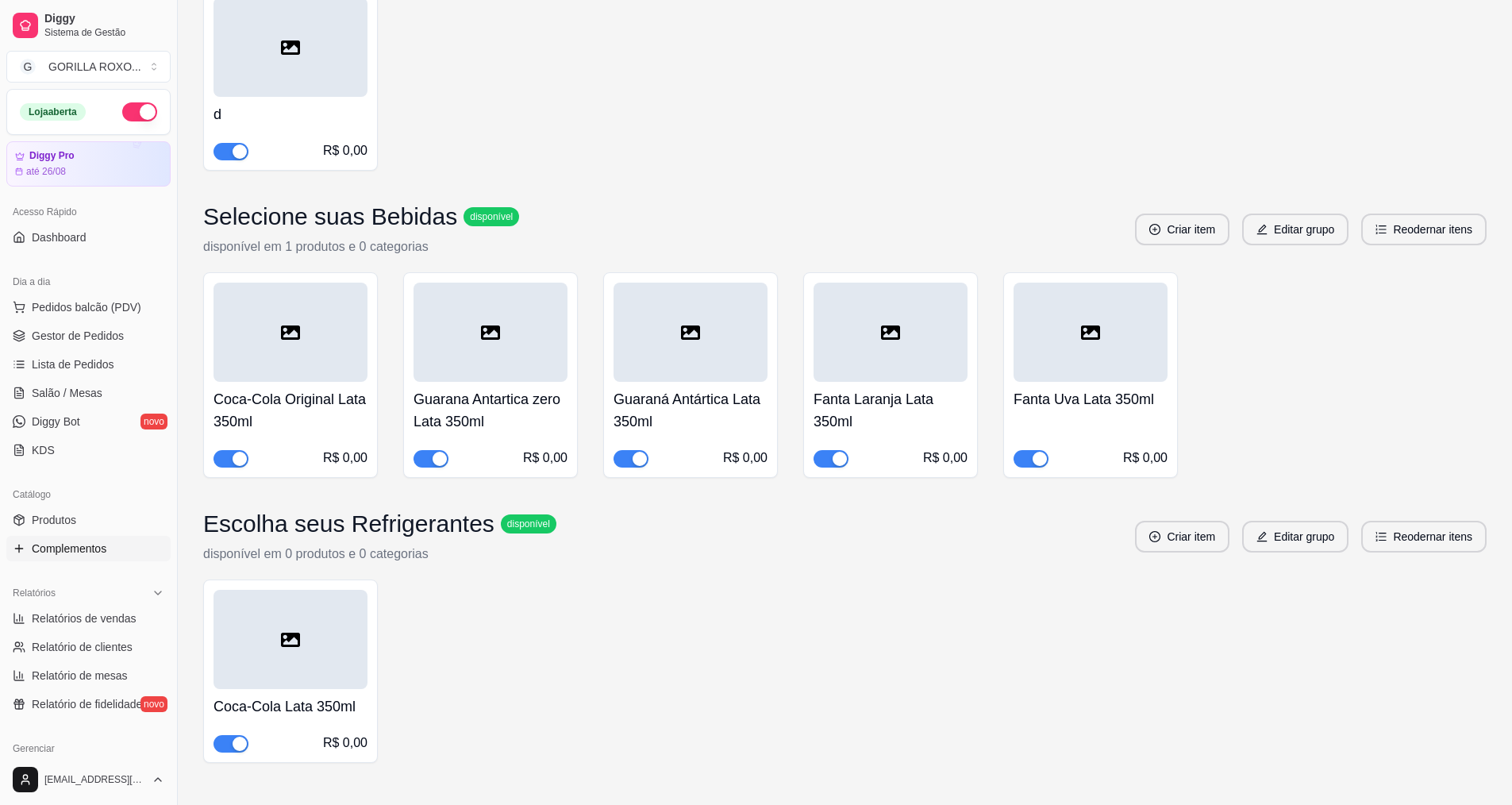
click at [333, 695] on h4 "Coca-Cola Lata 350ml" at bounding box center [290, 706] width 154 height 22
click at [1295, 521] on button "Editar grupo" at bounding box center [1295, 536] width 103 height 31
click at [1304, 214] on button "Editar grupo" at bounding box center [1295, 229] width 103 height 31
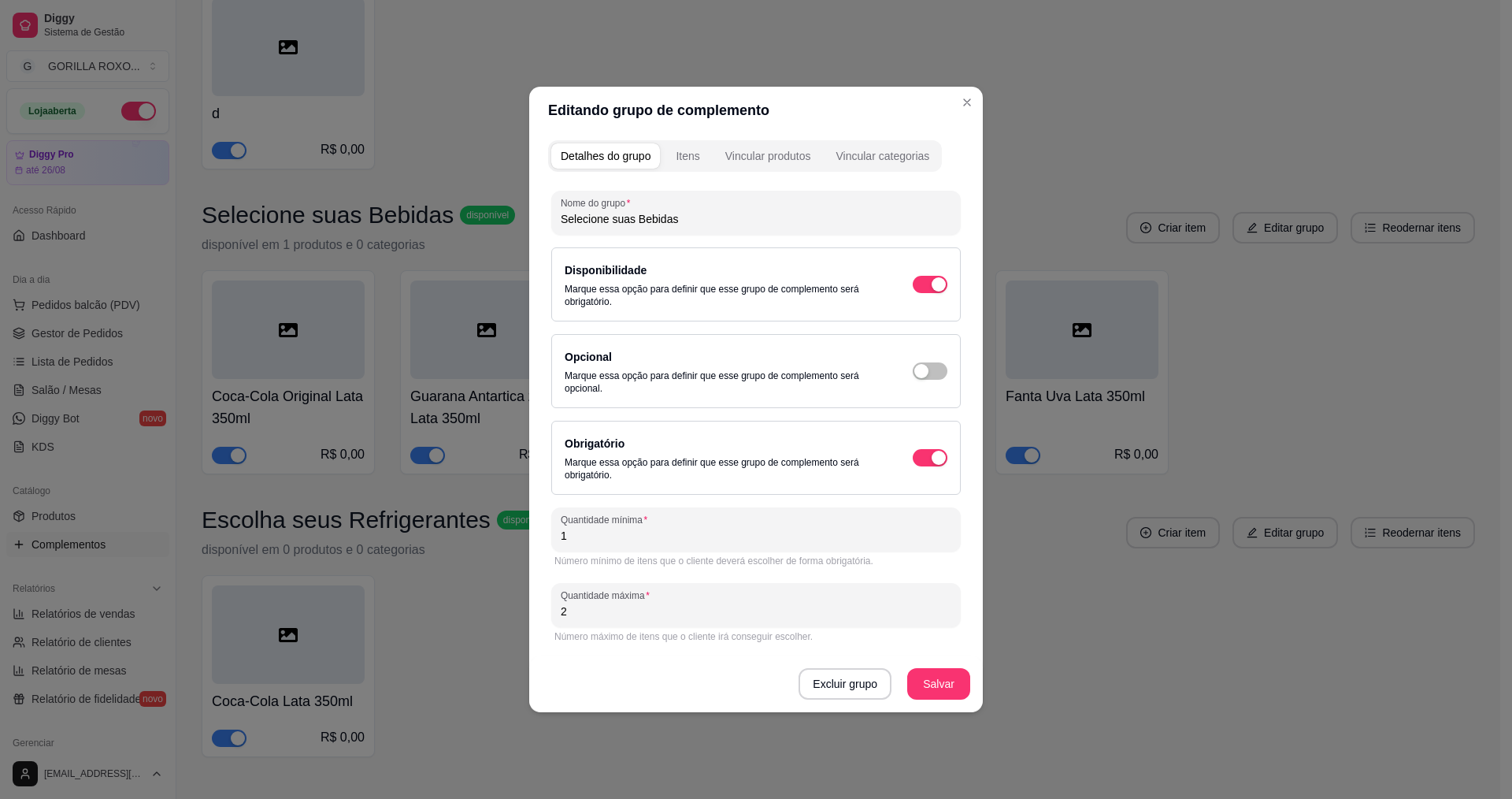
click at [632, 542] on input "1" at bounding box center [756, 536] width 391 height 16
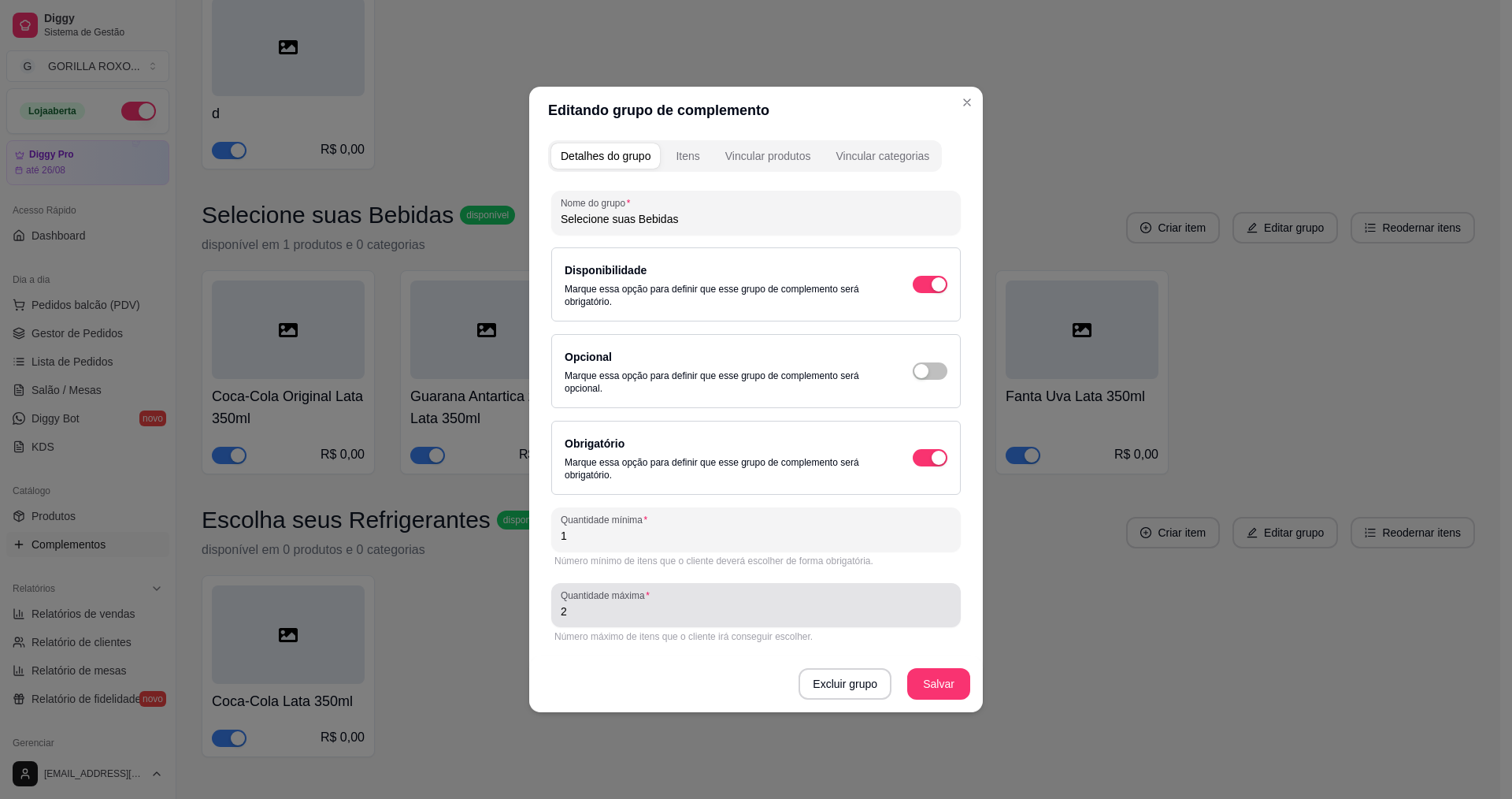
click at [639, 623] on div "Quantidade máxima 2" at bounding box center [756, 604] width 410 height 44
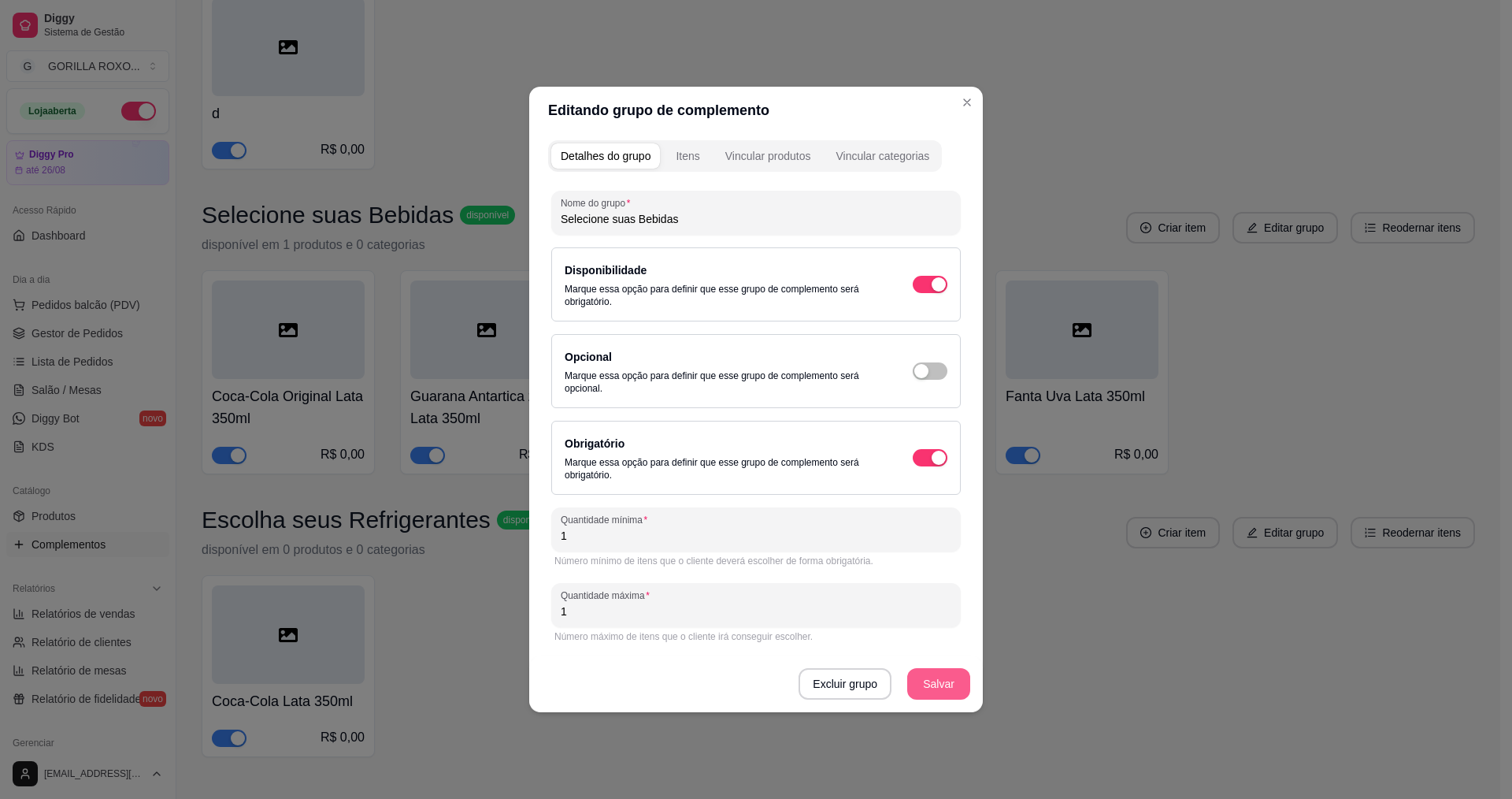
click at [949, 692] on button "Salvar" at bounding box center [938, 684] width 63 height 32
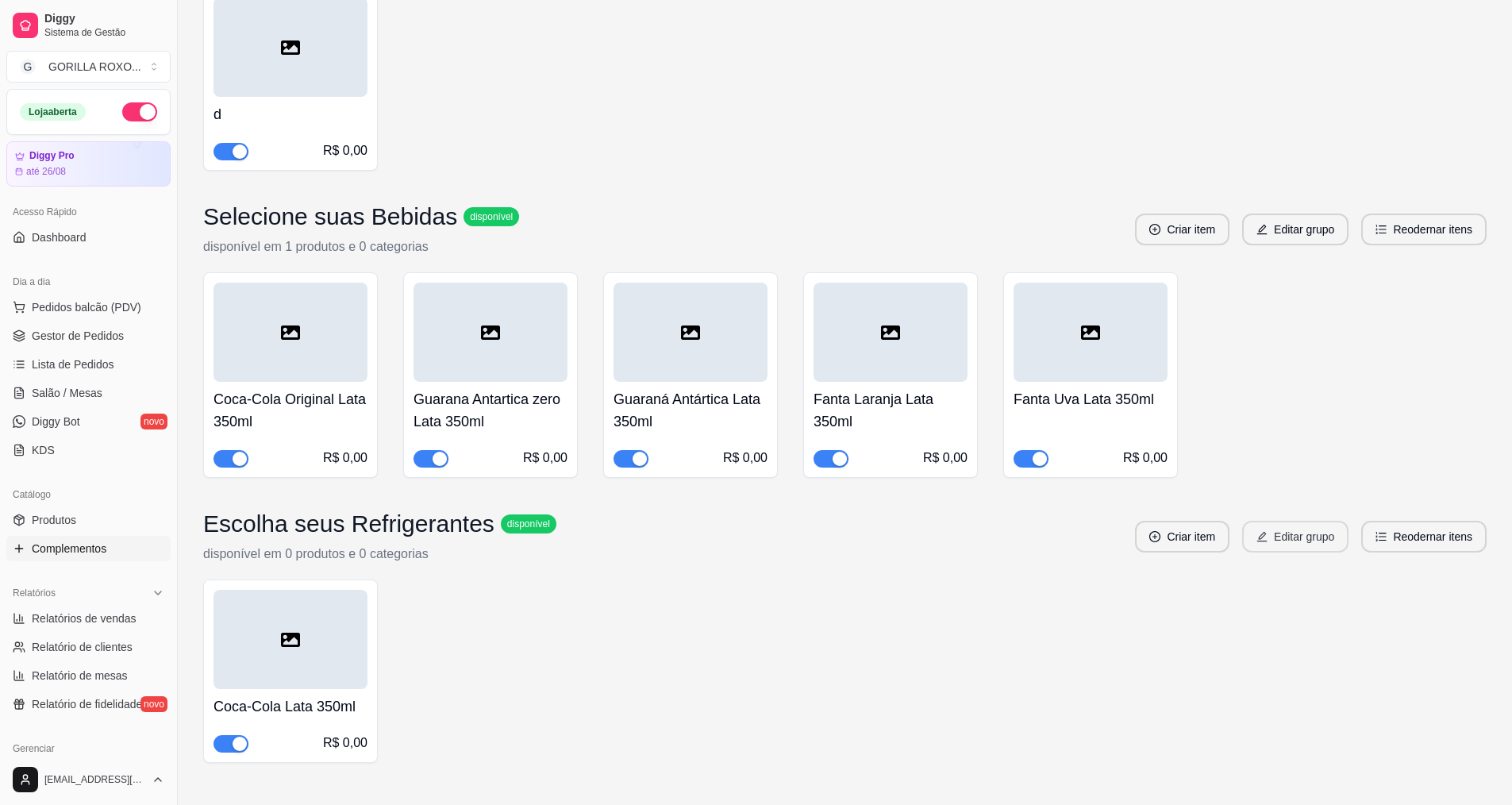
click at [1312, 520] on button "Editar grupo" at bounding box center [1295, 536] width 107 height 32
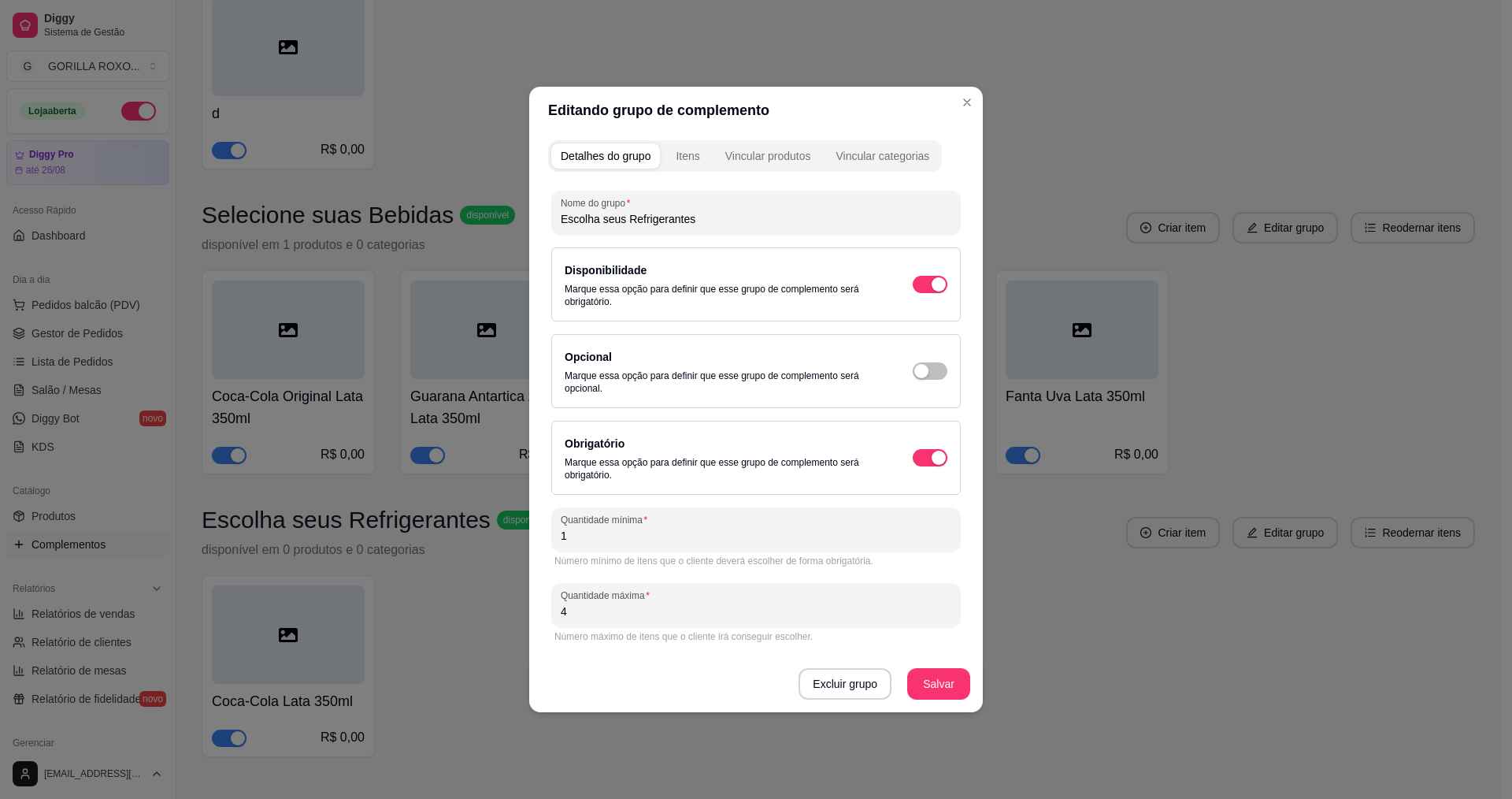
click at [706, 214] on input "Escolha seus Refrigerantes" at bounding box center [756, 219] width 391 height 16
drag, startPoint x: 716, startPoint y: 222, endPoint x: 687, endPoint y: 221, distance: 29.0
click at [454, 222] on div "Editando grupo de complemento Detalhes do grupo Itens Vincular produtos Vincula…" at bounding box center [756, 400] width 1512 height 799
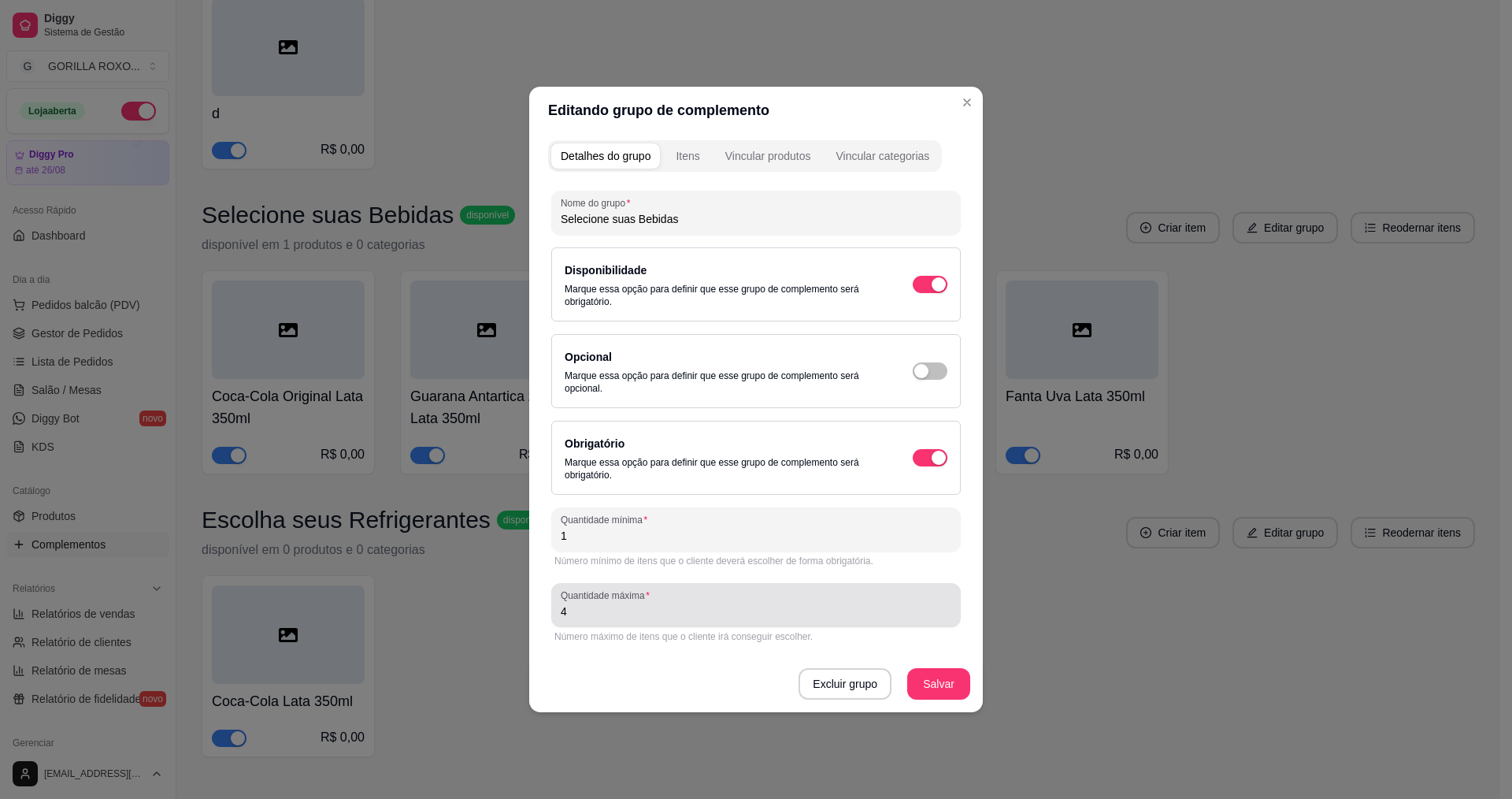
click at [639, 615] on input "4" at bounding box center [756, 611] width 391 height 16
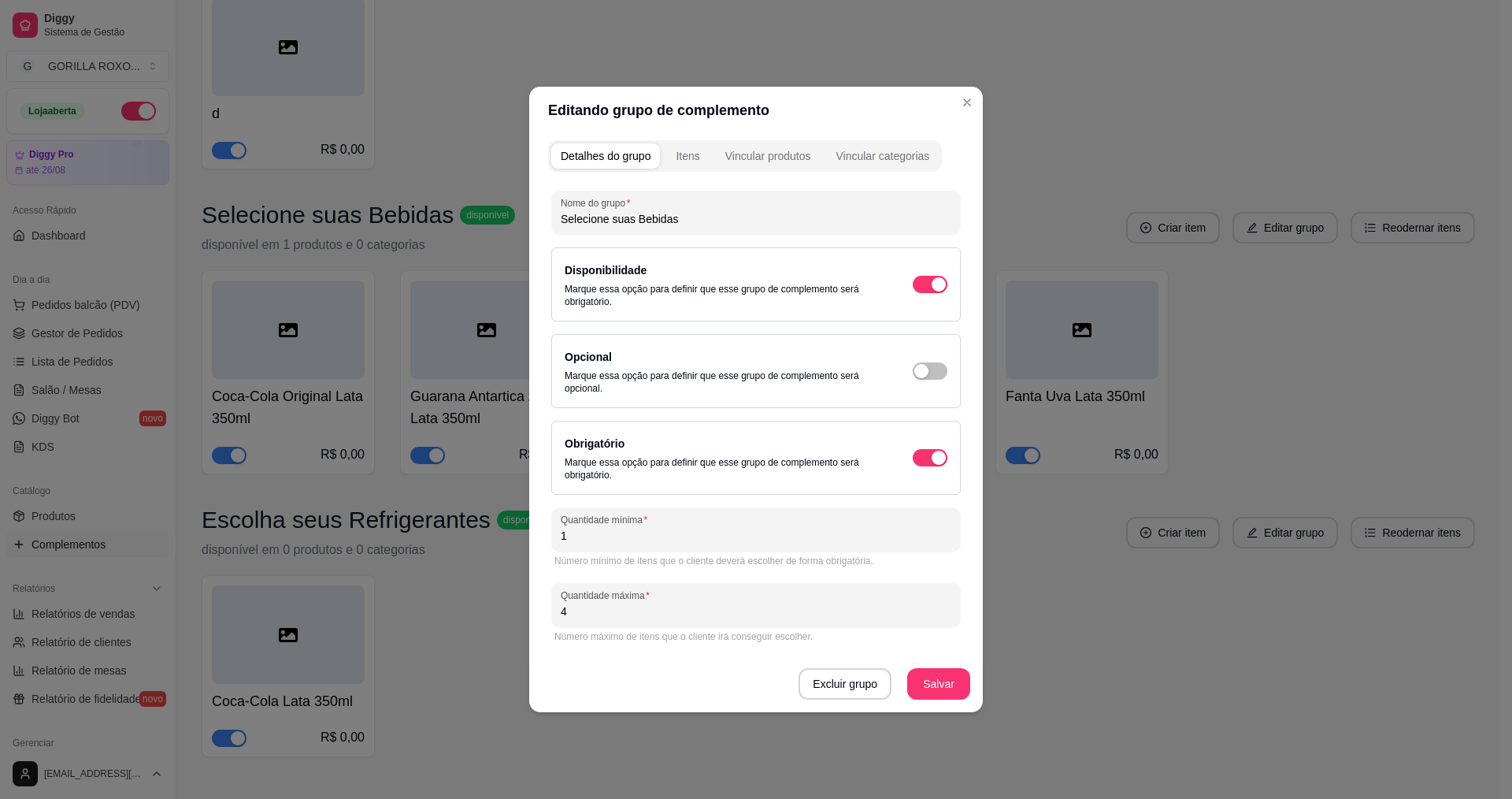
click at [684, 556] on div "Número mínimo de itens que o cliente deverá escolher de forma obrigatória." at bounding box center [756, 561] width 403 height 13
click at [927, 694] on button "Salvar" at bounding box center [938, 684] width 63 height 32
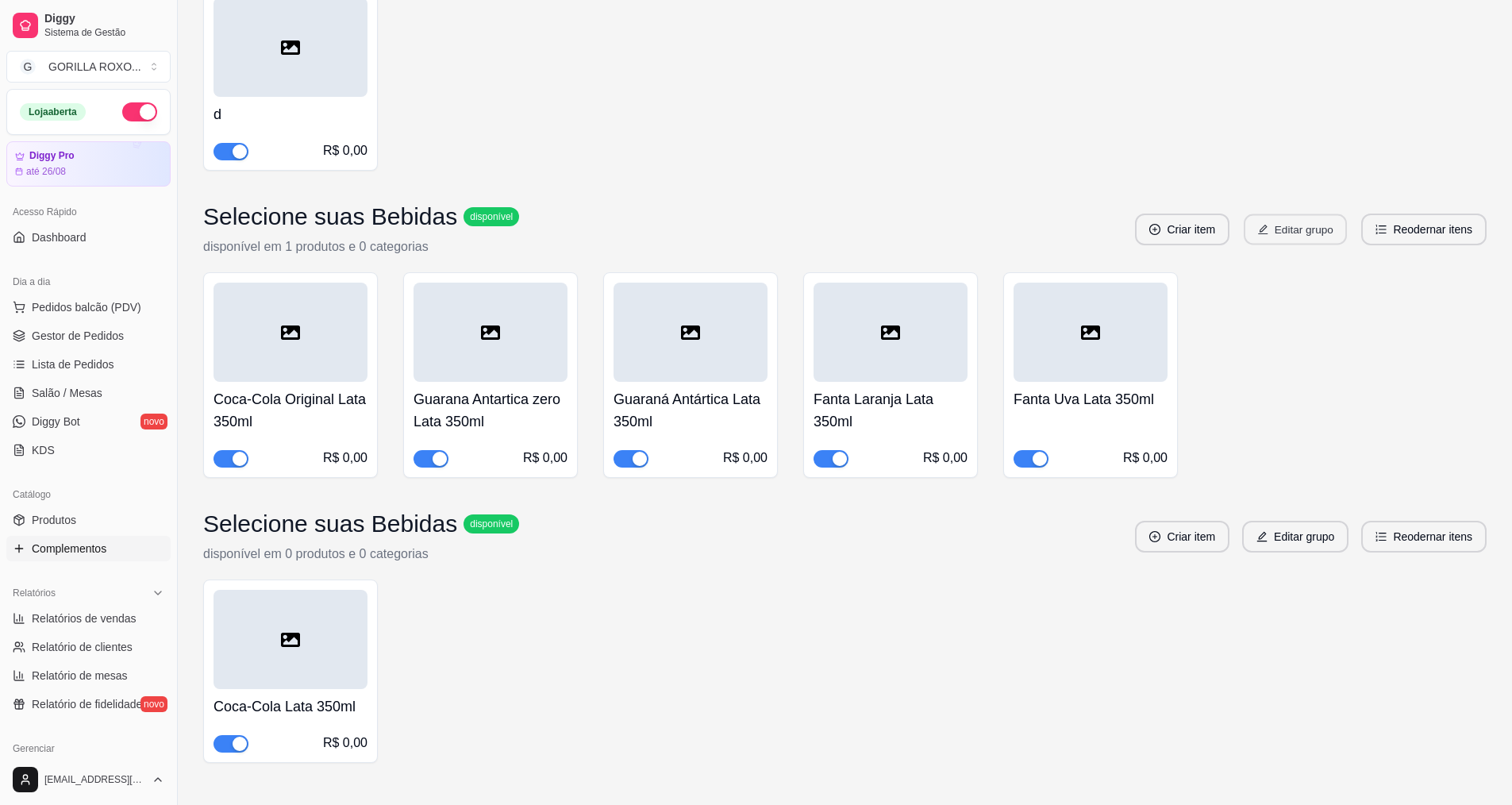
click at [1308, 214] on button "Editar grupo" at bounding box center [1295, 229] width 103 height 31
click at [115, 522] on link "Produtos" at bounding box center [88, 520] width 164 height 26
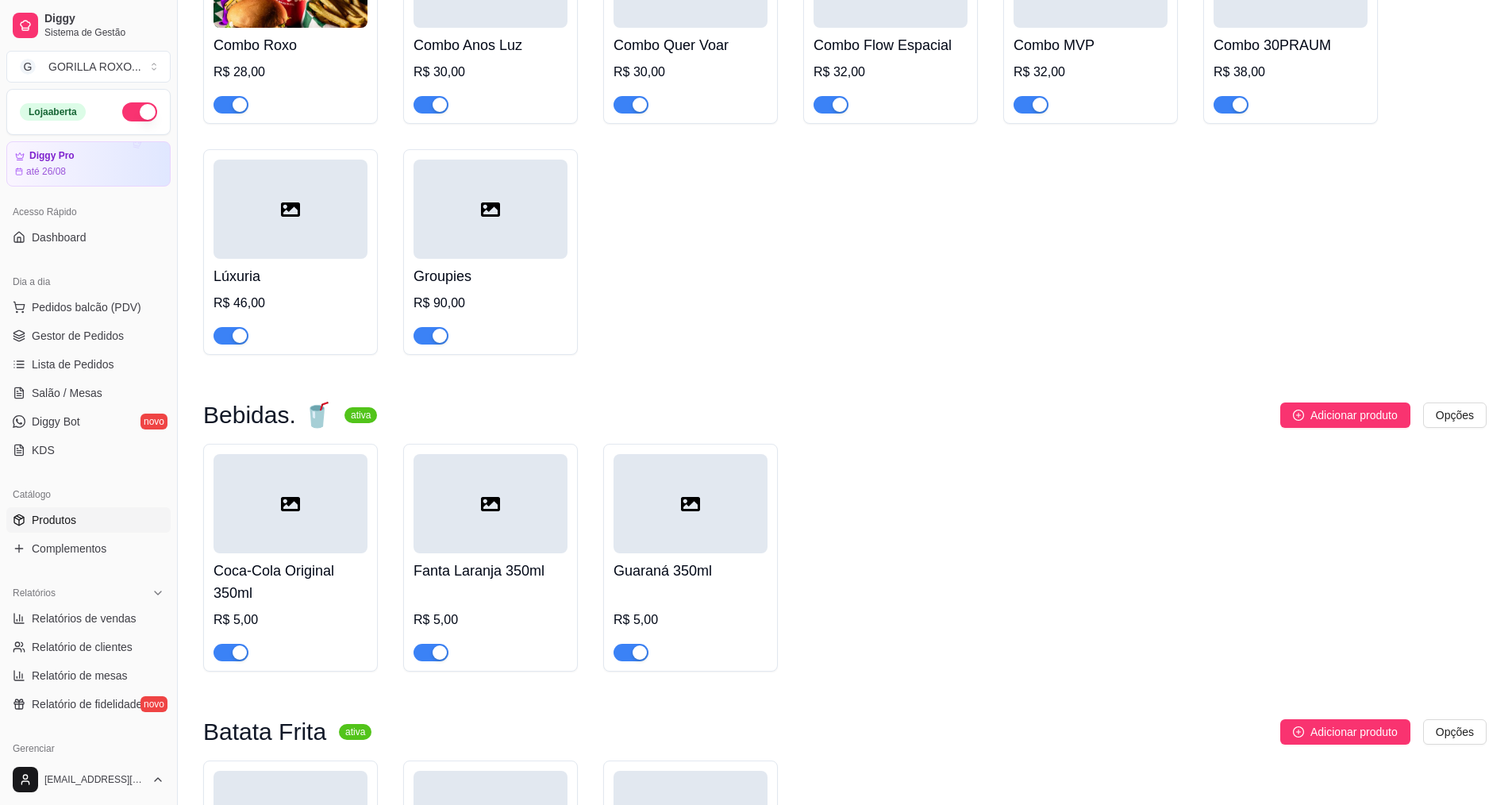
scroll to position [1228, 0]
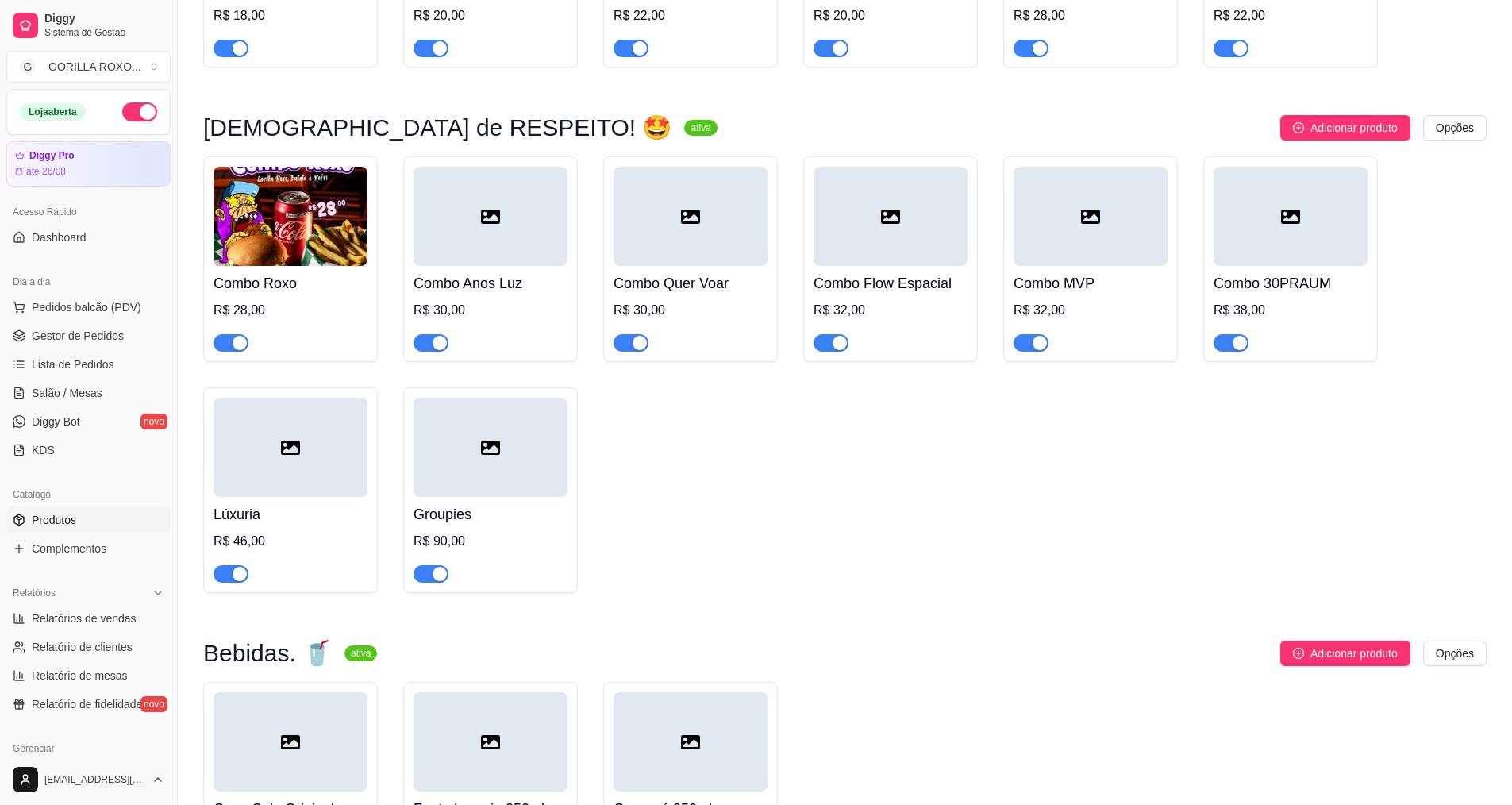
click at [317, 209] on img at bounding box center [290, 216] width 154 height 99
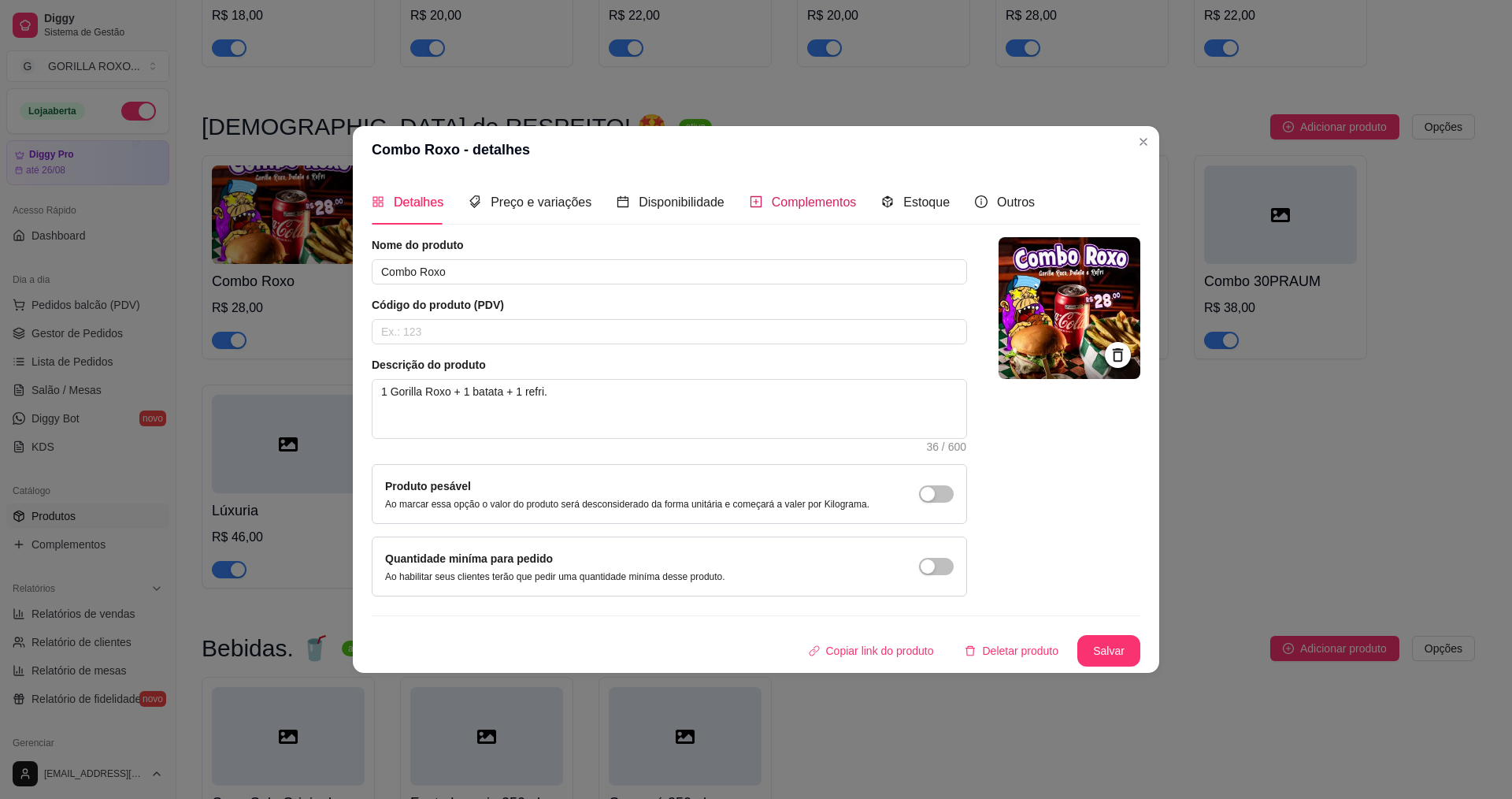
click at [773, 200] on span "Complementos" at bounding box center [814, 201] width 85 height 14
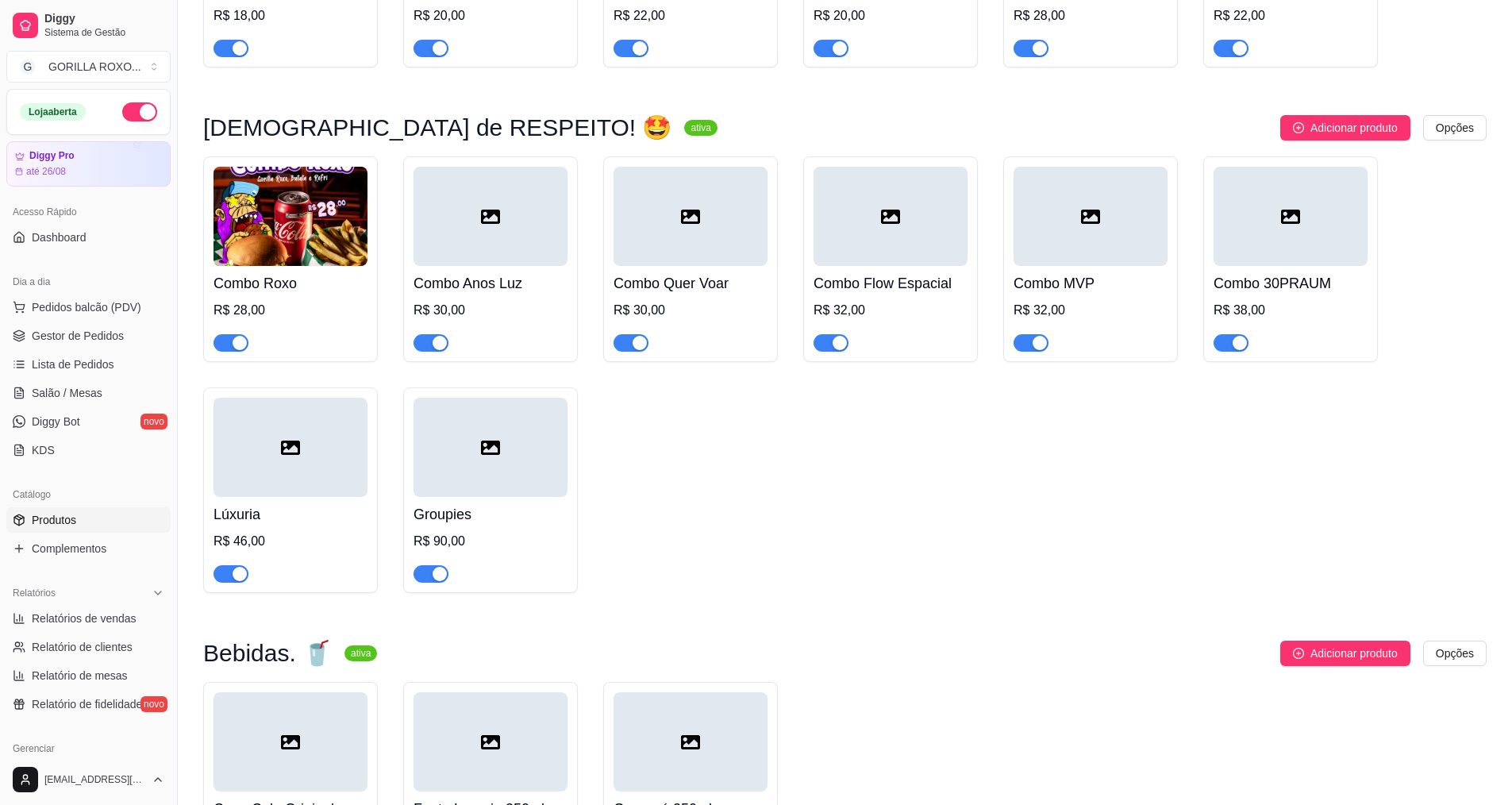
click at [502, 273] on h4 "Combo Anos Luz" at bounding box center [491, 284] width 154 height 22
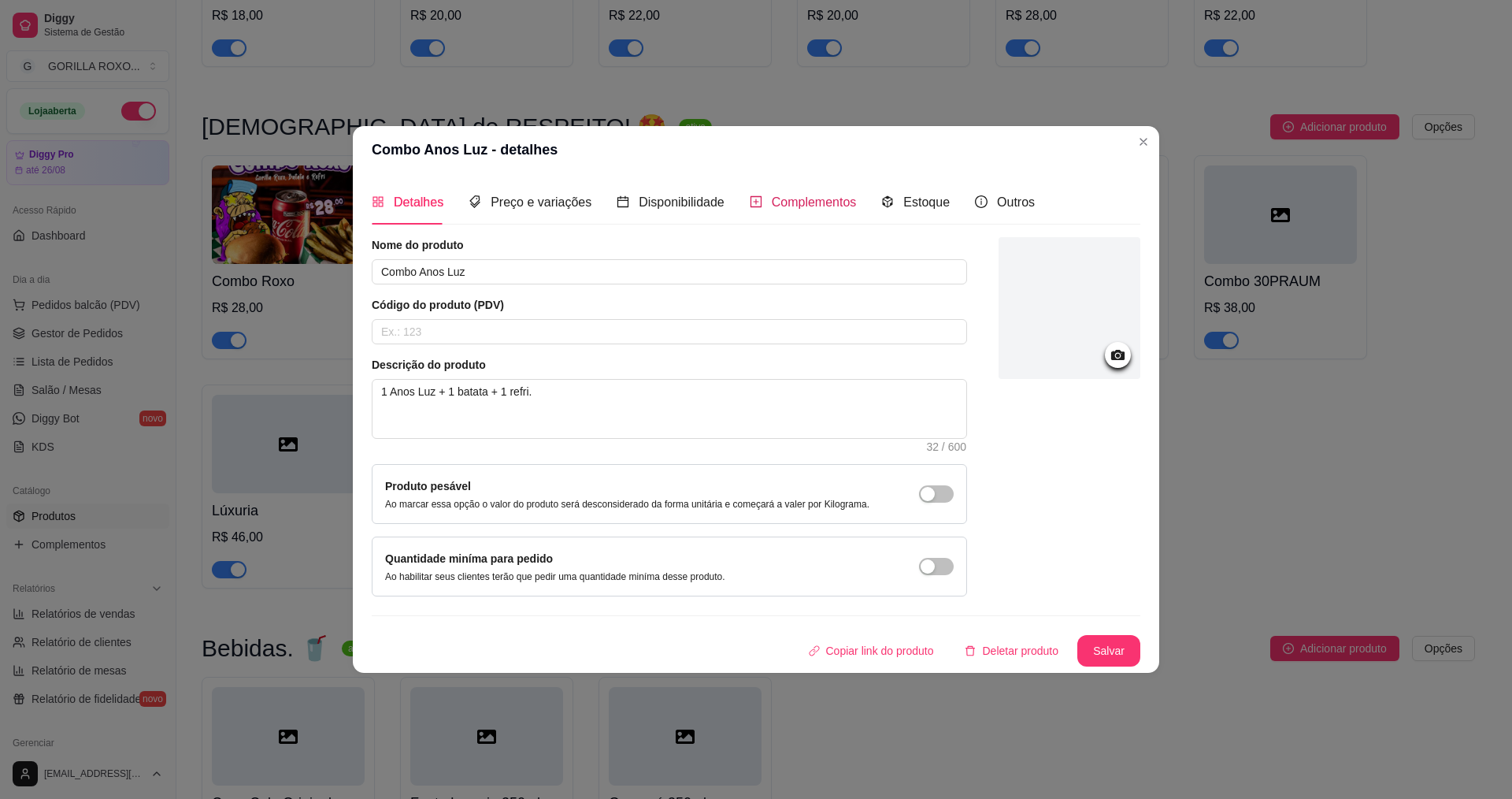
click at [783, 209] on span "Complementos" at bounding box center [814, 201] width 85 height 14
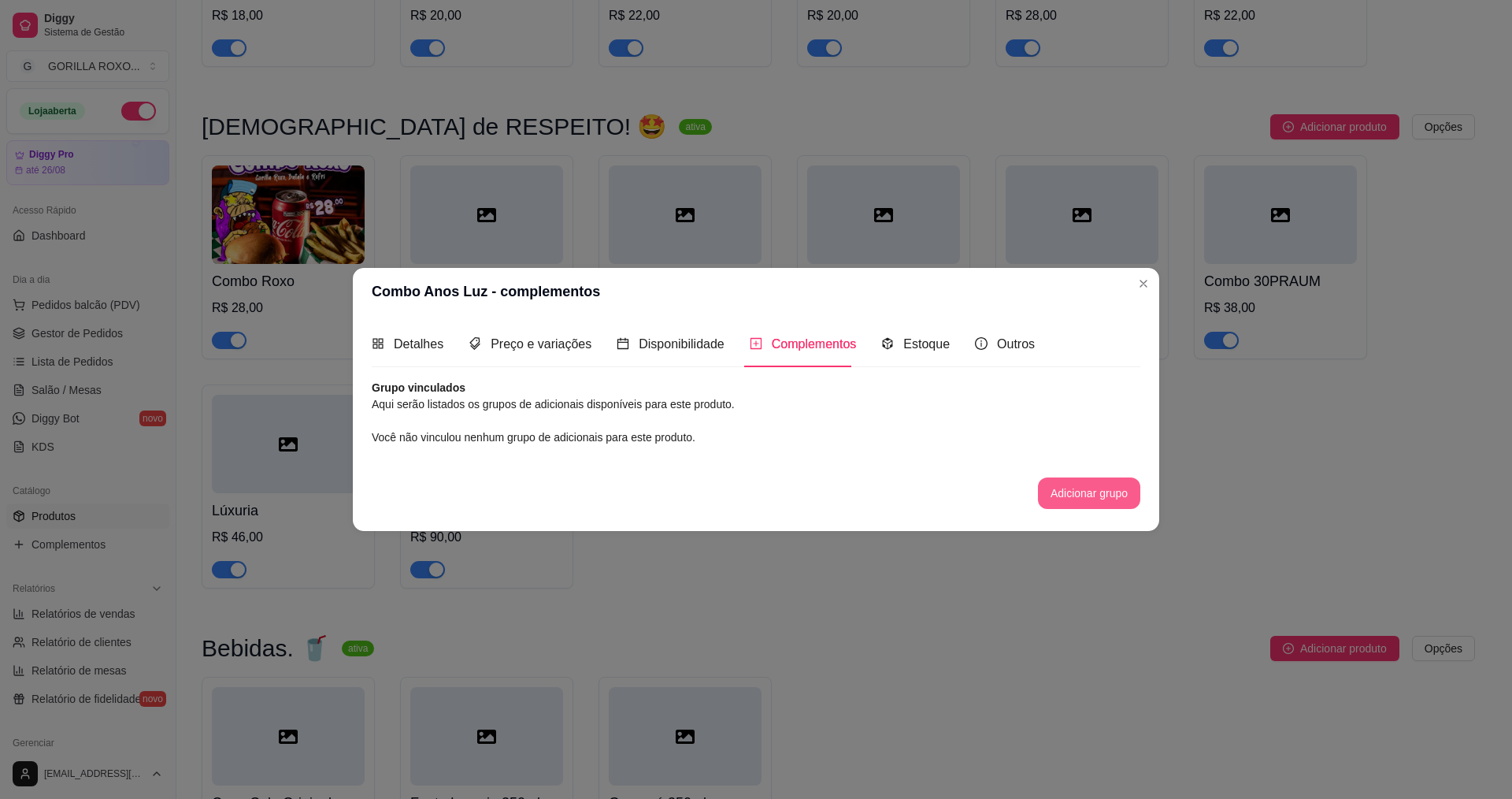
click at [1082, 481] on button "Adicionar grupo" at bounding box center [1089, 493] width 103 height 32
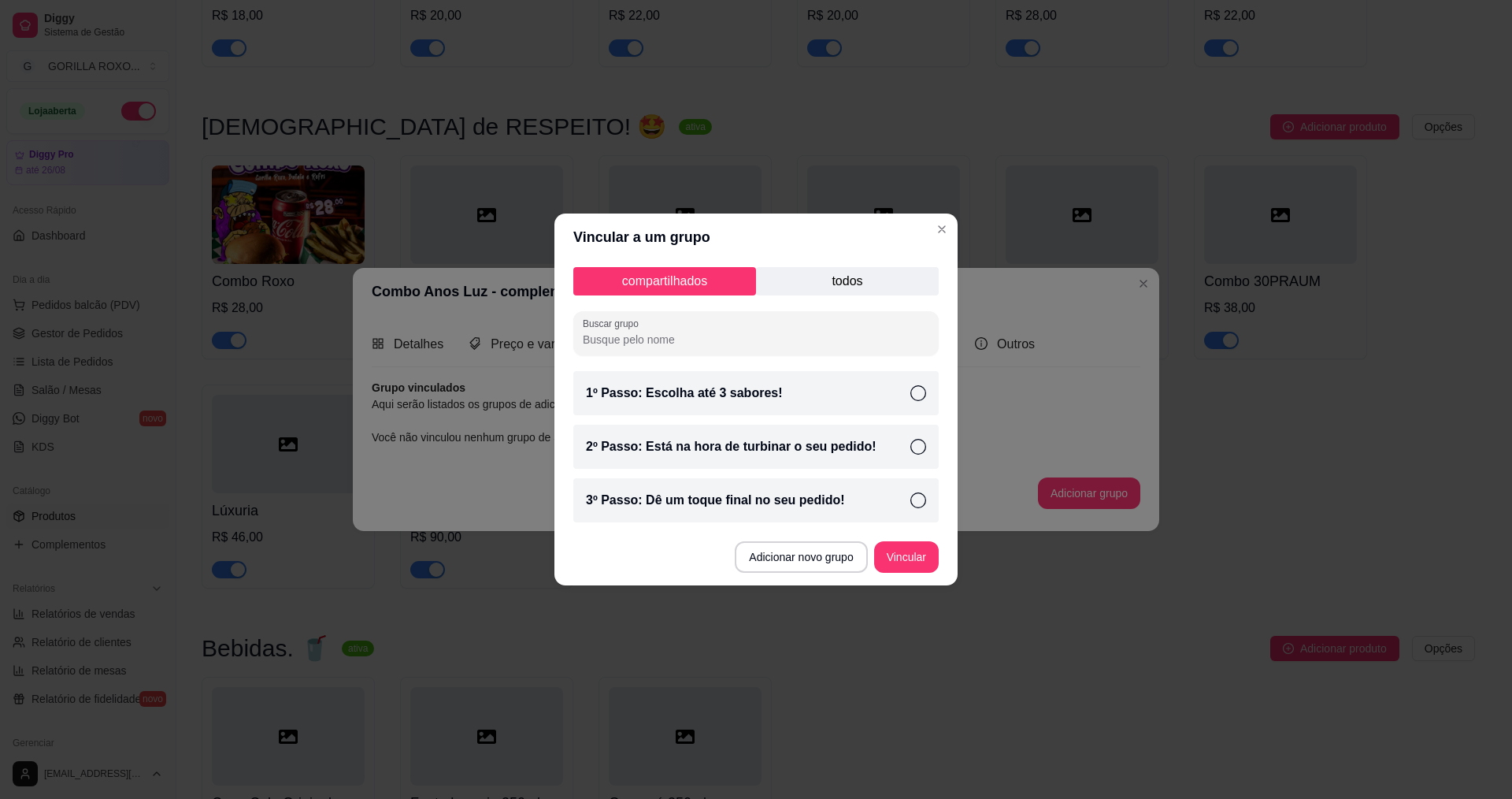
click at [854, 267] on div "compartilhados todos Buscar grupo 1º Passo: Escolha até 3 sabores! 2º Passo: Es…" at bounding box center [756, 395] width 403 height 268
click at [859, 286] on p "todos" at bounding box center [848, 282] width 183 height 29
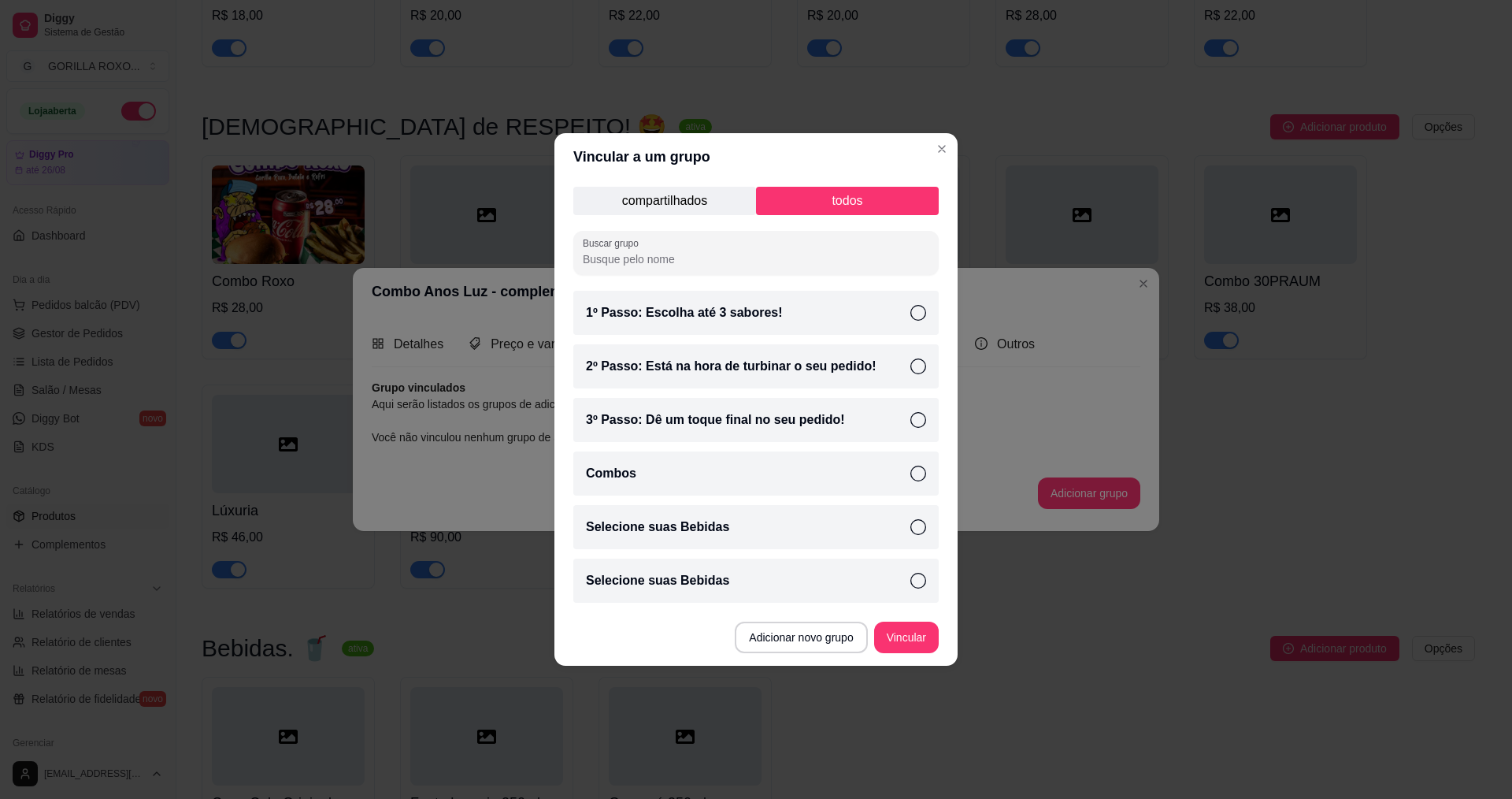
click at [900, 521] on div "Selecione suas Bebidas" at bounding box center [756, 526] width 365 height 44
click at [908, 632] on button "Vincular" at bounding box center [906, 637] width 63 height 31
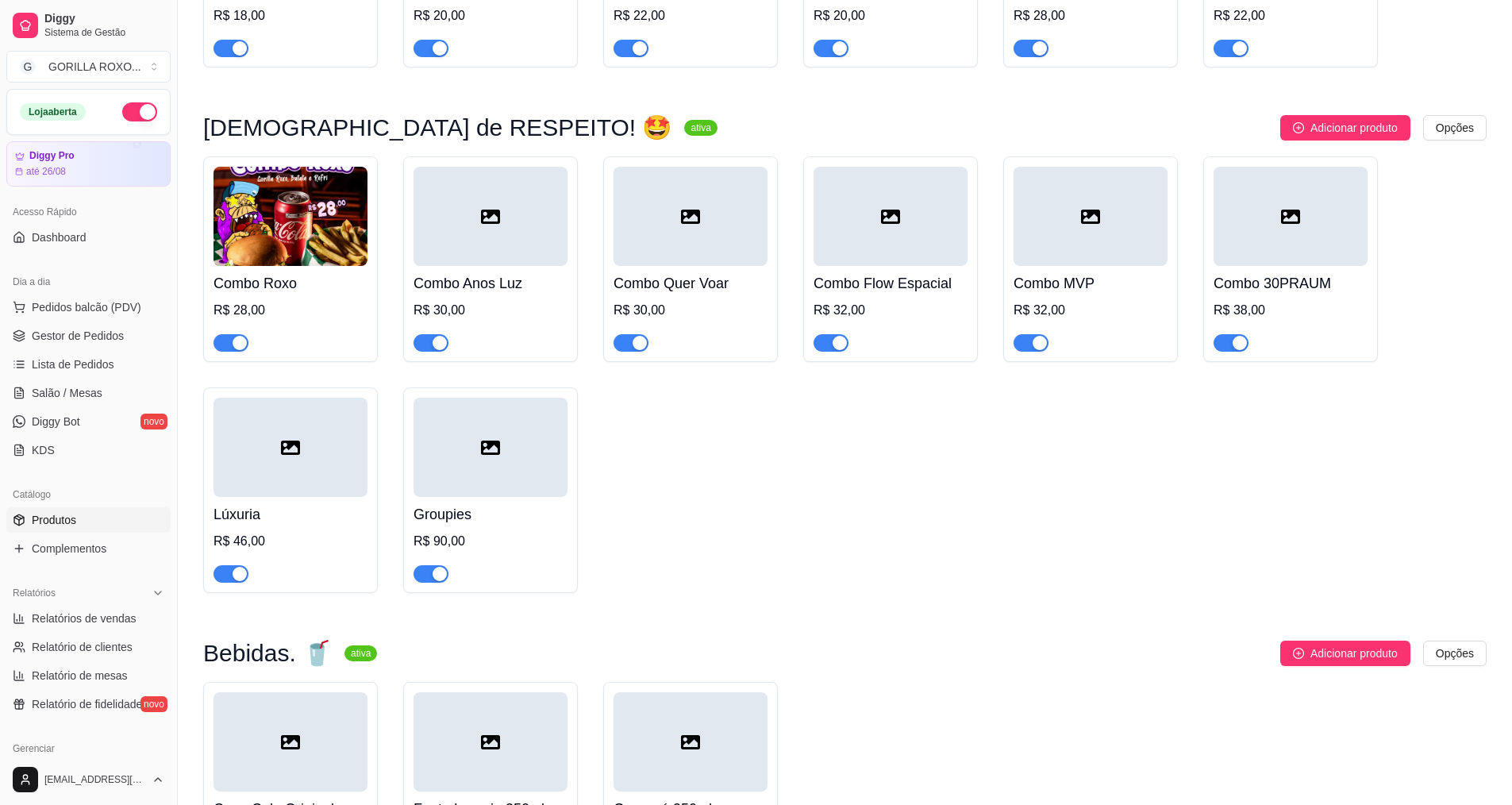
click at [602, 265] on div "Combo Roxo R$ 28,00 Combo Anos Luz R$ 30,00 Combo Quer Voar R$ 30,00 Combo Flow…" at bounding box center [844, 374] width 1284 height 436
click at [665, 273] on h4 "Combo Quer Voar" at bounding box center [690, 284] width 154 height 22
click at [294, 184] on img at bounding box center [290, 216] width 154 height 99
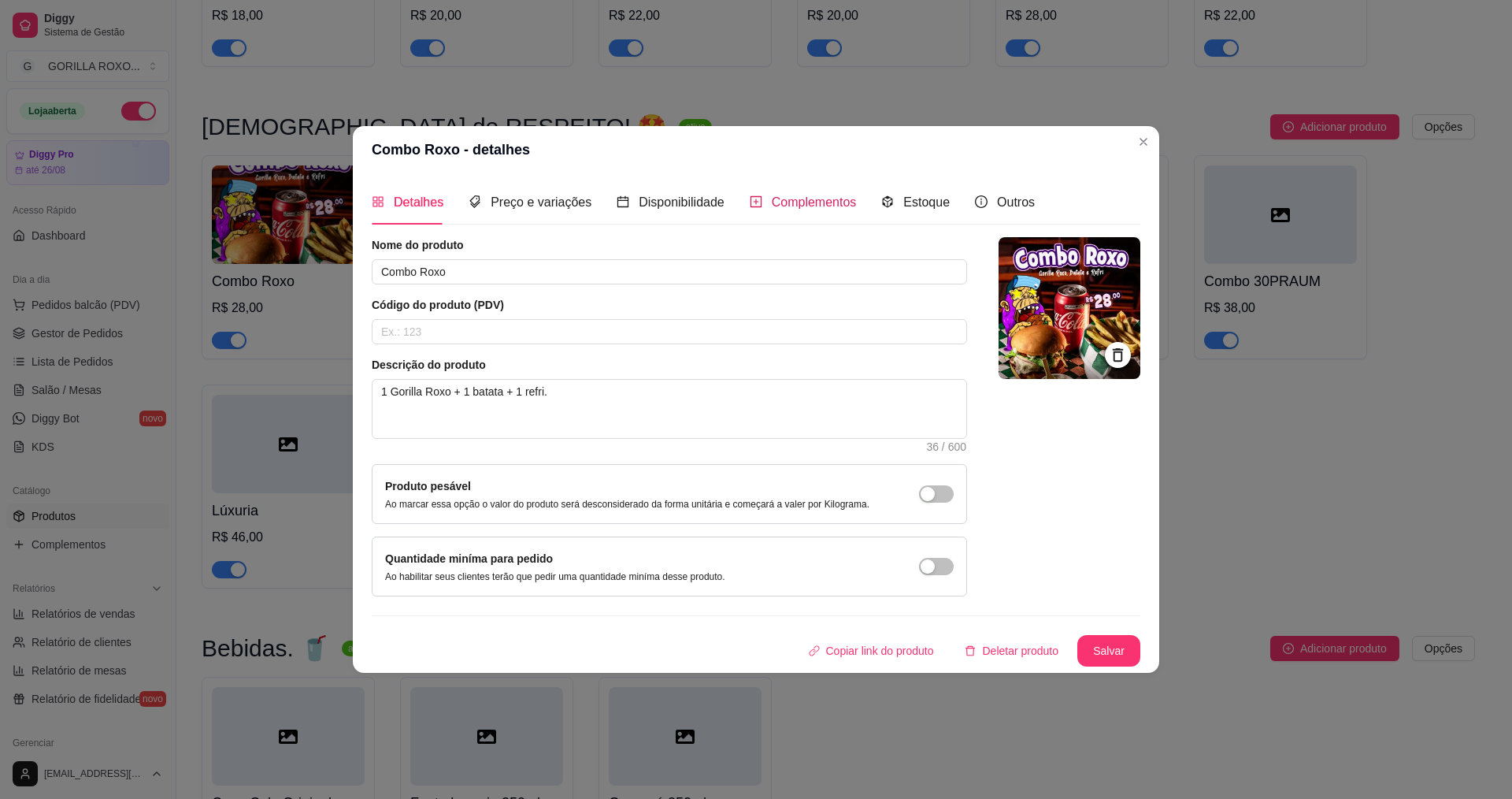
click at [819, 202] on span "Complementos" at bounding box center [814, 201] width 85 height 14
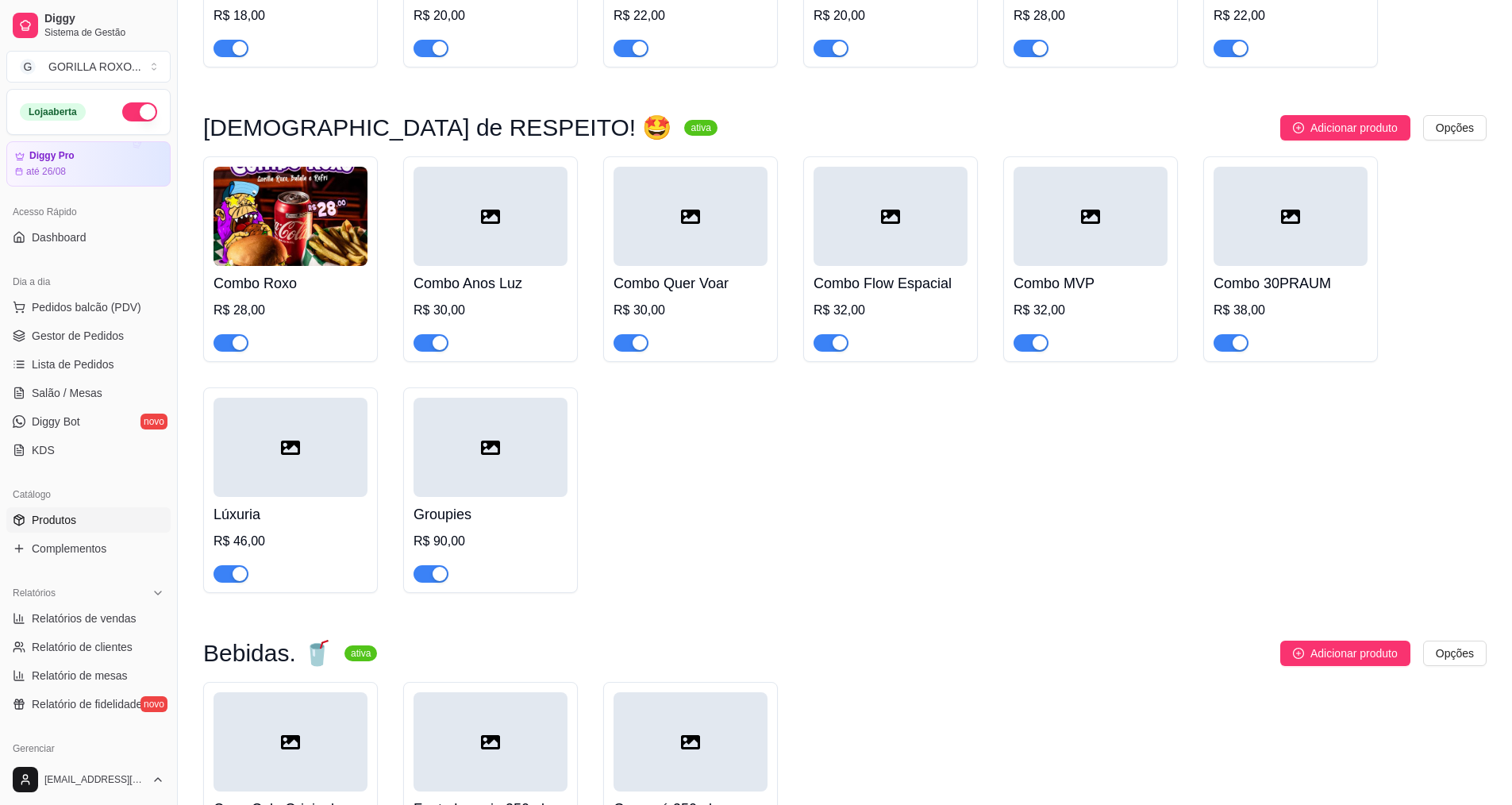
click at [528, 266] on div "Combo Anos Luz R$ 30,00" at bounding box center [491, 309] width 154 height 86
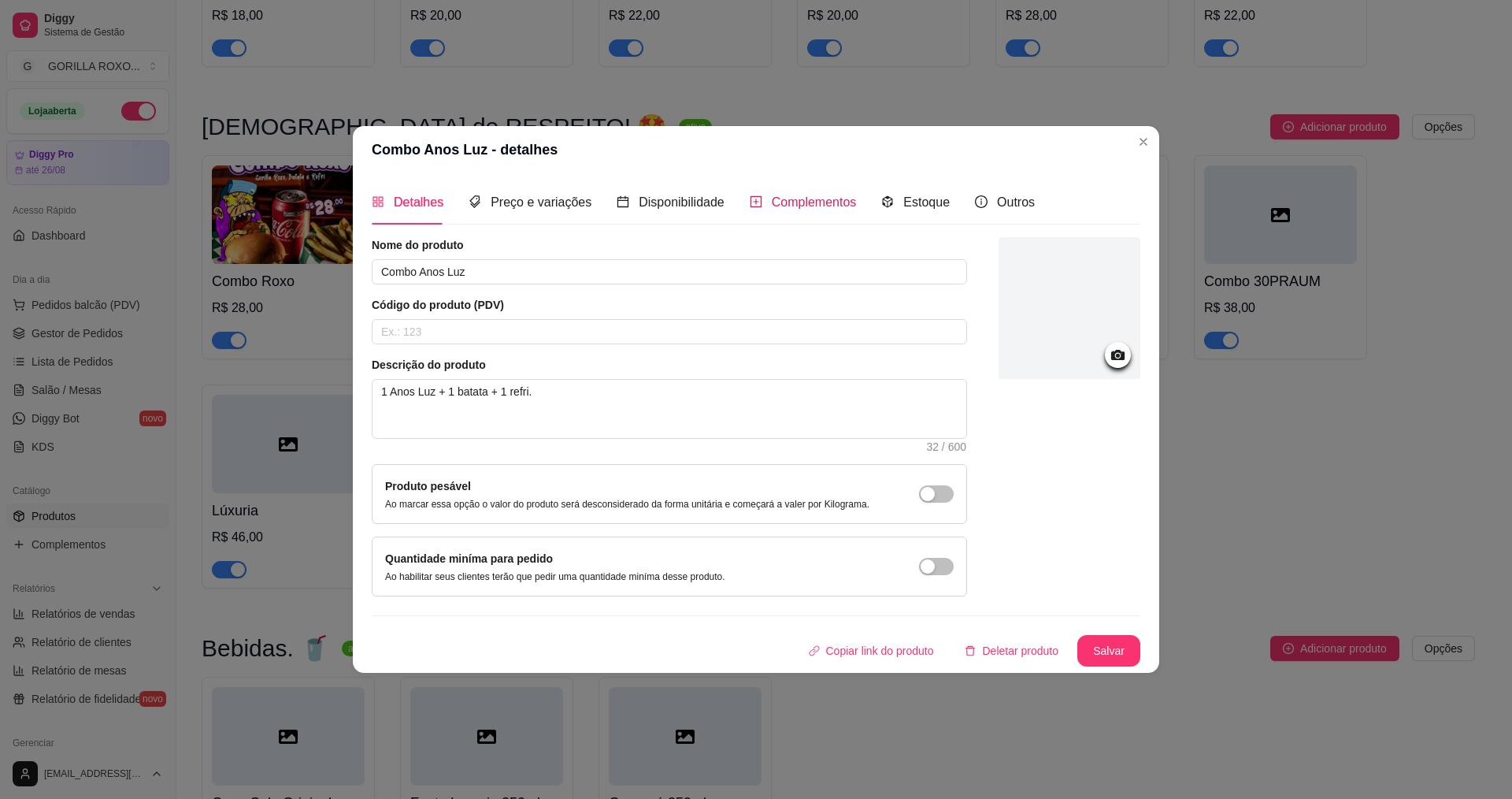
click at [813, 195] on span "Complementos" at bounding box center [814, 201] width 85 height 14
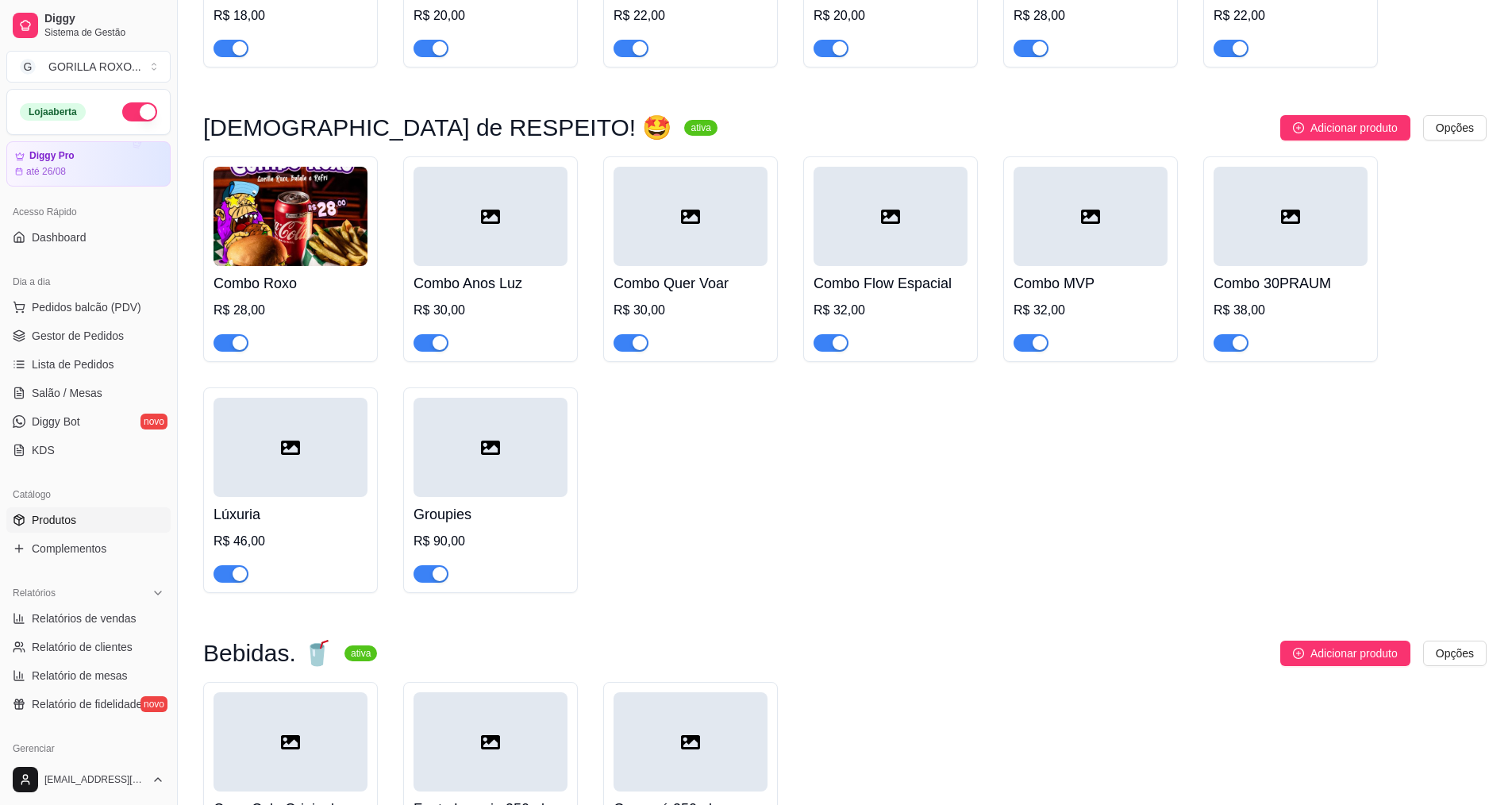
click at [754, 200] on div at bounding box center [690, 216] width 154 height 99
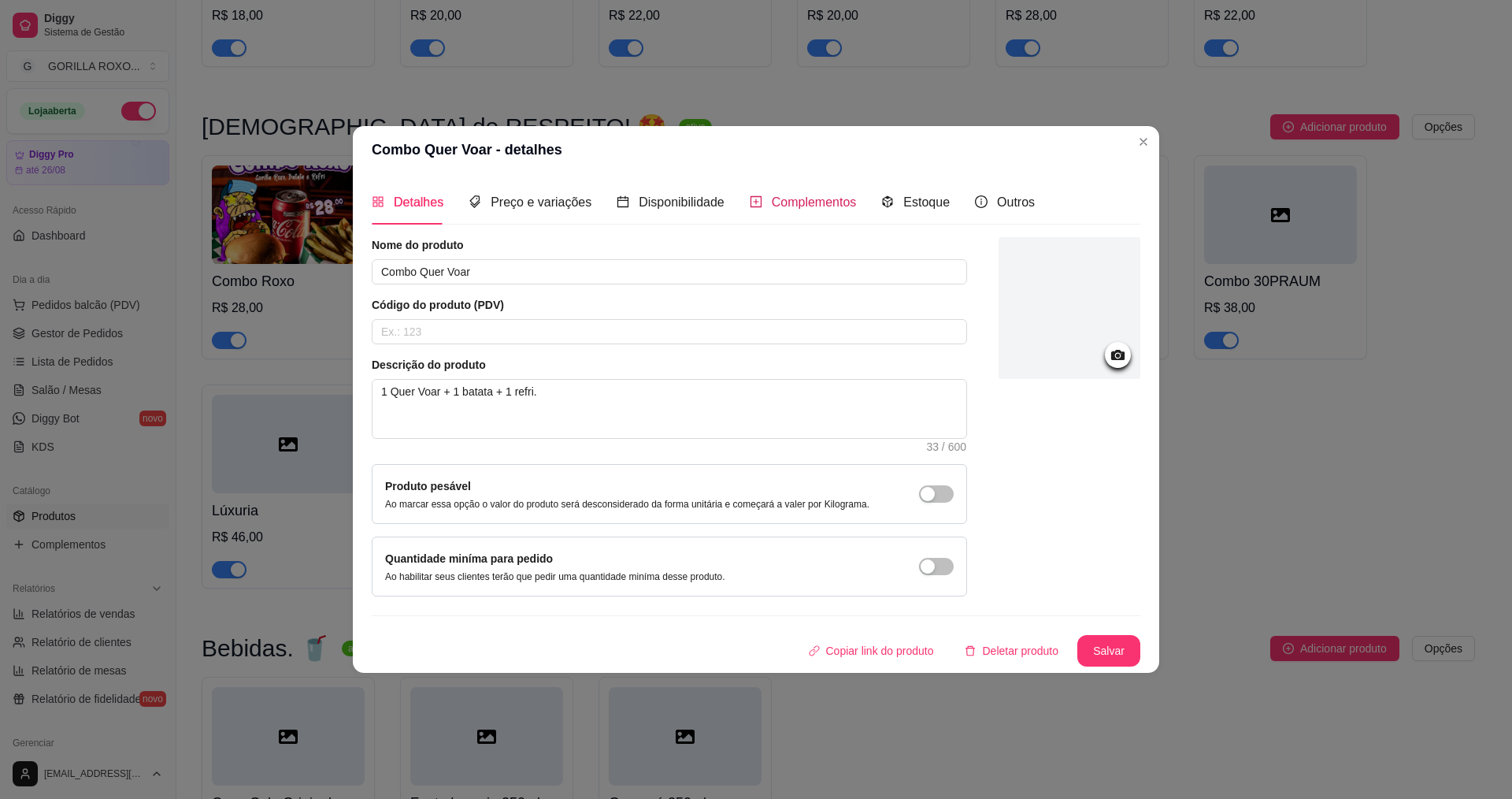
drag, startPoint x: 835, startPoint y: 192, endPoint x: 836, endPoint y: 199, distance: 7.1
click at [836, 193] on div "Complementos" at bounding box center [803, 202] width 107 height 20
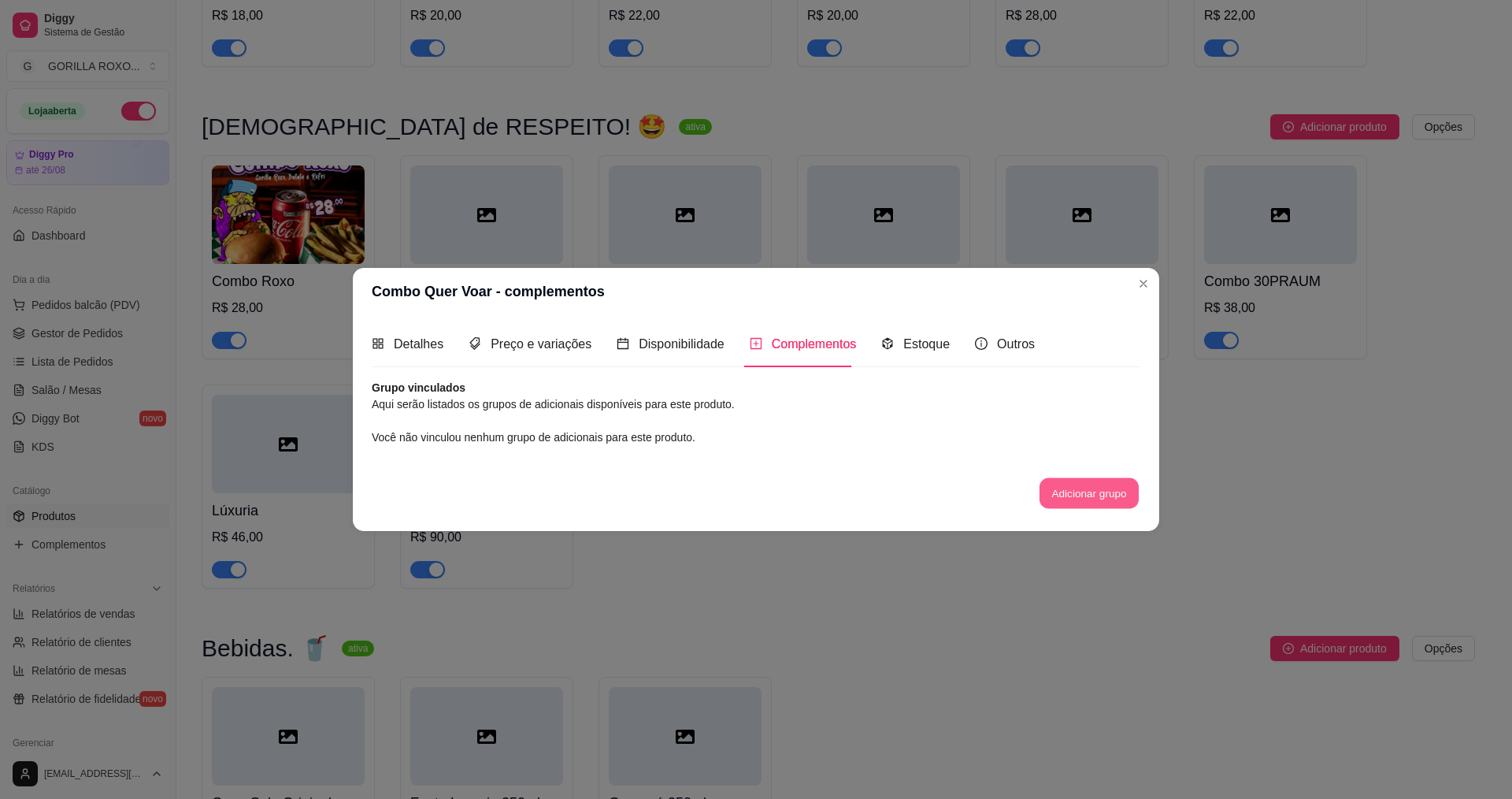
click at [1086, 493] on button "Adicionar grupo" at bounding box center [1089, 493] width 99 height 31
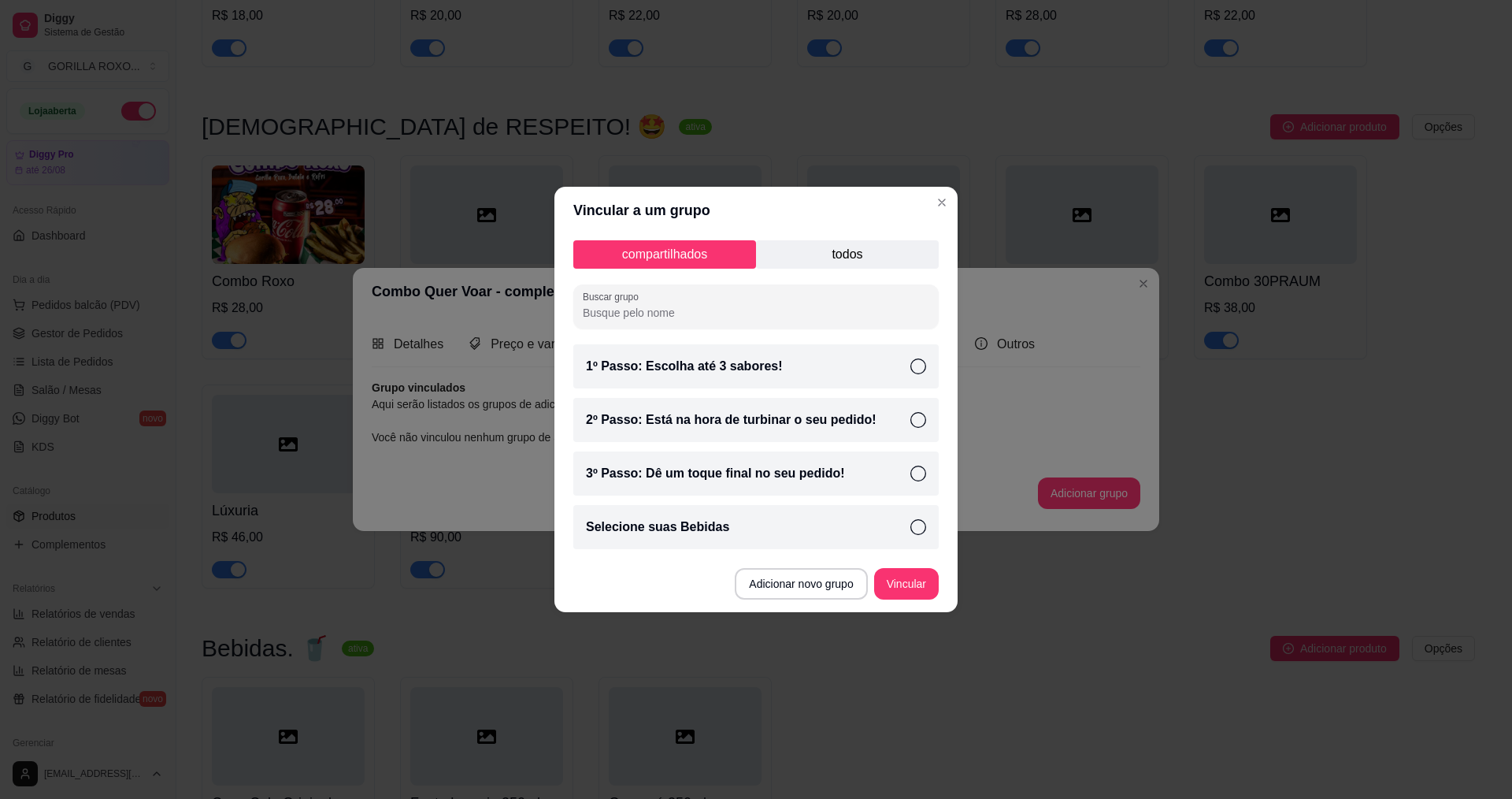
click at [879, 246] on p "todos" at bounding box center [848, 255] width 183 height 29
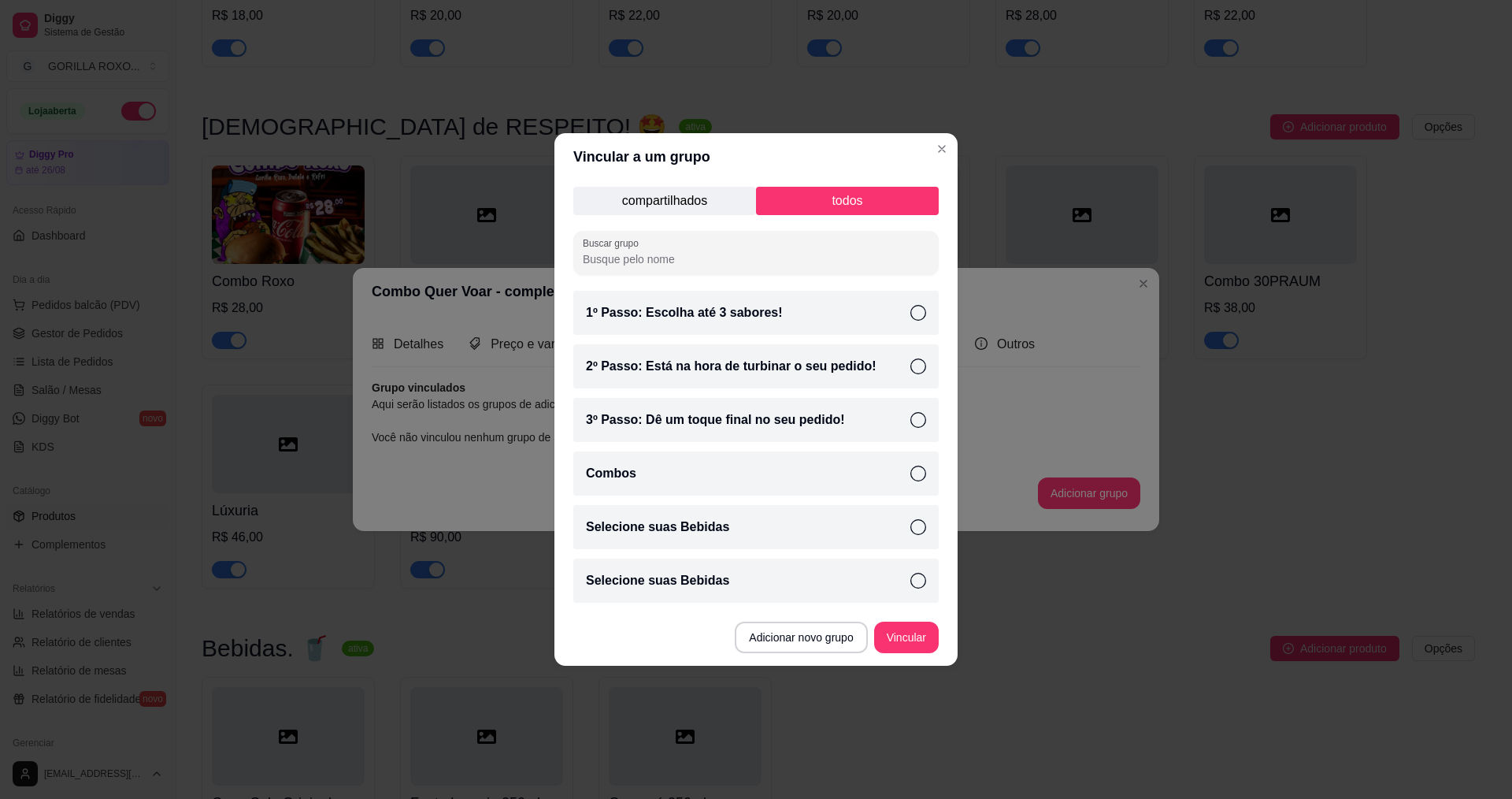
click at [748, 527] on div "Selecione suas Bebidas" at bounding box center [756, 526] width 365 height 44
click at [914, 640] on button "Vincular" at bounding box center [906, 637] width 64 height 32
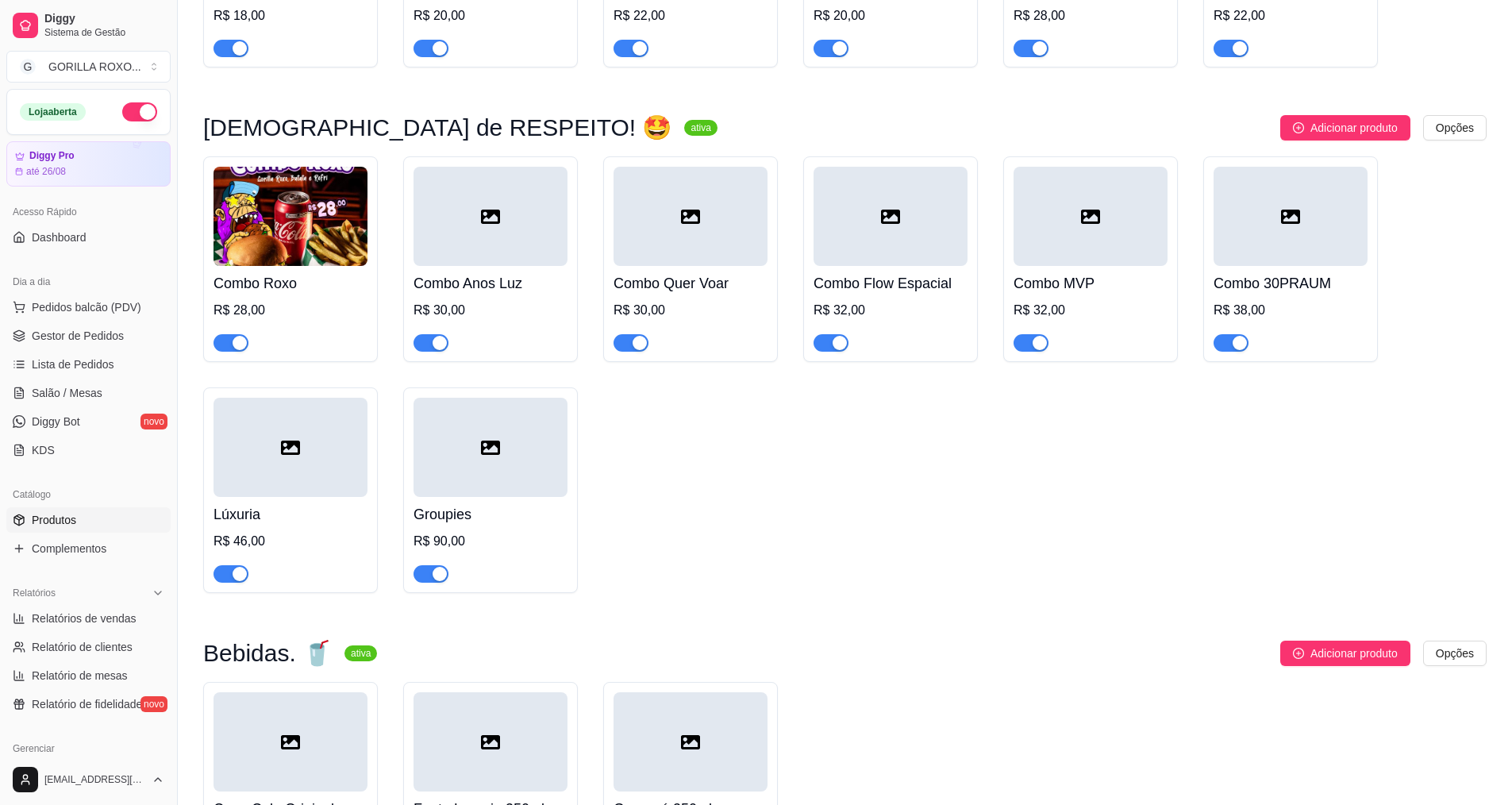
click at [1101, 273] on h4 "Combo MVP" at bounding box center [1090, 284] width 154 height 22
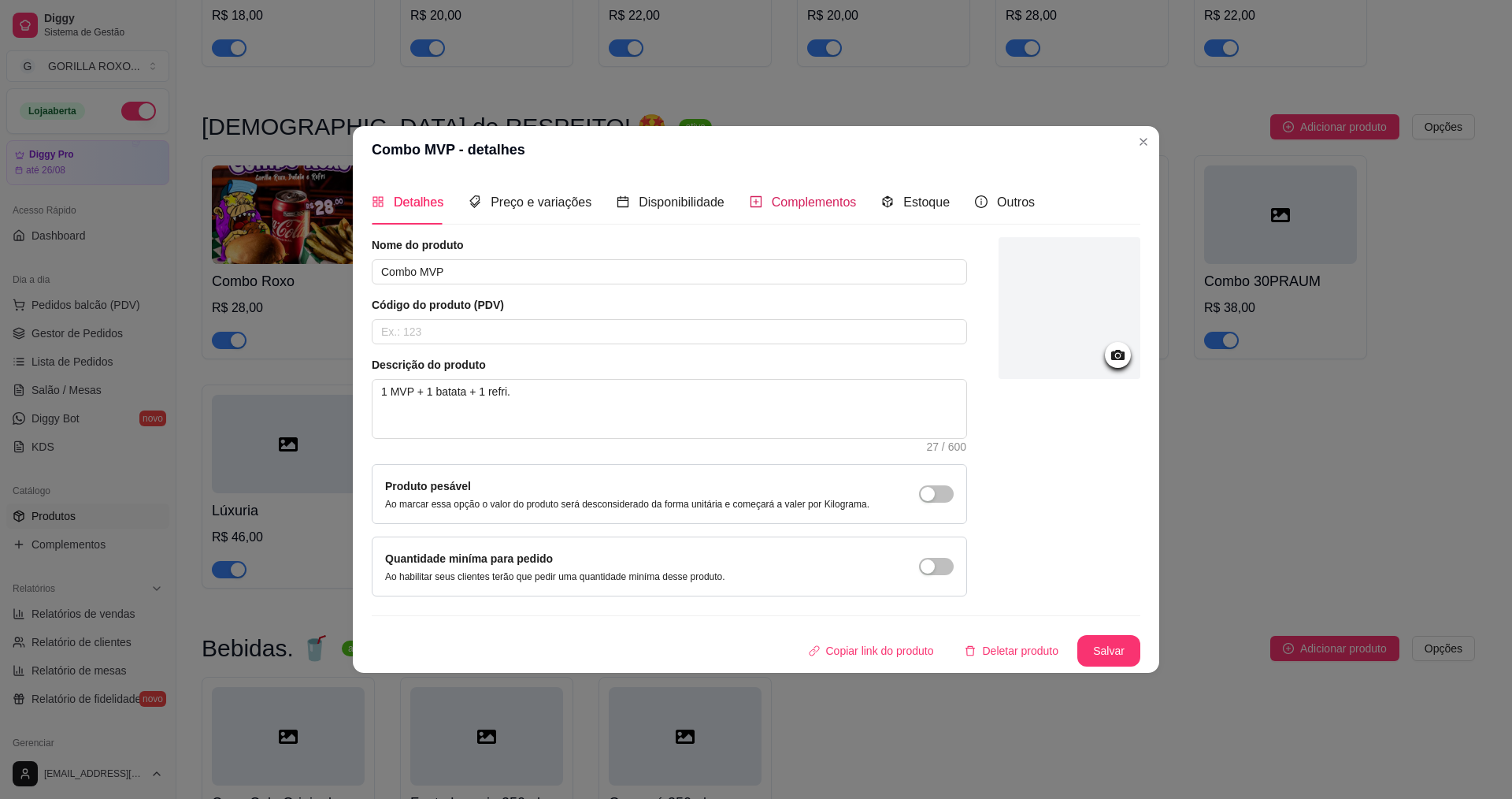
click at [789, 203] on span "Complementos" at bounding box center [814, 201] width 85 height 14
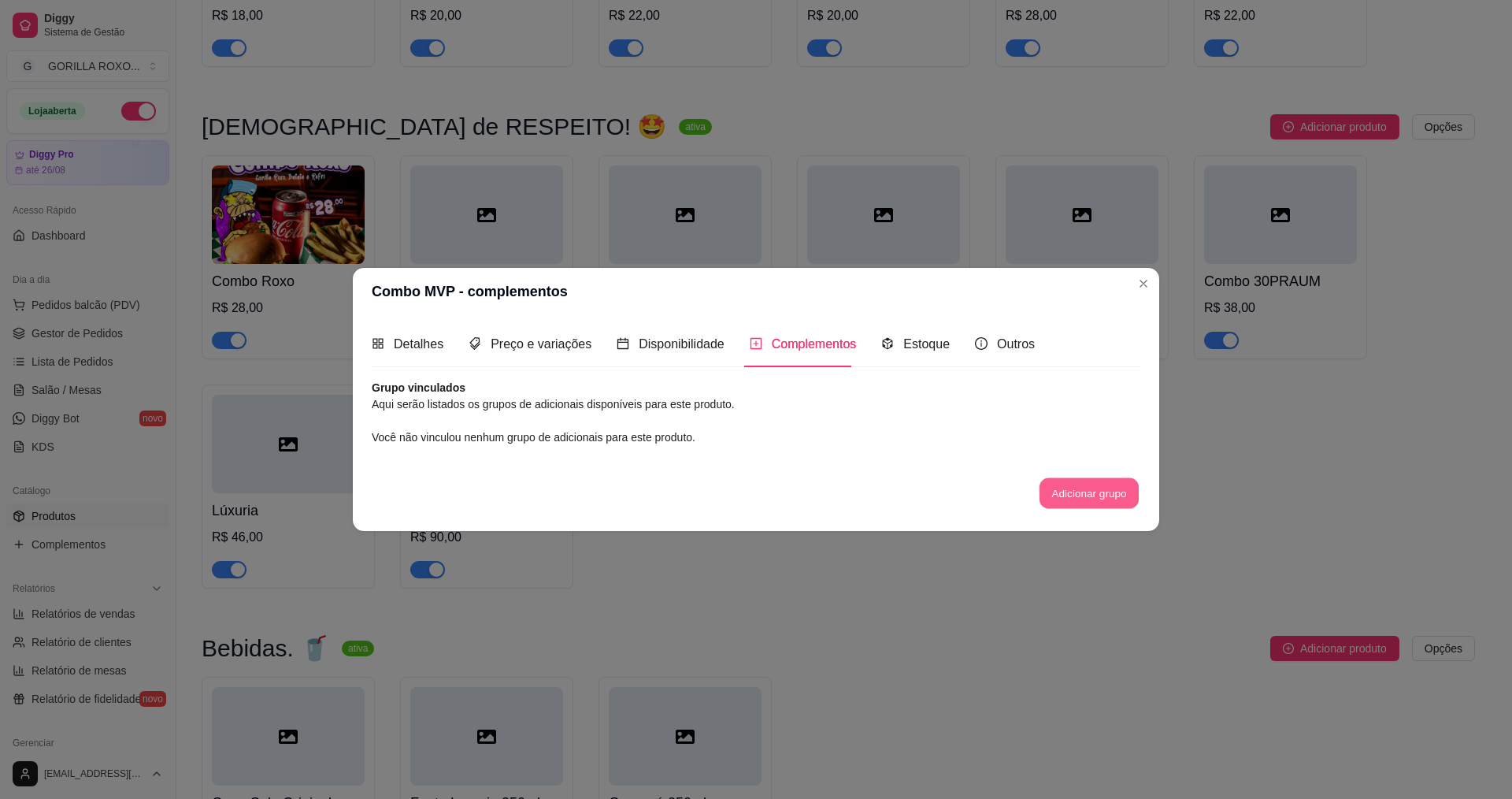
click at [1118, 501] on button "Adicionar grupo" at bounding box center [1089, 493] width 99 height 31
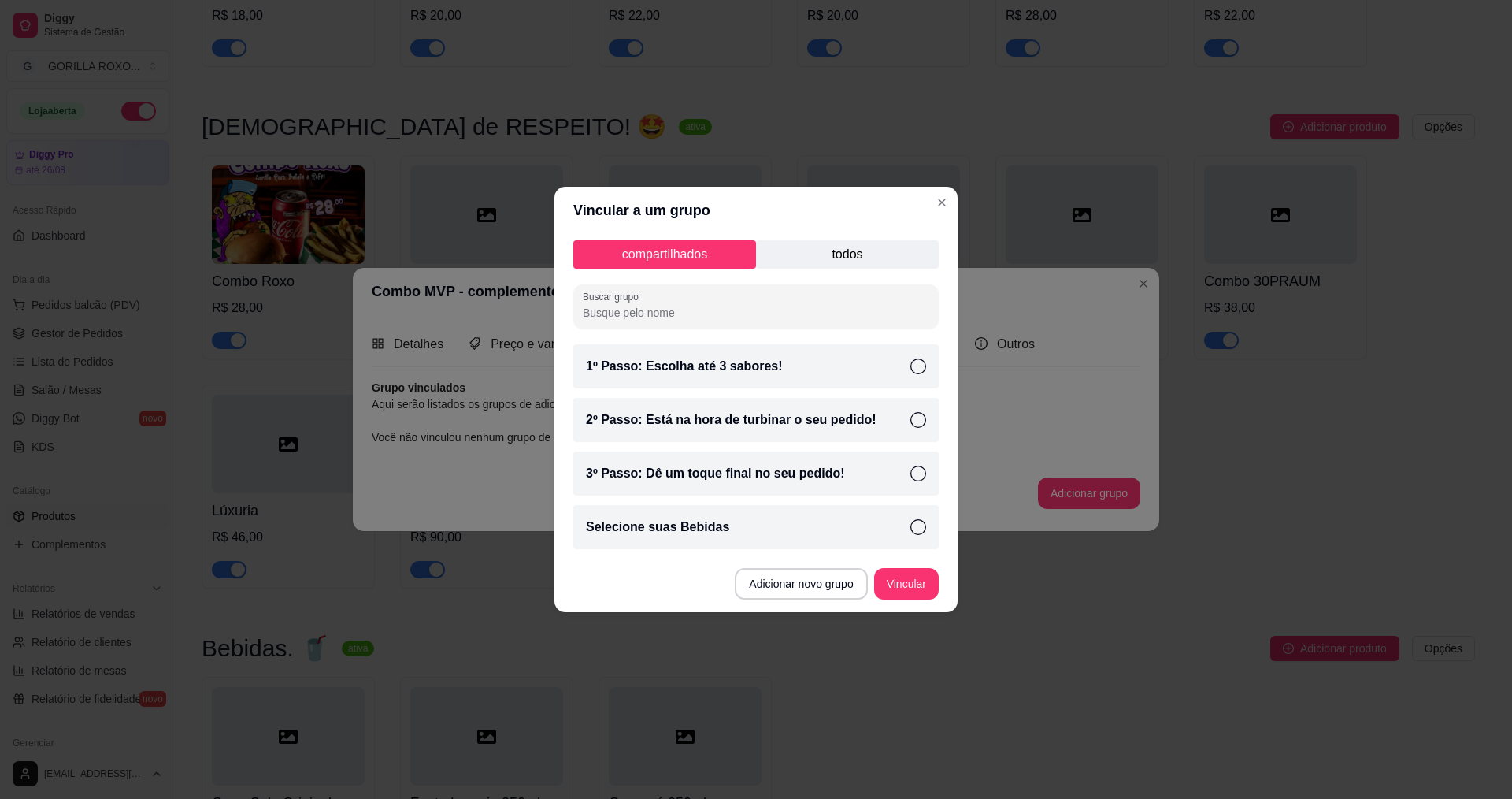
drag, startPoint x: 856, startPoint y: 227, endPoint x: 851, endPoint y: 259, distance: 32.4
click at [852, 245] on section "Vincular a um grupo compartilhados todos Buscar grupo 1º Passo: Escolha até 3 s…" at bounding box center [756, 400] width 403 height 425
click at [851, 259] on p "todos" at bounding box center [848, 255] width 183 height 29
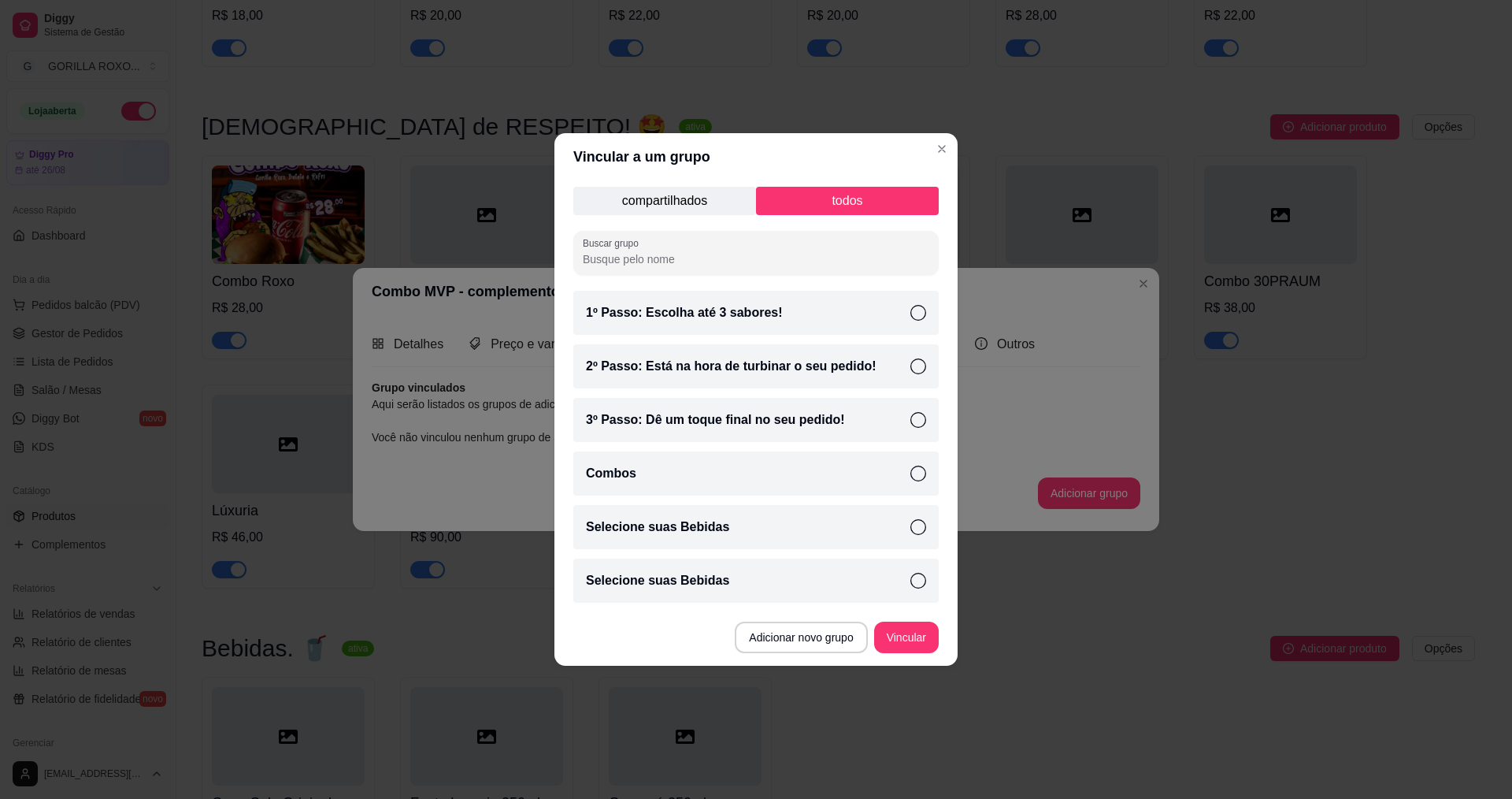
click at [797, 529] on div "Selecione suas Bebidas" at bounding box center [756, 526] width 365 height 44
click at [918, 644] on button "Vincular" at bounding box center [906, 637] width 64 height 32
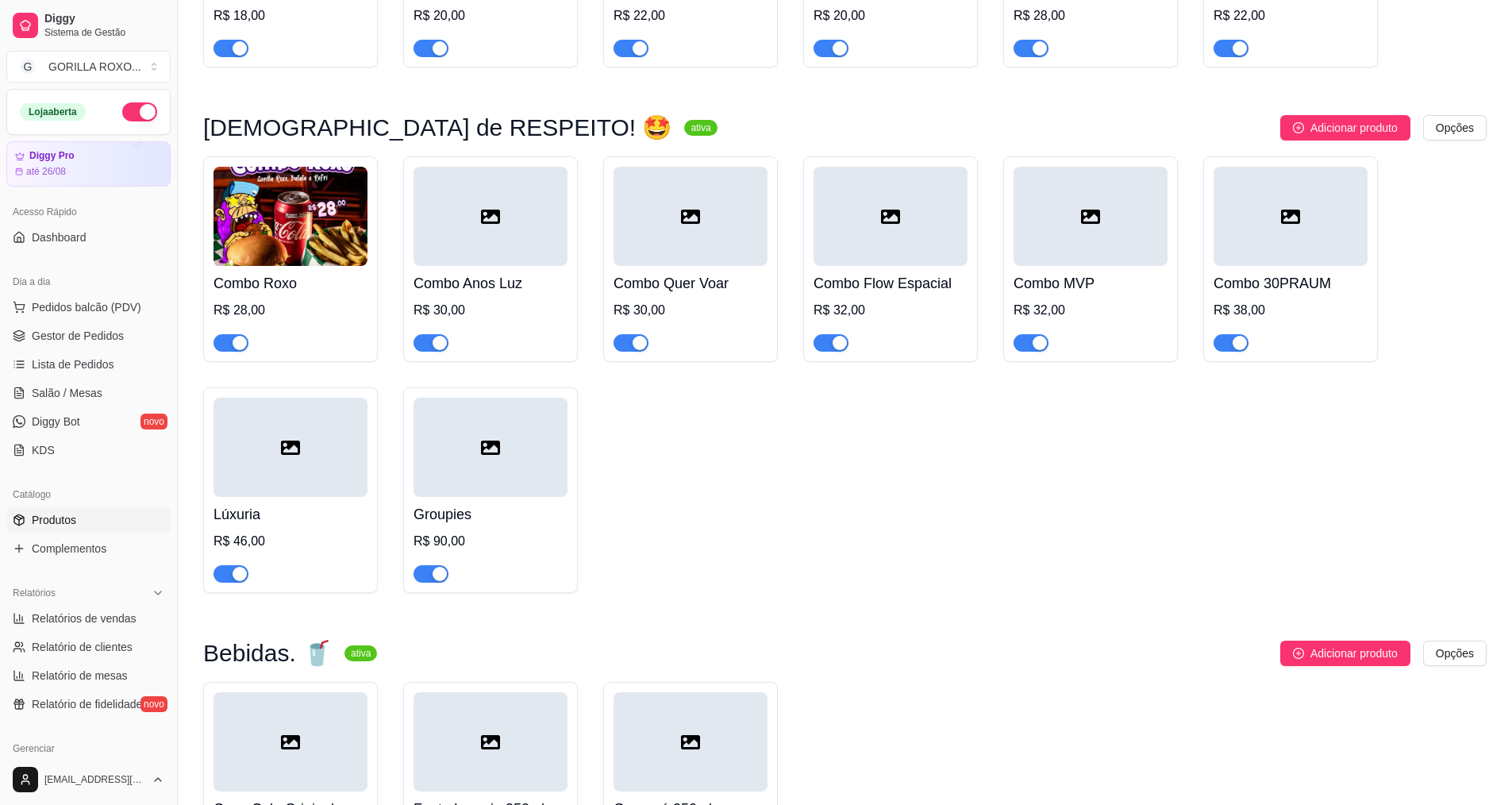
click at [1280, 301] on div "R$ 38,00" at bounding box center [1290, 310] width 154 height 19
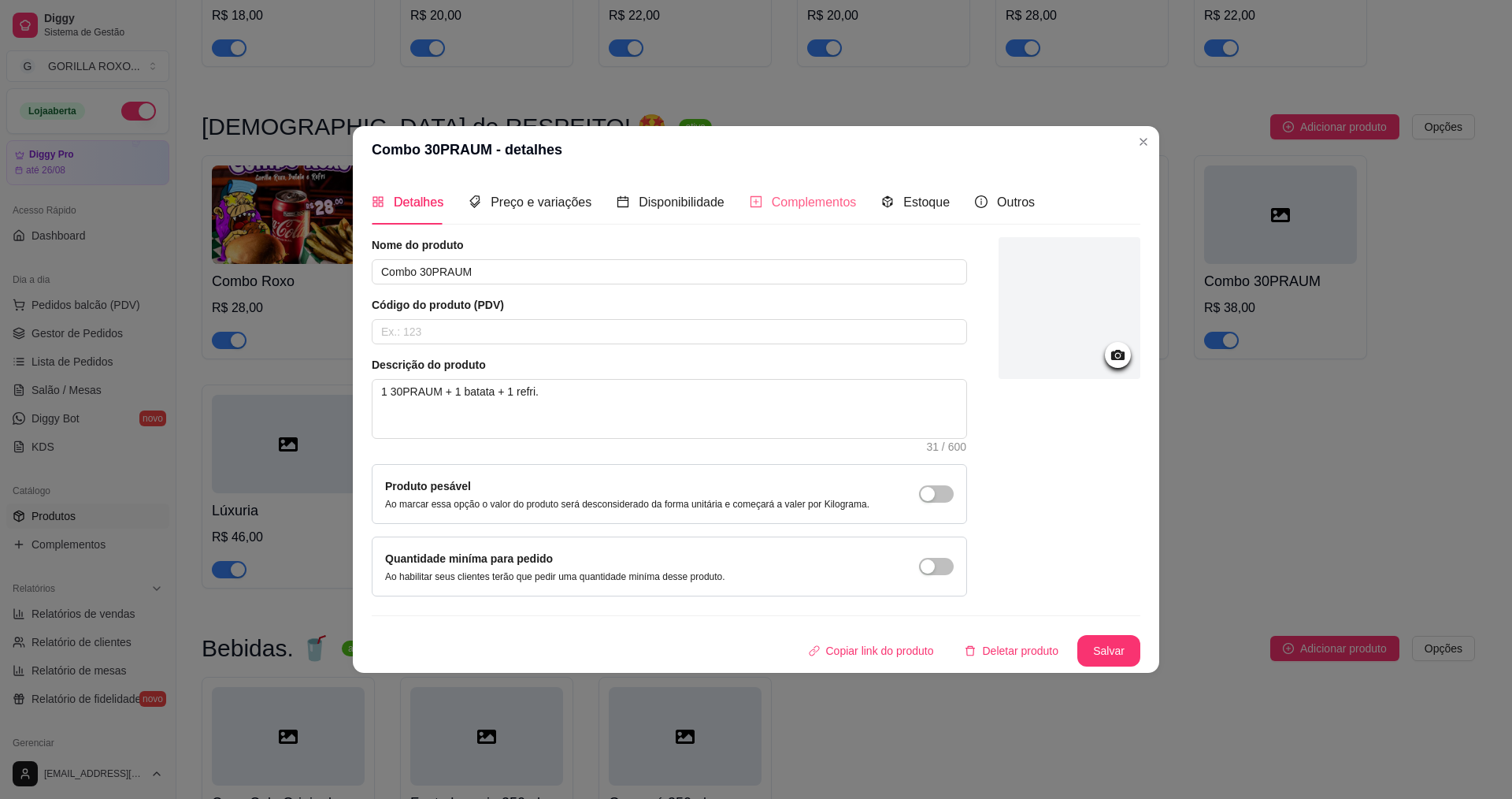
click at [801, 212] on div "Complementos" at bounding box center [803, 202] width 107 height 45
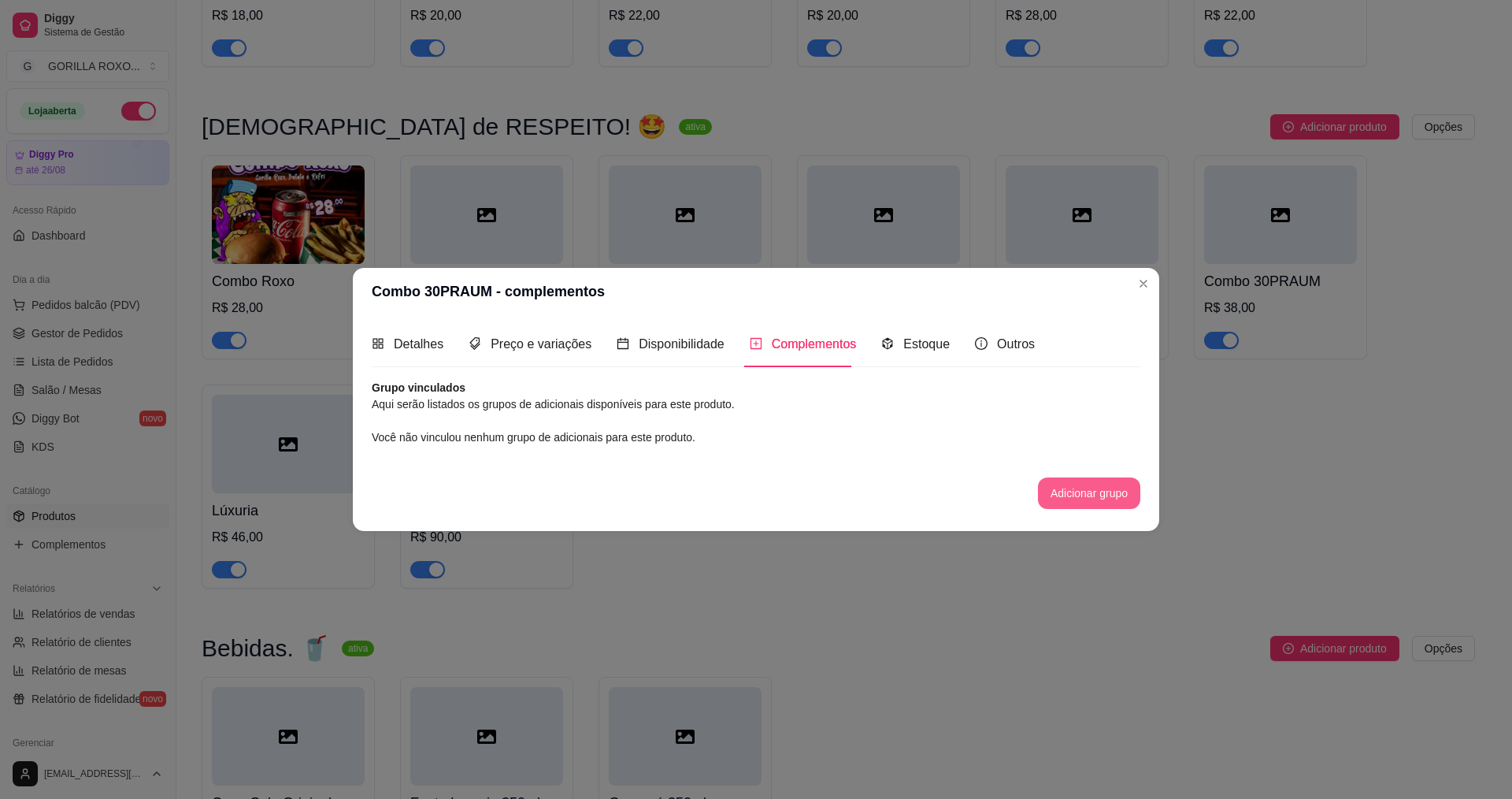
click at [1087, 497] on button "Adicionar grupo" at bounding box center [1089, 493] width 103 height 32
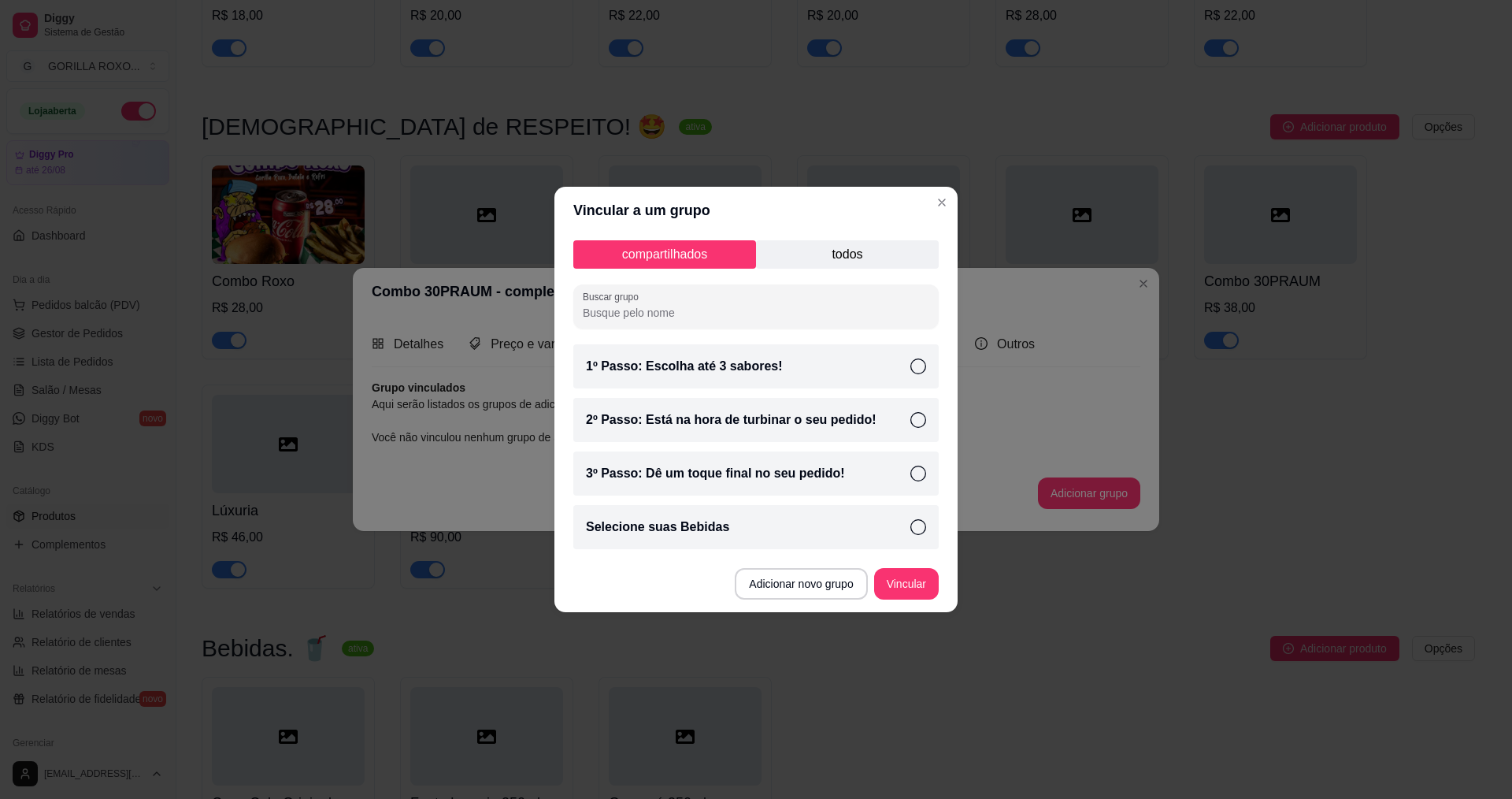
click at [842, 256] on p "todos" at bounding box center [848, 255] width 183 height 29
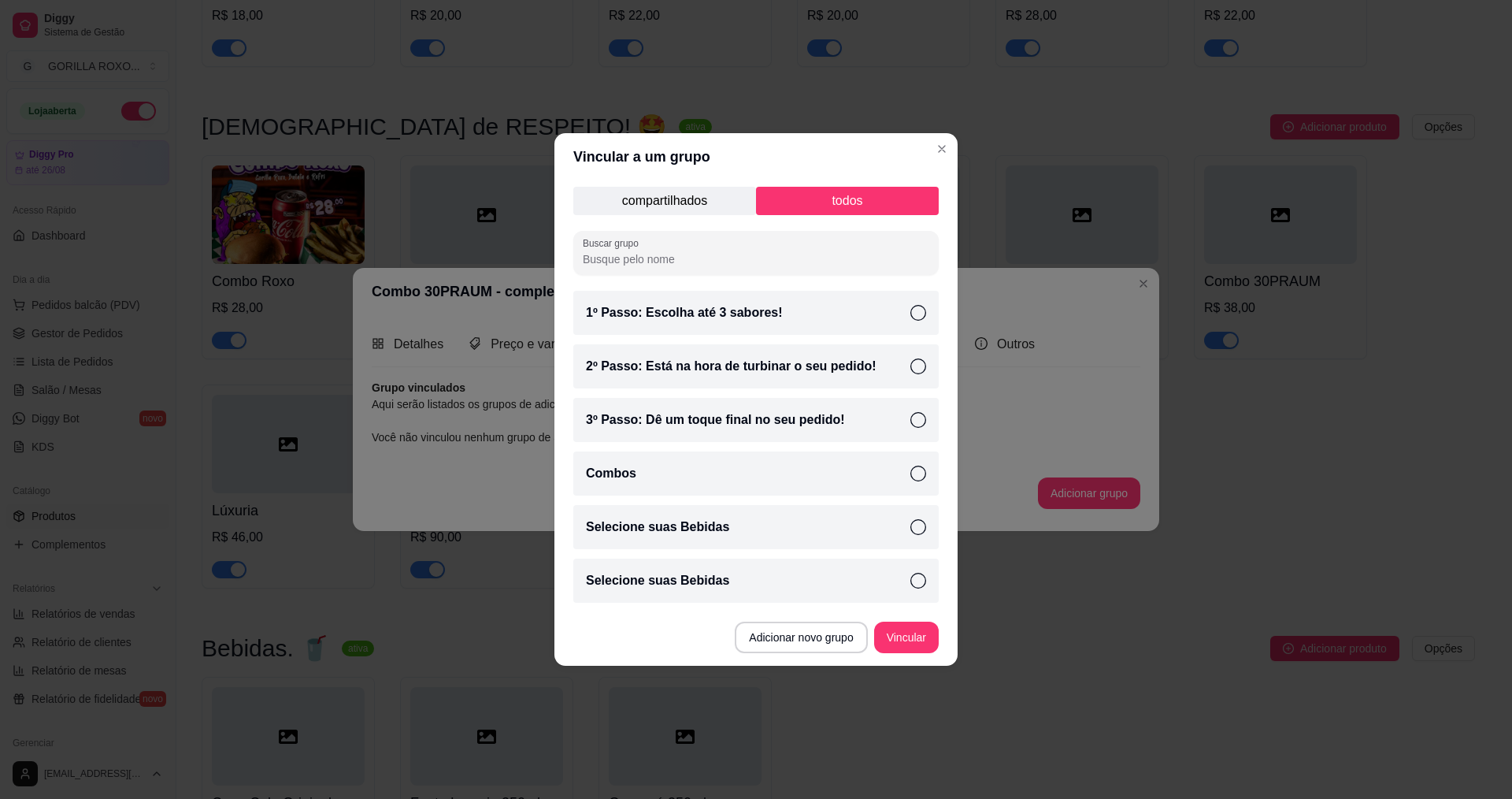
click at [808, 546] on div "Selecione suas Bebidas" at bounding box center [756, 526] width 365 height 44
click at [921, 645] on button "Vincular" at bounding box center [906, 637] width 64 height 32
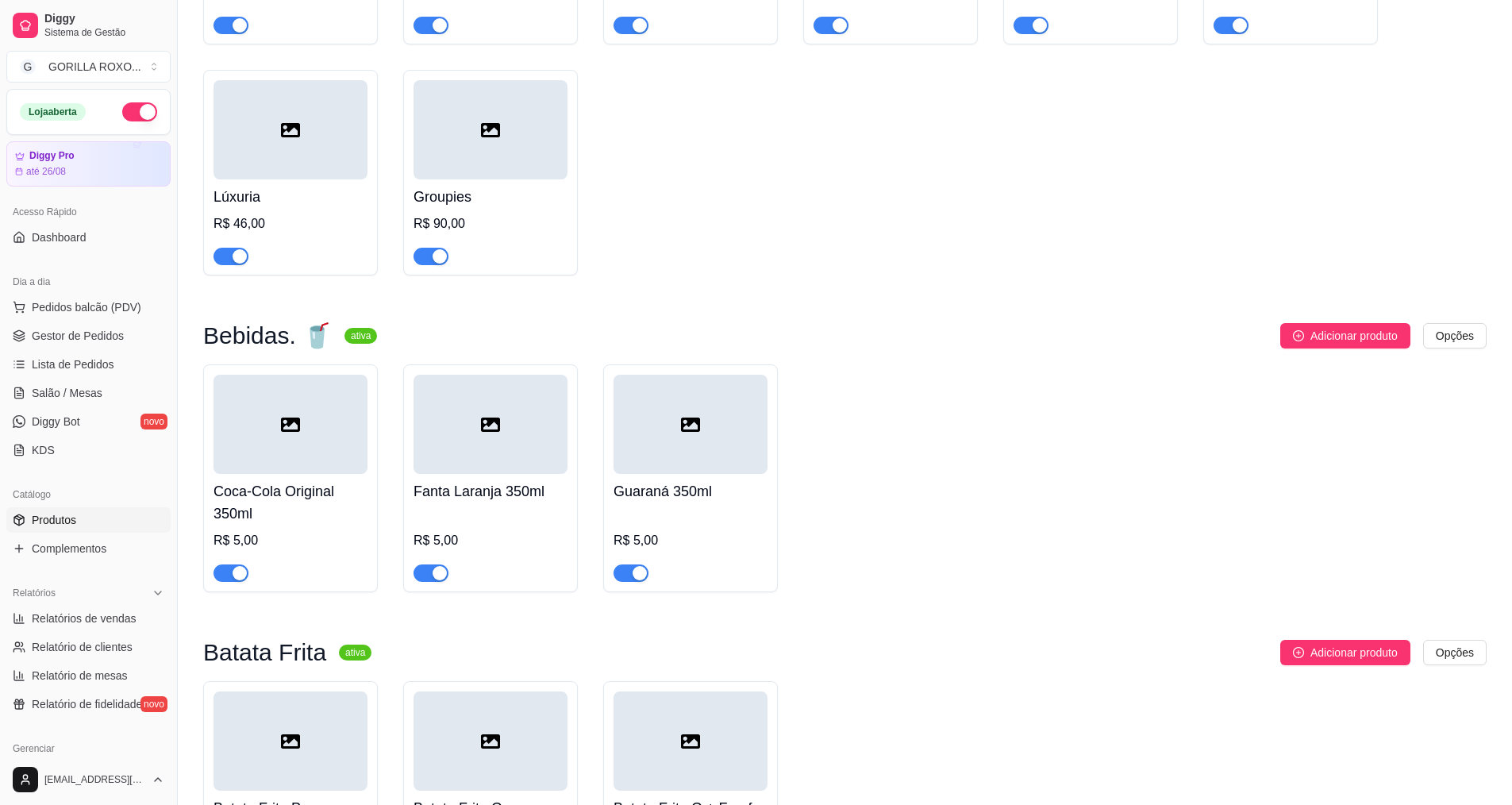
scroll to position [1069, 0]
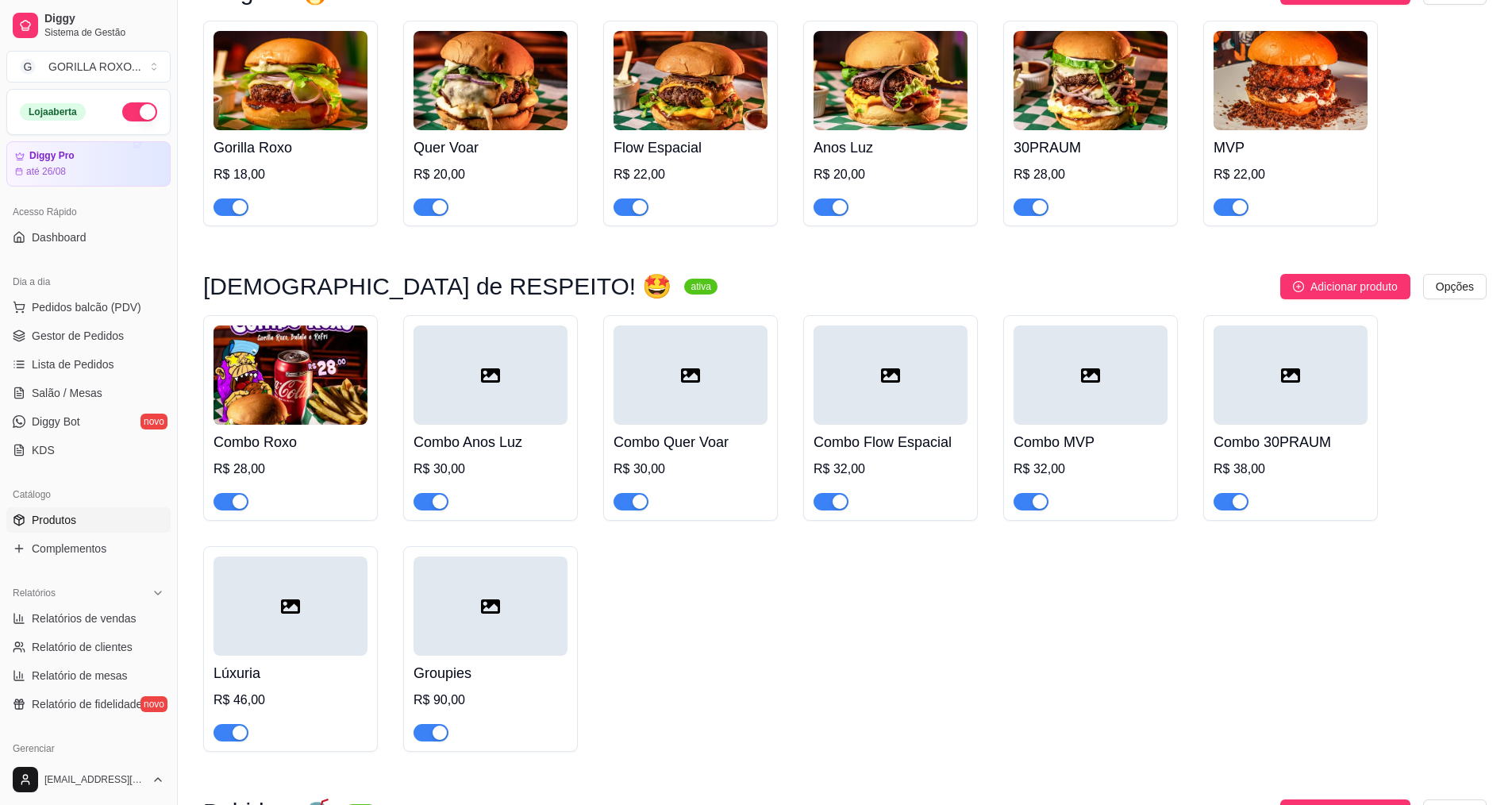
click at [514, 592] on div at bounding box center [491, 606] width 154 height 99
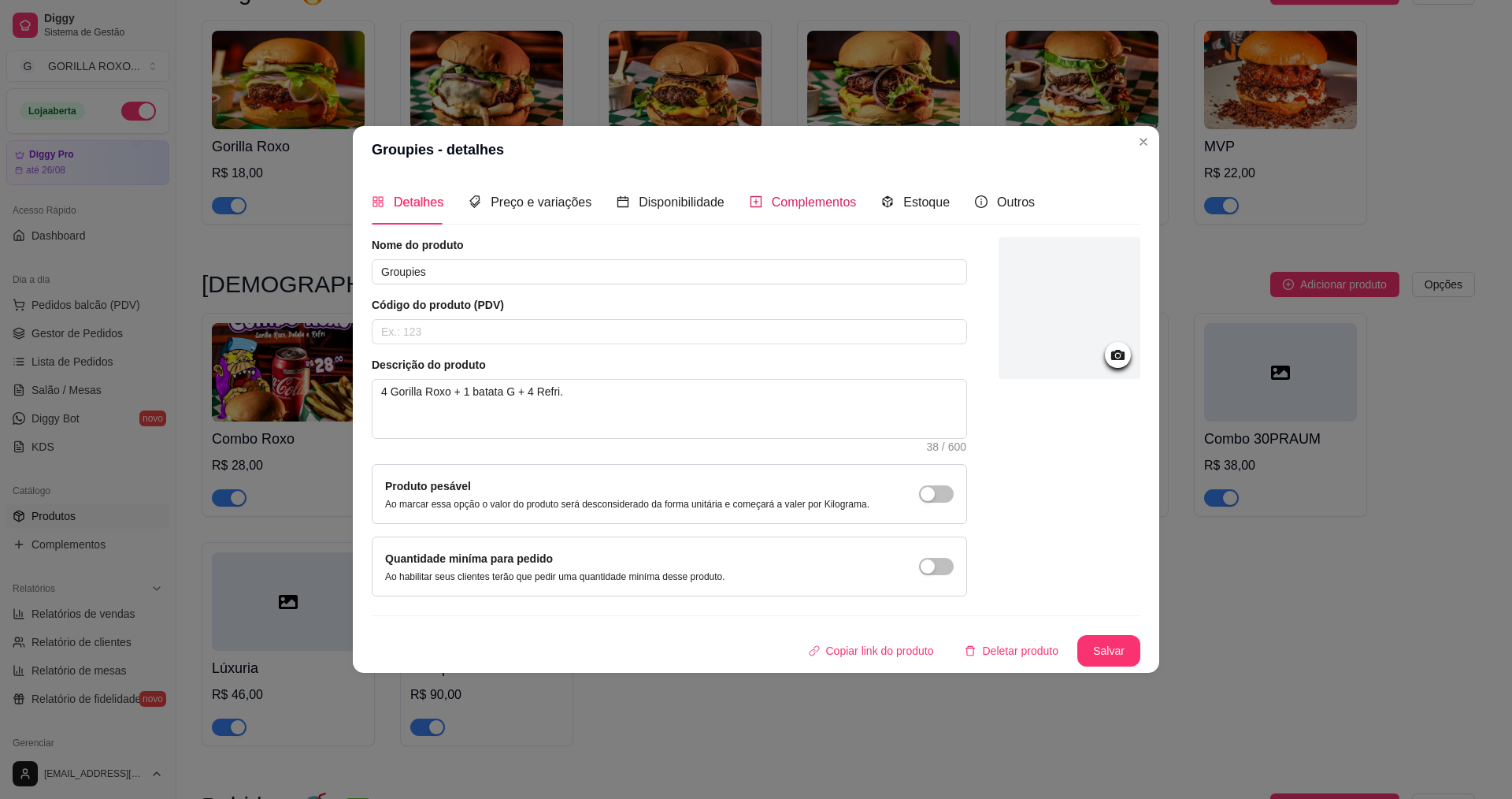
click at [815, 205] on span "Complementos" at bounding box center [814, 201] width 85 height 14
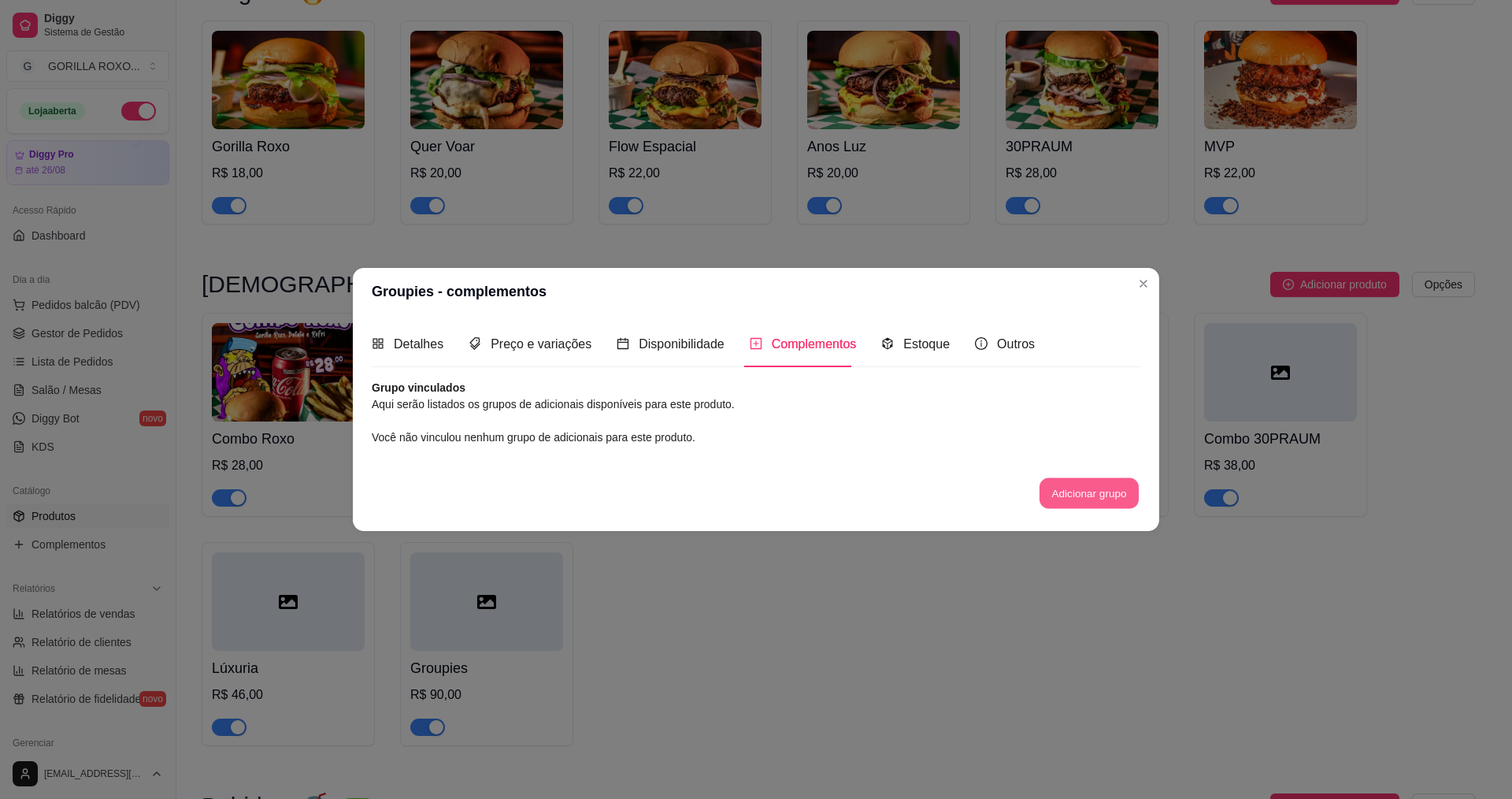
click at [1113, 492] on button "Adicionar grupo" at bounding box center [1089, 493] width 99 height 31
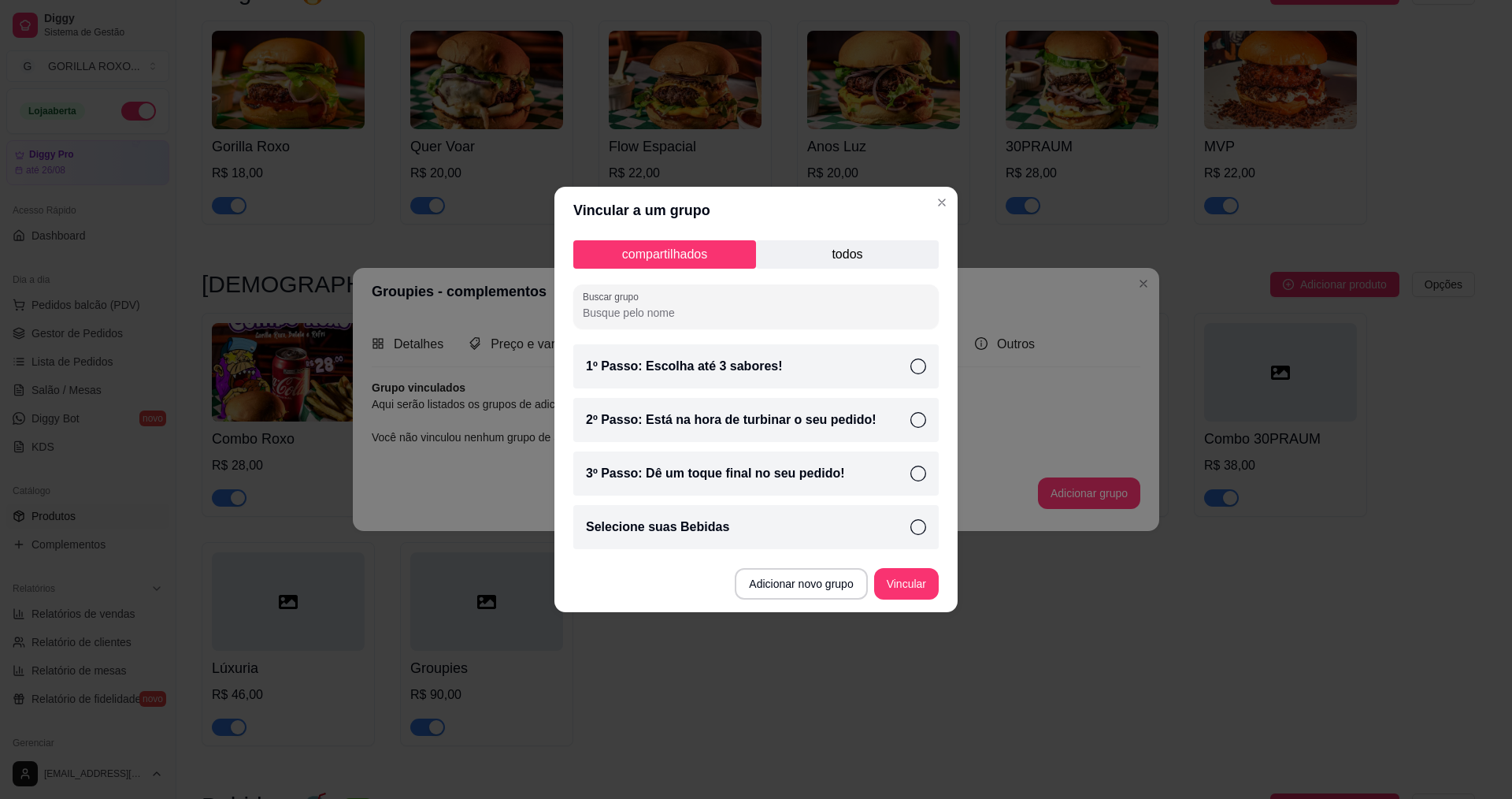
click at [824, 241] on p "todos" at bounding box center [848, 255] width 183 height 29
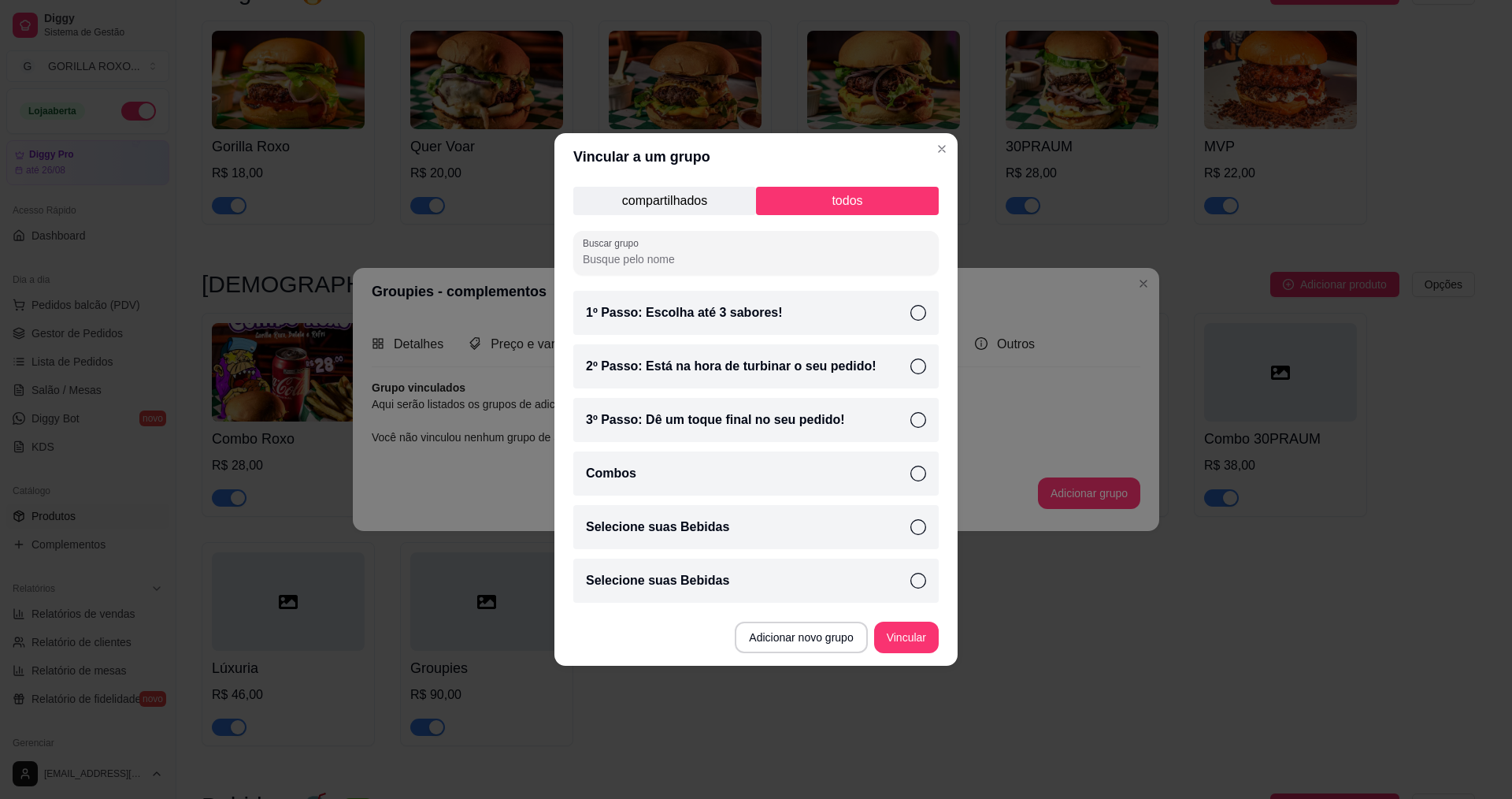
click at [793, 583] on div "Selecione suas Bebidas" at bounding box center [756, 580] width 365 height 44
click at [925, 637] on button "Vincular" at bounding box center [906, 637] width 64 height 32
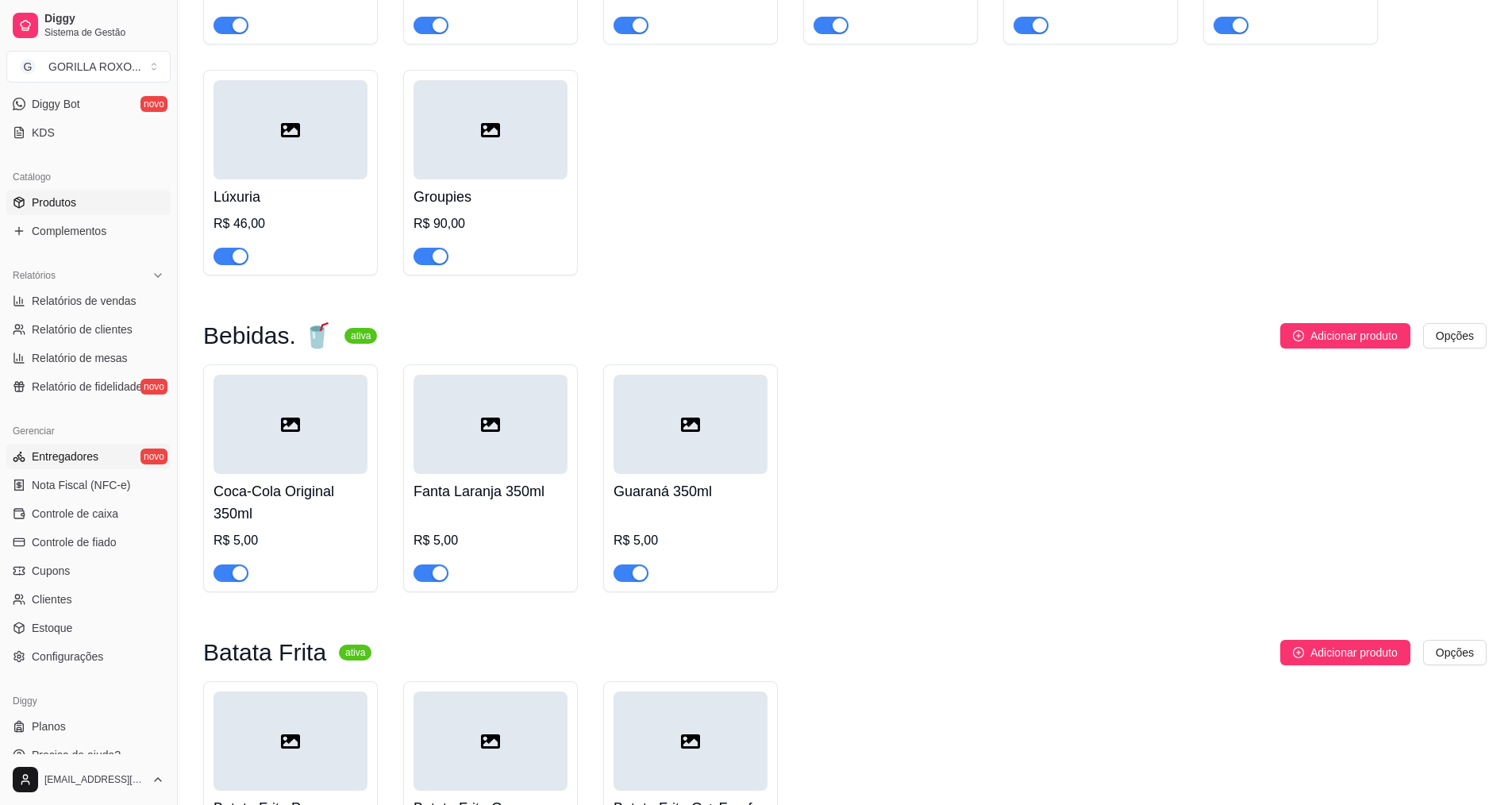
scroll to position [159, 0]
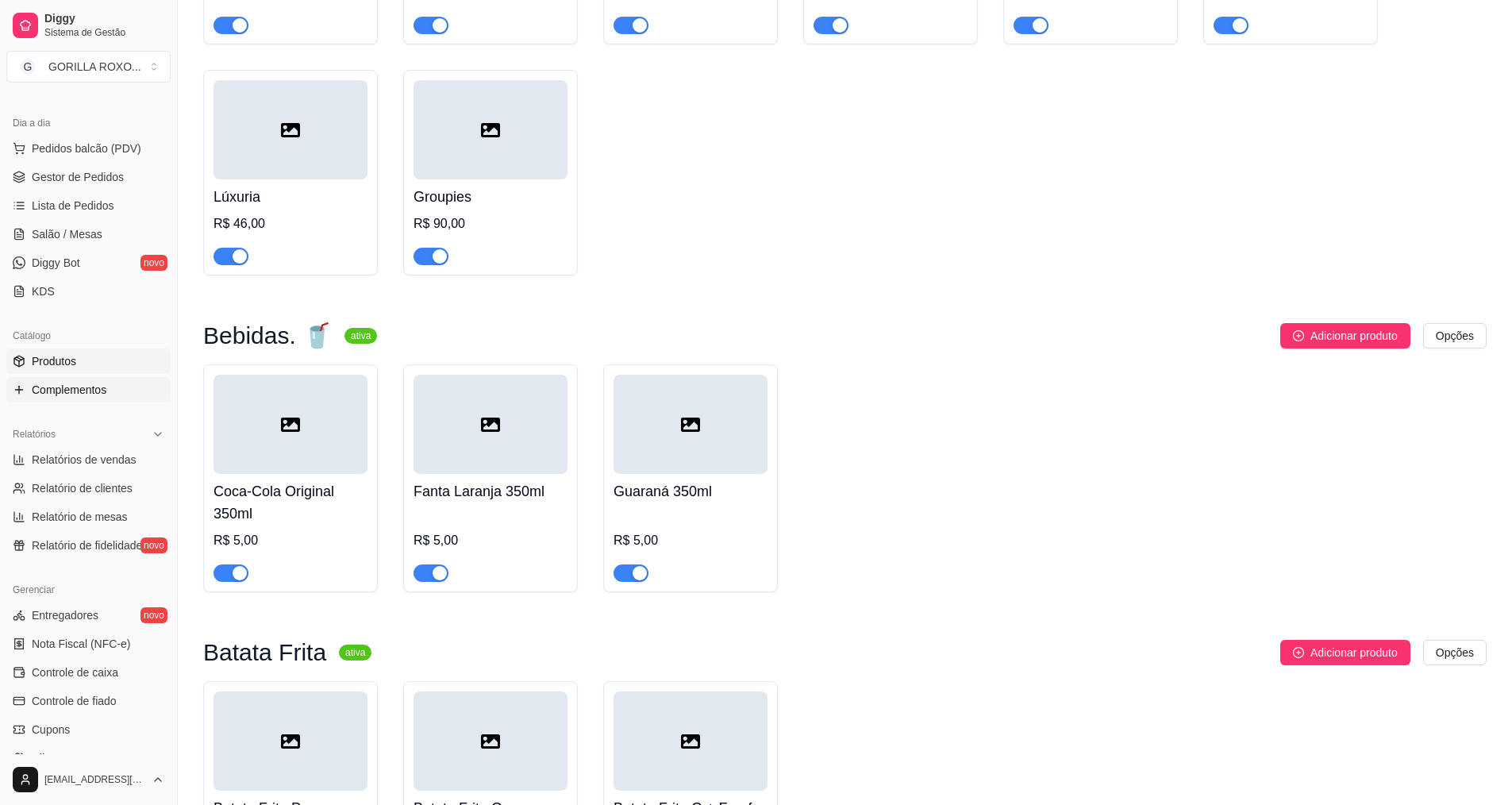
click at [113, 398] on link "Complementos" at bounding box center [88, 390] width 164 height 26
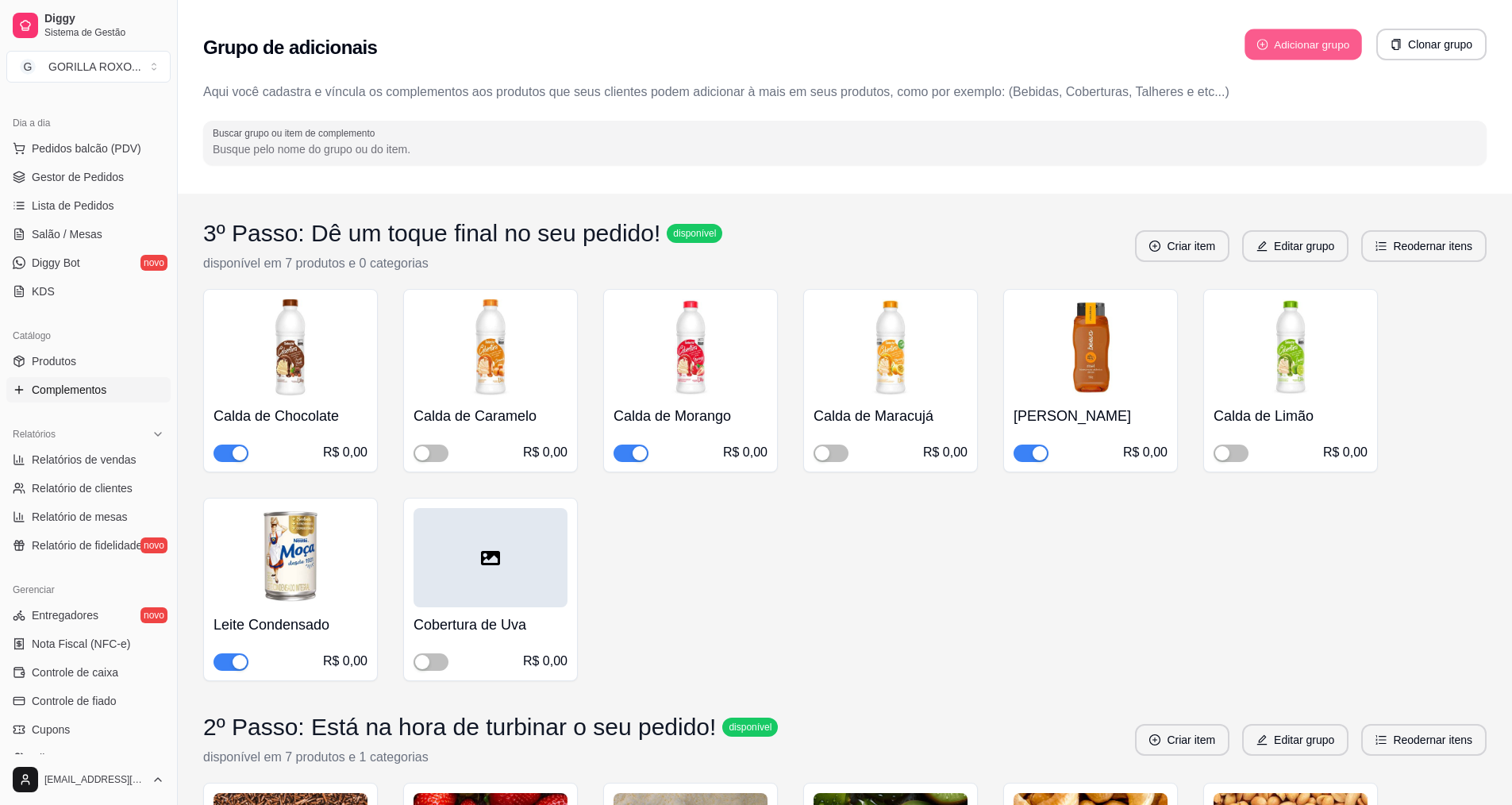
click at [1308, 51] on button "Adicionar grupo" at bounding box center [1303, 45] width 117 height 31
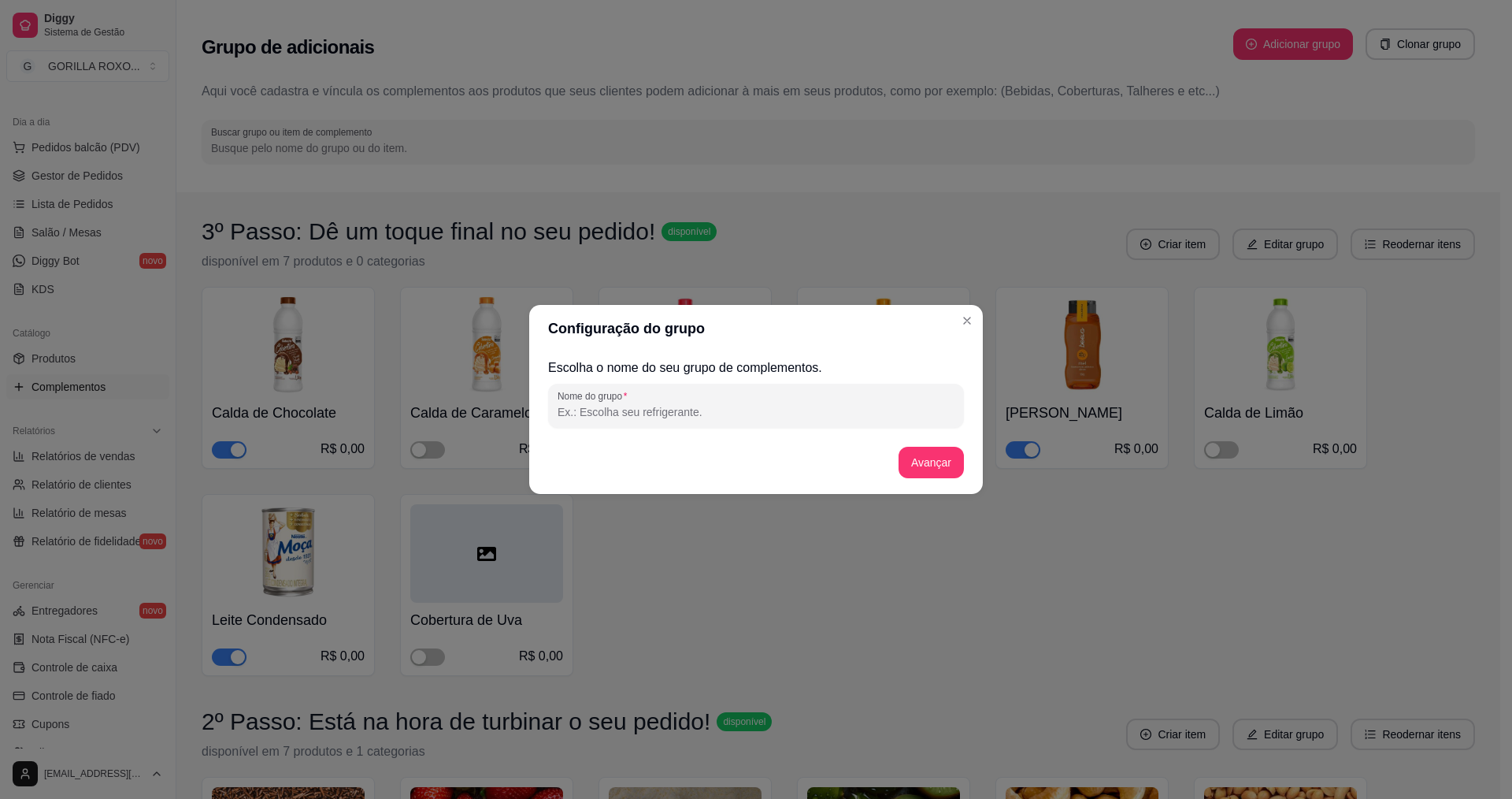
click at [722, 404] on input "Nome do grupo" at bounding box center [756, 412] width 397 height 16
click at [717, 414] on input "Selecione seu Refrigerante" at bounding box center [756, 412] width 397 height 16
click at [940, 462] on button "Avançar" at bounding box center [931, 462] width 65 height 32
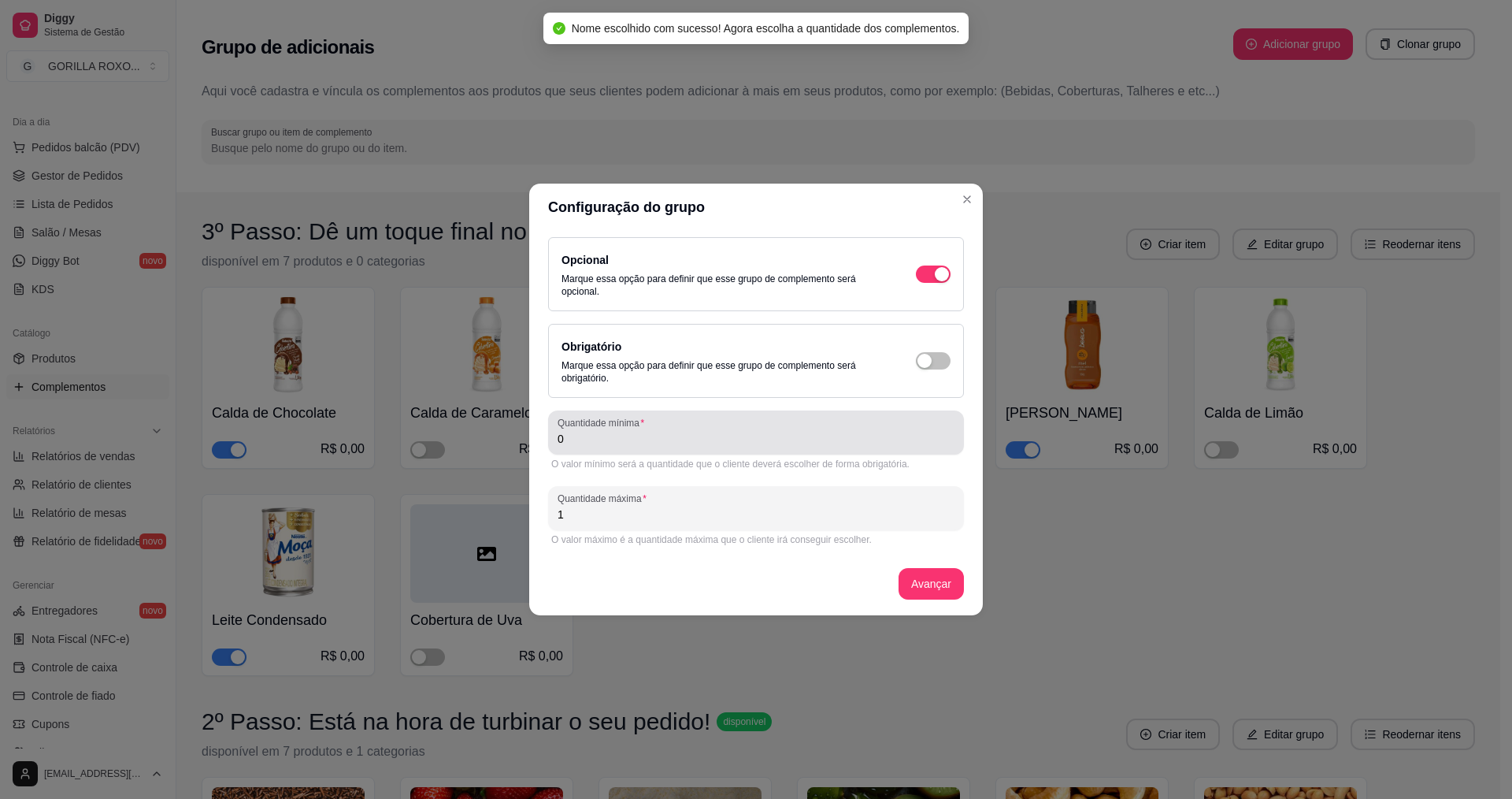
click at [678, 453] on div "Quantidade mínima 0" at bounding box center [756, 432] width 416 height 44
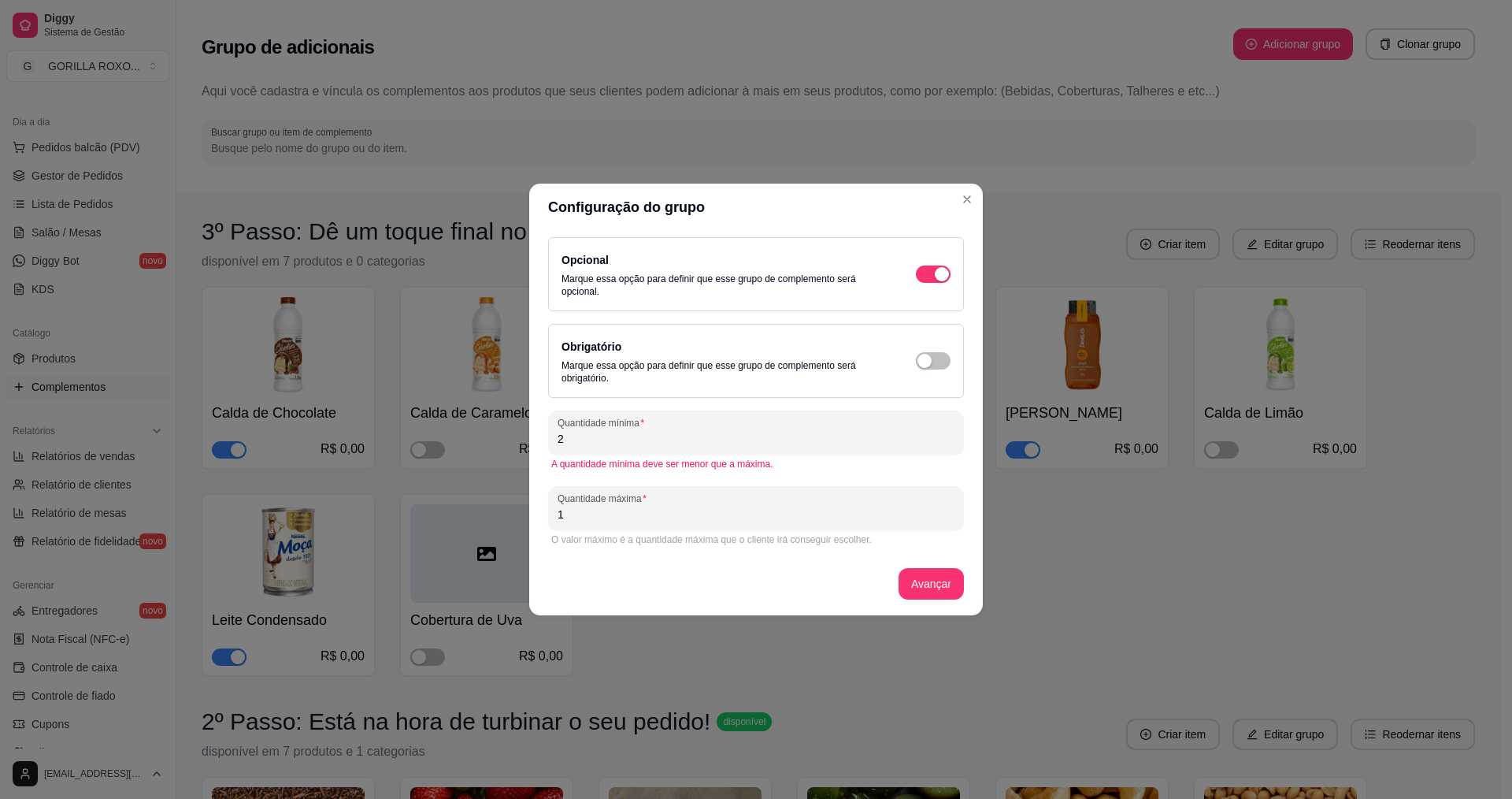
click at [689, 483] on div "Opcional Marque essa opção para definir que esse grupo de complemento será opci…" at bounding box center [756, 393] width 416 height 312
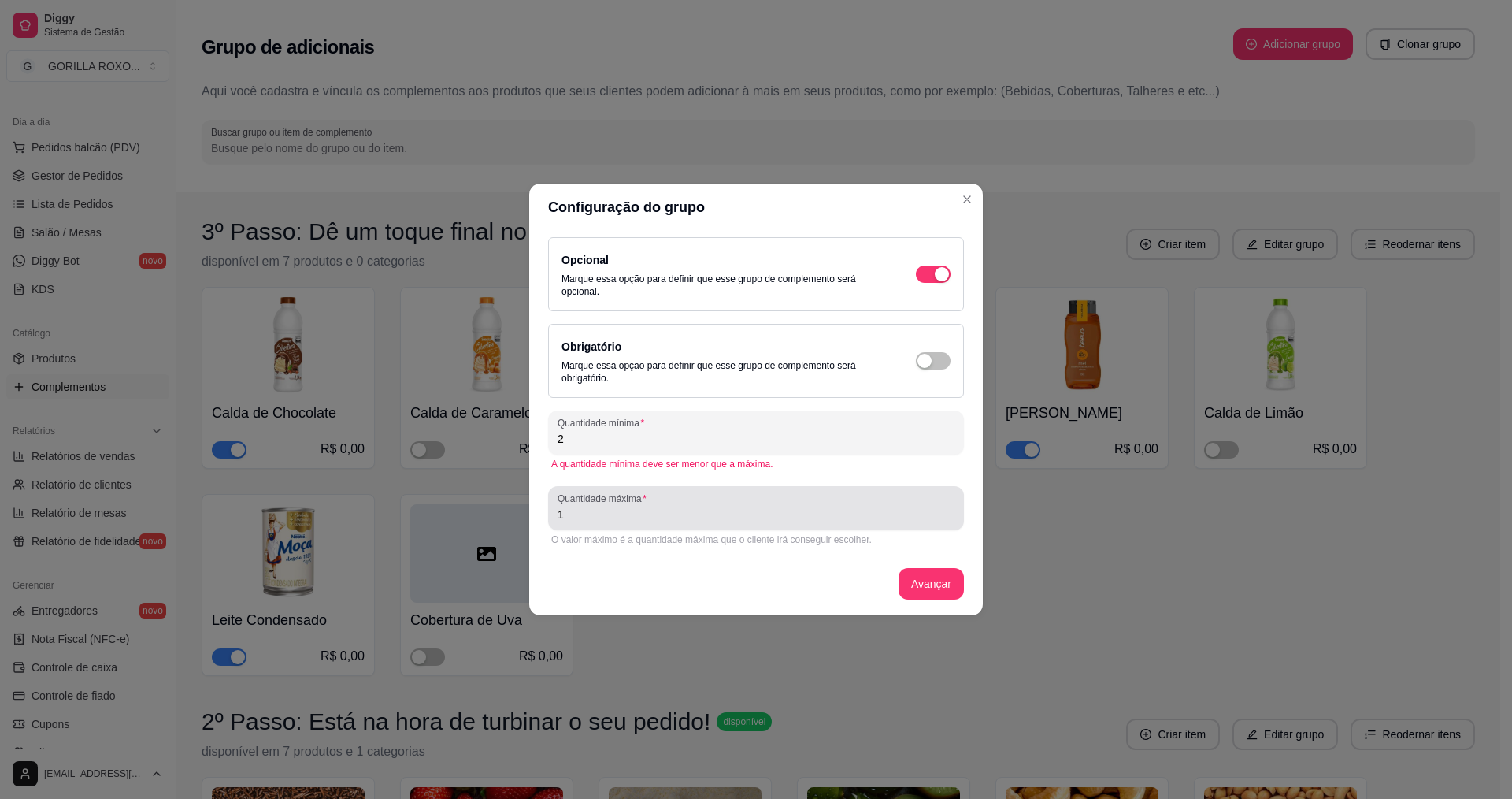
click at [687, 528] on div "Quantidade máxima 1" at bounding box center [756, 508] width 416 height 44
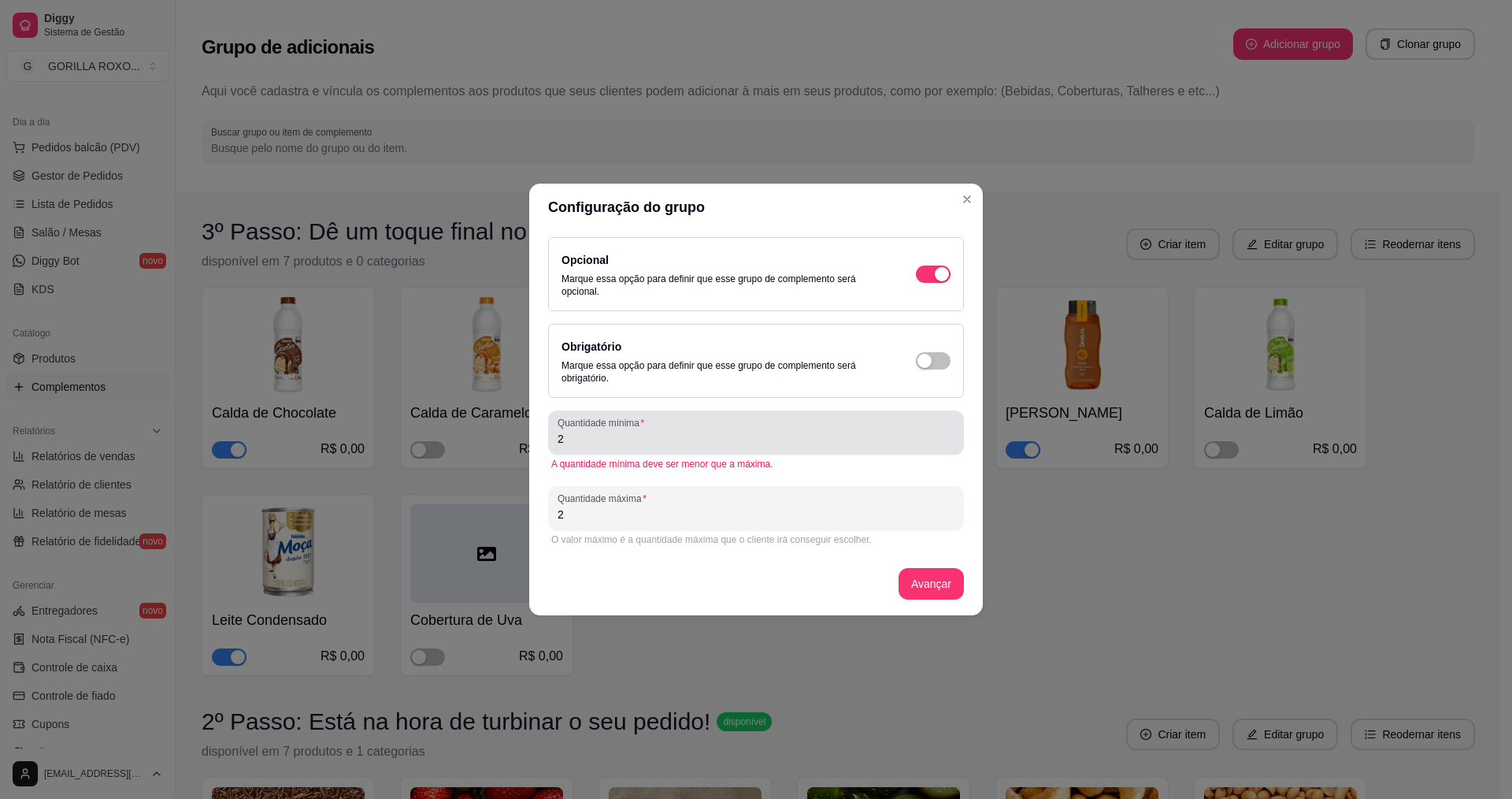
click at [618, 439] on input "2" at bounding box center [756, 438] width 397 height 16
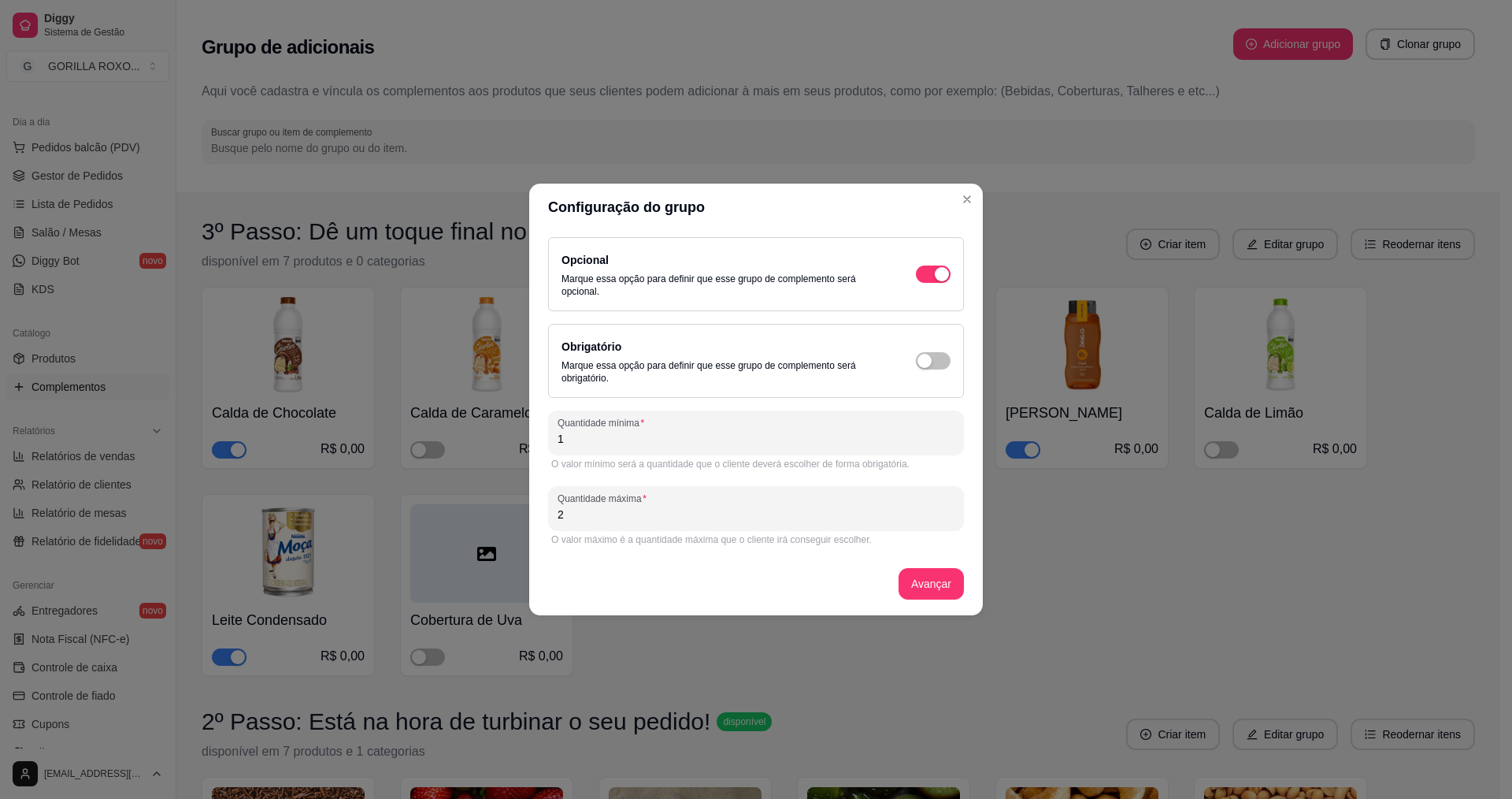
click at [760, 429] on div "1" at bounding box center [756, 433] width 397 height 32
click at [934, 585] on button "Avançar" at bounding box center [931, 584] width 65 height 32
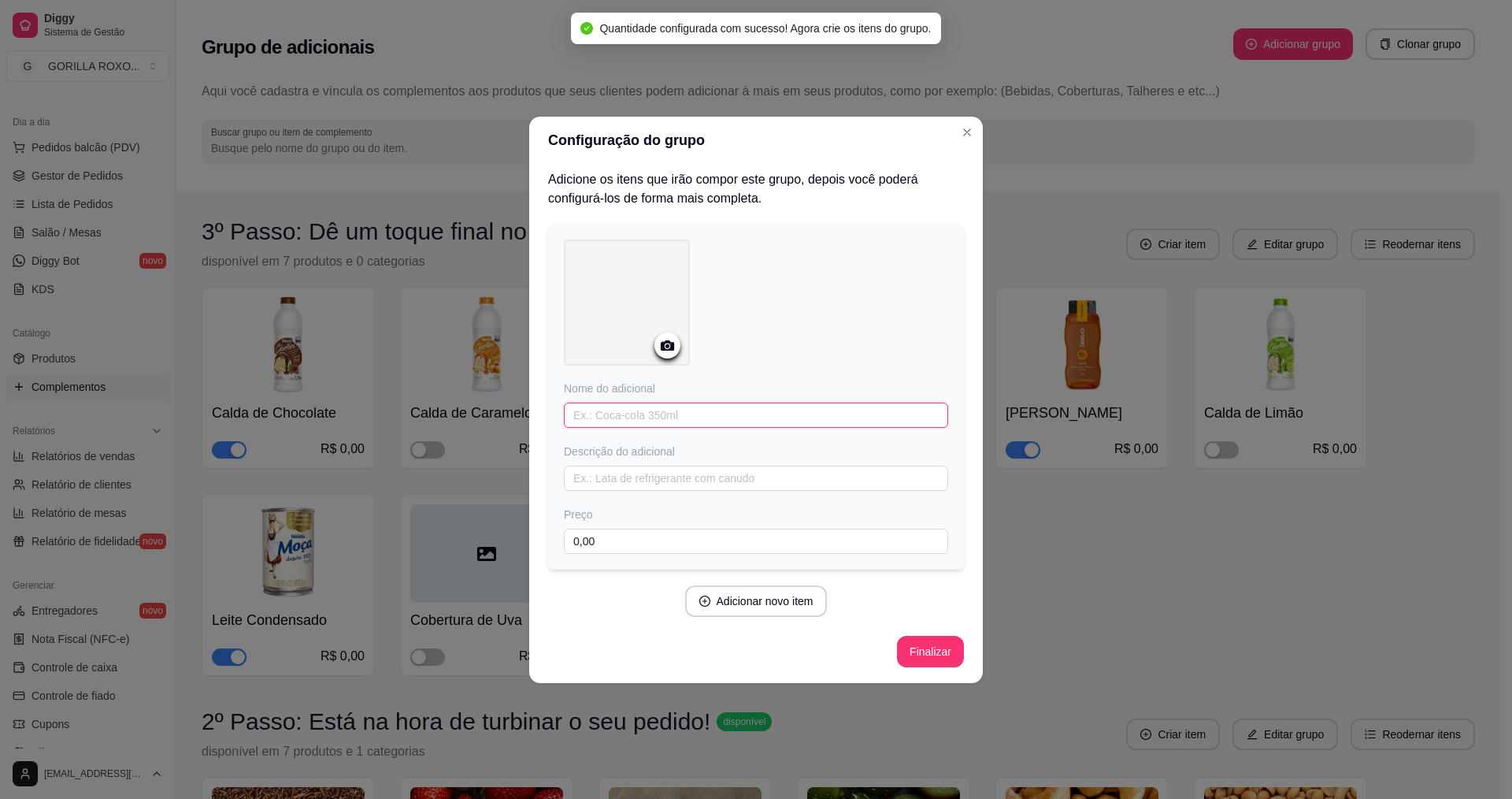
click at [727, 408] on input "text" at bounding box center [756, 415] width 384 height 25
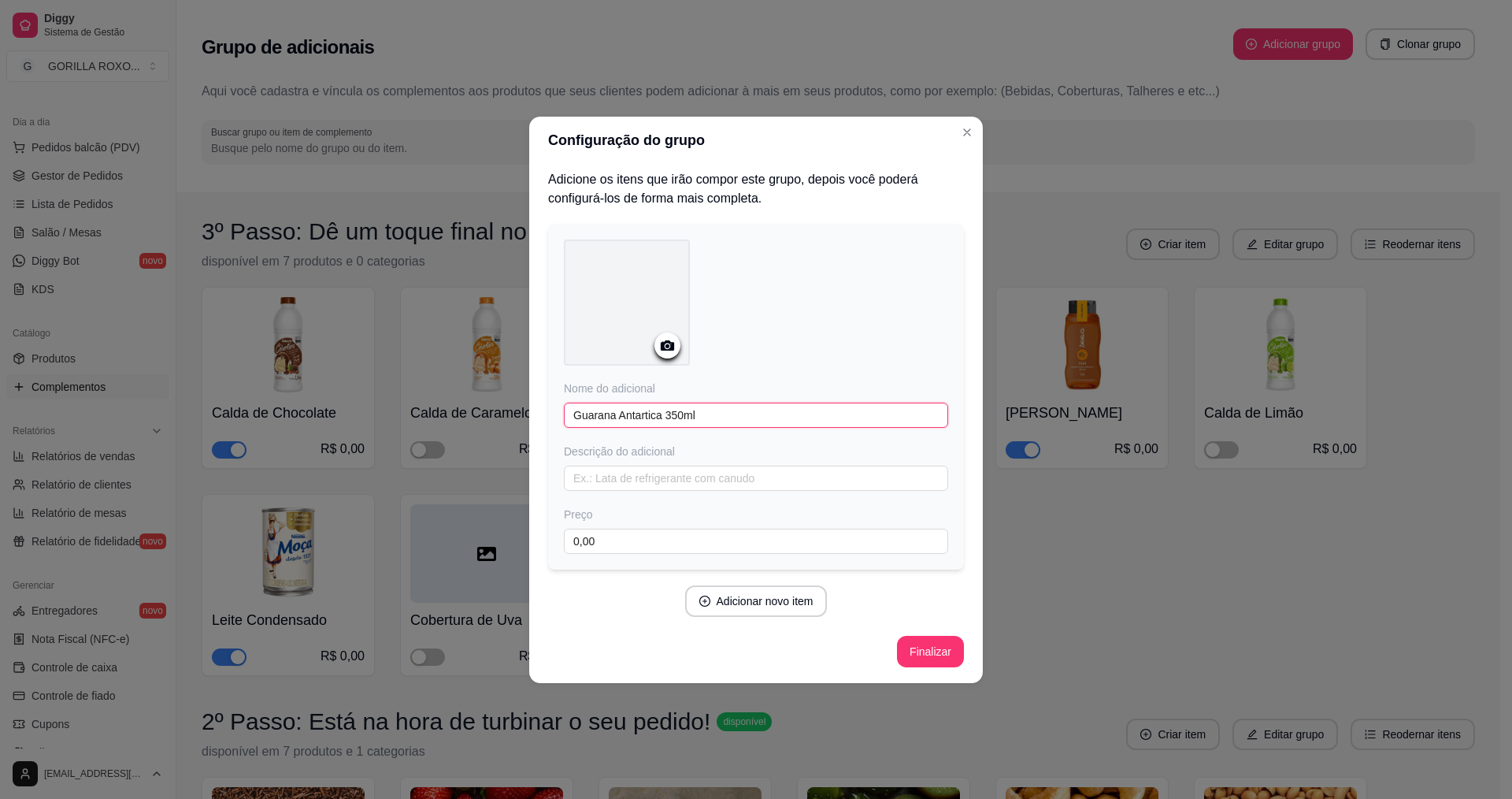
click at [735, 408] on input "Guarana Antartica 350ml" at bounding box center [756, 415] width 384 height 25
click at [598, 409] on input "Guarana Antartica 350ml" at bounding box center [756, 415] width 384 height 25
click at [631, 420] on input "Guaraná Antartica 350ml" at bounding box center [756, 415] width 384 height 25
click at [731, 412] on input "Guaraná Antártica 350ml" at bounding box center [756, 415] width 384 height 25
drag, startPoint x: 663, startPoint y: 418, endPoint x: 742, endPoint y: 413, distance: 79.2
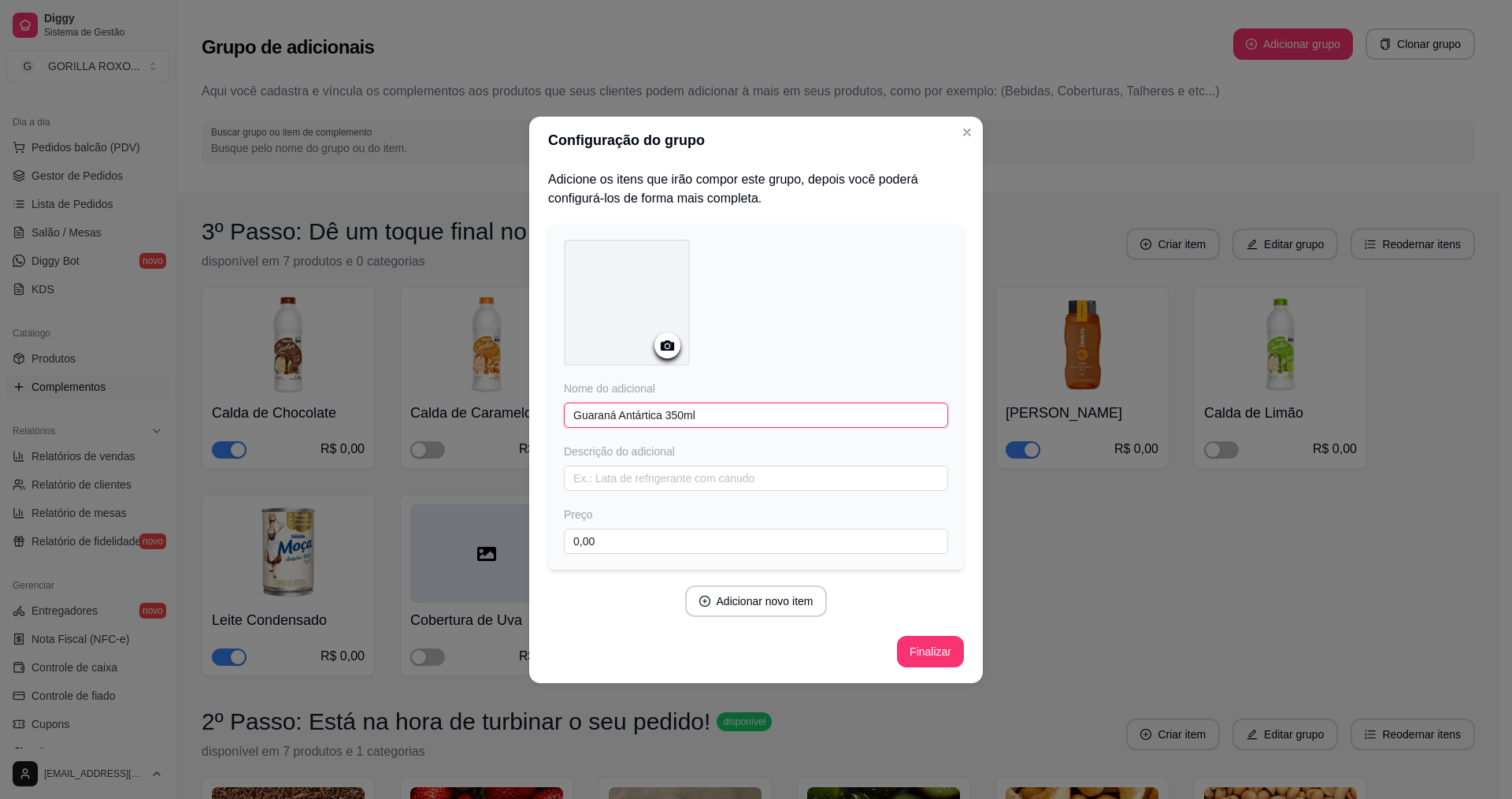
click at [679, 418] on input "Guaraná Antártica 350ml" at bounding box center [756, 415] width 384 height 25
click at [662, 420] on input "Guaraná Antártica 350ml" at bounding box center [756, 415] width 384 height 25
click at [660, 423] on input "Guaraná Antártica 350ml" at bounding box center [756, 415] width 384 height 25
click at [774, 606] on button "Adicionar novo item" at bounding box center [756, 600] width 138 height 31
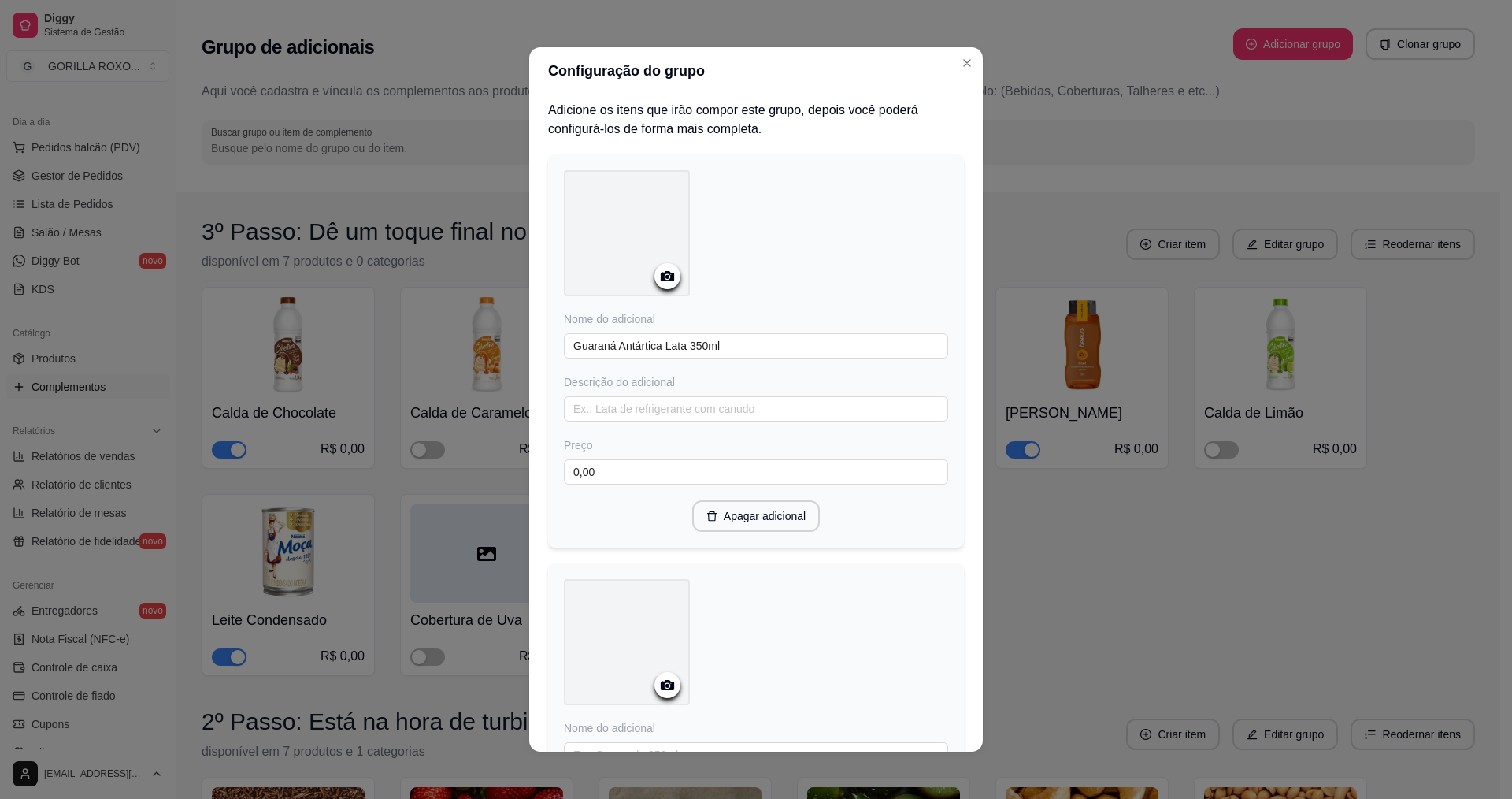
scroll to position [333, 0]
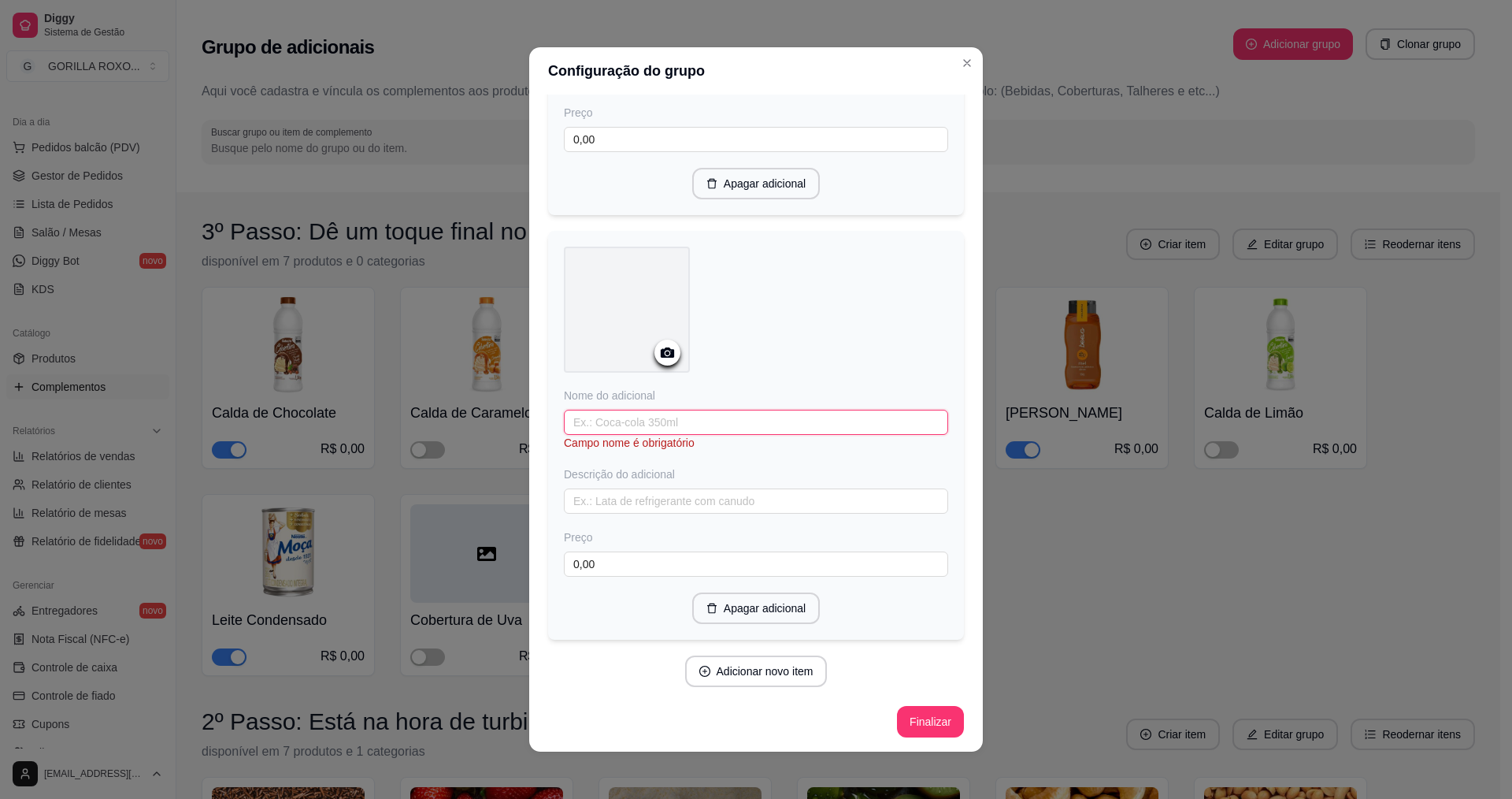
click at [742, 419] on input "text" at bounding box center [756, 423] width 384 height 25
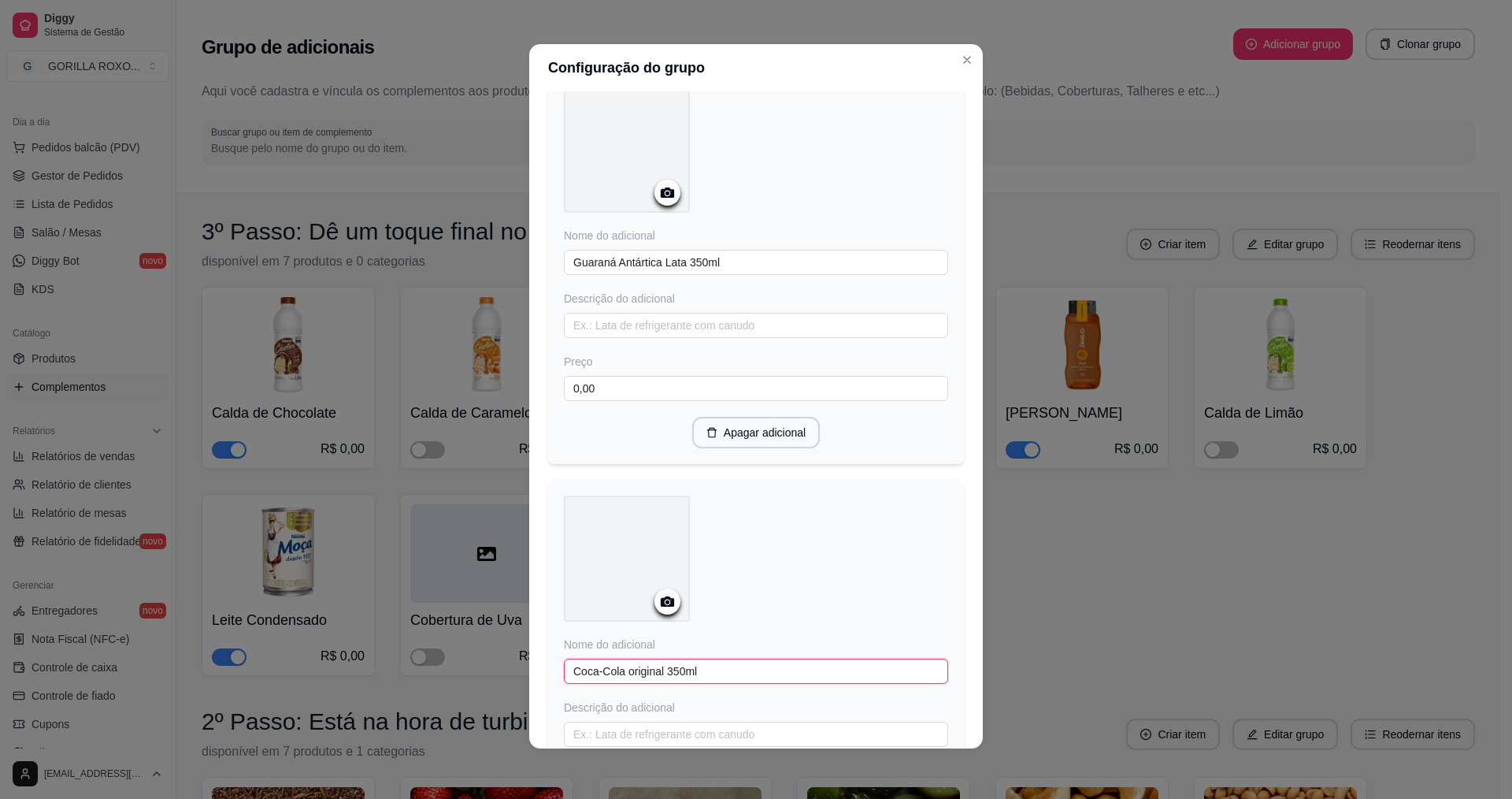
scroll to position [317, 0]
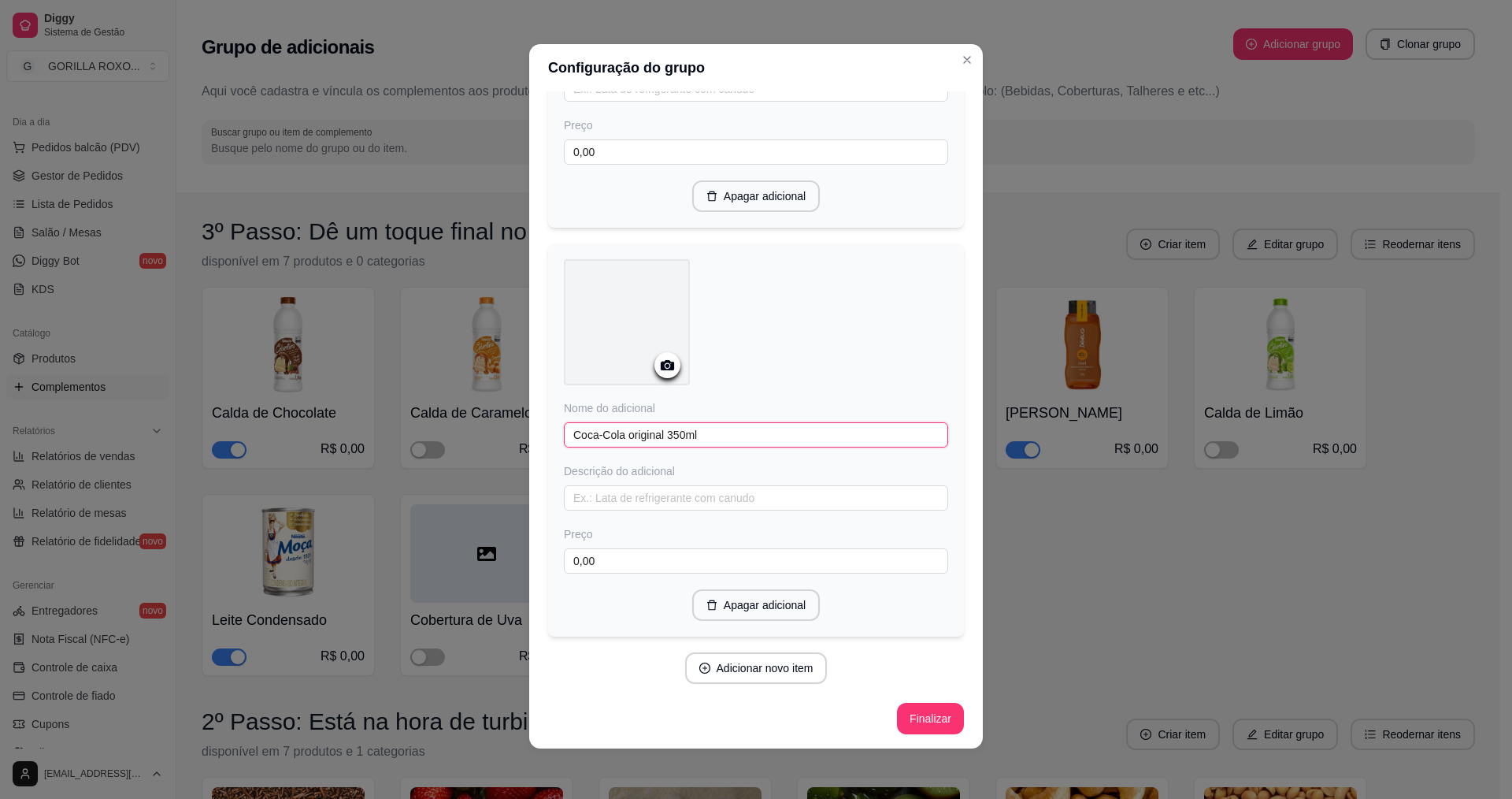
click at [660, 434] on input "Coca-Cola original 350ml" at bounding box center [756, 435] width 384 height 25
click at [657, 443] on input "Coca-Cola original 350ml" at bounding box center [756, 435] width 384 height 25
click at [789, 676] on button "Adicionar novo item" at bounding box center [756, 668] width 138 height 31
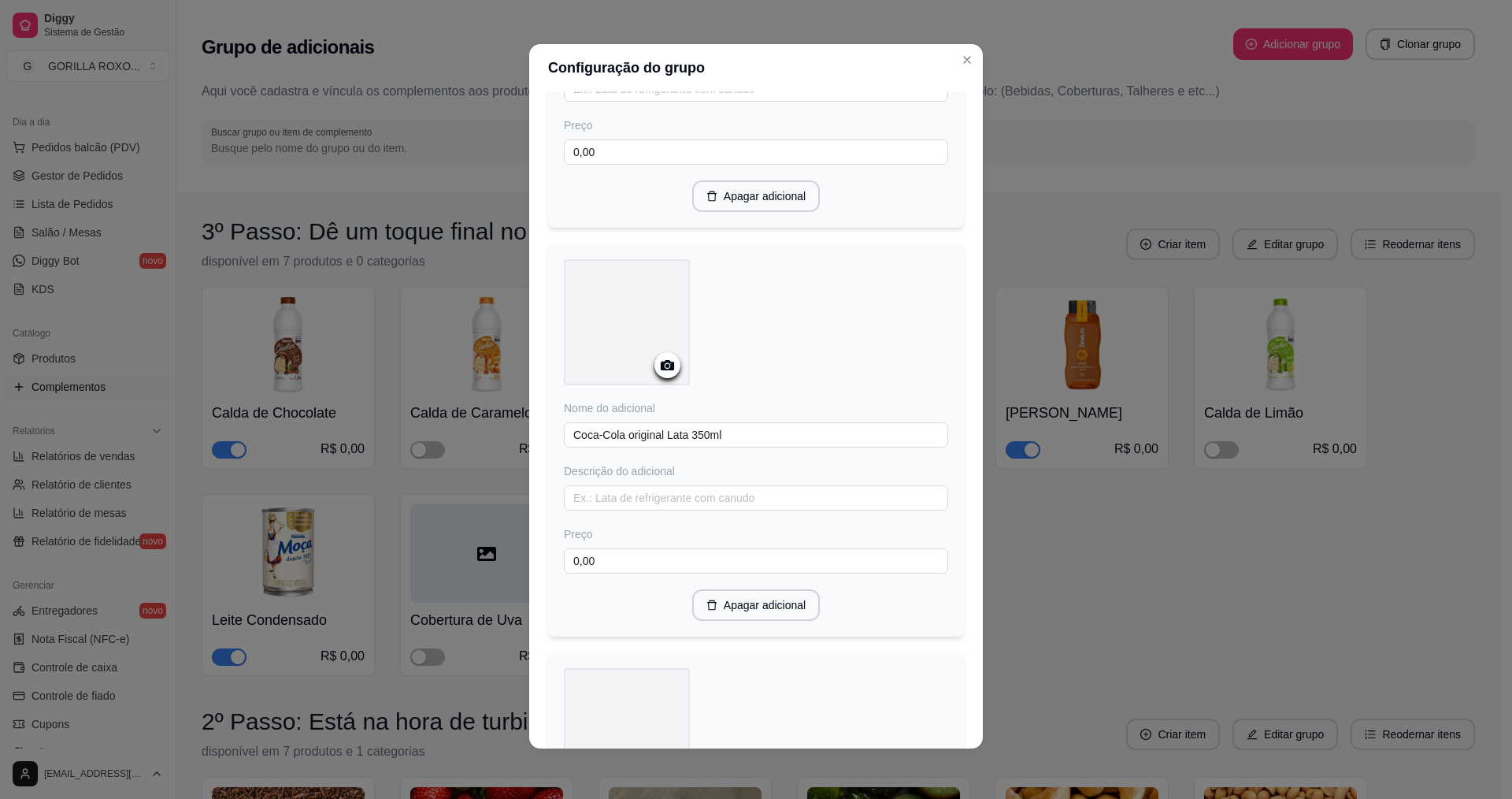
scroll to position [740, 0]
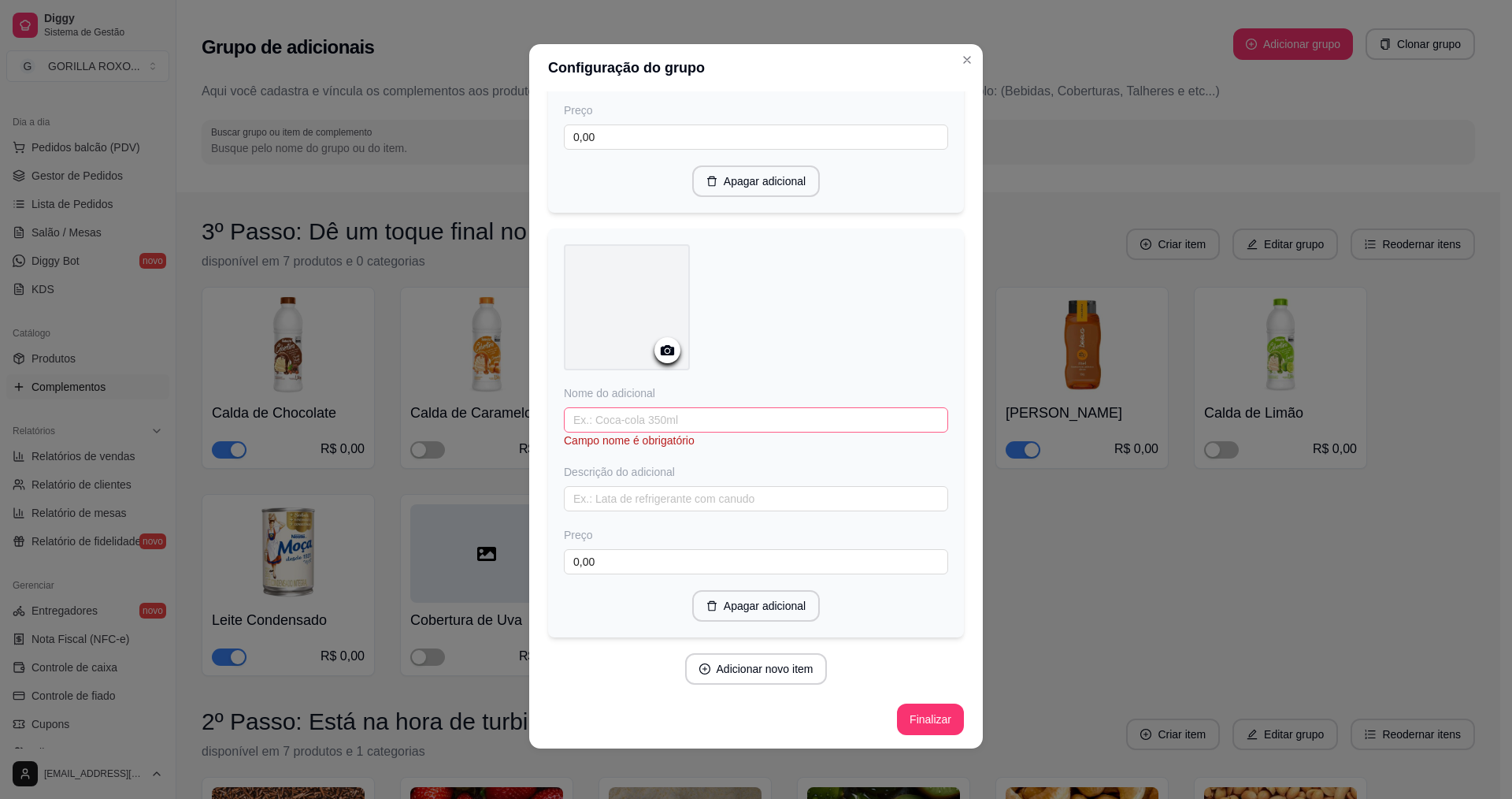
drag, startPoint x: 647, startPoint y: 402, endPoint x: 705, endPoint y: 418, distance: 60.2
click at [658, 407] on div "Nome do adicional Campo nome é obrigatório Descrição do adicional Preço 0,00" at bounding box center [756, 480] width 384 height 189
click at [705, 418] on input "text" at bounding box center [756, 420] width 384 height 25
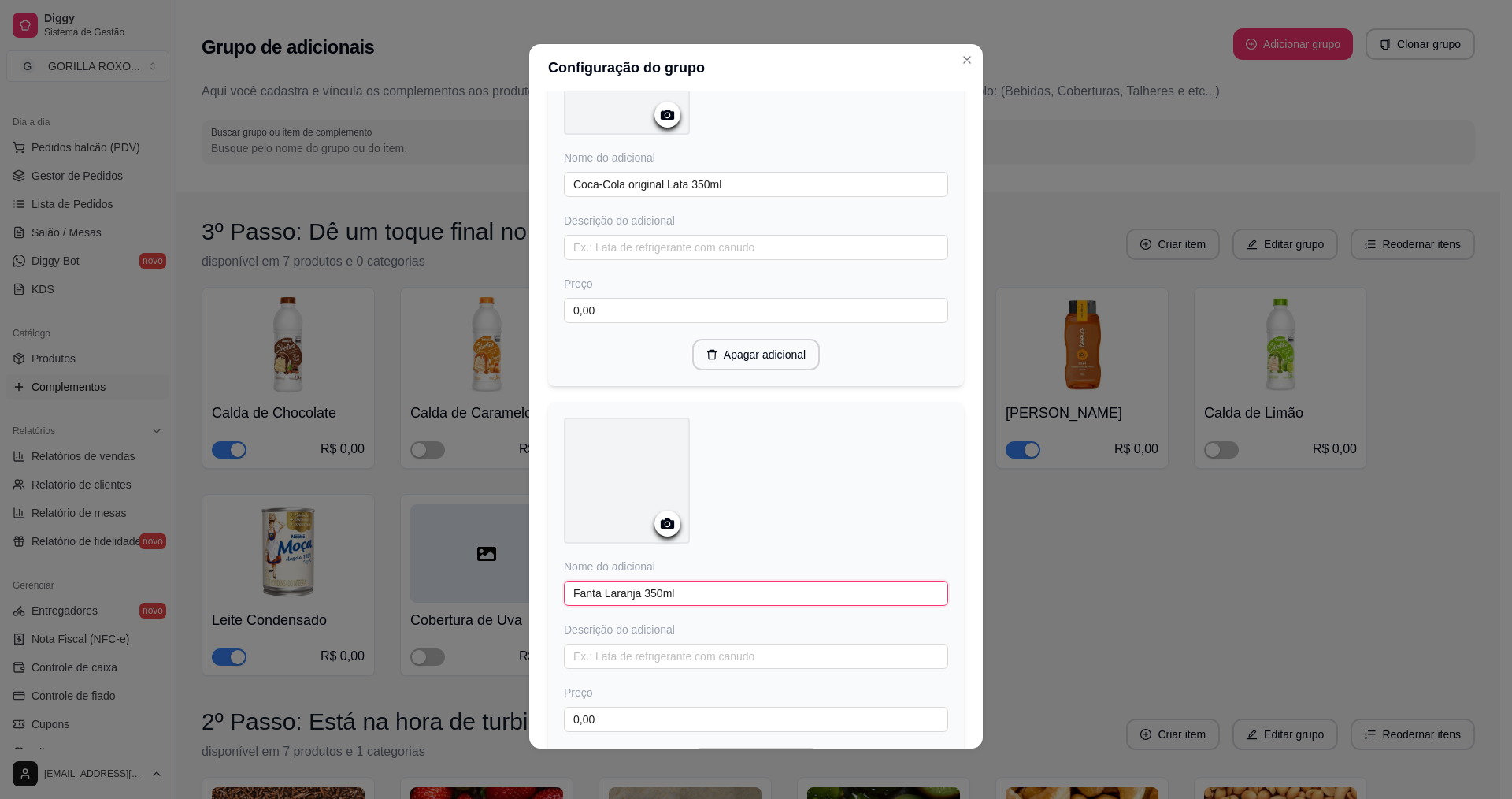
scroll to position [725, 0]
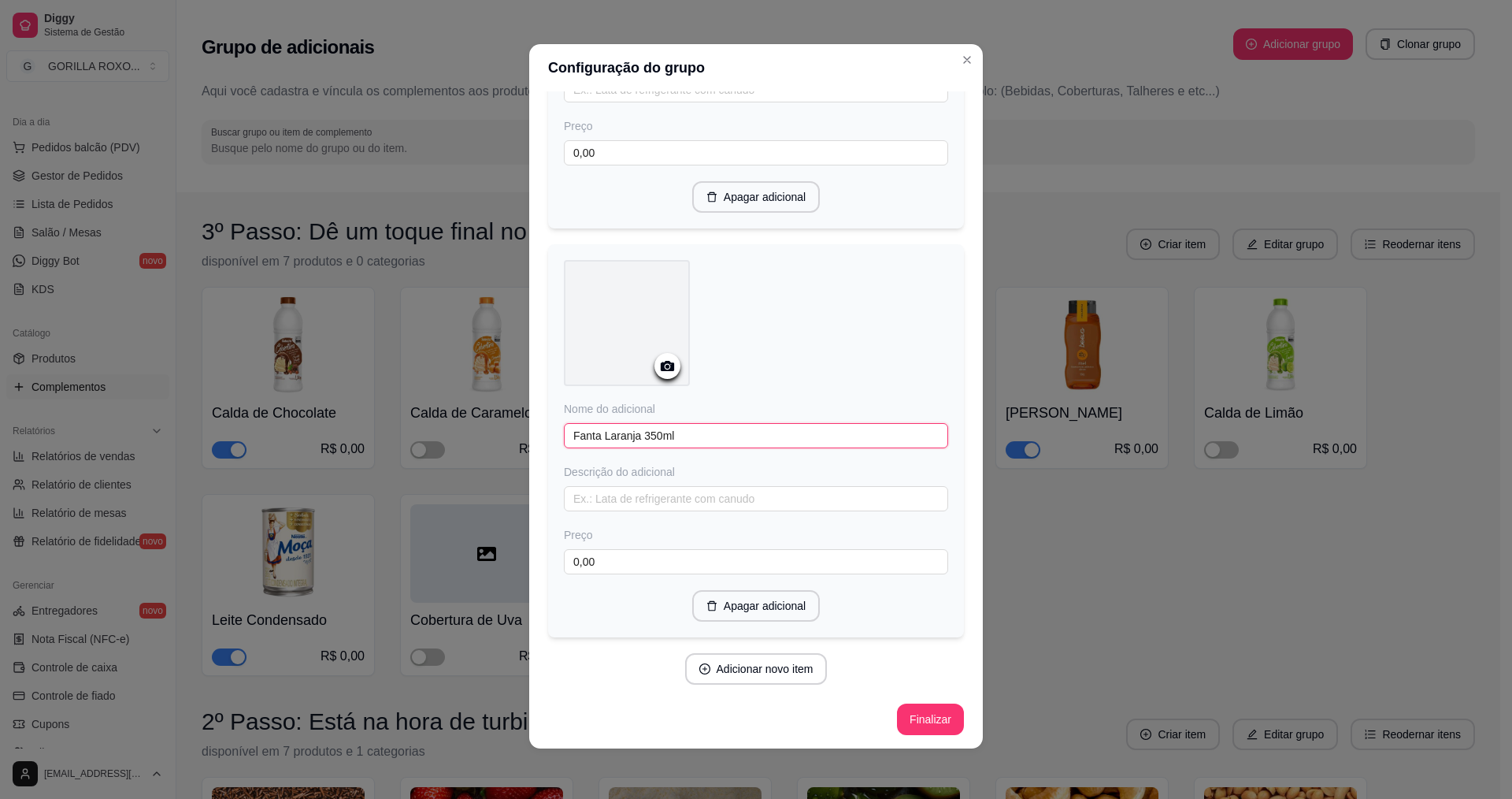
drag, startPoint x: 632, startPoint y: 439, endPoint x: 684, endPoint y: 415, distance: 57.3
click at [637, 439] on input "Fanta Laranja 350ml" at bounding box center [756, 436] width 384 height 25
click at [918, 717] on button "Finalizar" at bounding box center [929, 719] width 64 height 31
click at [961, 52] on button "Close" at bounding box center [968, 60] width 25 height 25
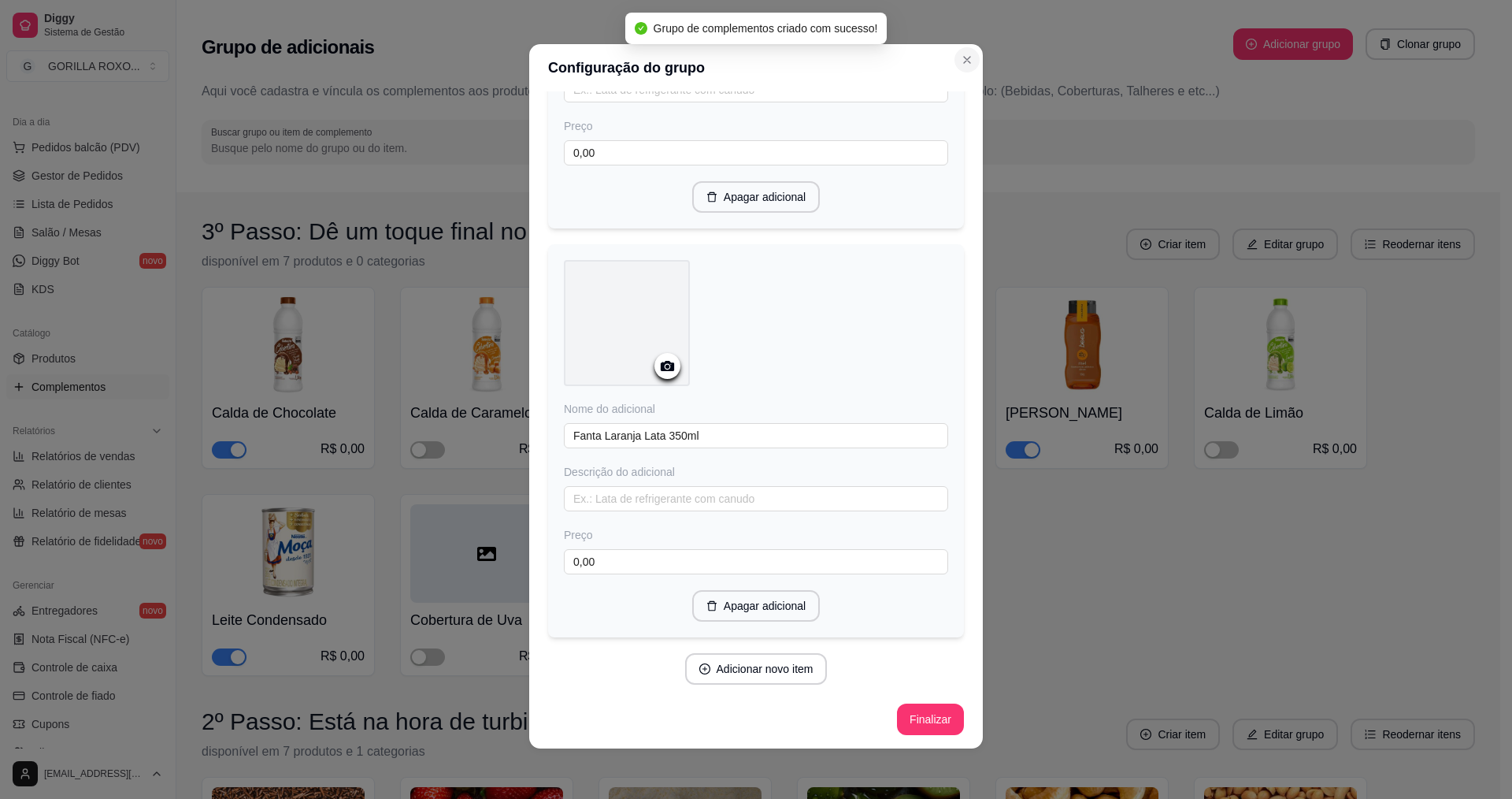
click at [964, 63] on icon "Close" at bounding box center [968, 60] width 13 height 13
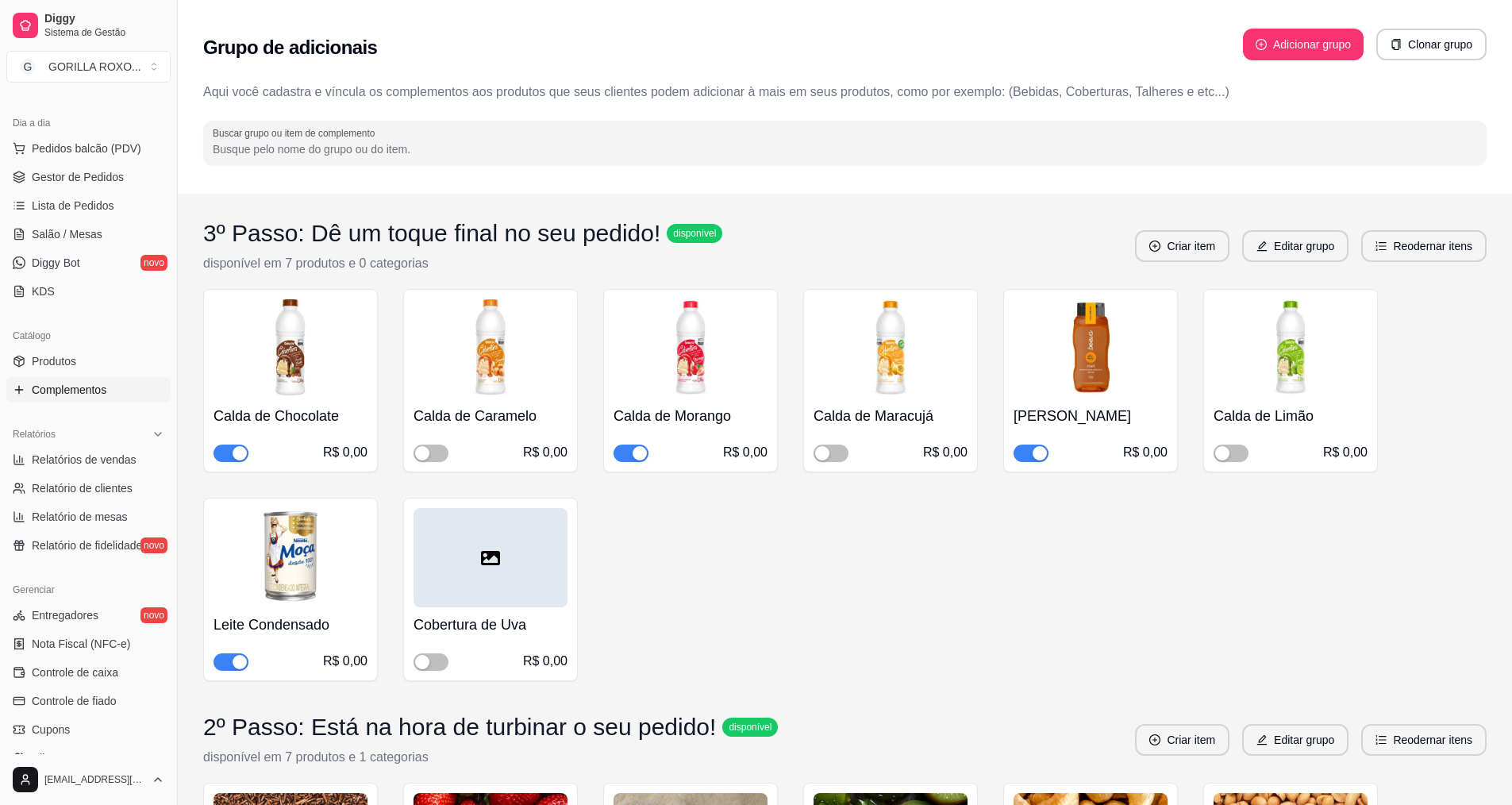
click at [103, 374] on ul "Produtos Complementos" at bounding box center [88, 375] width 164 height 54
click at [111, 357] on link "Produtos" at bounding box center [88, 362] width 164 height 26
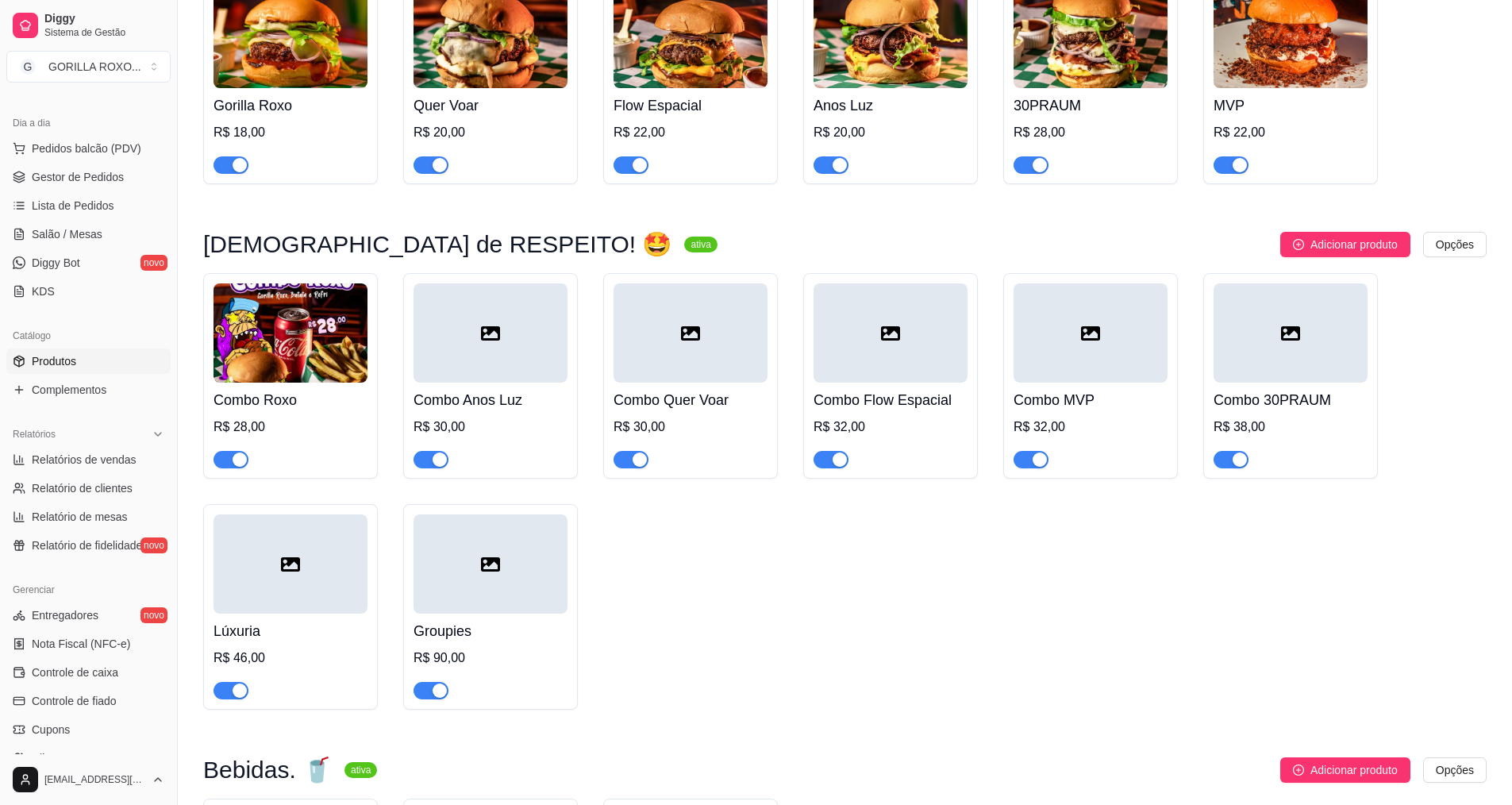
scroll to position [1191, 0]
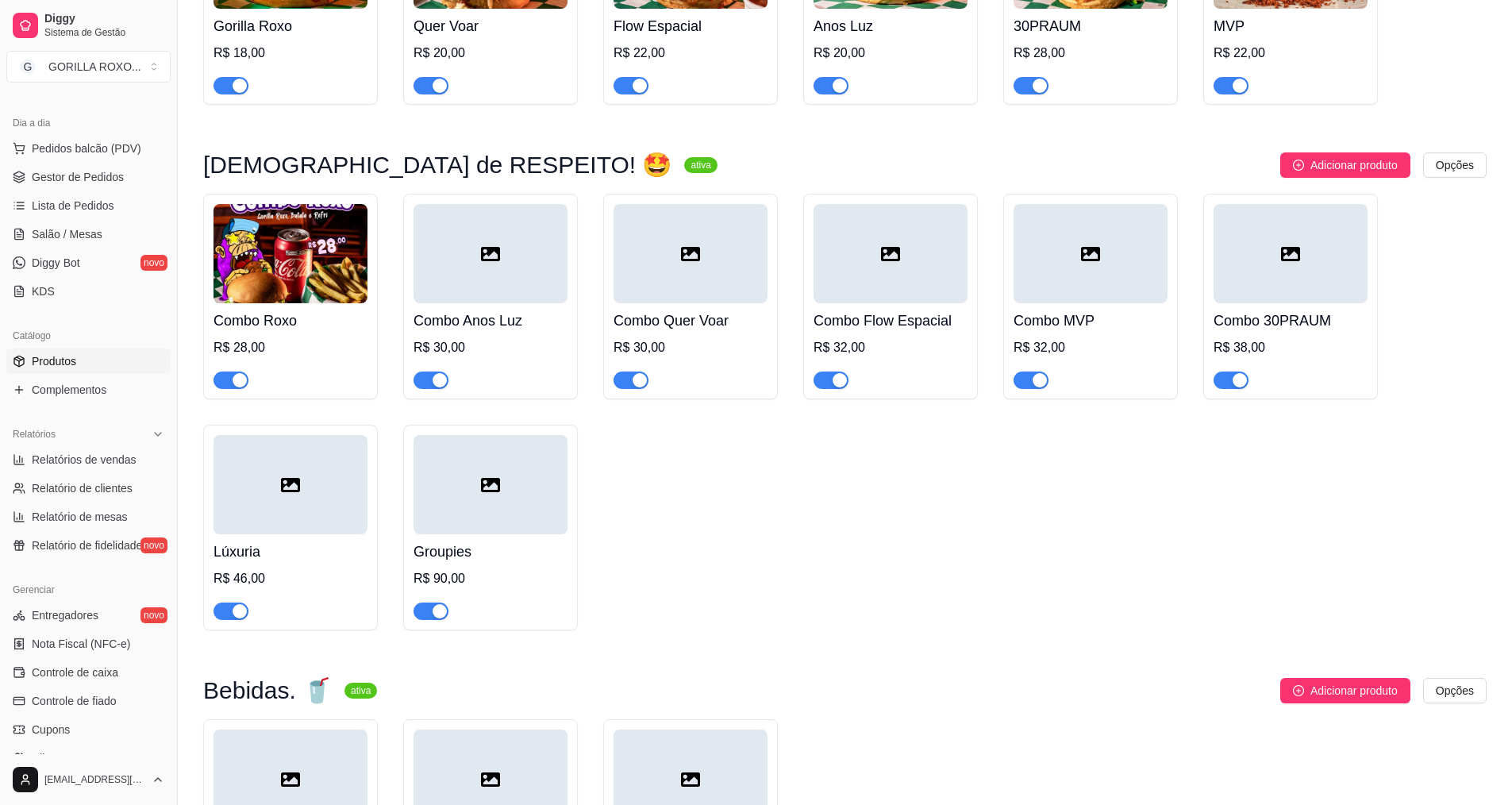
click at [327, 494] on div at bounding box center [290, 484] width 154 height 99
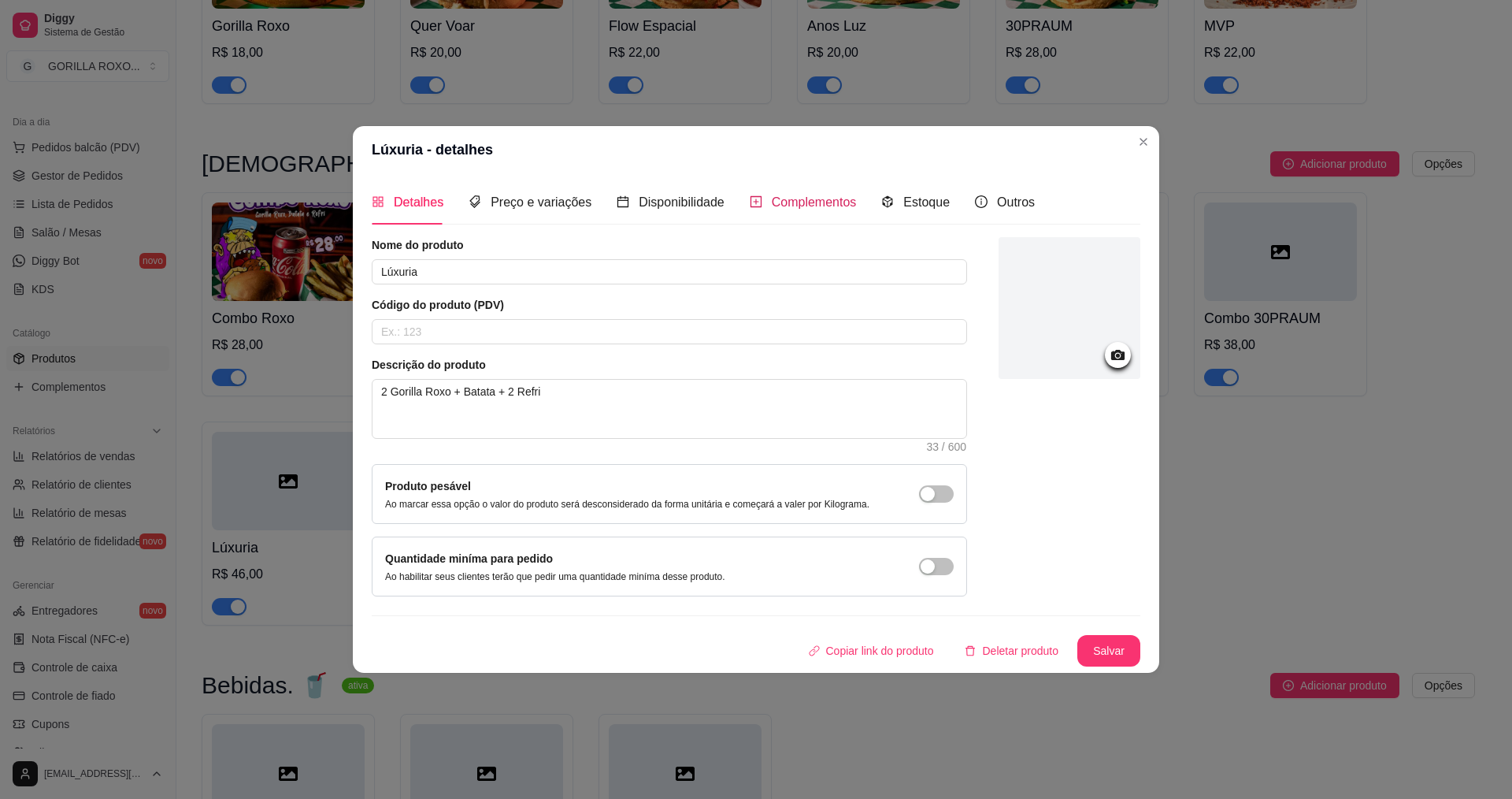
click at [822, 198] on span "Complementos" at bounding box center [814, 201] width 85 height 14
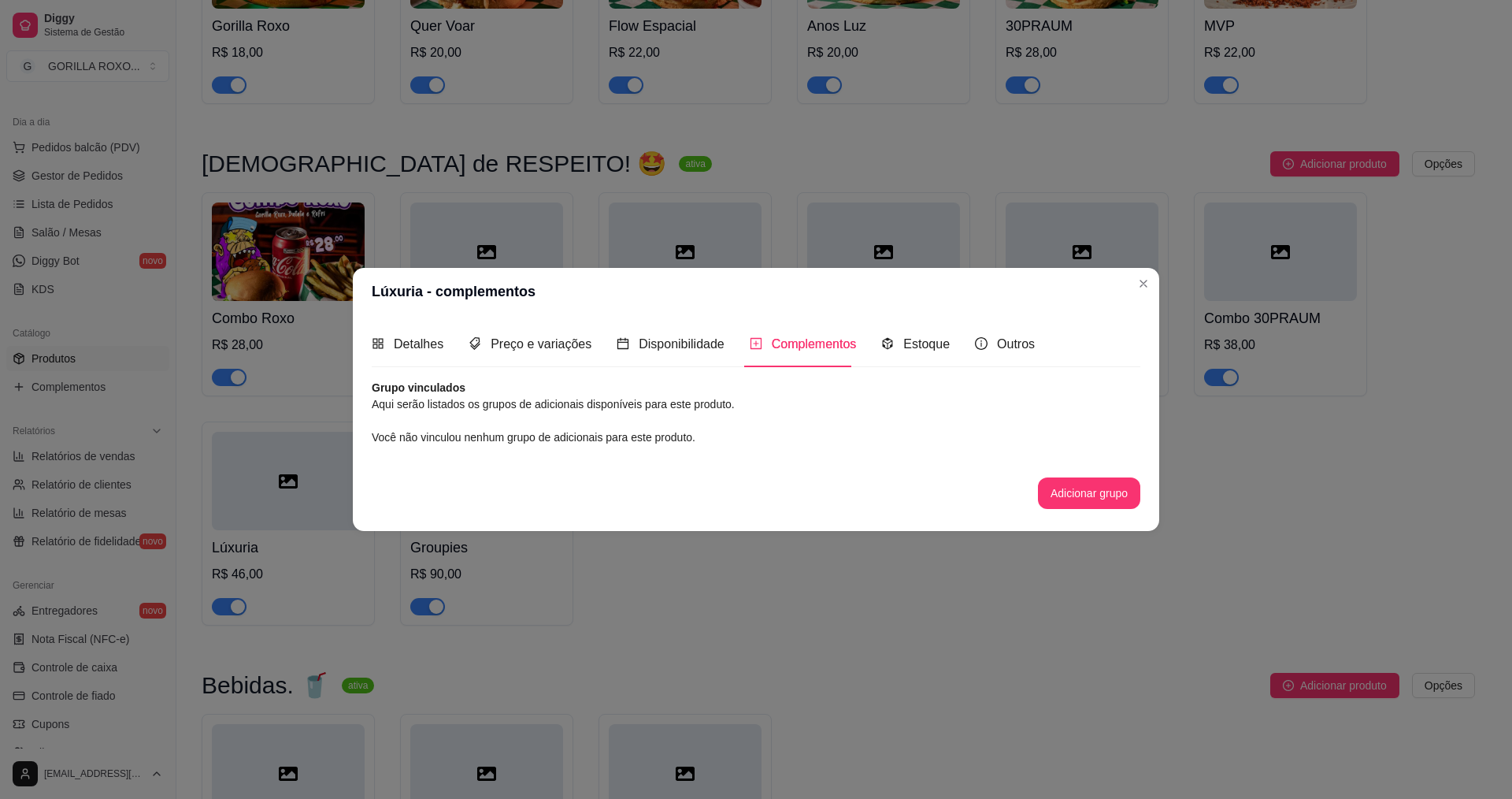
click at [1113, 511] on div "Nome do produto Lúxuria Código do produto (PDV) Descrição do produto 2 Gorilla …" at bounding box center [756, 452] width 769 height 145
click at [1109, 500] on button "Adicionar grupo" at bounding box center [1089, 493] width 103 height 32
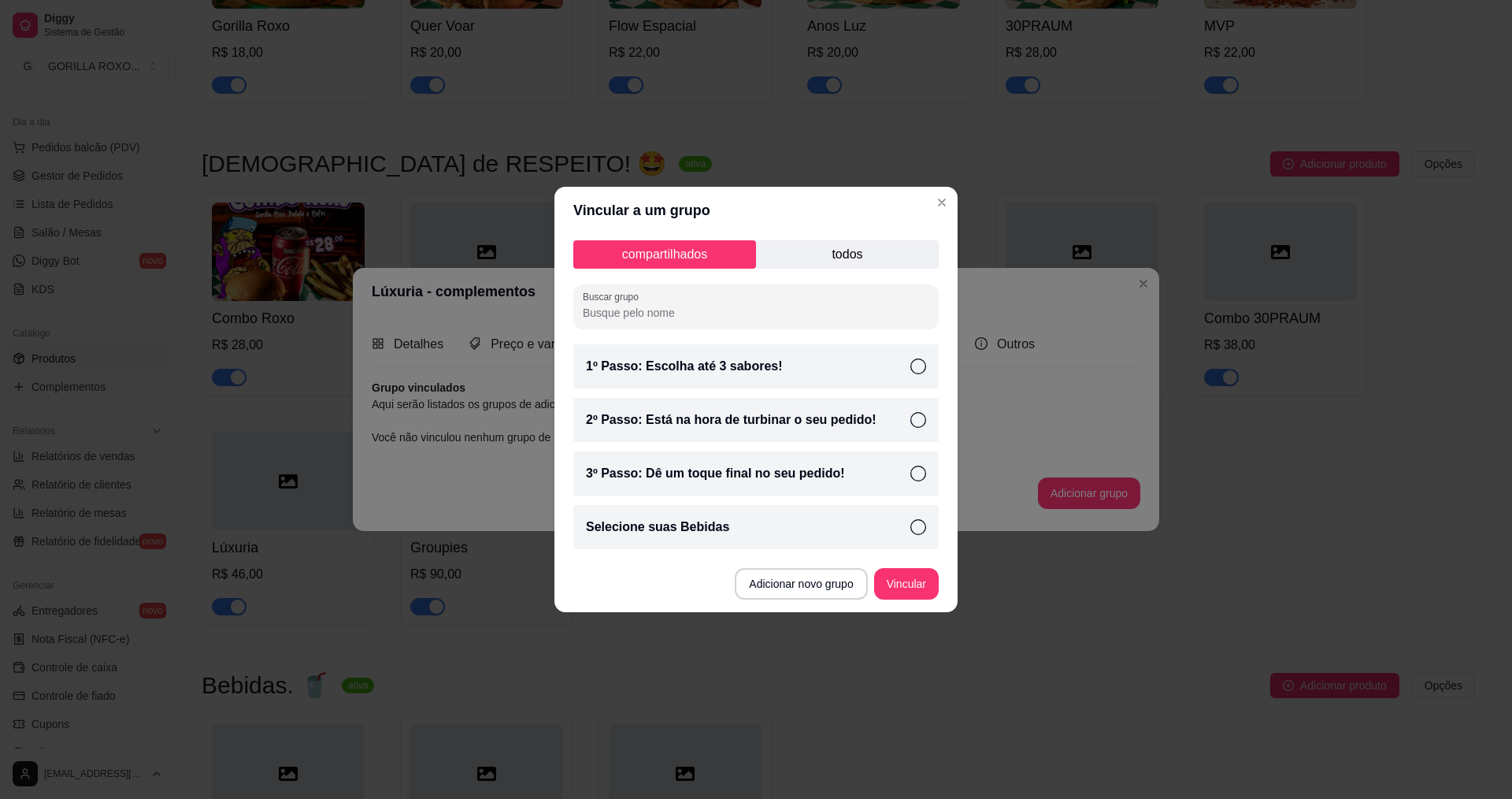
click at [851, 258] on p "todos" at bounding box center [848, 255] width 183 height 29
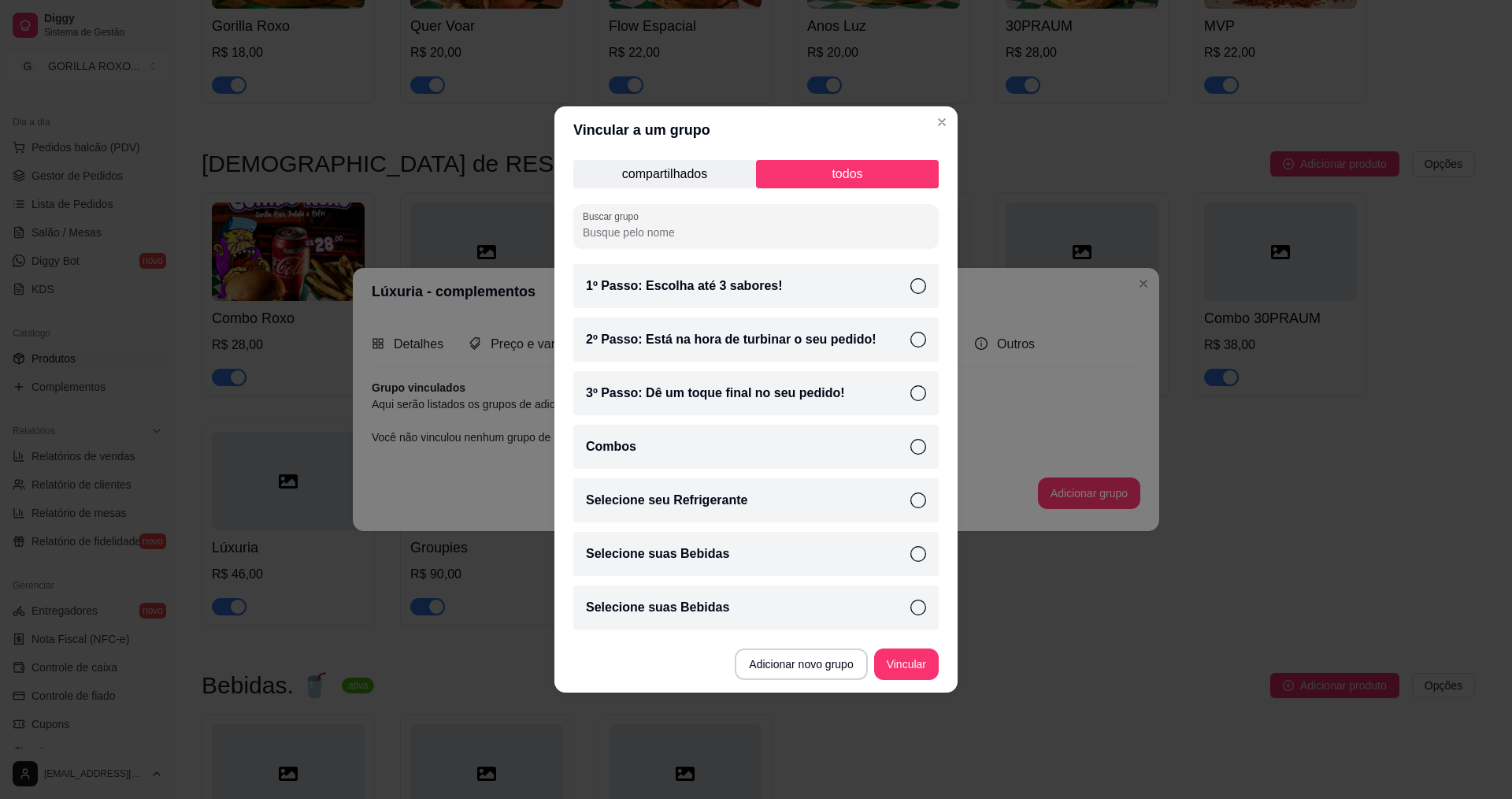
click at [766, 604] on div "Selecione suas Bebidas" at bounding box center [756, 606] width 365 height 44
click at [793, 604] on div "Selecione suas Bebidas" at bounding box center [756, 606] width 365 height 44
click at [809, 504] on div "Selecione seu Refrigerante" at bounding box center [756, 500] width 365 height 44
click at [918, 668] on button "Vincular" at bounding box center [906, 665] width 63 height 31
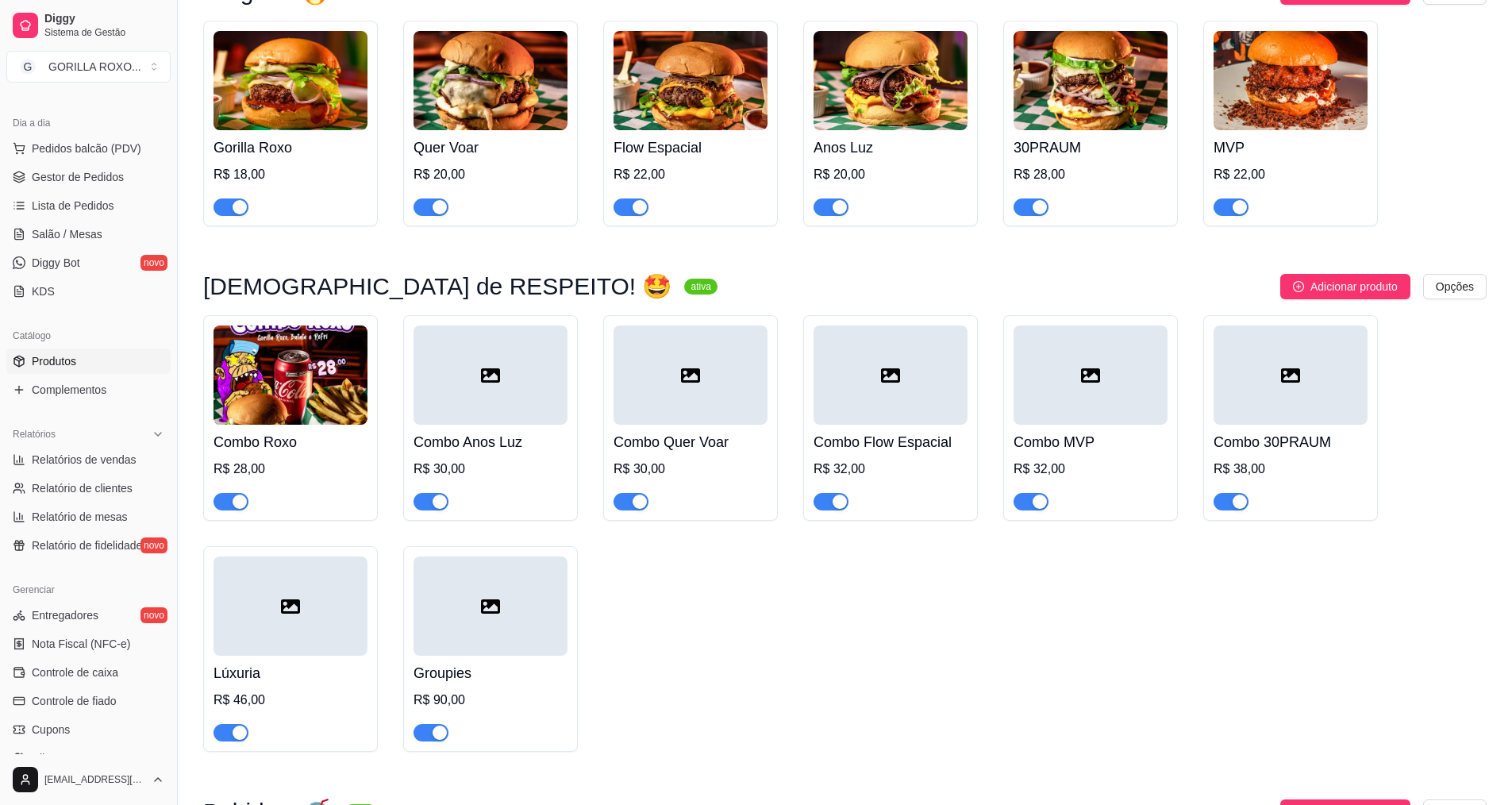
scroll to position [1704, 0]
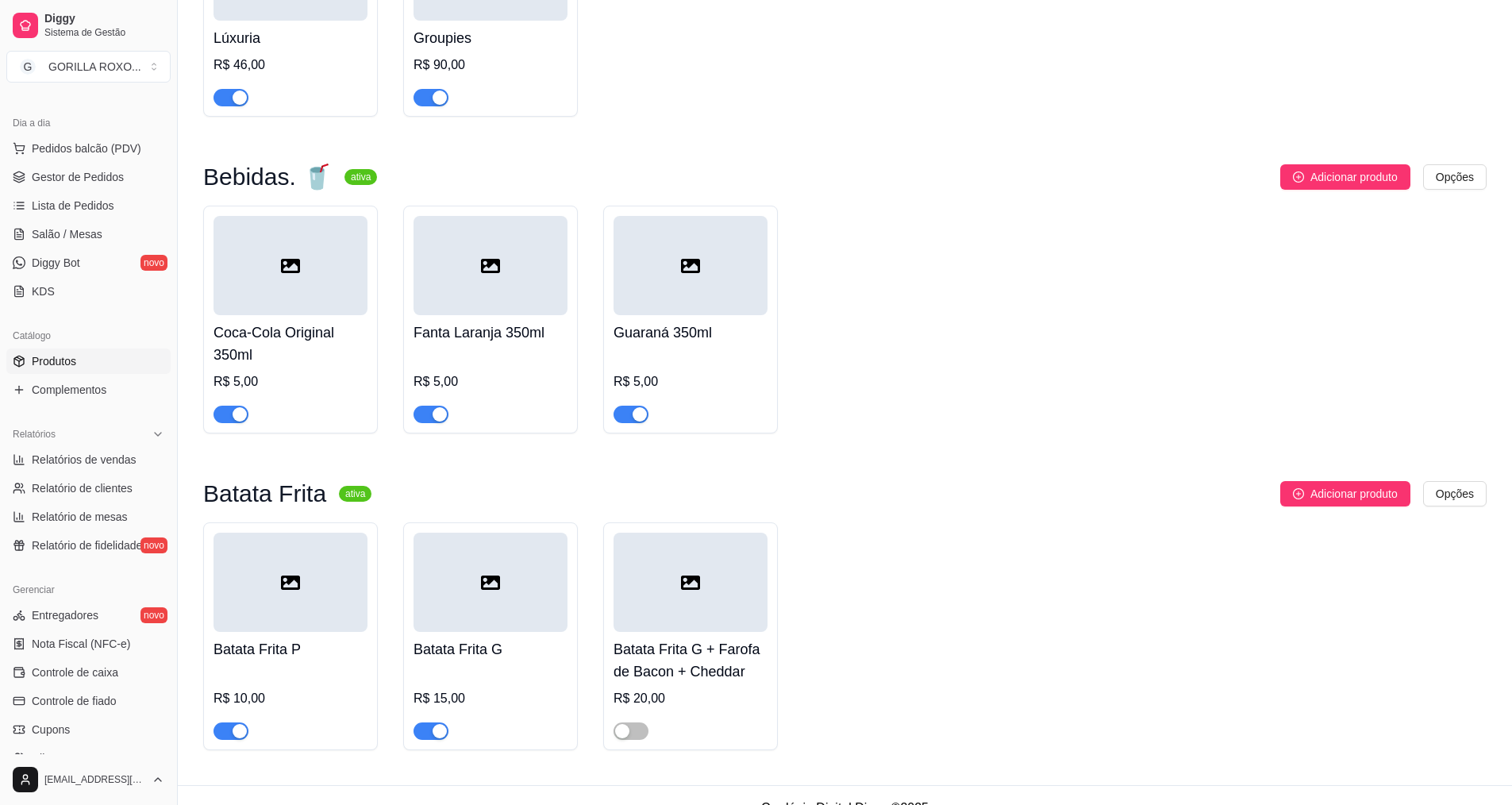
click at [433, 407] on div "button" at bounding box center [439, 415] width 14 height 14
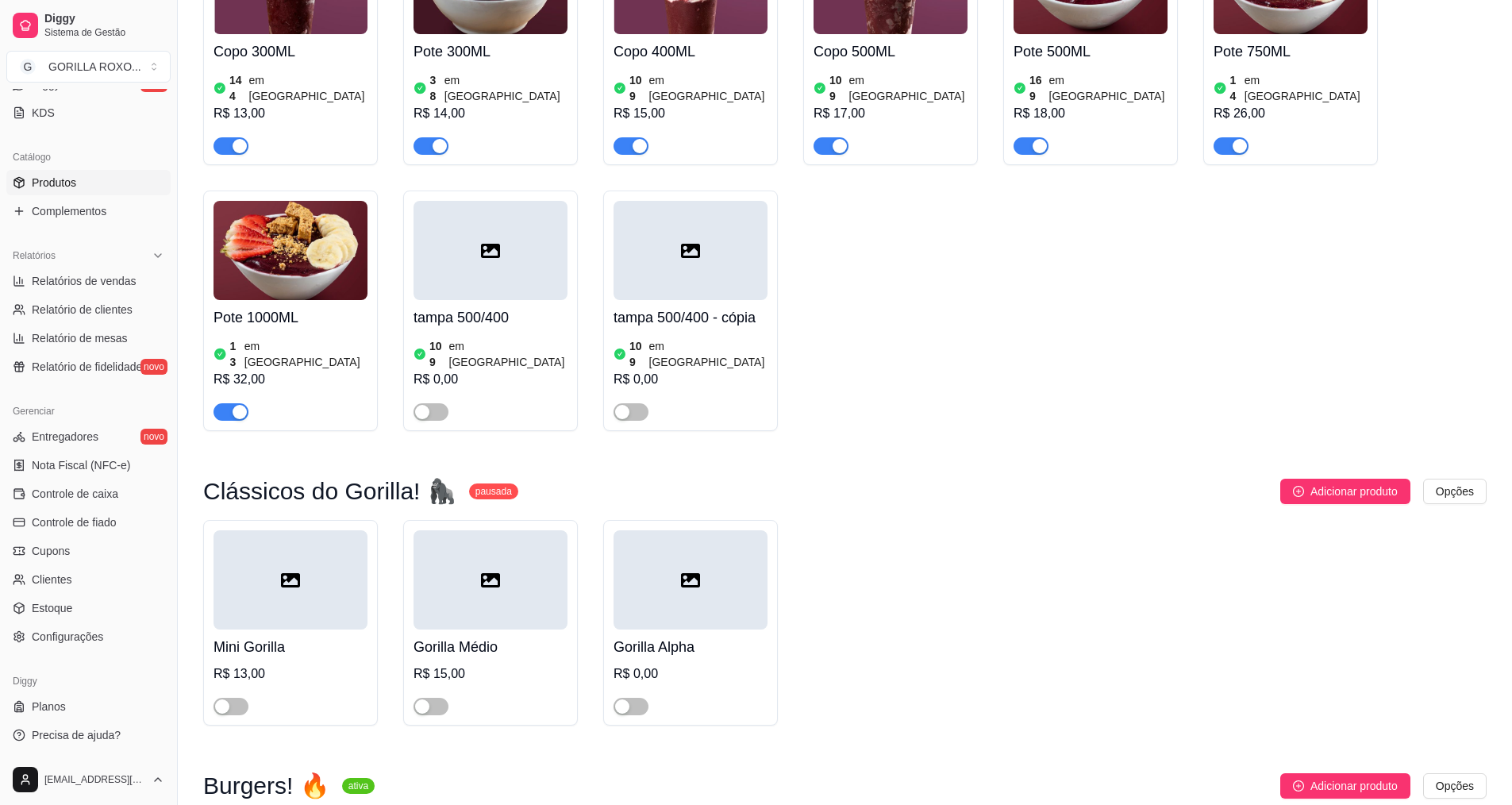
scroll to position [751, 0]
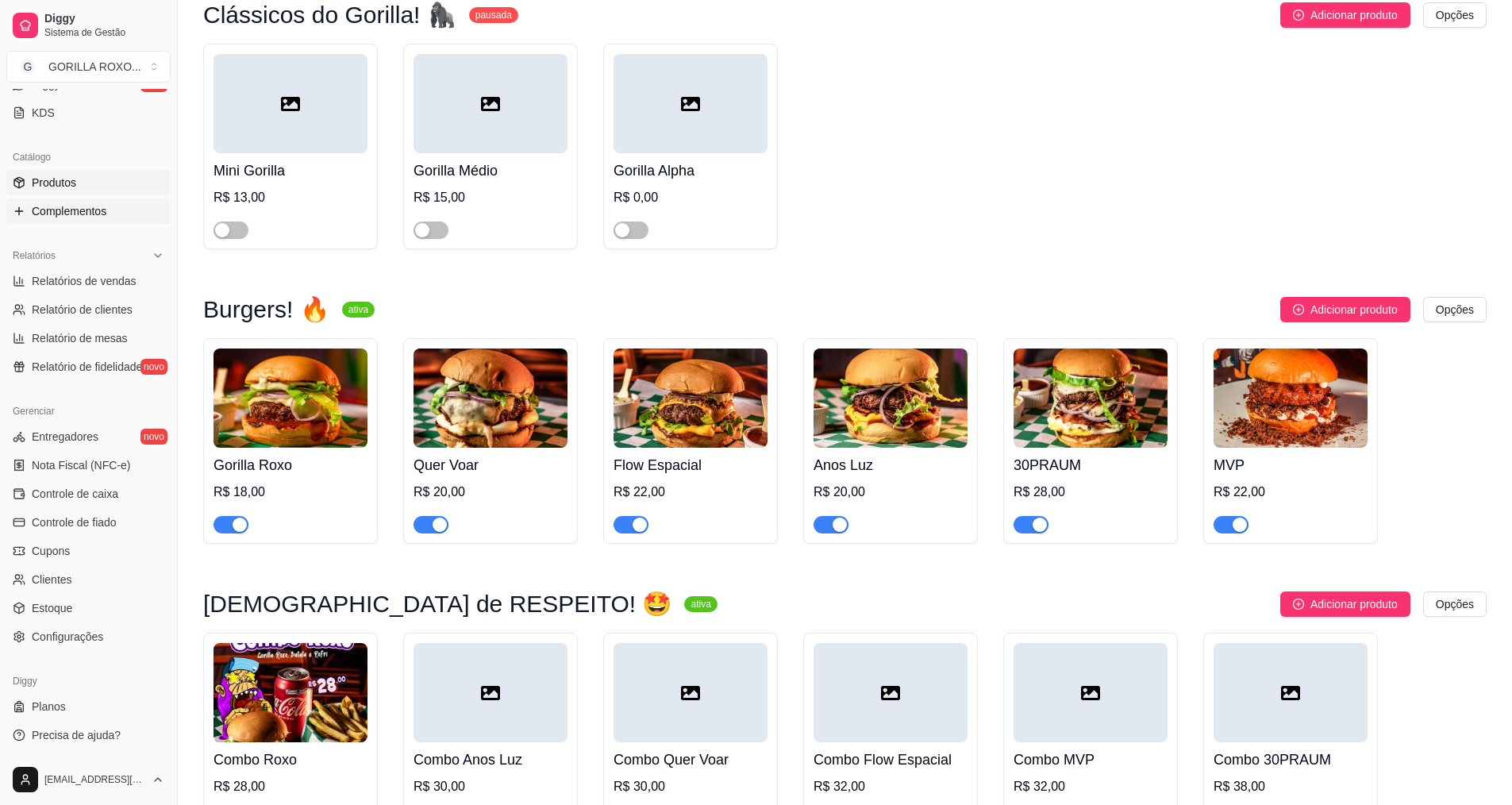
click at [91, 204] on span "Complementos" at bounding box center [69, 211] width 75 height 16
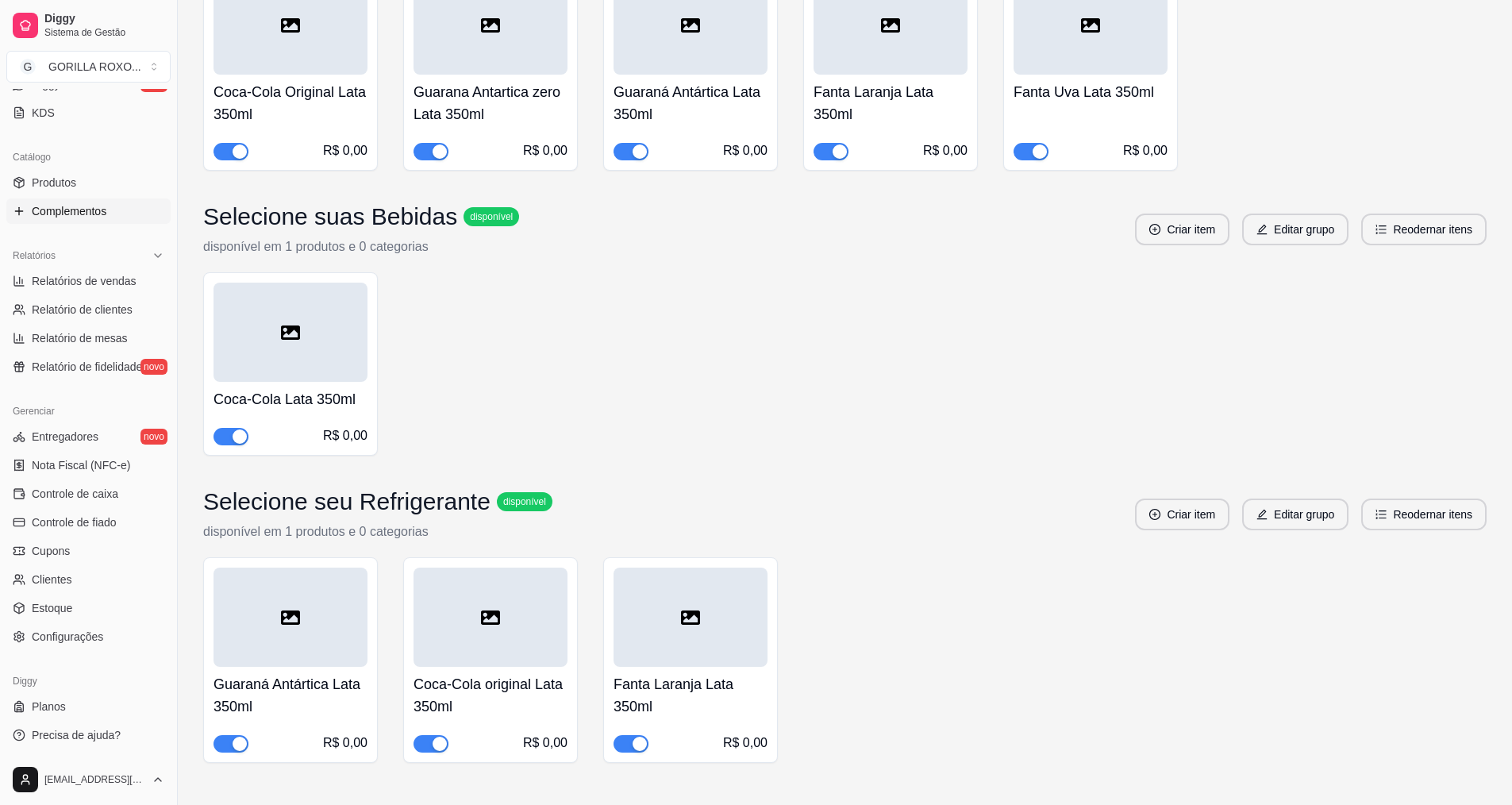
scroll to position [4044, 0]
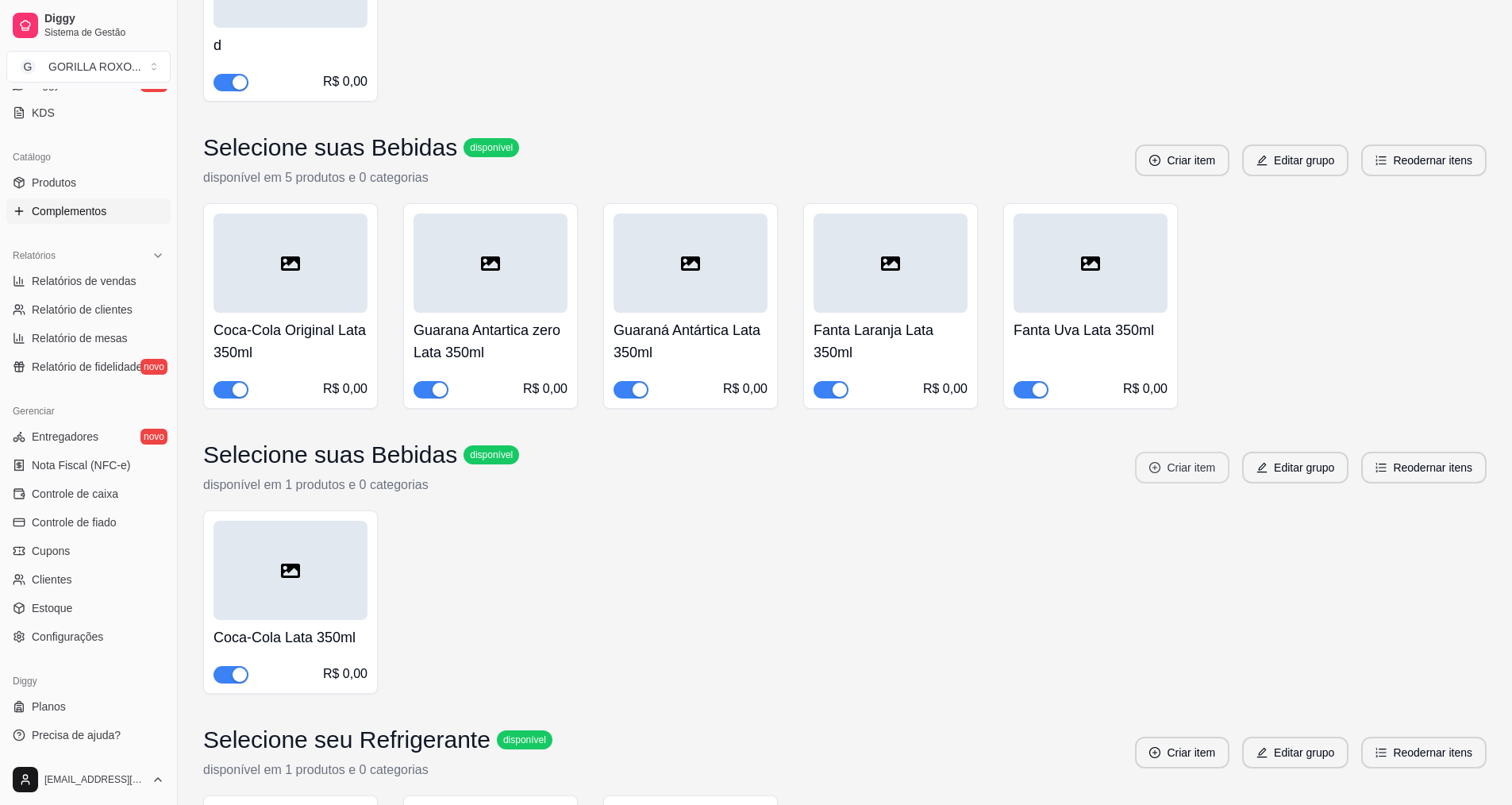
click at [1193, 451] on button "Criar item" at bounding box center [1182, 467] width 95 height 32
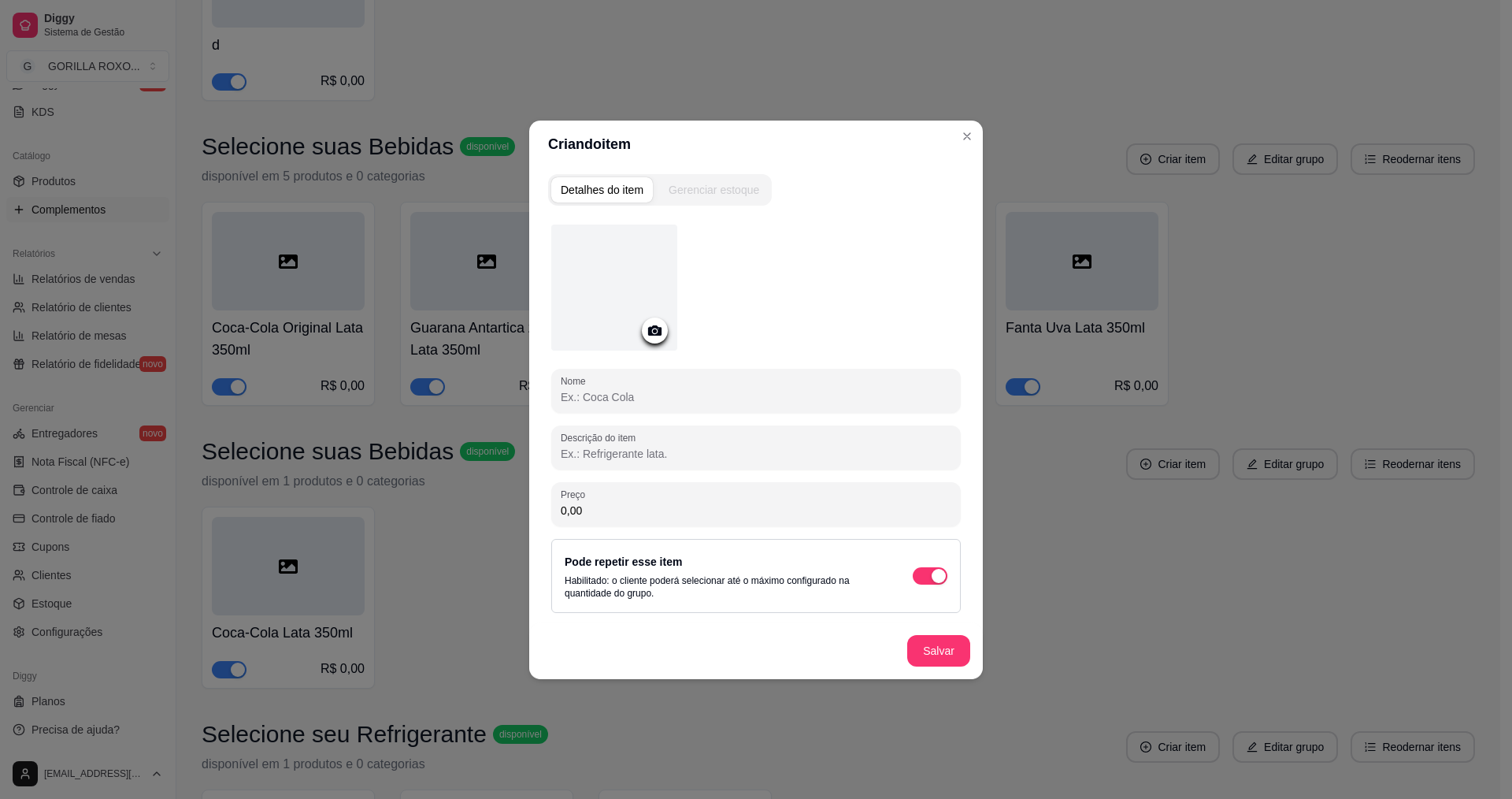
click at [701, 396] on input "Nome" at bounding box center [756, 397] width 391 height 16
click at [628, 396] on input "Guaraná Antartica Lata 350ml" at bounding box center [756, 397] width 391 height 16
drag, startPoint x: 735, startPoint y: 387, endPoint x: 741, endPoint y: 397, distance: 11.7
click at [736, 392] on div "Guaraná Antártica Lata 350ml" at bounding box center [756, 391] width 391 height 32
click at [741, 397] on input "Guaraná Antártica Lata 350ml" at bounding box center [756, 397] width 391 height 16
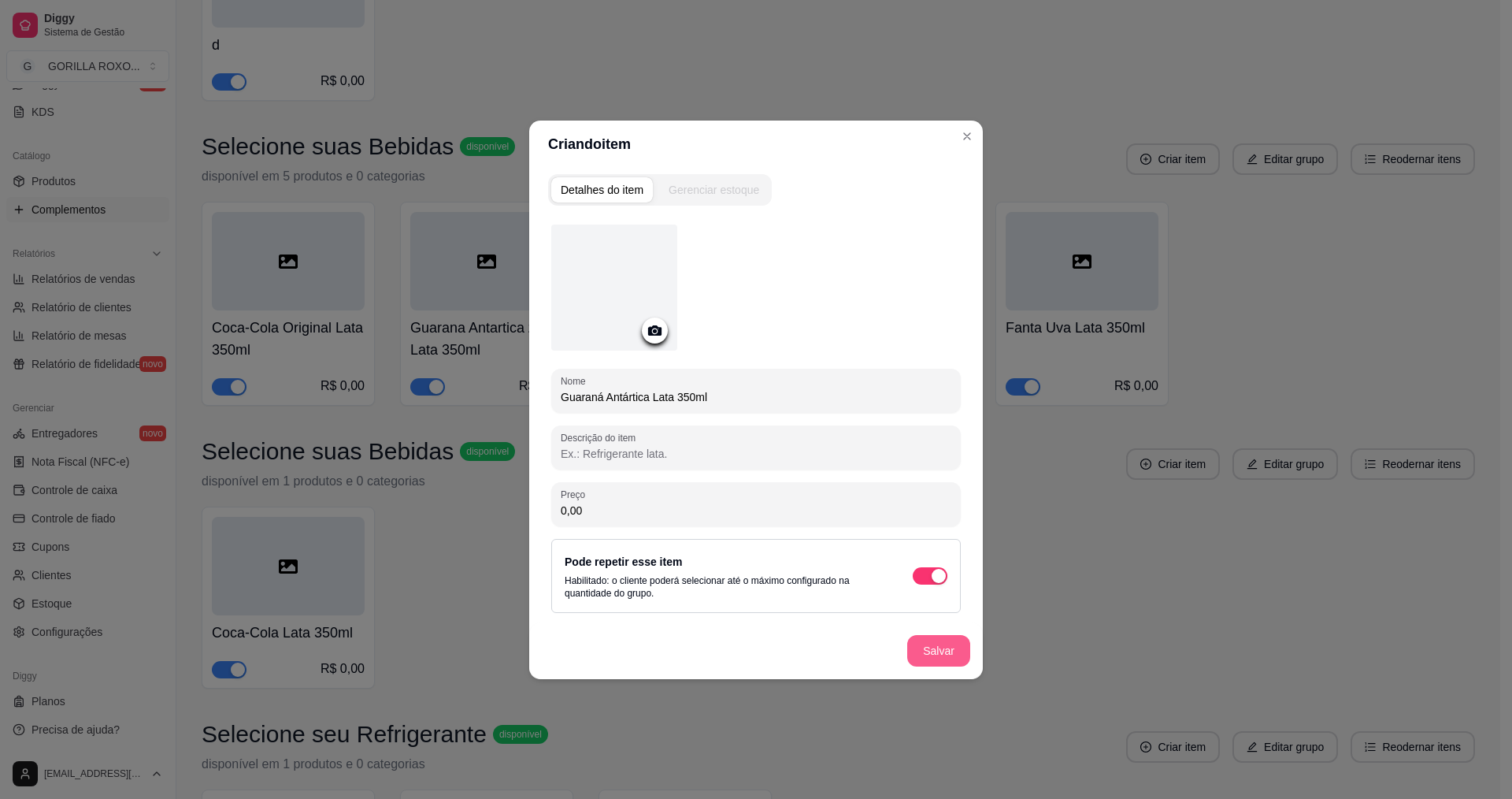
click at [925, 645] on button "Salvar" at bounding box center [938, 651] width 63 height 32
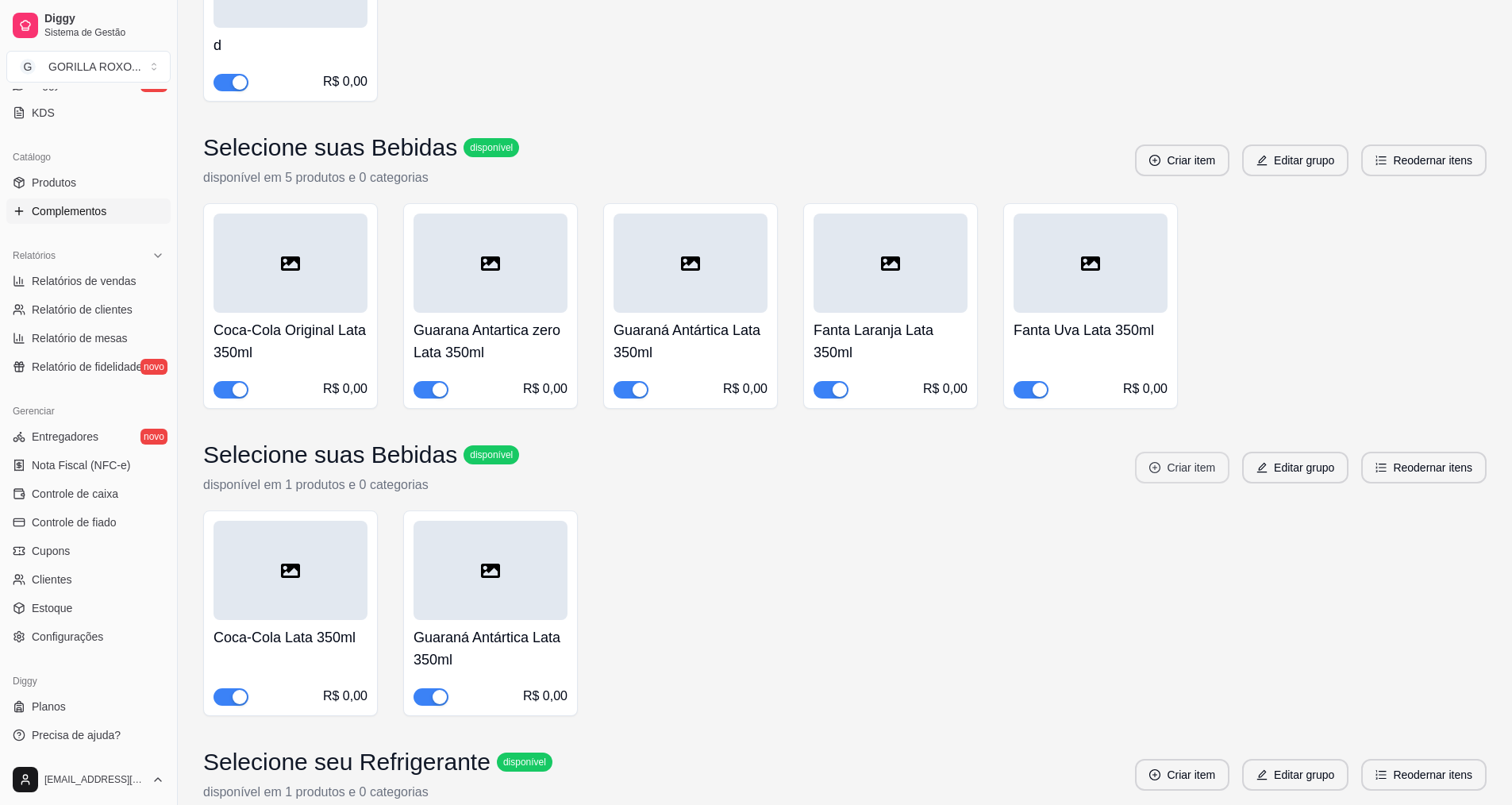
click at [1154, 462] on icon "plus-circle" at bounding box center [1154, 467] width 11 height 11
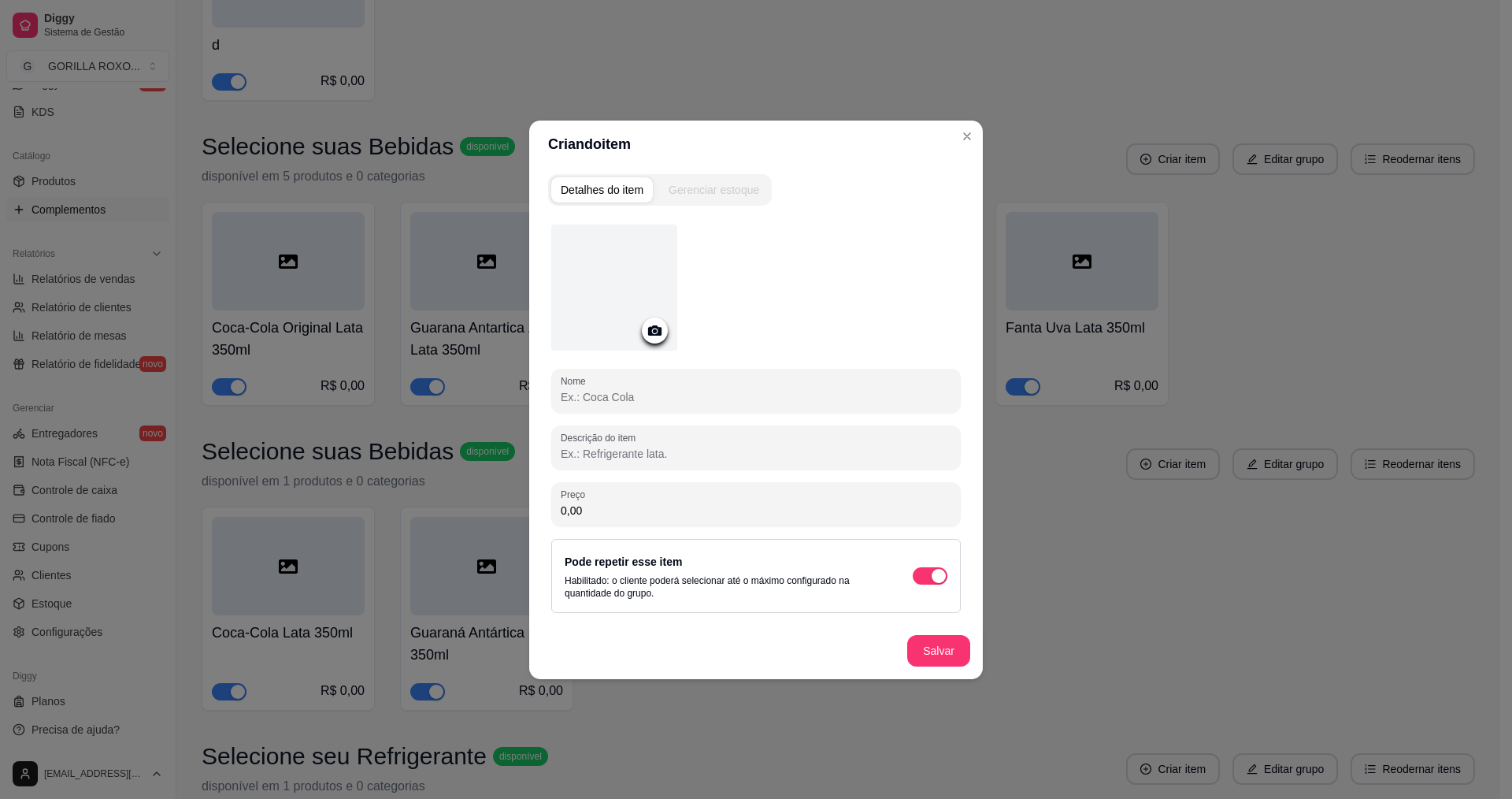
drag, startPoint x: 730, startPoint y: 392, endPoint x: 813, endPoint y: 348, distance: 93.9
click at [731, 392] on input "Nome" at bounding box center [756, 397] width 391 height 16
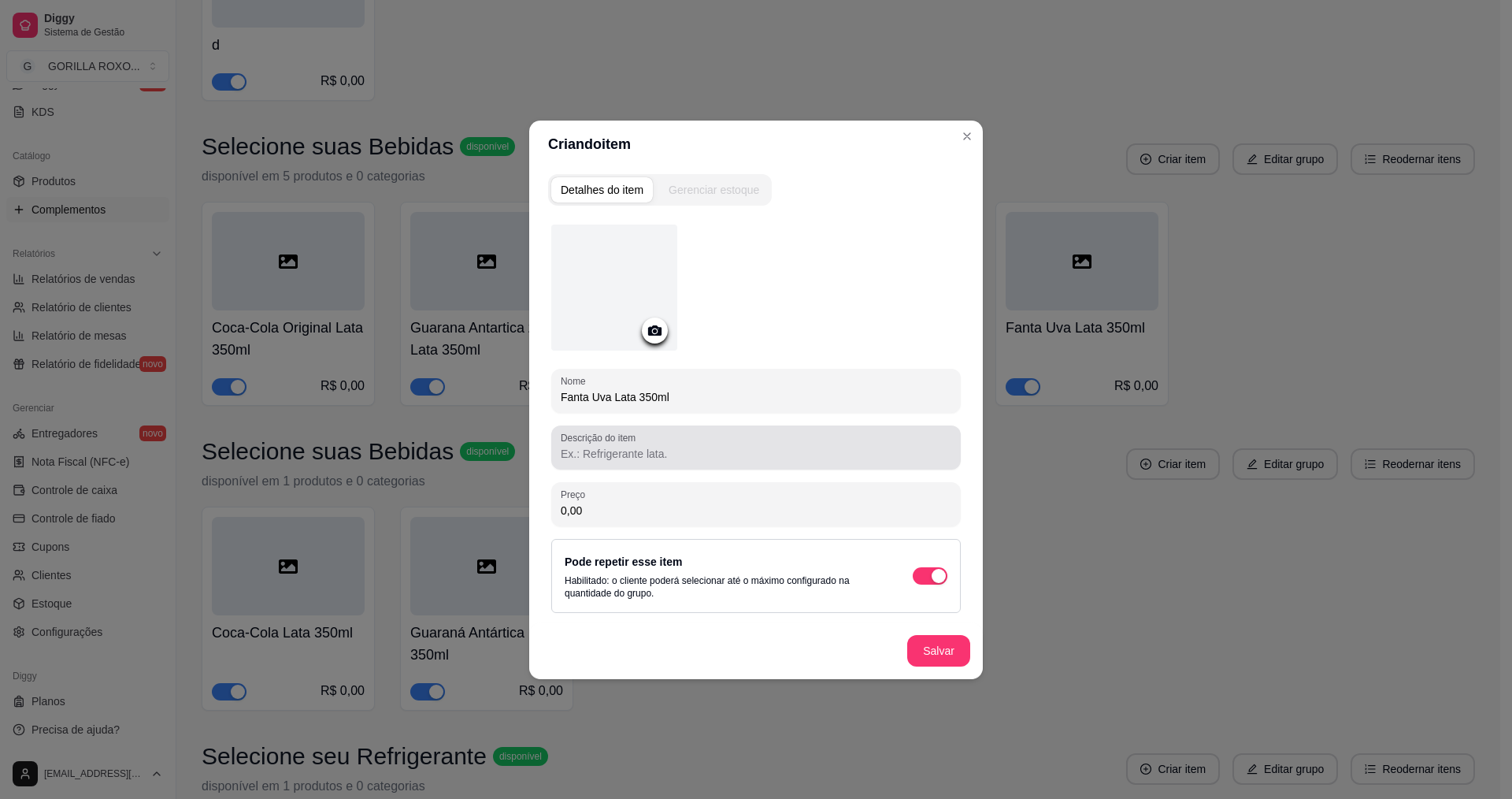
click at [700, 458] on input "Descrição do item" at bounding box center [756, 454] width 391 height 16
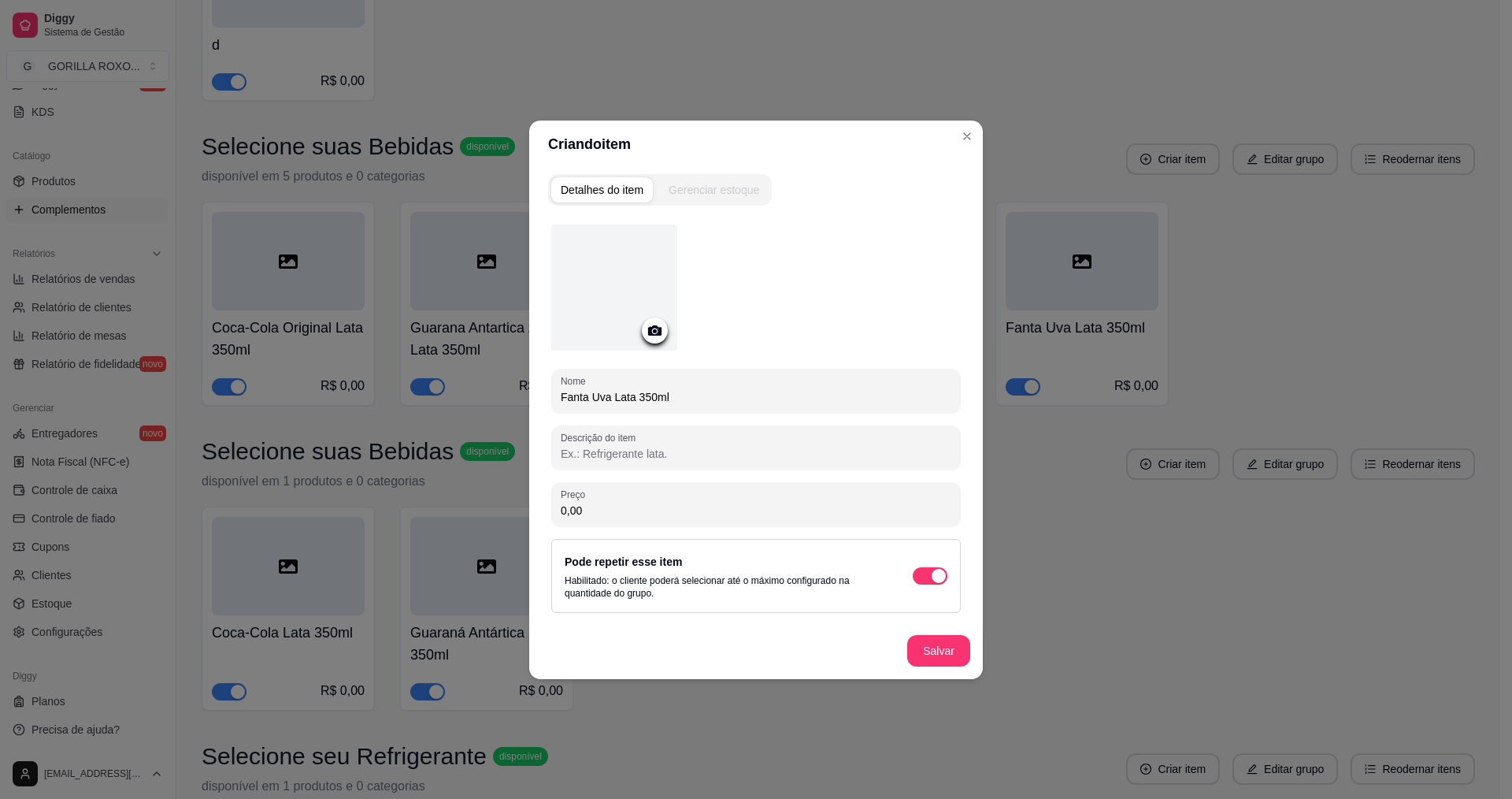
click at [772, 638] on div "Salvar" at bounding box center [756, 650] width 454 height 57
click at [953, 651] on button "Salvar" at bounding box center [938, 651] width 63 height 32
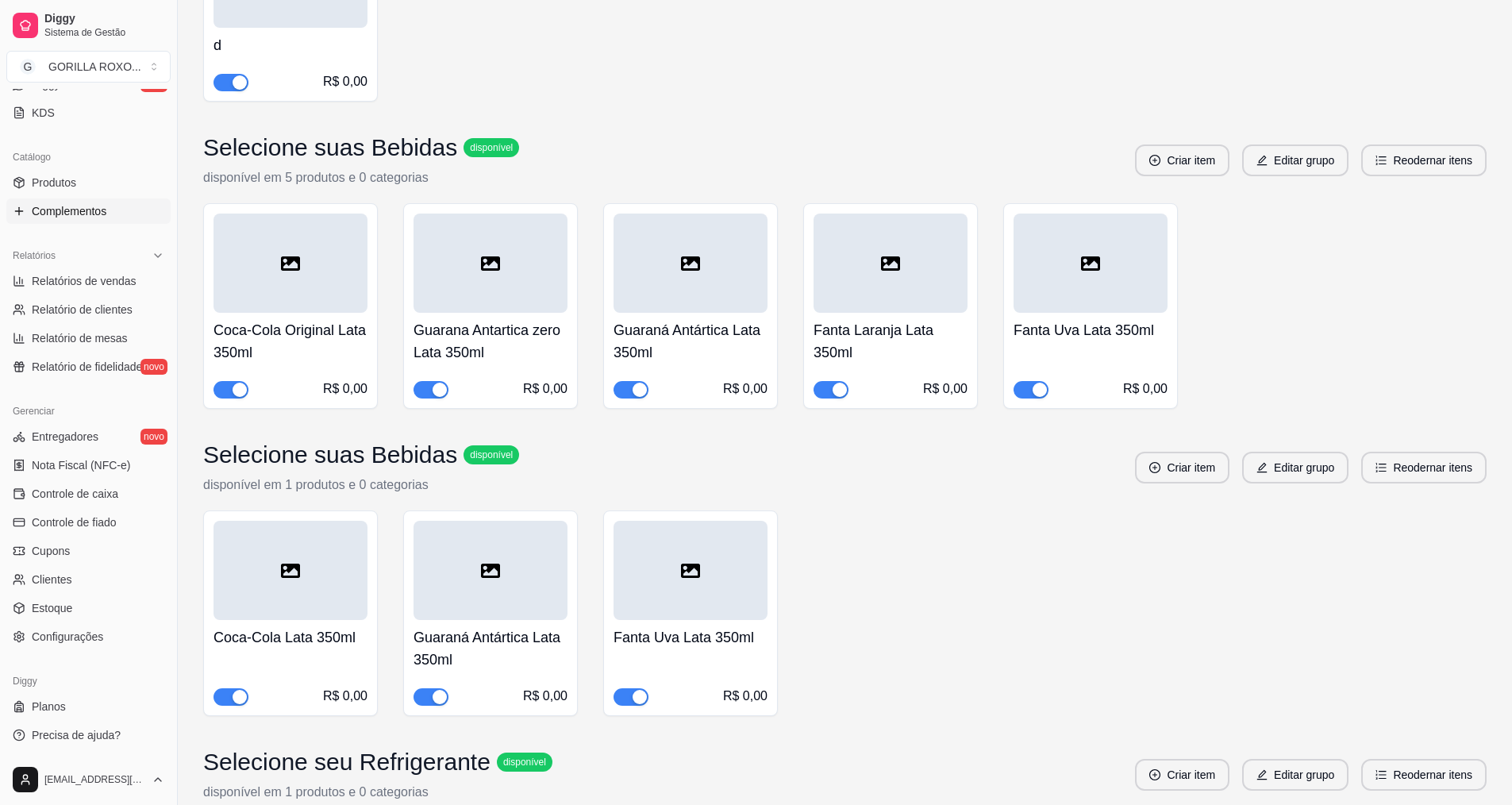
click at [633, 690] on div "button" at bounding box center [640, 697] width 14 height 14
click at [1022, 381] on span "button" at bounding box center [1031, 390] width 35 height 18
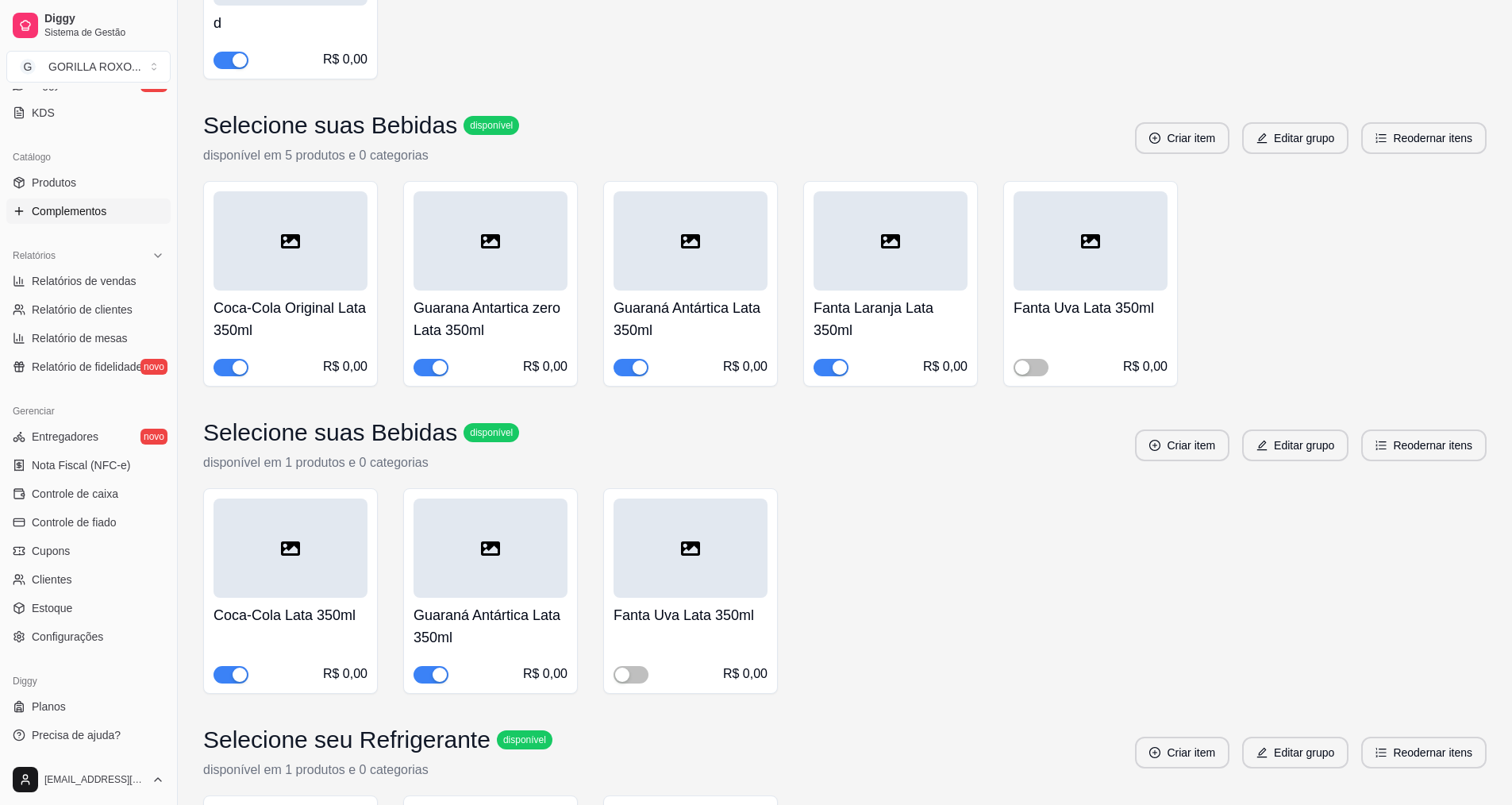
scroll to position [3987, 0]
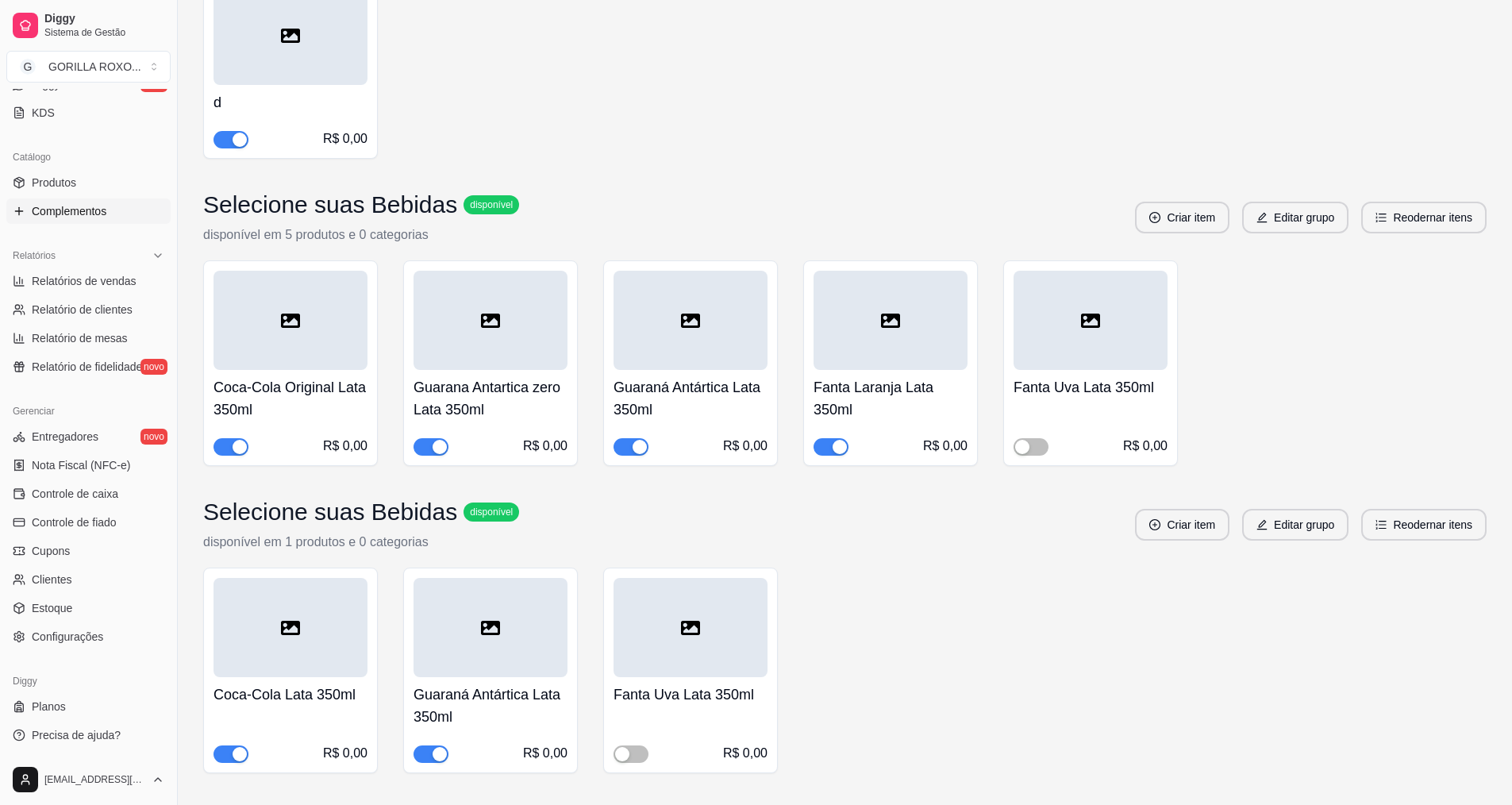
click at [819, 438] on span "button" at bounding box center [831, 447] width 35 height 18
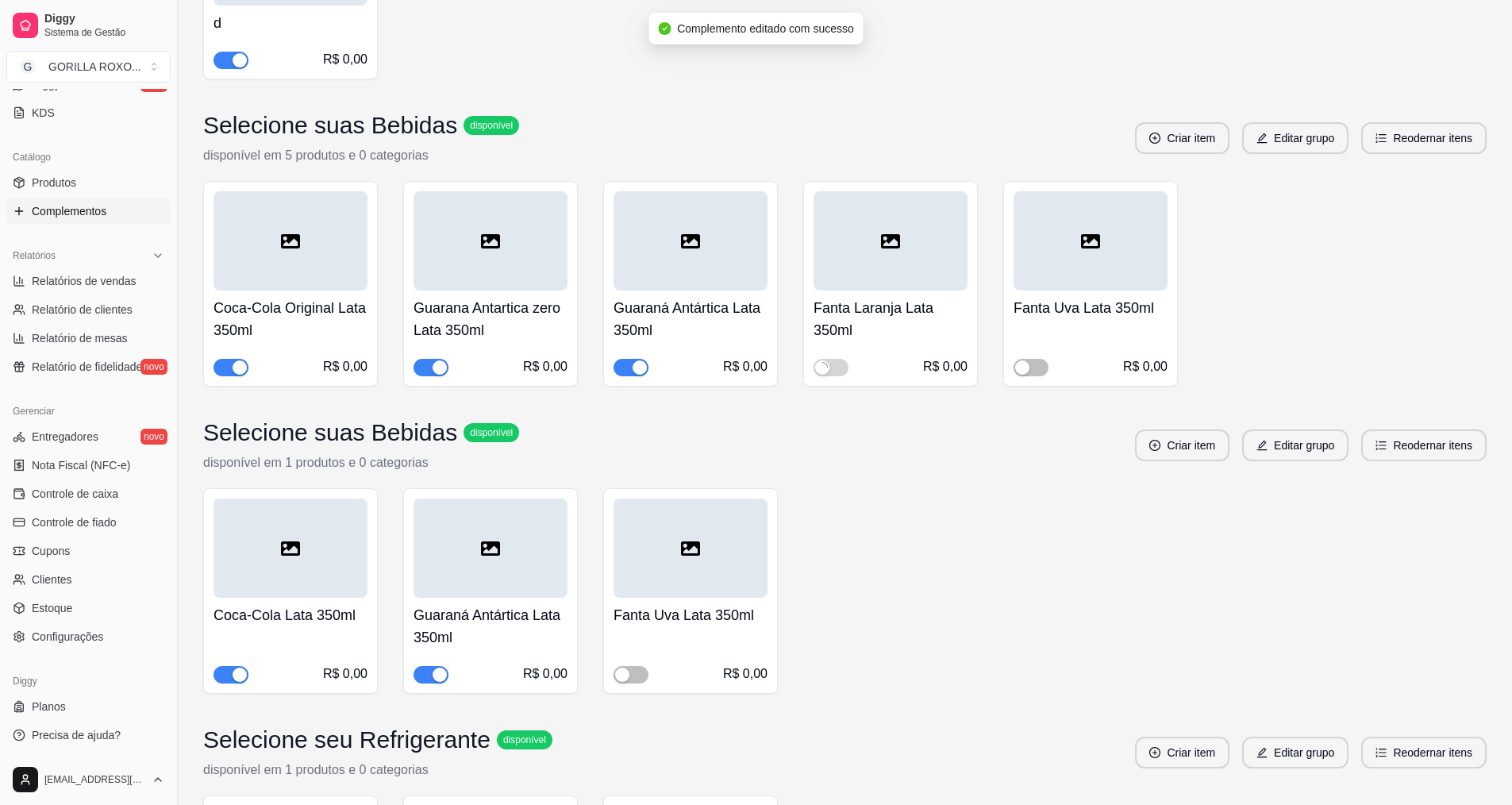
click at [630, 358] on span "button" at bounding box center [631, 367] width 35 height 18
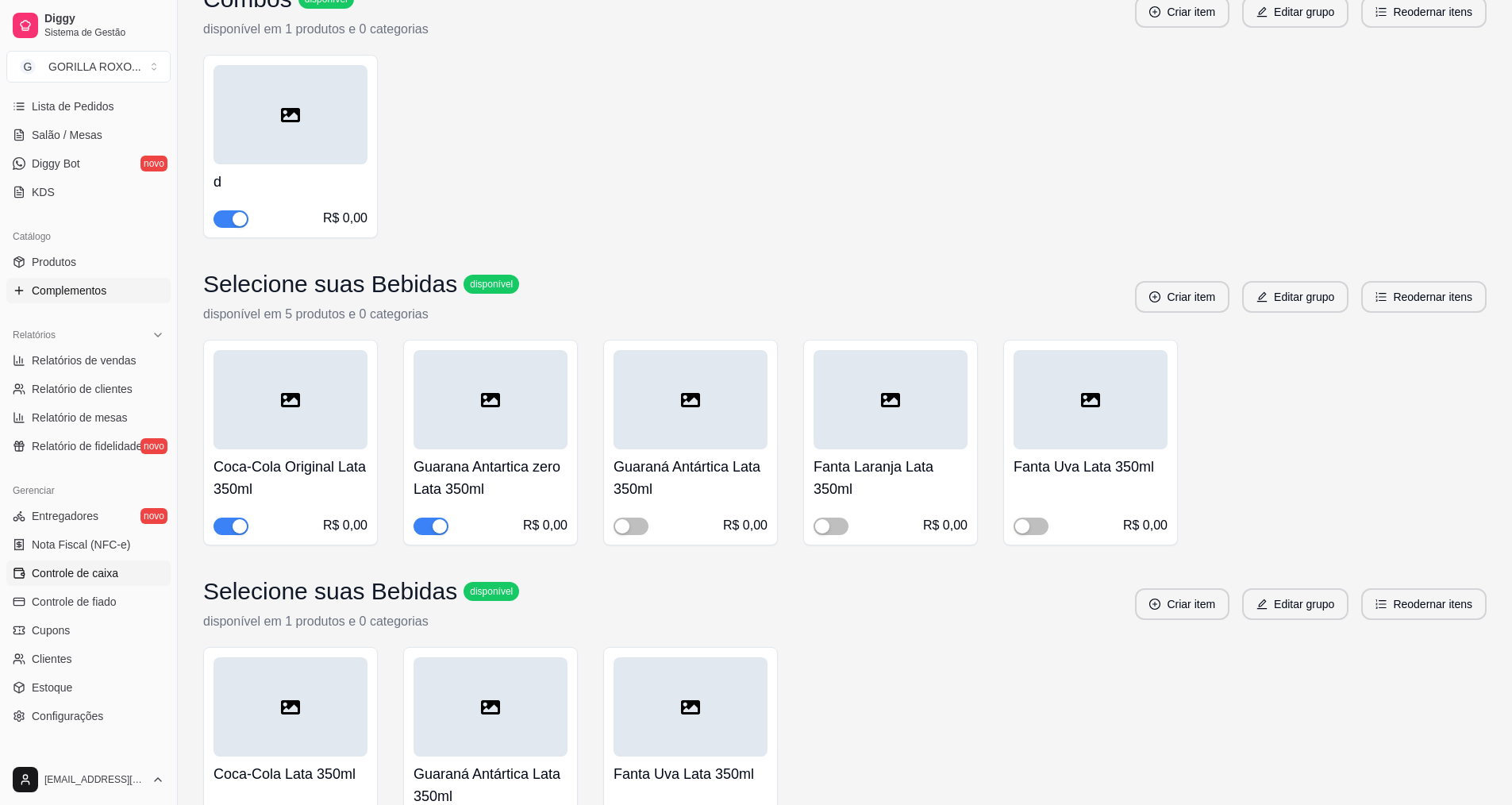
scroll to position [4305, 0]
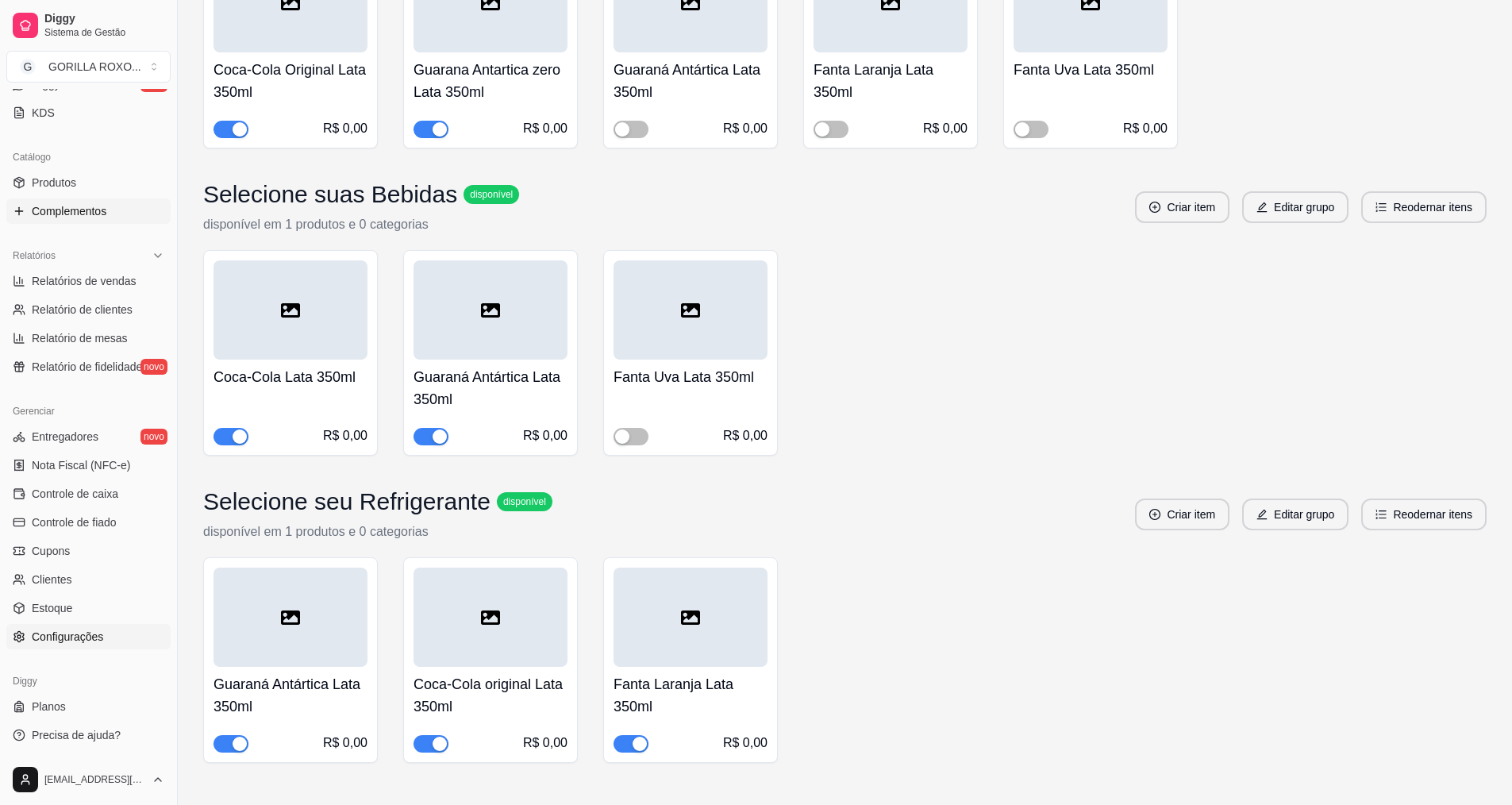
click at [112, 625] on link "Configurações" at bounding box center [88, 637] width 164 height 26
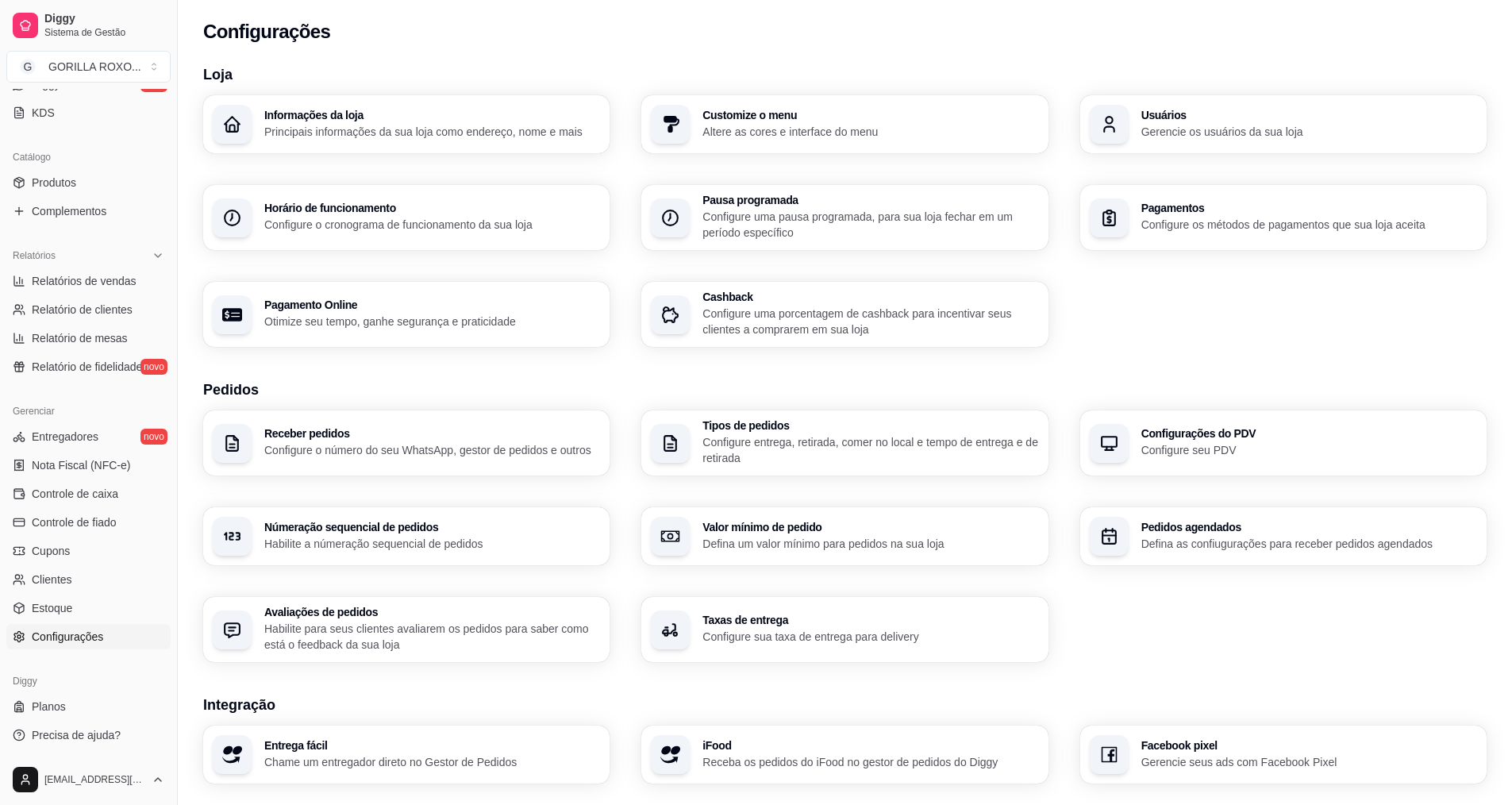
click at [1277, 121] on div "Usuários Gerencie os usuários da sua loja" at bounding box center [1308, 125] width 336 height 30
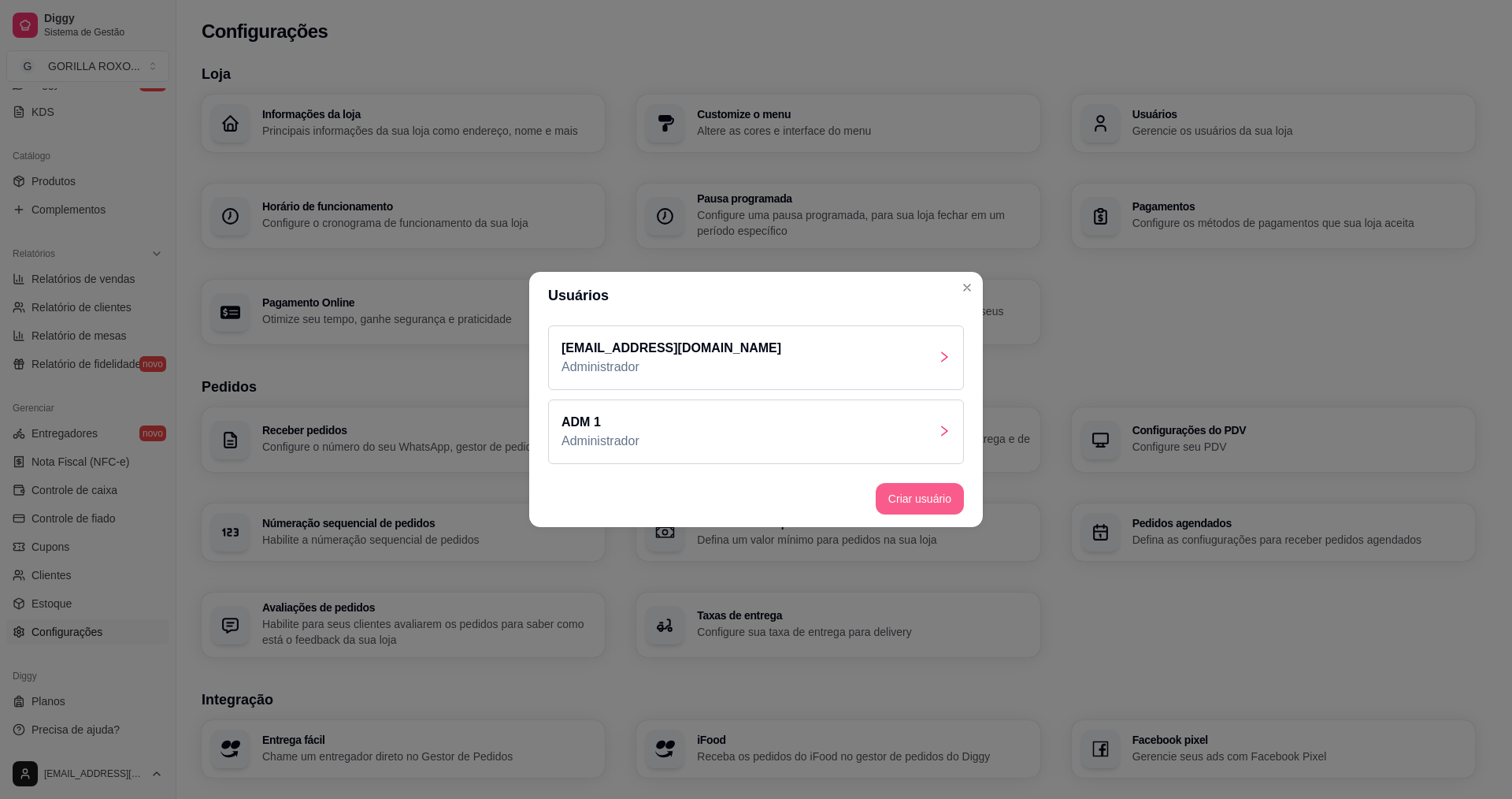
click at [925, 500] on button "Criar usuário" at bounding box center [920, 499] width 88 height 32
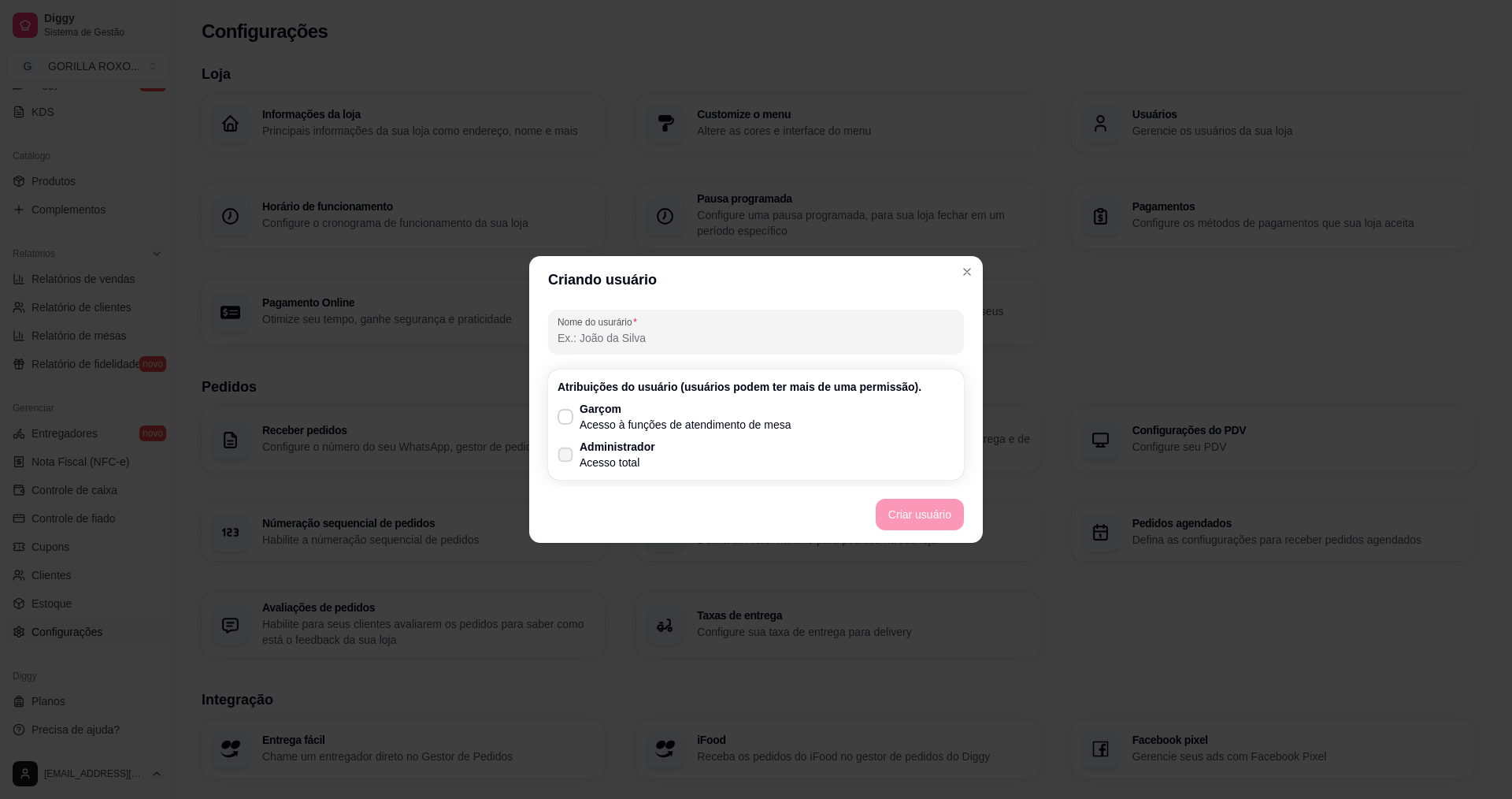
click at [657, 453] on label "Administrador Acesso total" at bounding box center [606, 454] width 111 height 44
click at [567, 458] on input "Administrador Acesso total" at bounding box center [562, 462] width 10 height 10
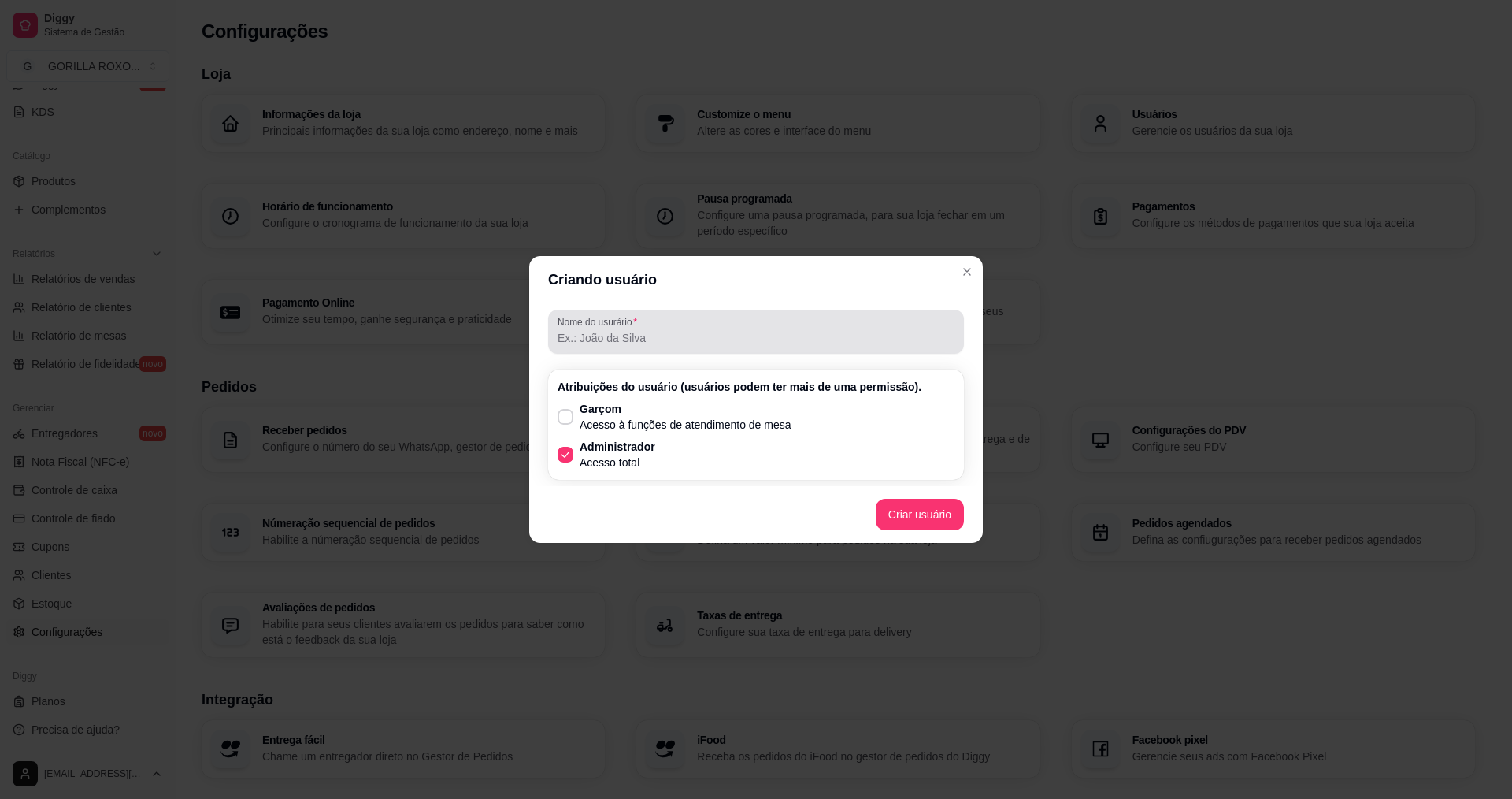
drag, startPoint x: 664, startPoint y: 317, endPoint x: 680, endPoint y: 345, distance: 32.2
click at [666, 319] on div at bounding box center [756, 332] width 397 height 32
click at [607, 337] on input "[PERSON_NAME]" at bounding box center [756, 338] width 397 height 16
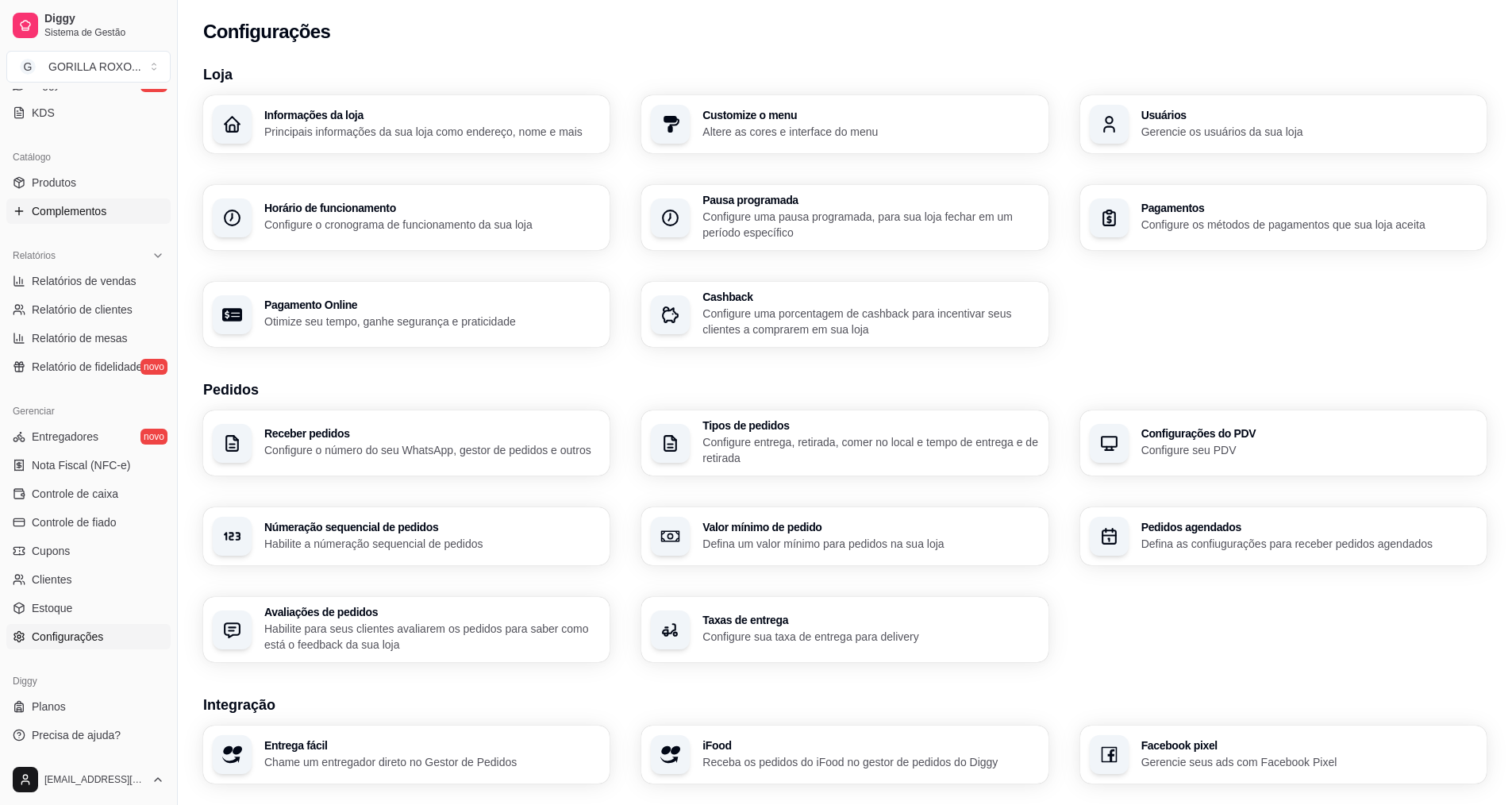
click at [97, 211] on span "Complementos" at bounding box center [69, 211] width 75 height 16
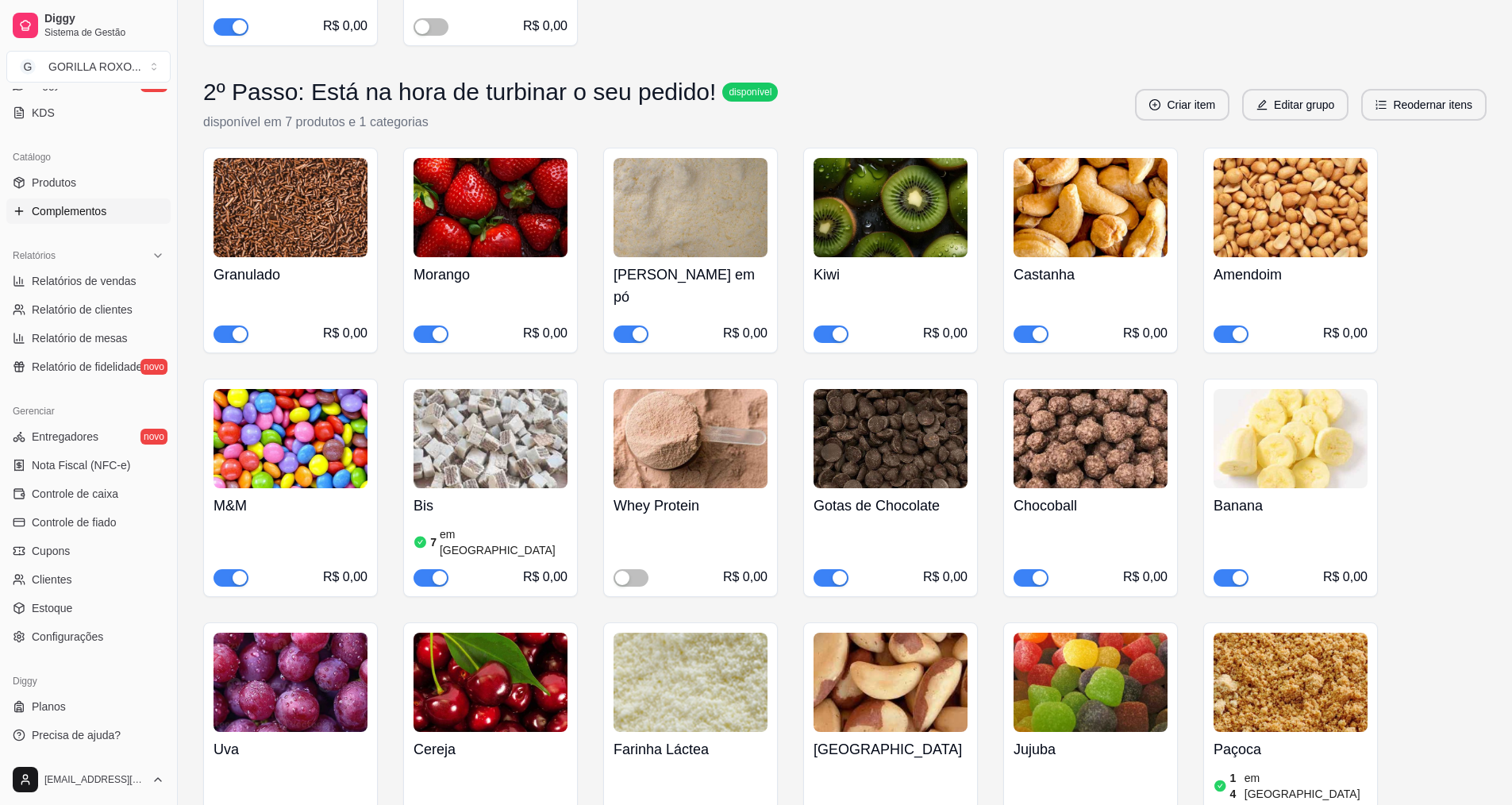
scroll to position [714, 0]
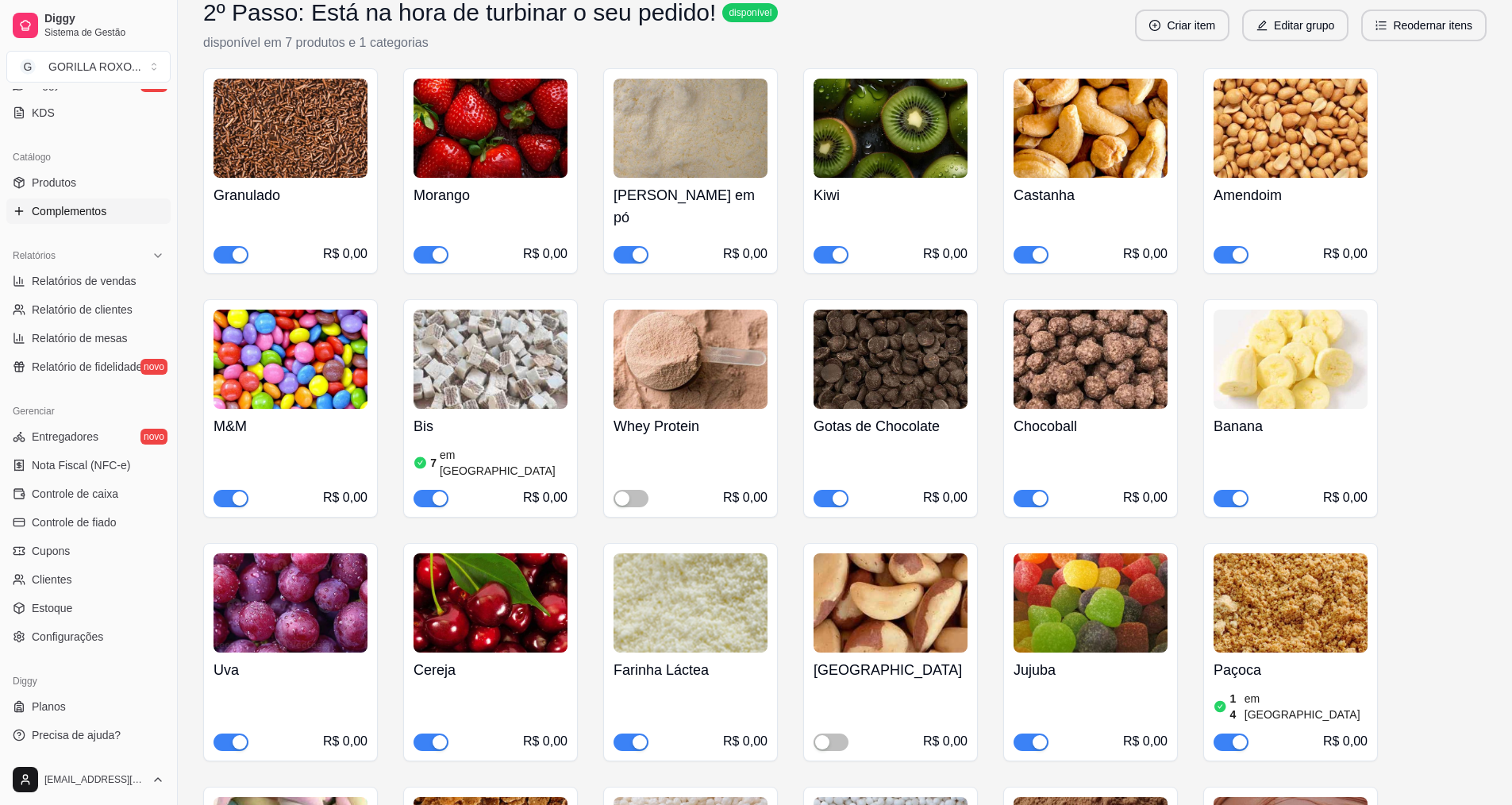
click at [820, 490] on span "button" at bounding box center [831, 499] width 35 height 18
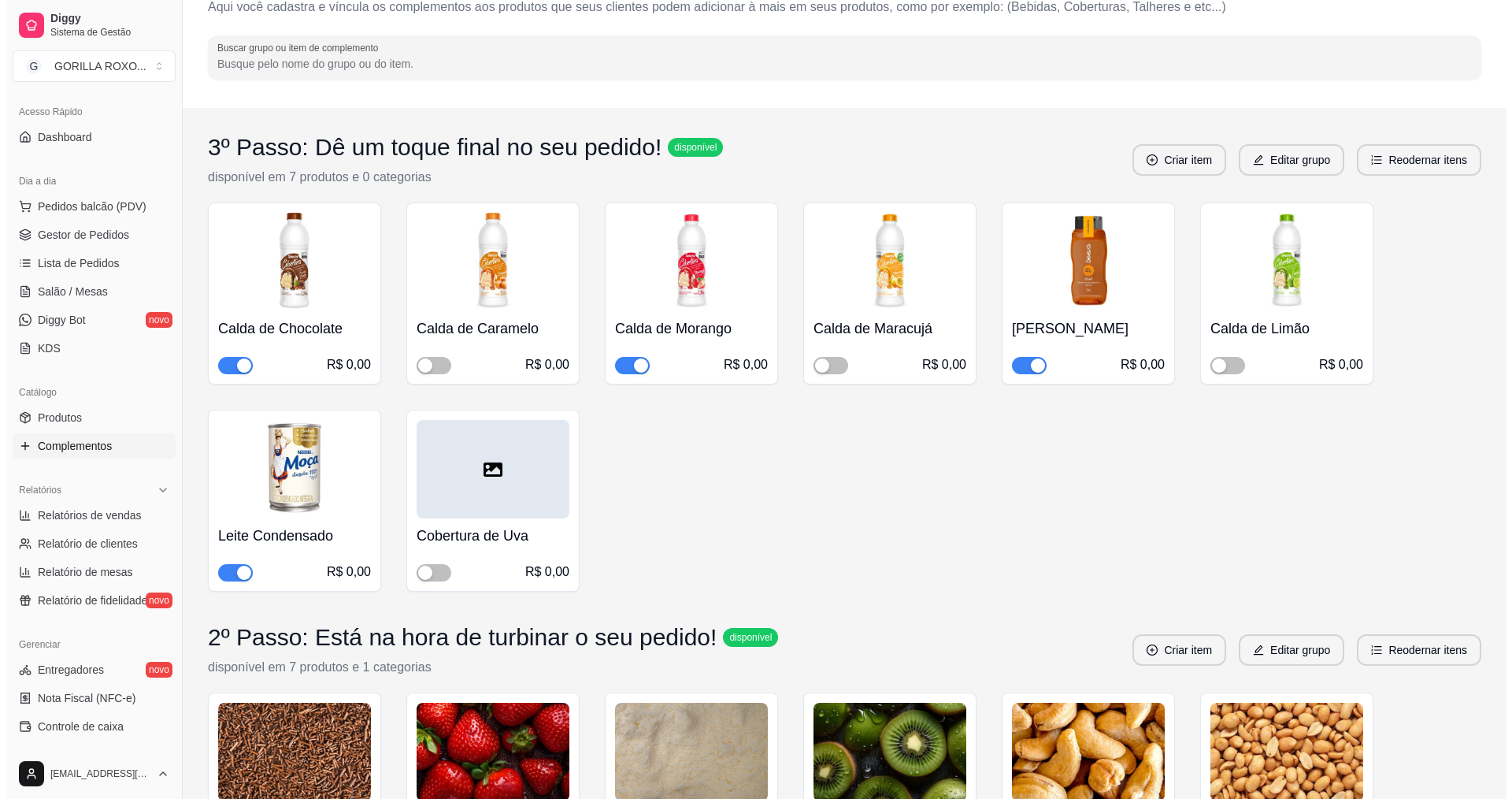
scroll to position [0, 0]
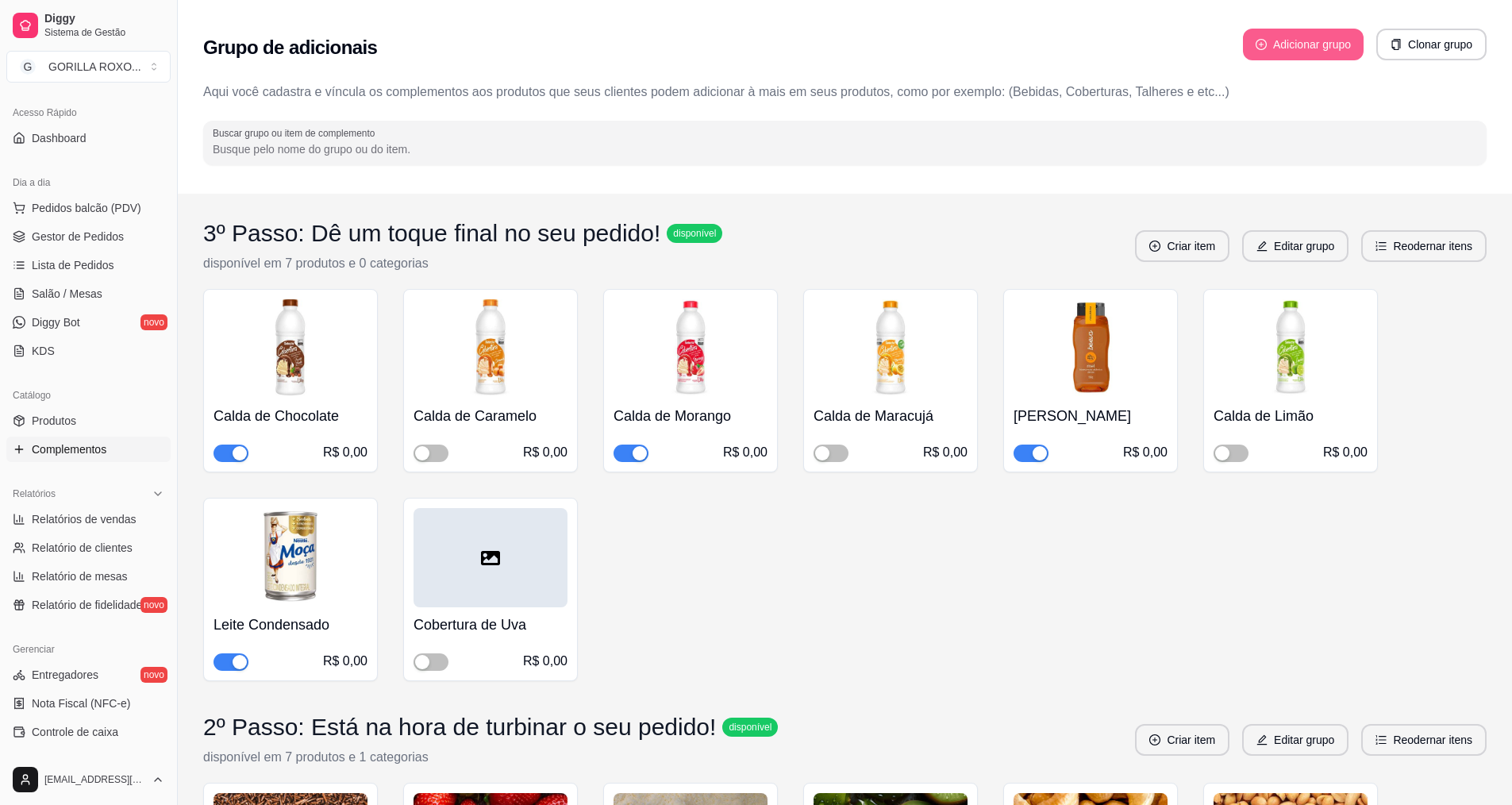
click at [1266, 47] on button "Adicionar grupo" at bounding box center [1303, 45] width 120 height 32
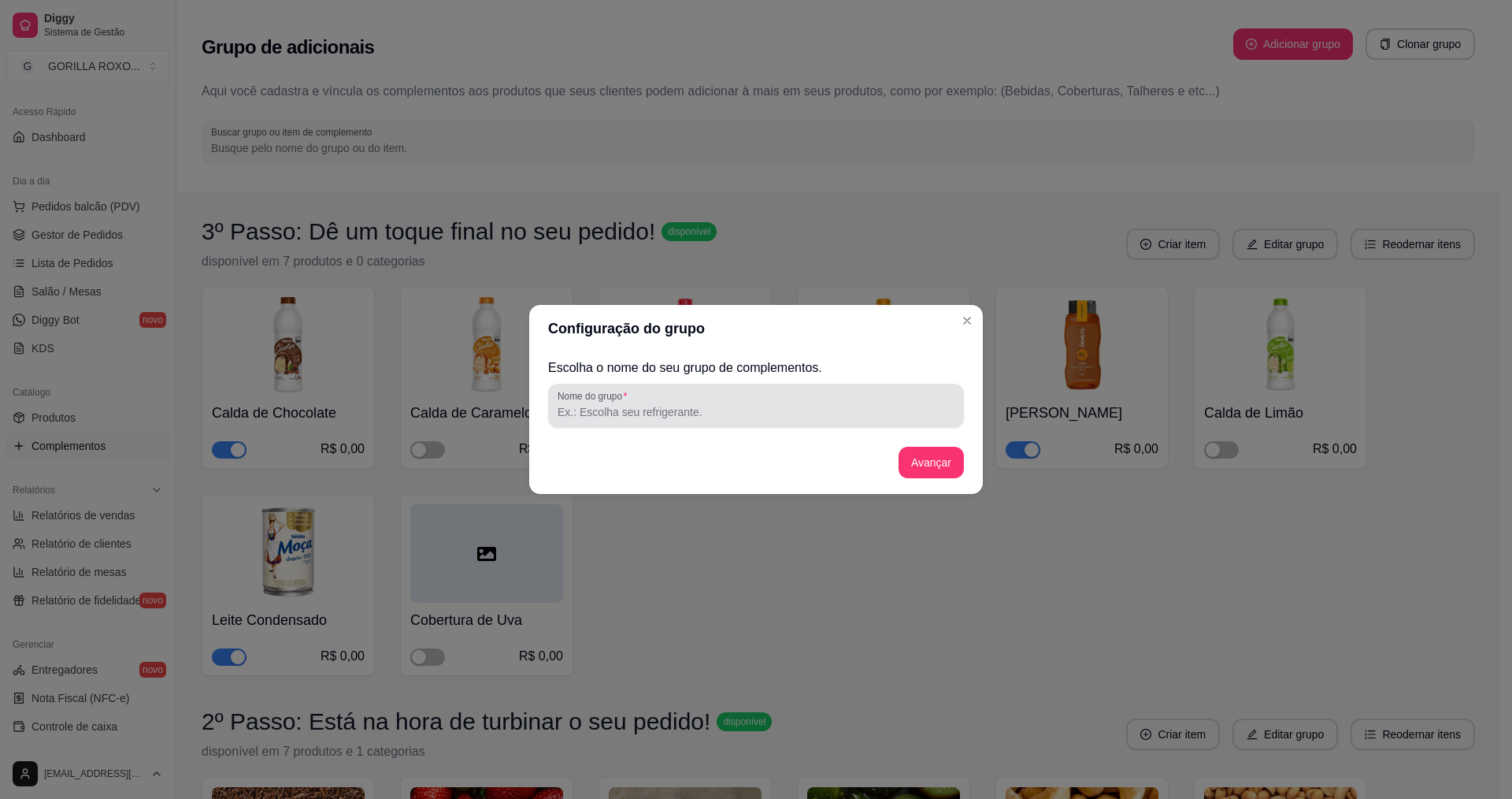
click at [672, 423] on div "Nome do grupo" at bounding box center [756, 405] width 416 height 44
click at [705, 400] on div "Turbine seu burguer" at bounding box center [756, 406] width 397 height 32
click at [947, 464] on button "Avançar" at bounding box center [931, 462] width 64 height 31
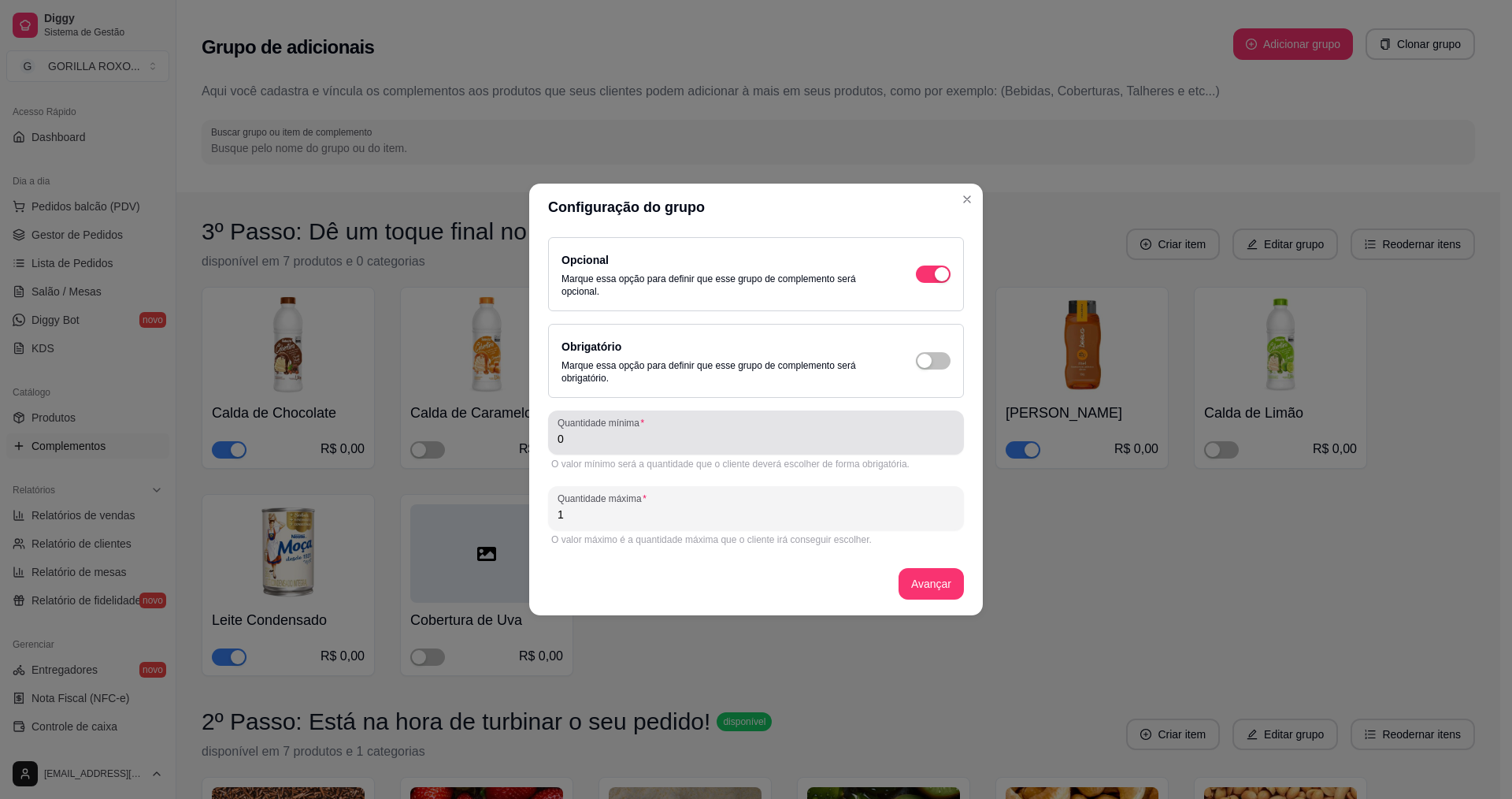
click at [680, 444] on input "0" at bounding box center [756, 438] width 397 height 16
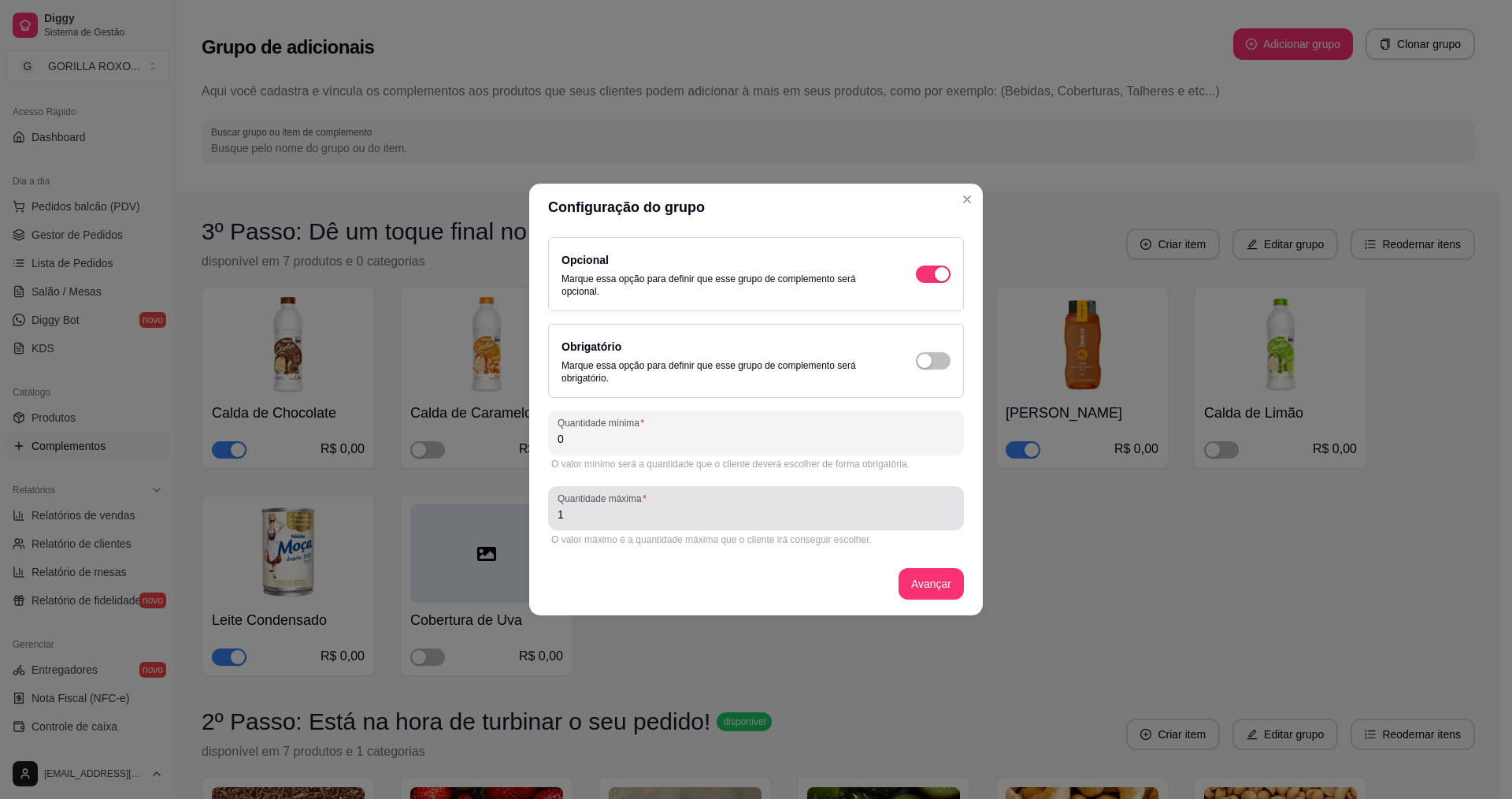
click at [671, 520] on input "1" at bounding box center [756, 514] width 397 height 16
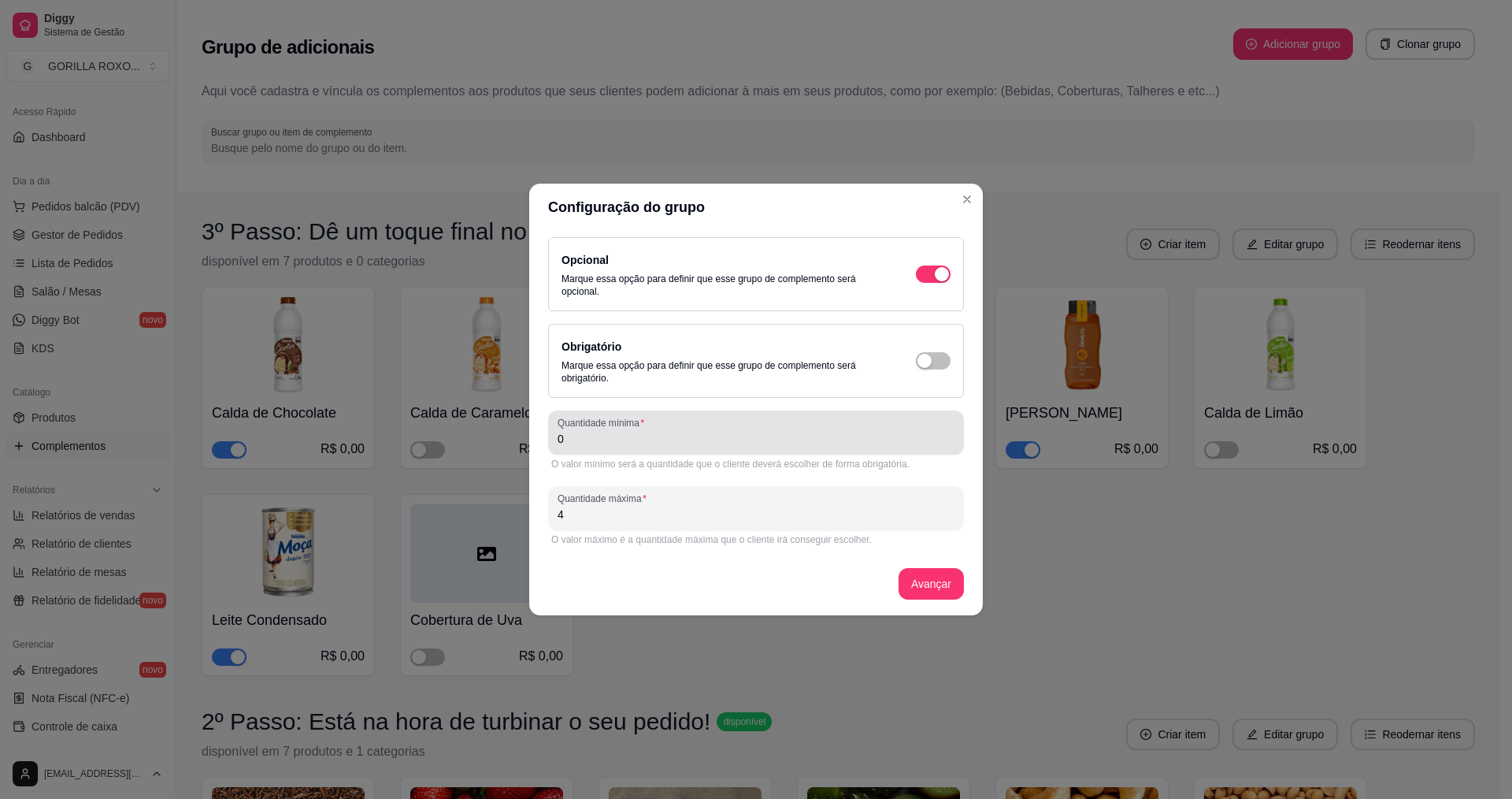
drag, startPoint x: 538, startPoint y: 410, endPoint x: 539, endPoint y: 418, distance: 8.1
click at [539, 418] on div "Opcional Marque essa opção para definir que esse grupo de complemento será opci…" at bounding box center [756, 423] width 454 height 384
click at [589, 450] on div "Quantidade mínima 0" at bounding box center [756, 432] width 416 height 44
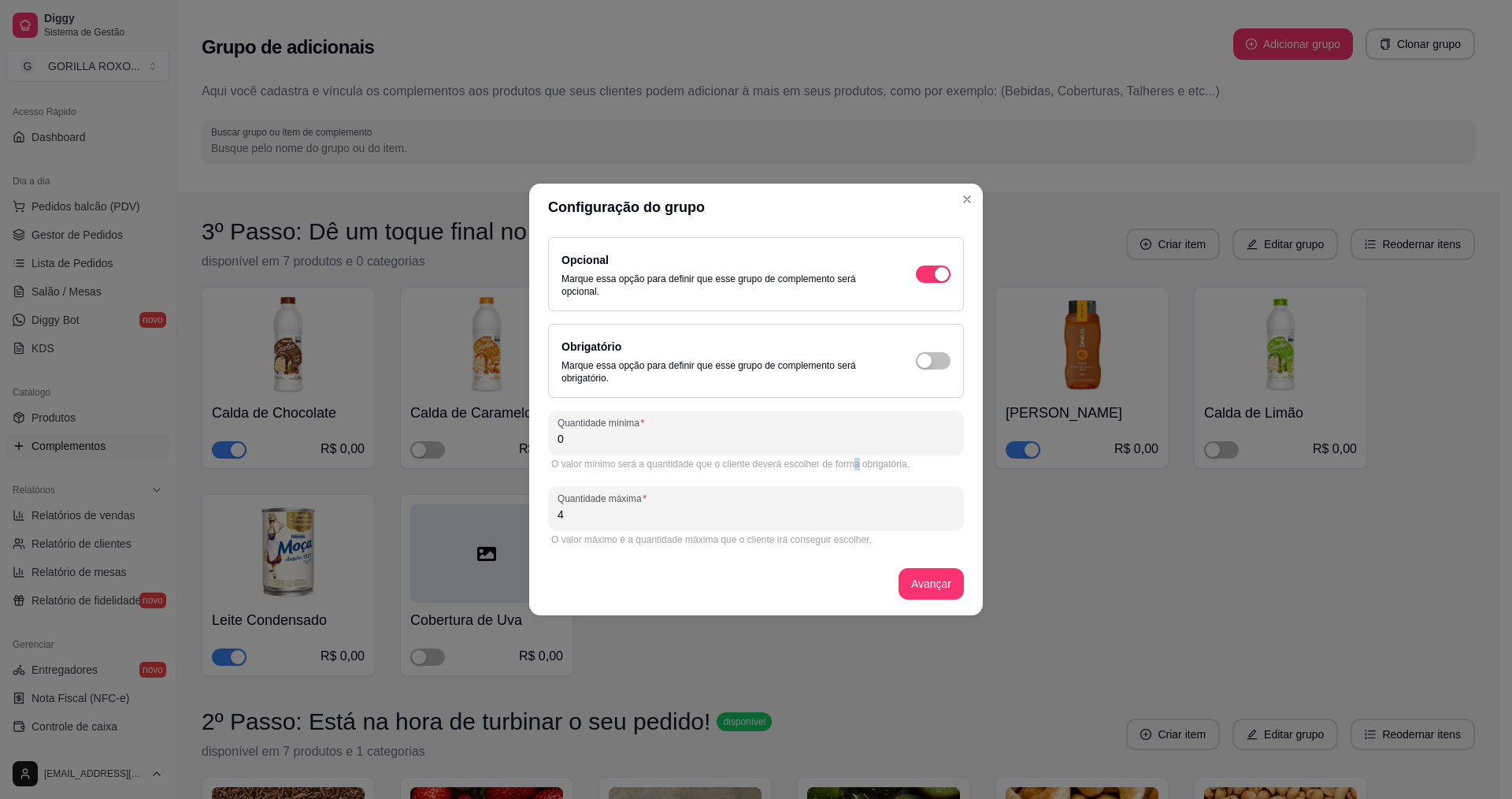
drag, startPoint x: 855, startPoint y: 463, endPoint x: 898, endPoint y: 461, distance: 43.0
click at [869, 461] on div "O valor mínimo será a quantidade que o cliente deverá escolher de forma obrigat…" at bounding box center [756, 464] width 410 height 13
drag, startPoint x: 916, startPoint y: 466, endPoint x: 929, endPoint y: 470, distance: 13.6
click at [925, 469] on div "O valor mínimo será a quantidade que o cliente deverá escolher de forma obrigat…" at bounding box center [756, 464] width 410 height 13
click at [941, 584] on button "Avançar" at bounding box center [931, 584] width 64 height 31
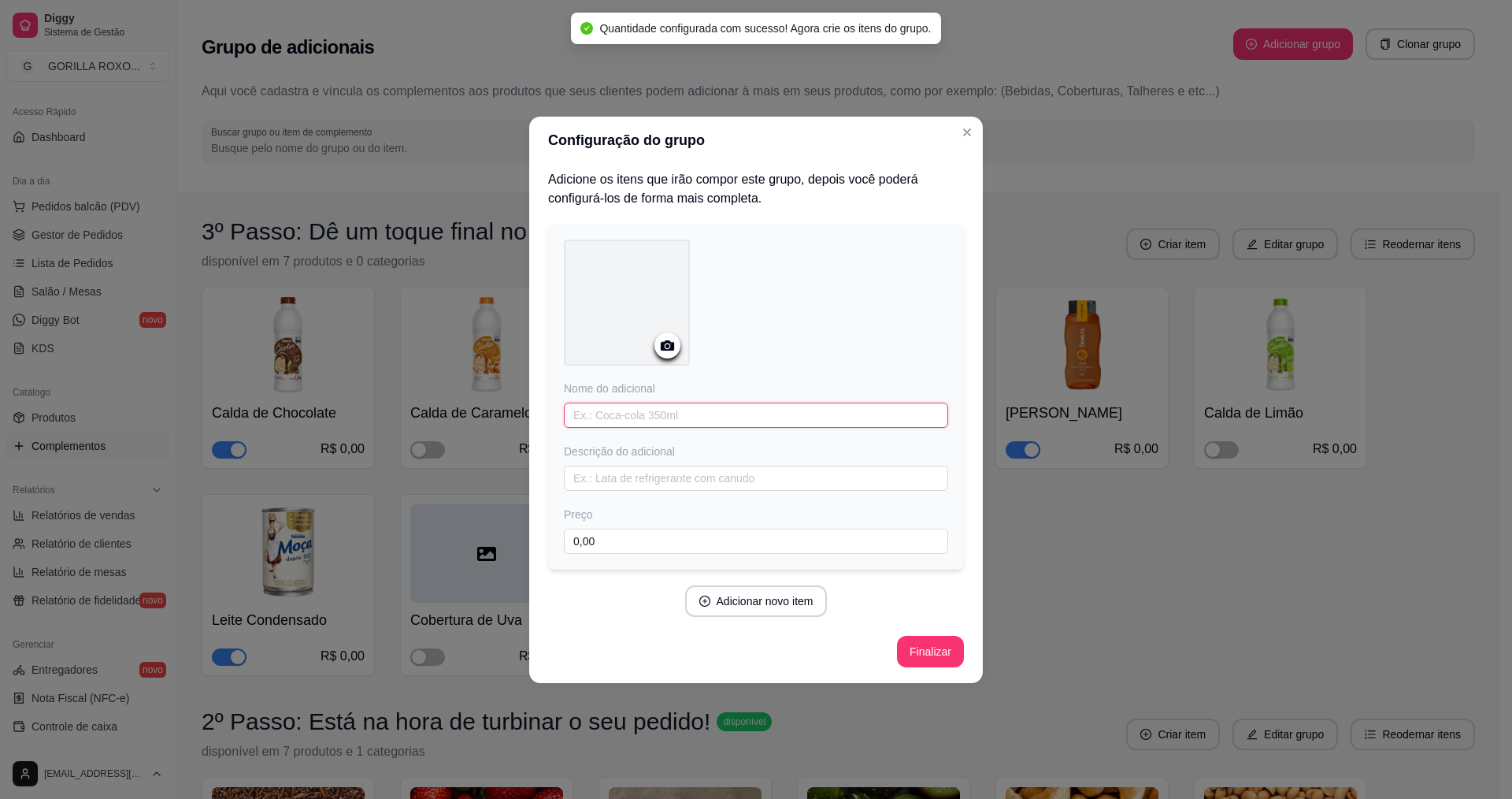
click at [701, 413] on input "text" at bounding box center [756, 415] width 384 height 25
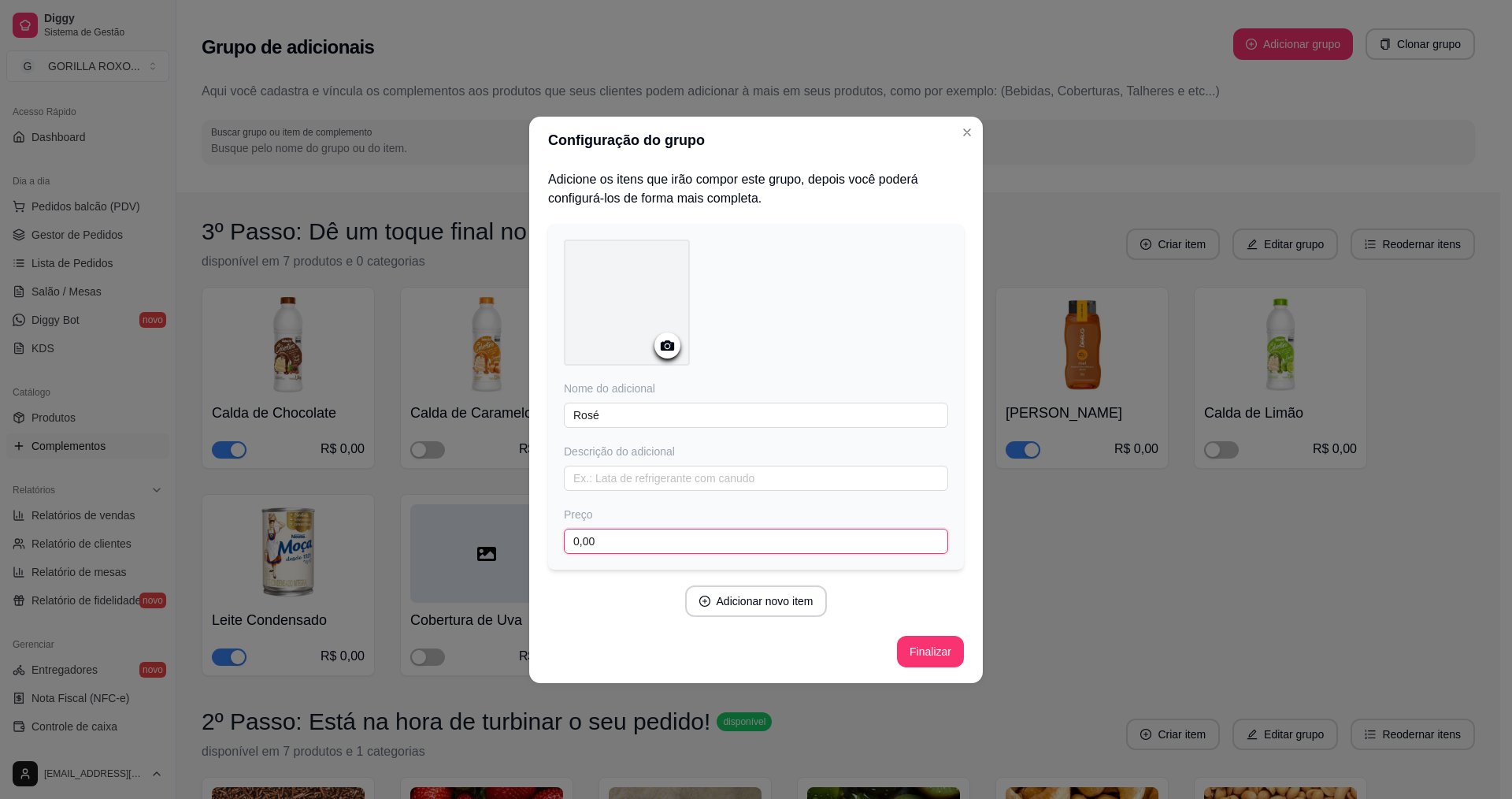
click at [666, 536] on input "0,00" at bounding box center [756, 541] width 384 height 25
click at [762, 598] on button "Adicionar novo item" at bounding box center [756, 601] width 142 height 32
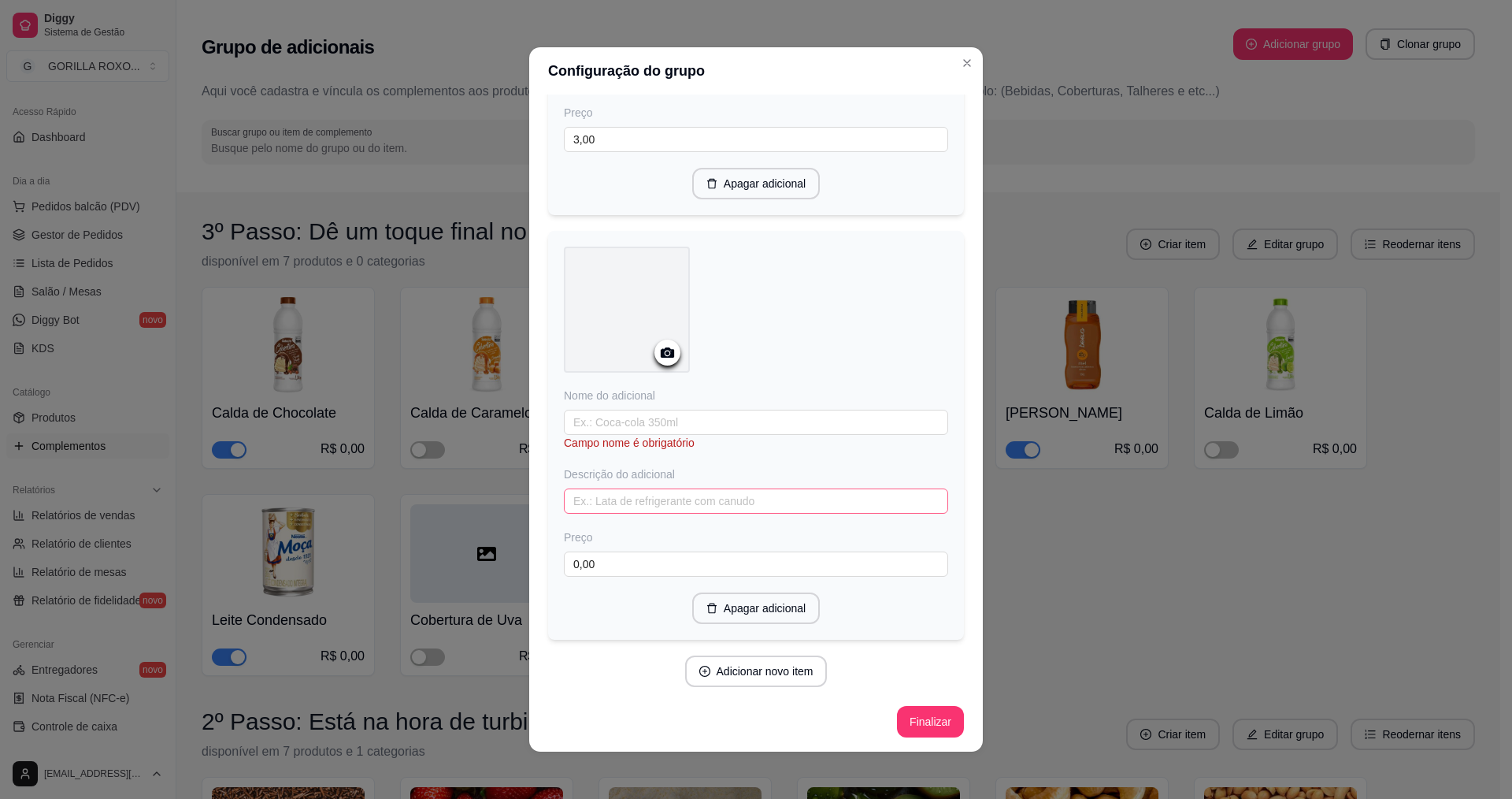
scroll to position [3, 0]
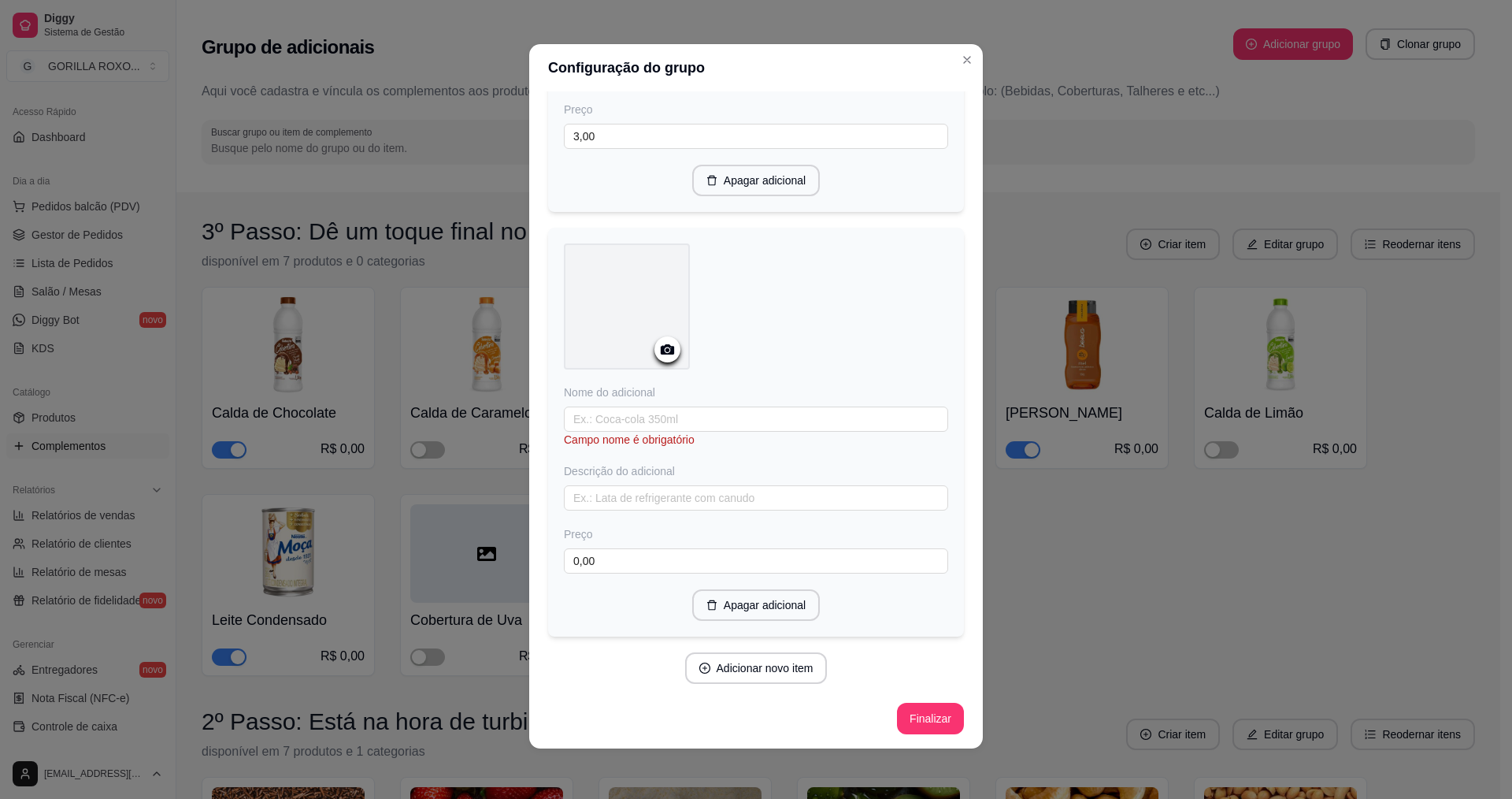
click at [692, 437] on div "Campo nome é obrigatório" at bounding box center [756, 439] width 384 height 16
click at [711, 417] on input "text" at bounding box center [756, 419] width 384 height 25
click at [642, 557] on input "0,00" at bounding box center [756, 561] width 384 height 25
click at [786, 675] on button "Adicionar novo item" at bounding box center [756, 668] width 142 height 32
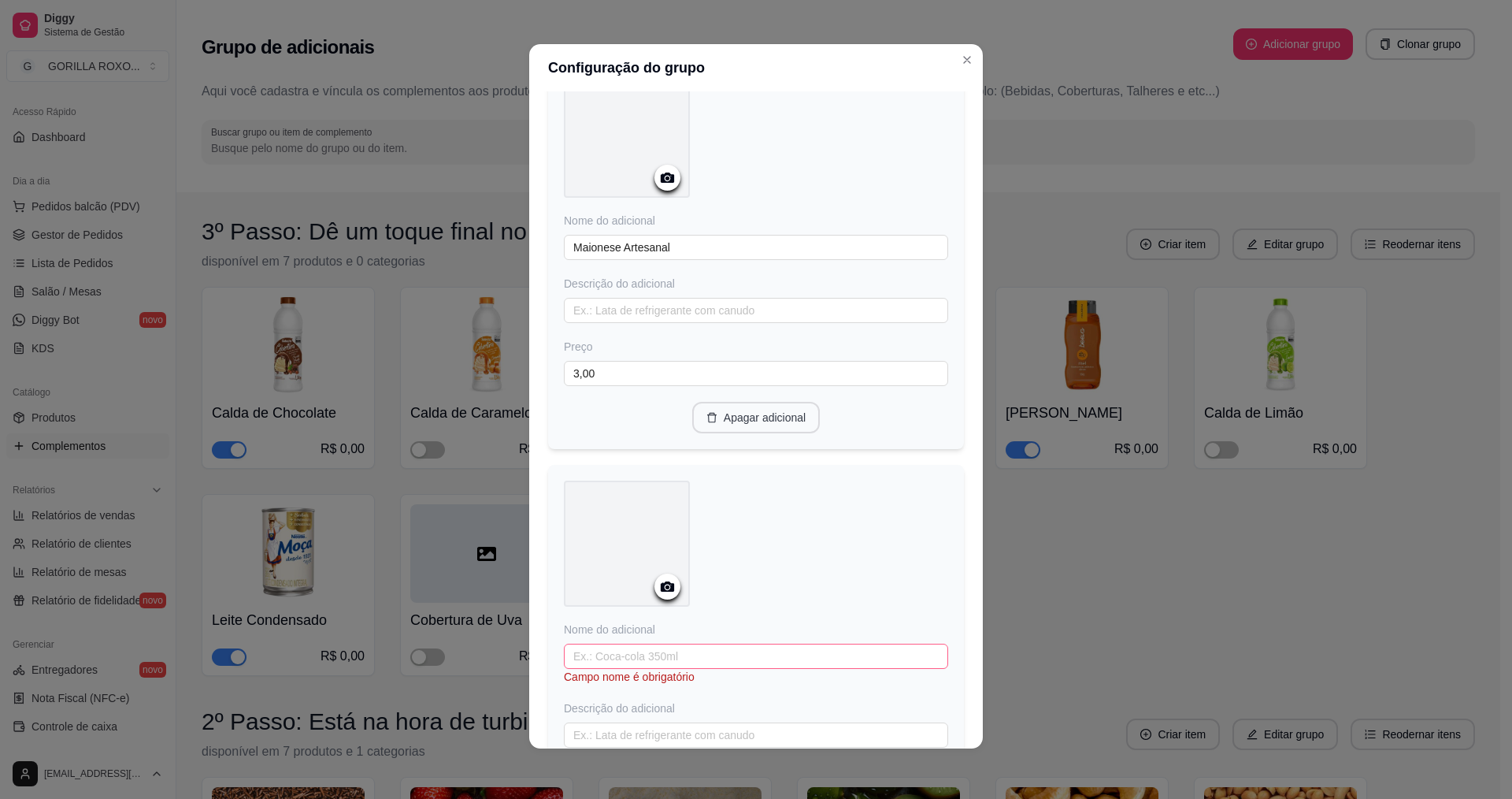
scroll to position [740, 0]
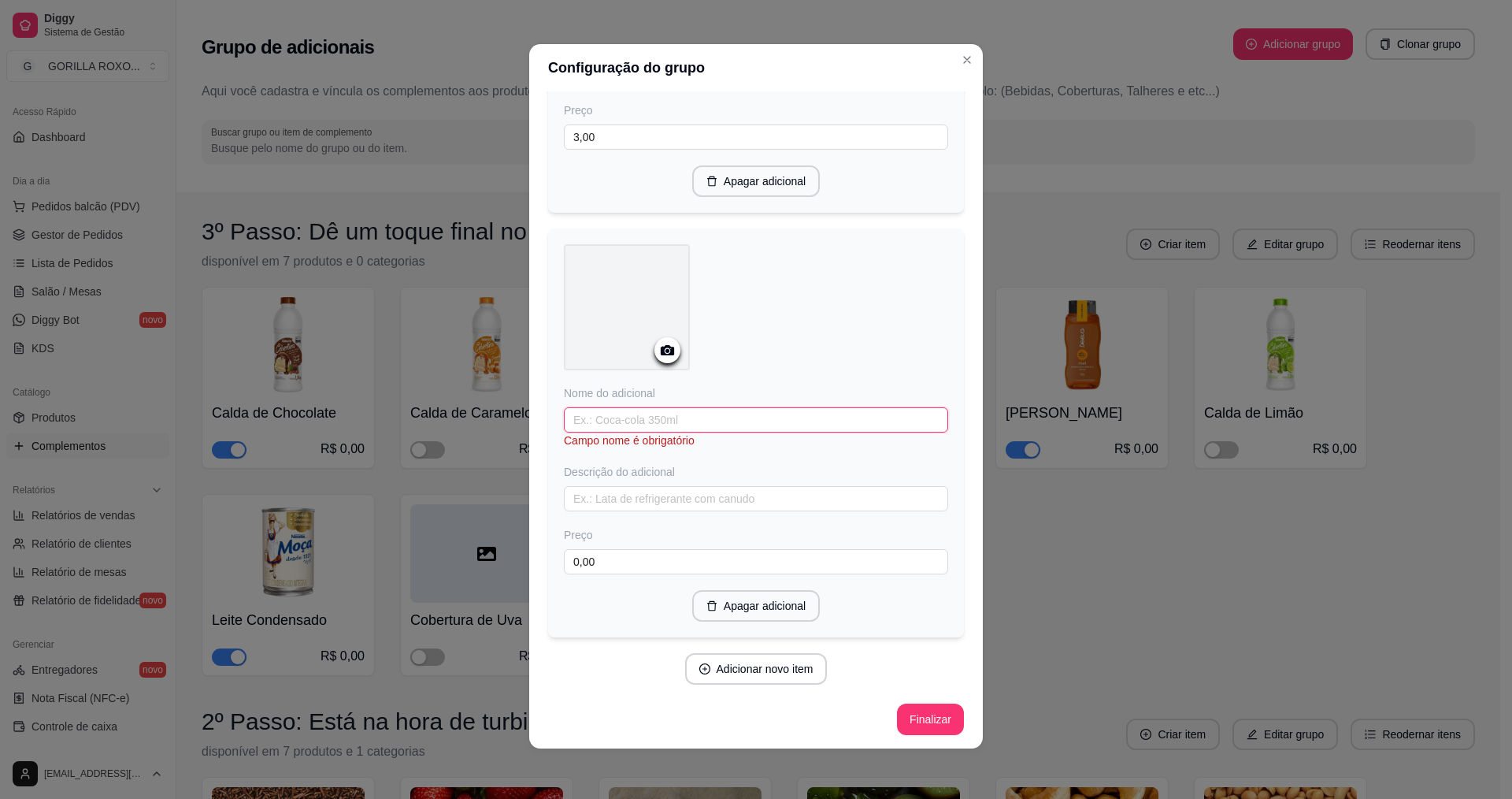
click at [708, 422] on input "text" at bounding box center [756, 420] width 384 height 25
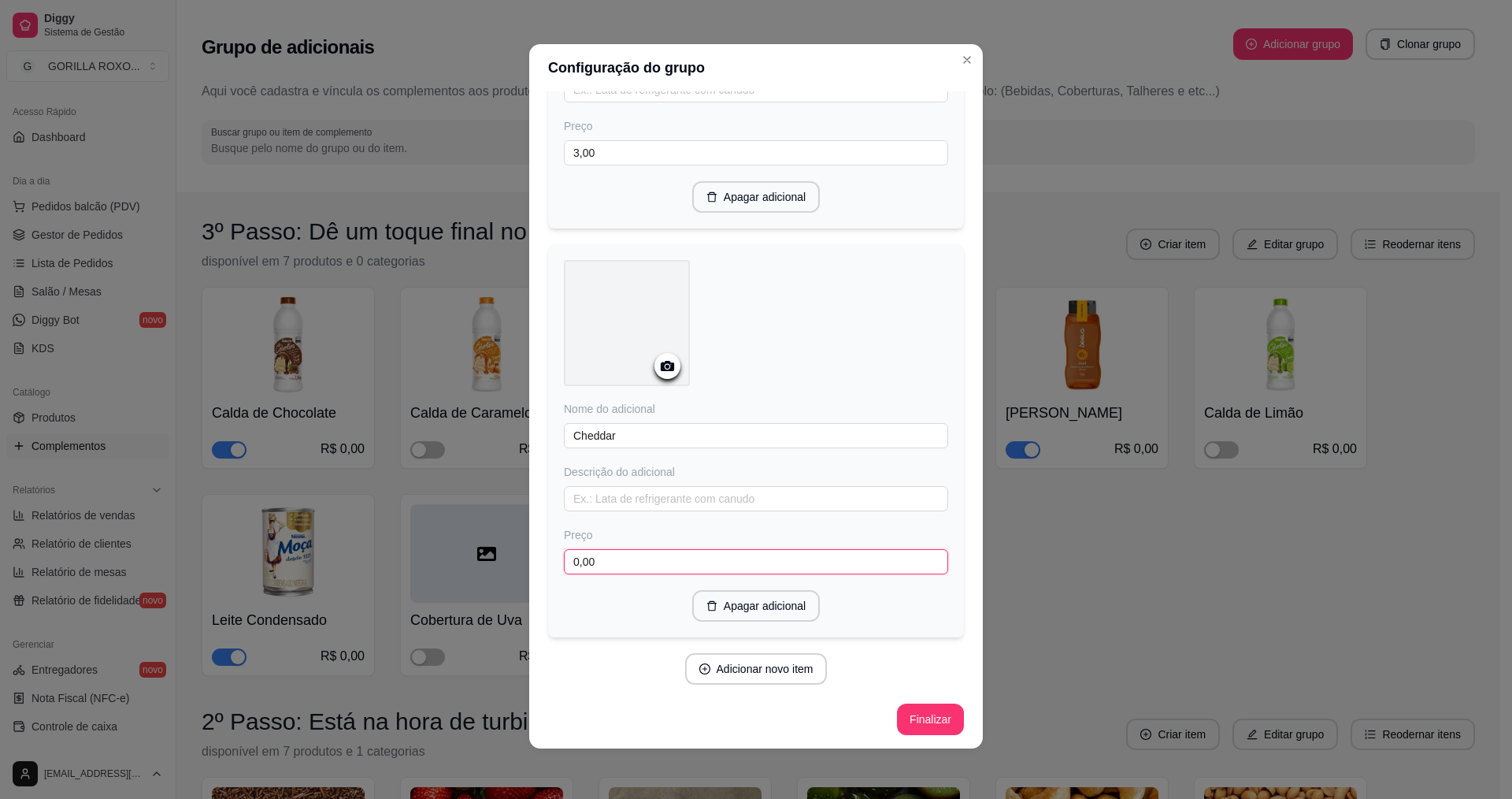
click at [626, 570] on input "0,00" at bounding box center [756, 562] width 384 height 25
click at [699, 665] on button "Adicionar novo item" at bounding box center [756, 669] width 142 height 32
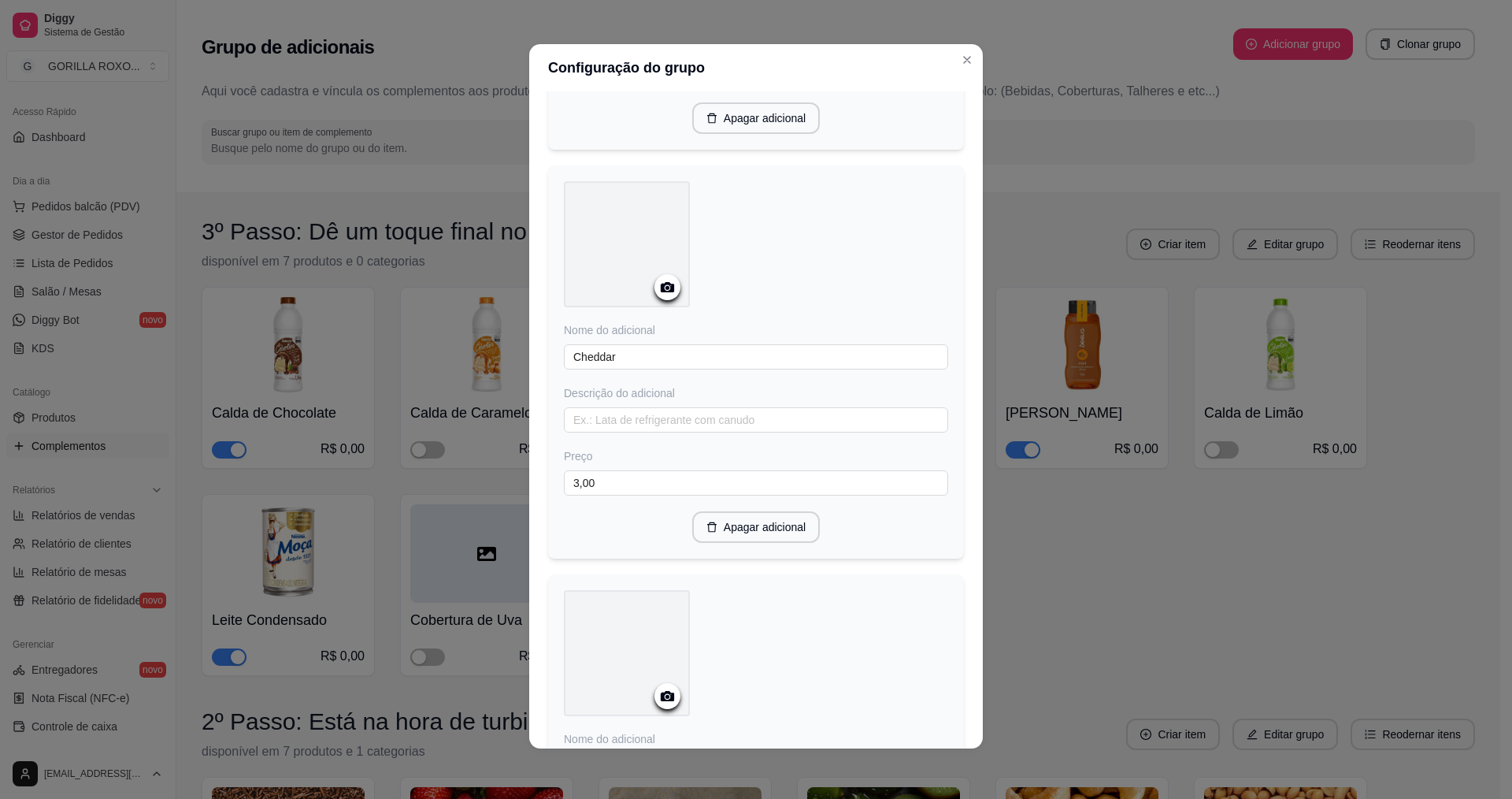
scroll to position [961, 0]
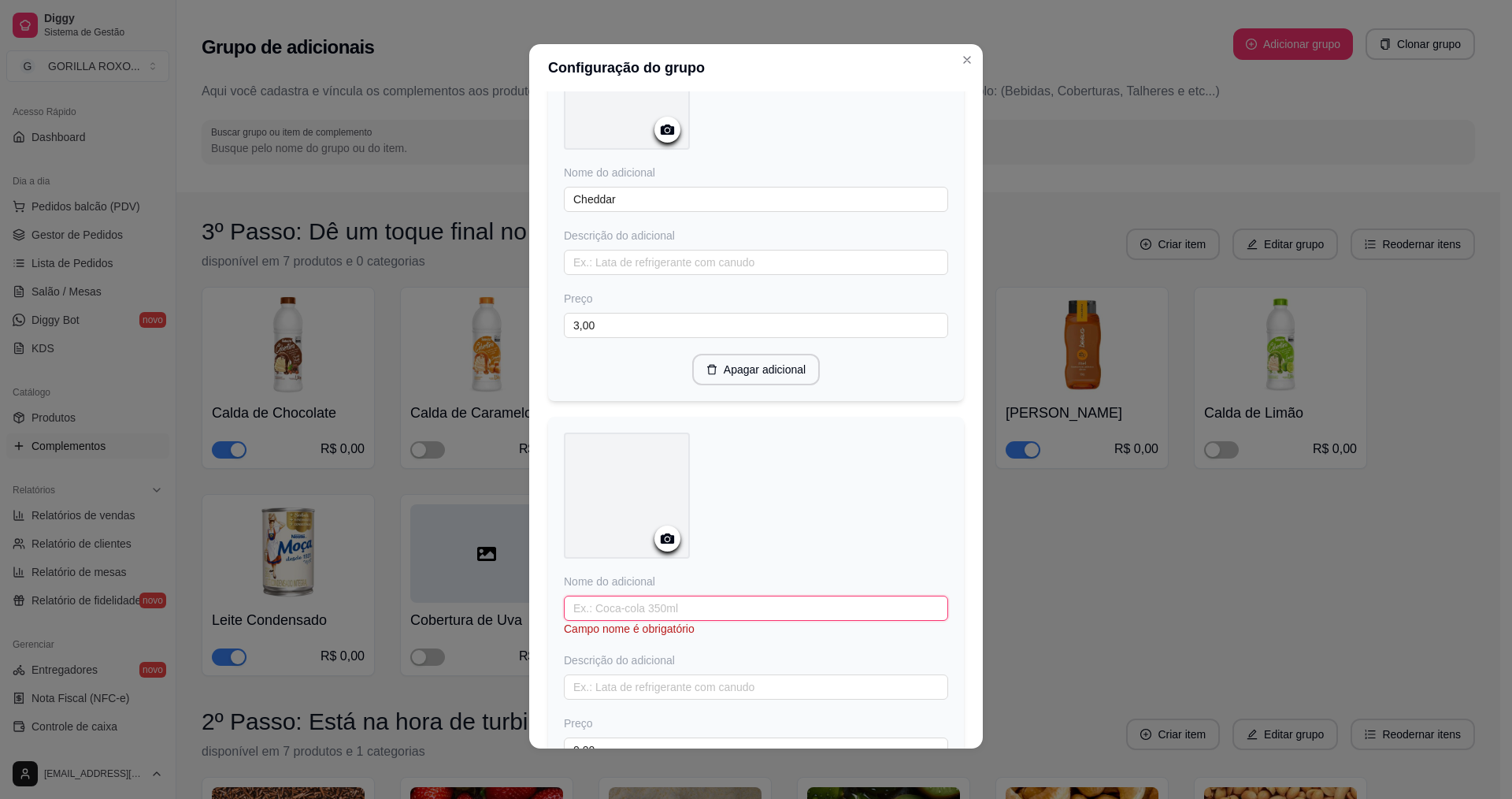
click at [657, 598] on input "text" at bounding box center [756, 608] width 384 height 25
click at [607, 607] on input "Molho hot" at bounding box center [756, 608] width 384 height 25
click at [701, 602] on input "Molho Hot" at bounding box center [756, 608] width 384 height 25
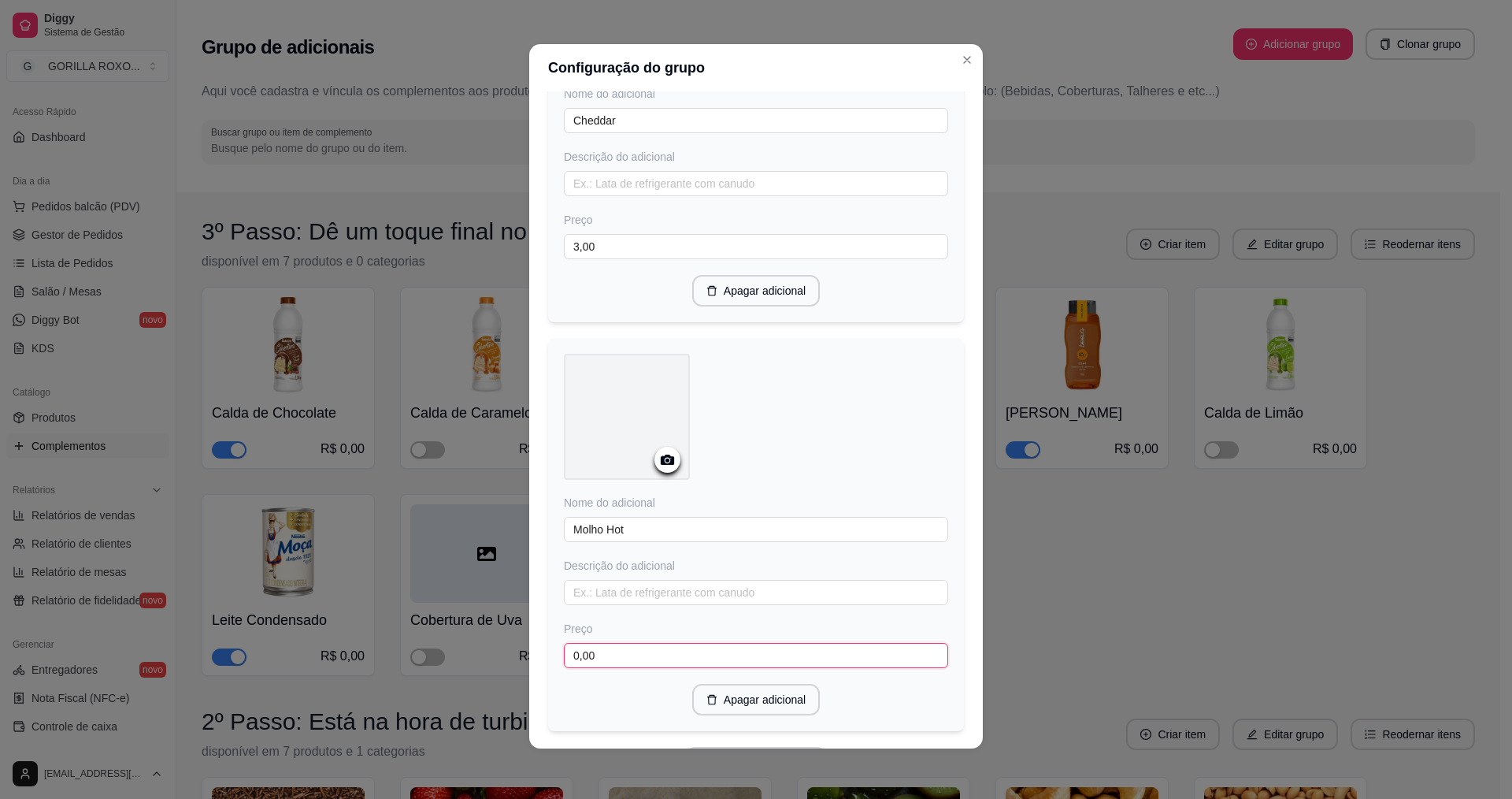
click at [625, 646] on input "0,00" at bounding box center [756, 656] width 384 height 25
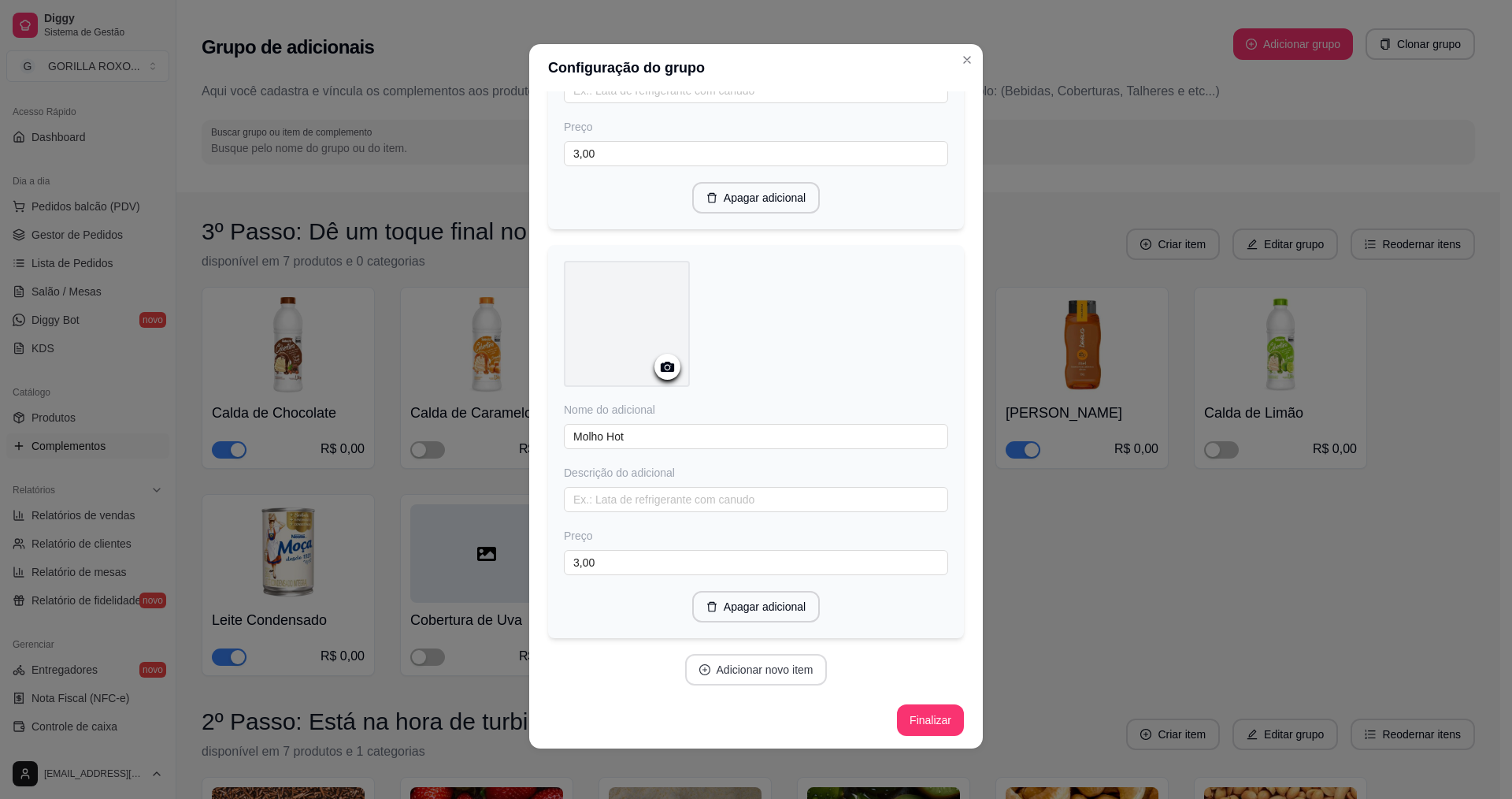
click at [764, 664] on button "Adicionar novo item" at bounding box center [756, 670] width 142 height 32
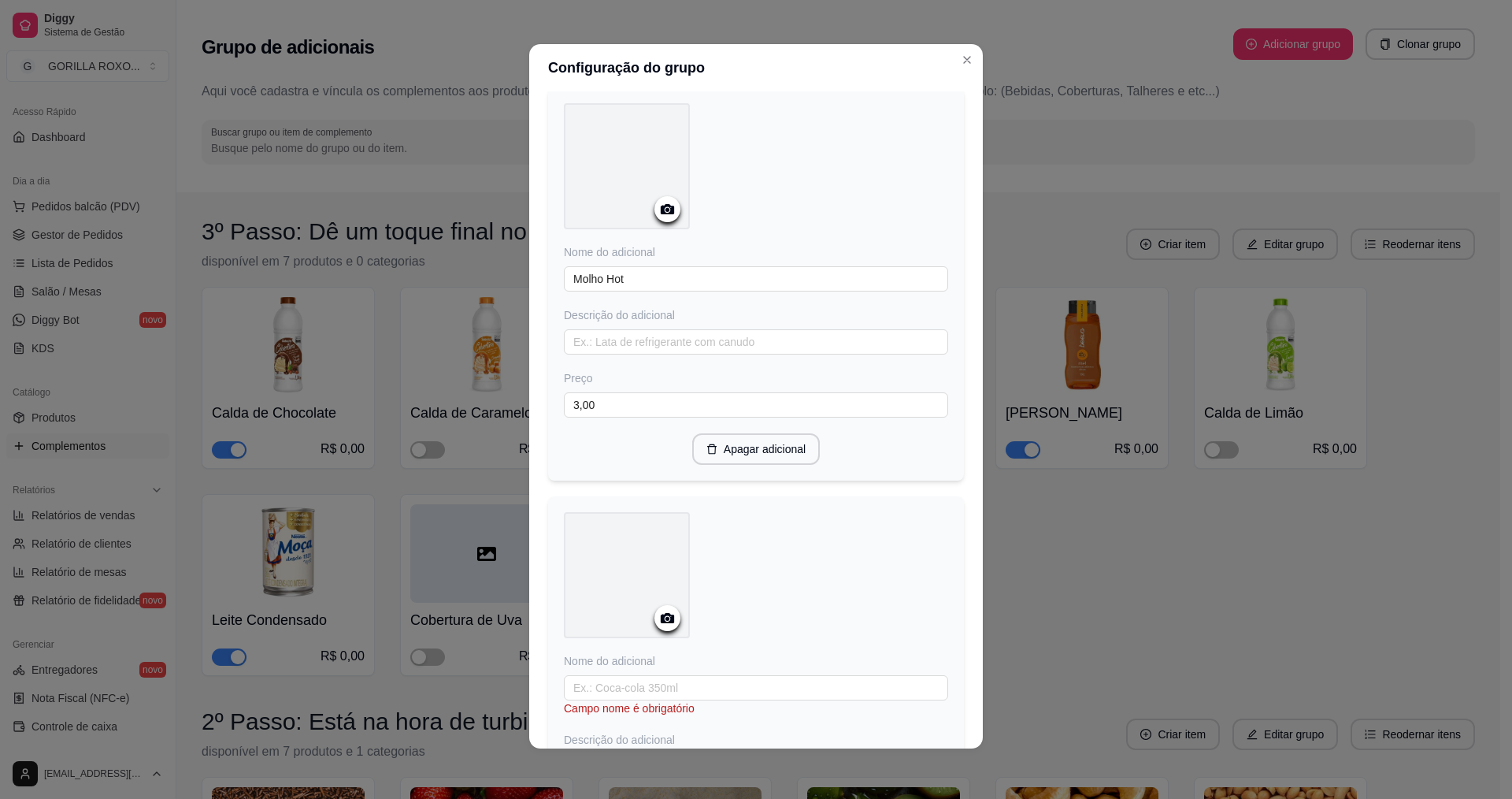
scroll to position [1369, 0]
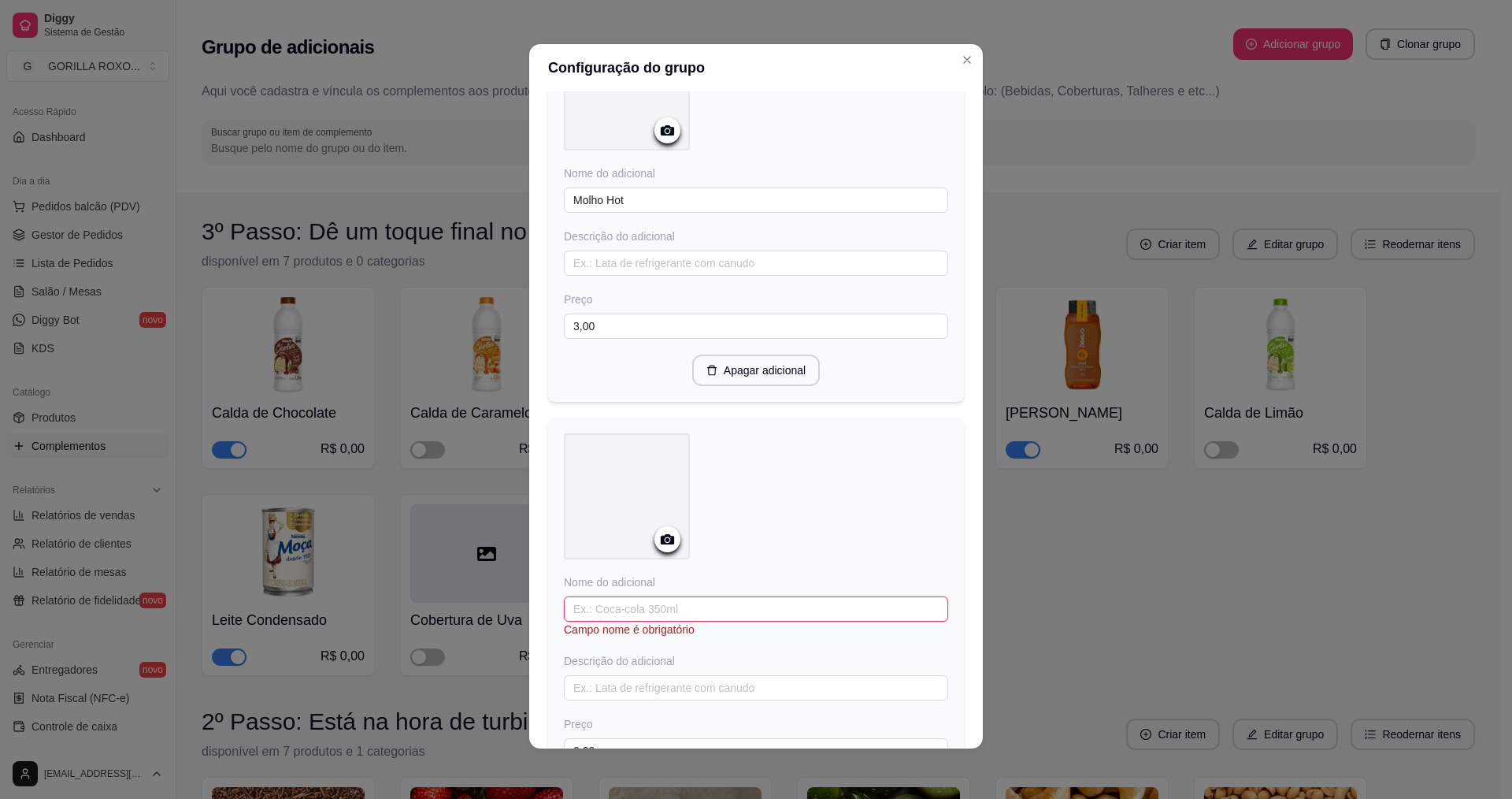
click at [688, 602] on input "text" at bounding box center [756, 609] width 384 height 25
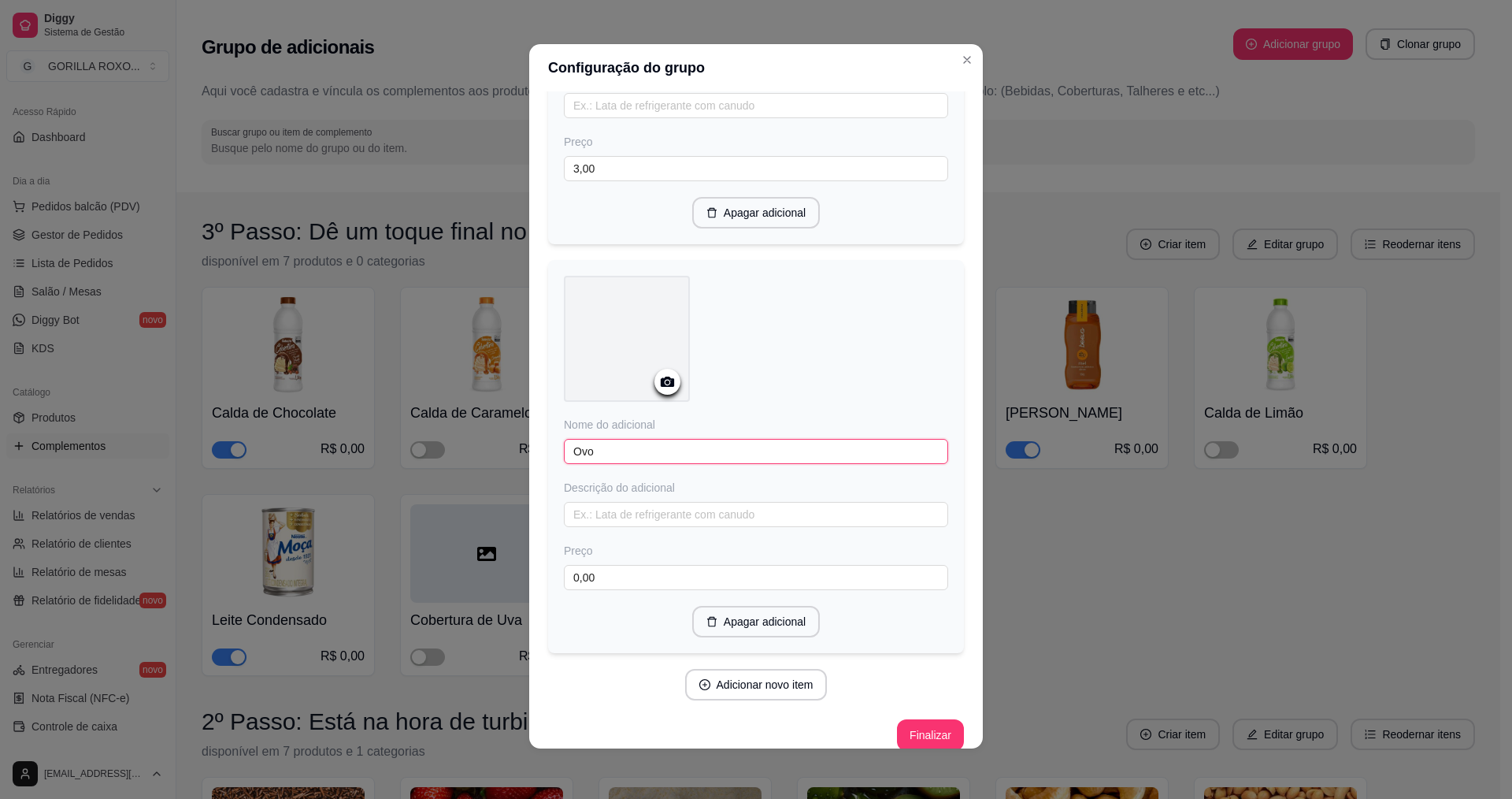
scroll to position [1541, 0]
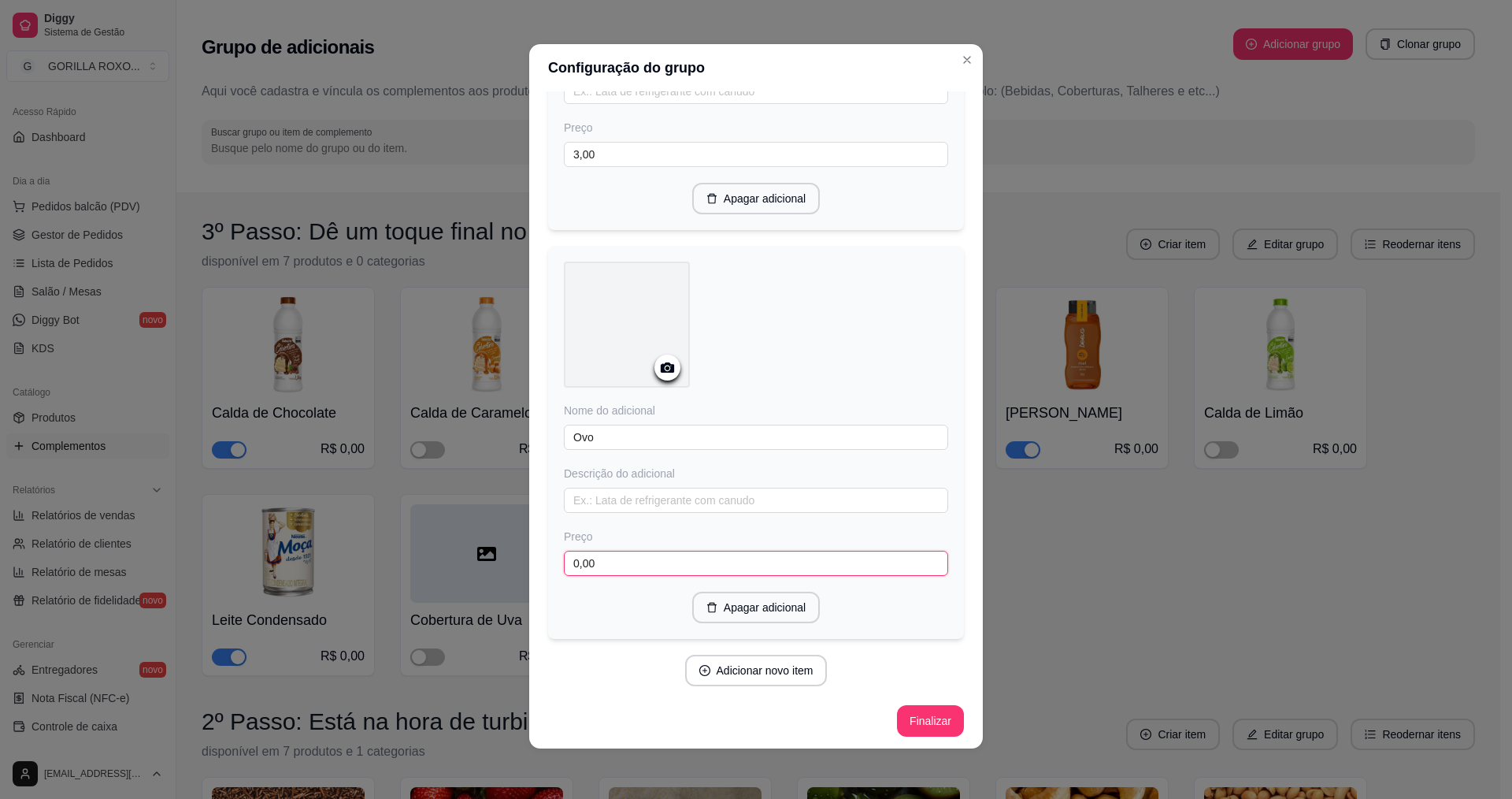
click at [628, 570] on input "0,00" at bounding box center [756, 563] width 384 height 25
click at [751, 659] on button "Adicionar novo item" at bounding box center [756, 671] width 142 height 32
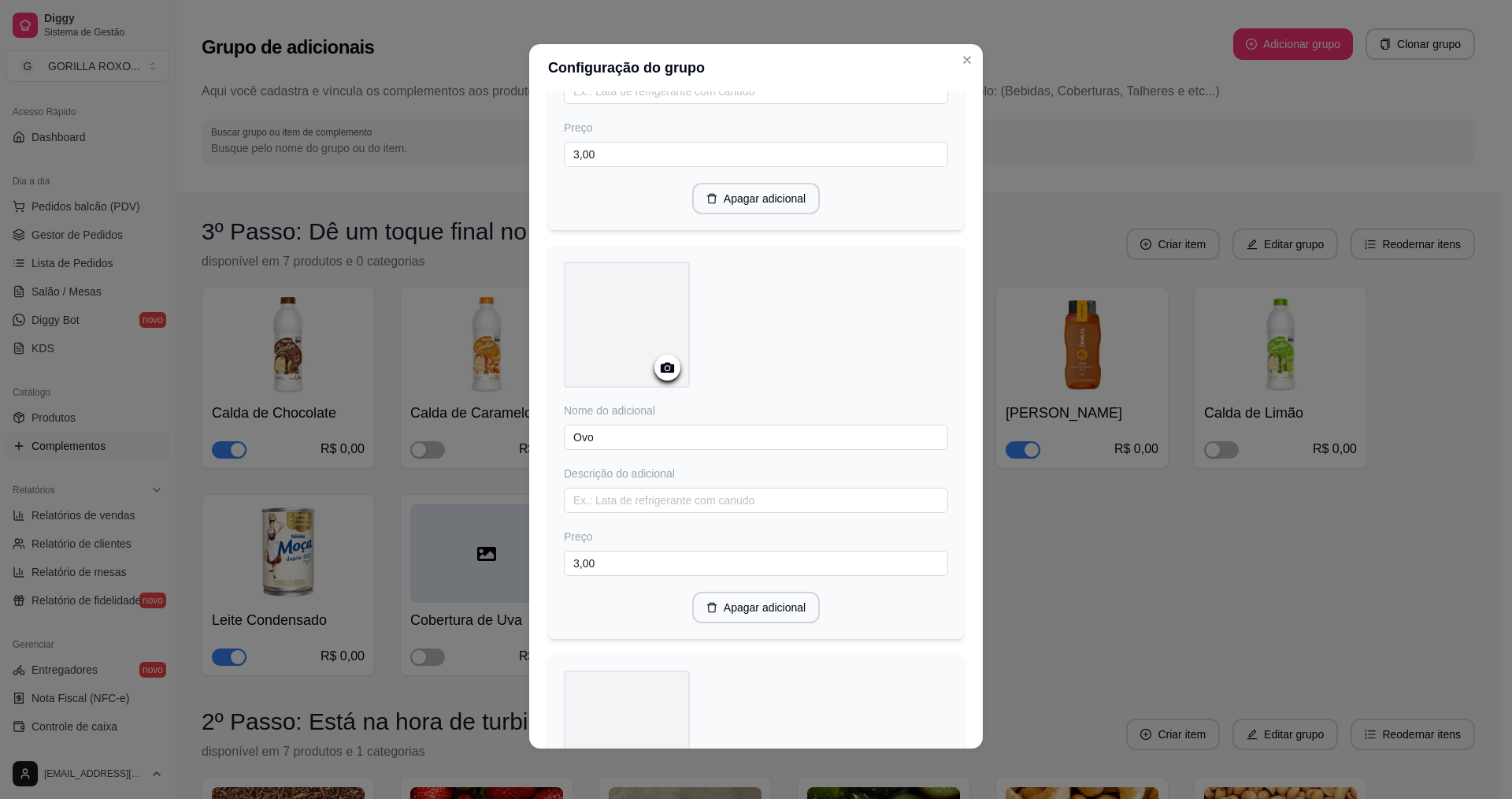
scroll to position [1965, 0]
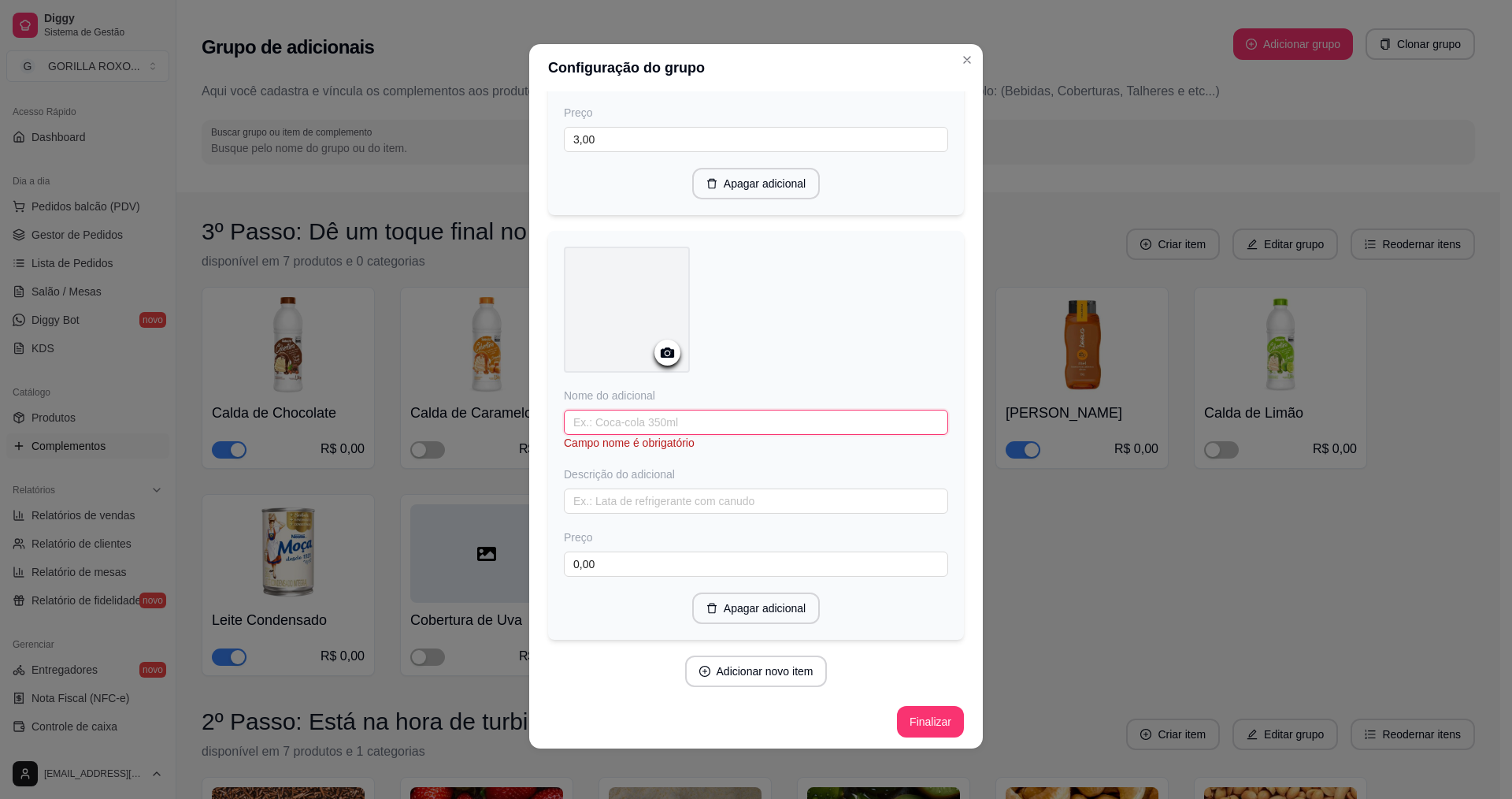
click at [727, 417] on input "text" at bounding box center [756, 423] width 384 height 25
click at [619, 552] on input "0,00" at bounding box center [756, 564] width 384 height 25
click at [746, 676] on button "Adicionar novo item" at bounding box center [756, 672] width 142 height 32
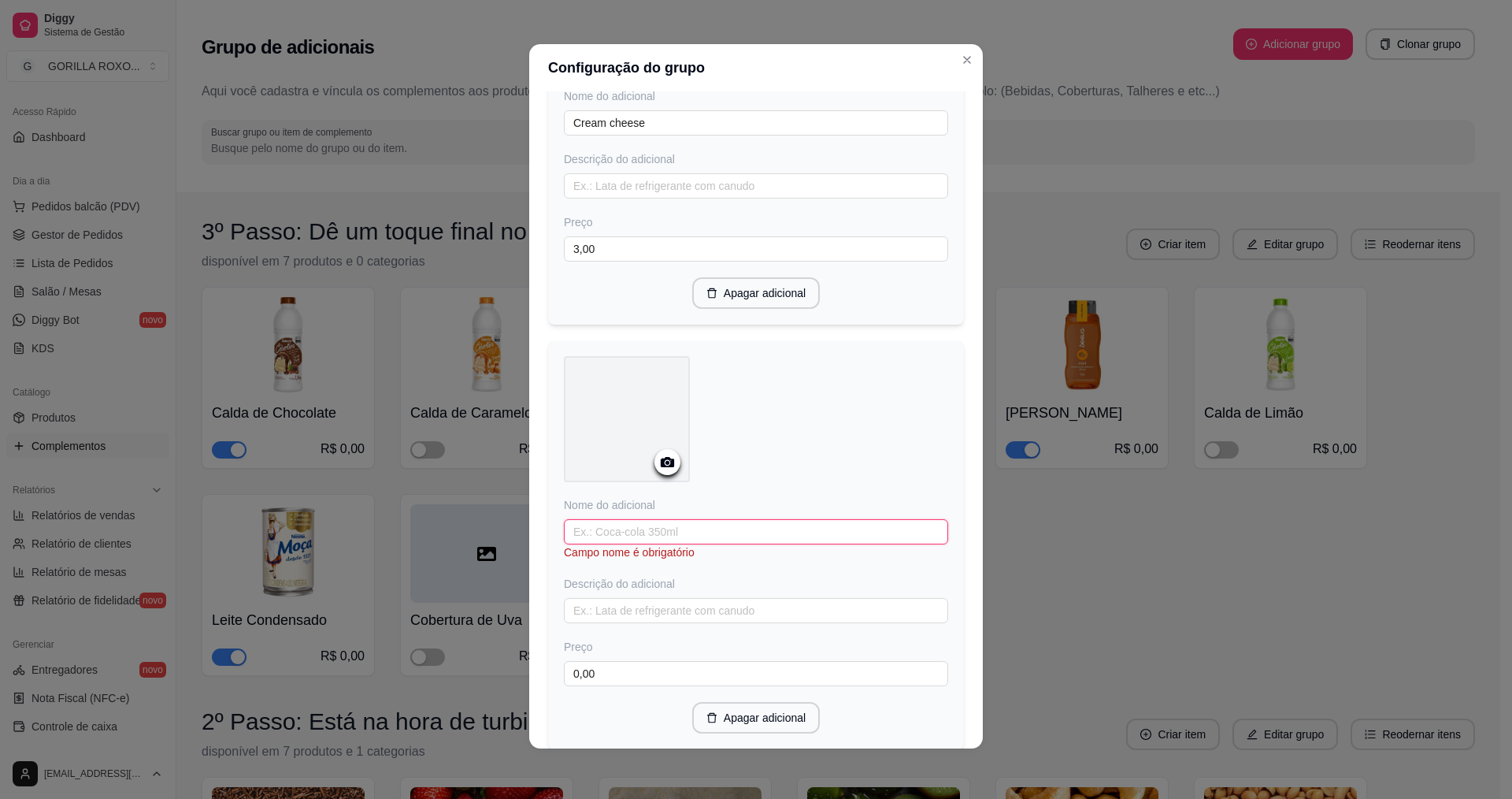
click at [737, 532] on input "text" at bounding box center [756, 532] width 384 height 25
click at [635, 655] on input "0,00" at bounding box center [756, 658] width 384 height 25
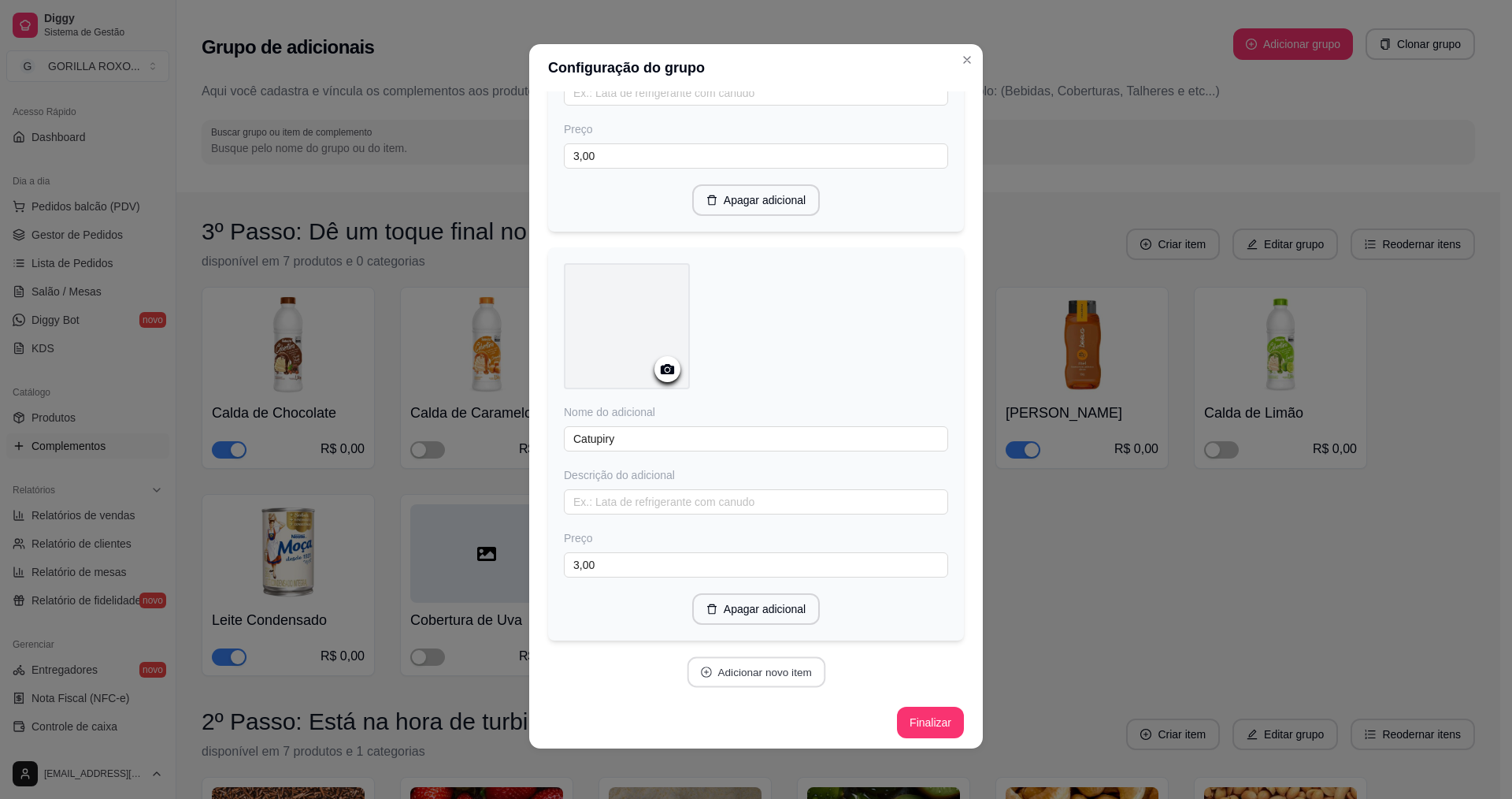
click at [750, 673] on button "Adicionar novo item" at bounding box center [756, 672] width 138 height 31
click at [688, 419] on input "text" at bounding box center [756, 424] width 384 height 25
click at [653, 570] on input "0,00" at bounding box center [756, 566] width 384 height 25
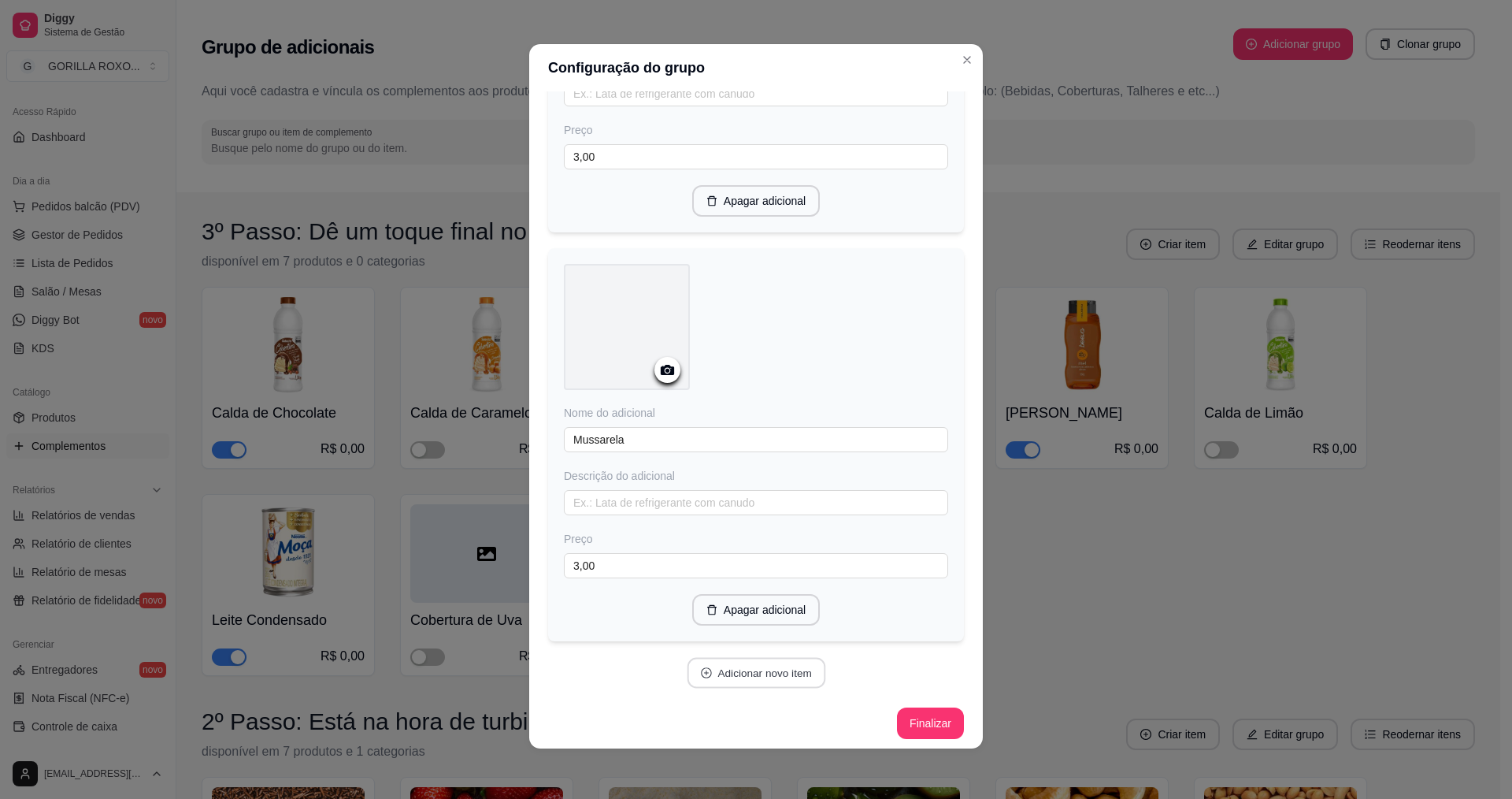
click at [744, 665] on button "Adicionar novo item" at bounding box center [756, 672] width 138 height 31
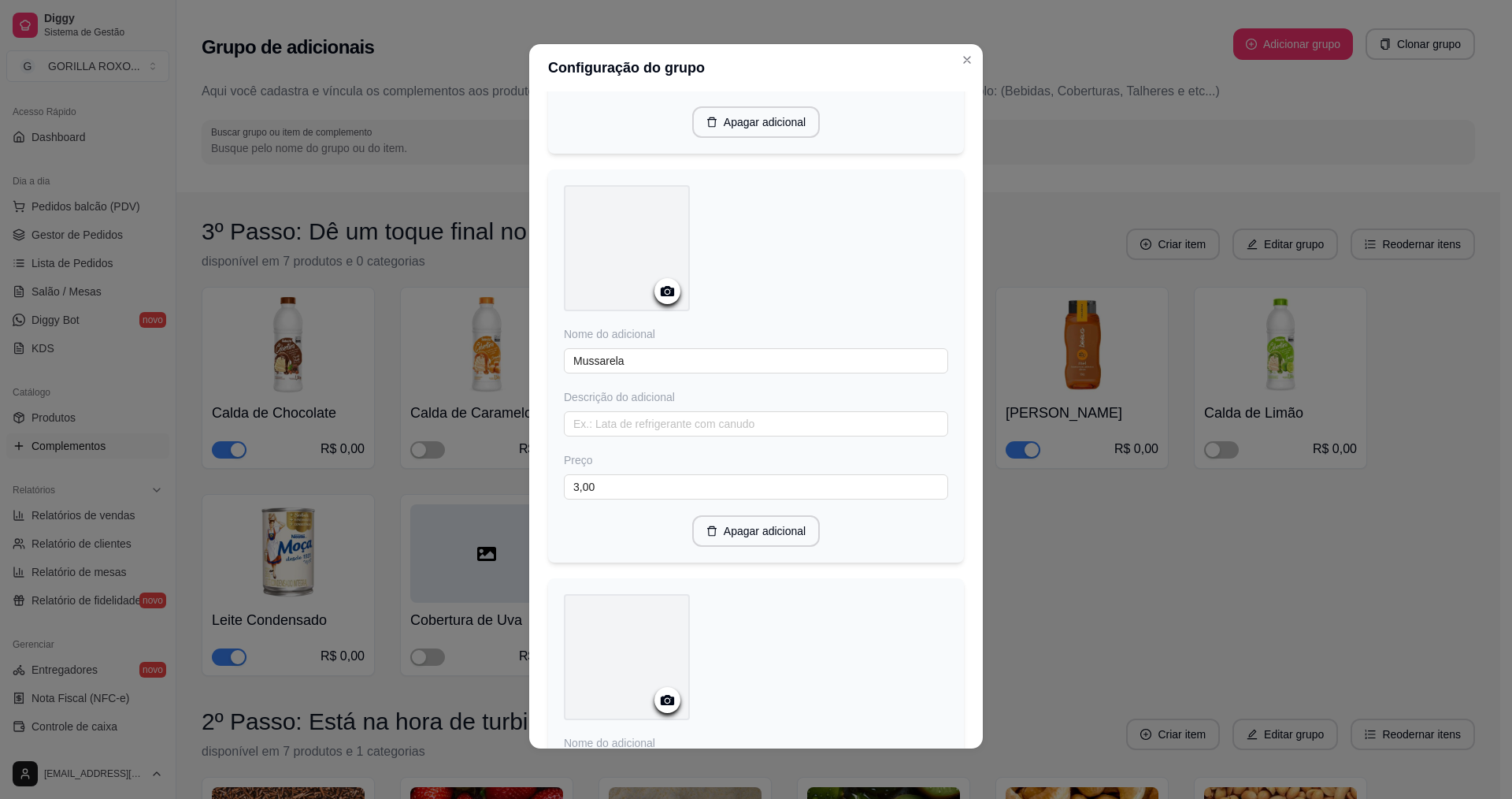
scroll to position [3080, 0]
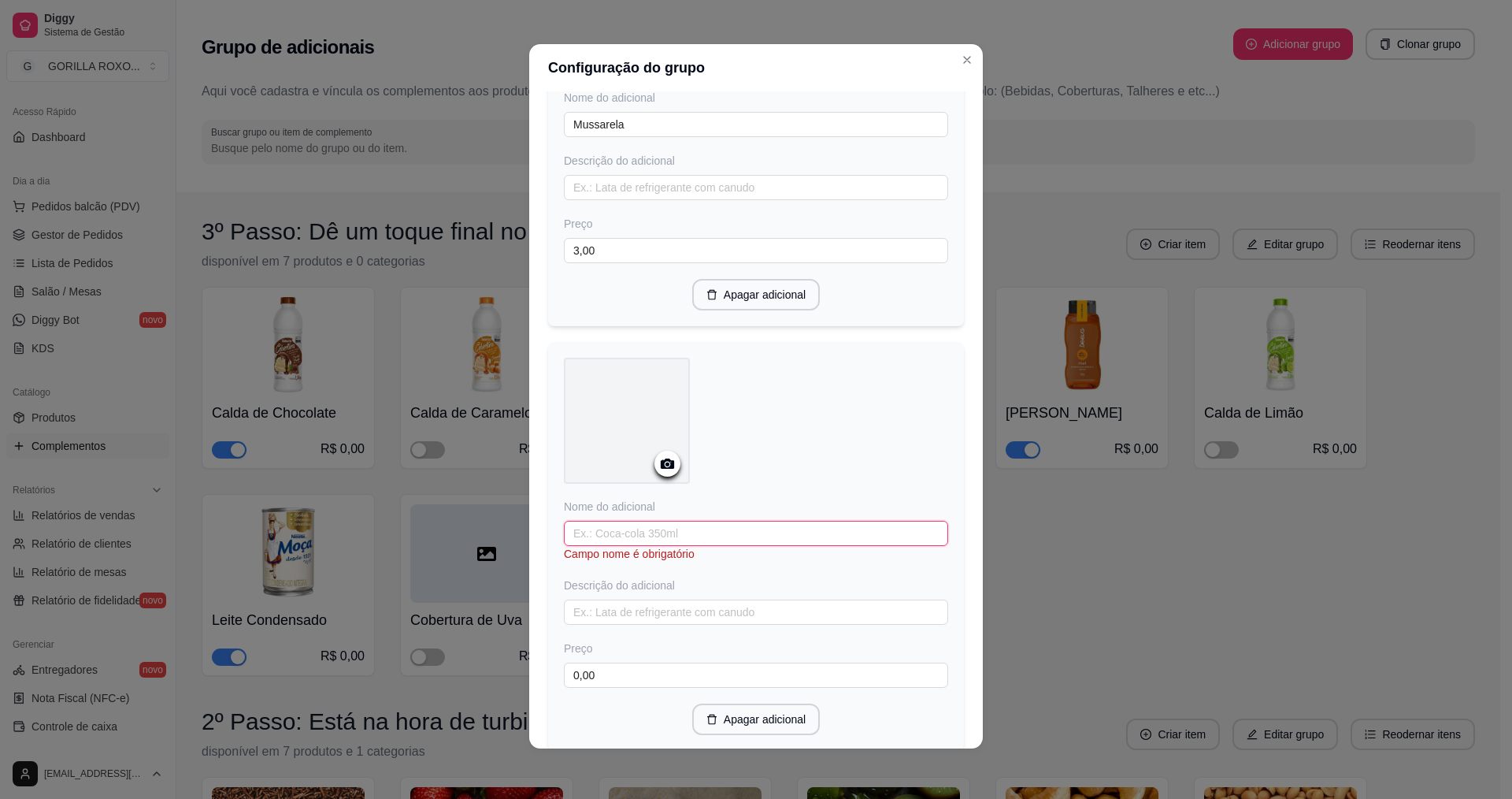
click at [707, 525] on input "text" at bounding box center [756, 533] width 384 height 25
click at [639, 654] on input "0,00" at bounding box center [756, 660] width 384 height 25
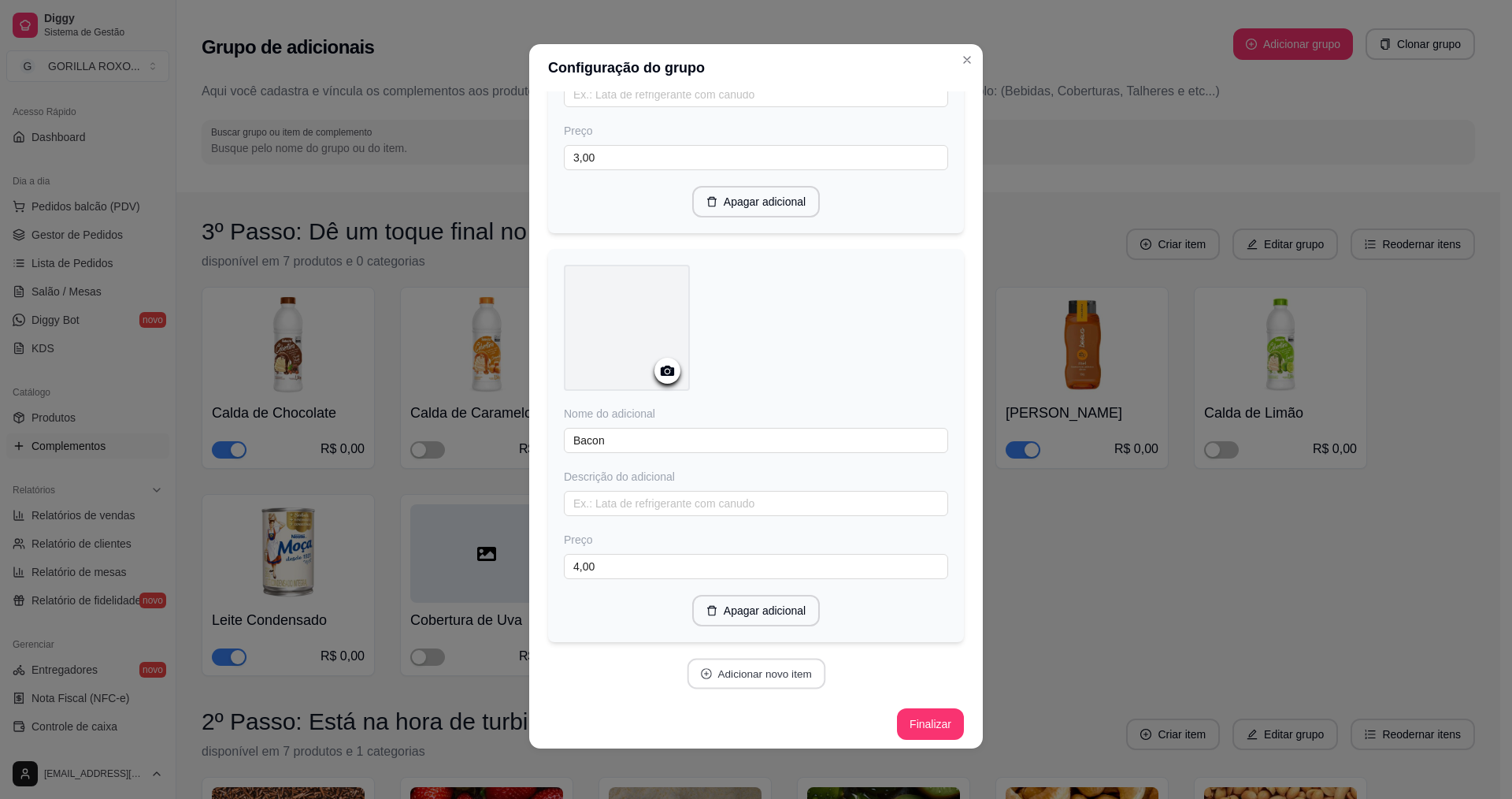
click at [701, 668] on icon "plus-circle" at bounding box center [707, 673] width 11 height 11
click at [731, 413] on input "text" at bounding box center [756, 426] width 384 height 25
click at [699, 498] on input "text" at bounding box center [756, 505] width 384 height 25
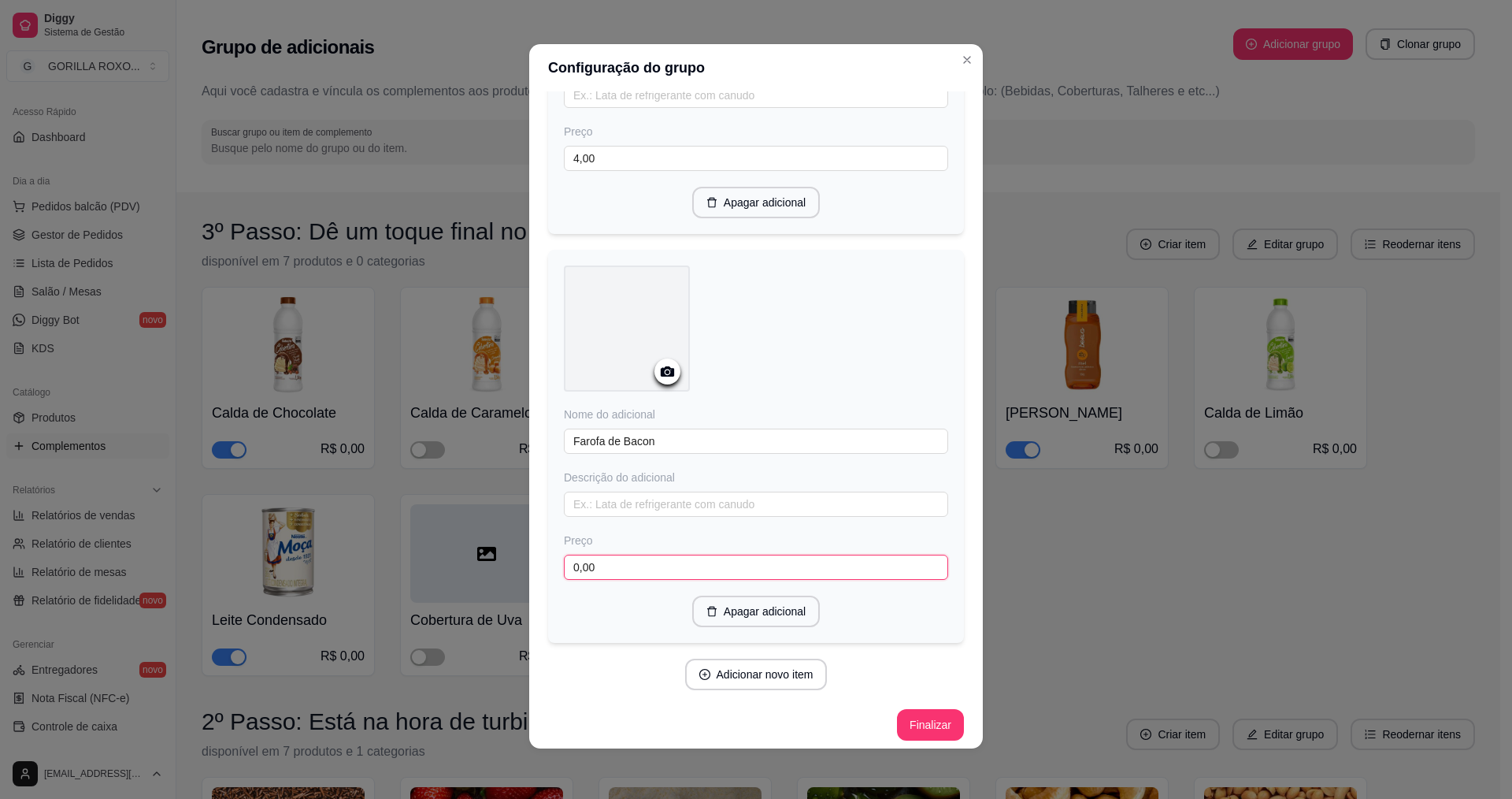
click at [594, 571] on input "0,00" at bounding box center [756, 567] width 384 height 25
click at [632, 571] on input "0,00" at bounding box center [756, 567] width 384 height 25
click at [772, 676] on button "Adicionar novo item" at bounding box center [756, 674] width 138 height 31
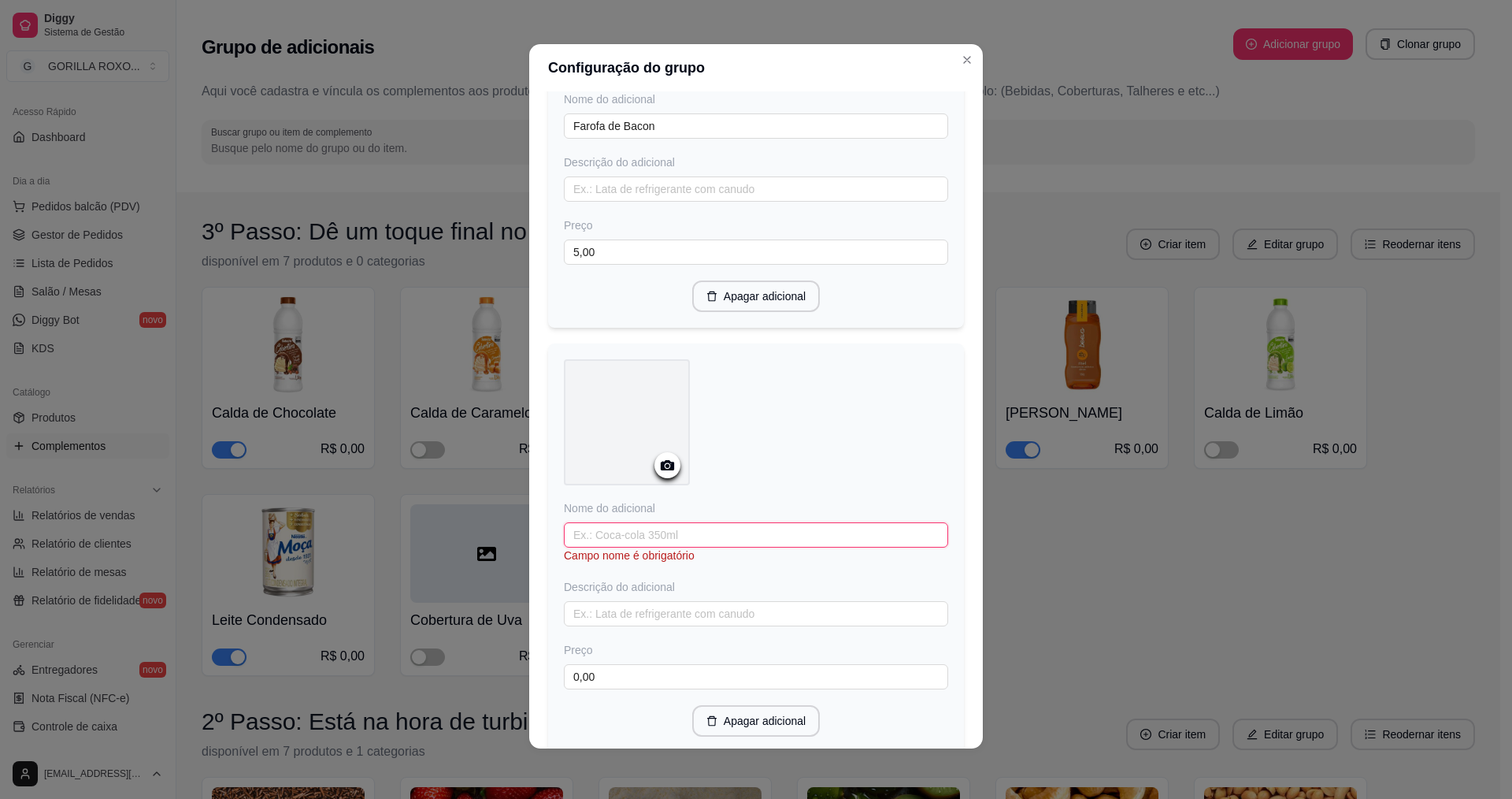
click at [683, 536] on input "text" at bounding box center [756, 535] width 384 height 25
drag, startPoint x: 621, startPoint y: 635, endPoint x: 616, endPoint y: 644, distance: 10.3
click at [616, 644] on div "Preço 0,00" at bounding box center [756, 649] width 384 height 47
click at [616, 649] on input "0,00" at bounding box center [756, 661] width 384 height 25
click at [715, 522] on input "Blend bovino" at bounding box center [756, 535] width 384 height 25
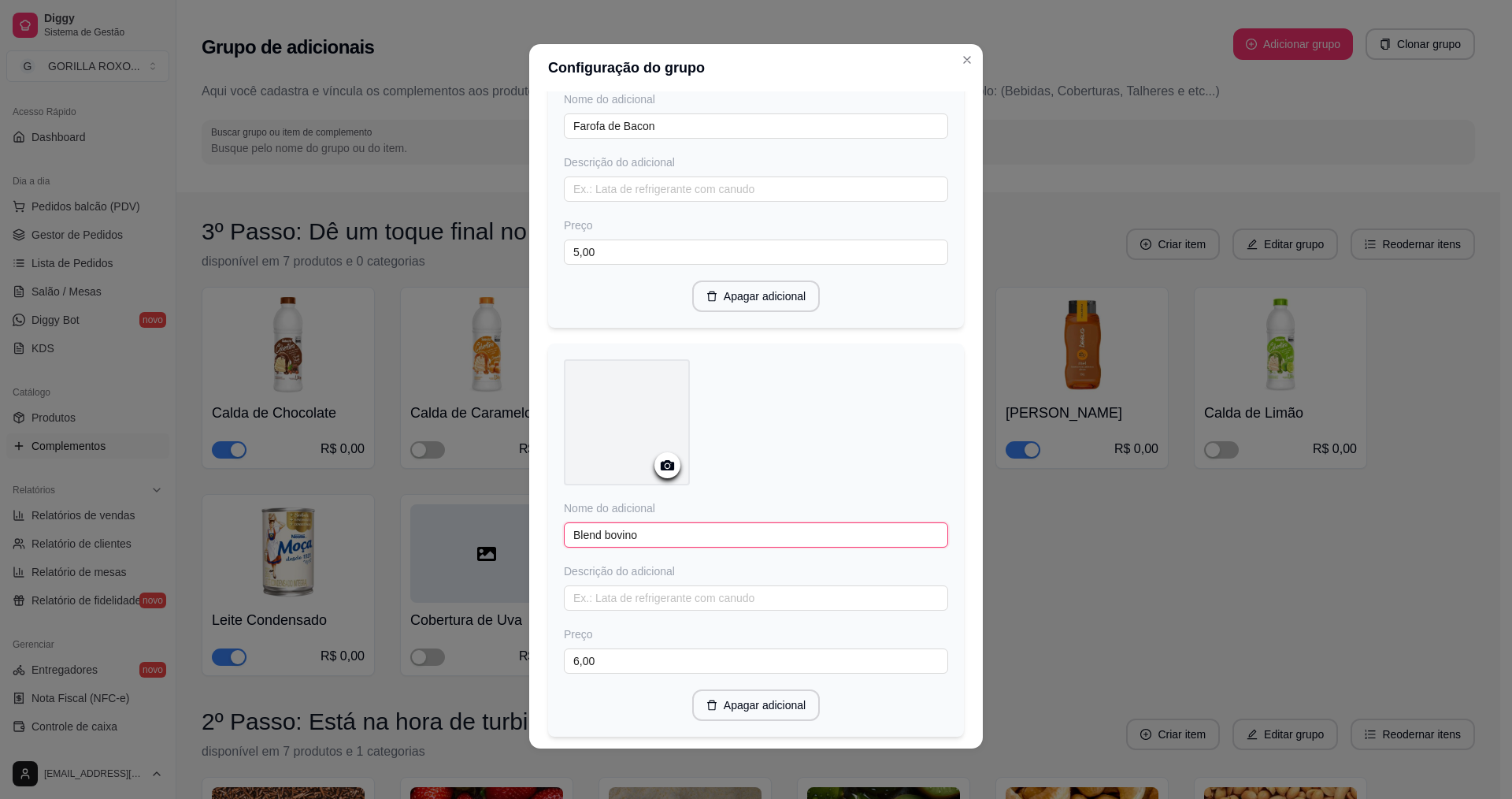
click at [715, 522] on input "Blend bovino" at bounding box center [756, 535] width 384 height 25
click at [735, 536] on input "Blend bovino" at bounding box center [756, 535] width 384 height 25
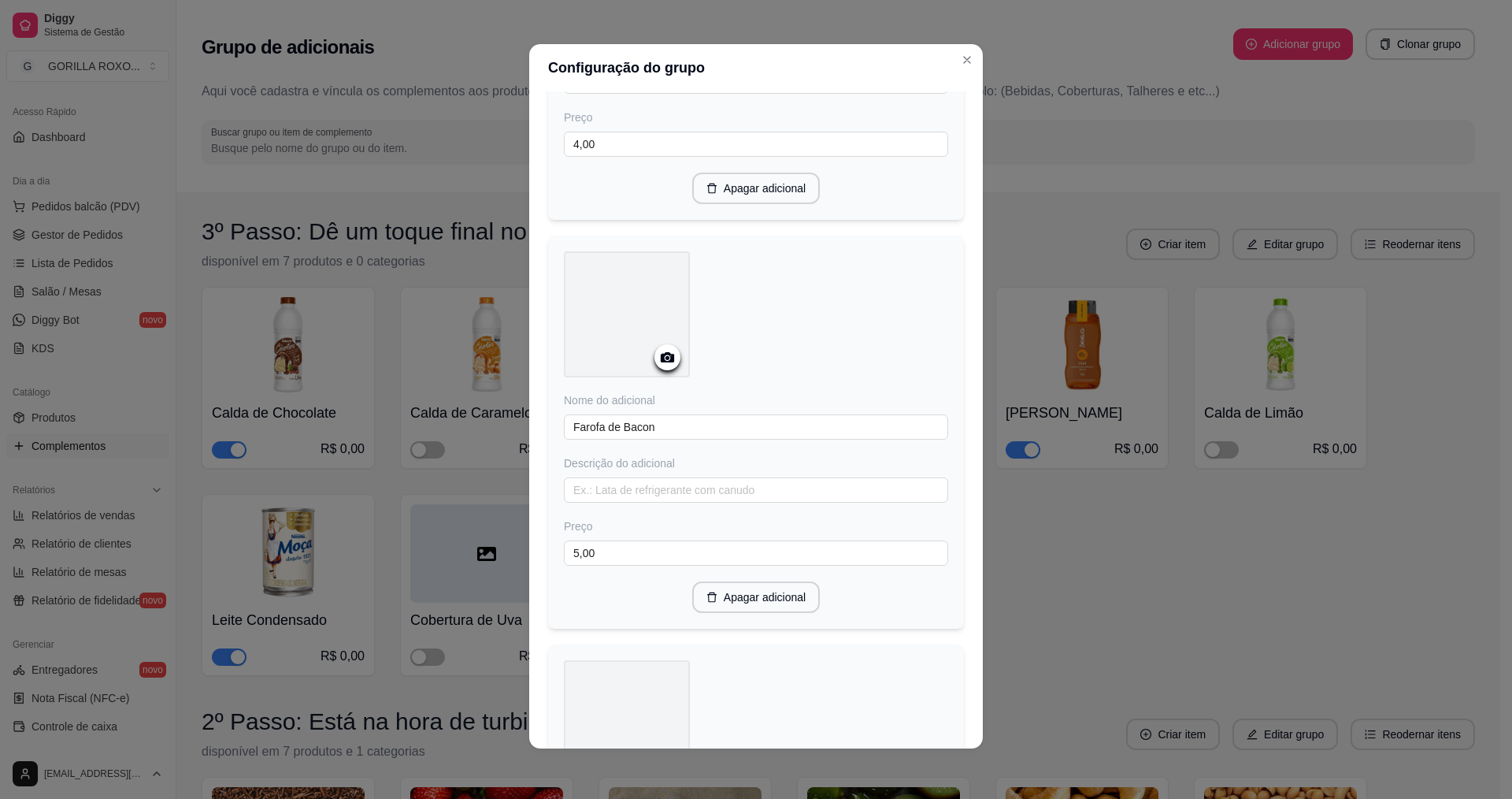
scroll to position [3989, 0]
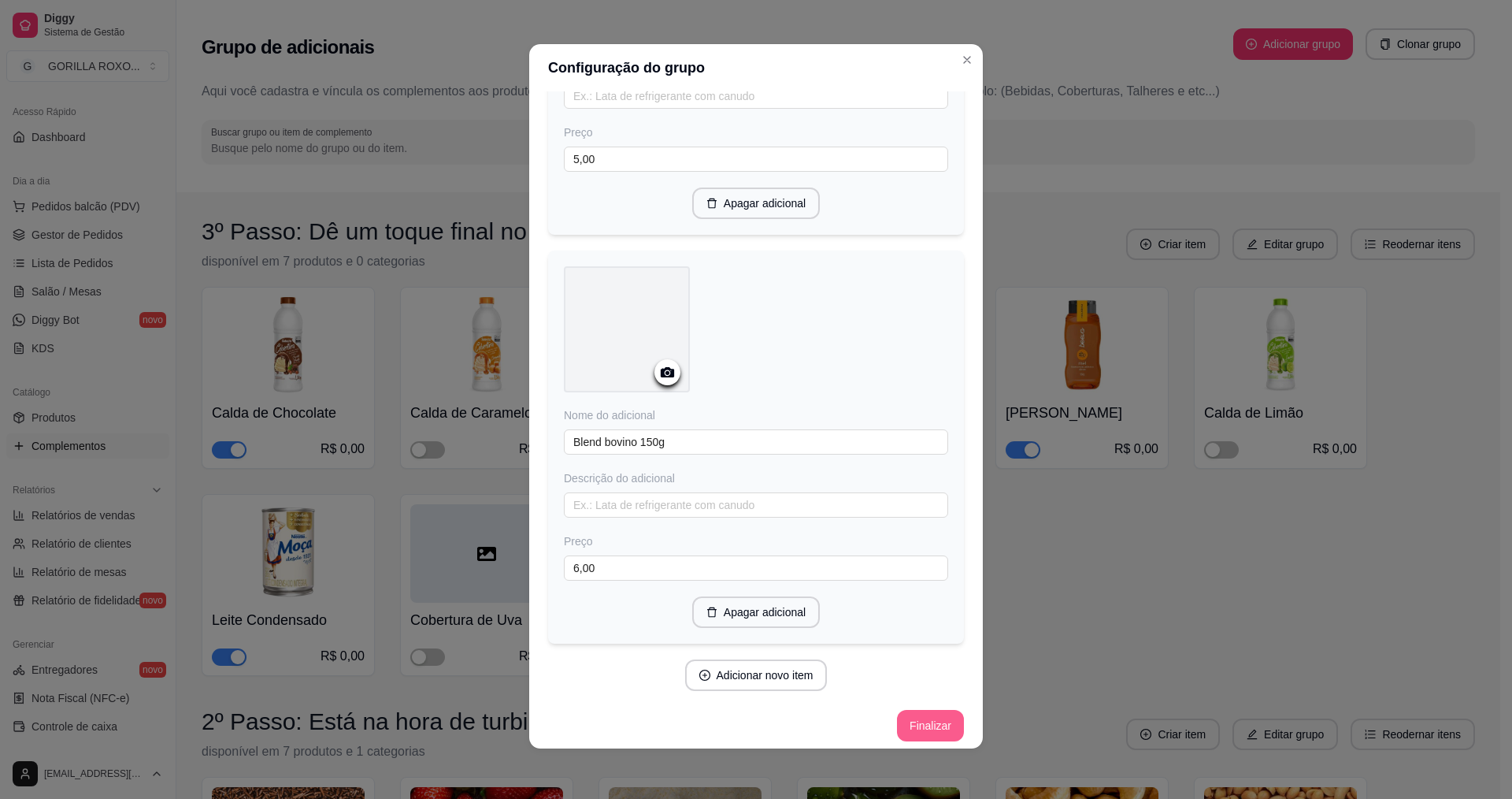
click at [910, 715] on button "Finalizar" at bounding box center [930, 726] width 67 height 32
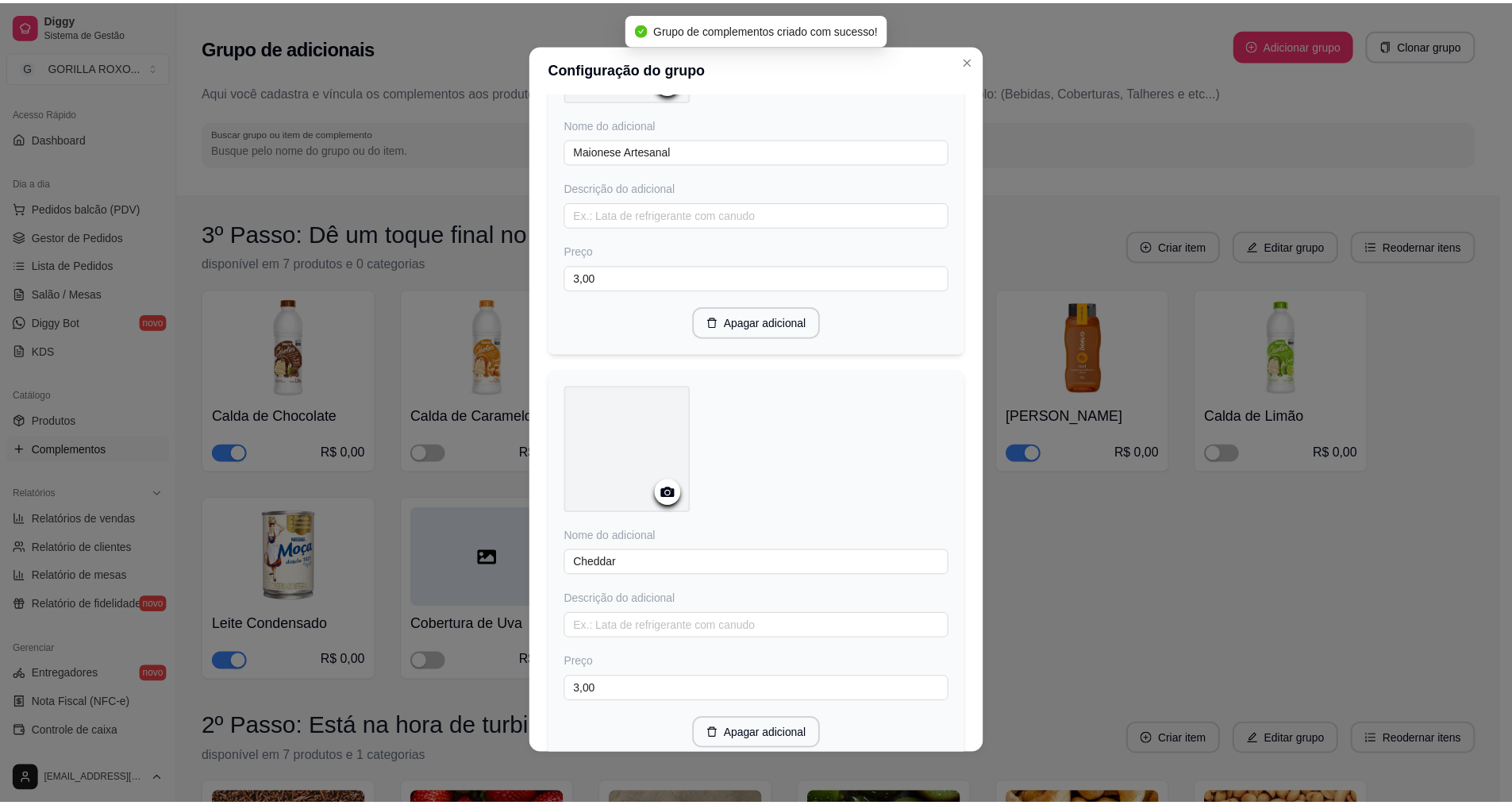
scroll to position [0, 0]
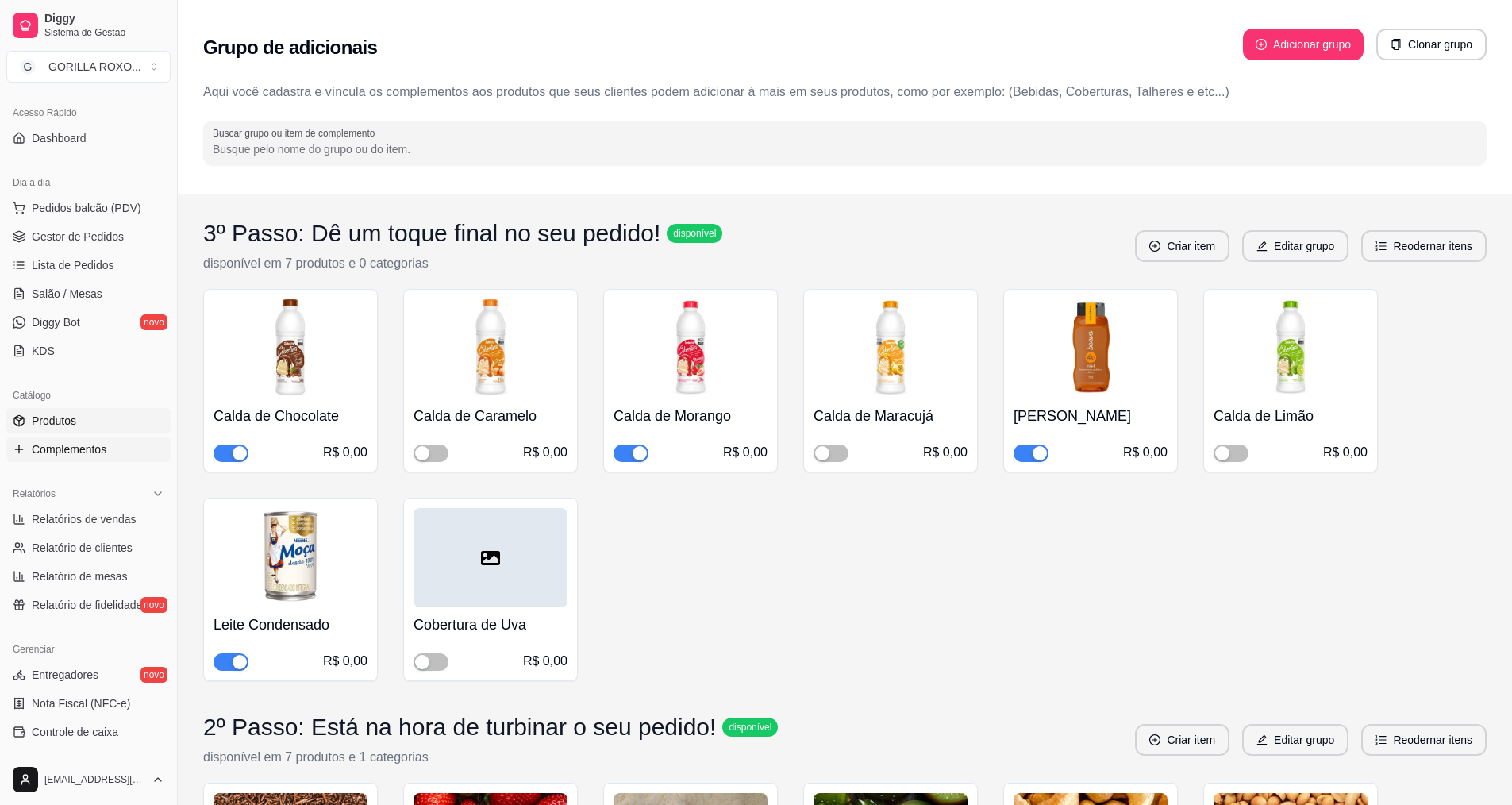
click at [118, 423] on link "Produtos" at bounding box center [88, 421] width 164 height 26
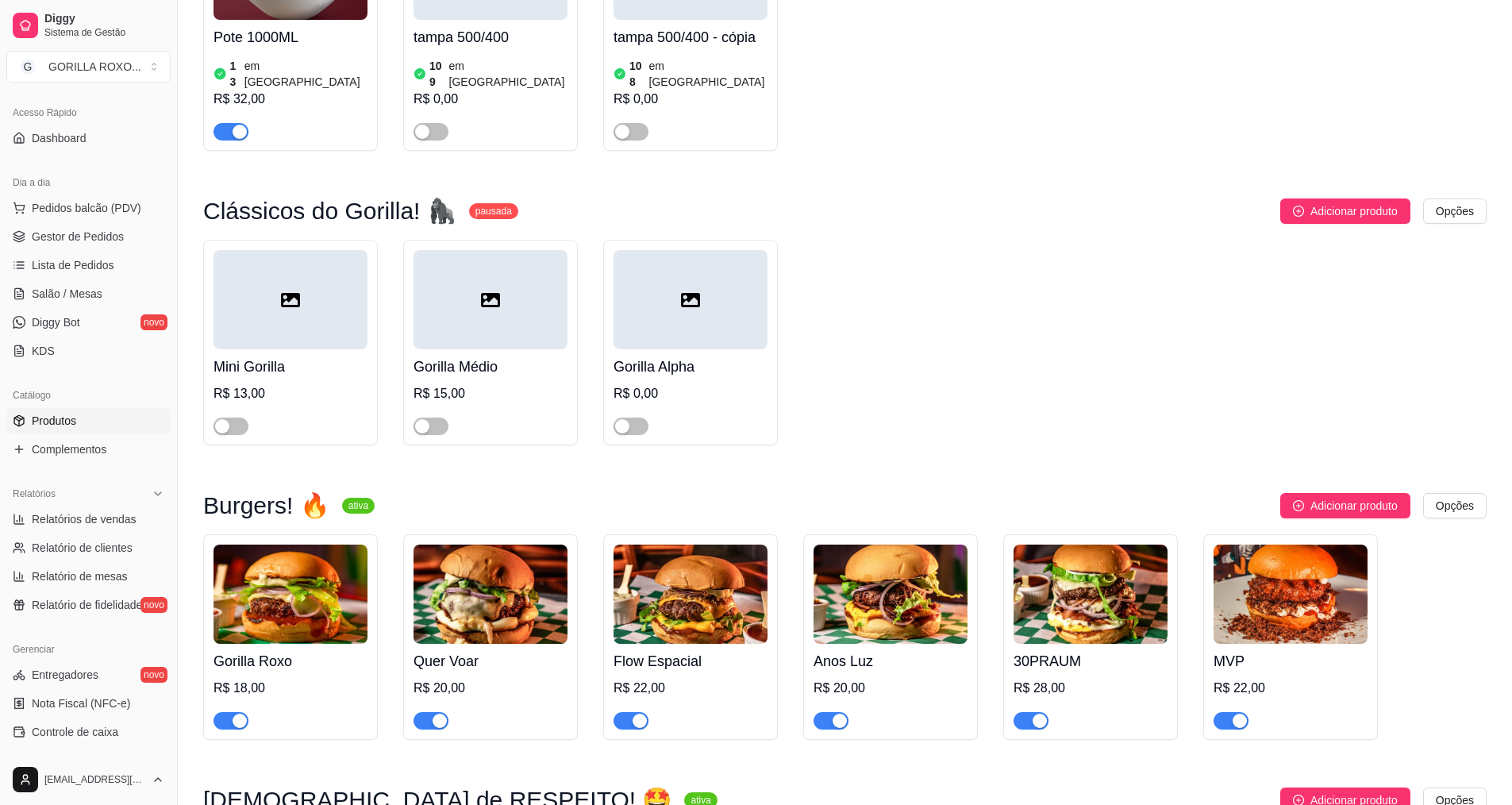
scroll to position [794, 0]
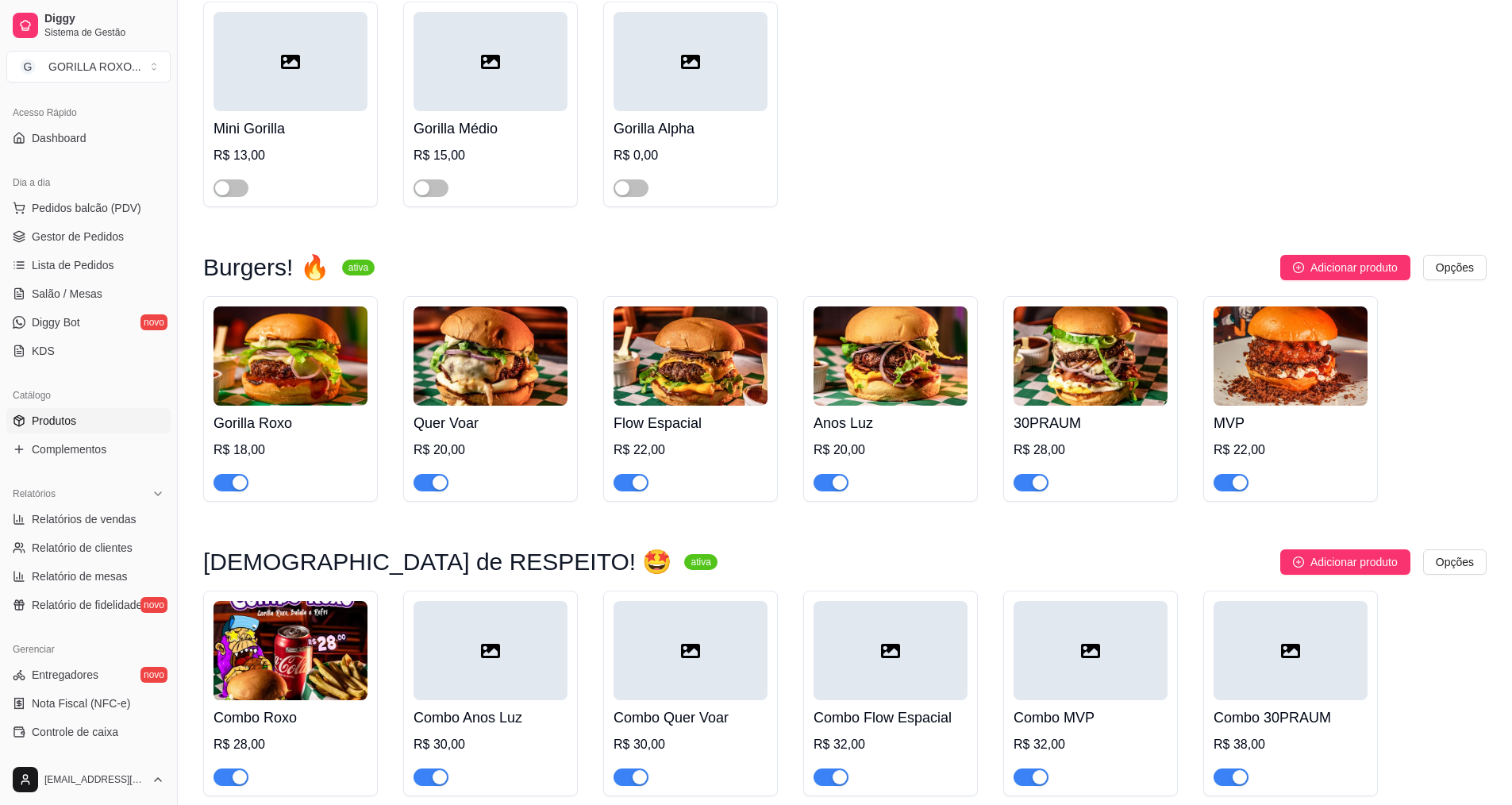
click at [334, 338] on img at bounding box center [290, 356] width 154 height 99
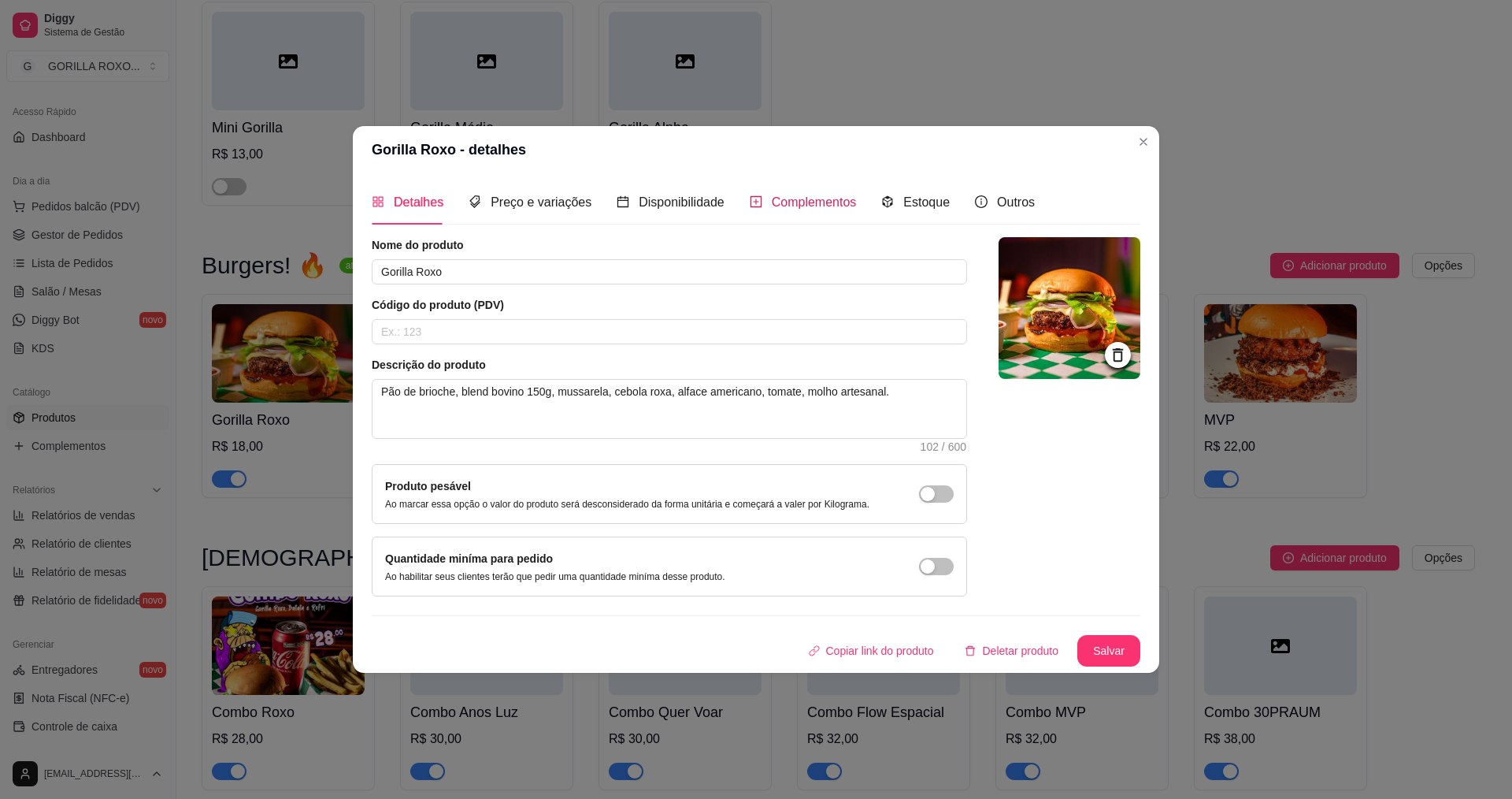
click at [813, 197] on span "Complementos" at bounding box center [814, 201] width 85 height 14
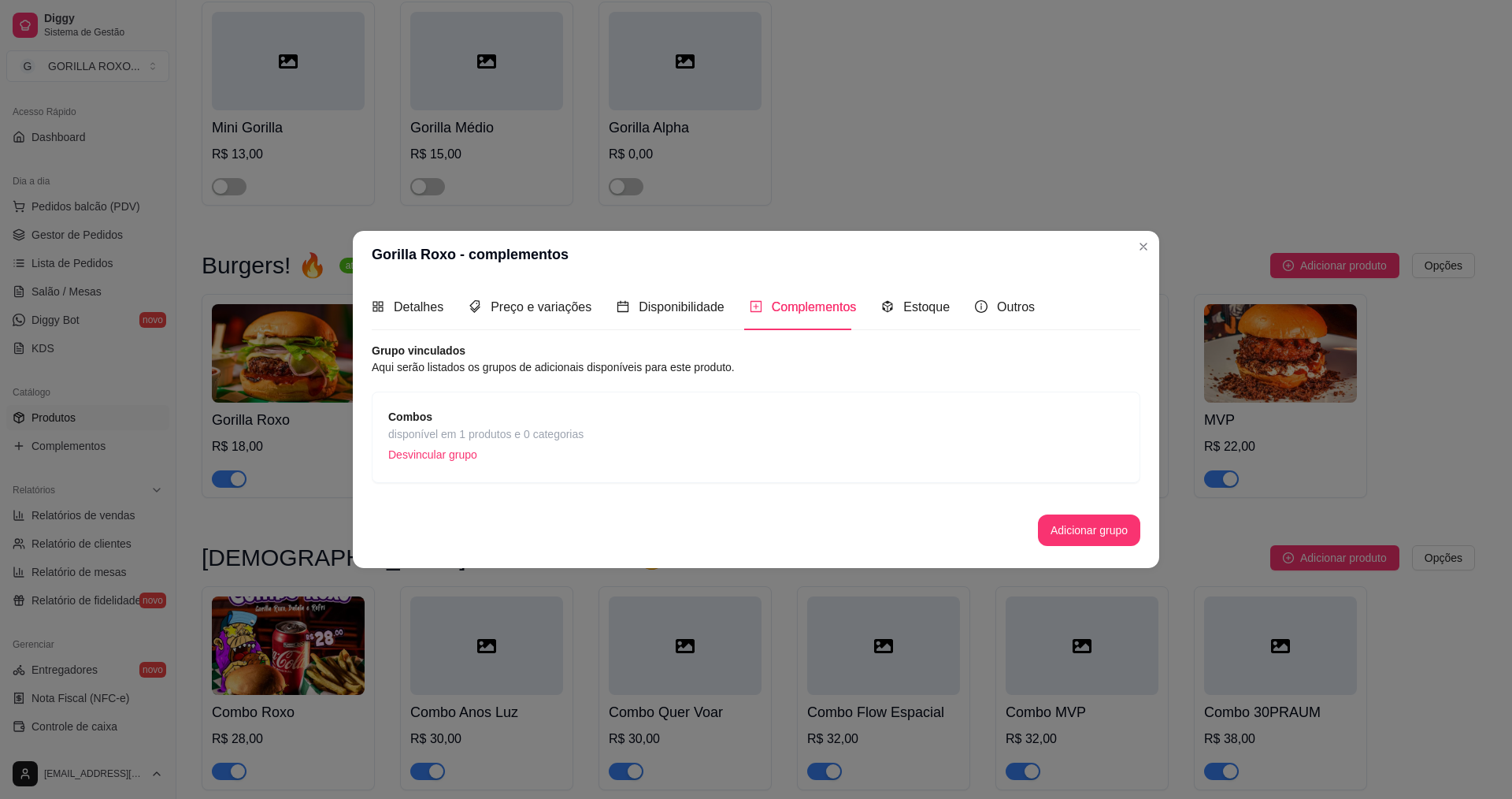
click at [571, 429] on span "disponível em 1 produtos e 0 categorias" at bounding box center [485, 434] width 195 height 18
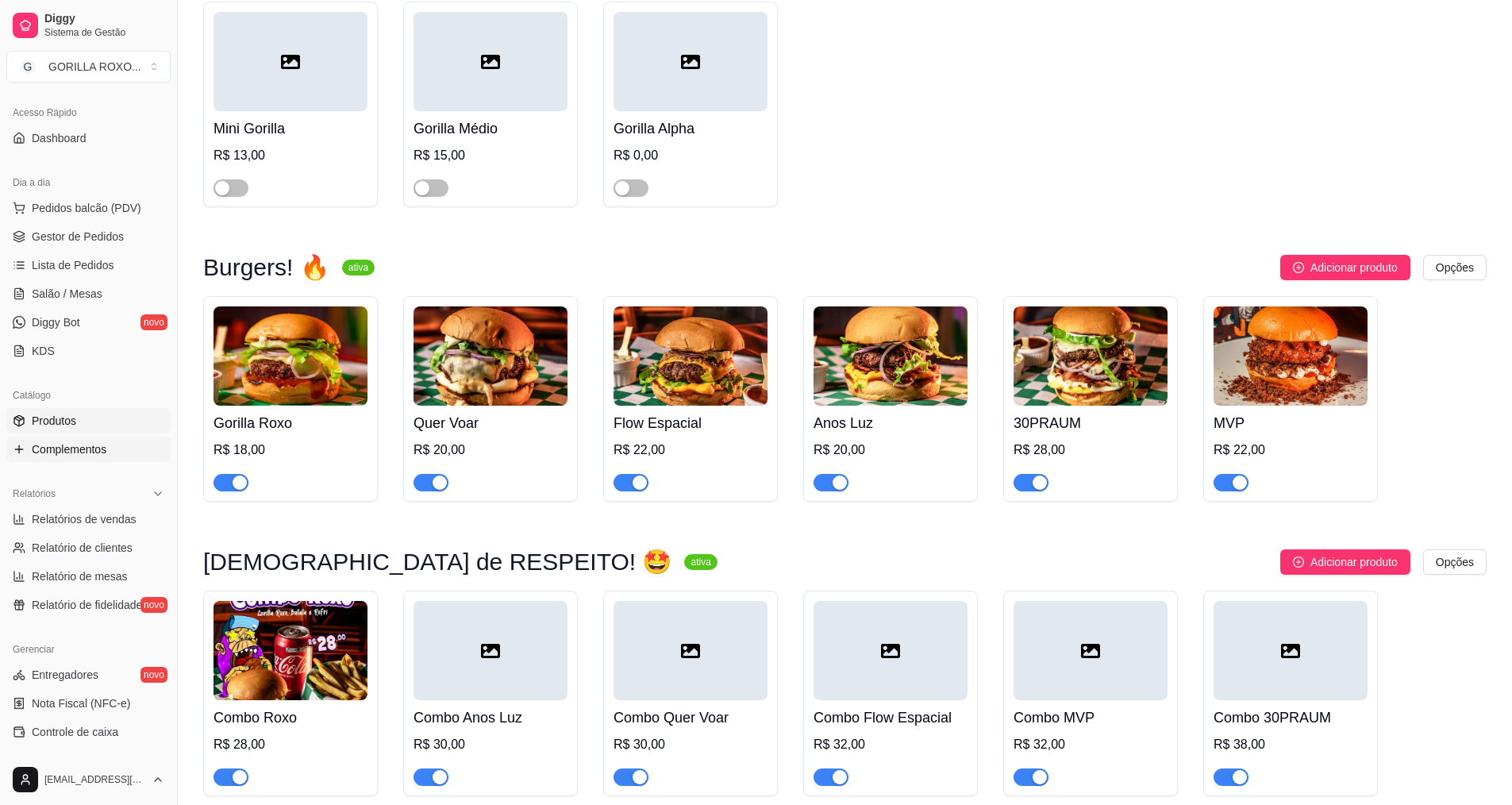
click at [97, 441] on span "Complementos" at bounding box center [69, 449] width 75 height 16
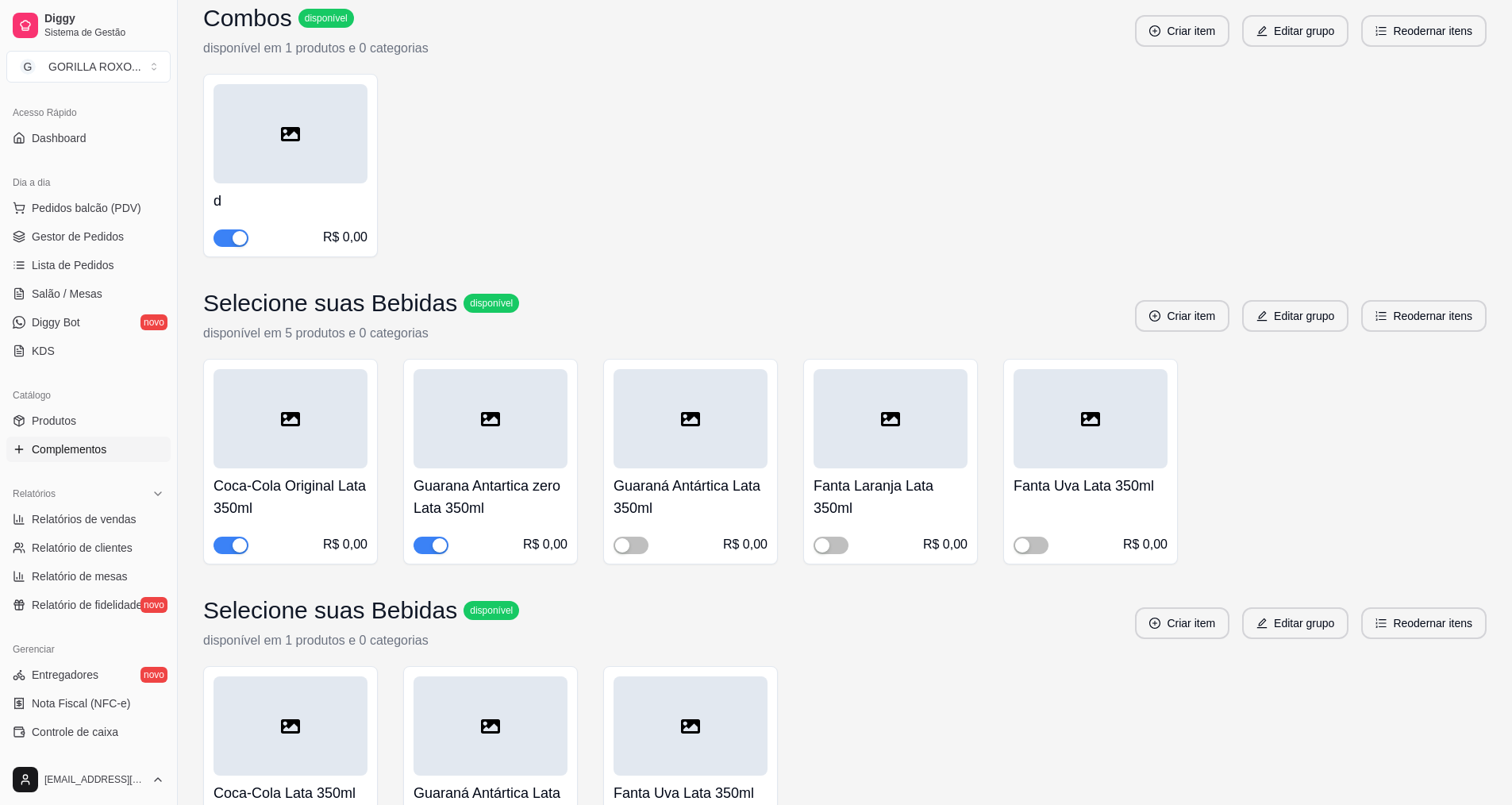
scroll to position [3571, 0]
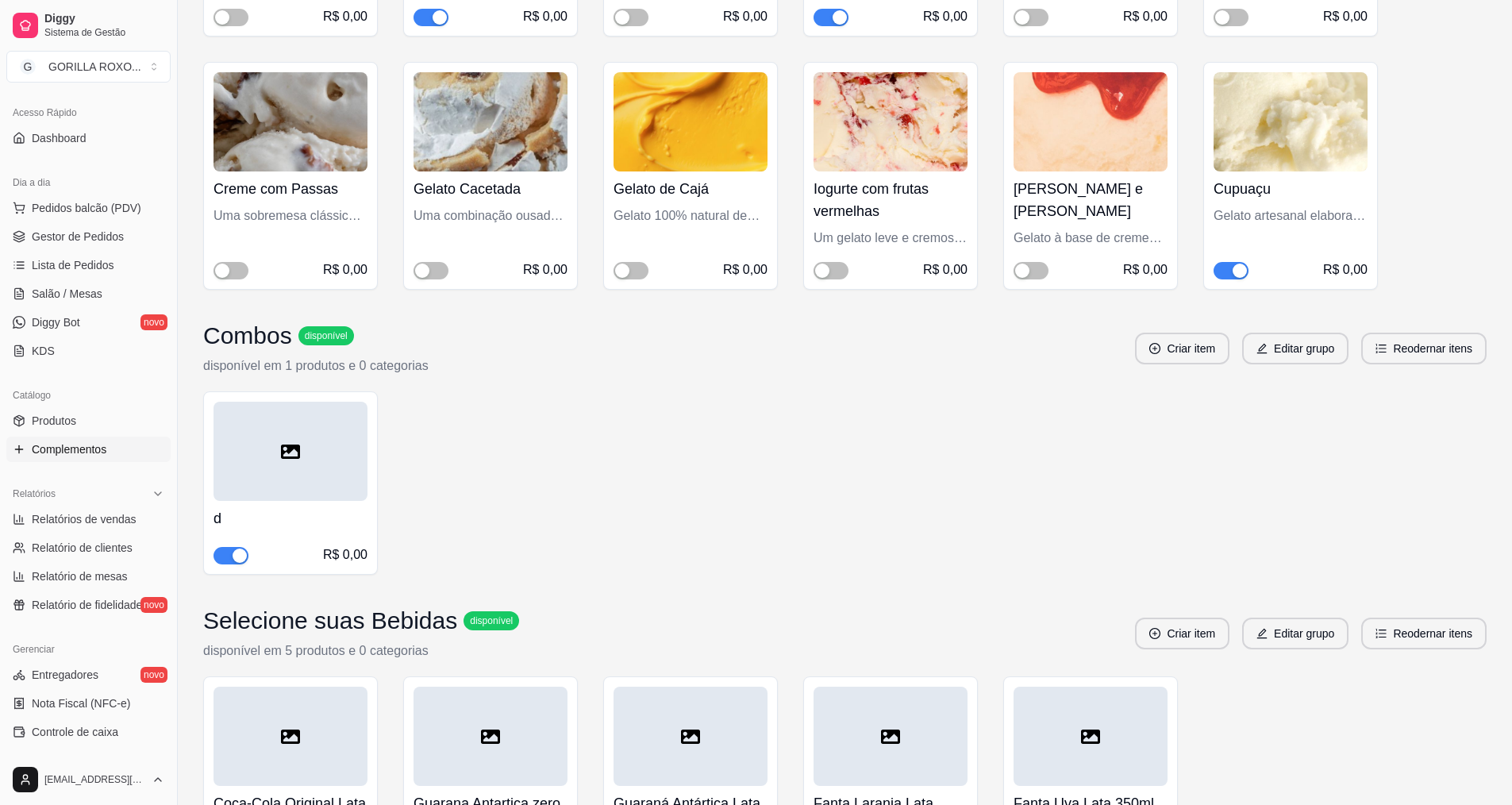
click at [231, 547] on span "button" at bounding box center [231, 556] width 35 height 18
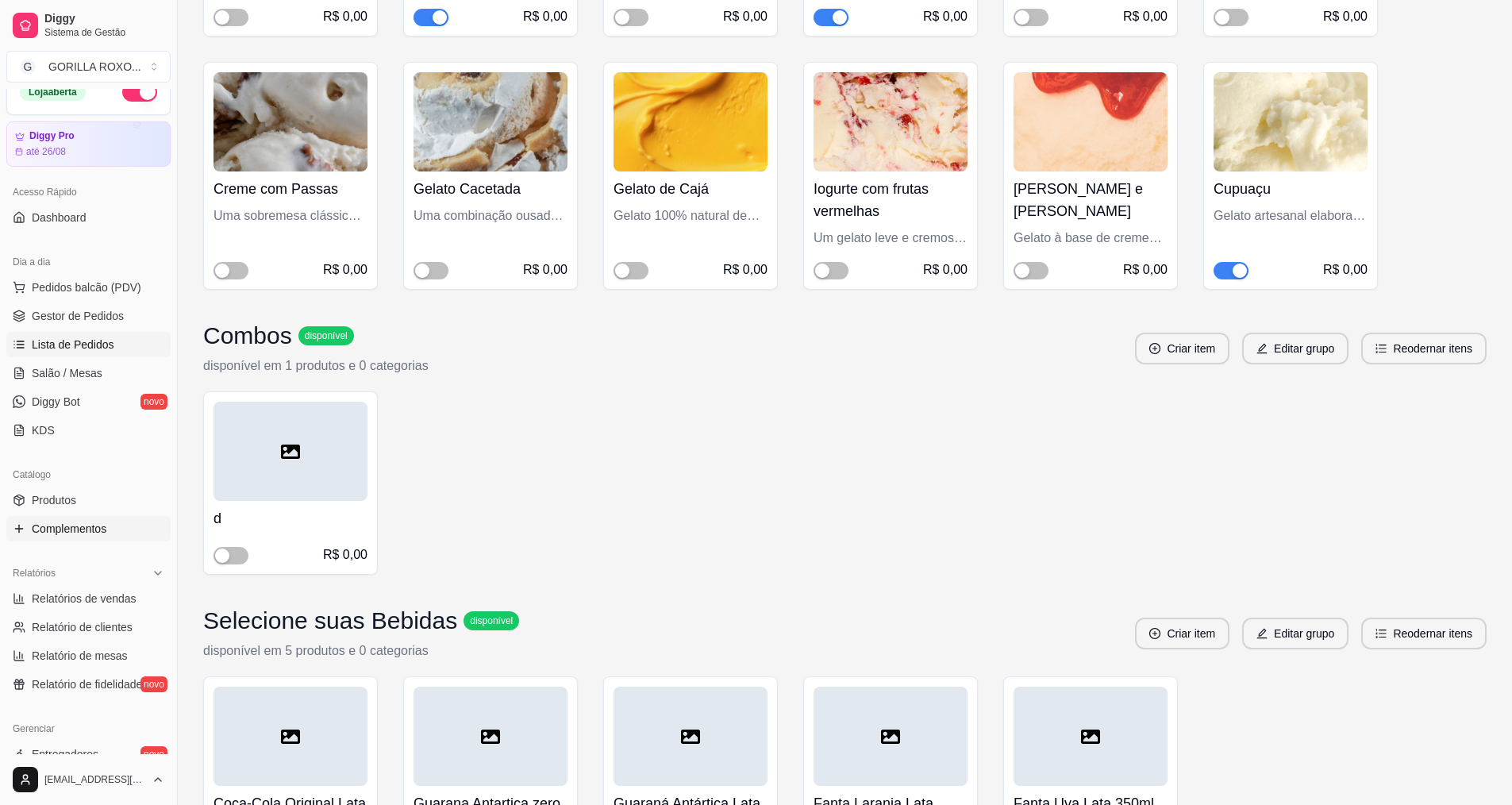
click at [105, 350] on span "Lista de Pedidos" at bounding box center [73, 345] width 83 height 16
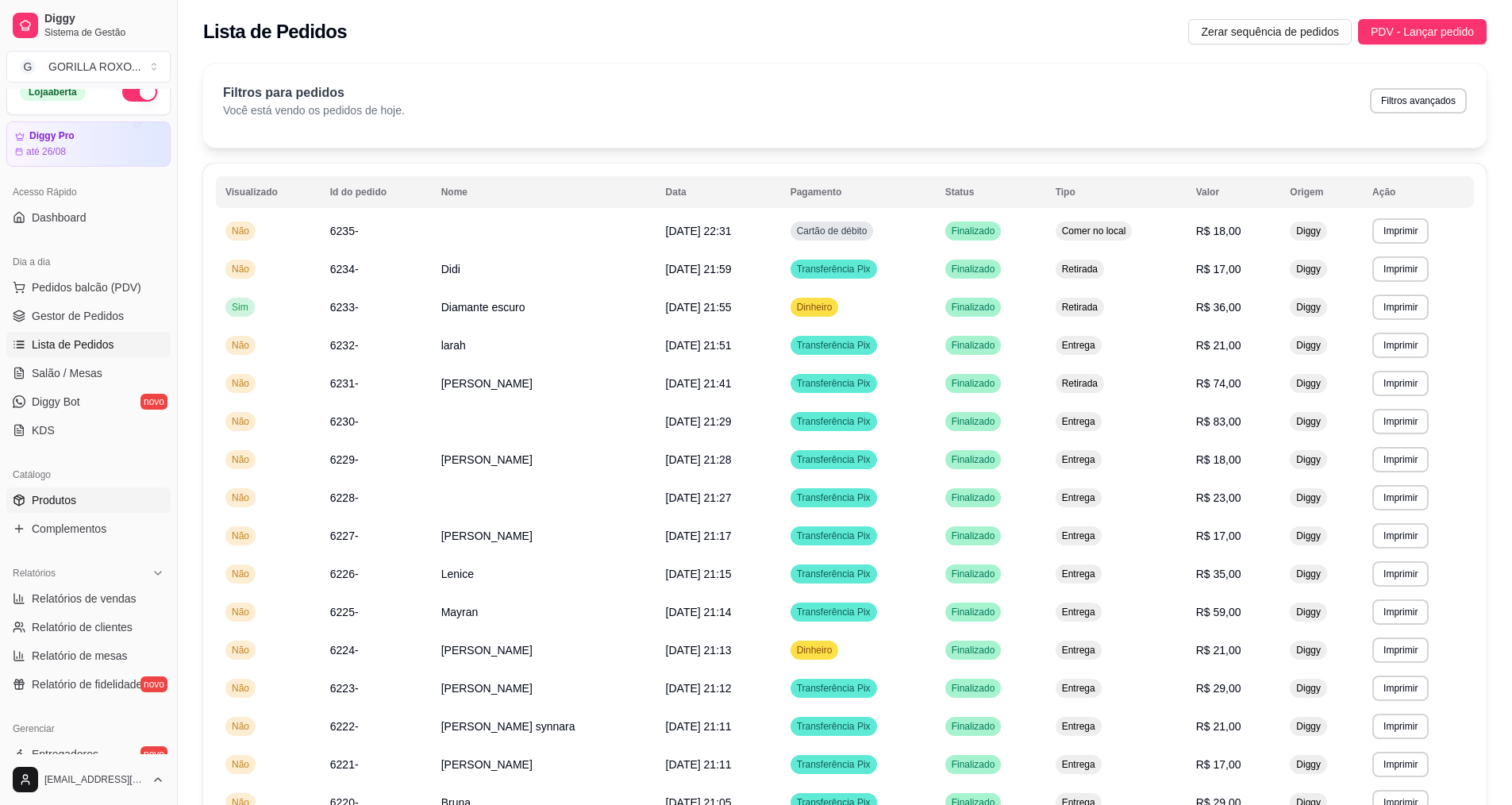
click at [118, 506] on link "Produtos" at bounding box center [88, 500] width 164 height 26
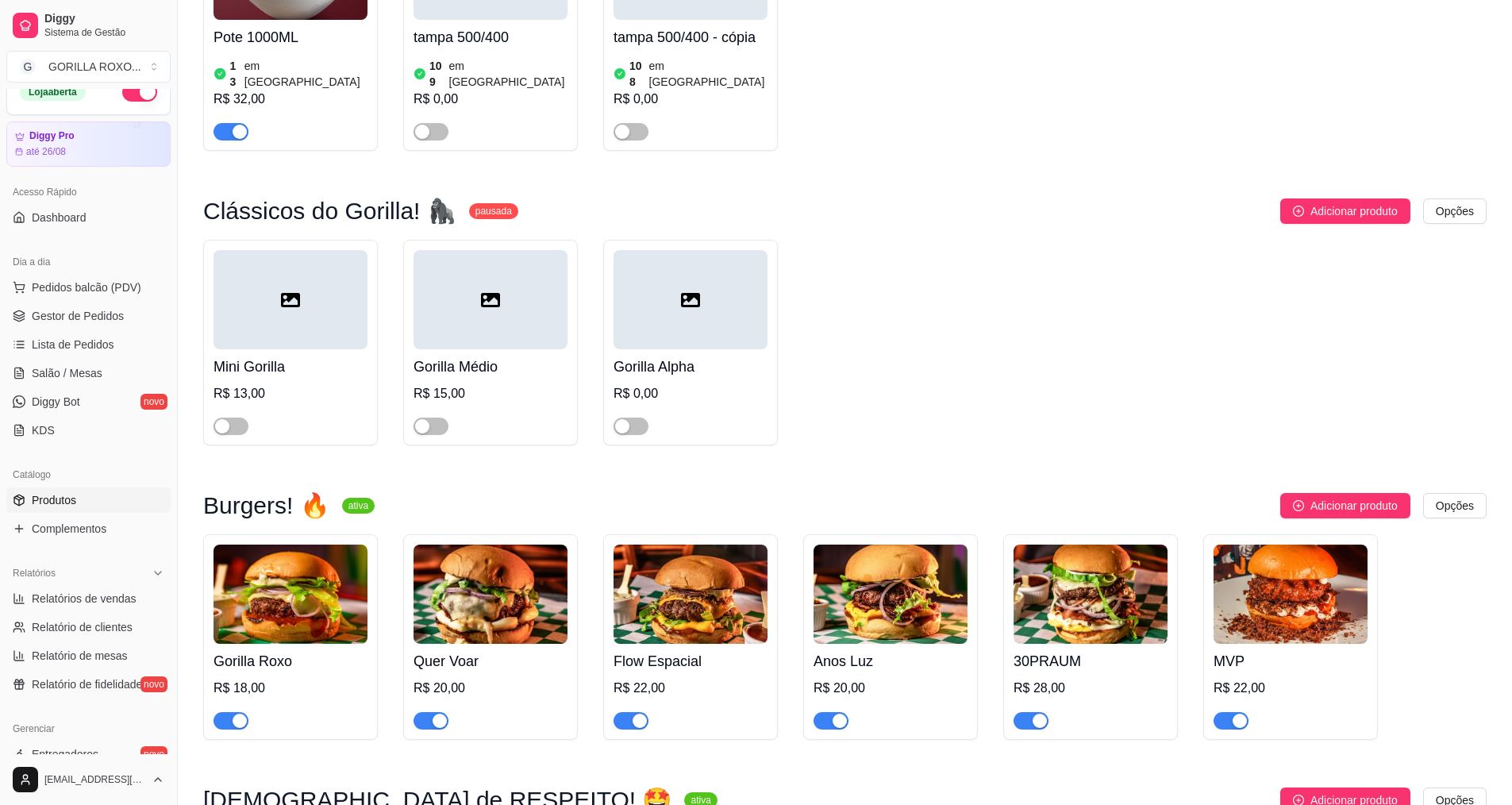
scroll to position [873, 0]
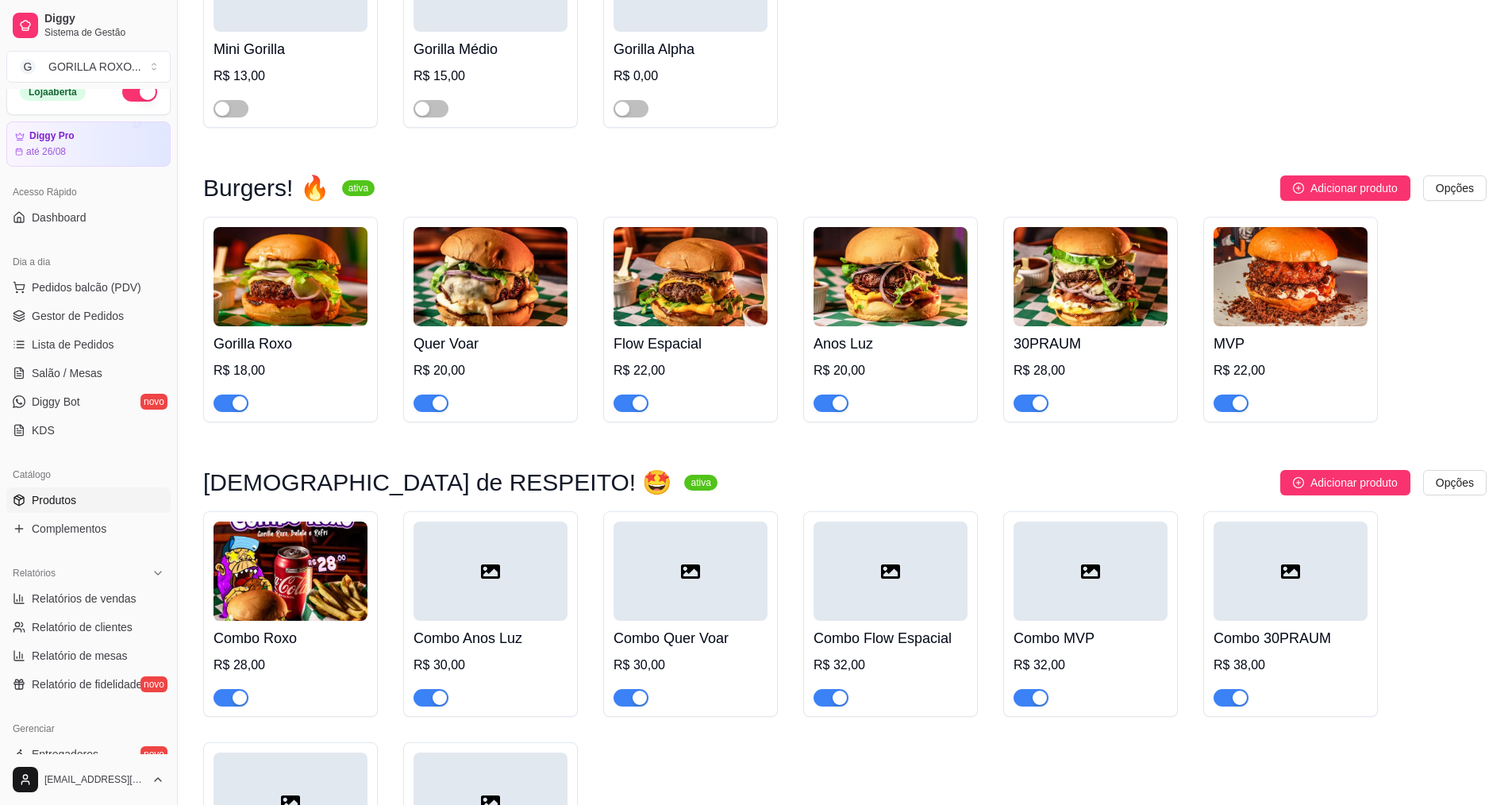
click at [291, 326] on div "Gorilla Roxo R$ 18,00" at bounding box center [290, 369] width 154 height 86
click at [285, 289] on img at bounding box center [290, 277] width 154 height 99
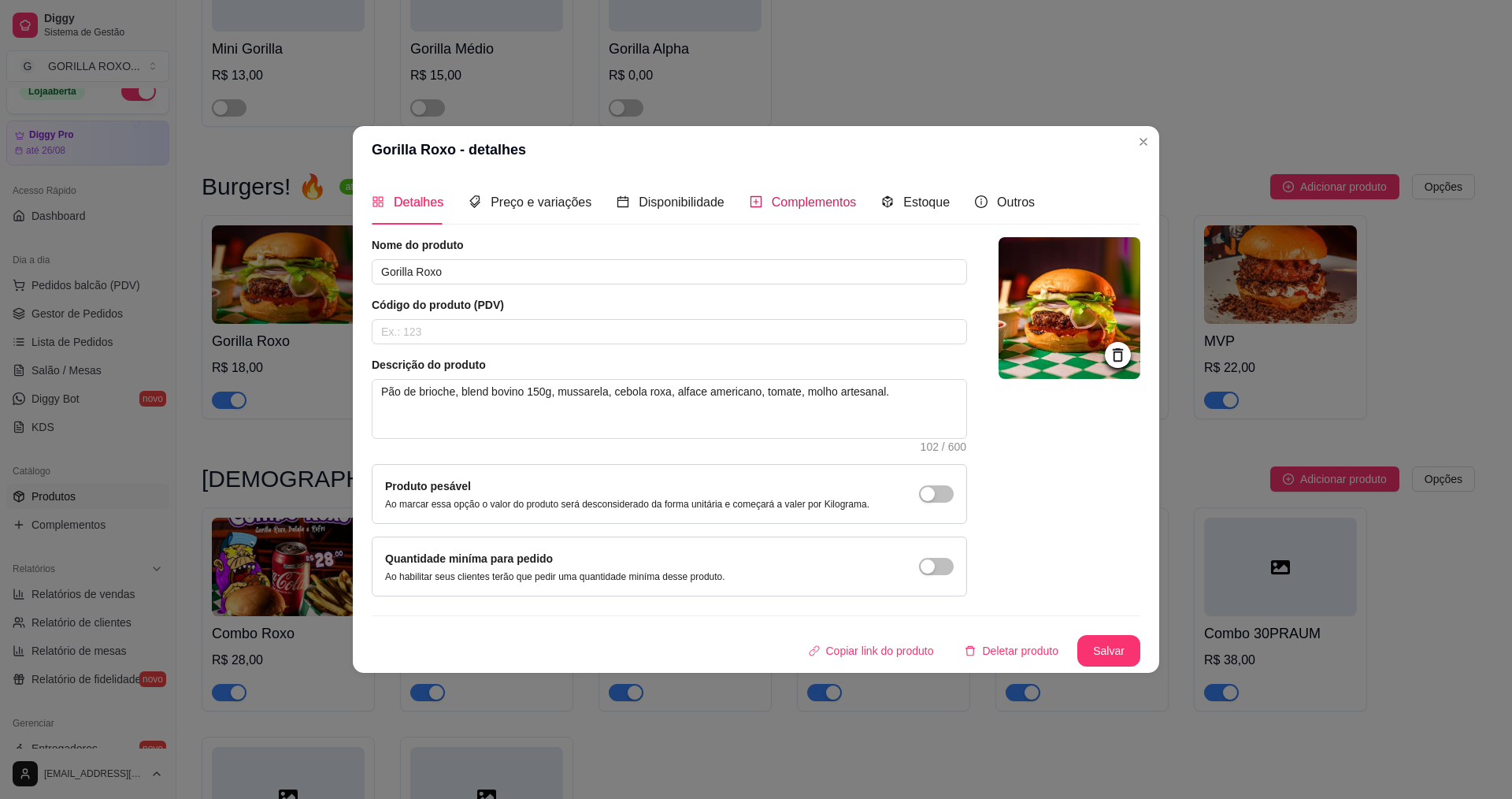
click at [763, 198] on div "Complementos" at bounding box center [803, 202] width 107 height 20
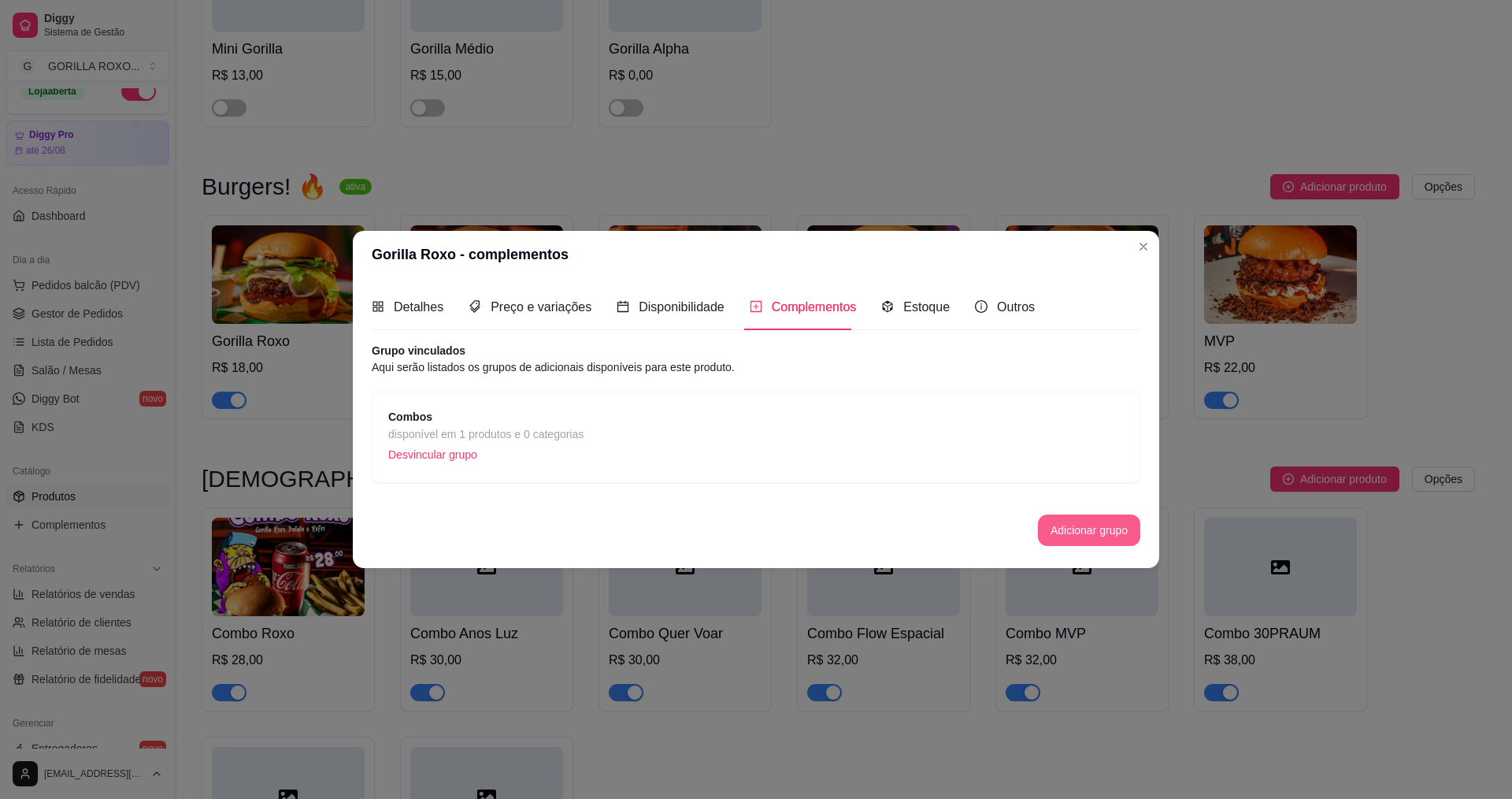
click at [1052, 534] on button "Adicionar grupo" at bounding box center [1089, 530] width 103 height 32
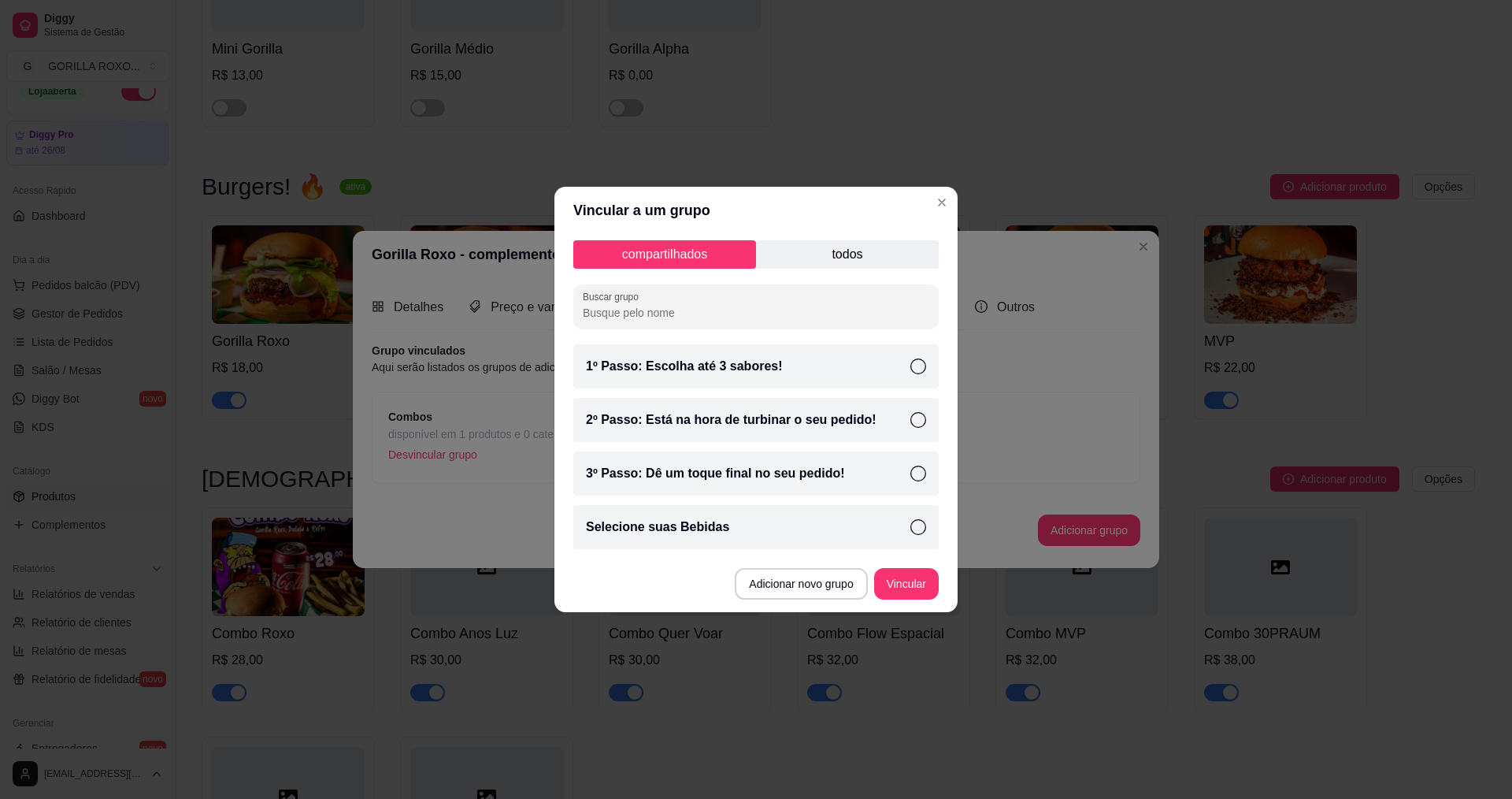
click at [821, 252] on p "todos" at bounding box center [848, 255] width 183 height 29
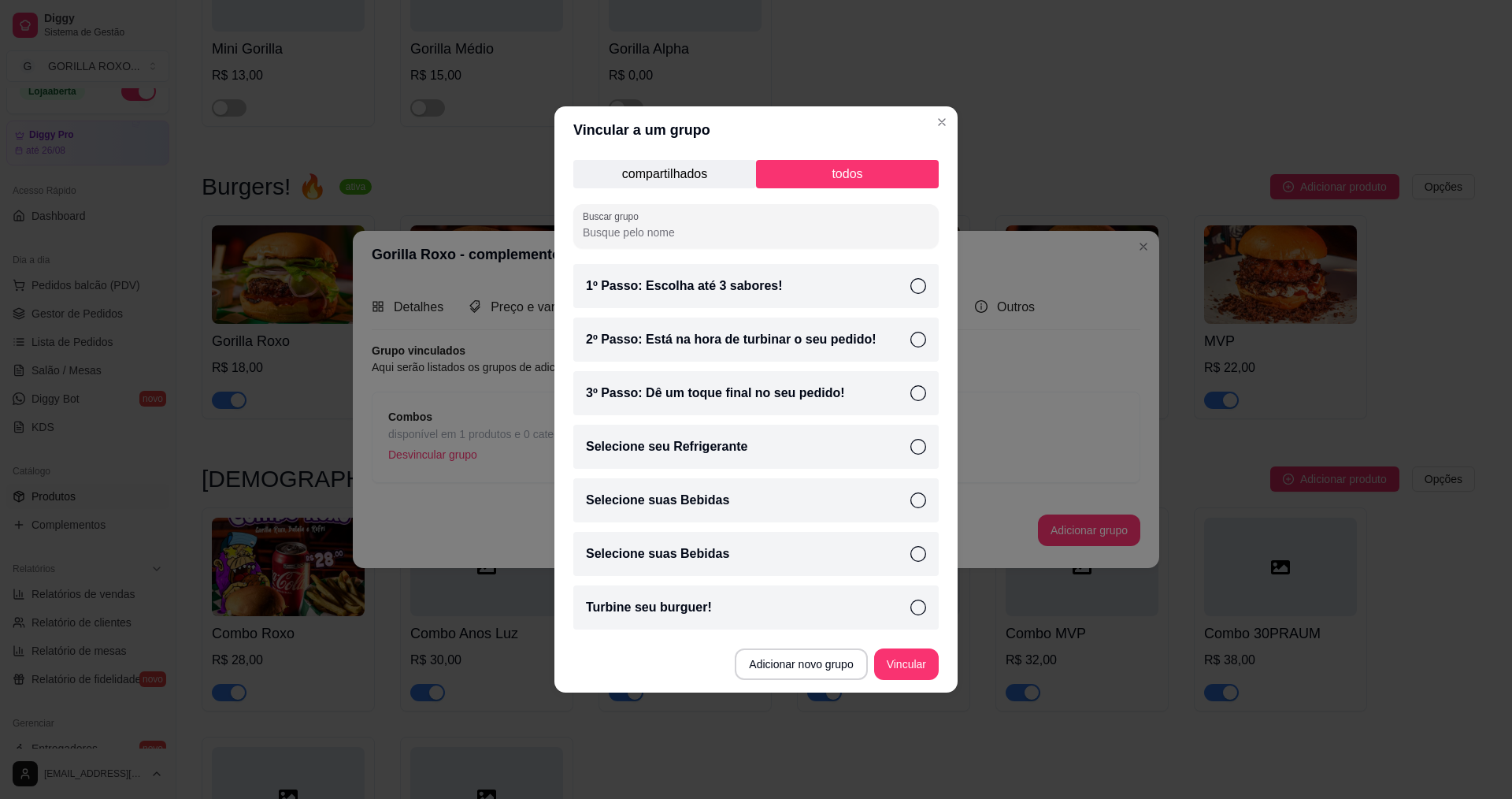
click at [919, 608] on icon at bounding box center [918, 607] width 16 height 16
click at [932, 665] on button "Vincular" at bounding box center [906, 665] width 64 height 32
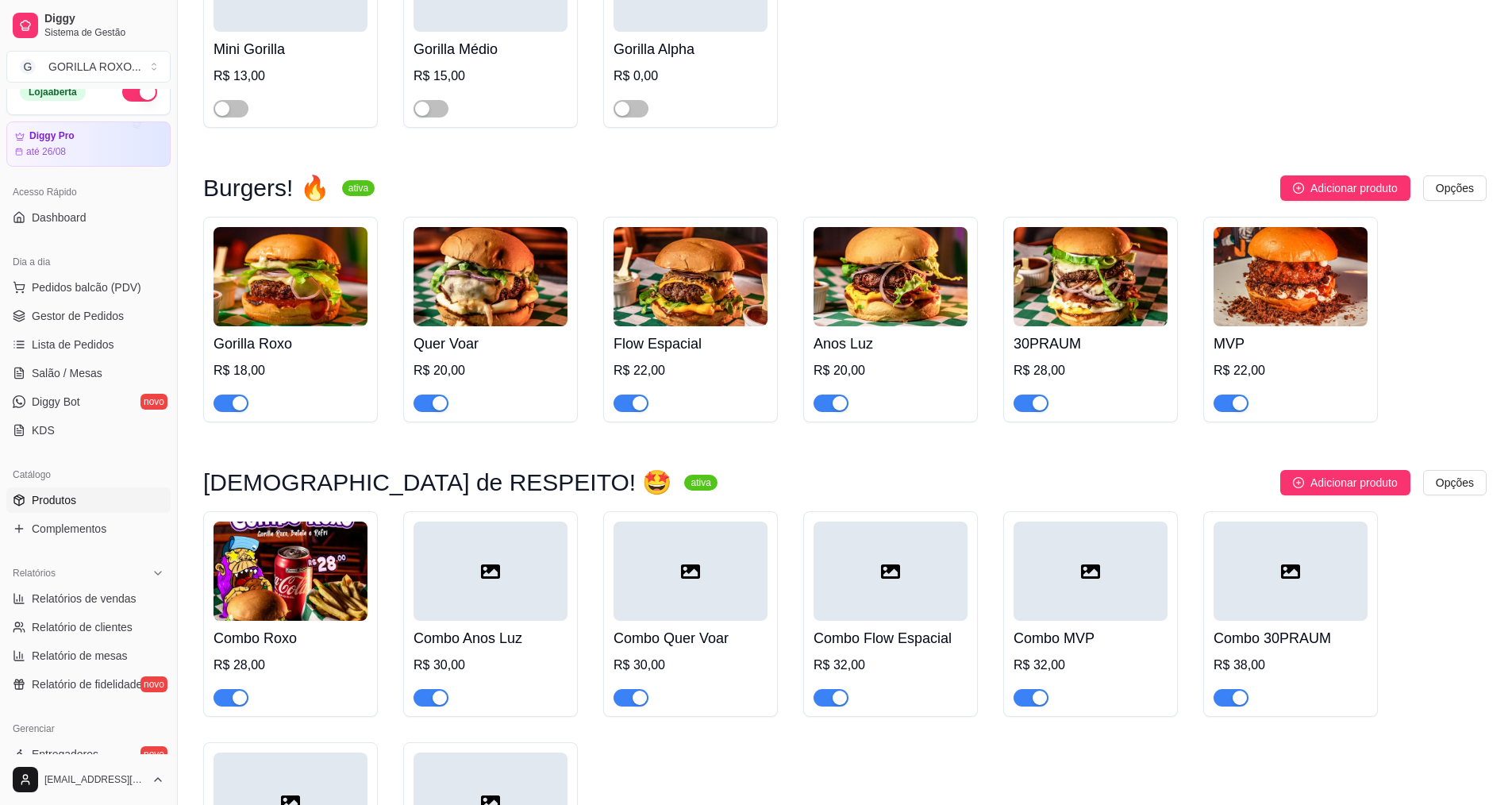
click at [490, 243] on img at bounding box center [491, 277] width 154 height 99
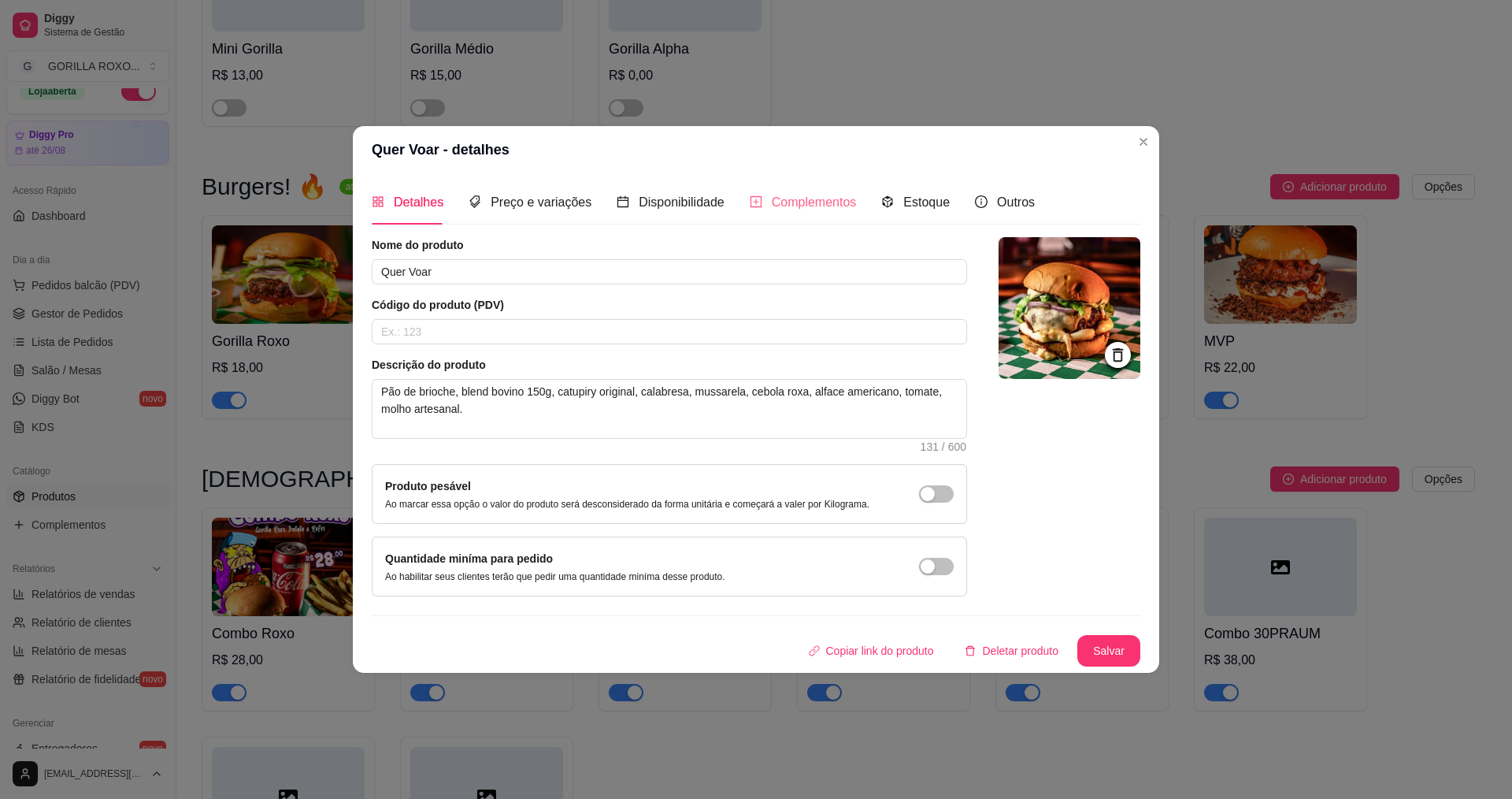
click at [840, 215] on div "Complementos" at bounding box center [803, 202] width 107 height 45
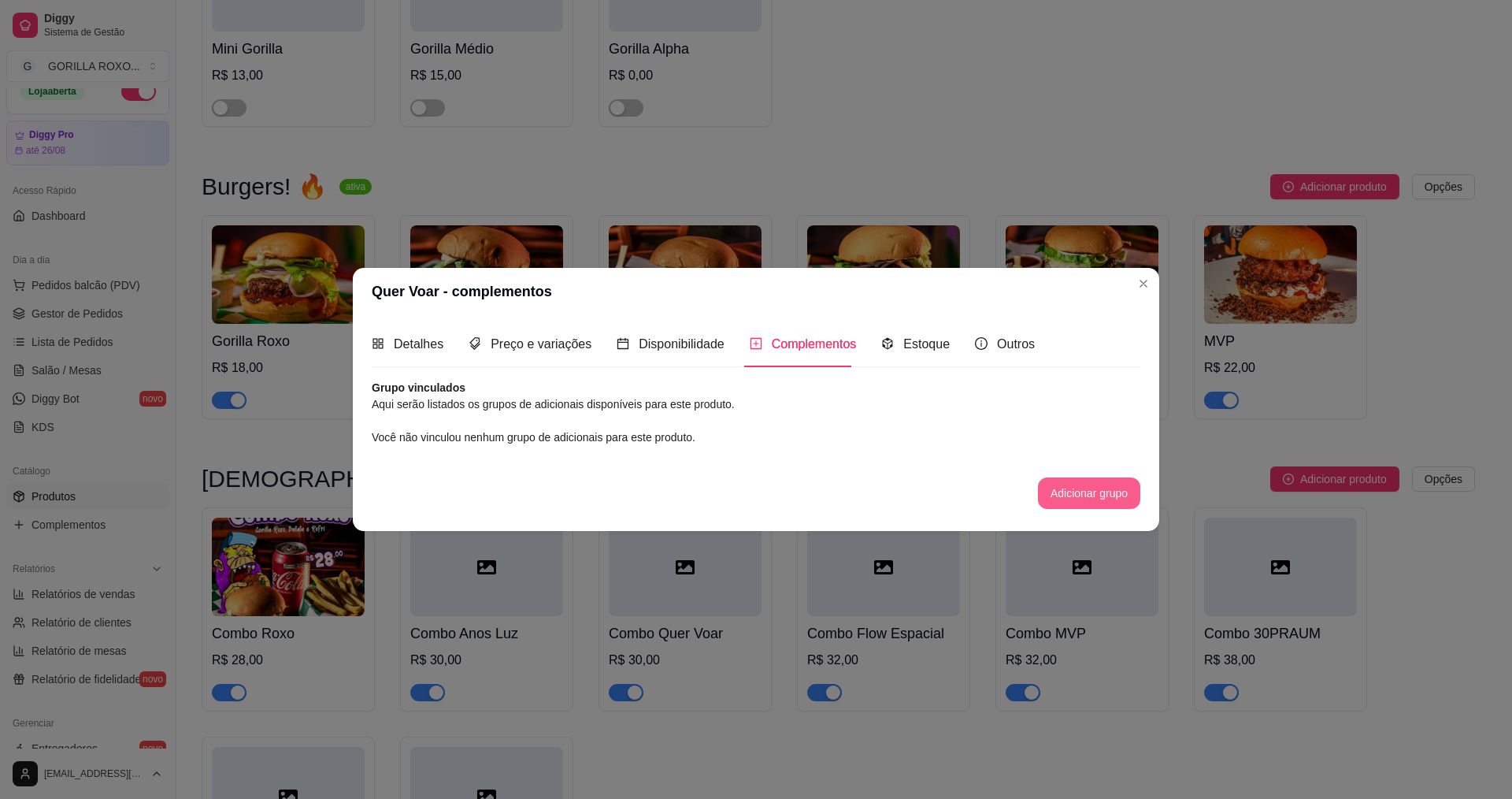
click at [1134, 498] on button "Adicionar grupo" at bounding box center [1089, 493] width 103 height 32
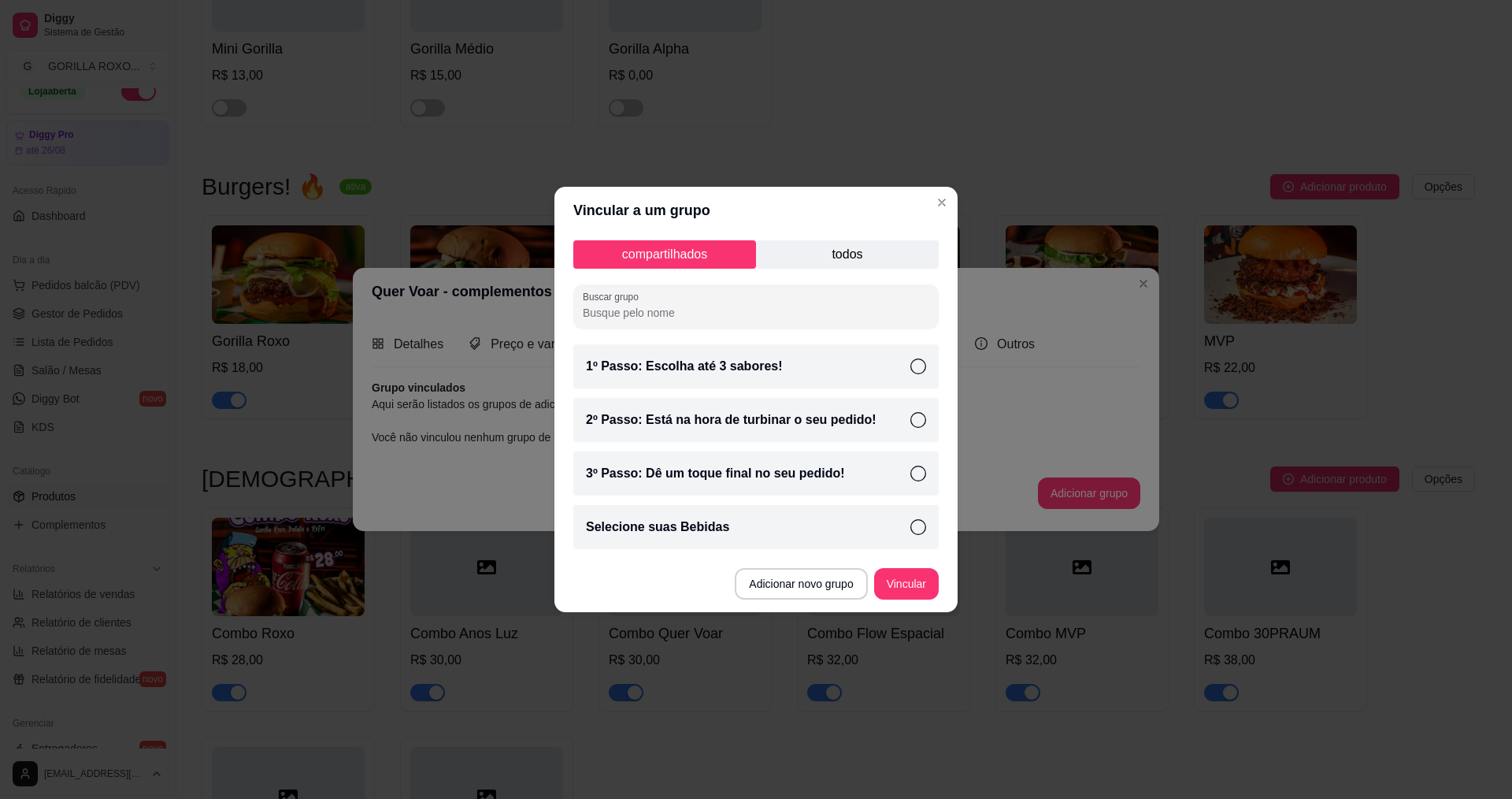
click at [887, 266] on div "compartilhados todos Buscar grupo 1º Passo: Escolha até 3 sabores! 2º Passo: Es…" at bounding box center [756, 395] width 403 height 322
click at [899, 255] on p "todos" at bounding box center [848, 255] width 183 height 29
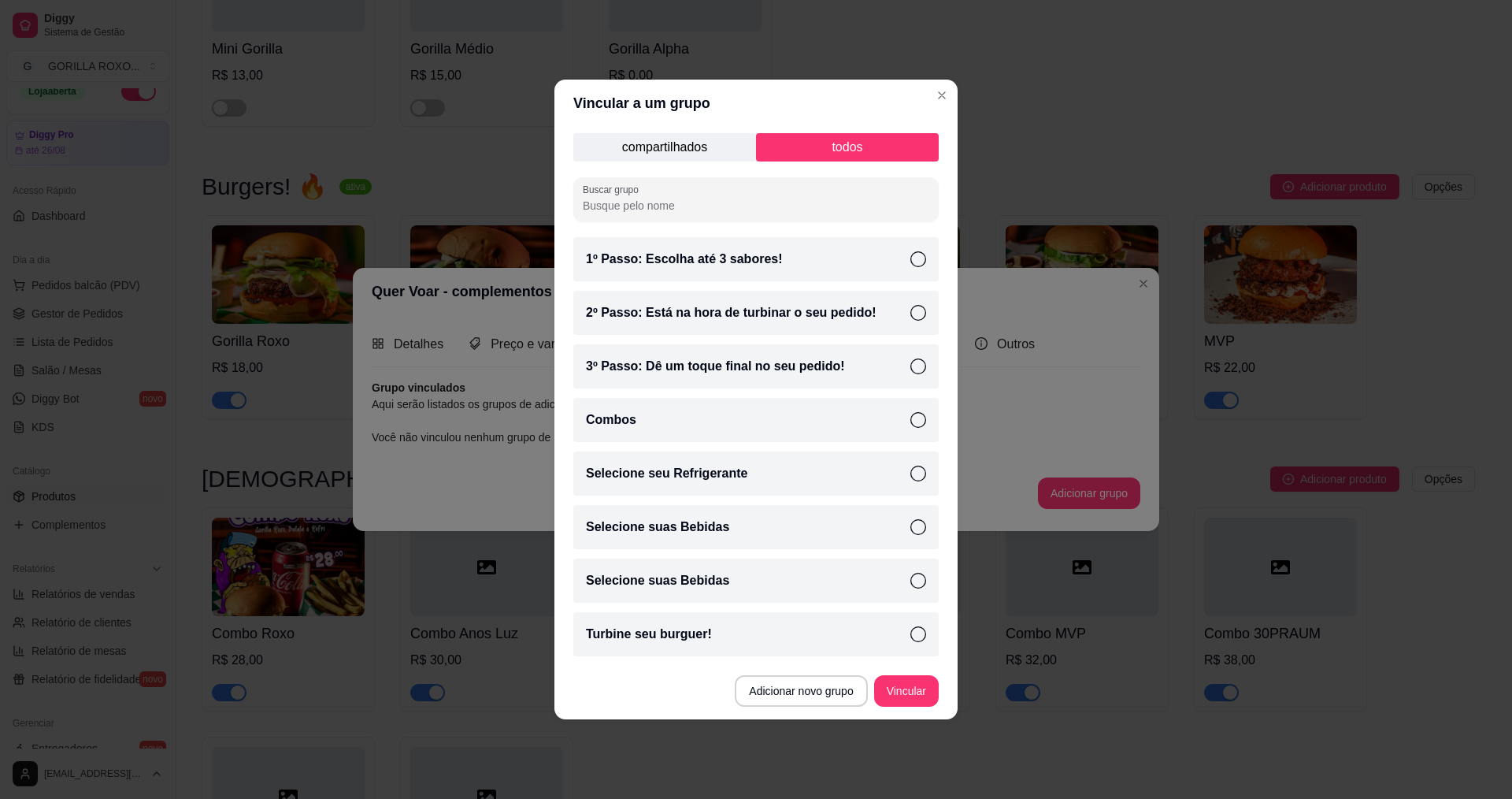
click at [875, 629] on div "Turbine seu burguer!" at bounding box center [756, 633] width 365 height 44
click at [919, 696] on button "Vincular" at bounding box center [906, 691] width 63 height 31
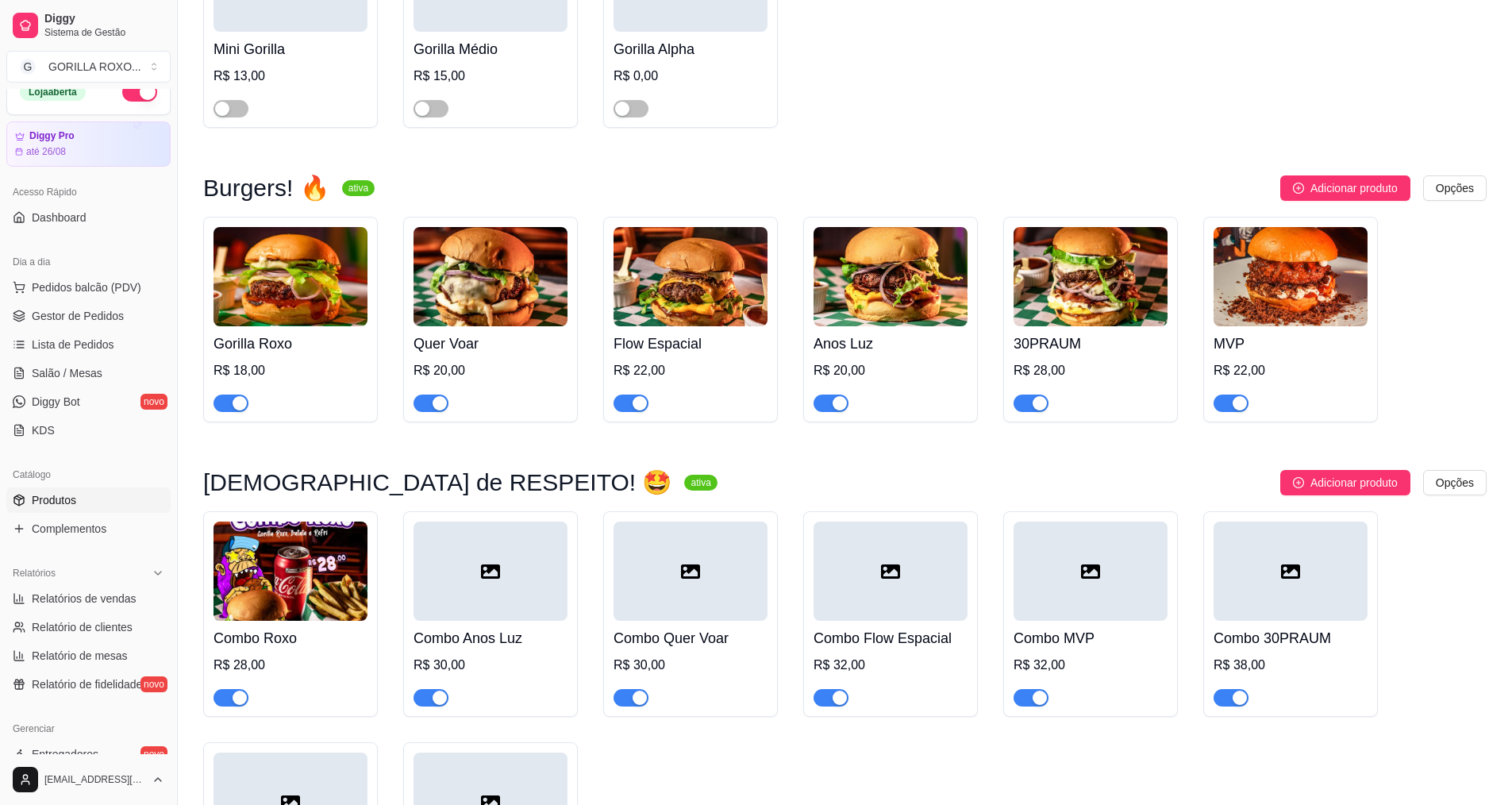
click at [712, 380] on div at bounding box center [690, 396] width 154 height 32
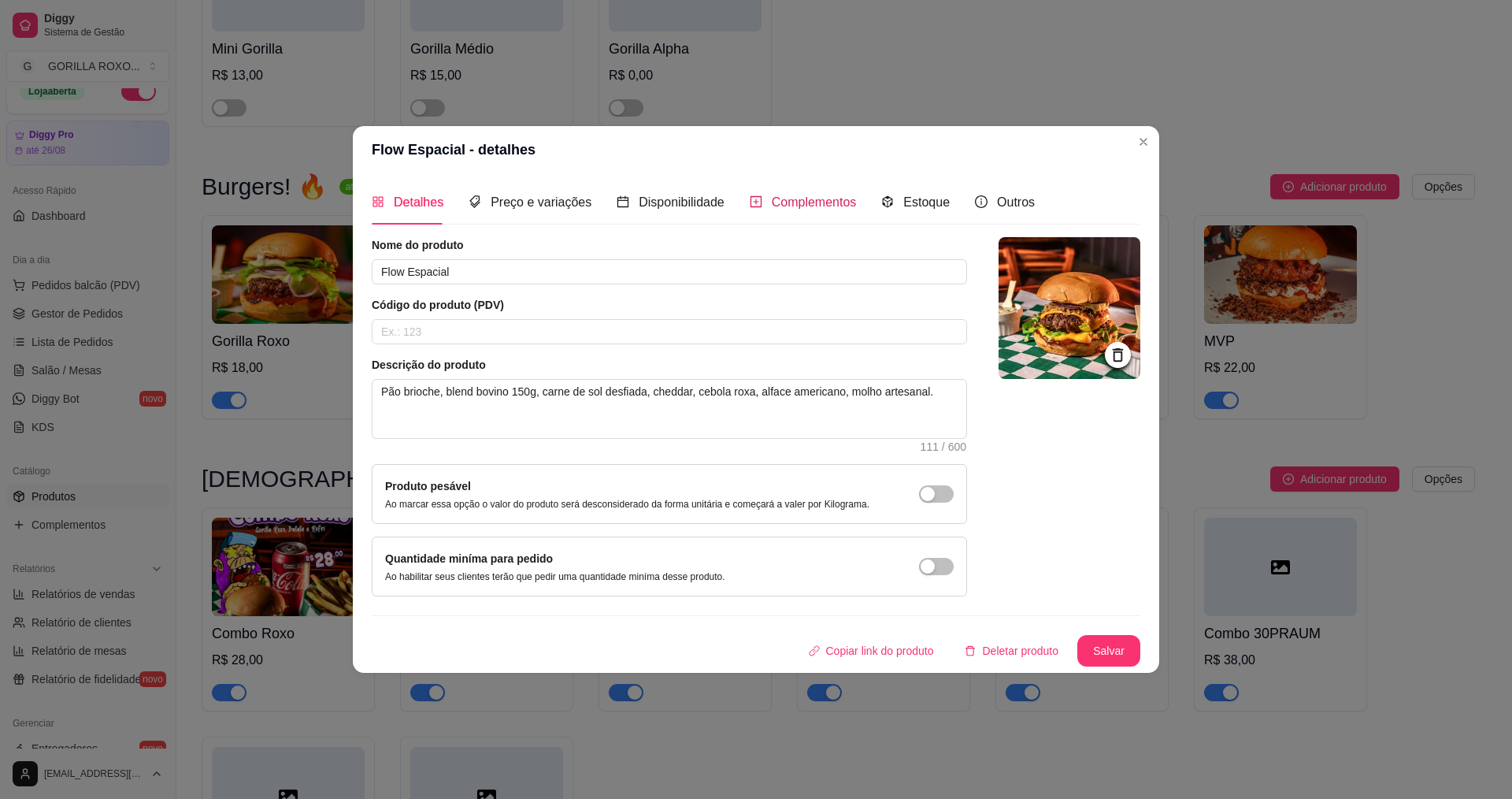
click at [794, 205] on span "Complementos" at bounding box center [814, 201] width 85 height 14
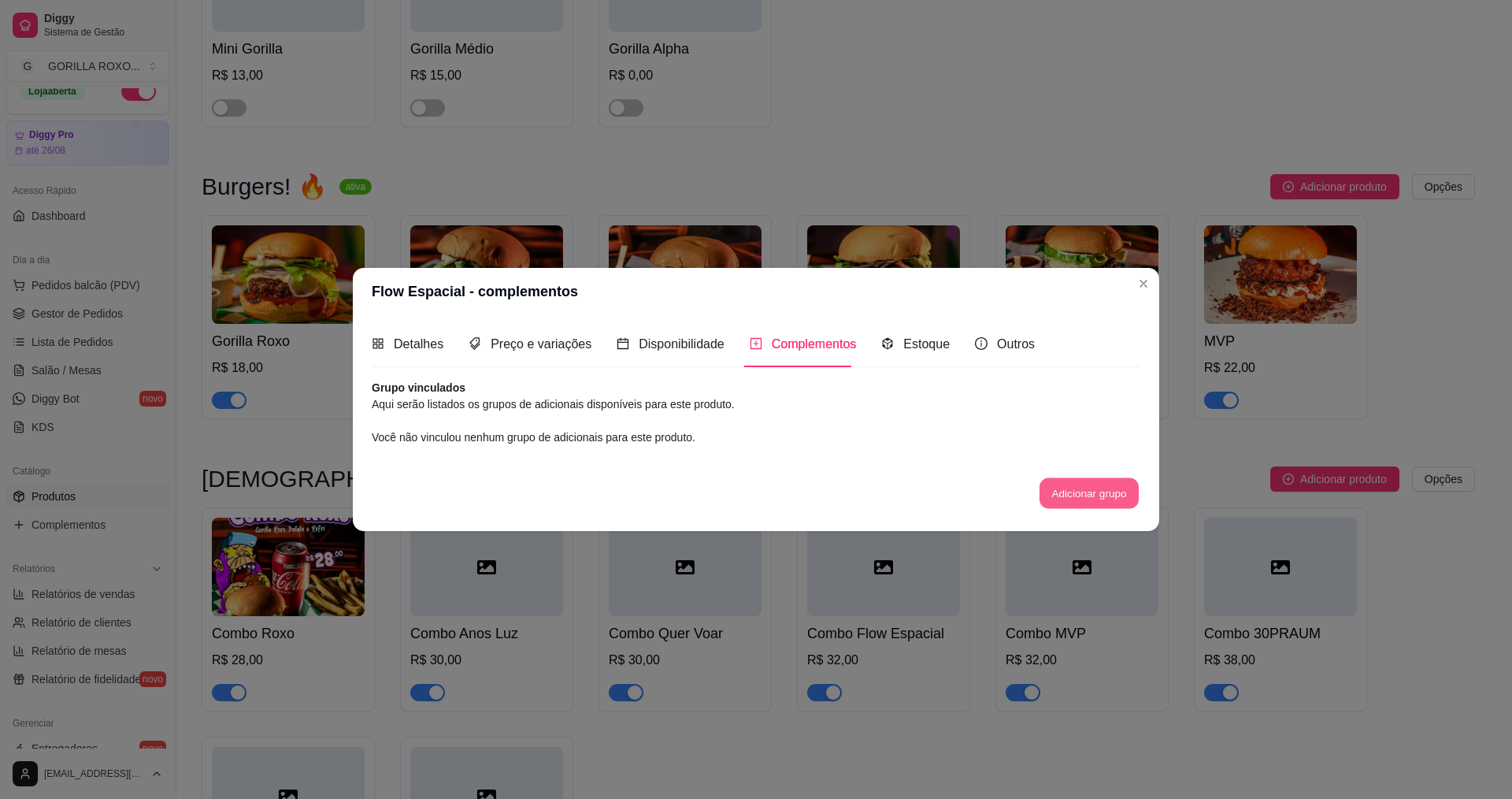
click at [1104, 494] on button "Adicionar grupo" at bounding box center [1089, 493] width 99 height 31
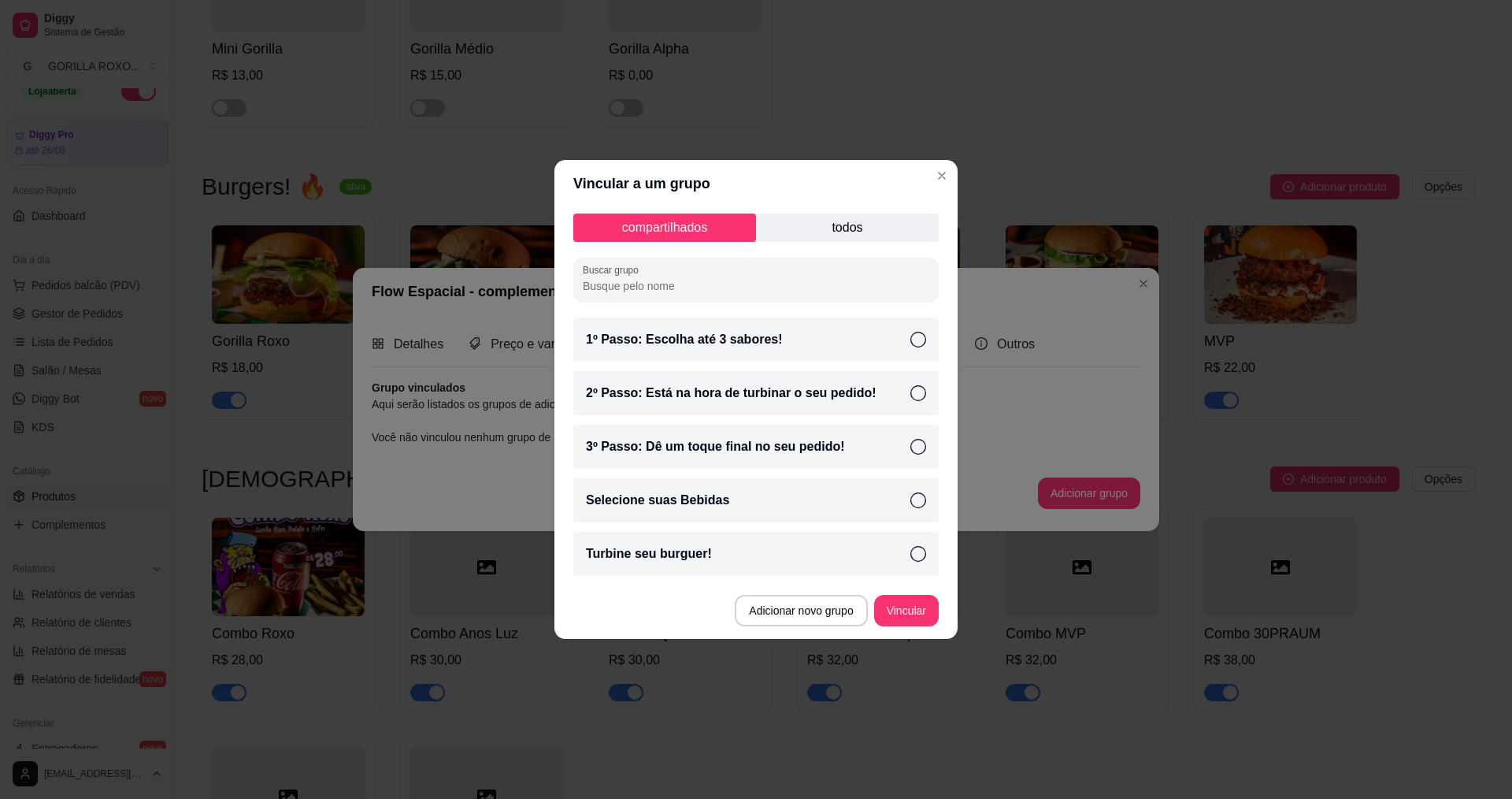
click at [846, 229] on p "todos" at bounding box center [848, 228] width 183 height 29
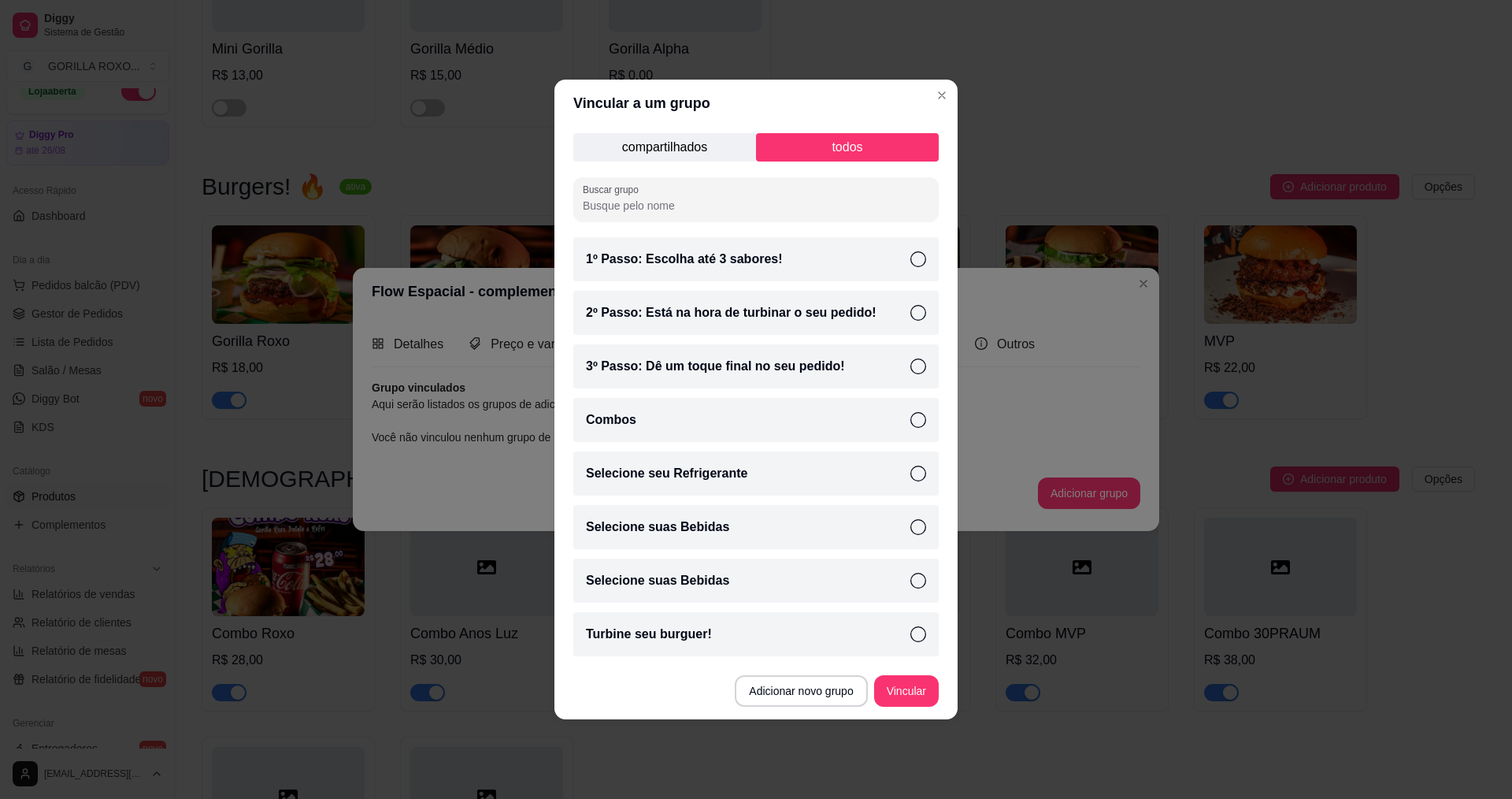
click at [744, 633] on div "Turbine seu burguer!" at bounding box center [756, 633] width 365 height 44
click at [918, 697] on button "Vincular" at bounding box center [906, 691] width 64 height 32
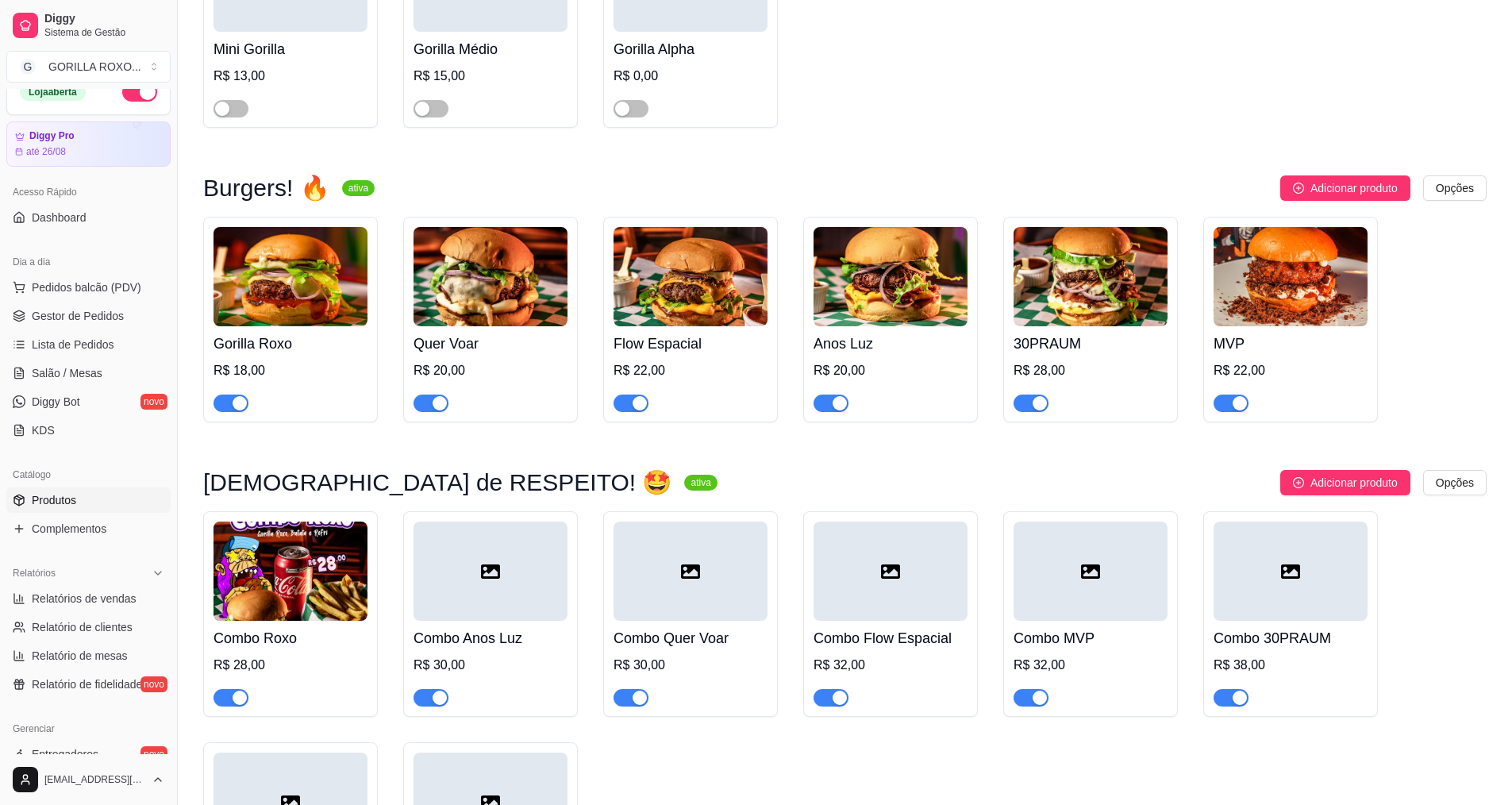
click at [900, 285] on img at bounding box center [891, 277] width 154 height 99
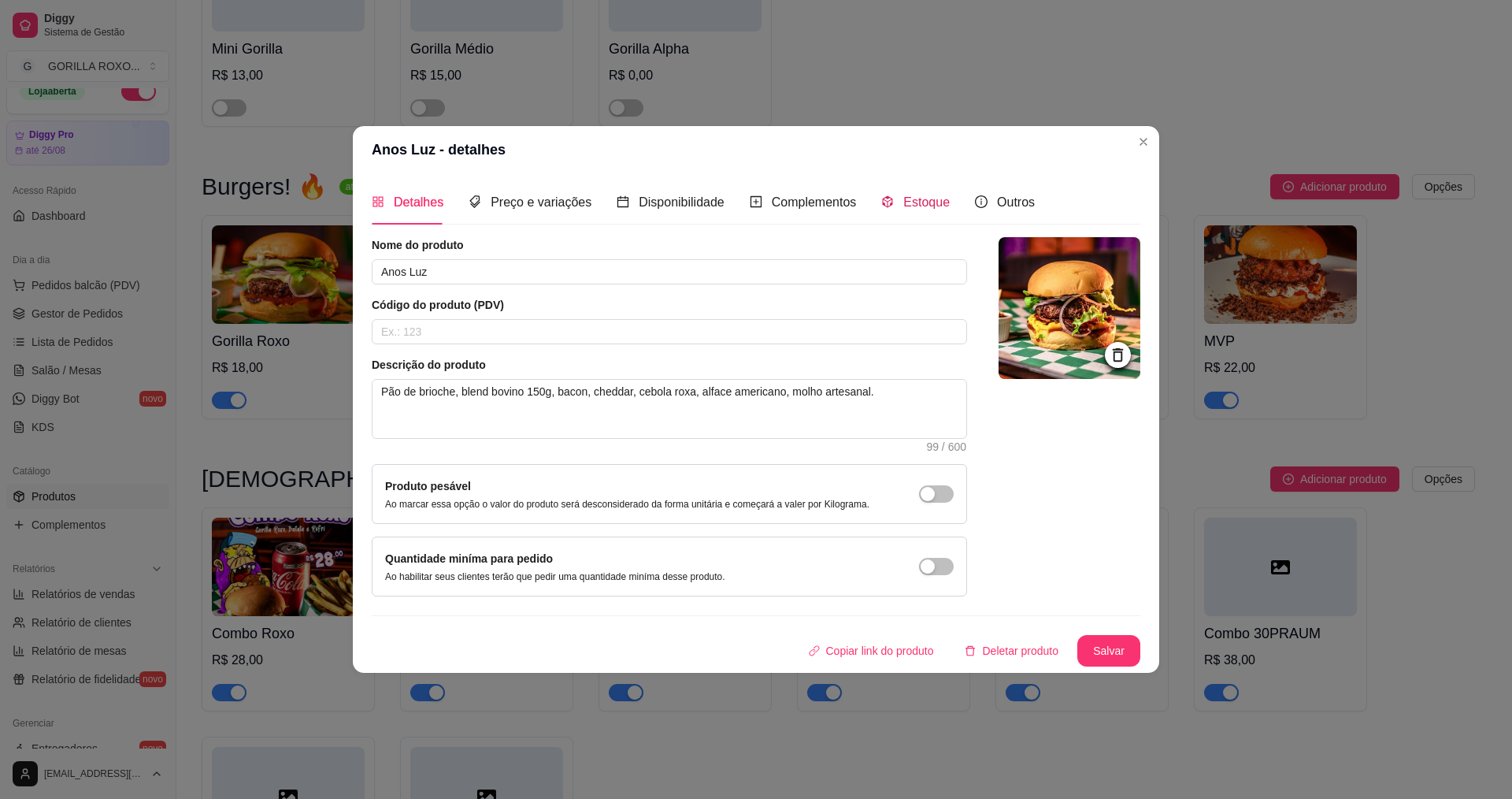
click at [916, 205] on span "Estoque" at bounding box center [926, 201] width 46 height 14
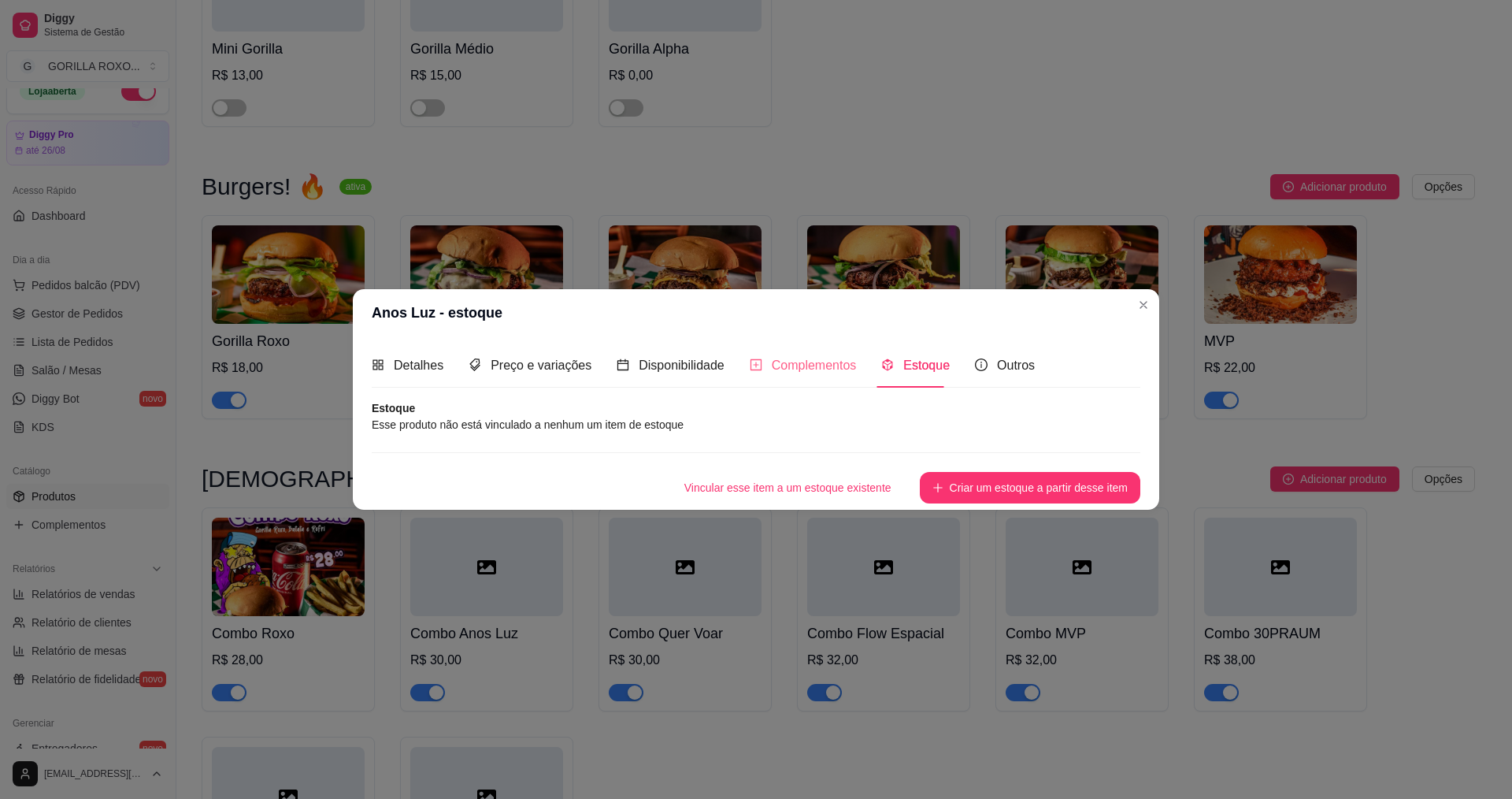
drag, startPoint x: 828, startPoint y: 349, endPoint x: 821, endPoint y: 361, distance: 13.9
click at [824, 351] on div "Complementos" at bounding box center [803, 365] width 107 height 45
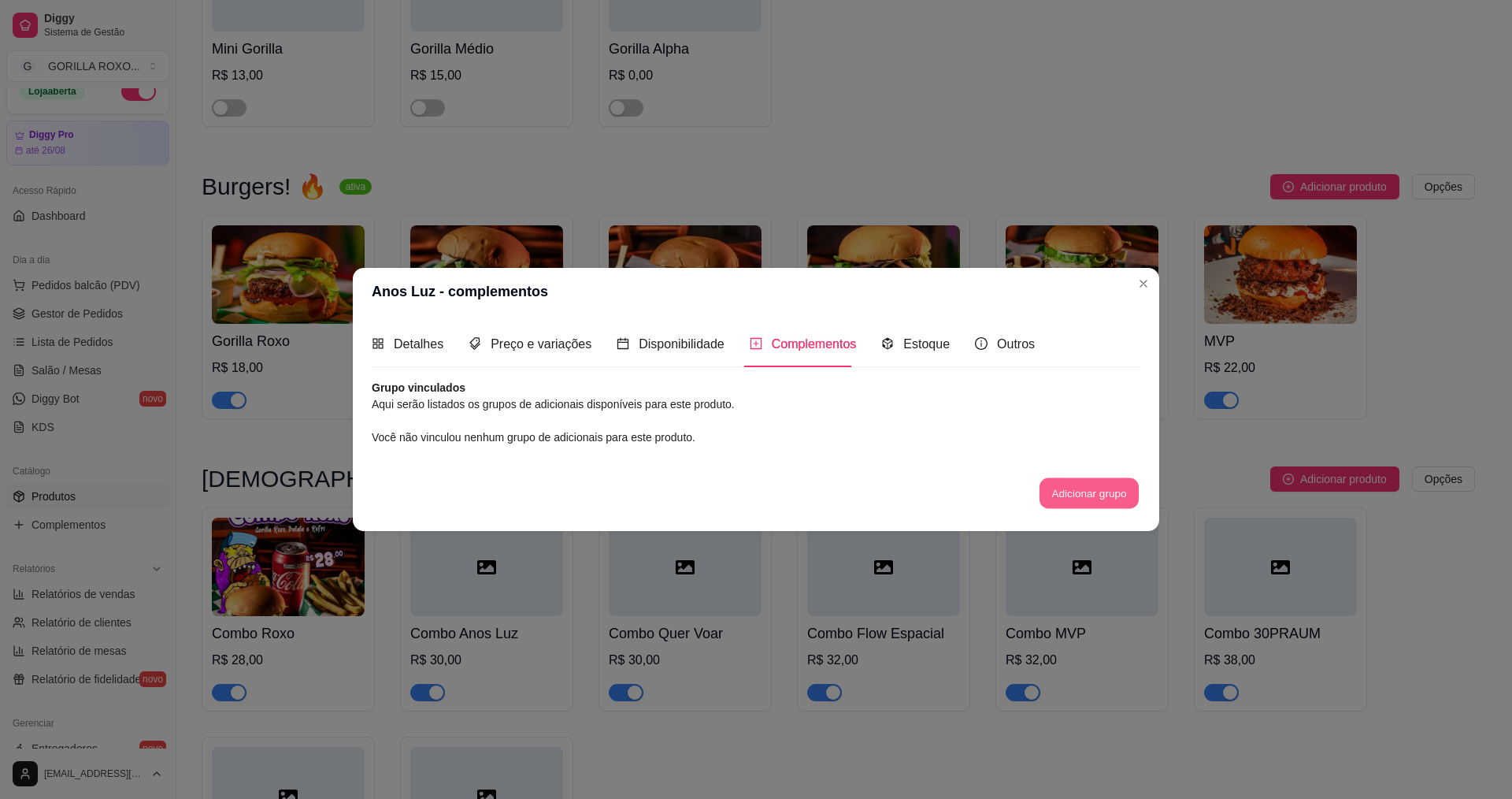
click at [1070, 487] on button "Adicionar grupo" at bounding box center [1089, 493] width 99 height 31
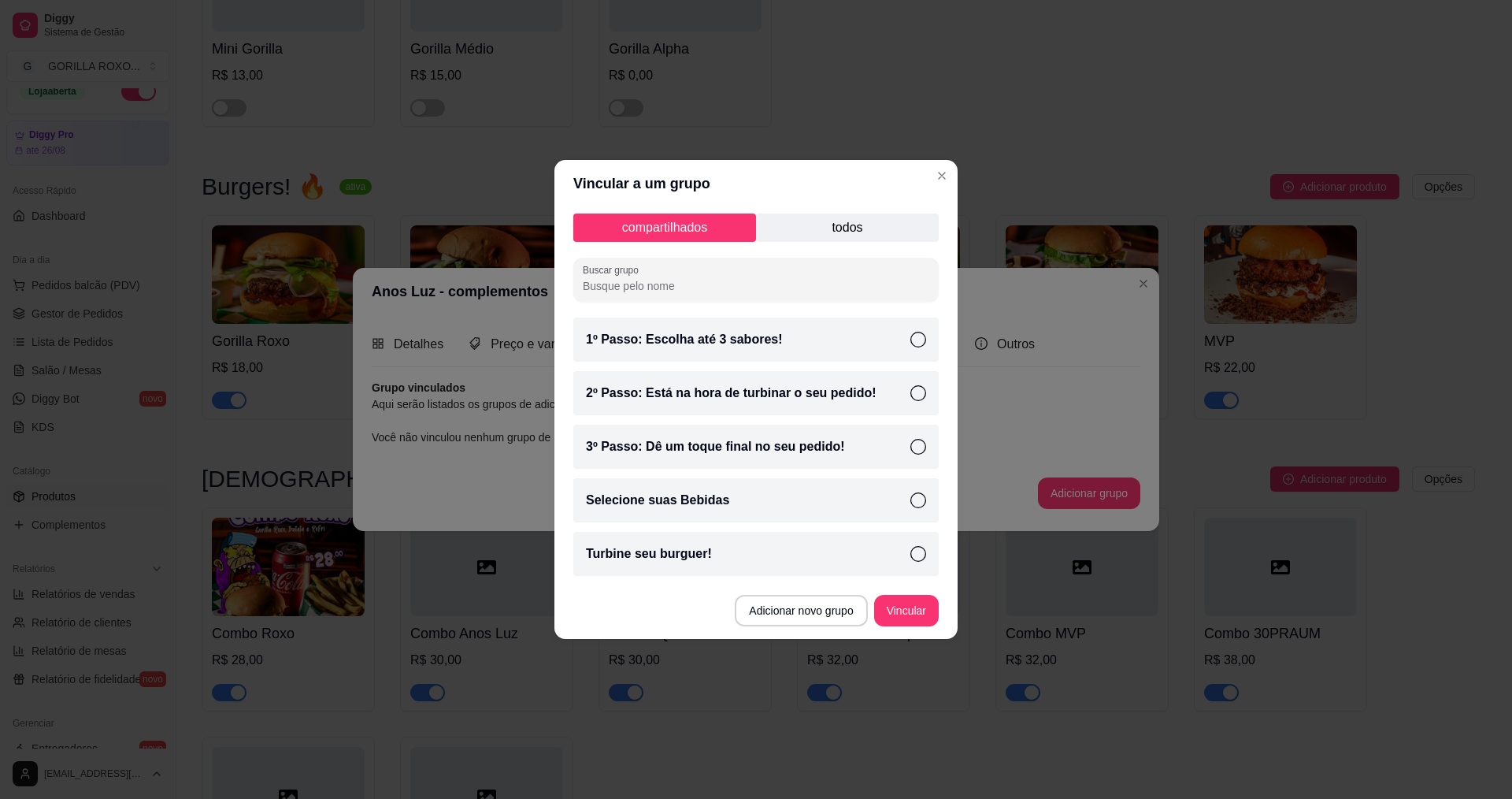
click at [846, 545] on div "Turbine seu burguer!" at bounding box center [756, 553] width 365 height 44
click at [919, 607] on button "Vincular" at bounding box center [906, 610] width 63 height 31
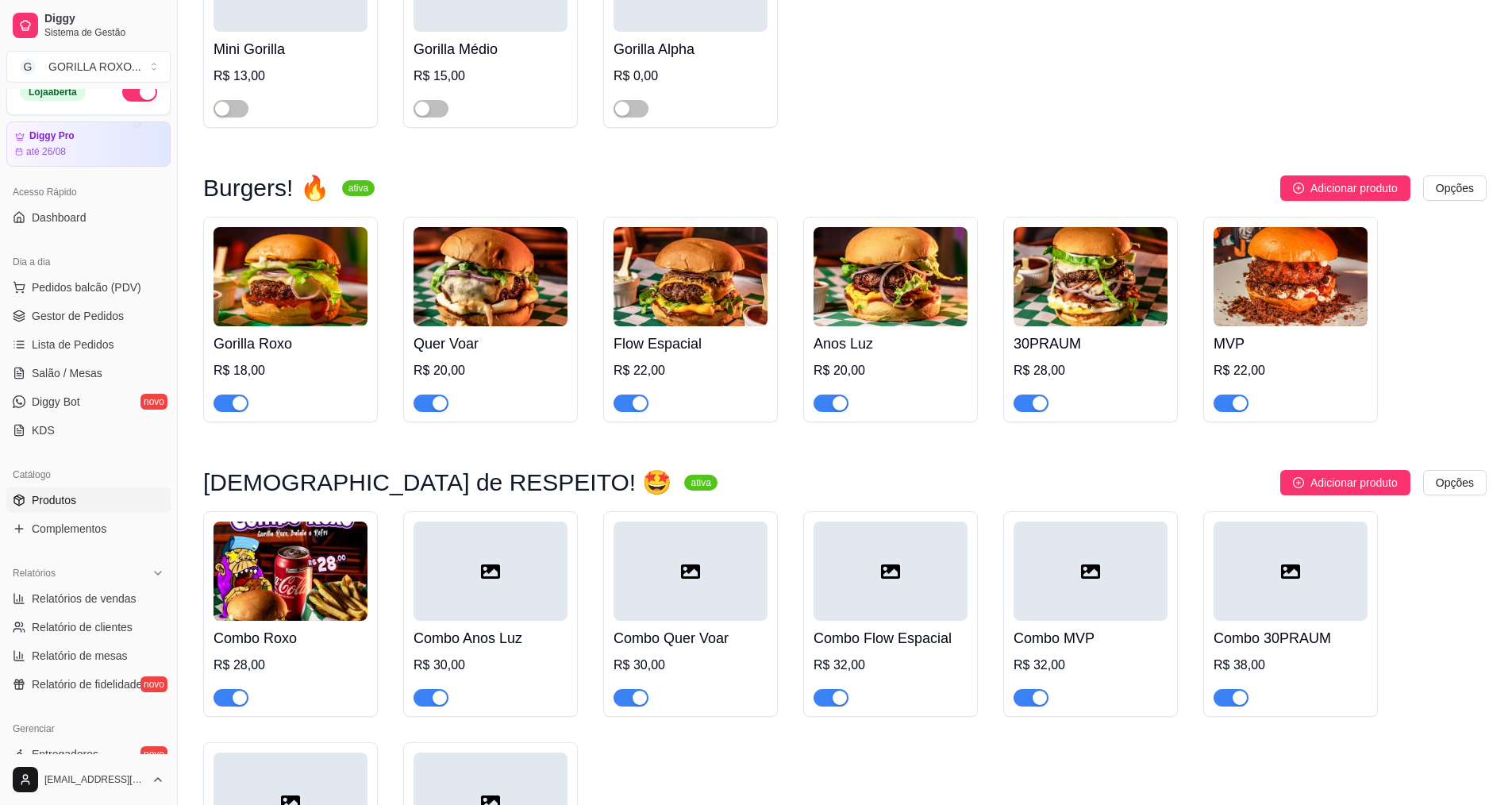
click at [1077, 283] on img at bounding box center [1090, 277] width 154 height 99
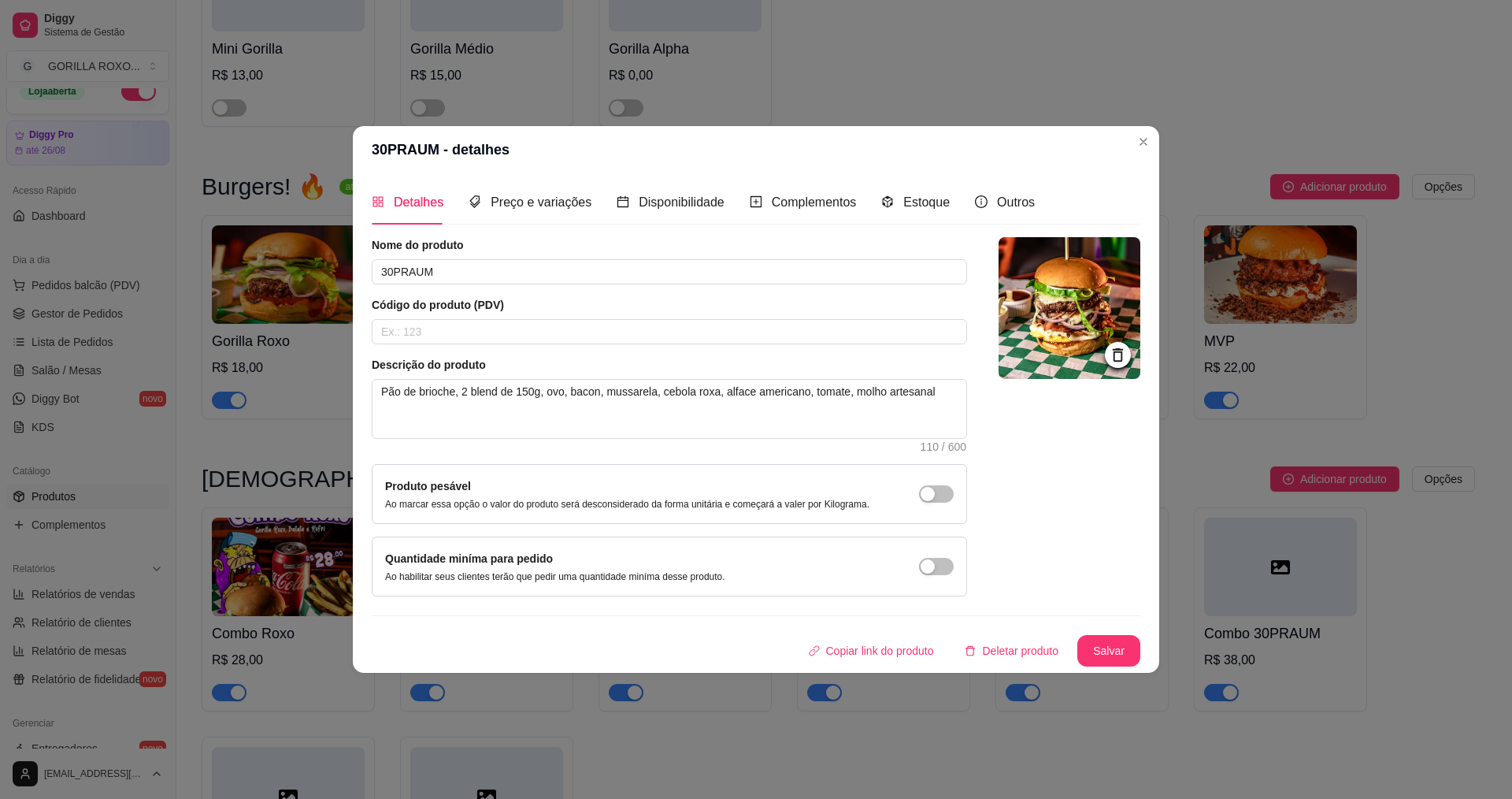
drag, startPoint x: 811, startPoint y: 191, endPoint x: 814, endPoint y: 229, distance: 38.1
click at [810, 192] on div "Complementos" at bounding box center [803, 202] width 107 height 45
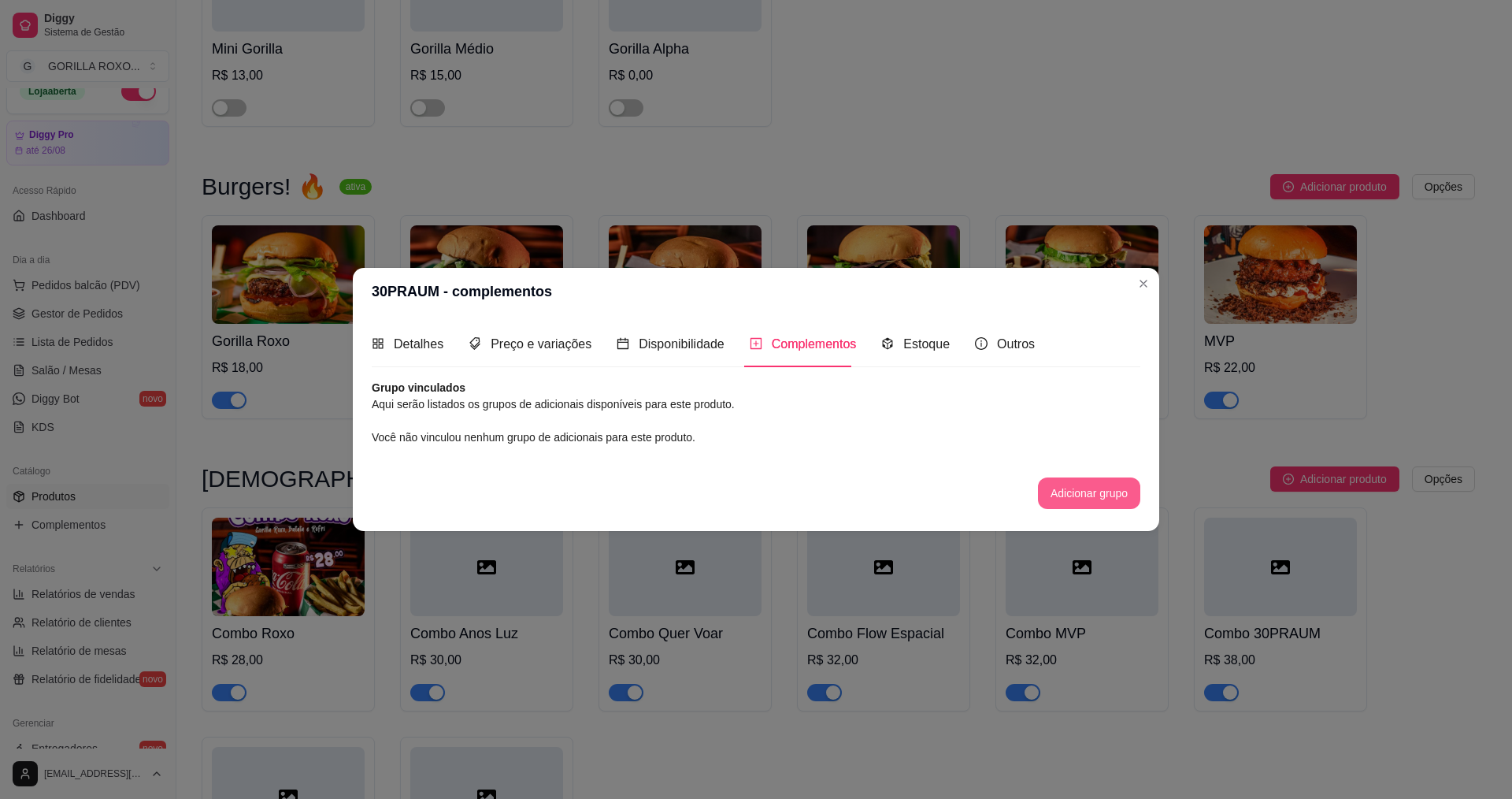
click at [1066, 487] on button "Adicionar grupo" at bounding box center [1089, 493] width 103 height 32
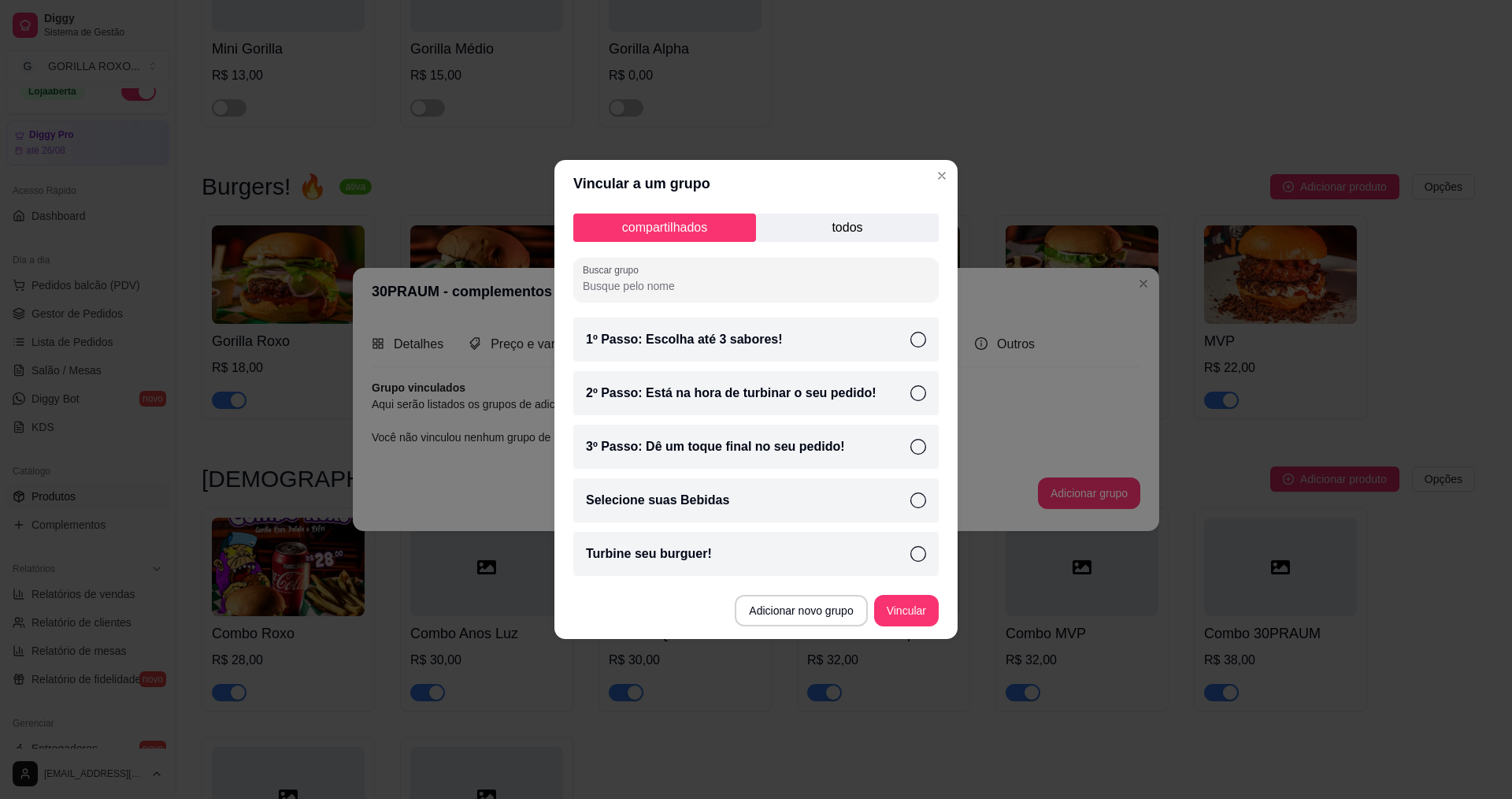
click at [789, 547] on div "Turbine seu burguer!" at bounding box center [756, 553] width 365 height 44
click at [922, 610] on button "Vincular" at bounding box center [906, 610] width 64 height 32
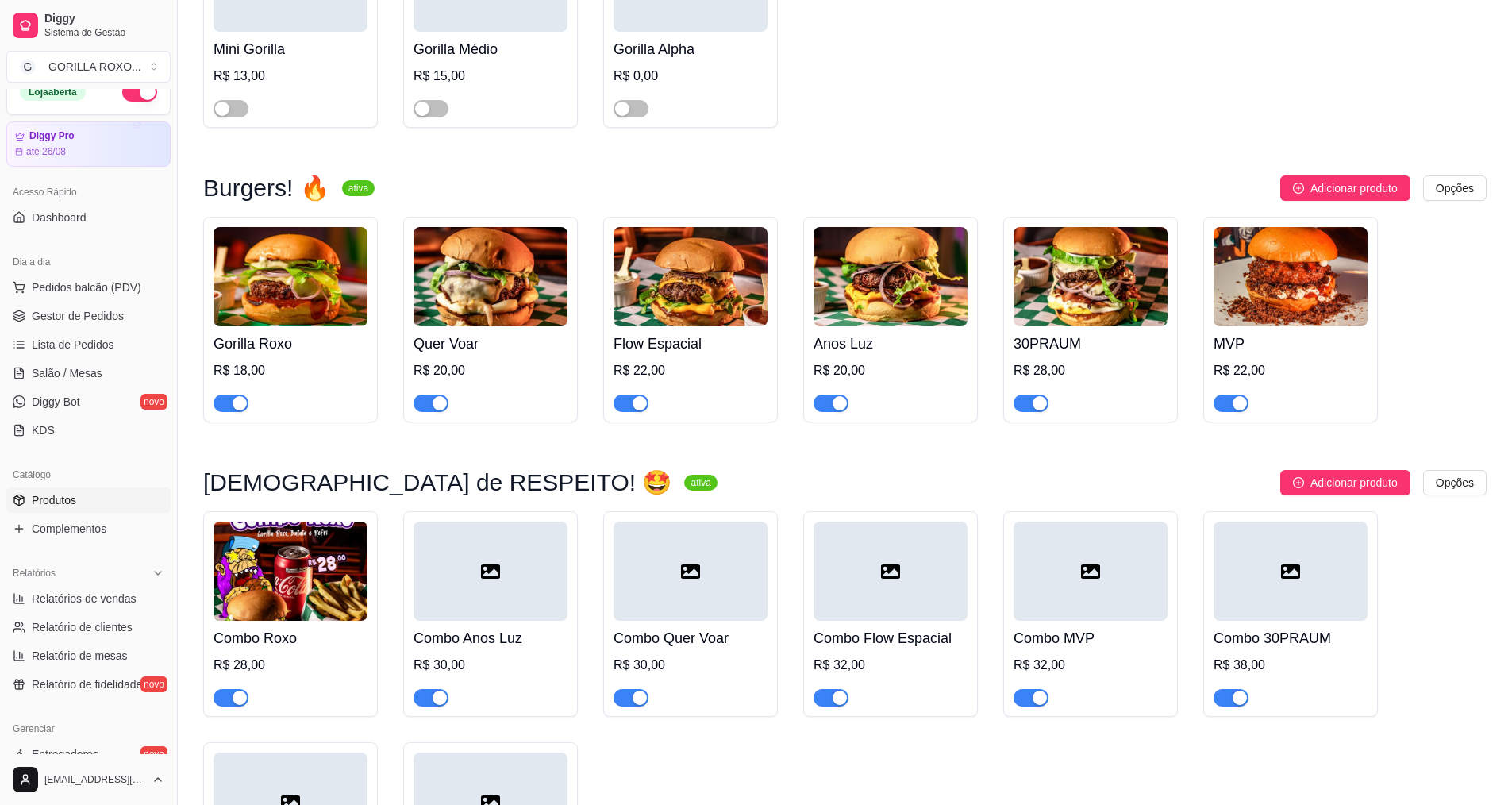
click at [1271, 333] on h4 "MVP" at bounding box center [1290, 344] width 154 height 22
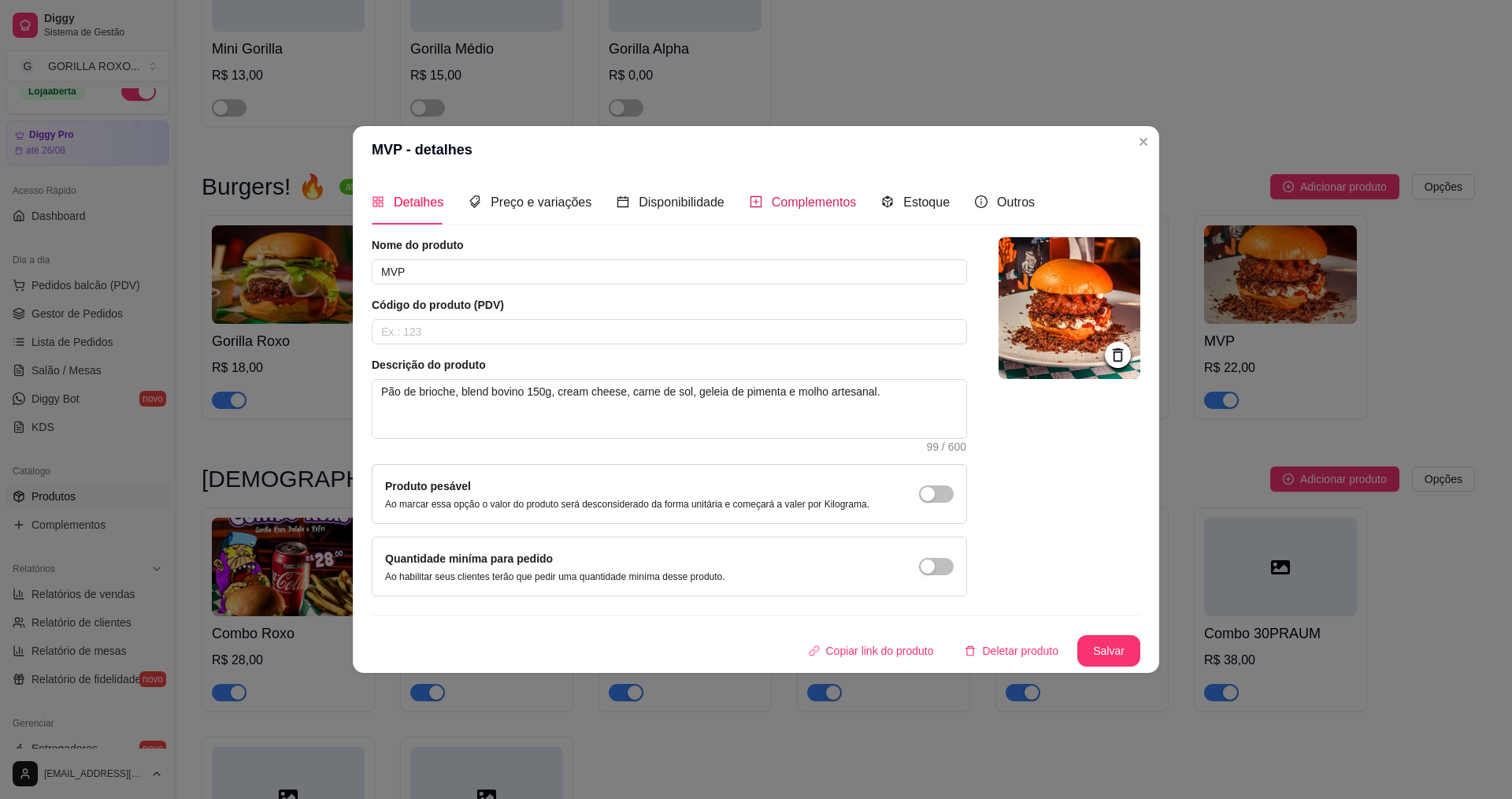
click at [757, 212] on div "Complementos" at bounding box center [803, 202] width 107 height 20
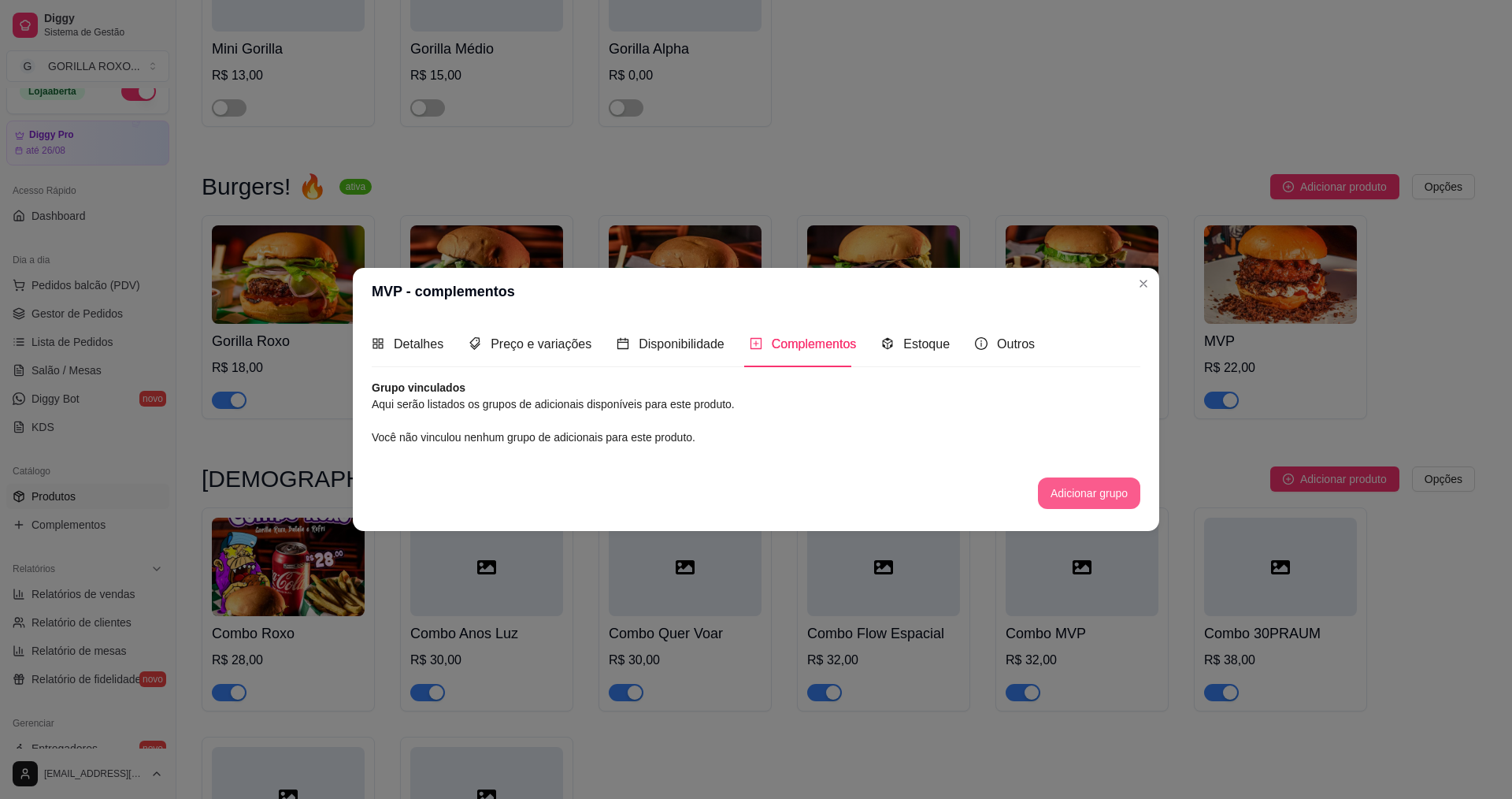
click at [1100, 505] on button "Adicionar grupo" at bounding box center [1089, 493] width 103 height 32
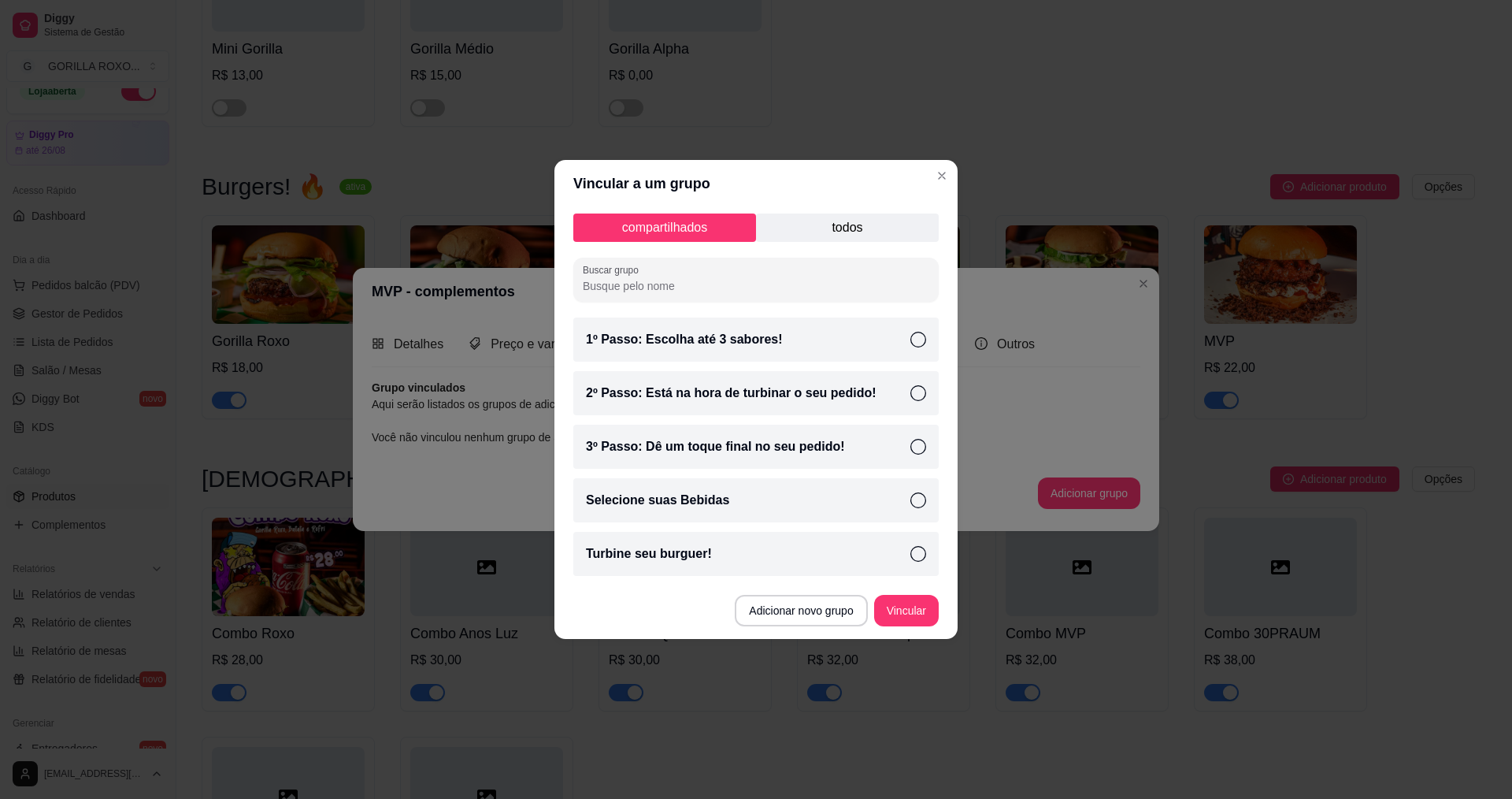
drag, startPoint x: 818, startPoint y: 555, endPoint x: 848, endPoint y: 561, distance: 30.6
click at [820, 555] on div "Turbine seu burguer!" at bounding box center [756, 553] width 365 height 44
click at [929, 610] on button "Vincular" at bounding box center [906, 610] width 63 height 31
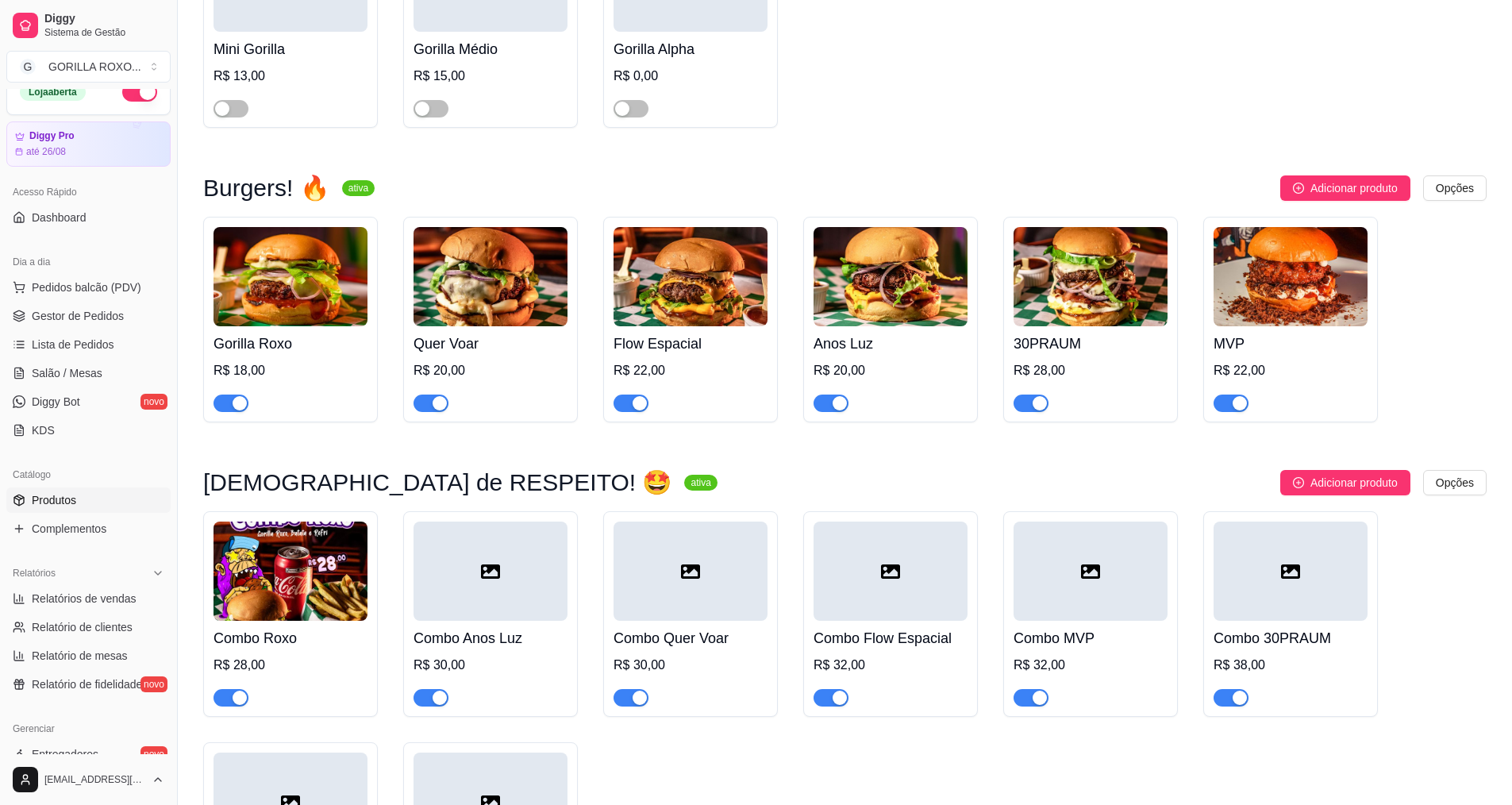
click at [1323, 326] on div "MVP R$ 22,00" at bounding box center [1290, 369] width 154 height 86
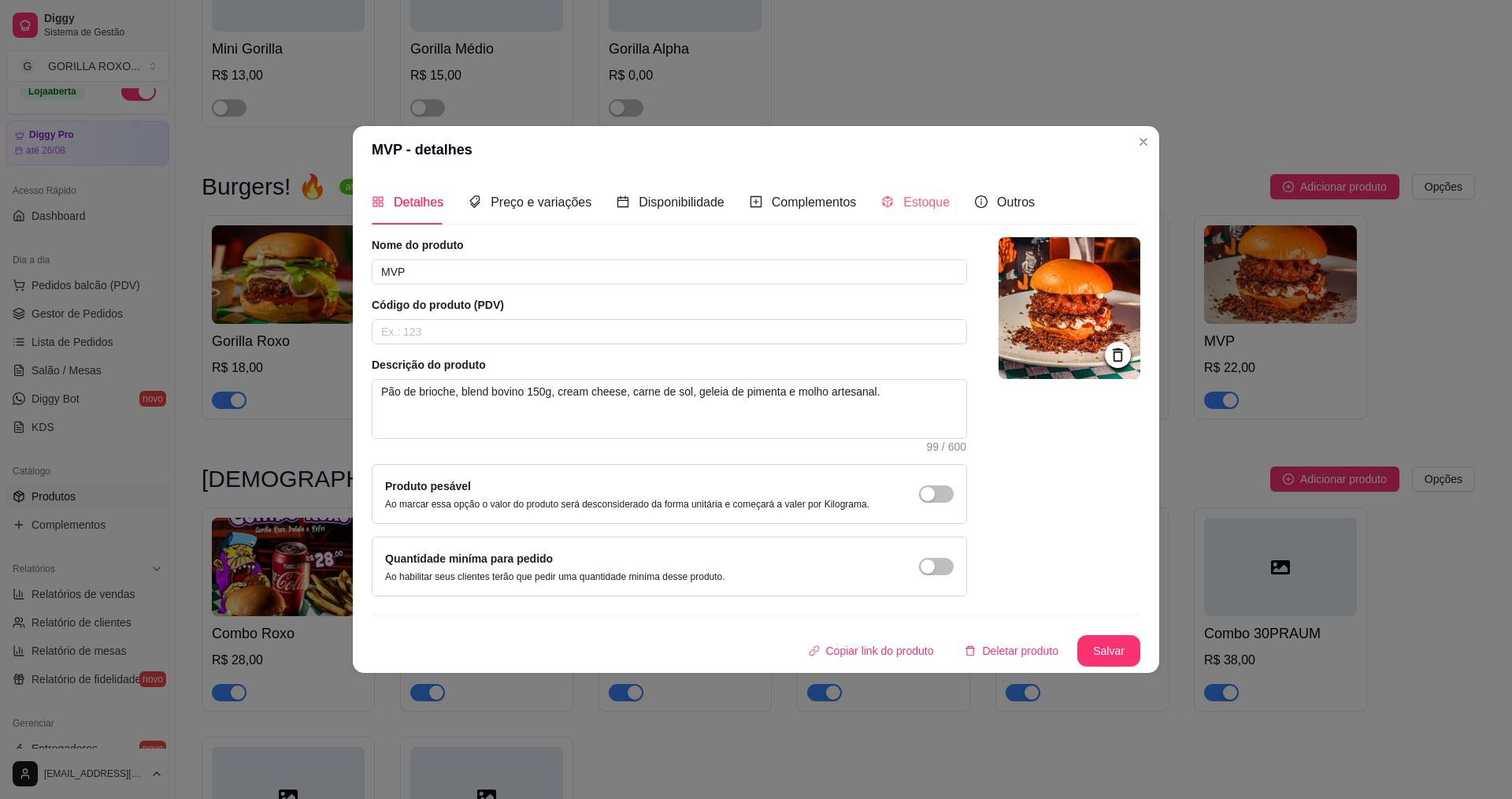
drag, startPoint x: 910, startPoint y: 182, endPoint x: 888, endPoint y: 194, distance: 25.1
click at [909, 184] on div "Detalhes Preço e variações Disponibilidade Complementos Estoque Outros Nome do …" at bounding box center [756, 423] width 807 height 500
drag, startPoint x: 781, startPoint y: 201, endPoint x: 871, endPoint y: 277, distance: 117.8
click at [779, 203] on span "Complementos" at bounding box center [814, 201] width 85 height 14
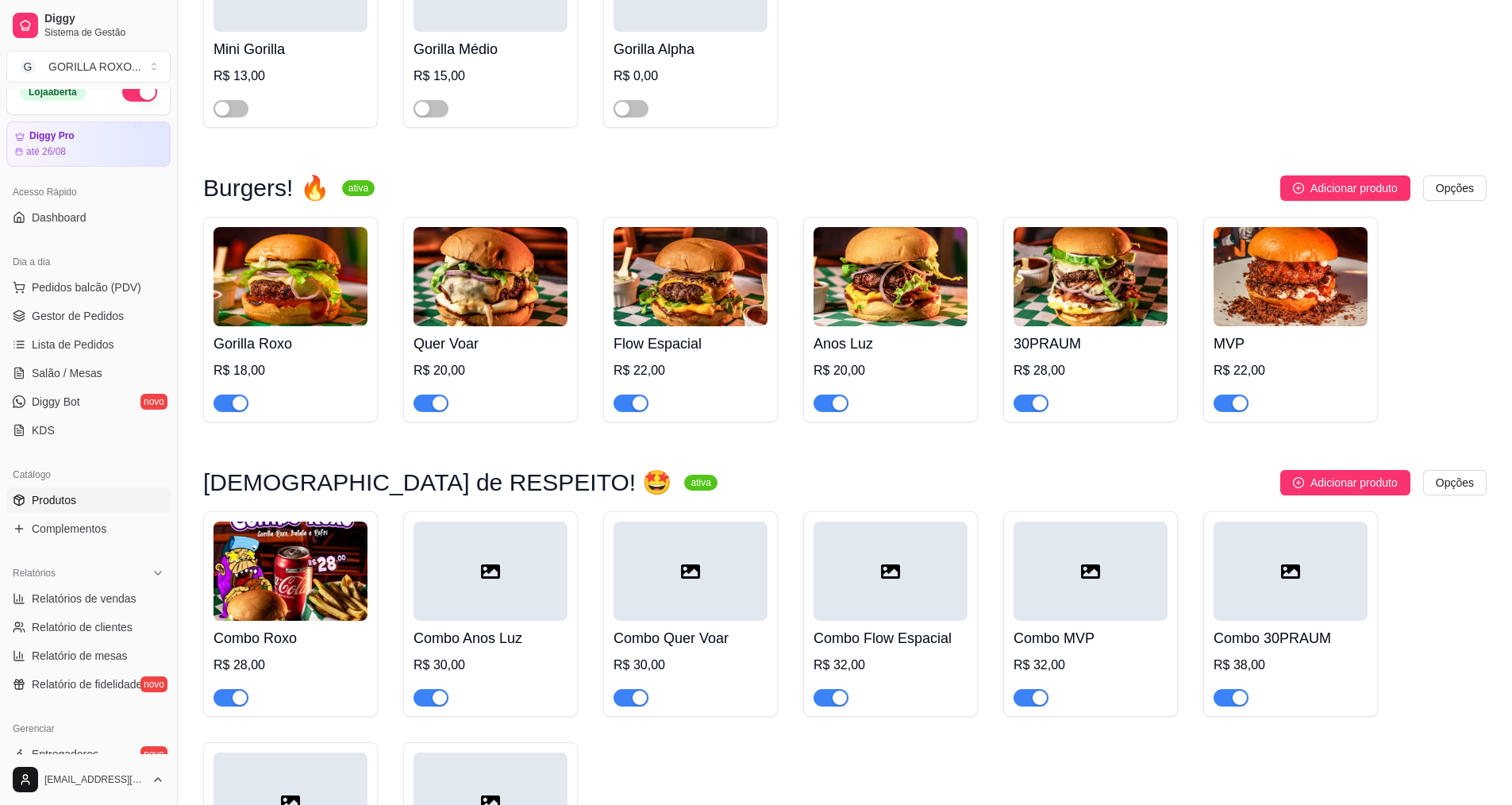
click at [874, 275] on img at bounding box center [891, 277] width 154 height 99
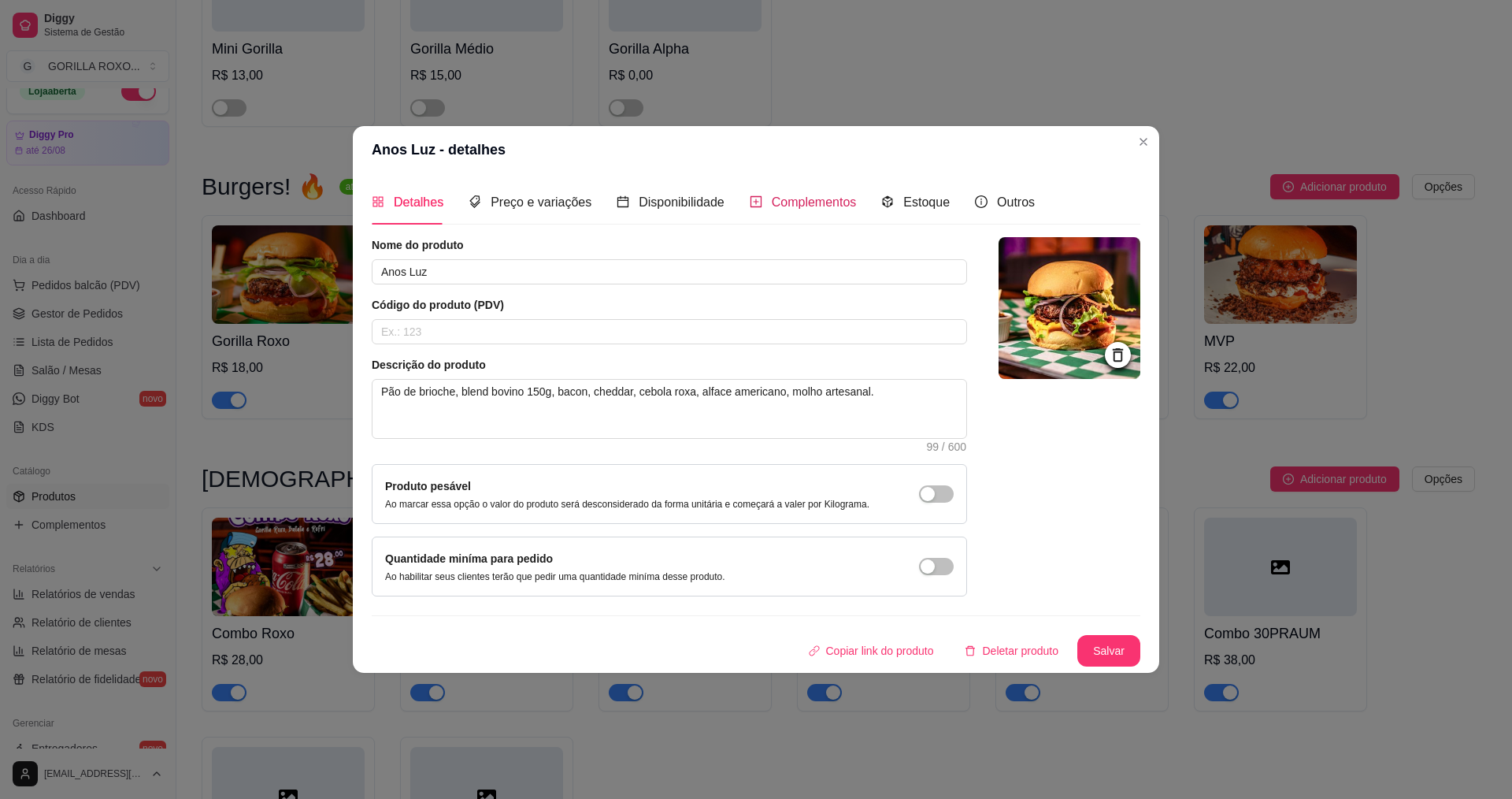
click at [794, 201] on span "Complementos" at bounding box center [814, 201] width 85 height 14
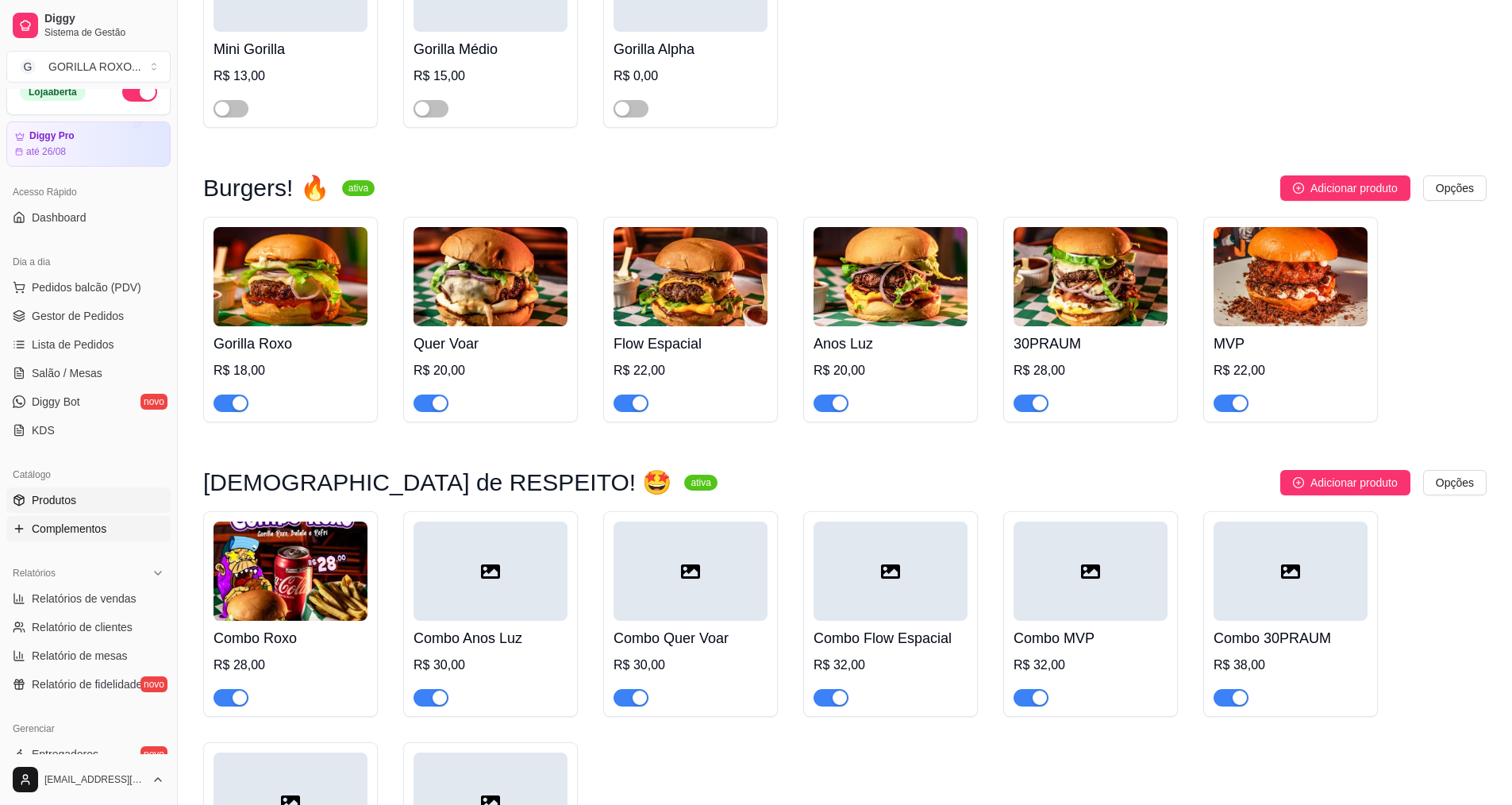
click at [94, 523] on span "Complementos" at bounding box center [69, 528] width 75 height 16
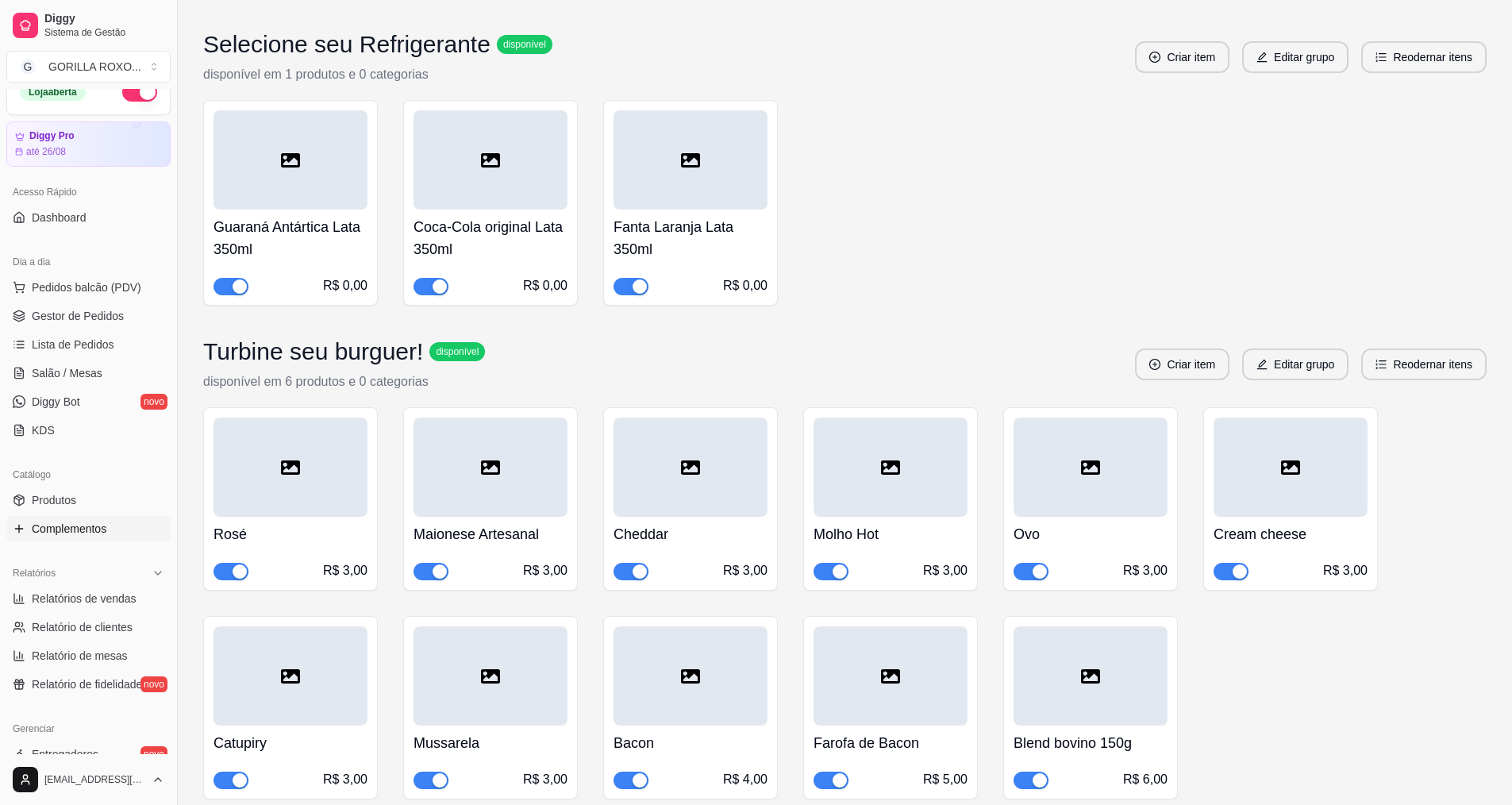
scroll to position [4798, 0]
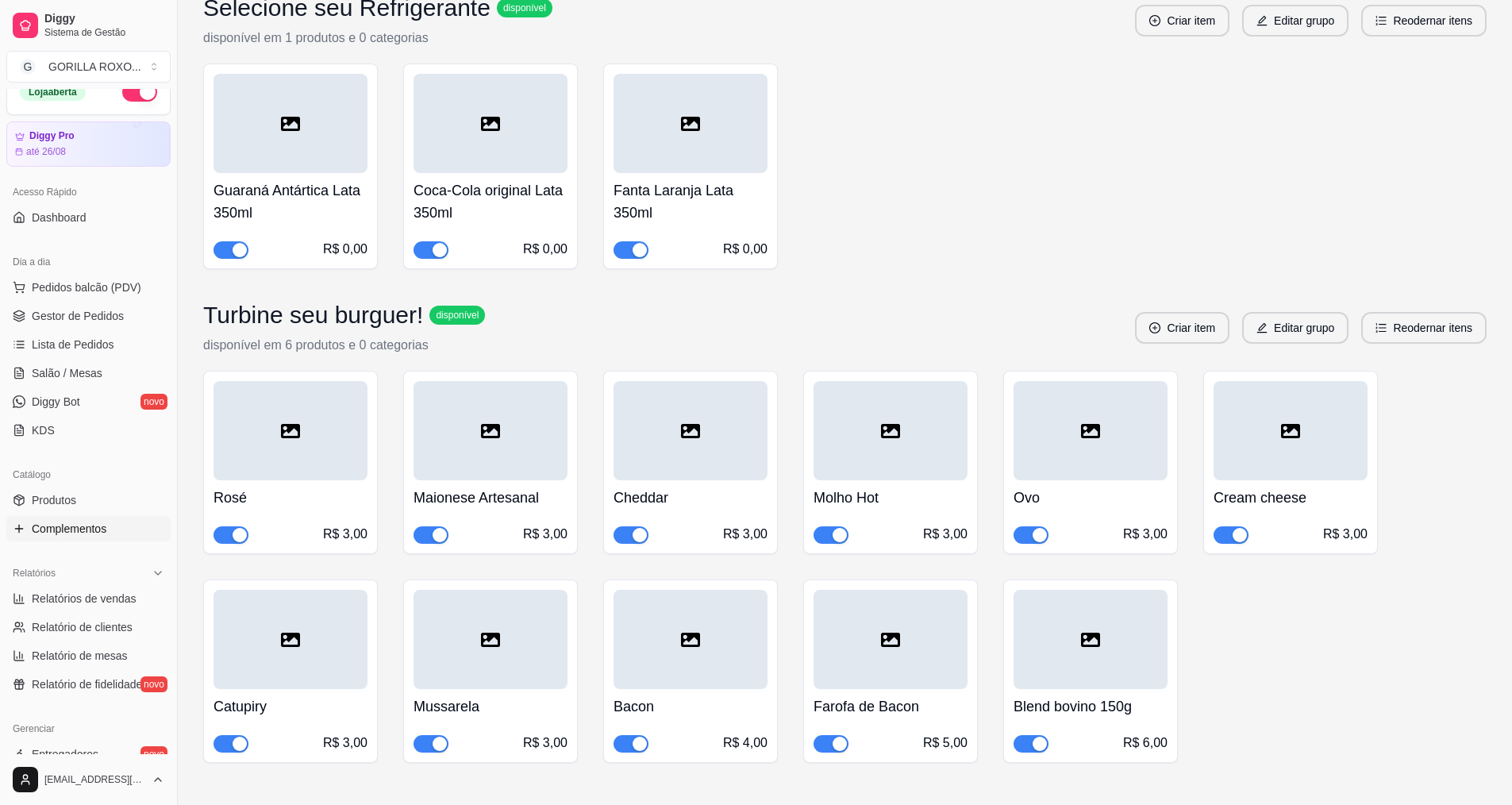
click at [1231, 526] on button "button" at bounding box center [1231, 535] width 35 height 18
click at [824, 735] on span "button" at bounding box center [831, 744] width 35 height 18
click at [622, 735] on span "button" at bounding box center [631, 744] width 35 height 18
click at [419, 735] on span "button" at bounding box center [431, 744] width 35 height 18
click at [823, 526] on span "button" at bounding box center [831, 535] width 35 height 18
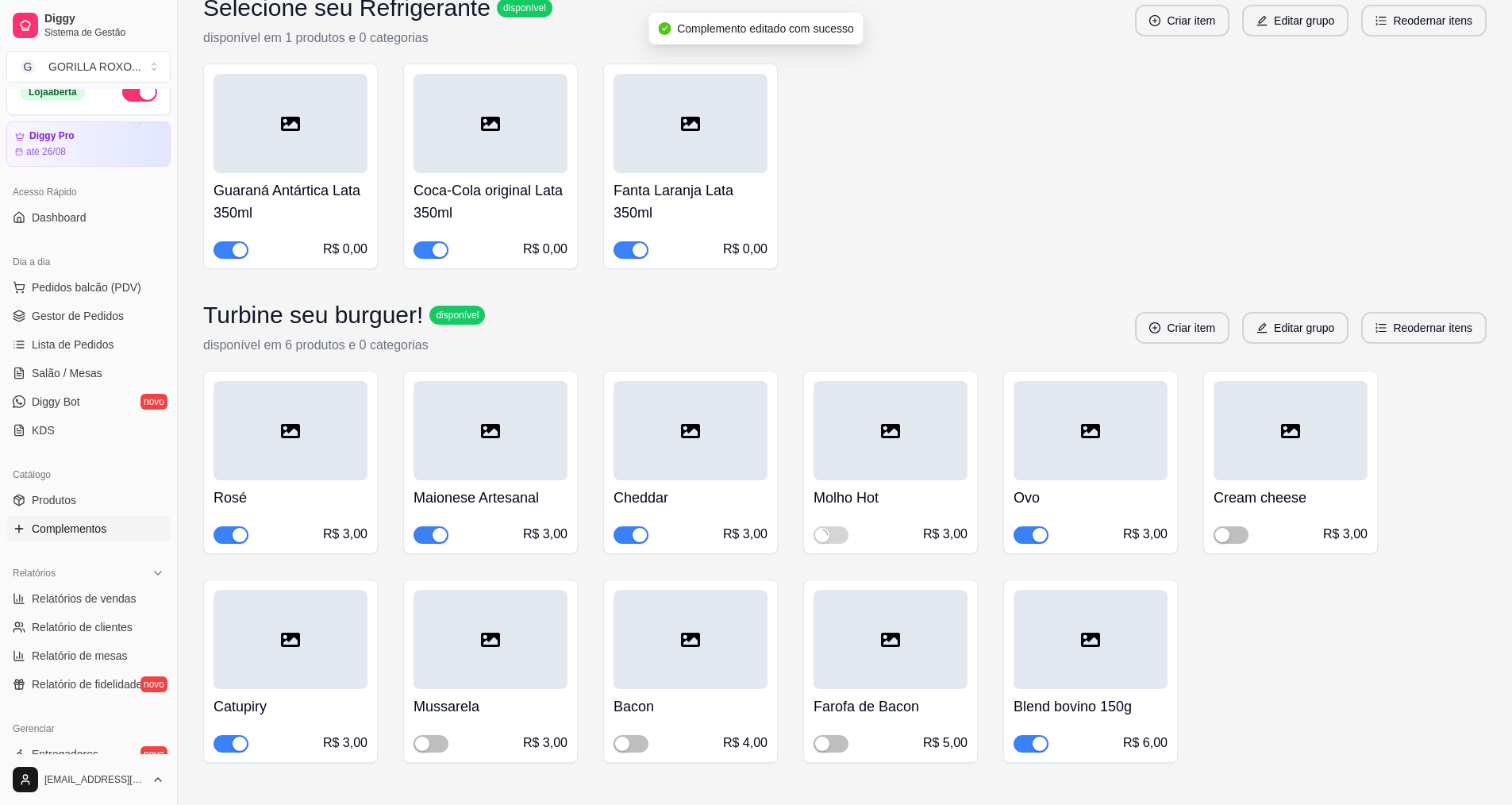
click at [1030, 526] on button "button" at bounding box center [1031, 535] width 35 height 18
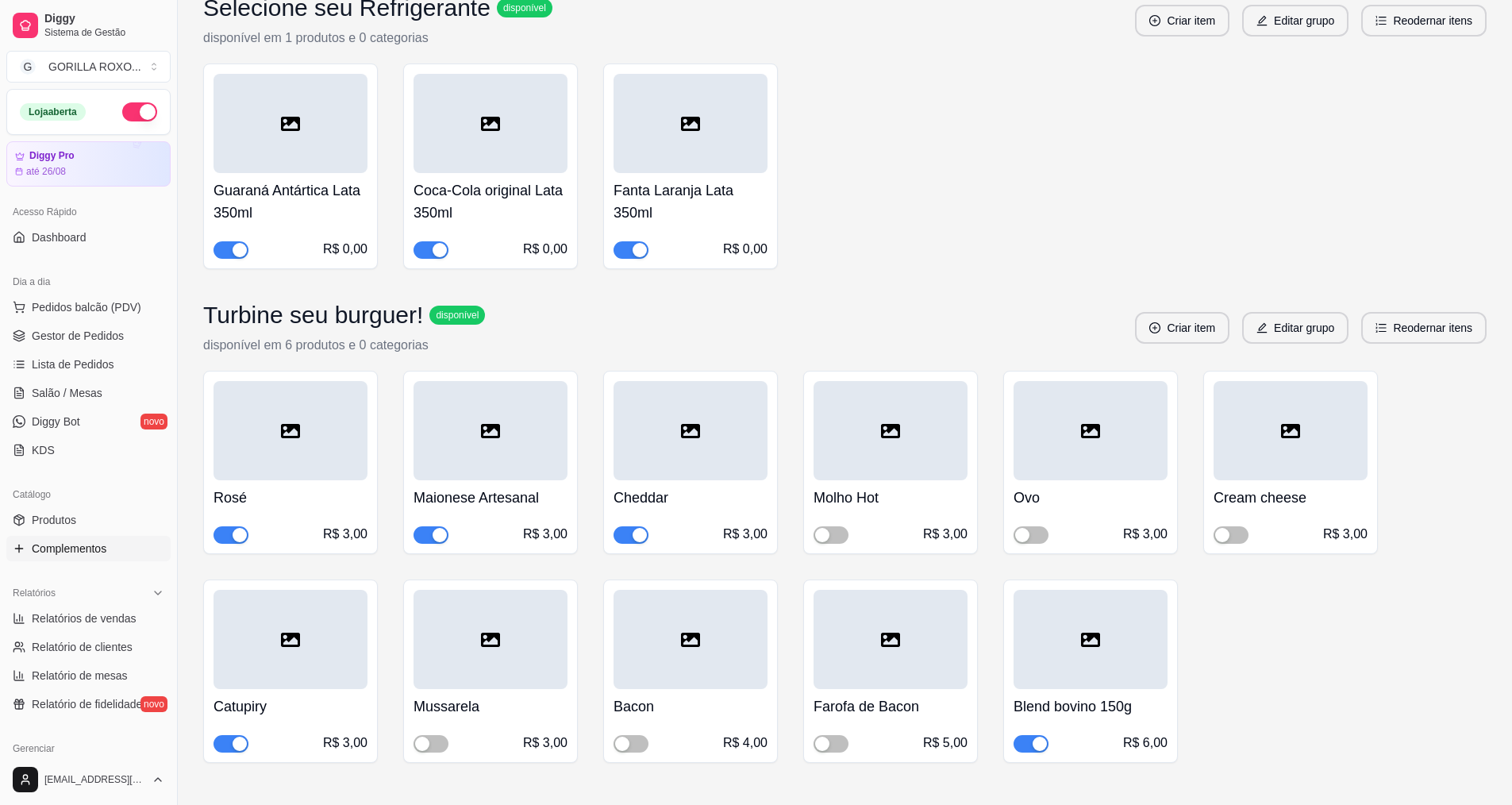
scroll to position [4560, 0]
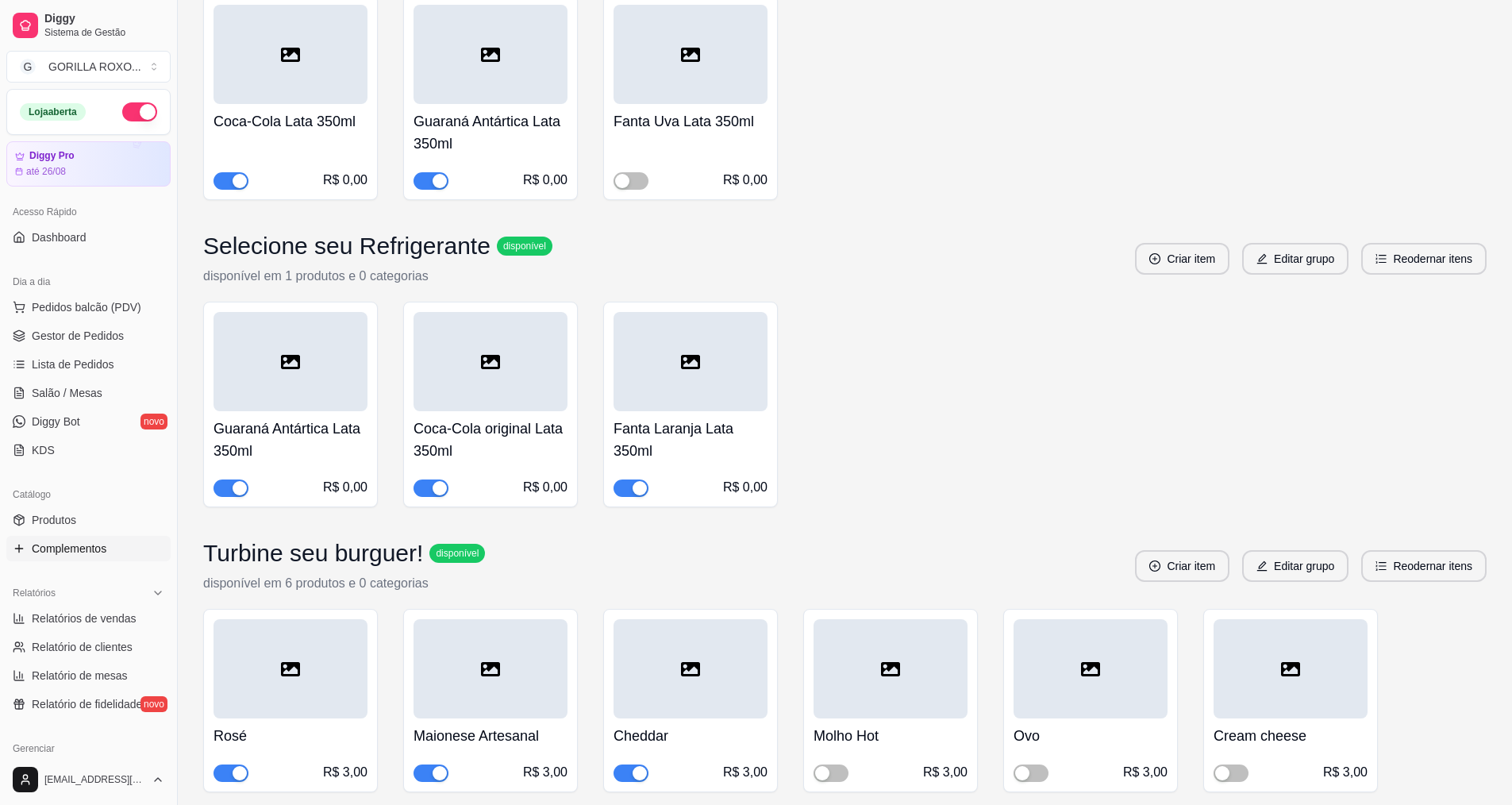
click at [141, 107] on button "button" at bounding box center [139, 112] width 35 height 19
